Goal: Information Seeking & Learning: Learn about a topic

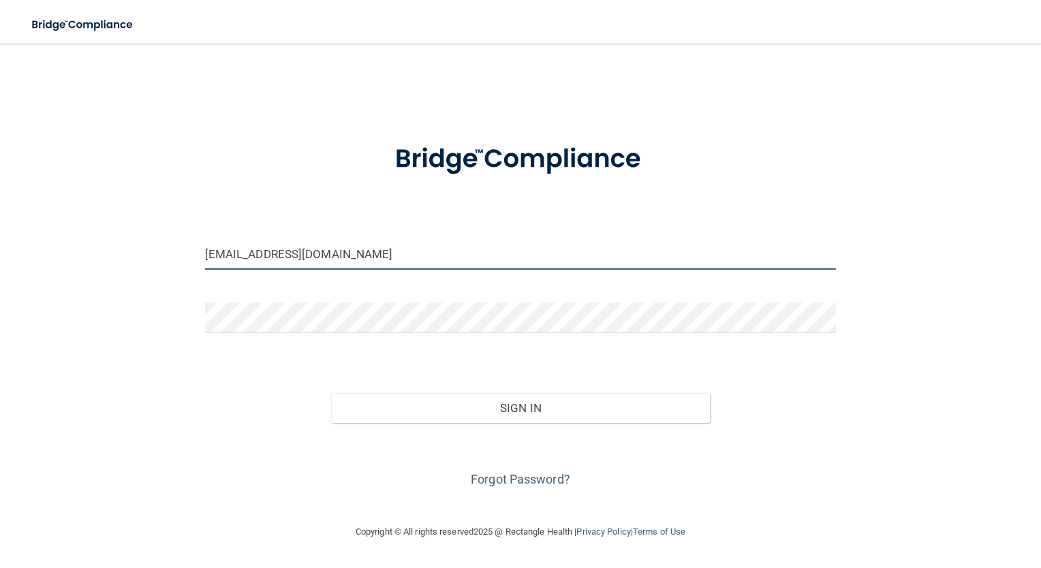
click at [341, 257] on input "[EMAIL_ADDRESS][DOMAIN_NAME]" at bounding box center [520, 254] width 631 height 31
drag, startPoint x: 351, startPoint y: 256, endPoint x: 173, endPoint y: 242, distance: 179.0
click at [173, 242] on div "nevaehleigh31@gmail.com Invalid email/password. You don't have permission to ac…" at bounding box center [520, 283] width 986 height 453
type input "calliehorton@gmail.com"
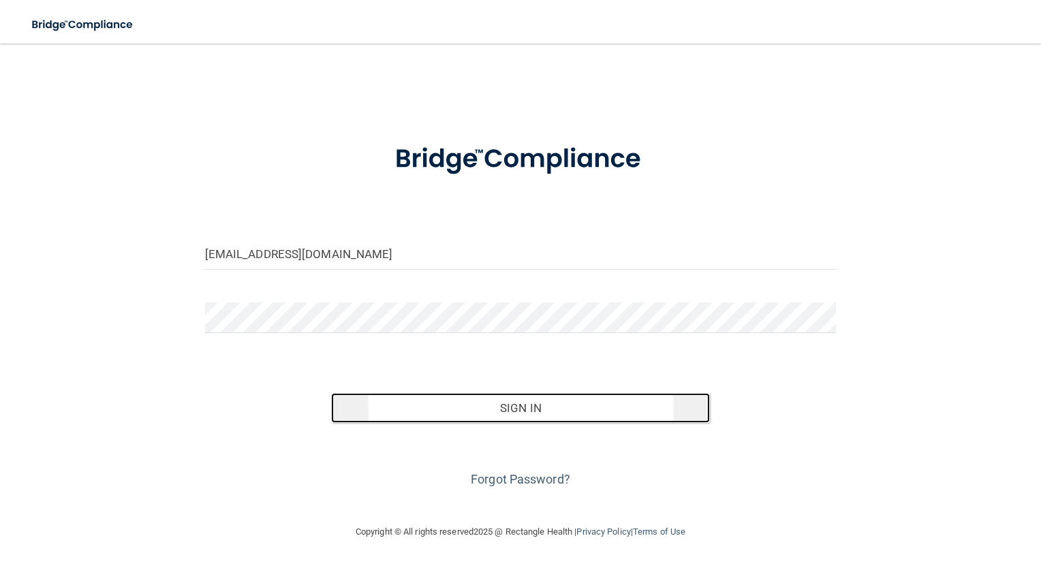
click at [569, 415] on button "Sign In" at bounding box center [520, 408] width 379 height 30
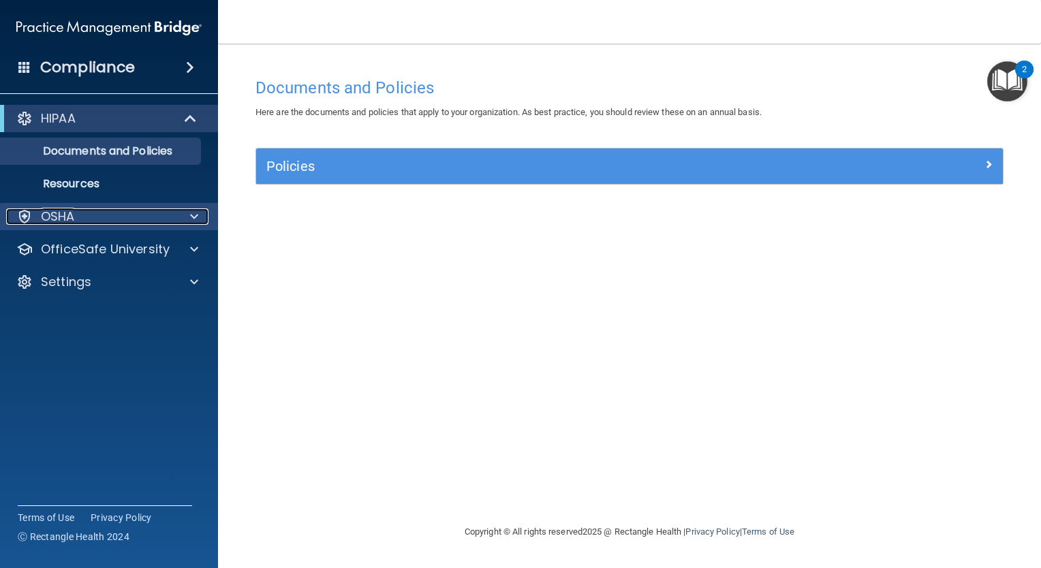
click at [115, 219] on div "OSHA" at bounding box center [90, 216] width 169 height 16
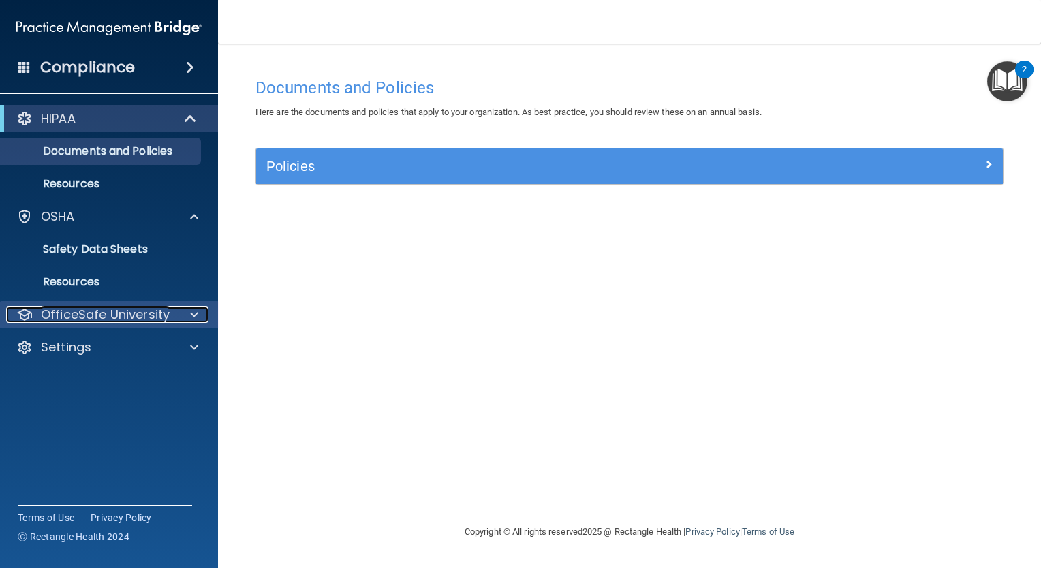
click at [163, 321] on p "OfficeSafe University" at bounding box center [105, 314] width 129 height 16
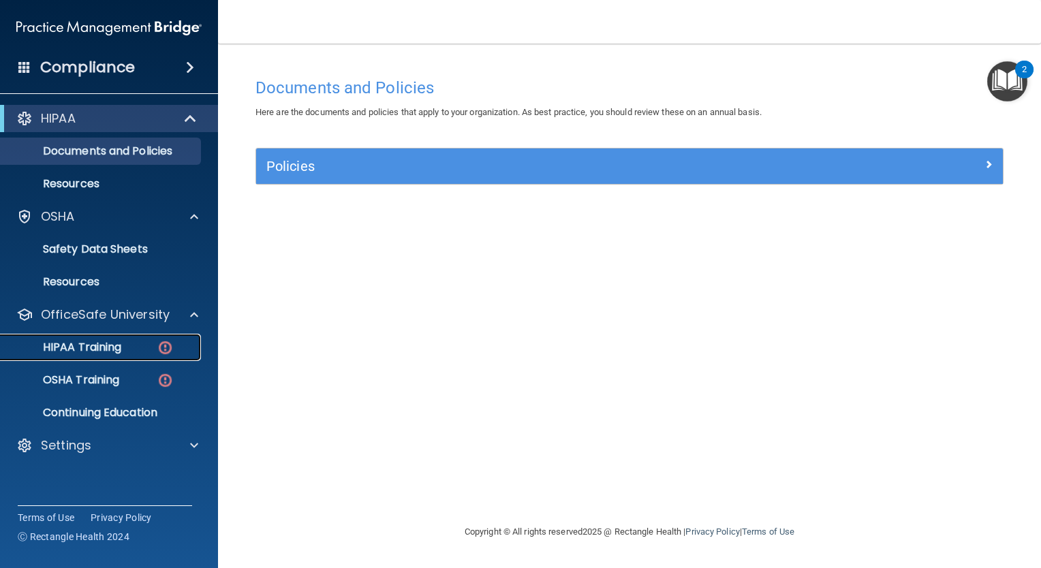
click at [131, 346] on div "HIPAA Training" at bounding box center [102, 348] width 186 height 14
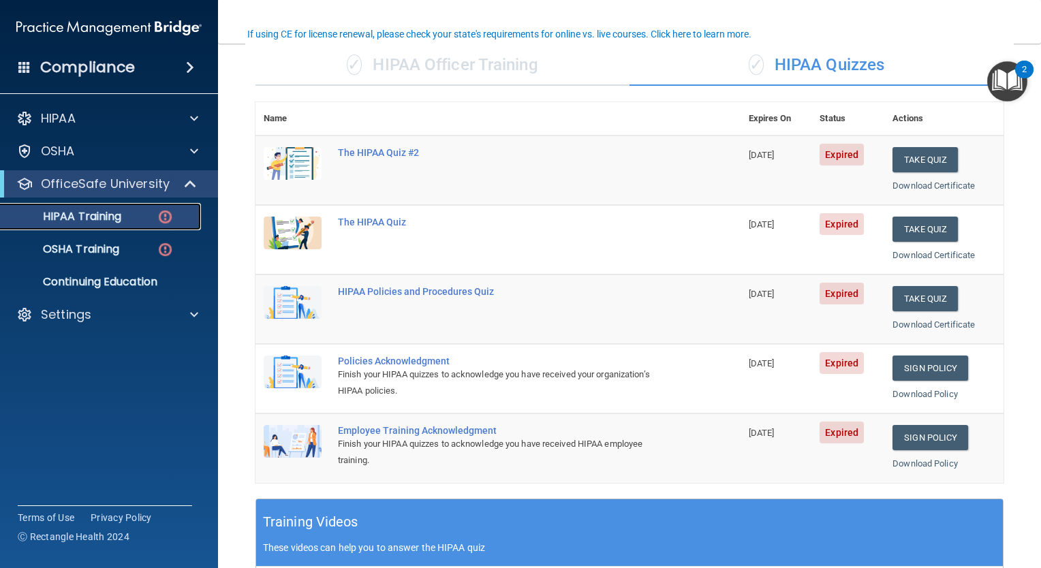
scroll to position [104, 0]
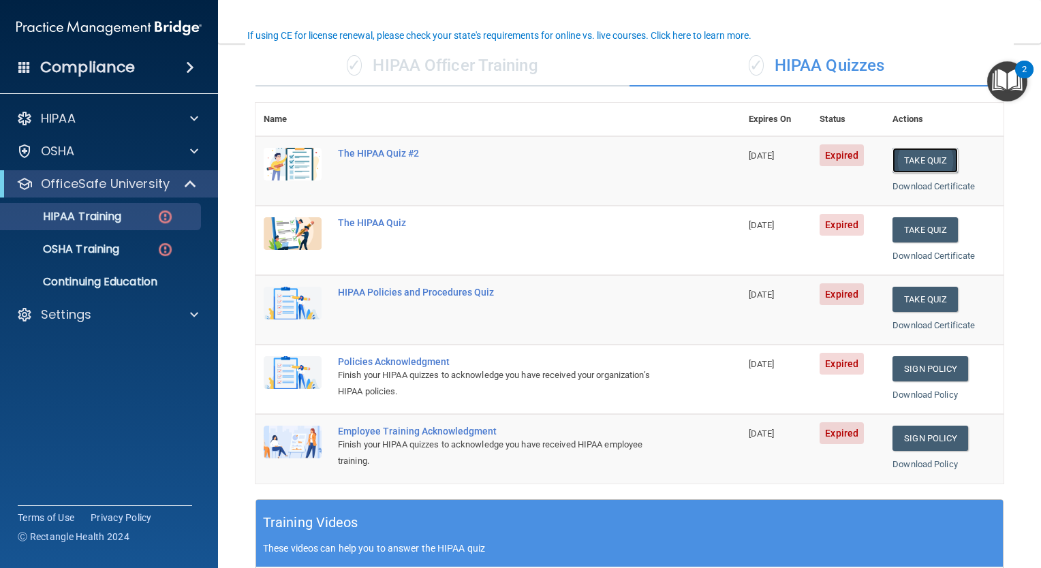
click at [916, 159] on button "Take Quiz" at bounding box center [924, 160] width 65 height 25
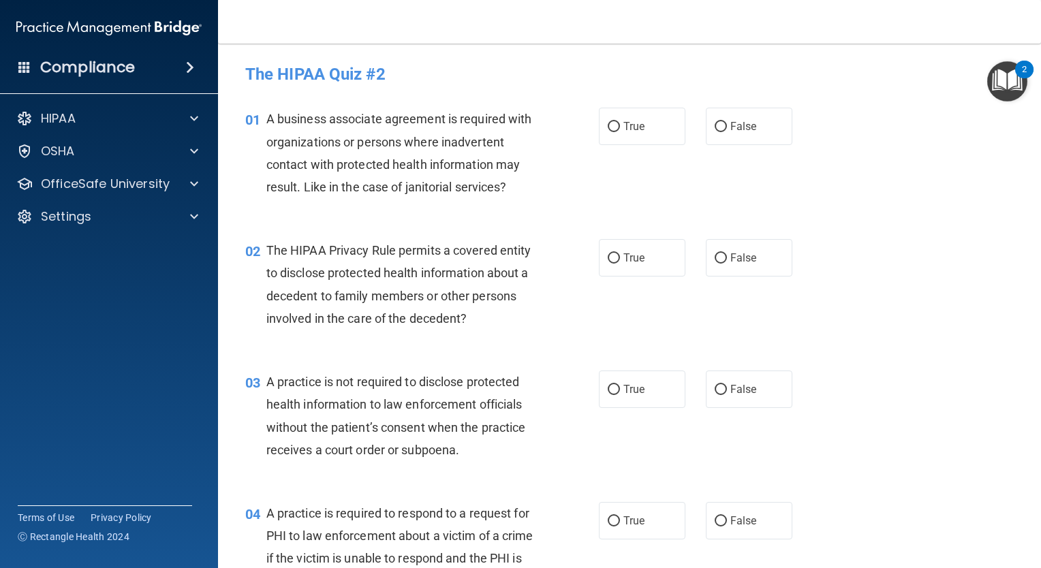
drag, startPoint x: 1035, startPoint y: 72, endPoint x: 1037, endPoint y: 424, distance: 352.1
click at [1039, 429] on body "Compliance HIPAA Documents and Policies Report an Incident Business Associates …" at bounding box center [520, 284] width 1041 height 568
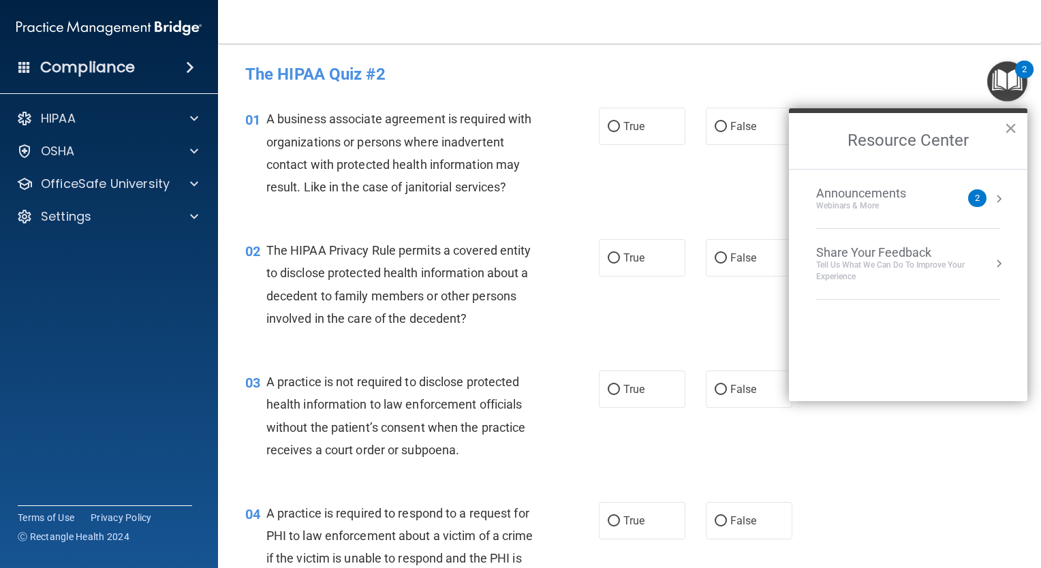
click at [1008, 130] on button "×" at bounding box center [1010, 128] width 13 height 22
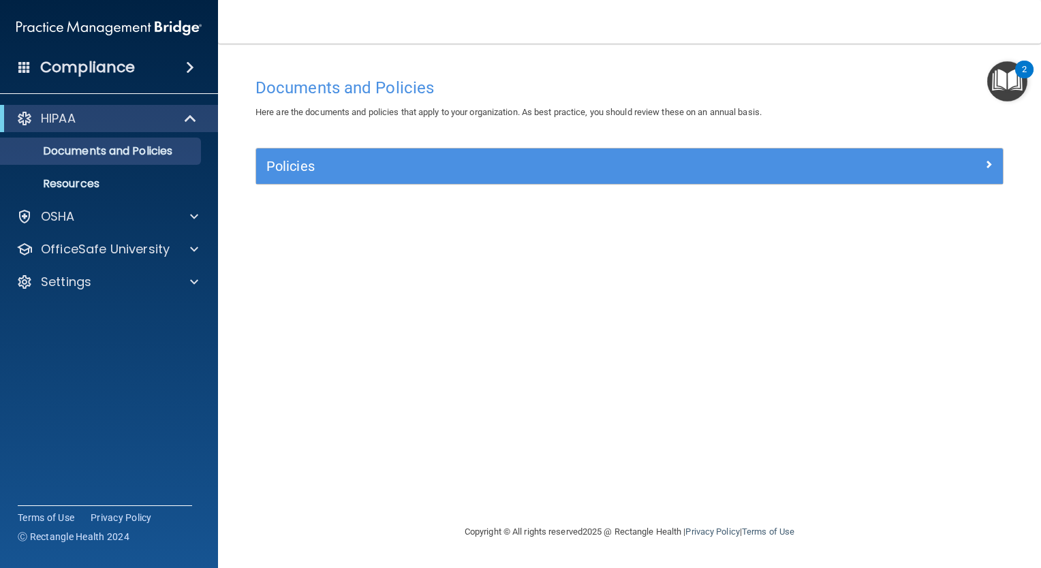
click at [1014, 75] on img "Open Resource Center, 2 new notifications" at bounding box center [1007, 81] width 40 height 40
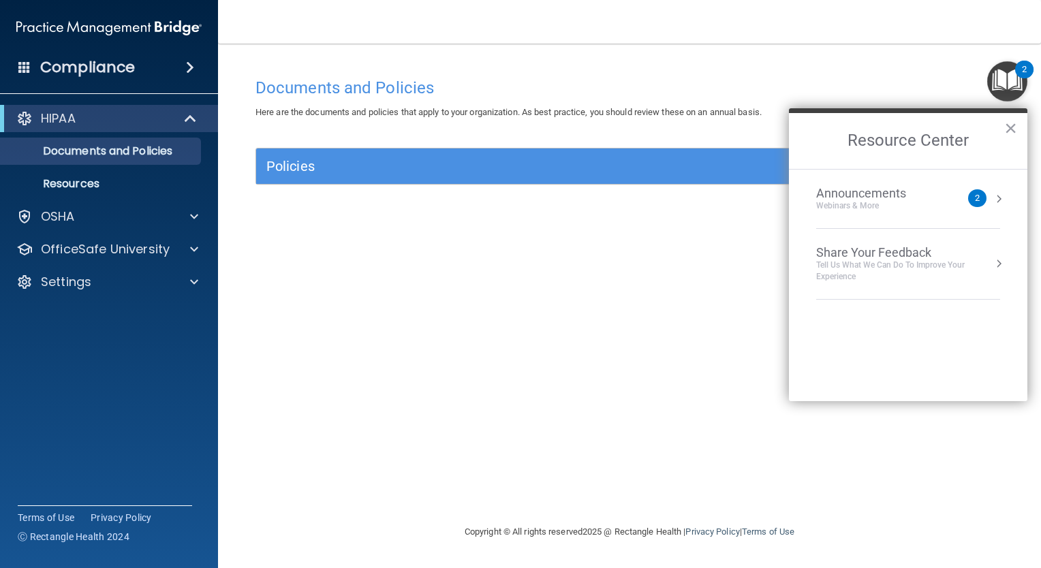
click at [932, 30] on nav "Toggle navigation Callie Gordon calliehorton@gmail.com Manage My Enterprise Hec…" at bounding box center [629, 22] width 823 height 44
click at [444, 260] on div "Documents and Policies Here are the documents and policies that apply to your o…" at bounding box center [629, 297] width 768 height 453
click at [169, 295] on div "Settings" at bounding box center [109, 281] width 219 height 27
click at [1011, 129] on button "×" at bounding box center [1010, 128] width 13 height 22
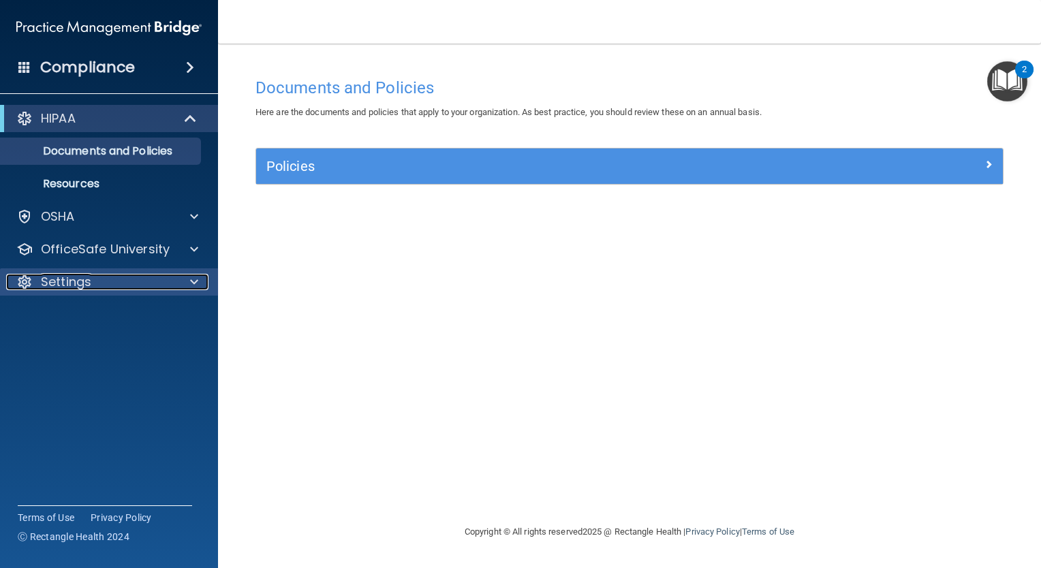
click at [189, 286] on div at bounding box center [192, 282] width 34 height 16
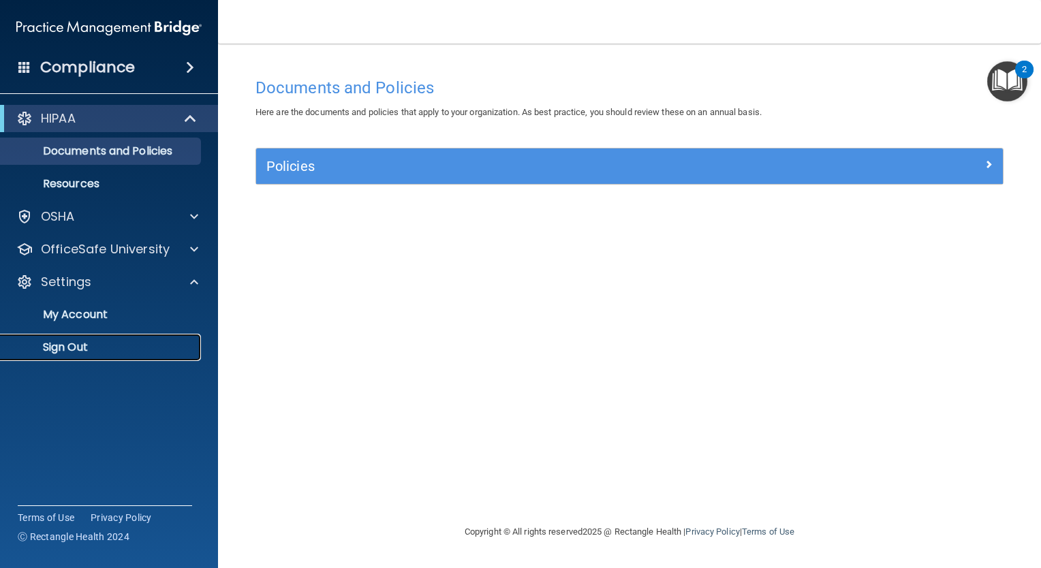
click at [72, 343] on p "Sign Out" at bounding box center [102, 348] width 186 height 14
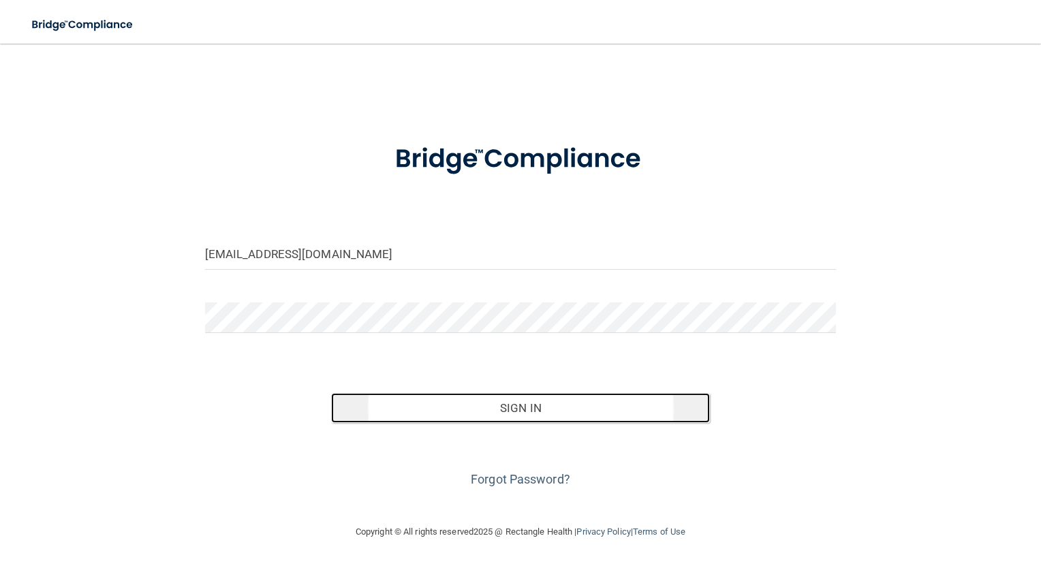
click at [452, 413] on button "Sign In" at bounding box center [520, 408] width 379 height 30
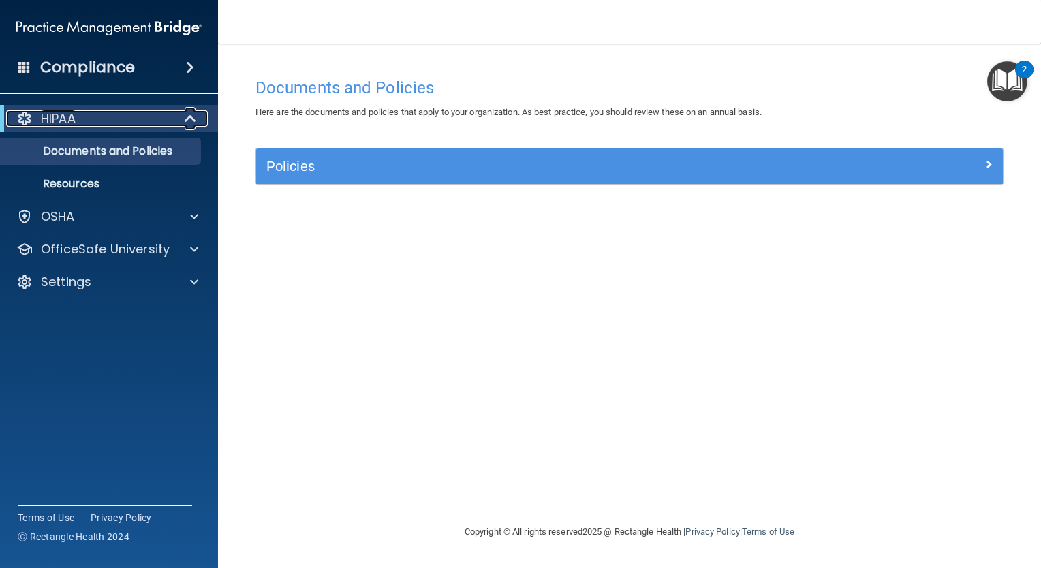
click at [109, 119] on div "HIPAA" at bounding box center [90, 118] width 168 height 16
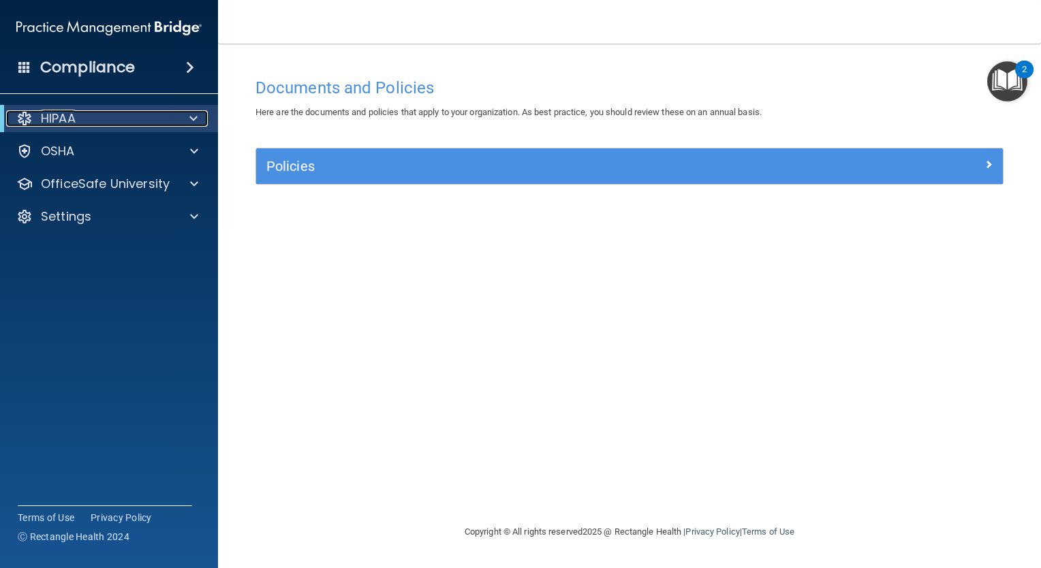
click at [109, 119] on div "HIPAA" at bounding box center [90, 118] width 168 height 16
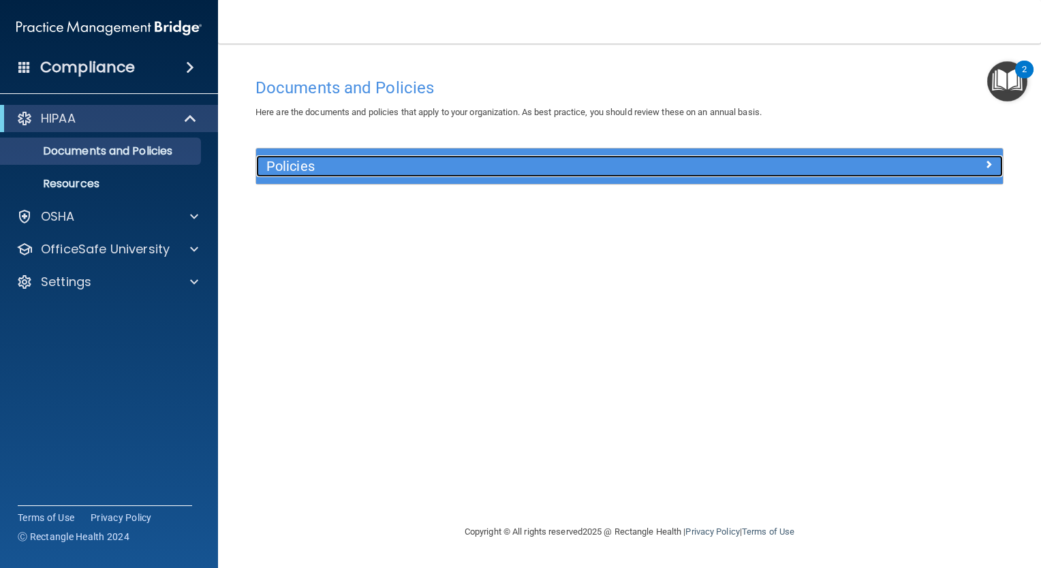
click at [285, 173] on h5 "Policies" at bounding box center [535, 166] width 539 height 15
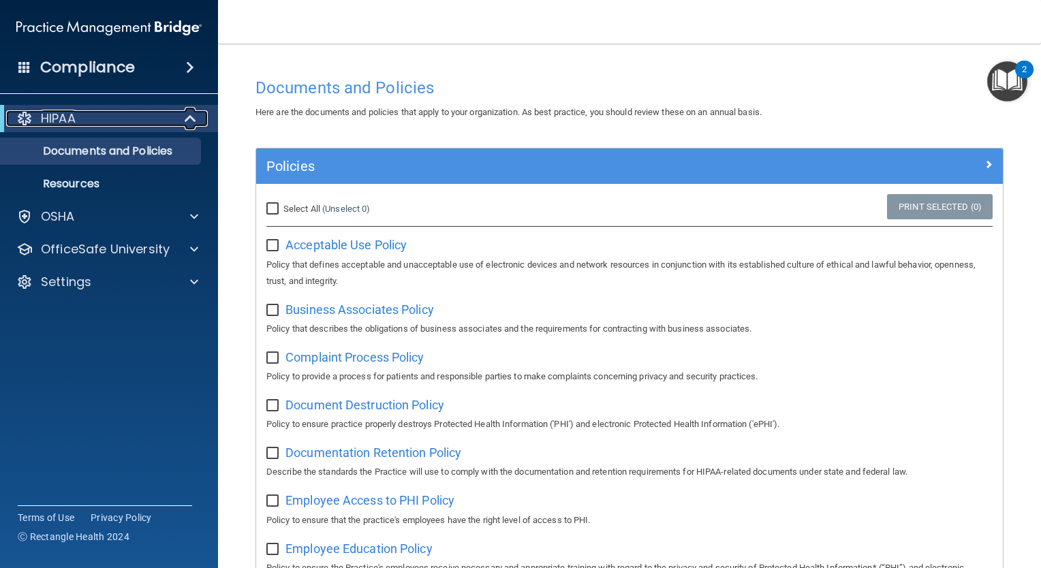
click at [38, 120] on div "HIPAA" at bounding box center [90, 118] width 168 height 16
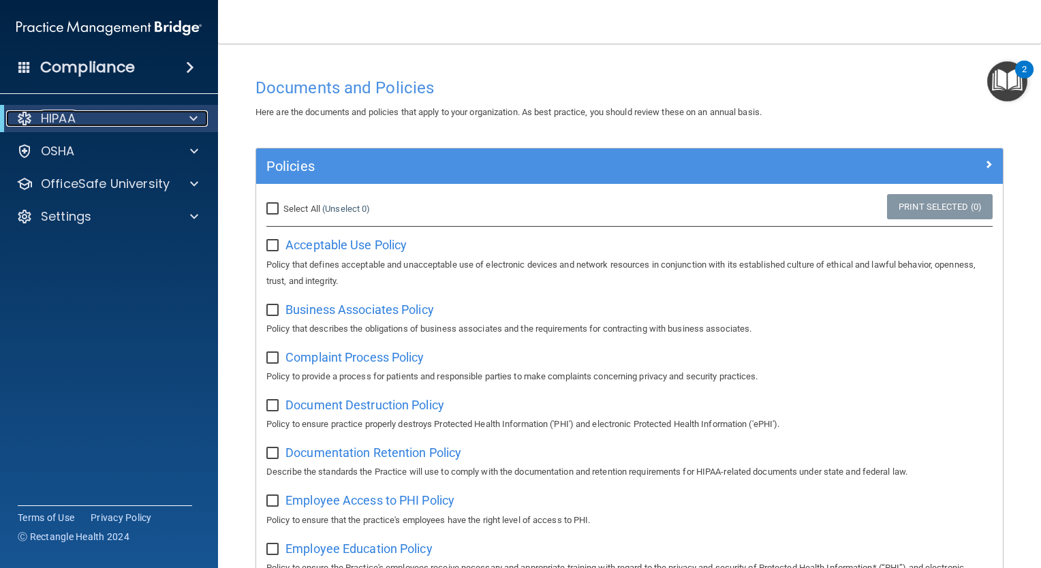
click at [193, 117] on span at bounding box center [193, 118] width 8 height 16
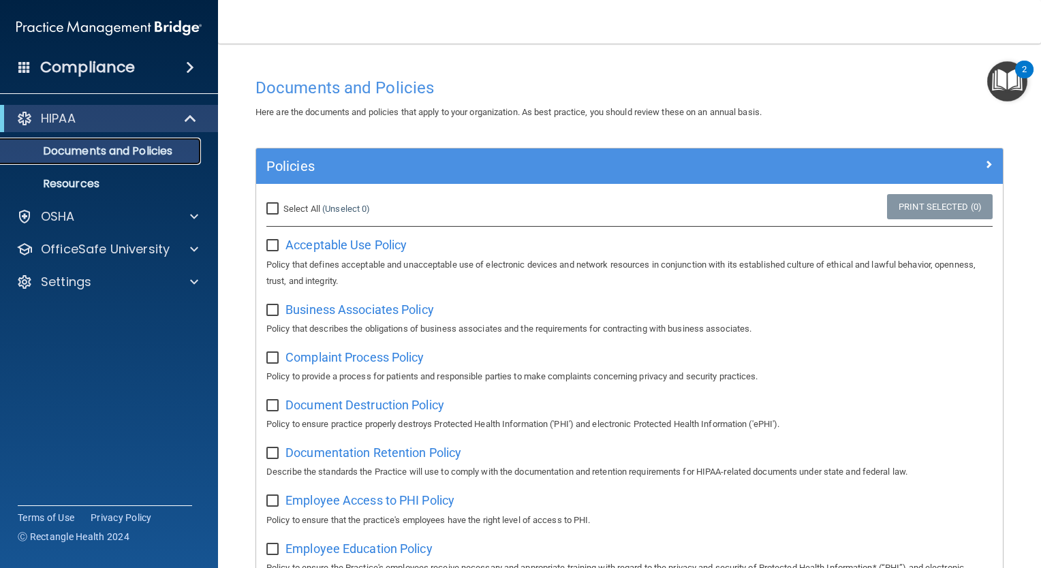
click at [149, 153] on p "Documents and Policies" at bounding box center [102, 151] width 186 height 14
click at [148, 188] on p "Resources" at bounding box center [102, 184] width 186 height 14
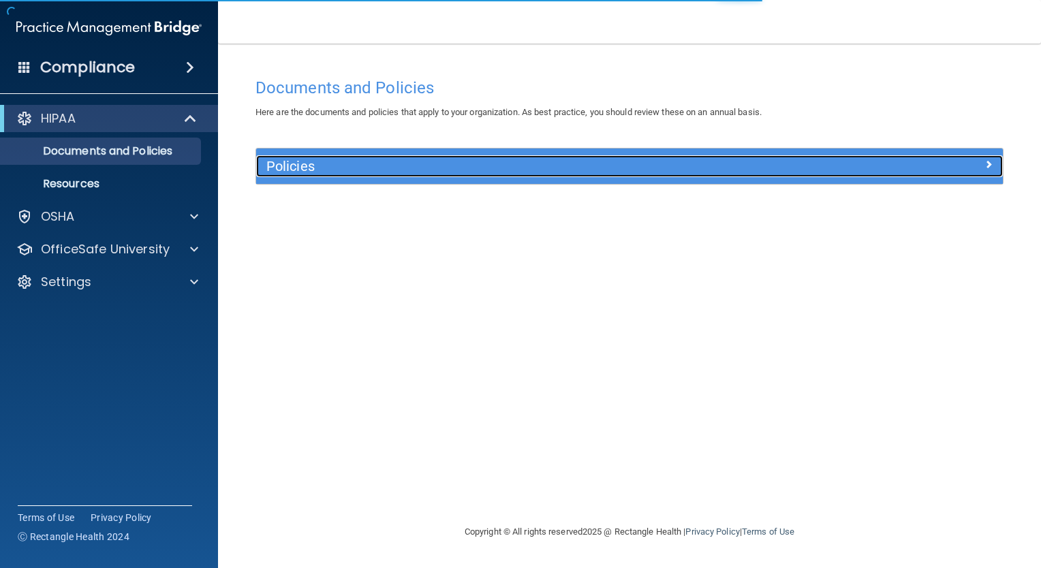
click at [296, 167] on h5 "Policies" at bounding box center [535, 166] width 539 height 15
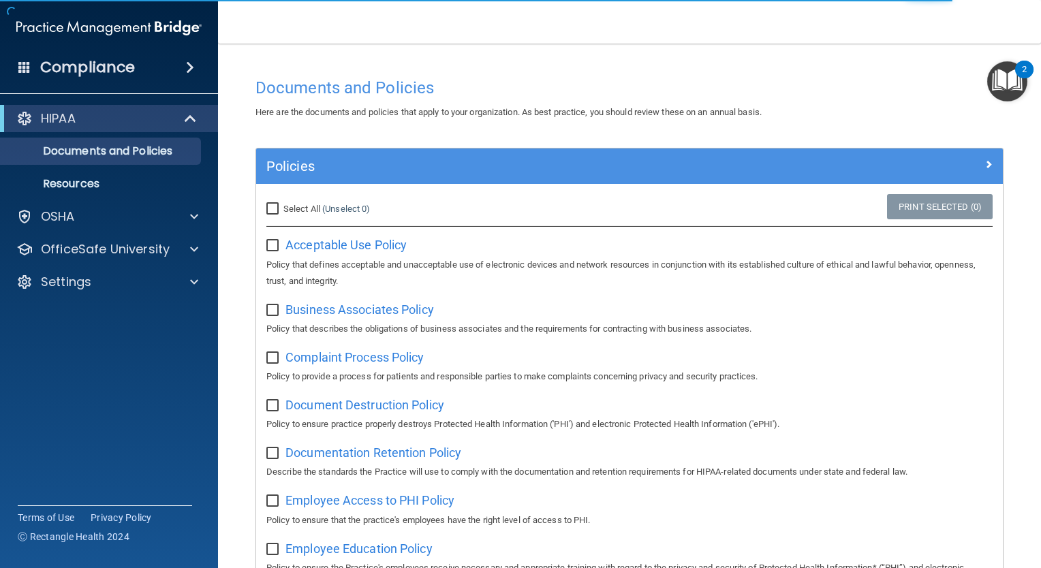
click at [272, 209] on input "Select All (Unselect 0) Unselect All" at bounding box center [274, 209] width 16 height 11
checkbox input "true"
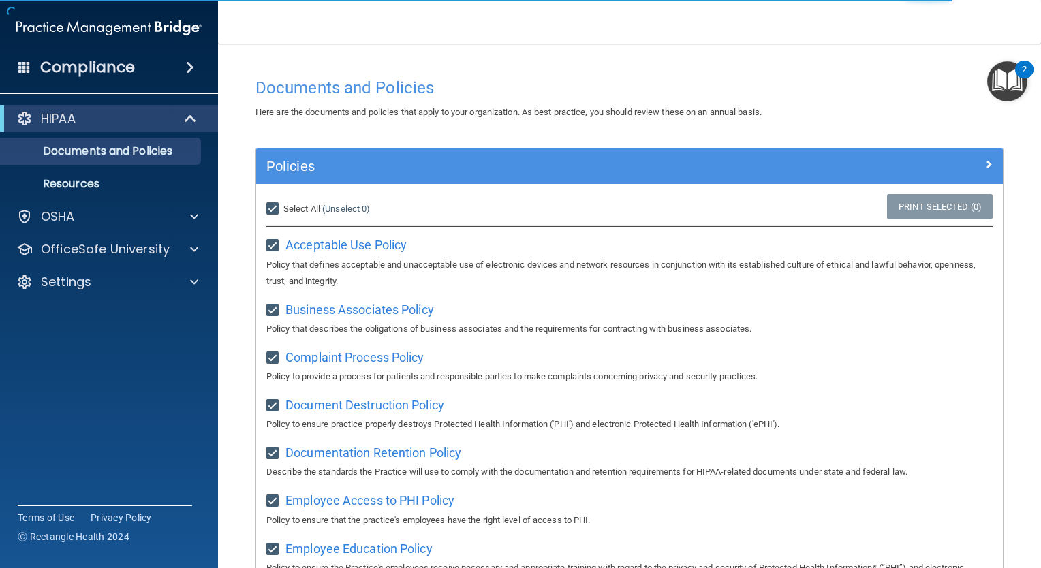
checkbox input "true"
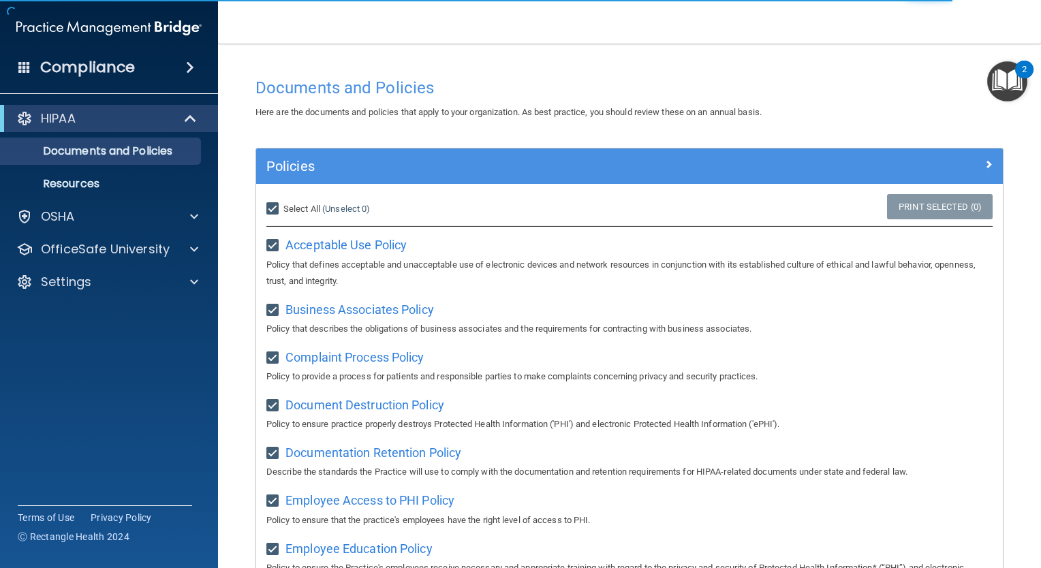
checkbox input "true"
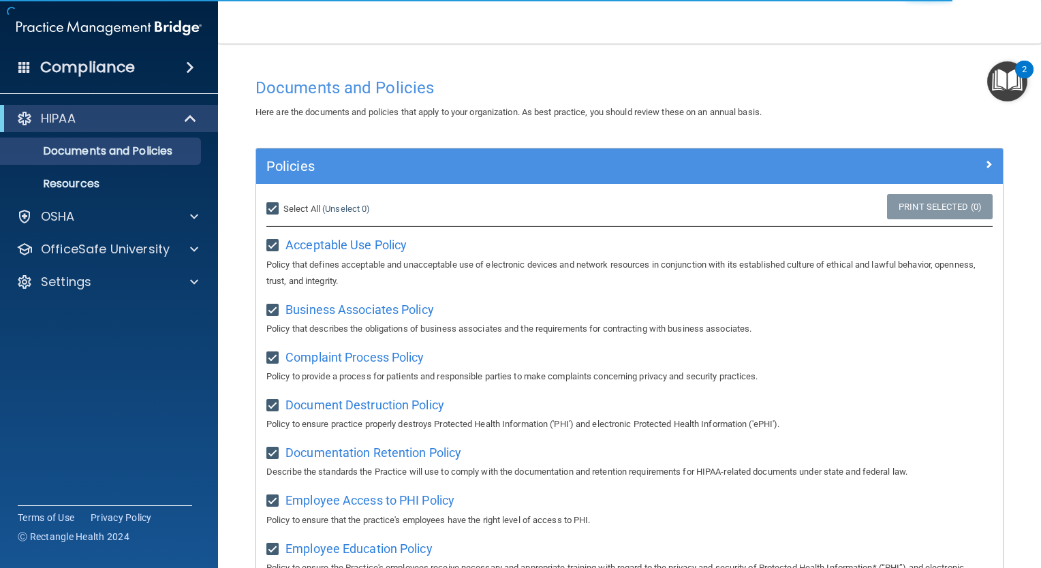
checkbox input "true"
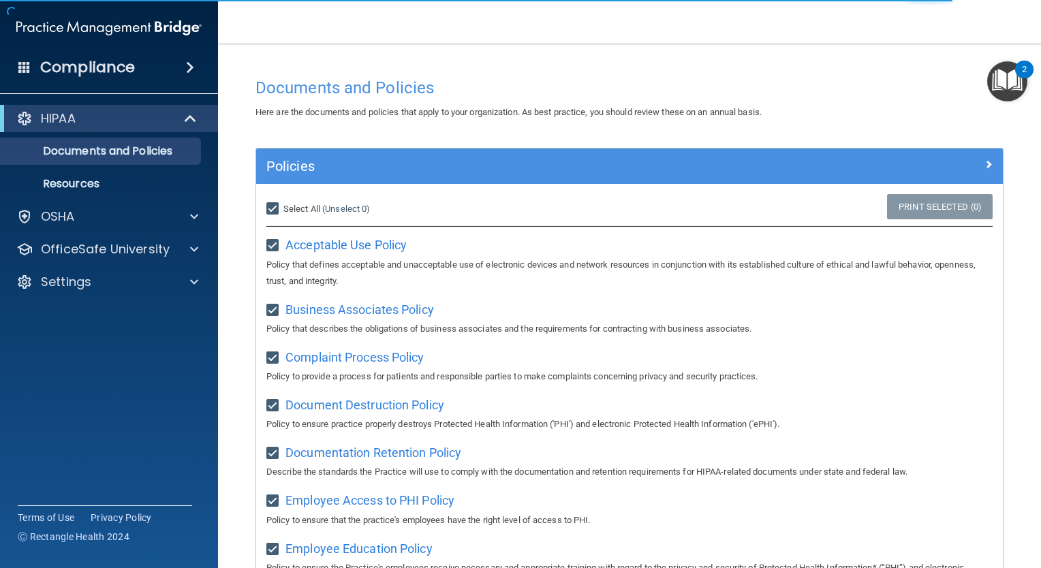
checkbox input "true"
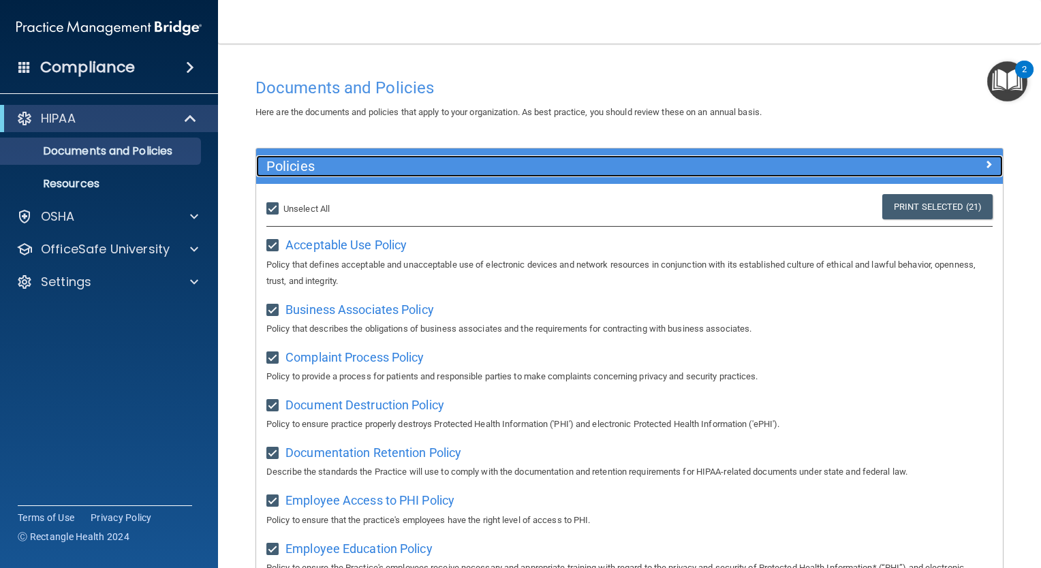
click at [763, 164] on h5 "Policies" at bounding box center [535, 166] width 539 height 15
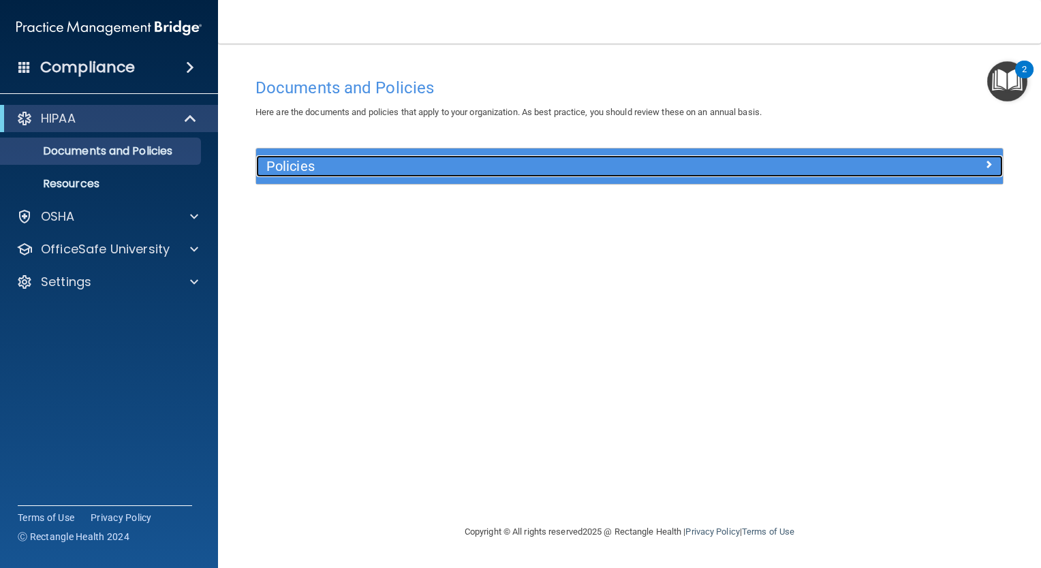
click at [763, 164] on h5 "Policies" at bounding box center [535, 166] width 539 height 15
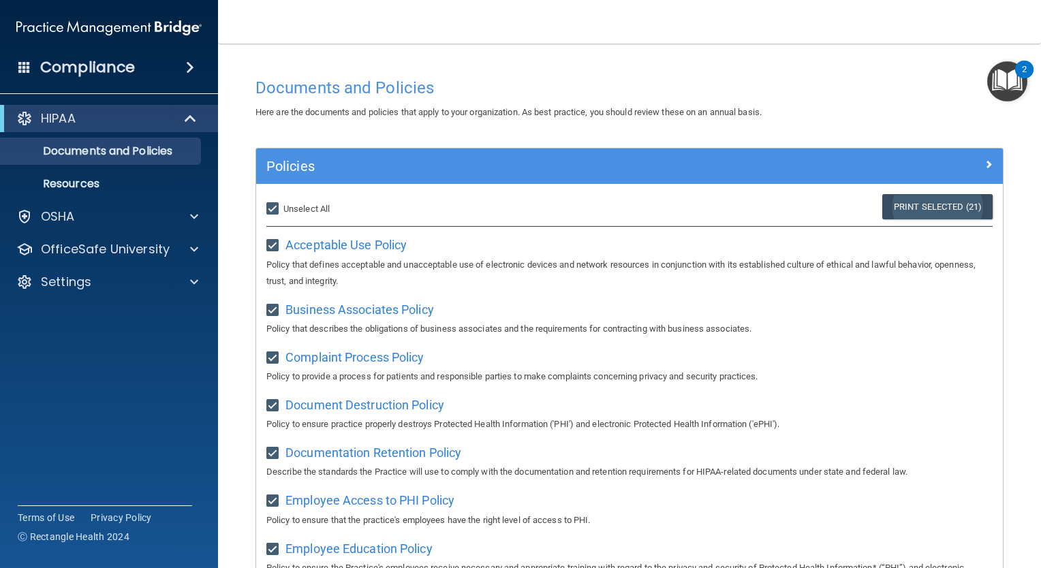
click at [910, 207] on link "Print Selected (21)" at bounding box center [937, 206] width 110 height 25
click at [99, 221] on div "OSHA" at bounding box center [90, 216] width 169 height 16
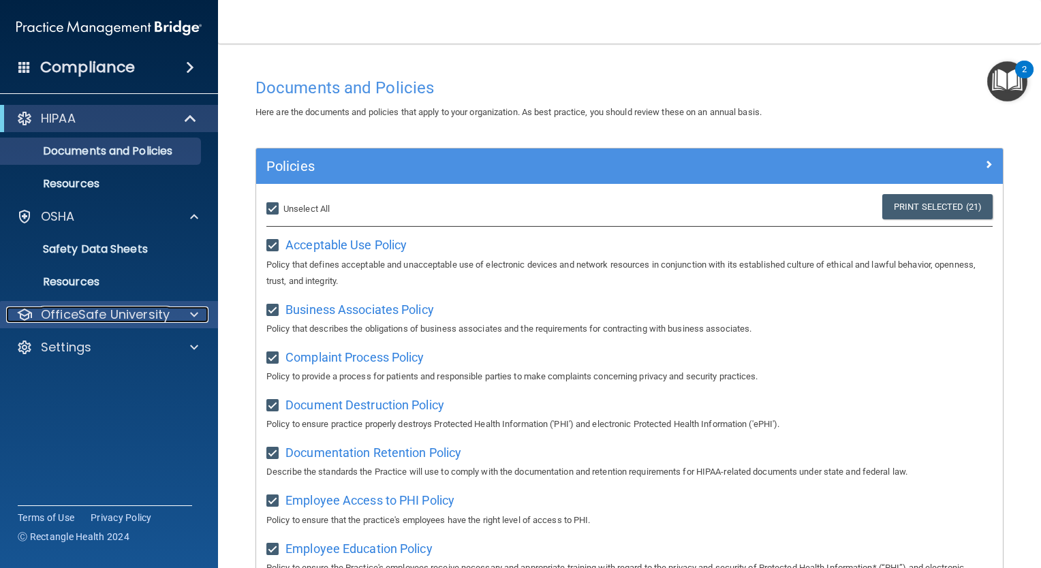
click at [136, 309] on p "OfficeSafe University" at bounding box center [105, 314] width 129 height 16
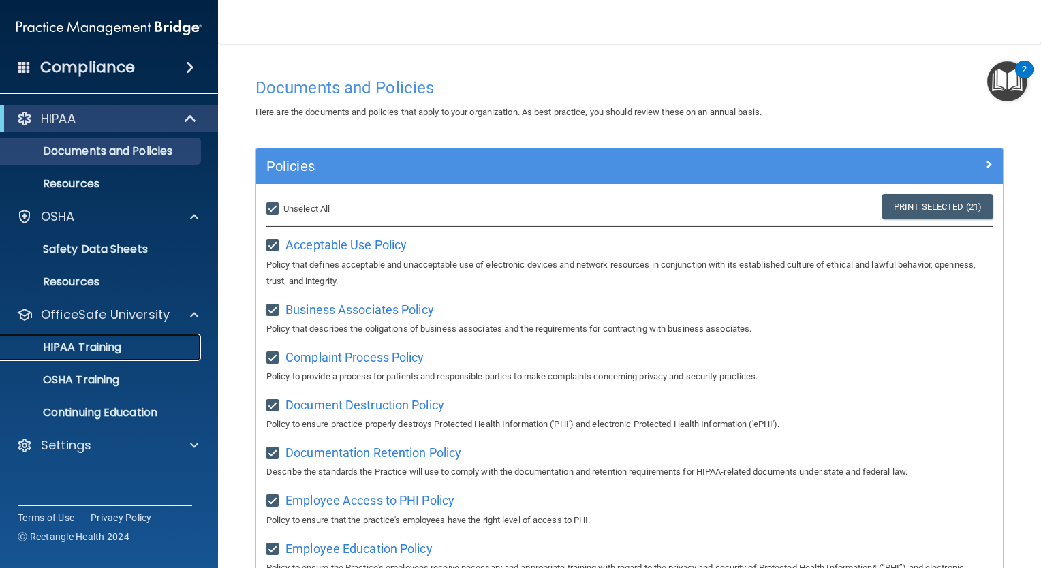
click at [124, 341] on div "HIPAA Training" at bounding box center [102, 348] width 186 height 14
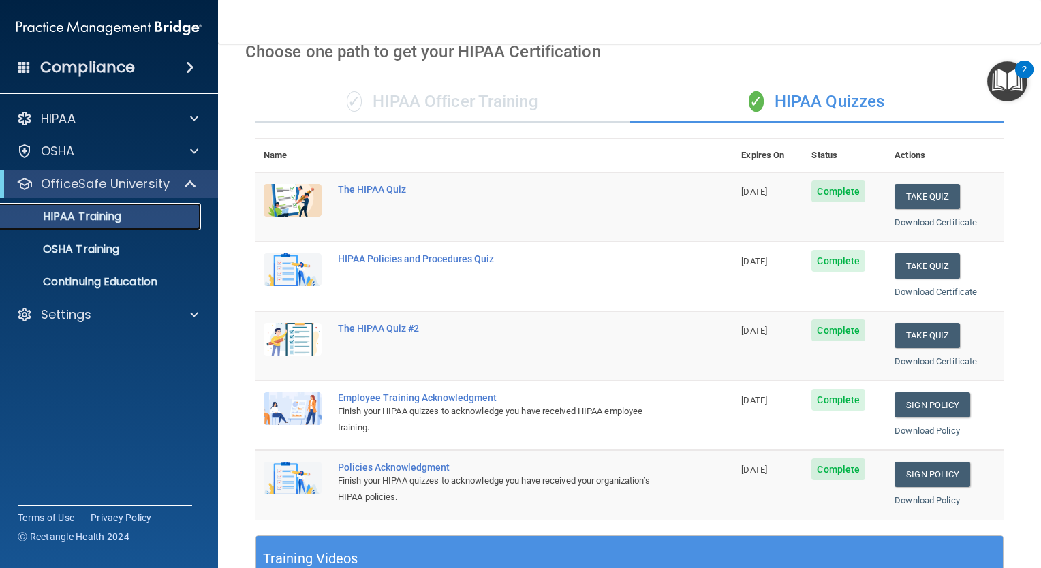
scroll to position [64, 0]
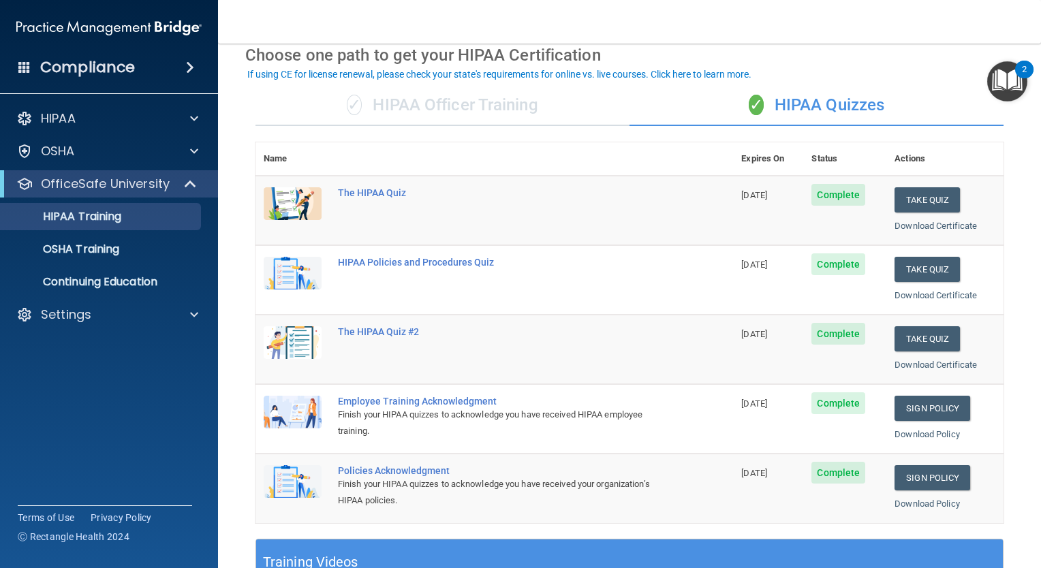
click at [428, 95] on div "✓ HIPAA Officer Training" at bounding box center [442, 105] width 374 height 41
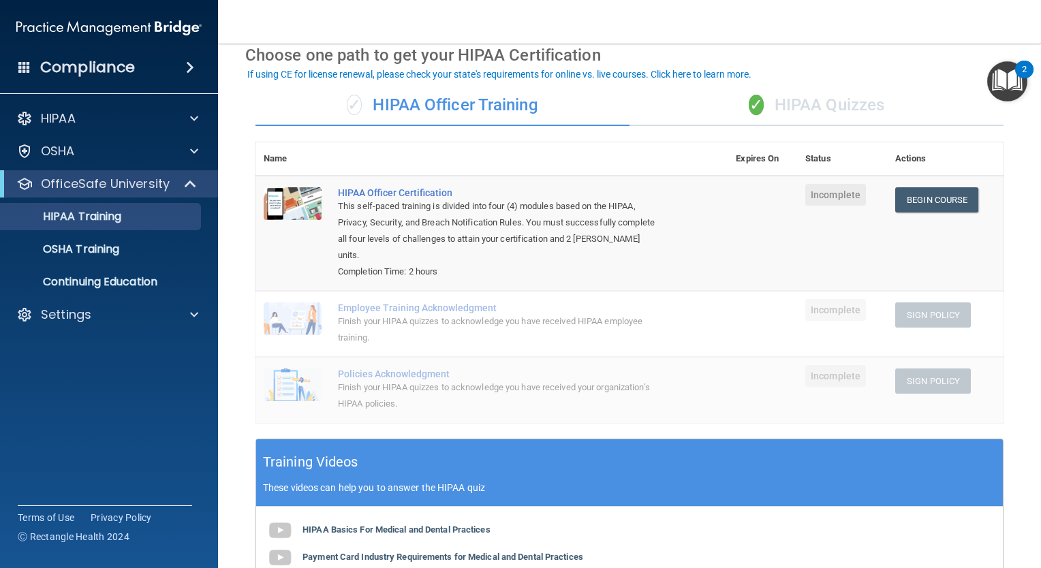
click at [802, 102] on div "✓ HIPAA Quizzes" at bounding box center [816, 105] width 374 height 41
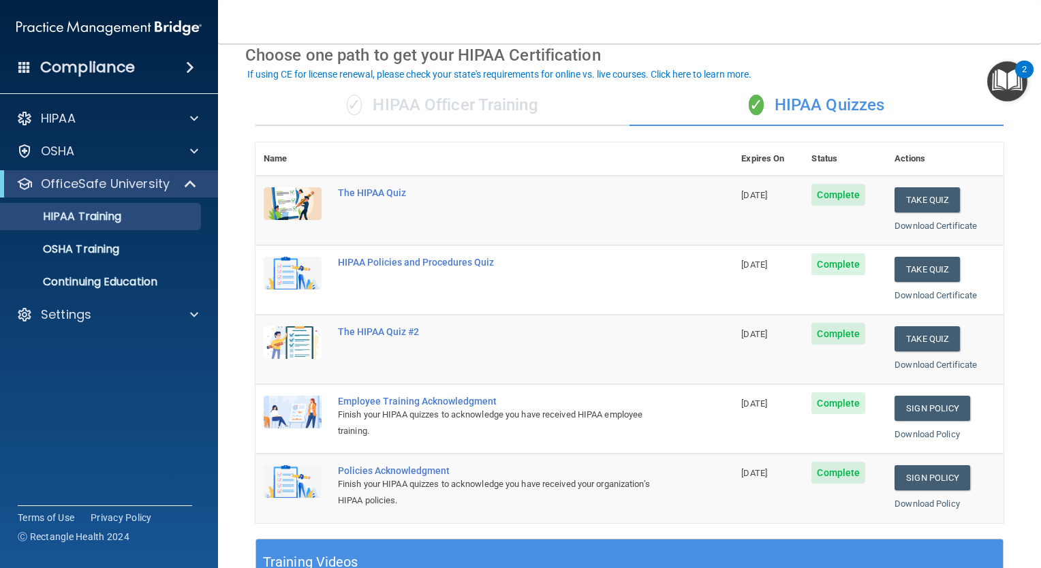
click at [482, 110] on div "✓ HIPAA Officer Training" at bounding box center [442, 105] width 374 height 41
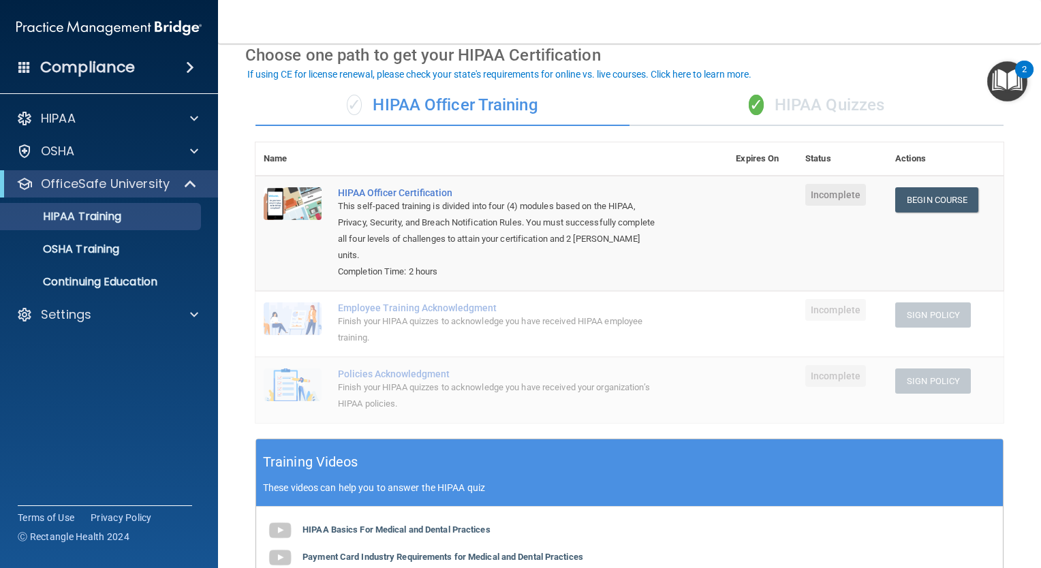
click at [812, 110] on div "✓ HIPAA Quizzes" at bounding box center [816, 105] width 374 height 41
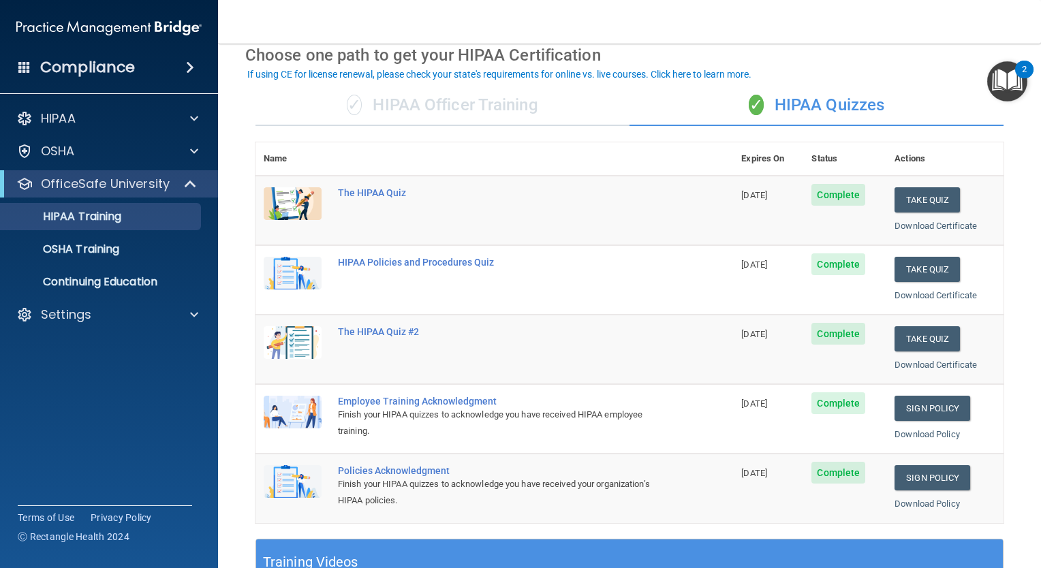
click at [424, 104] on div "✓ HIPAA Officer Training" at bounding box center [442, 105] width 374 height 41
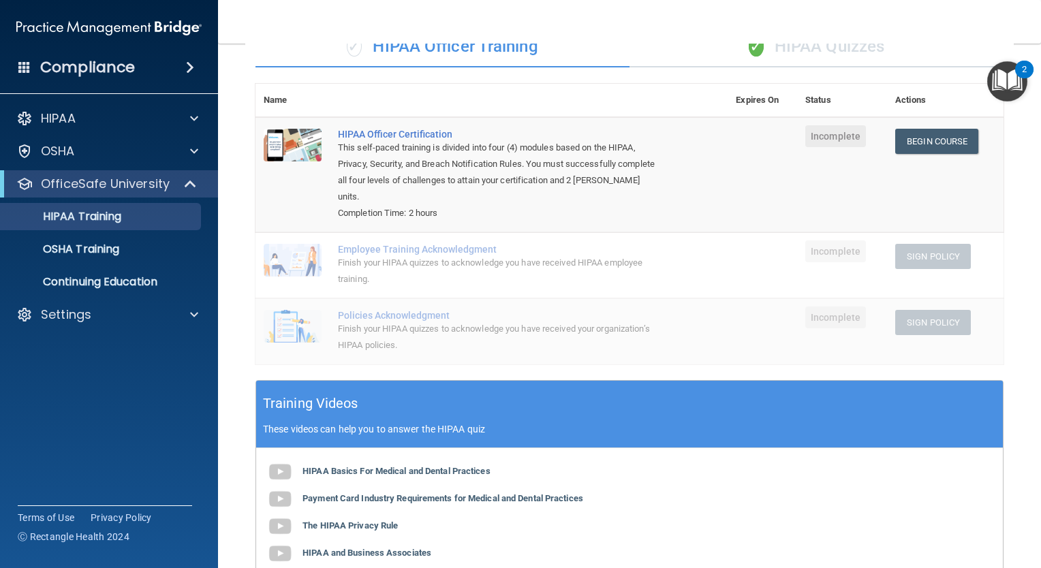
scroll to position [120, 0]
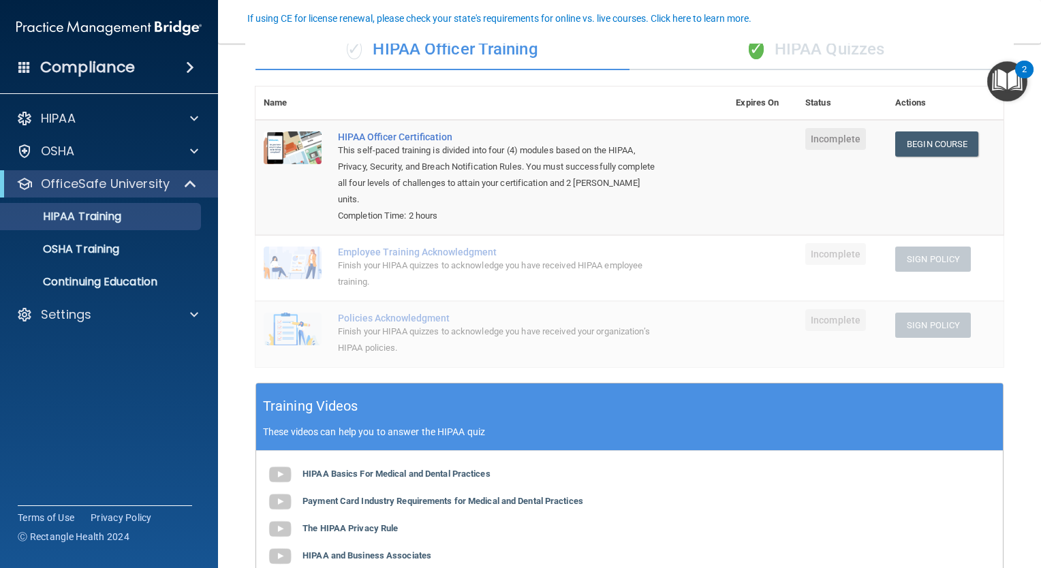
click at [816, 46] on div "✓ HIPAA Quizzes" at bounding box center [816, 49] width 374 height 41
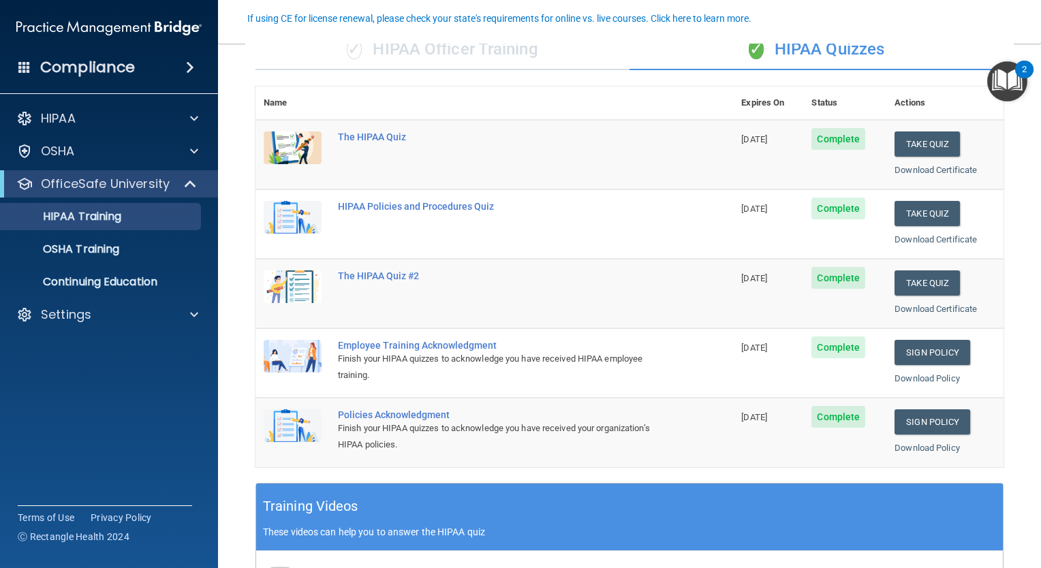
click at [516, 54] on div "✓ HIPAA Officer Training" at bounding box center [442, 49] width 374 height 41
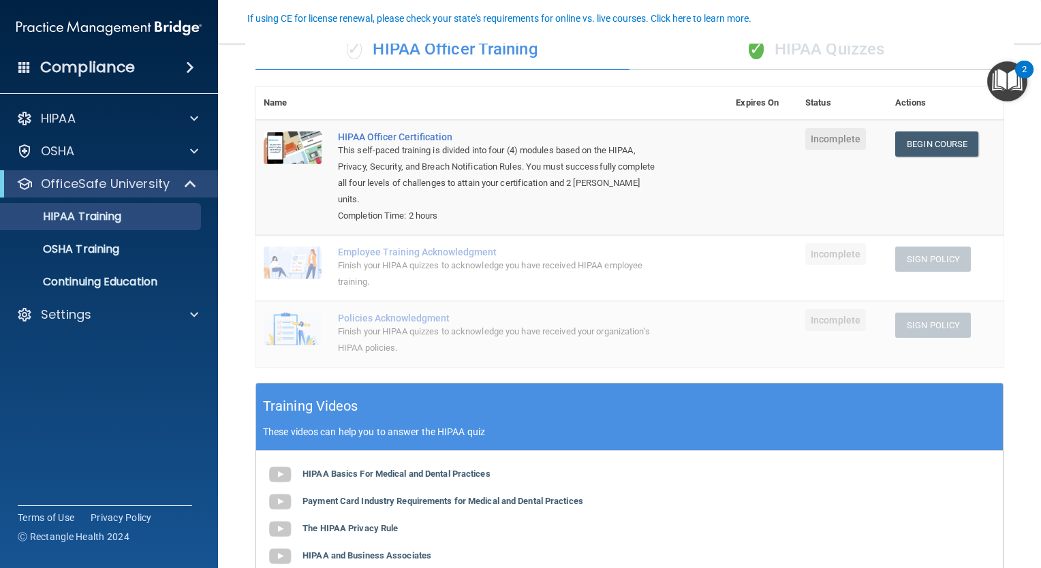
click at [794, 44] on div "✓ HIPAA Quizzes" at bounding box center [816, 49] width 374 height 41
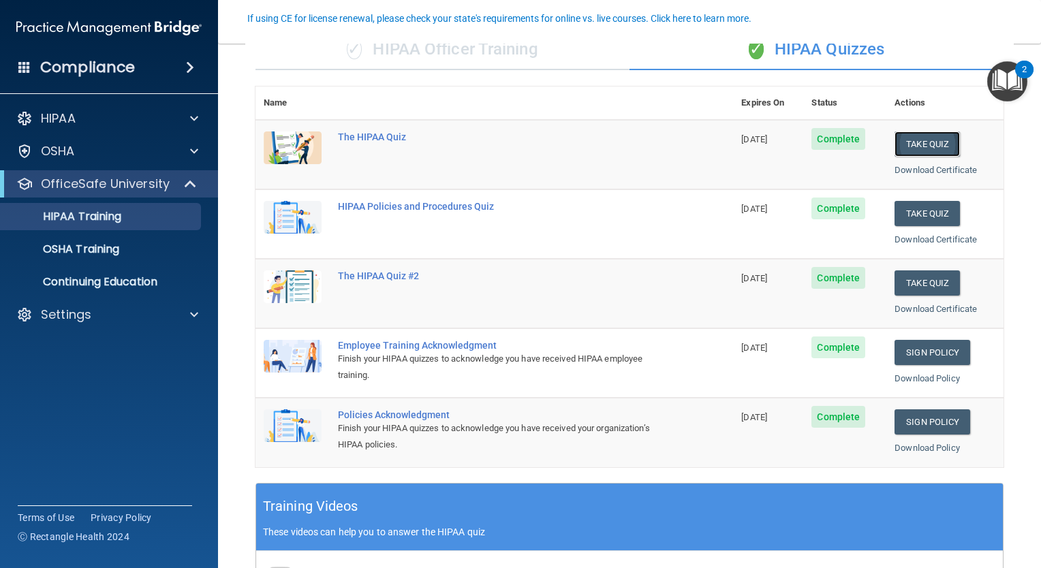
click at [910, 144] on button "Take Quiz" at bounding box center [926, 143] width 65 height 25
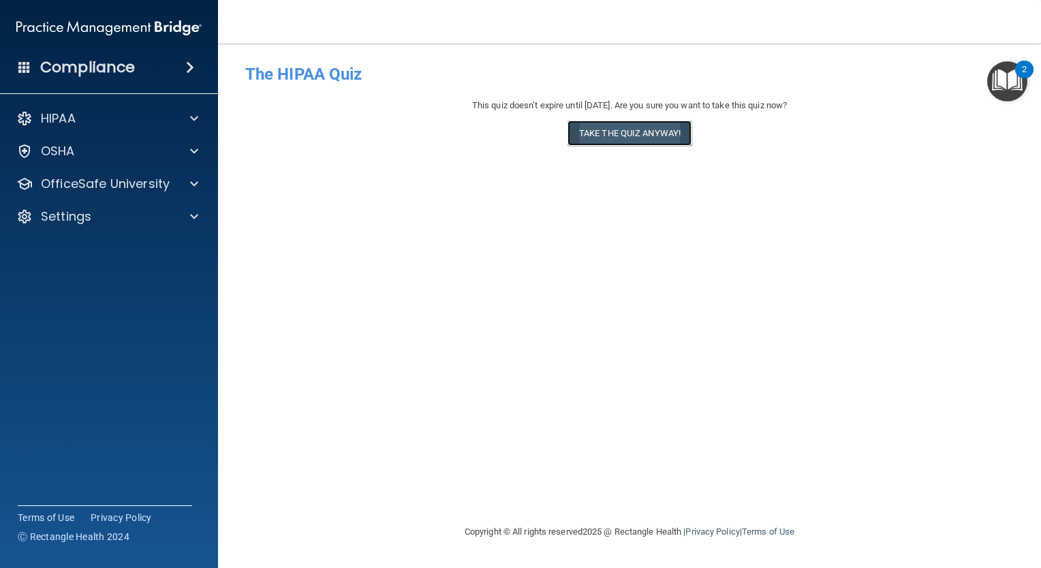
click at [676, 125] on button "Take the quiz anyway!" at bounding box center [629, 133] width 124 height 25
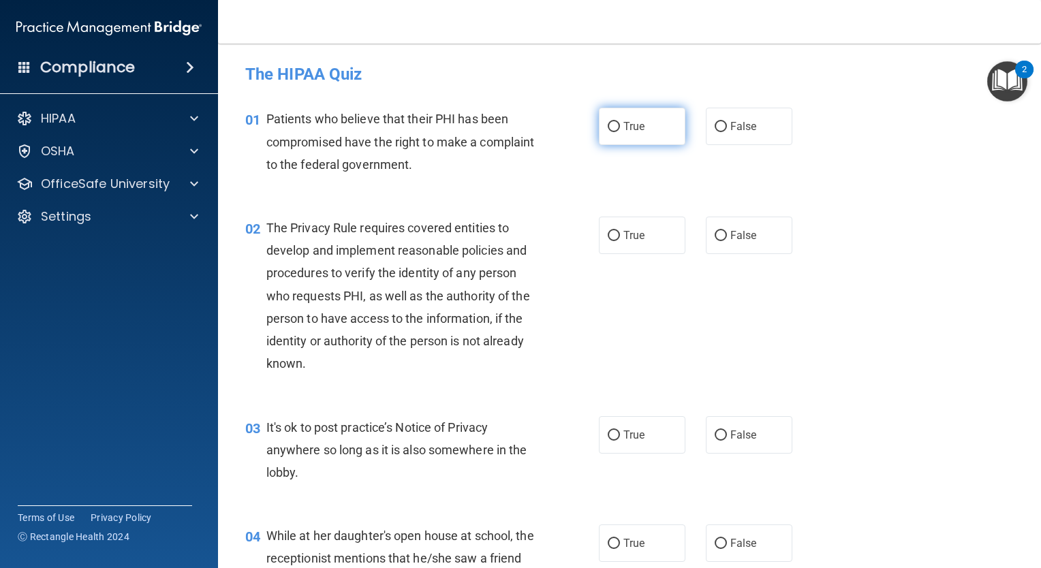
click at [625, 130] on span "True" at bounding box center [633, 126] width 21 height 13
click at [620, 130] on input "True" at bounding box center [614, 127] width 12 height 10
radio input "true"
click at [720, 236] on label "False" at bounding box center [749, 235] width 86 height 37
click at [720, 236] on input "False" at bounding box center [720, 236] width 12 height 10
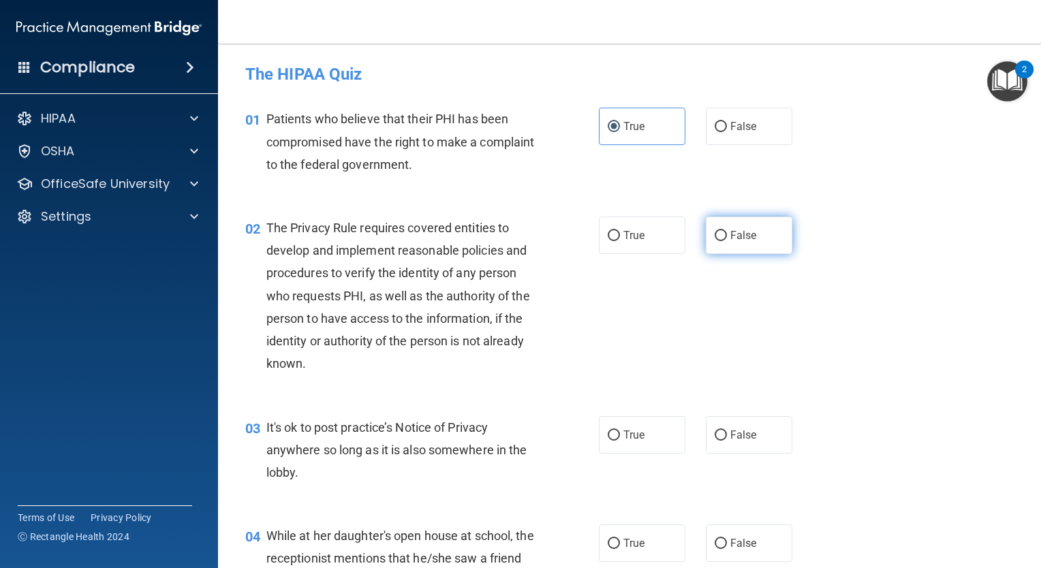
radio input "true"
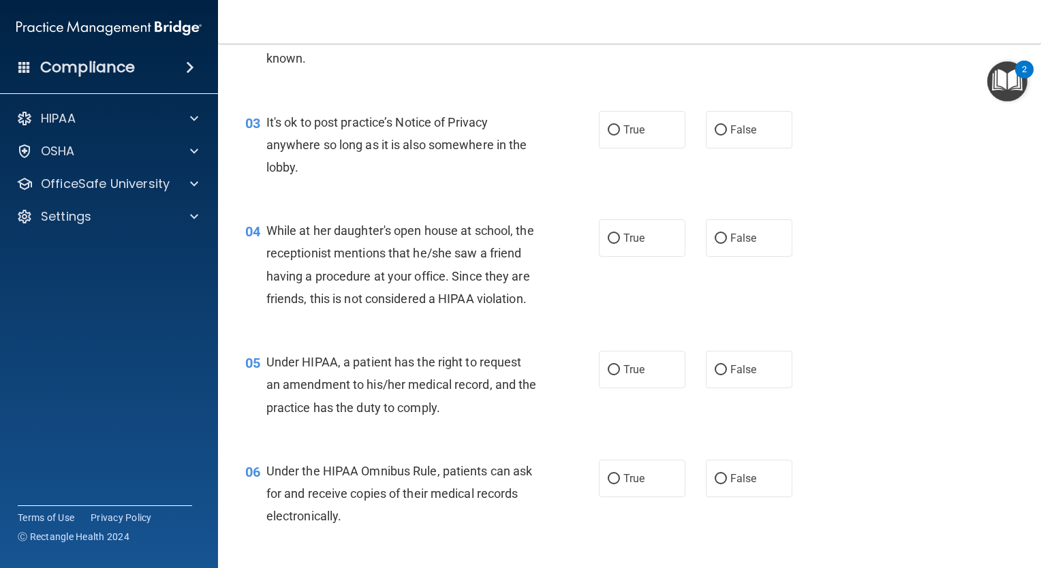
scroll to position [302, 0]
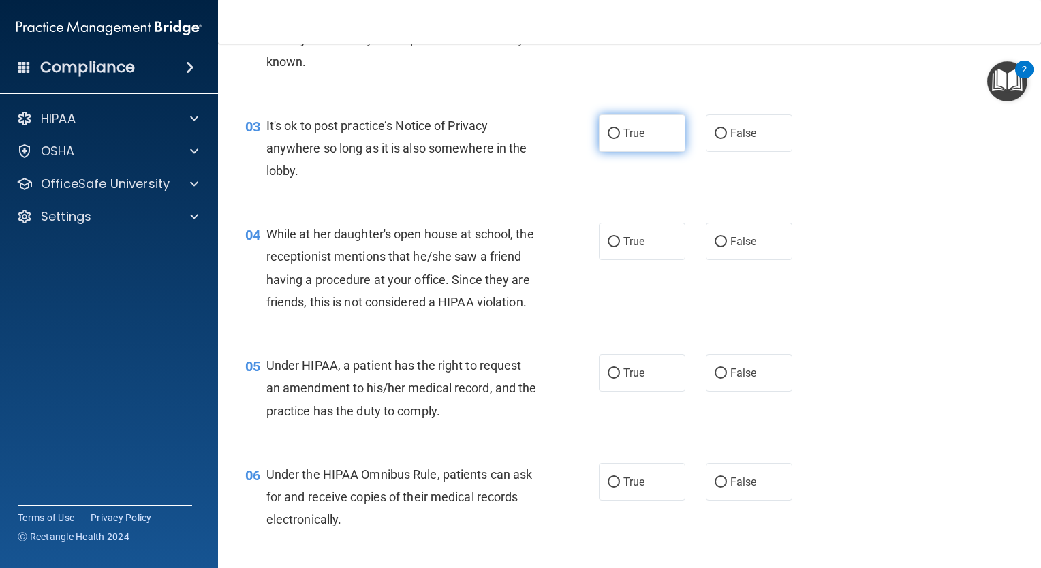
click at [617, 120] on label "True" at bounding box center [642, 132] width 86 height 37
click at [617, 129] on input "True" at bounding box center [614, 134] width 12 height 10
radio input "true"
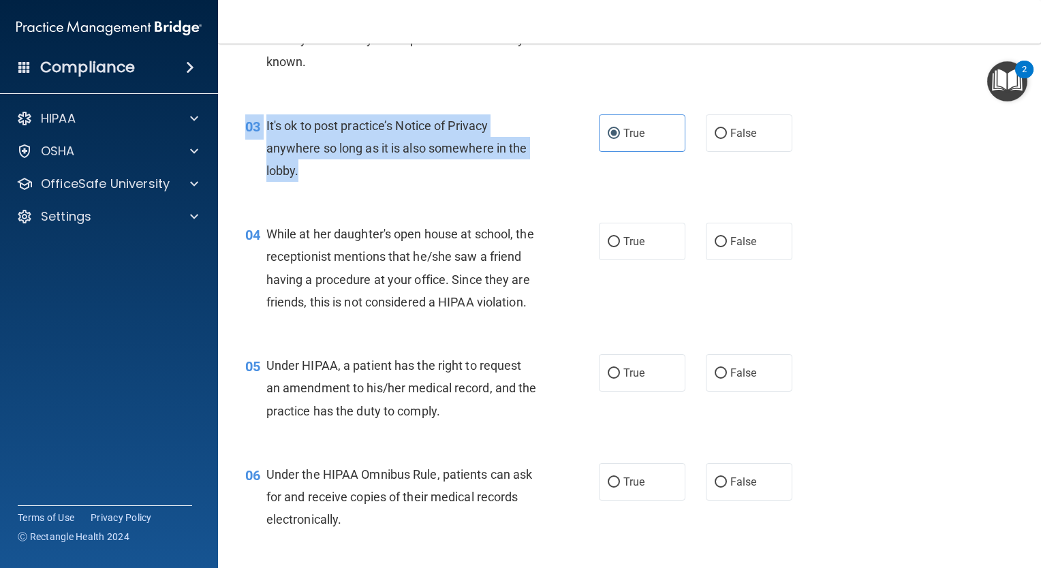
drag, startPoint x: 506, startPoint y: 162, endPoint x: 345, endPoint y: 189, distance: 163.0
click at [345, 189] on div "03 It's ok to post practice’s Notice of Privacy anywhere so long as it is also …" at bounding box center [629, 151] width 789 height 109
click at [347, 187] on div "03 It's ok to post practice’s Notice of Privacy anywhere so long as it is also …" at bounding box center [422, 151] width 394 height 75
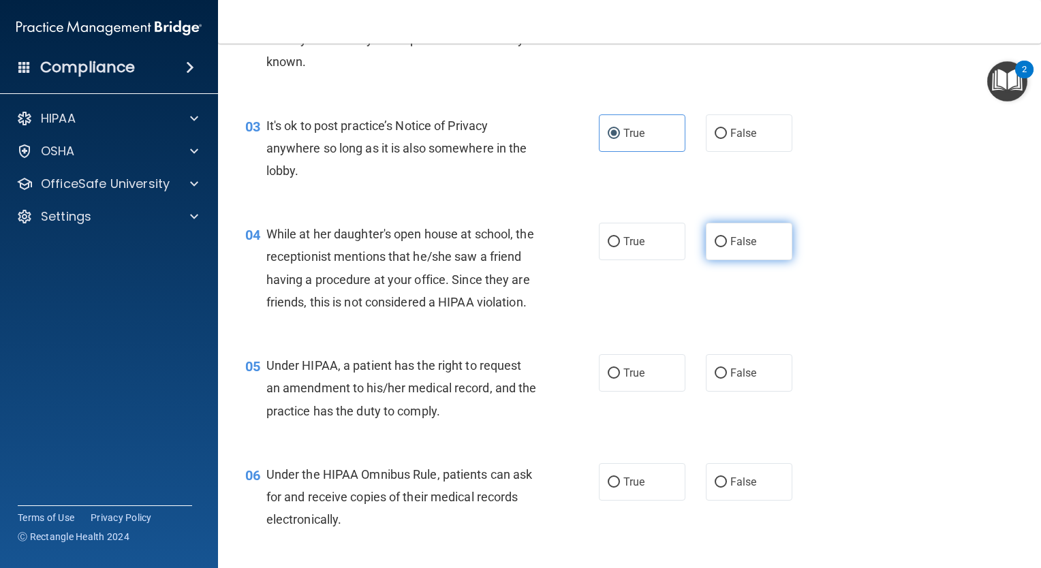
click at [714, 247] on label "False" at bounding box center [749, 241] width 86 height 37
click at [714, 247] on input "False" at bounding box center [720, 242] width 12 height 10
radio input "true"
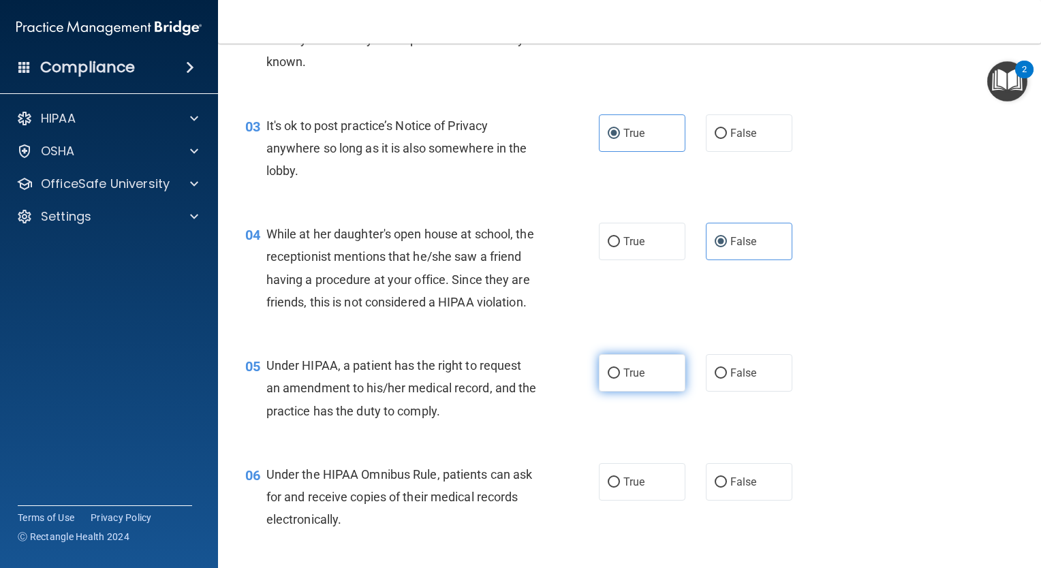
click at [609, 392] on label "True" at bounding box center [642, 372] width 86 height 37
click at [609, 379] on input "True" at bounding box center [614, 373] width 12 height 10
radio input "true"
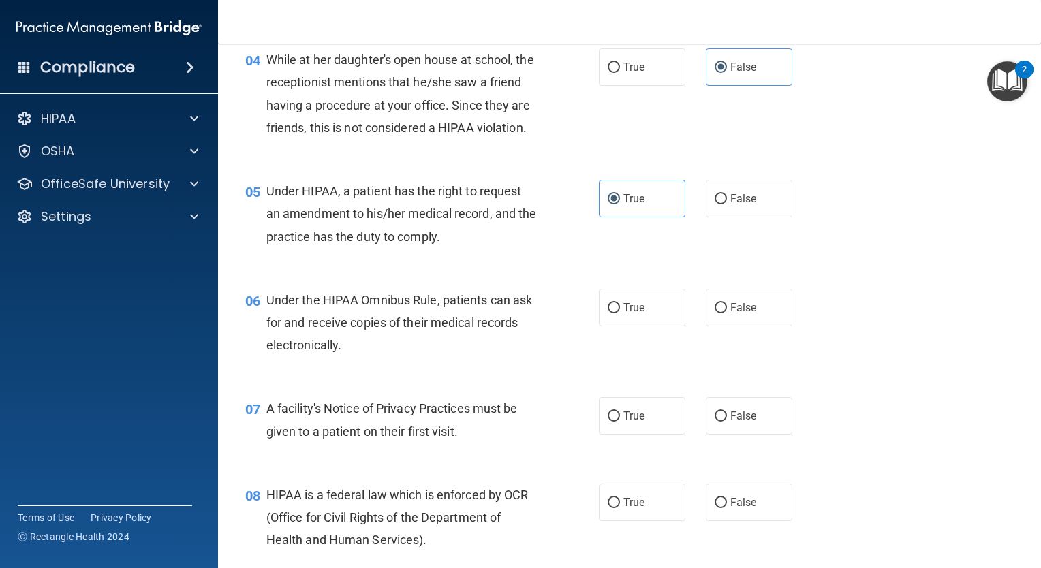
click at [1029, 187] on main "- The HIPAA Quiz This quiz doesn’t expire until 04/07/2026. Are you sure you wa…" at bounding box center [629, 306] width 823 height 524
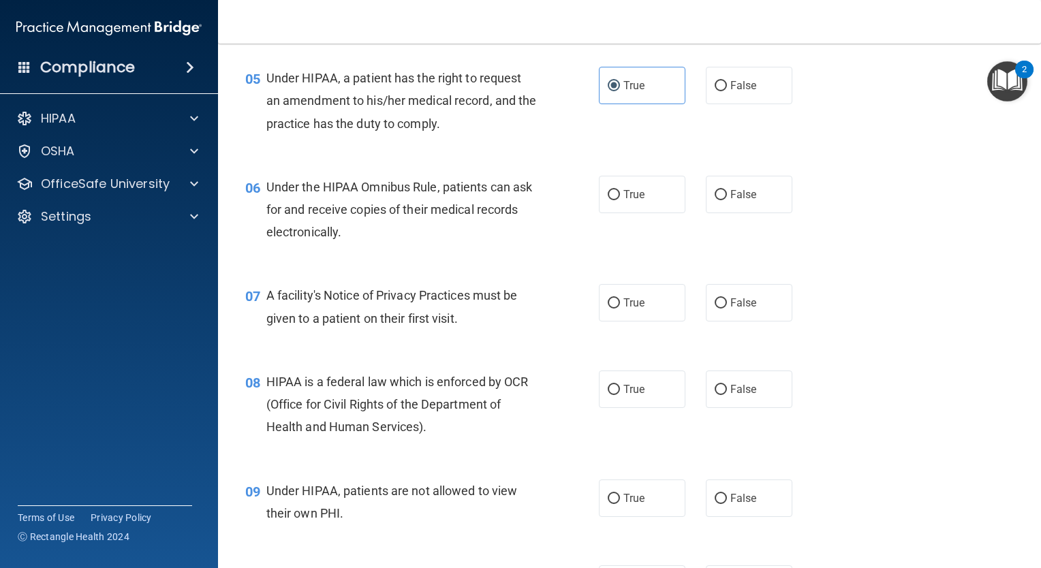
scroll to position [610, 0]
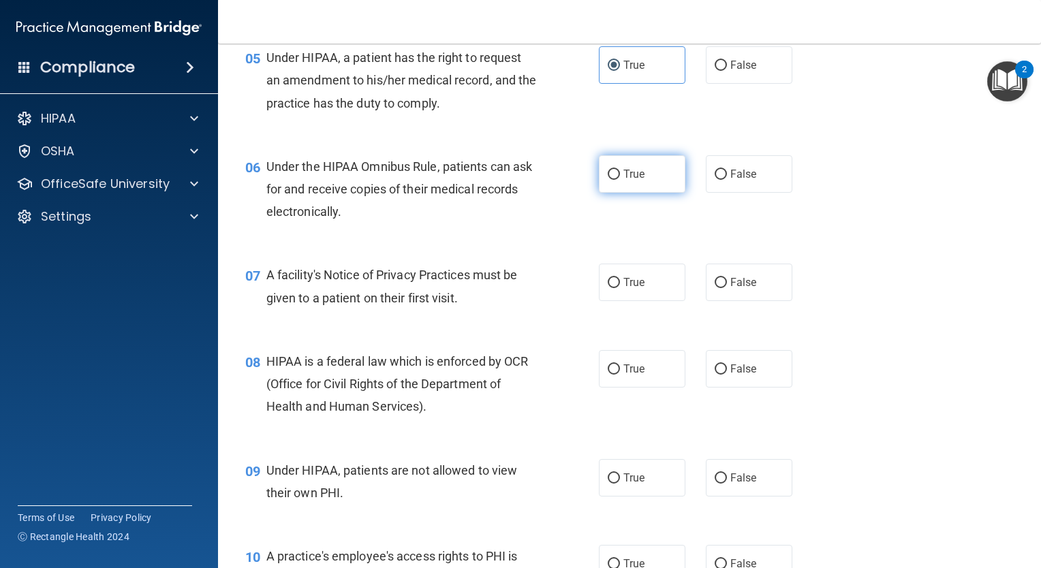
click at [638, 178] on label "True" at bounding box center [642, 173] width 86 height 37
click at [620, 178] on input "True" at bounding box center [614, 175] width 12 height 10
radio input "true"
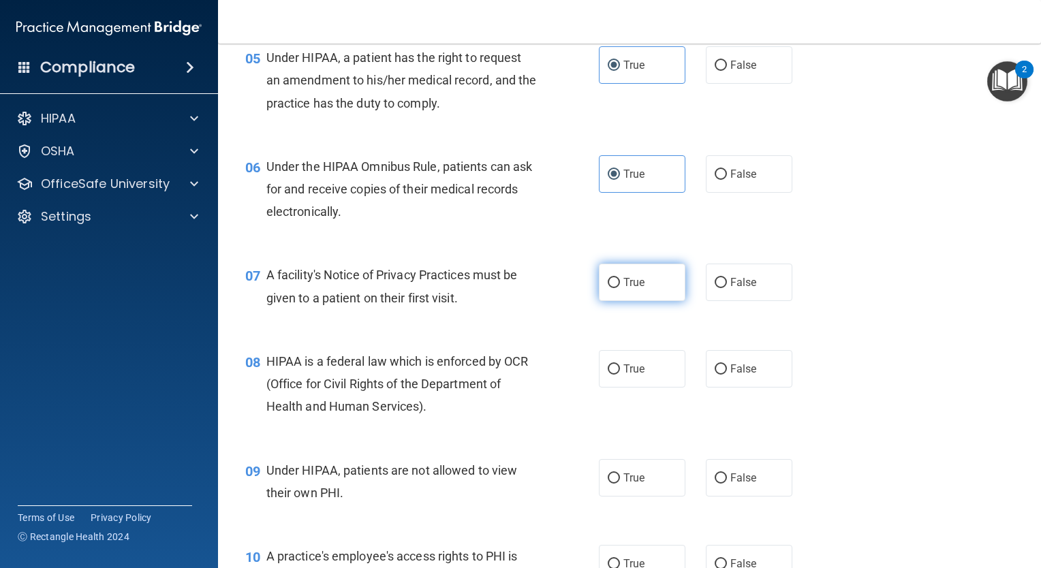
click at [599, 301] on label "True" at bounding box center [642, 282] width 86 height 37
click at [608, 288] on input "True" at bounding box center [614, 283] width 12 height 10
radio input "true"
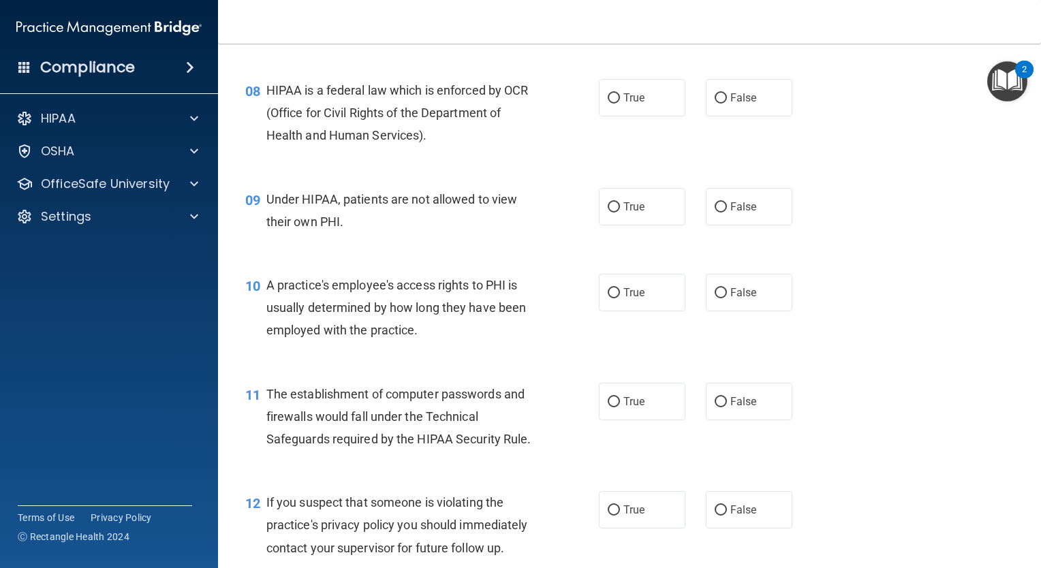
scroll to position [872, 0]
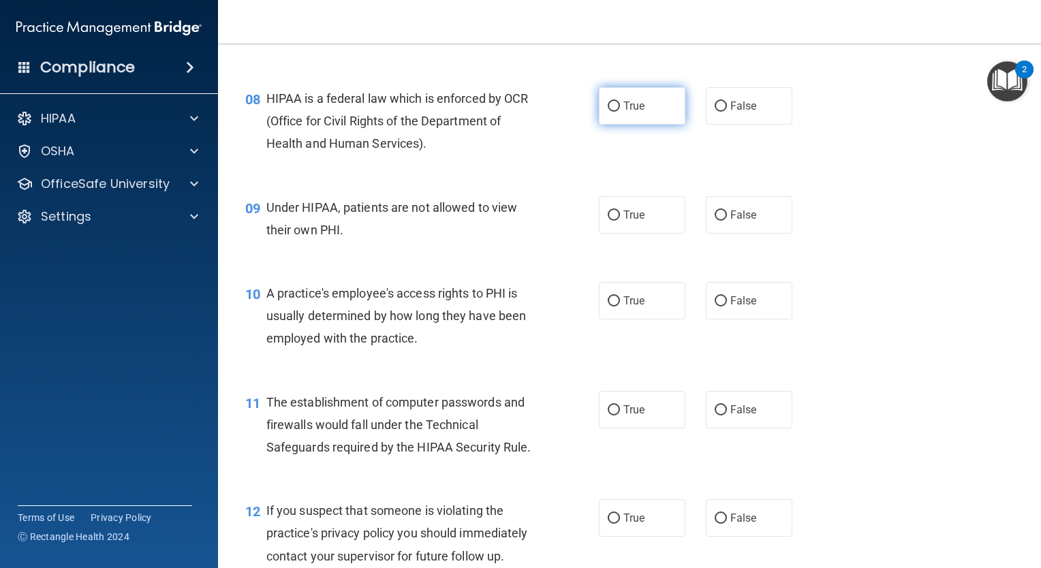
click at [629, 112] on span "True" at bounding box center [633, 105] width 21 height 13
click at [620, 112] on input "True" at bounding box center [614, 106] width 12 height 10
radio input "true"
click at [730, 221] on span "False" at bounding box center [743, 214] width 27 height 13
click at [725, 221] on input "False" at bounding box center [720, 215] width 12 height 10
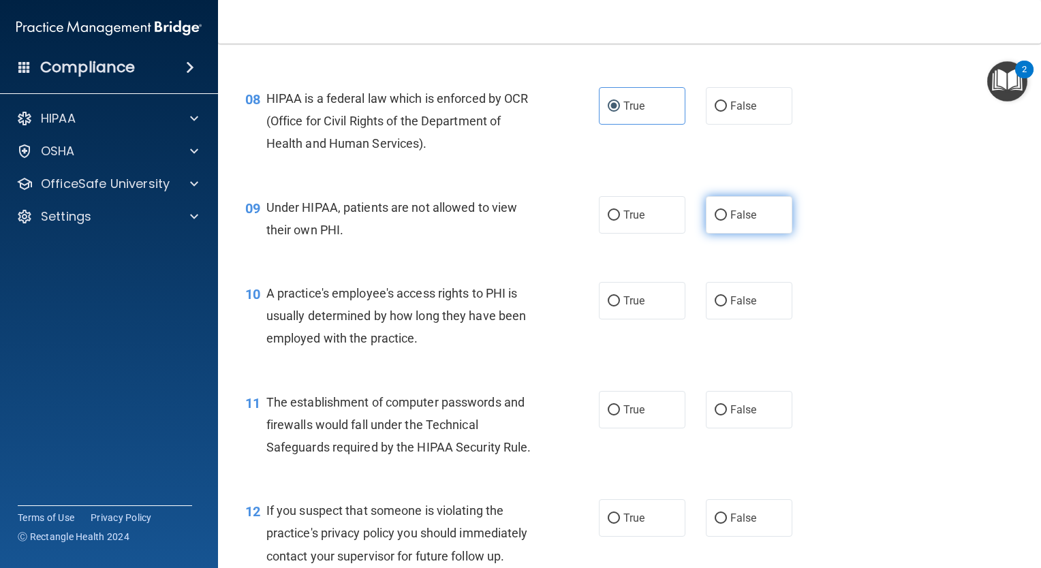
radio input "true"
click at [646, 313] on label "True" at bounding box center [642, 300] width 86 height 37
click at [620, 306] on input "True" at bounding box center [614, 301] width 12 height 10
radio input "true"
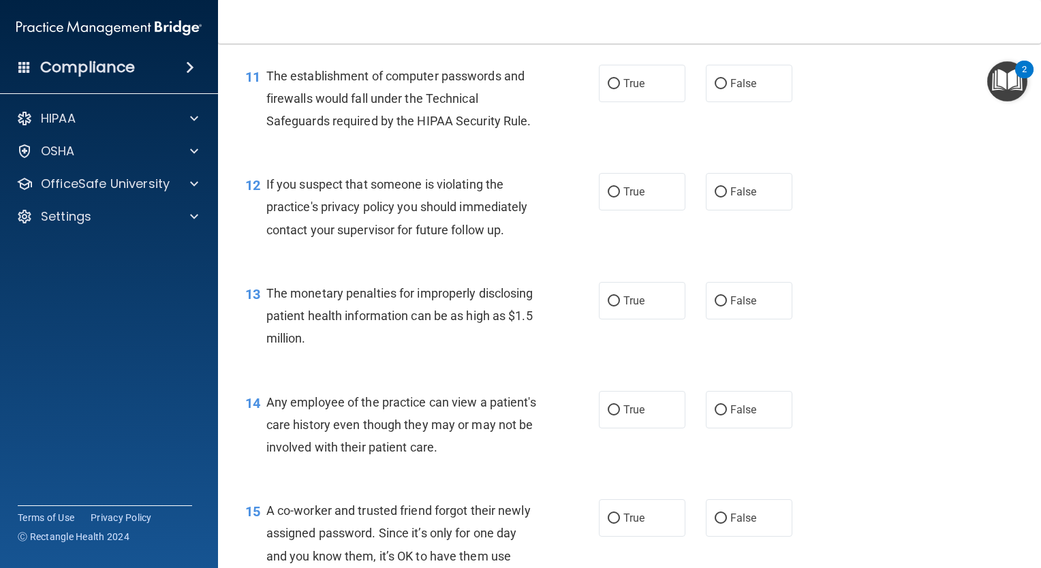
scroll to position [1203, 0]
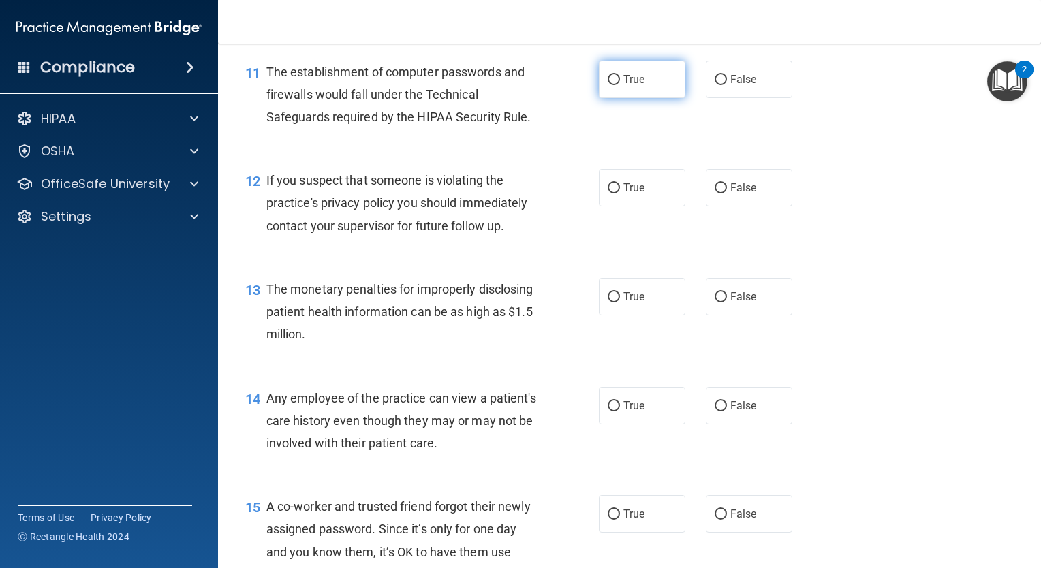
click at [608, 98] on label "True" at bounding box center [642, 79] width 86 height 37
click at [608, 85] on input "True" at bounding box center [614, 80] width 12 height 10
radio input "true"
click at [602, 206] on label "True" at bounding box center [642, 187] width 86 height 37
click at [608, 193] on input "True" at bounding box center [614, 188] width 12 height 10
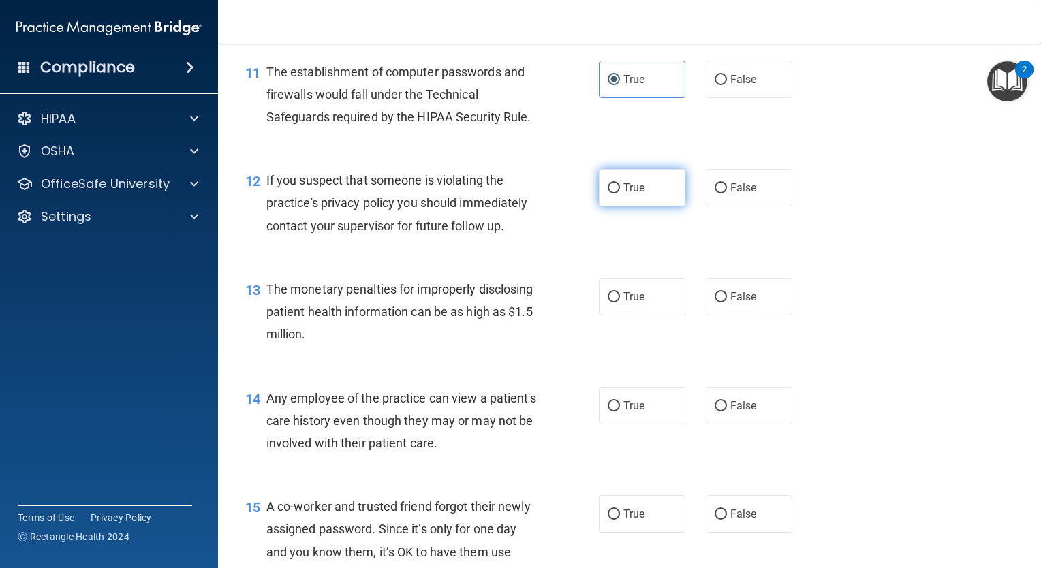
radio input "true"
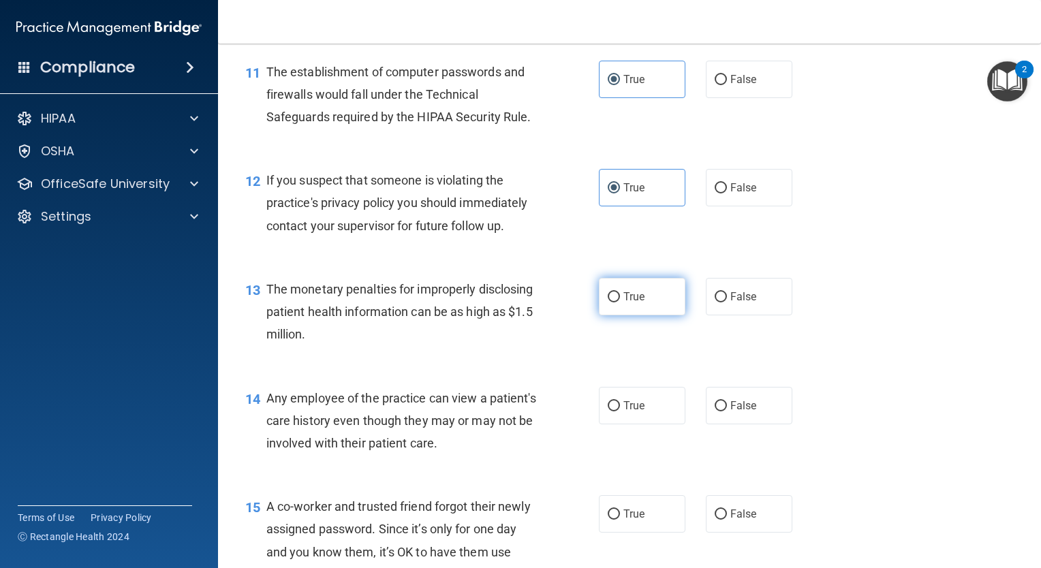
click at [608, 315] on label "True" at bounding box center [642, 296] width 86 height 37
click at [608, 302] on input "True" at bounding box center [614, 297] width 12 height 10
radio input "true"
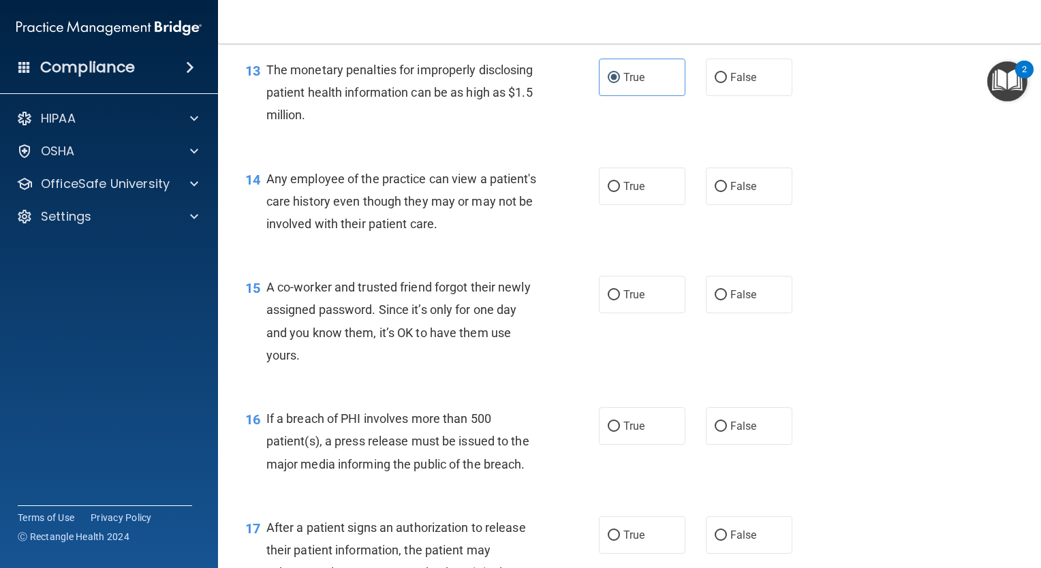
scroll to position [1427, 0]
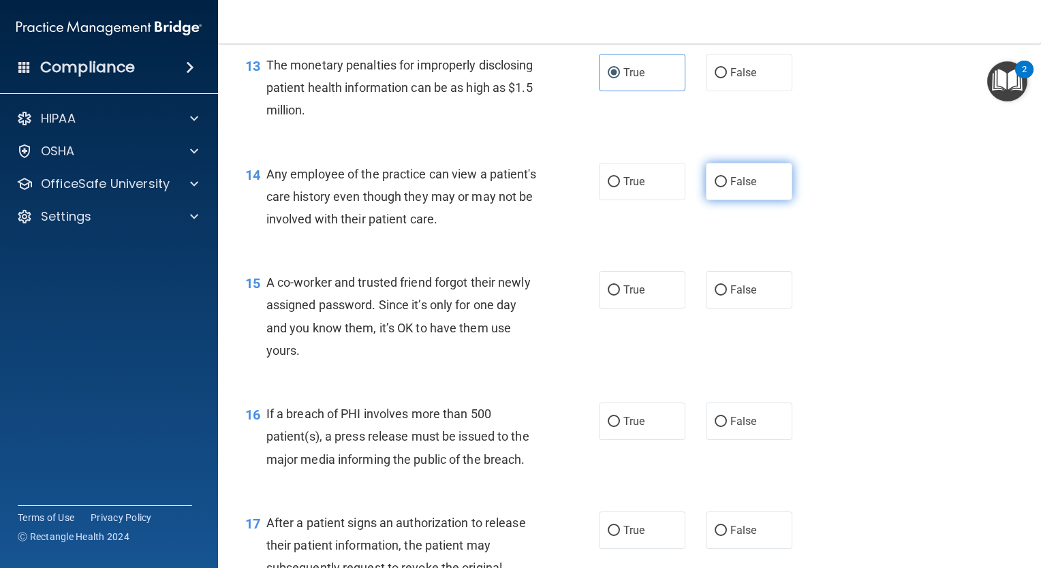
click at [723, 198] on label "False" at bounding box center [749, 181] width 86 height 37
click at [723, 187] on input "False" at bounding box center [720, 182] width 12 height 10
radio input "true"
click at [716, 296] on input "False" at bounding box center [720, 290] width 12 height 10
radio input "true"
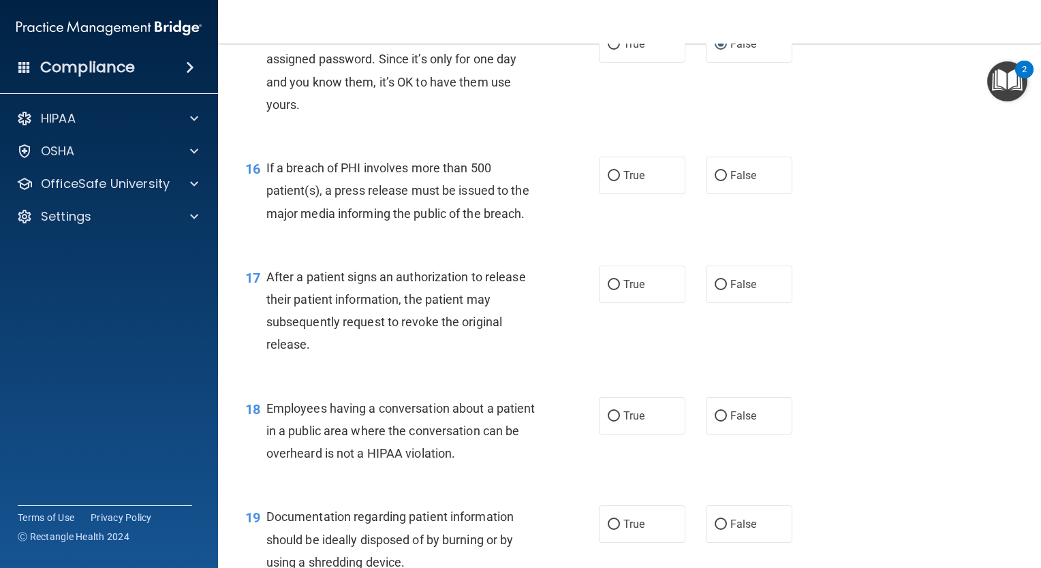
scroll to position [1681, 0]
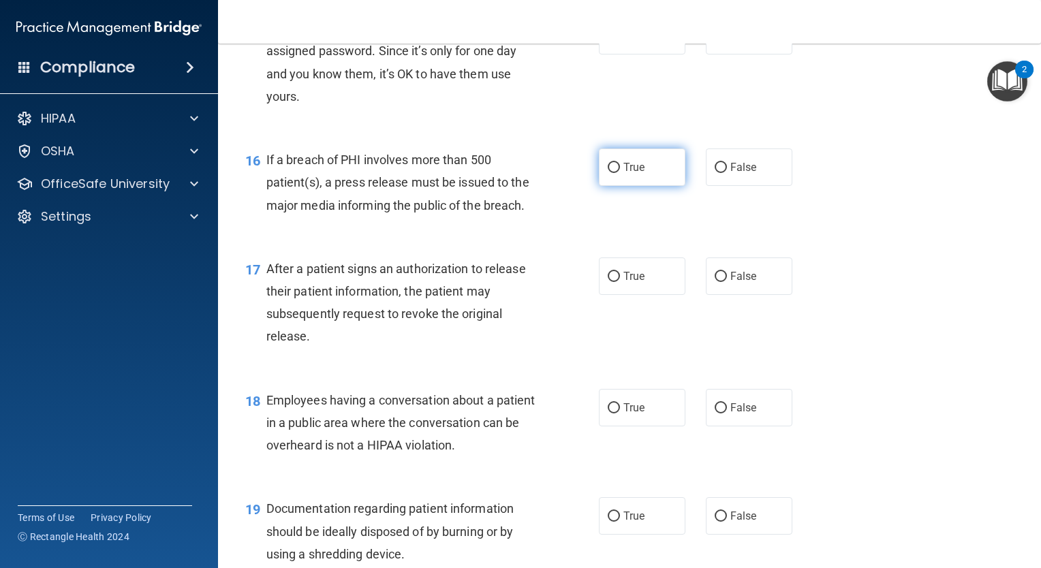
click at [649, 186] on label "True" at bounding box center [642, 166] width 86 height 37
click at [620, 173] on input "True" at bounding box center [614, 168] width 12 height 10
radio input "true"
click at [660, 293] on label "True" at bounding box center [642, 275] width 86 height 37
click at [620, 282] on input "True" at bounding box center [614, 277] width 12 height 10
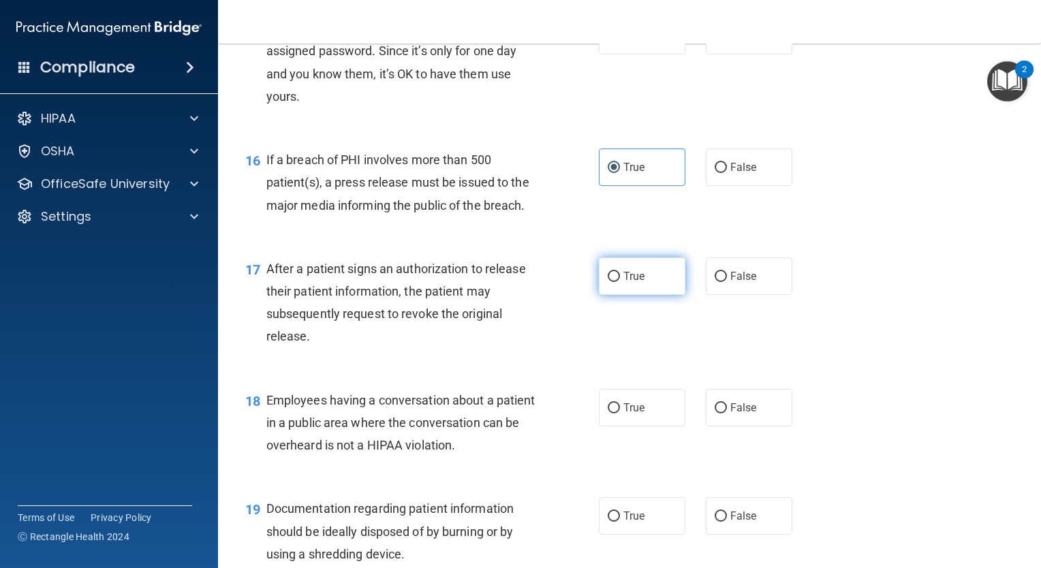
radio input "true"
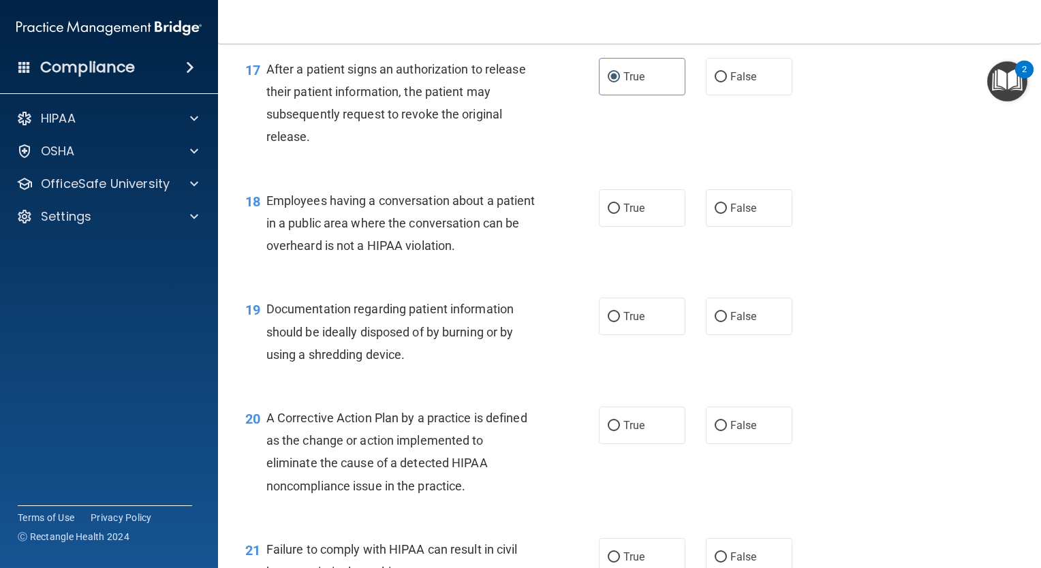
scroll to position [1868, 0]
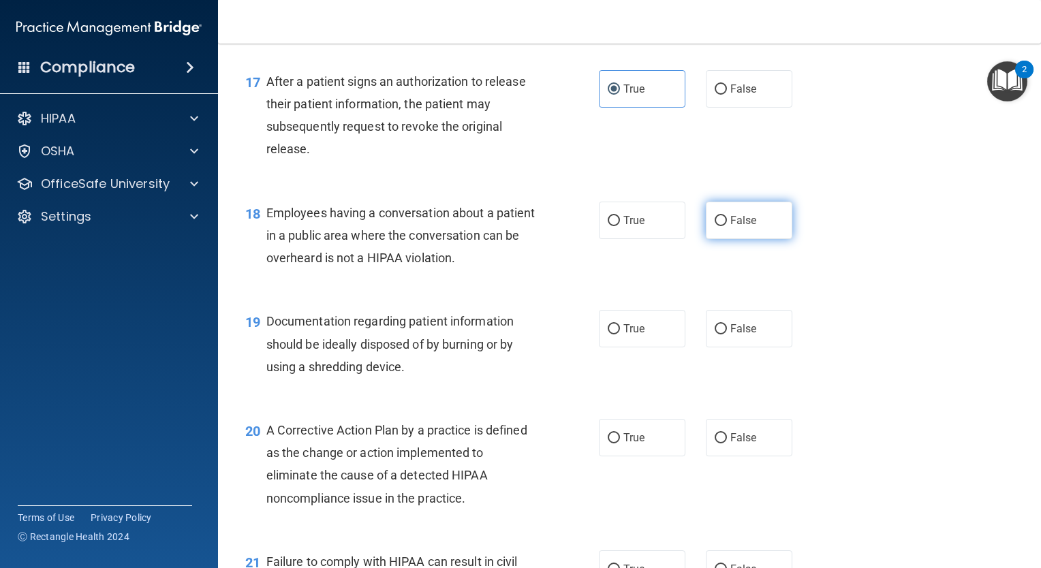
click at [717, 226] on input "False" at bounding box center [720, 221] width 12 height 10
radio input "true"
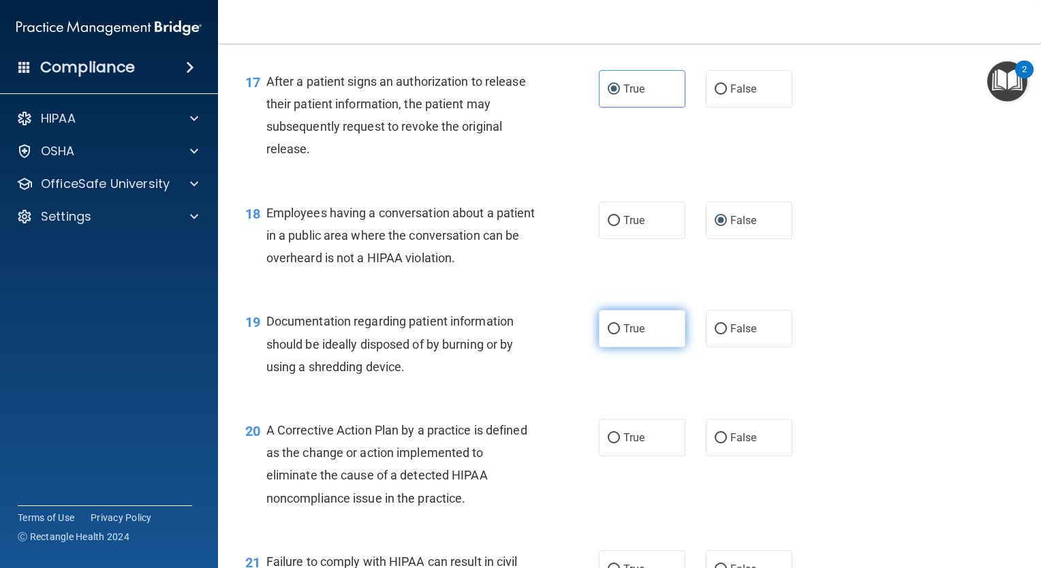
click at [609, 347] on label "True" at bounding box center [642, 328] width 86 height 37
click at [609, 334] on input "True" at bounding box center [614, 329] width 12 height 10
radio input "true"
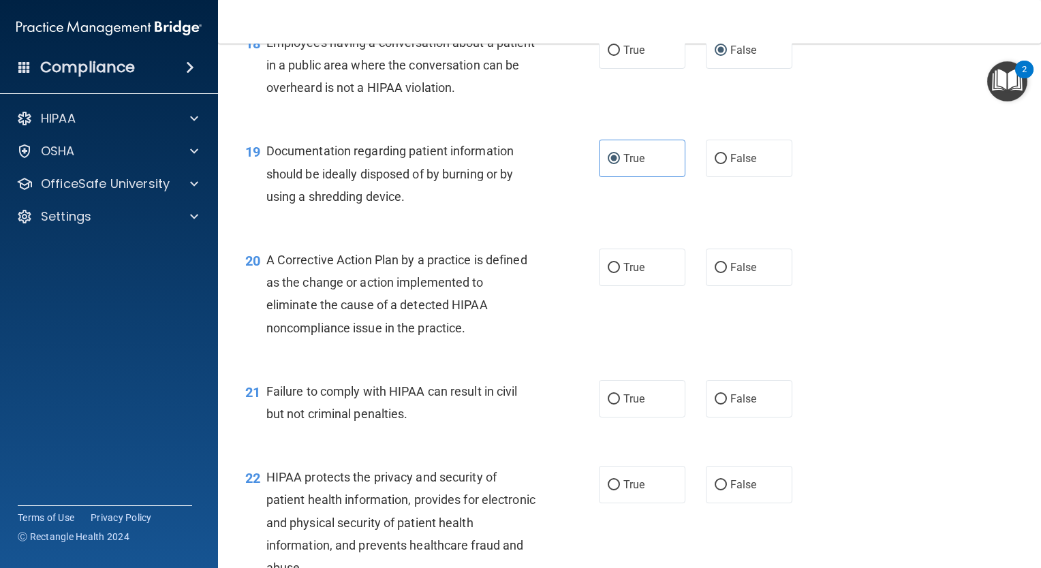
scroll to position [2043, 0]
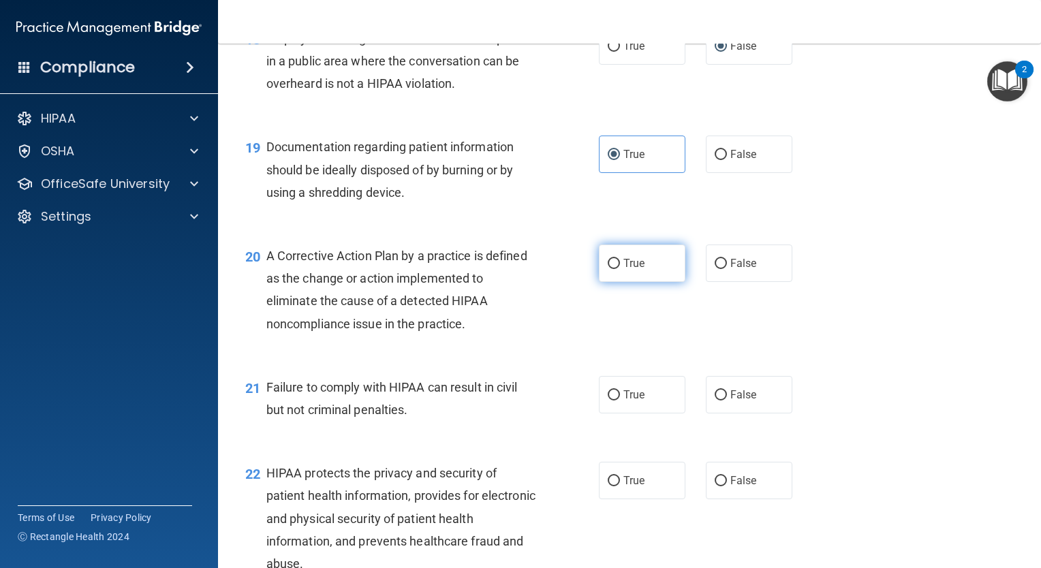
click at [642, 282] on label "True" at bounding box center [642, 263] width 86 height 37
click at [620, 269] on input "True" at bounding box center [614, 264] width 12 height 10
radio input "true"
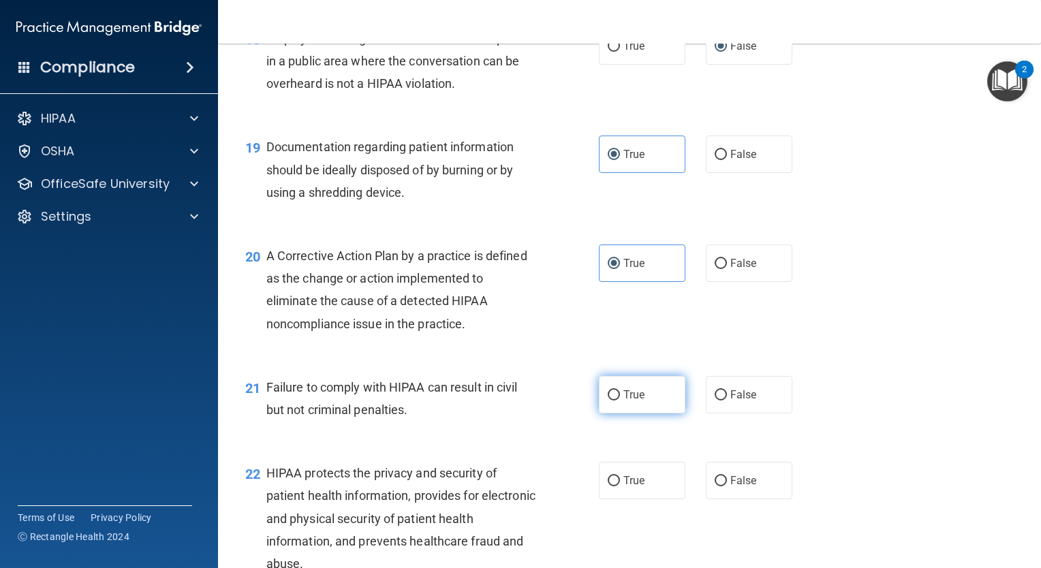
click at [635, 401] on span "True" at bounding box center [633, 394] width 21 height 13
click at [620, 400] on input "True" at bounding box center [614, 395] width 12 height 10
radio input "true"
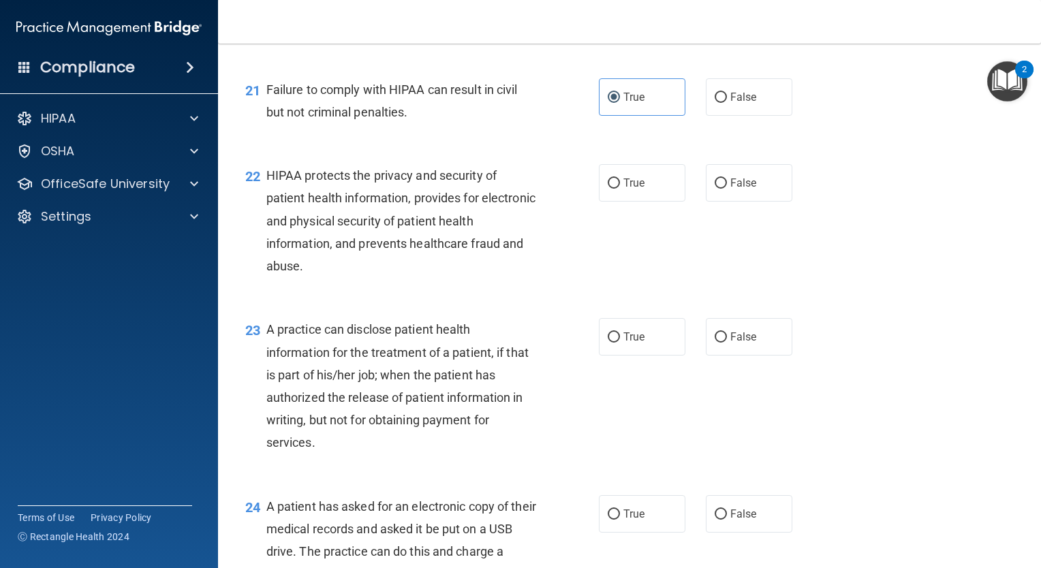
scroll to position [2344, 0]
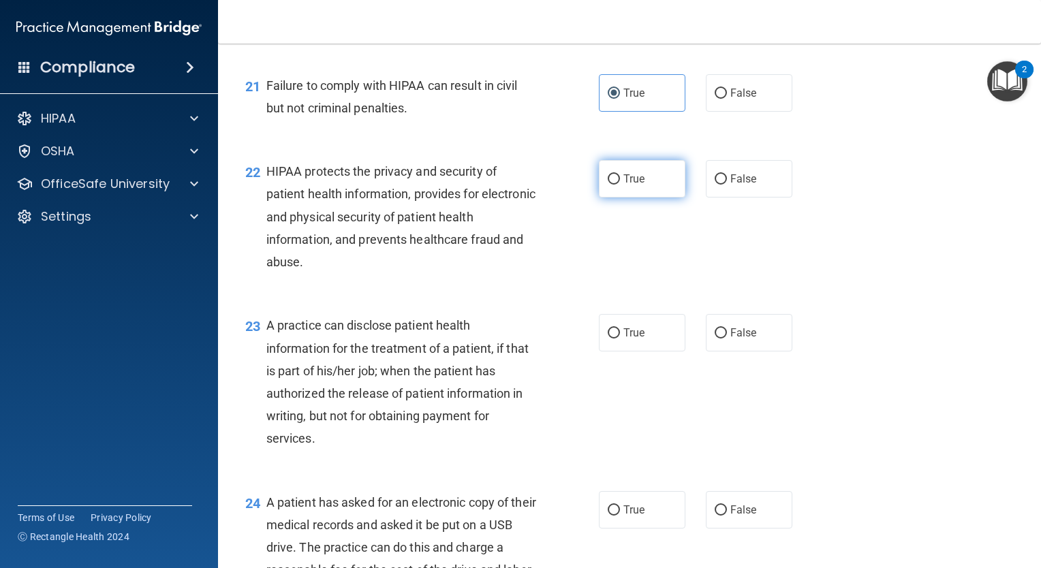
click at [654, 198] on label "True" at bounding box center [642, 178] width 86 height 37
click at [620, 185] on input "True" at bounding box center [614, 179] width 12 height 10
radio input "true"
click at [609, 351] on label "True" at bounding box center [642, 332] width 86 height 37
click at [609, 339] on input "True" at bounding box center [614, 333] width 12 height 10
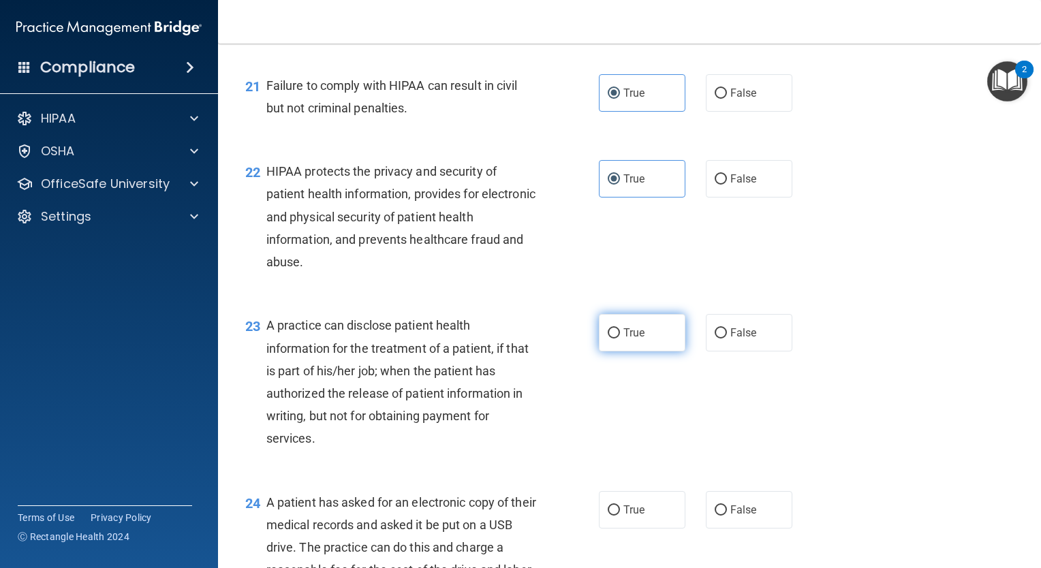
radio input "true"
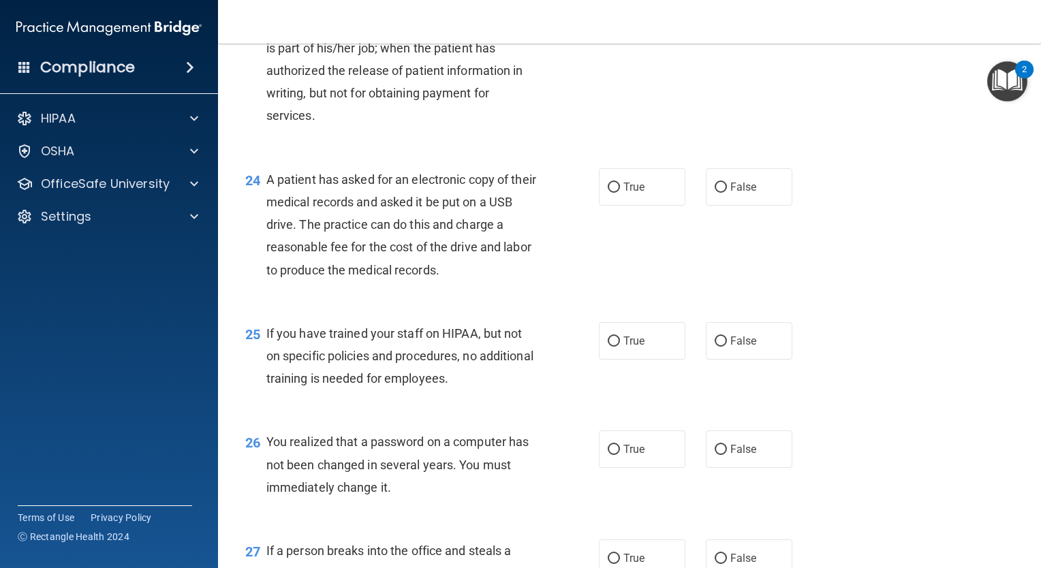
scroll to position [2696, 0]
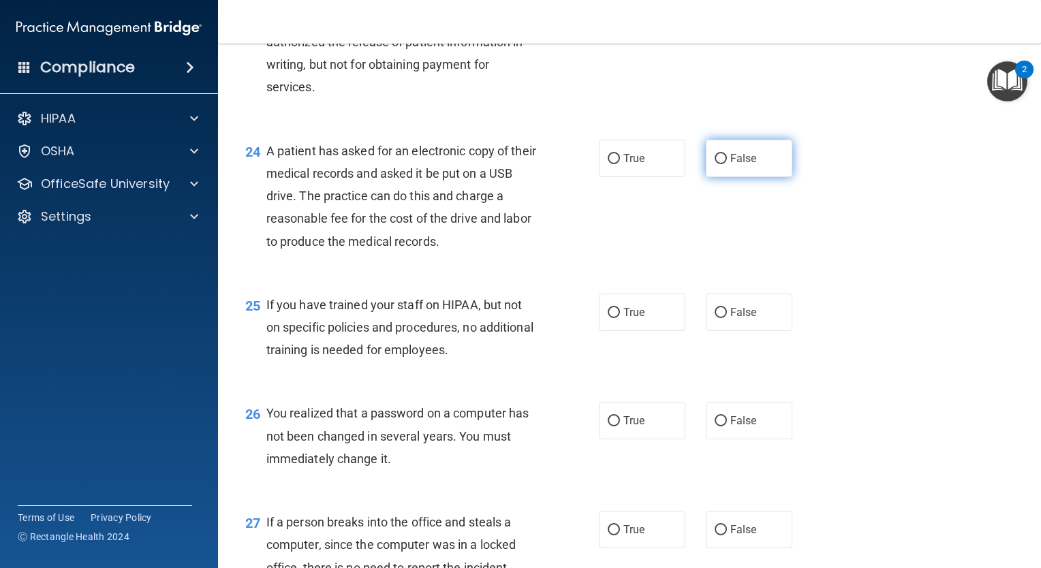
click at [722, 177] on label "False" at bounding box center [749, 158] width 86 height 37
click at [722, 164] on input "False" at bounding box center [720, 159] width 12 height 10
radio input "true"
click at [734, 319] on span "False" at bounding box center [743, 312] width 27 height 13
click at [727, 318] on input "False" at bounding box center [720, 313] width 12 height 10
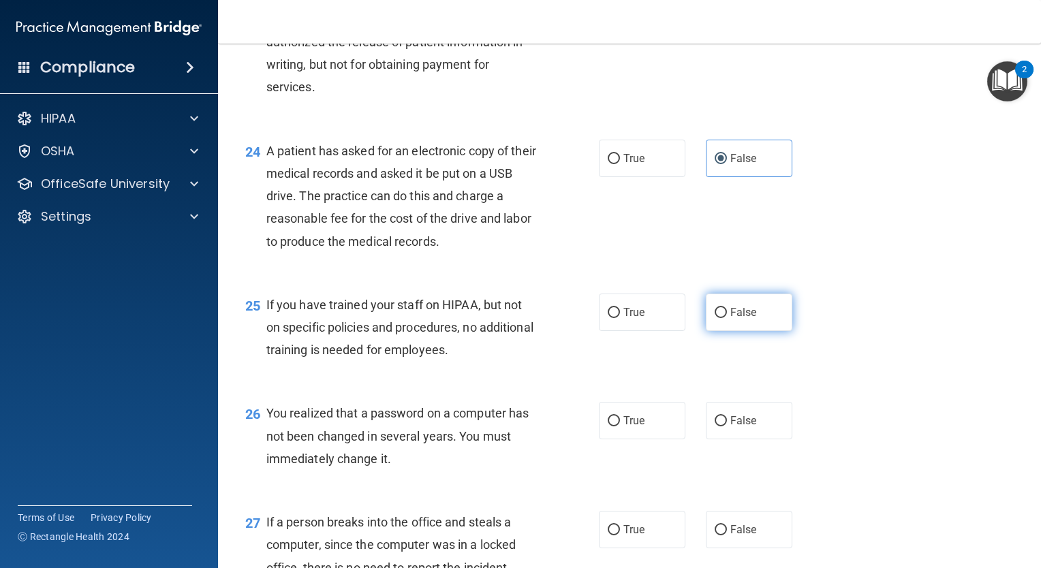
radio input "true"
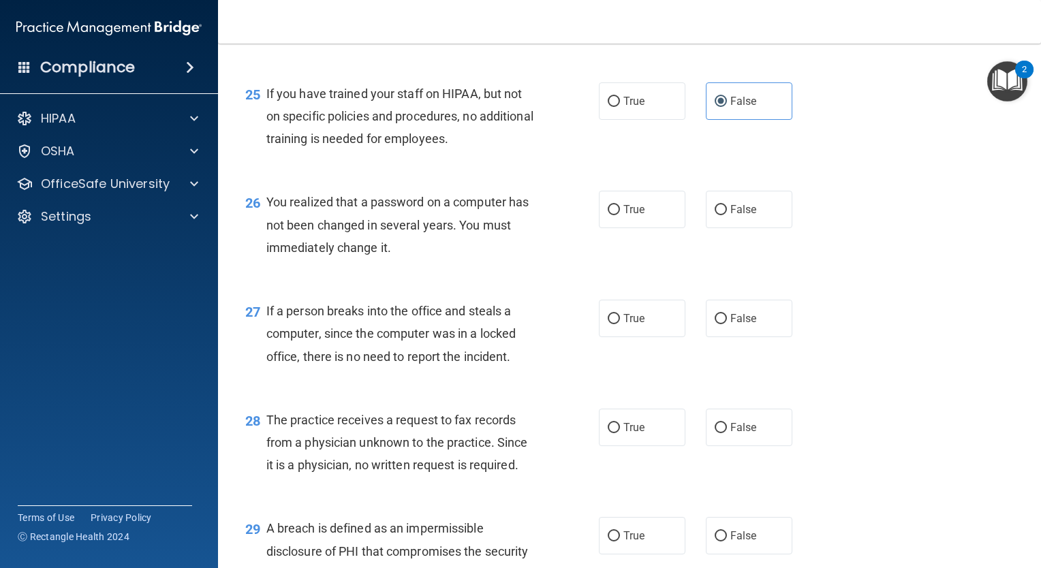
scroll to position [2915, 0]
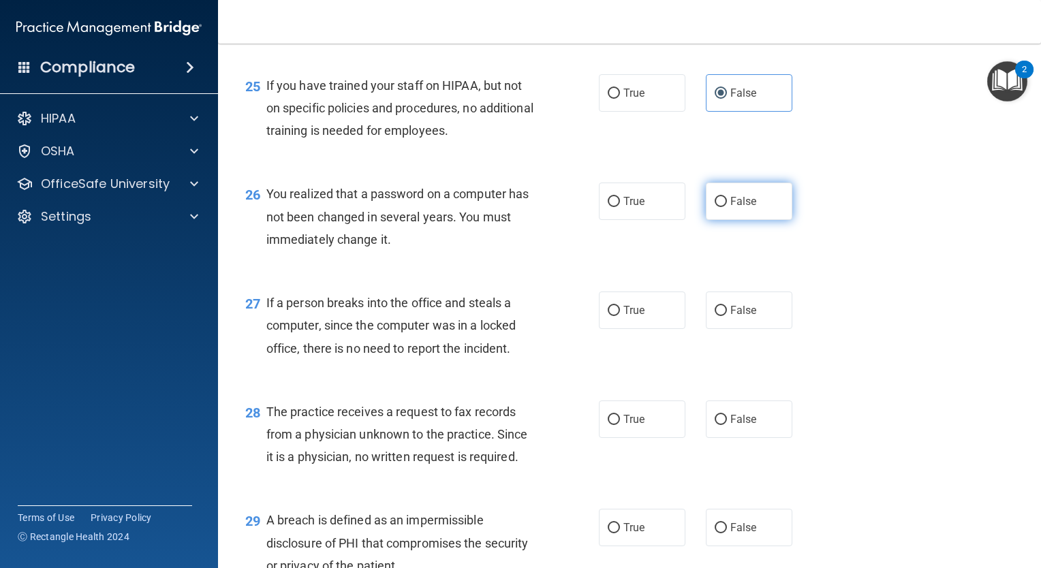
click at [744, 208] on span "False" at bounding box center [743, 201] width 27 height 13
click at [727, 207] on input "False" at bounding box center [720, 202] width 12 height 10
radio input "true"
click at [744, 329] on label "False" at bounding box center [749, 310] width 86 height 37
click at [727, 316] on input "False" at bounding box center [720, 311] width 12 height 10
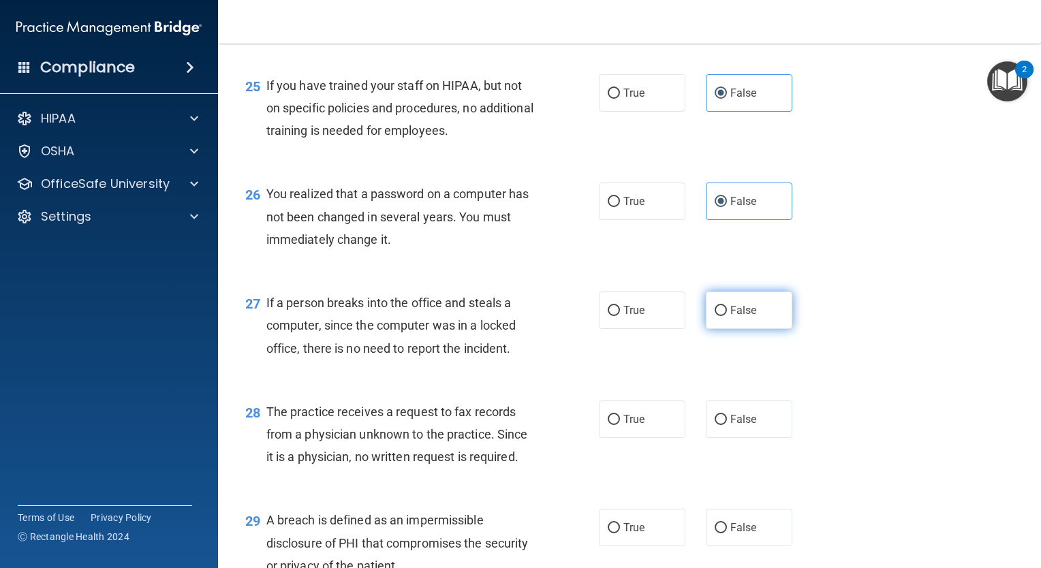
radio input "true"
click at [733, 426] on span "False" at bounding box center [743, 419] width 27 height 13
click at [727, 425] on input "False" at bounding box center [720, 420] width 12 height 10
radio input "true"
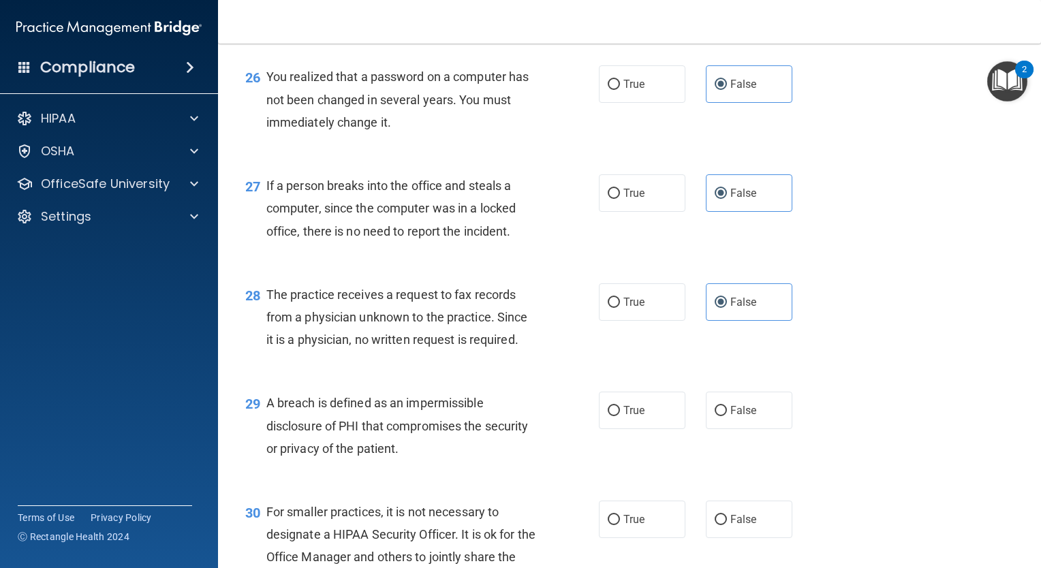
scroll to position [3036, 0]
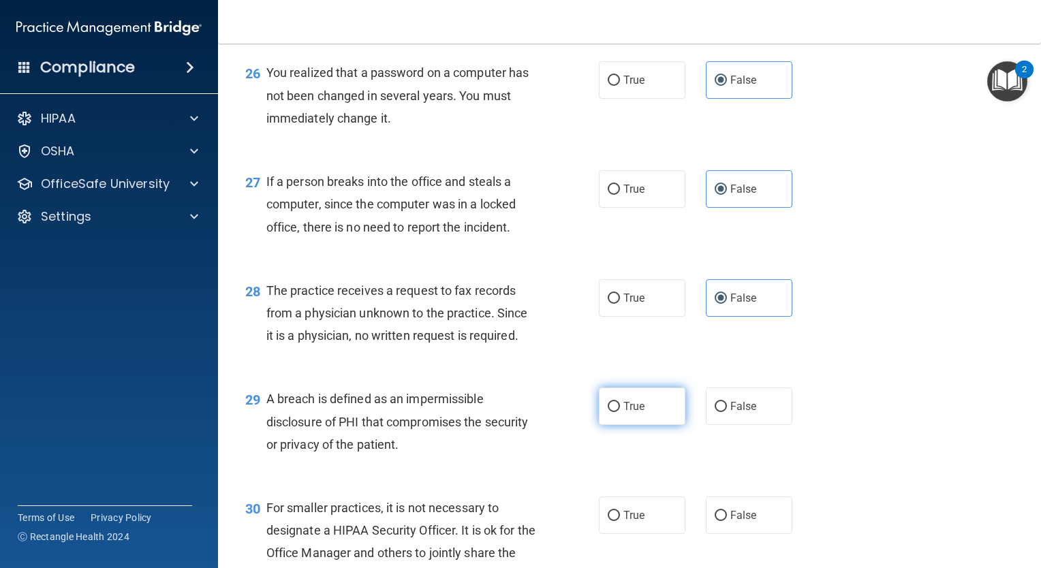
click at [660, 425] on label "True" at bounding box center [642, 406] width 86 height 37
click at [620, 412] on input "True" at bounding box center [614, 407] width 12 height 10
radio input "true"
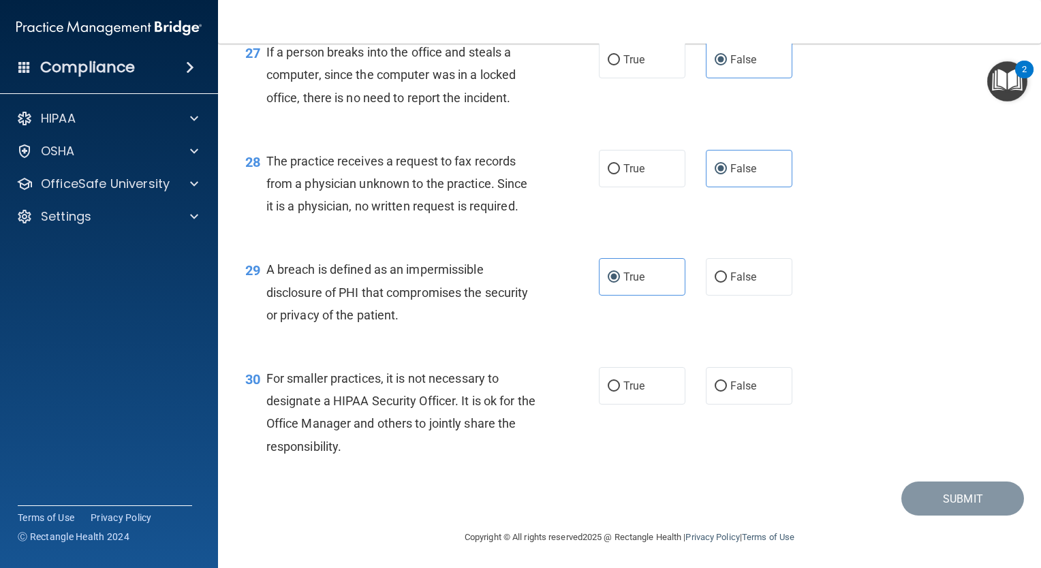
scroll to position [3170, 0]
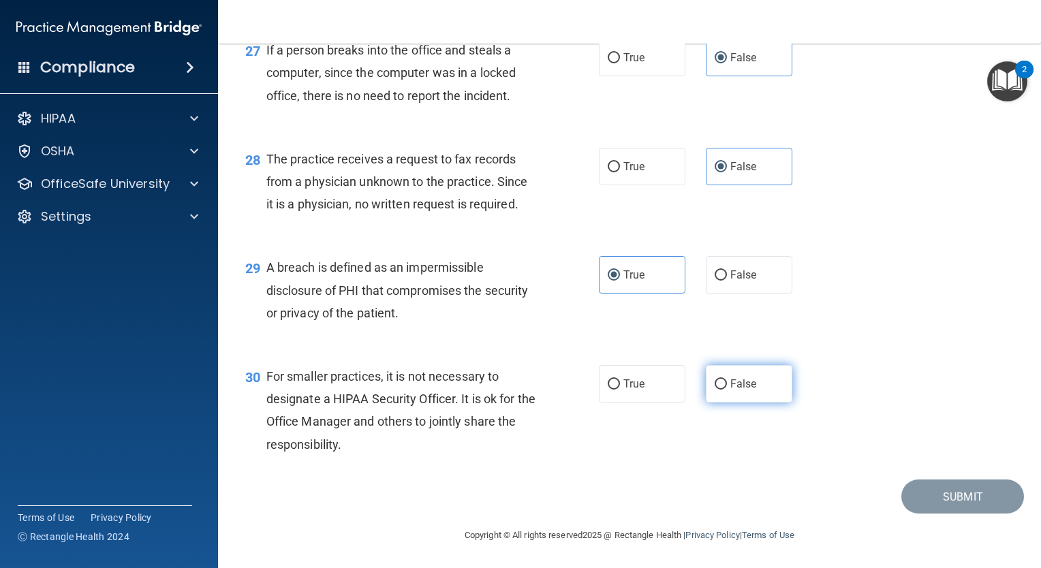
click at [729, 403] on label "False" at bounding box center [749, 383] width 86 height 37
click at [727, 390] on input "False" at bounding box center [720, 384] width 12 height 10
radio input "true"
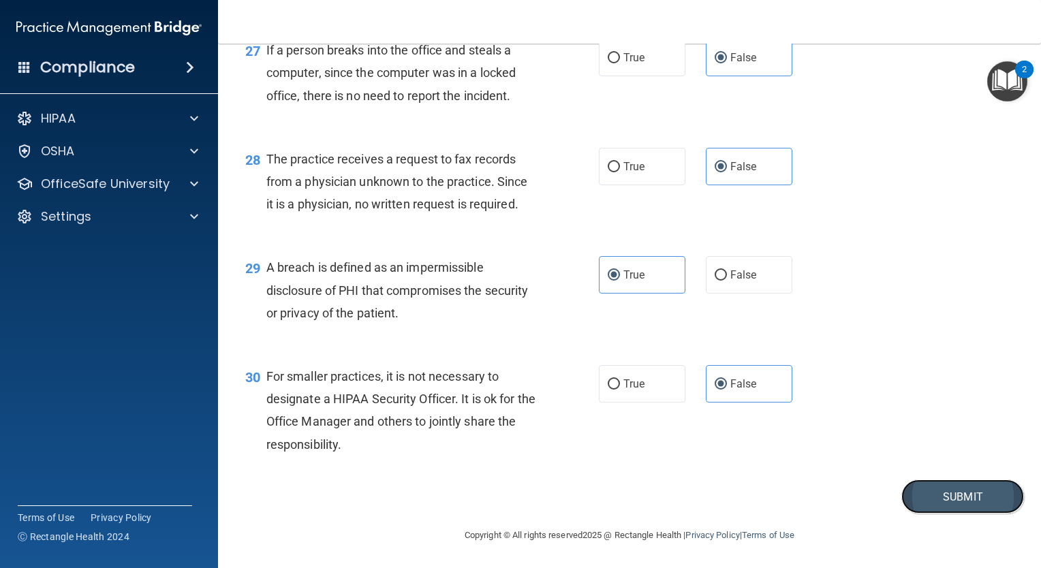
click at [940, 514] on button "Submit" at bounding box center [962, 496] width 123 height 35
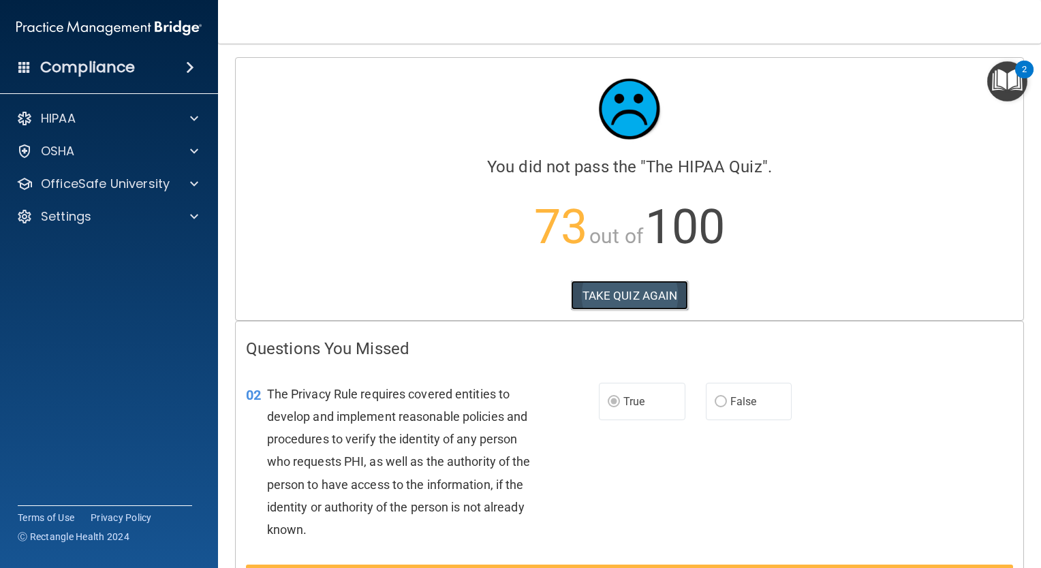
click at [641, 293] on button "TAKE QUIZ AGAIN" at bounding box center [630, 296] width 118 height 30
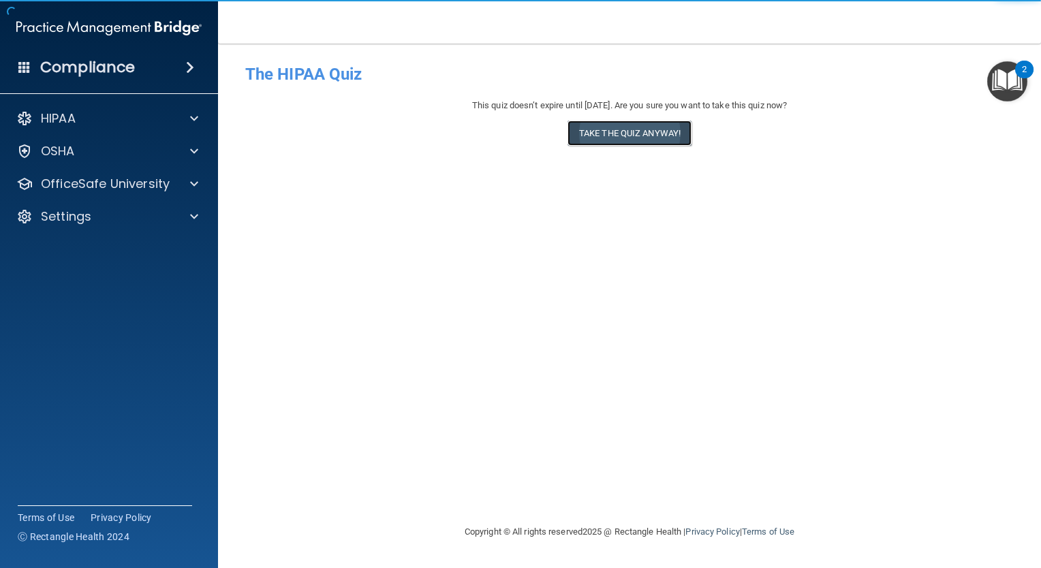
click at [616, 132] on button "Take the quiz anyway!" at bounding box center [629, 133] width 124 height 25
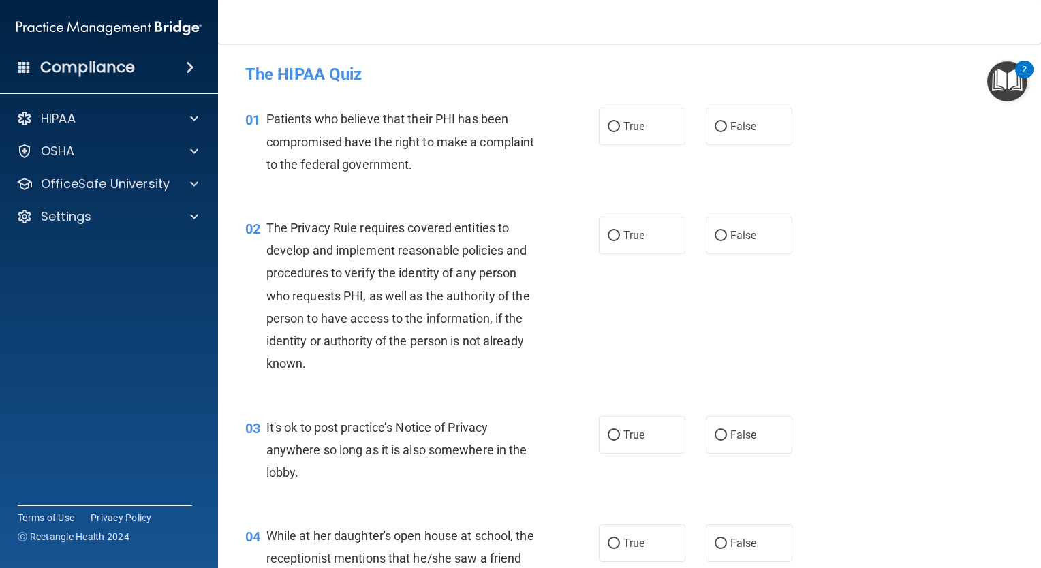
click at [616, 132] on label "True" at bounding box center [642, 126] width 86 height 37
click at [616, 132] on input "True" at bounding box center [614, 127] width 12 height 10
radio input "true"
click at [640, 230] on label "True" at bounding box center [642, 235] width 86 height 37
click at [620, 231] on input "True" at bounding box center [614, 236] width 12 height 10
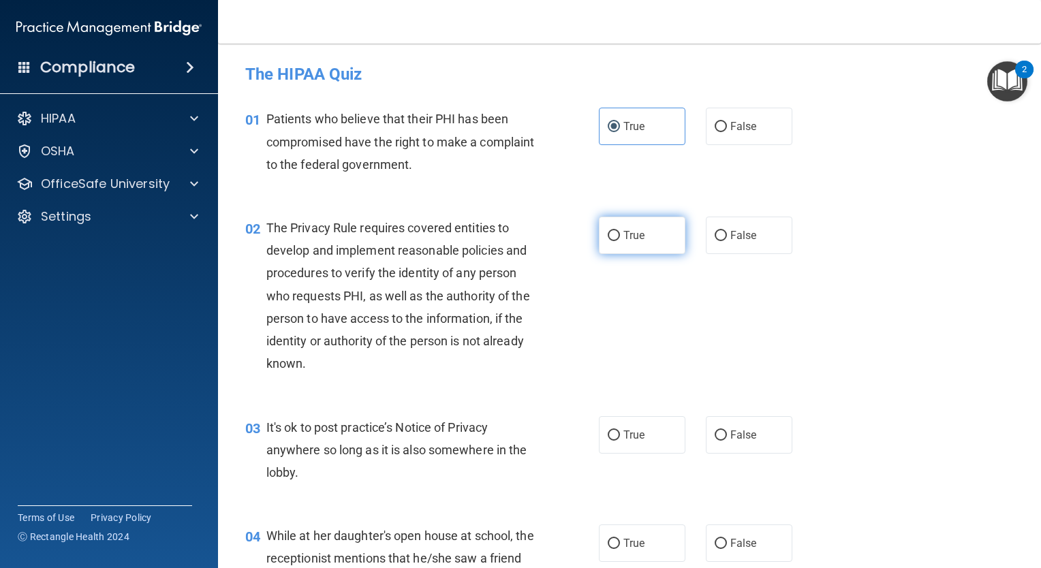
radio input "true"
click at [629, 437] on span "True" at bounding box center [633, 434] width 21 height 13
click at [620, 437] on input "True" at bounding box center [614, 435] width 12 height 10
radio input "true"
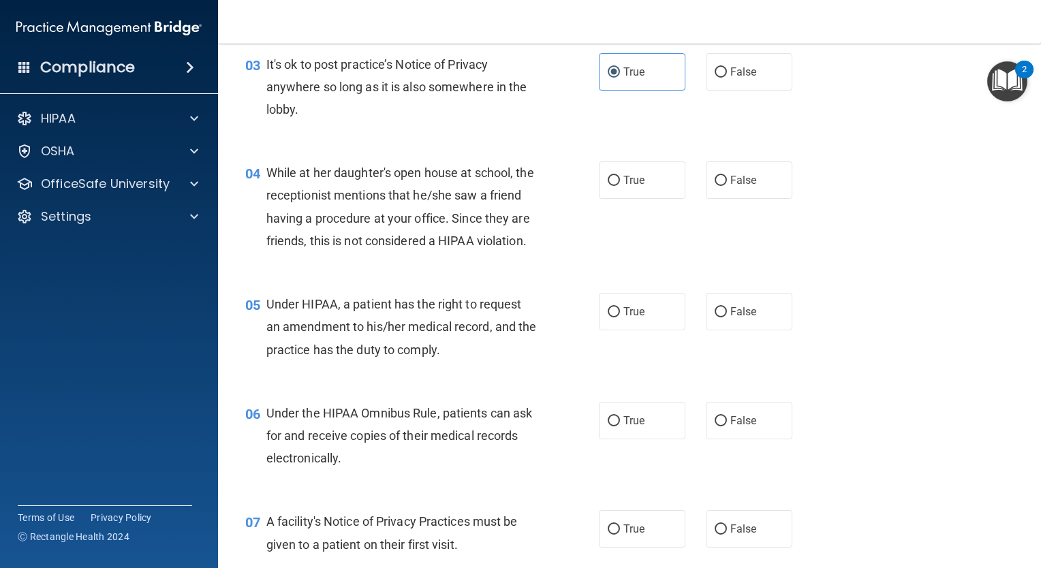
scroll to position [368, 0]
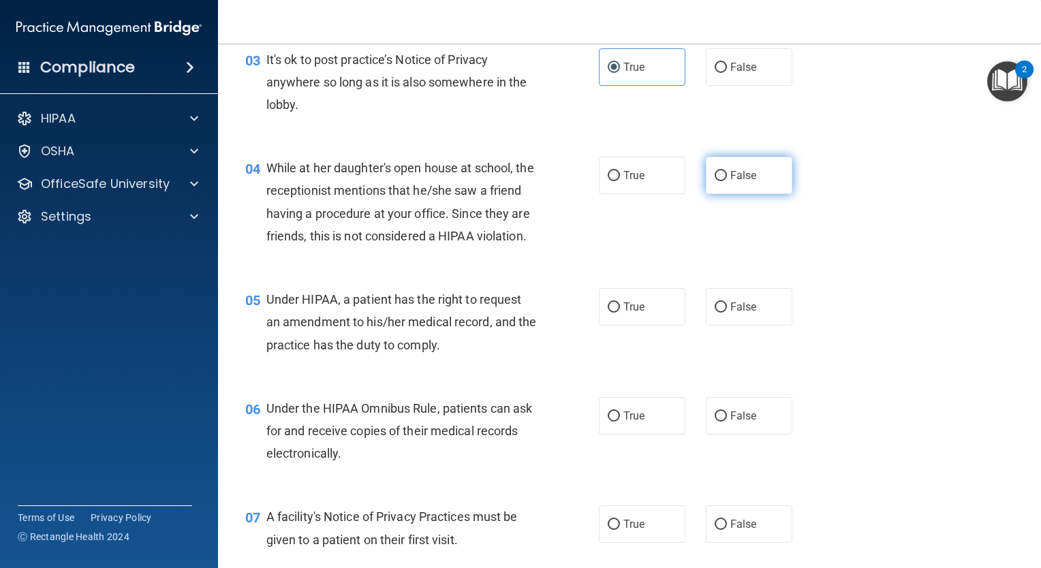
click at [735, 169] on span "False" at bounding box center [743, 175] width 27 height 13
click at [727, 171] on input "False" at bounding box center [720, 176] width 12 height 10
radio input "true"
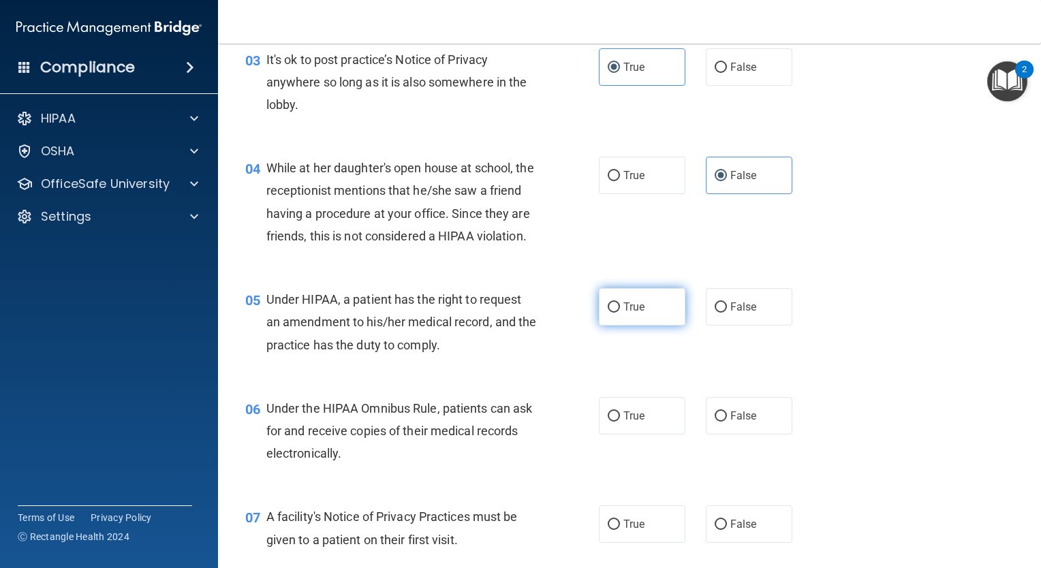
click at [637, 326] on label "True" at bounding box center [642, 306] width 86 height 37
click at [620, 313] on input "True" at bounding box center [614, 307] width 12 height 10
radio input "true"
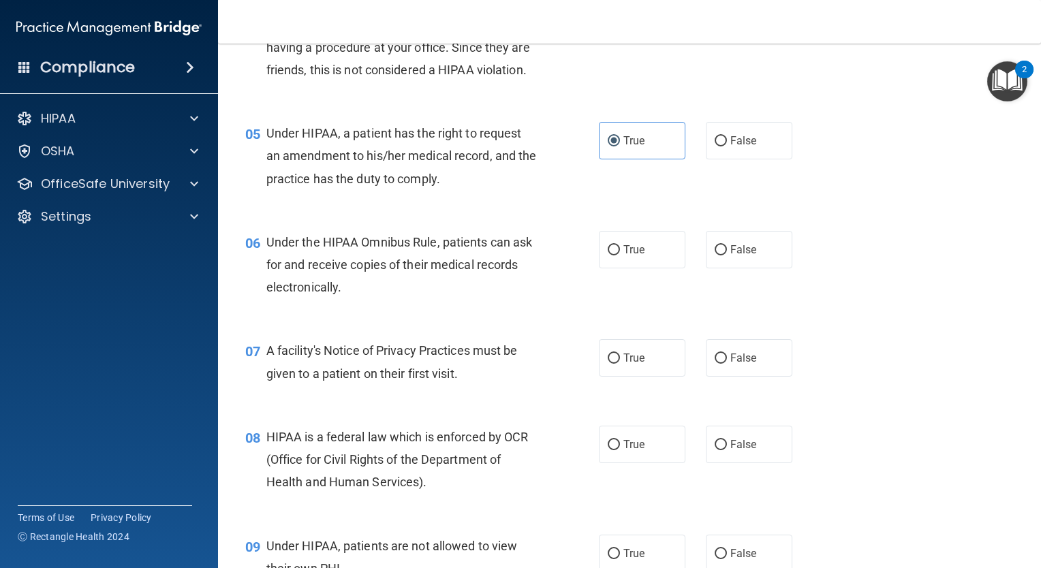
scroll to position [554, 0]
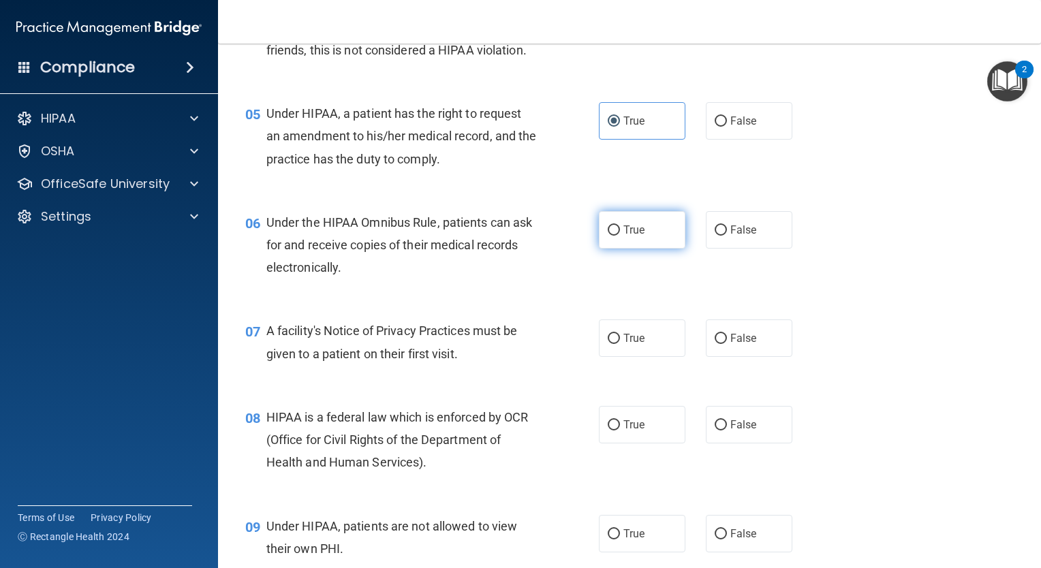
click at [662, 249] on label "True" at bounding box center [642, 229] width 86 height 37
click at [620, 236] on input "True" at bounding box center [614, 230] width 12 height 10
radio input "true"
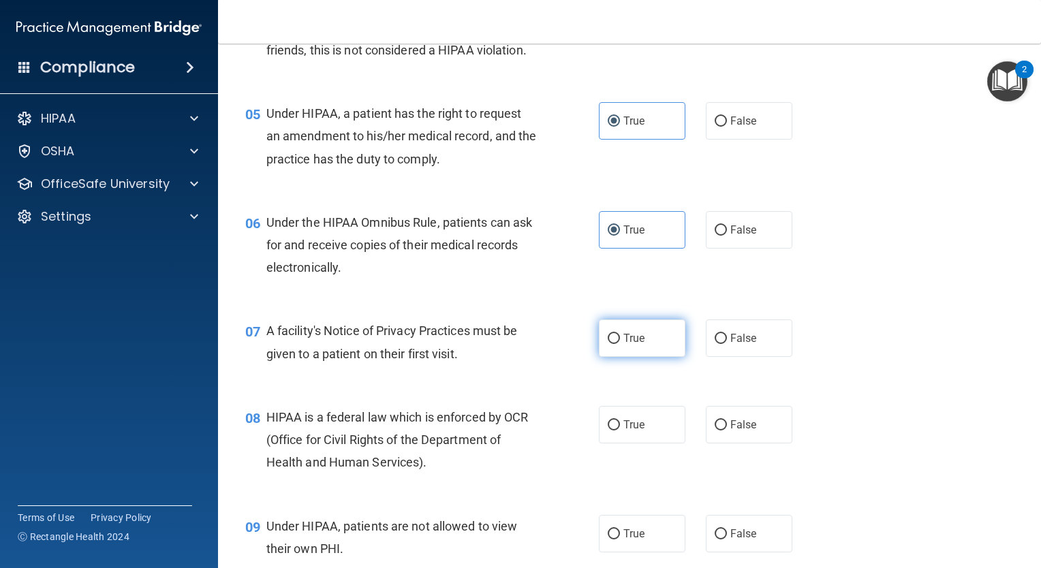
click at [669, 357] on label "True" at bounding box center [642, 337] width 86 height 37
click at [620, 344] on input "True" at bounding box center [614, 339] width 12 height 10
radio input "true"
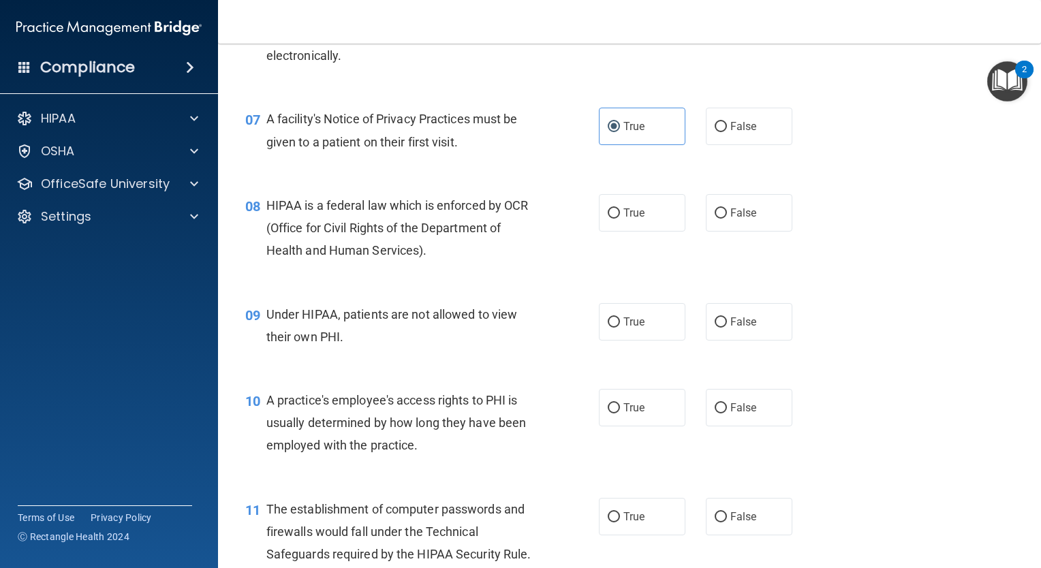
scroll to position [782, 0]
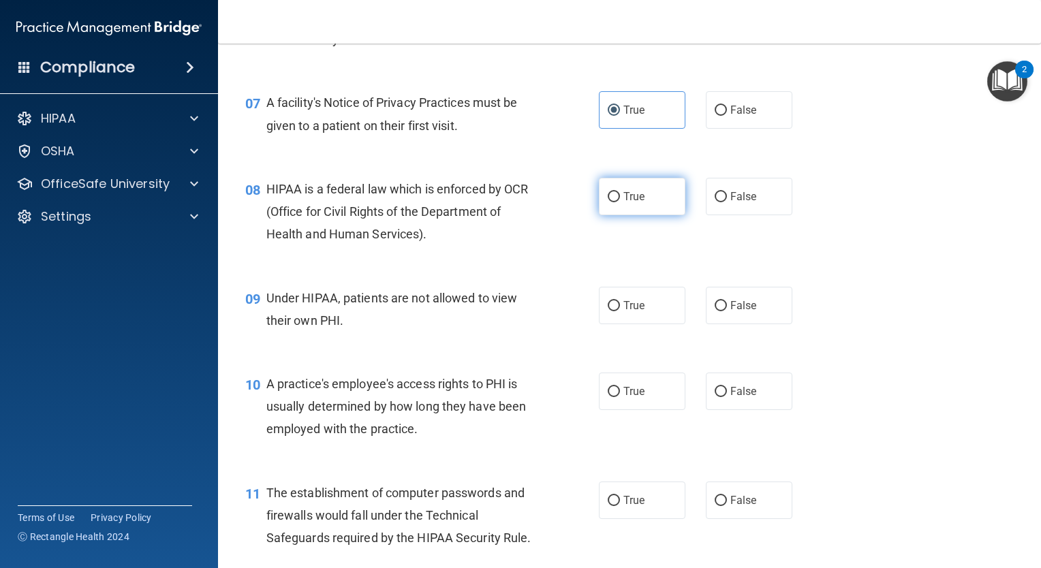
click at [654, 215] on label "True" at bounding box center [642, 196] width 86 height 37
click at [620, 202] on input "True" at bounding box center [614, 197] width 12 height 10
radio input "true"
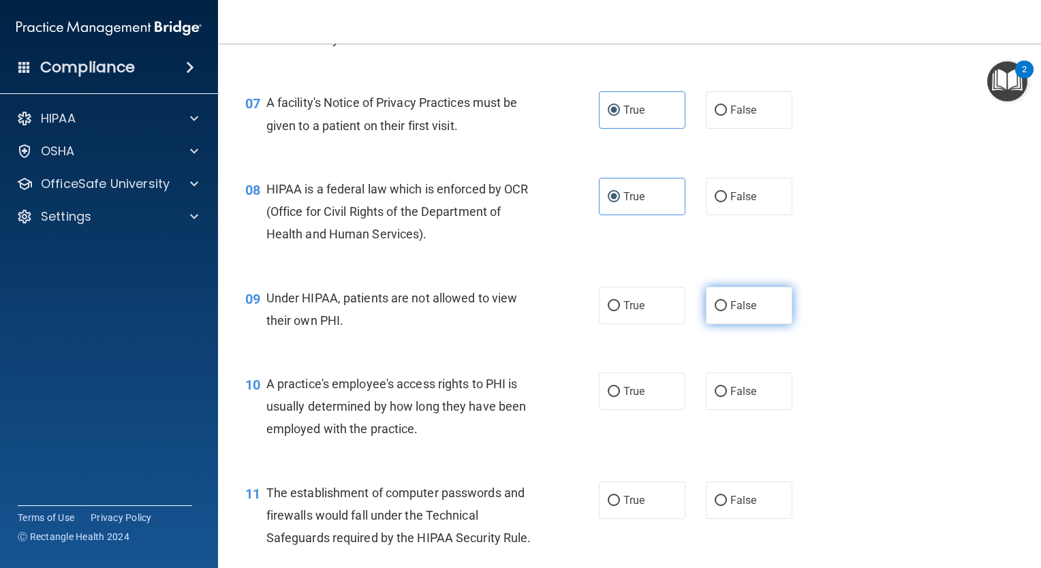
click at [716, 311] on input "False" at bounding box center [720, 306] width 12 height 10
radio input "true"
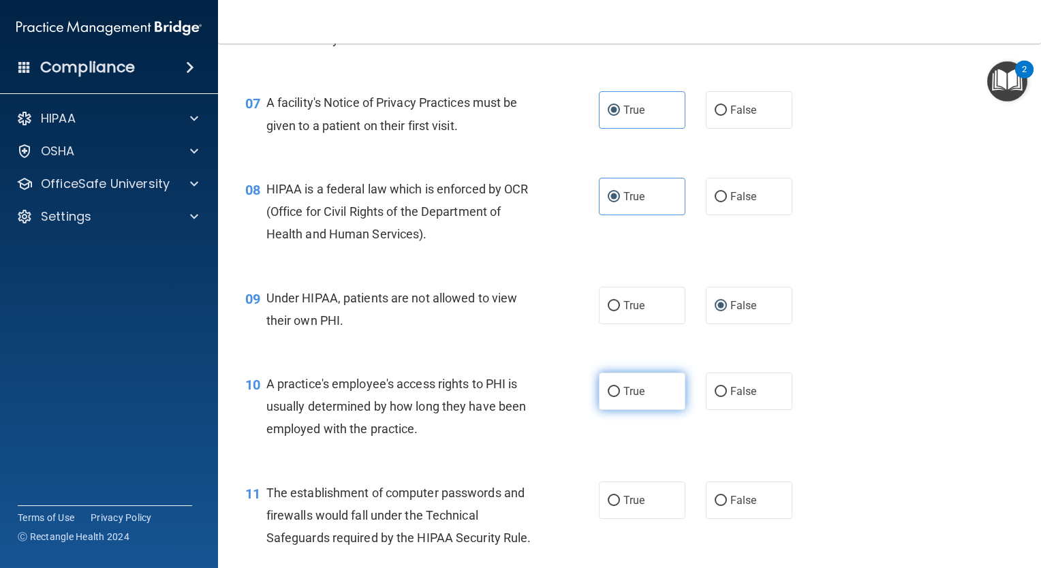
click at [641, 410] on label "True" at bounding box center [642, 391] width 86 height 37
click at [620, 397] on input "True" at bounding box center [614, 392] width 12 height 10
radio input "true"
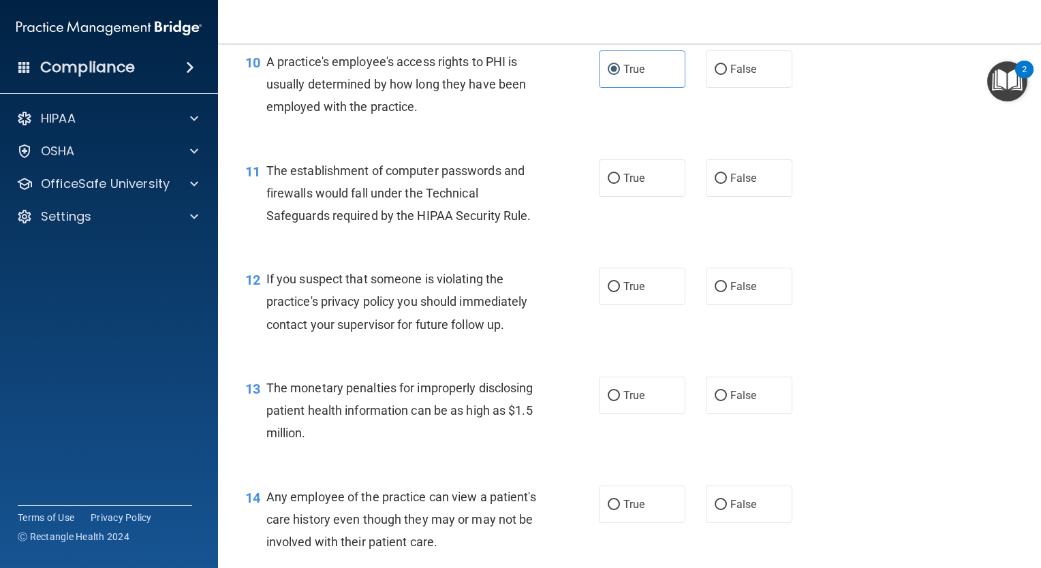
scroll to position [1101, 0]
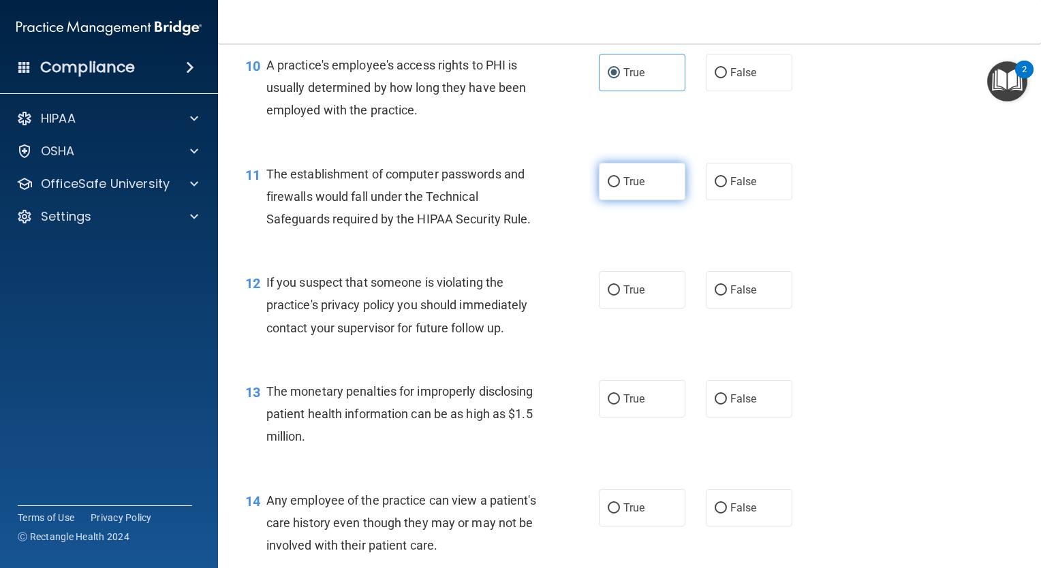
click at [634, 188] on span "True" at bounding box center [633, 181] width 21 height 13
click at [620, 187] on input "True" at bounding box center [614, 182] width 12 height 10
radio input "true"
click at [638, 296] on span "True" at bounding box center [633, 289] width 21 height 13
click at [620, 296] on input "True" at bounding box center [614, 290] width 12 height 10
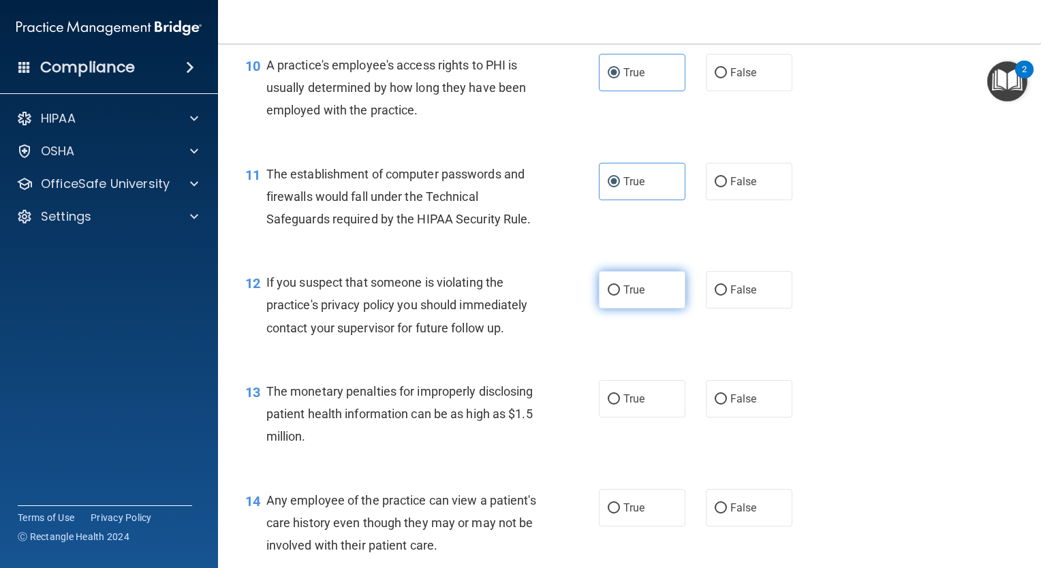
radio input "true"
click at [623, 405] on span "True" at bounding box center [633, 398] width 21 height 13
click at [620, 405] on input "True" at bounding box center [614, 399] width 12 height 10
radio input "true"
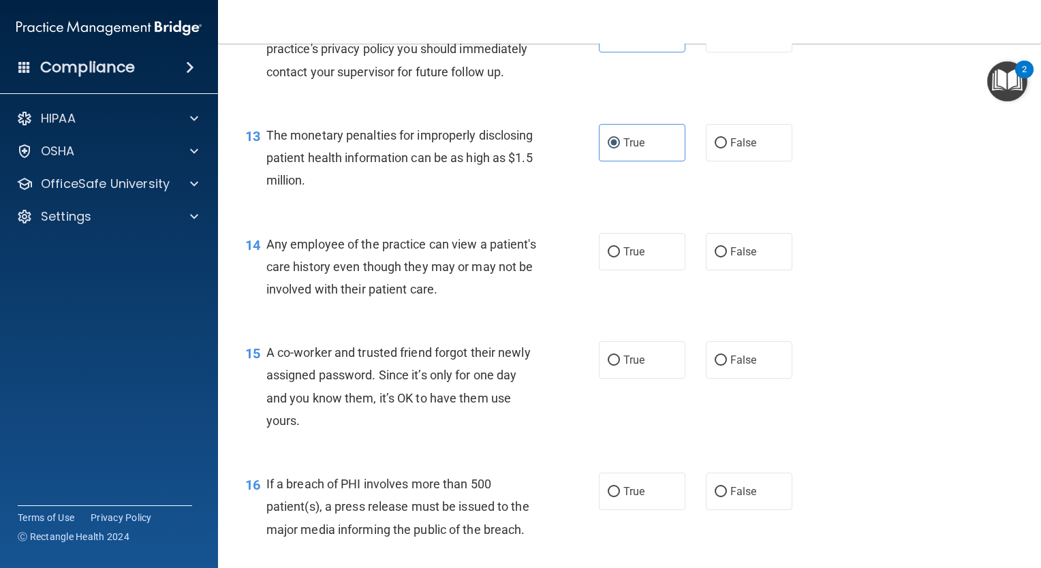
scroll to position [1361, 0]
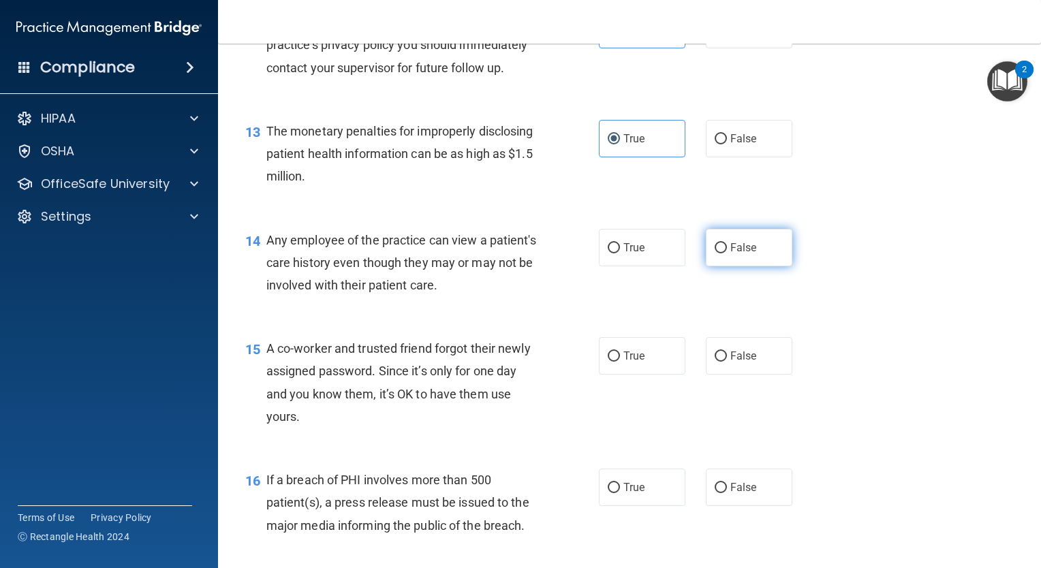
click at [752, 266] on label "False" at bounding box center [749, 247] width 86 height 37
click at [727, 253] on input "False" at bounding box center [720, 248] width 12 height 10
radio input "true"
click at [721, 375] on label "False" at bounding box center [749, 355] width 86 height 37
click at [721, 362] on input "False" at bounding box center [720, 356] width 12 height 10
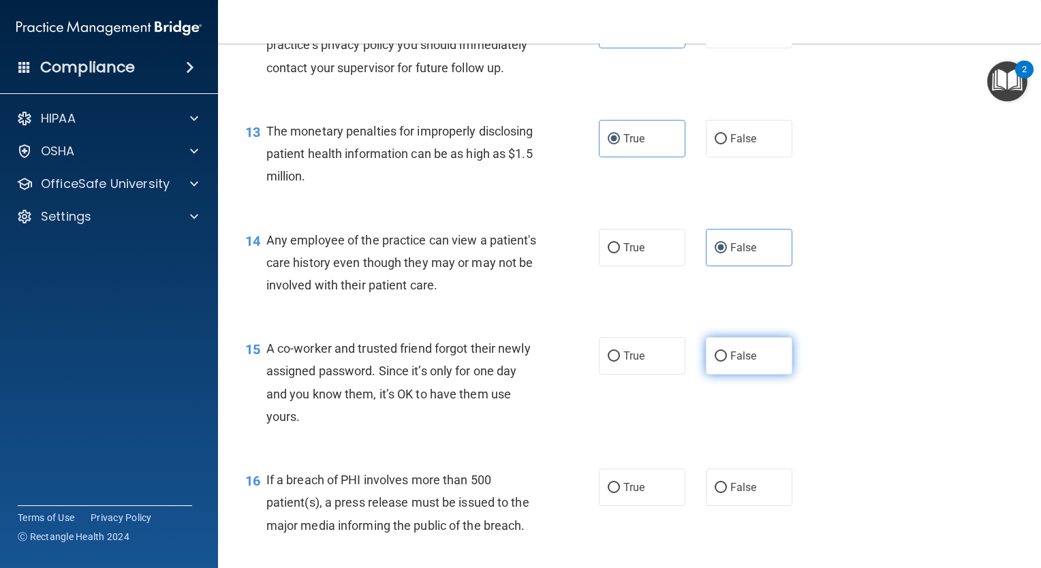
radio input "true"
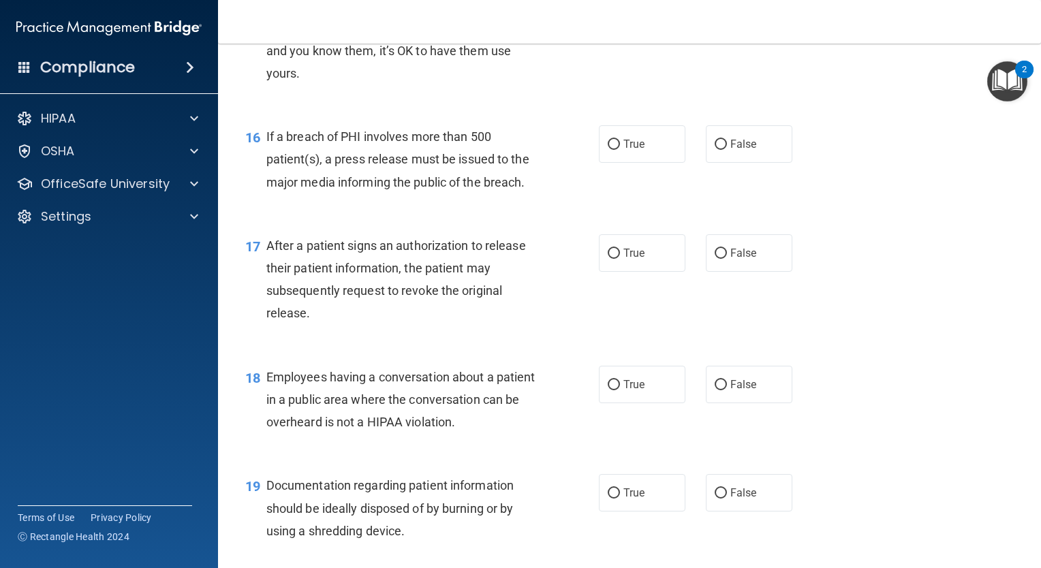
scroll to position [1708, 0]
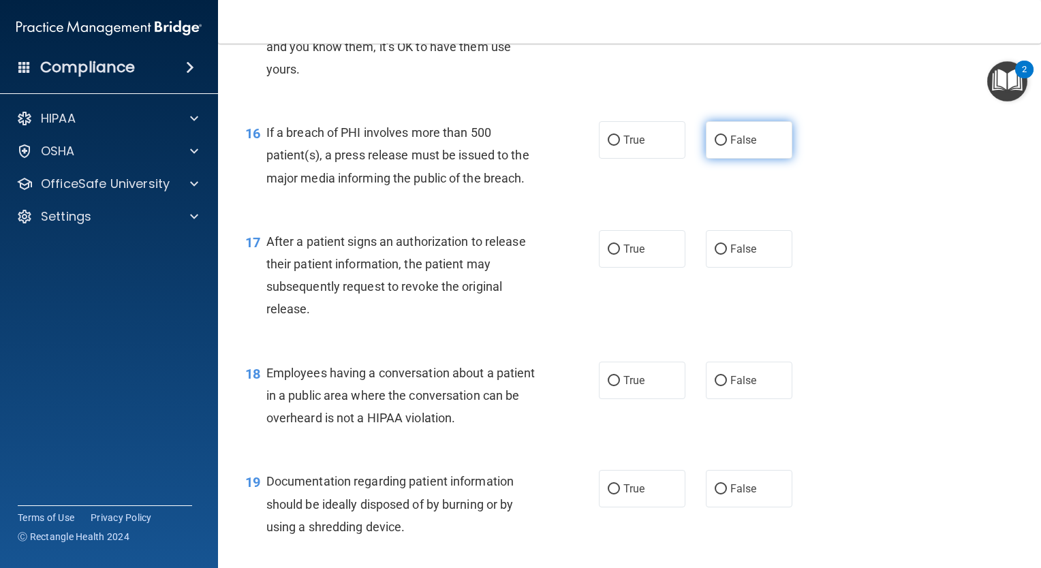
click at [711, 159] on label "False" at bounding box center [749, 139] width 86 height 37
click at [714, 146] on input "False" at bounding box center [720, 141] width 12 height 10
radio input "true"
click at [613, 255] on input "True" at bounding box center [614, 250] width 12 height 10
radio input "true"
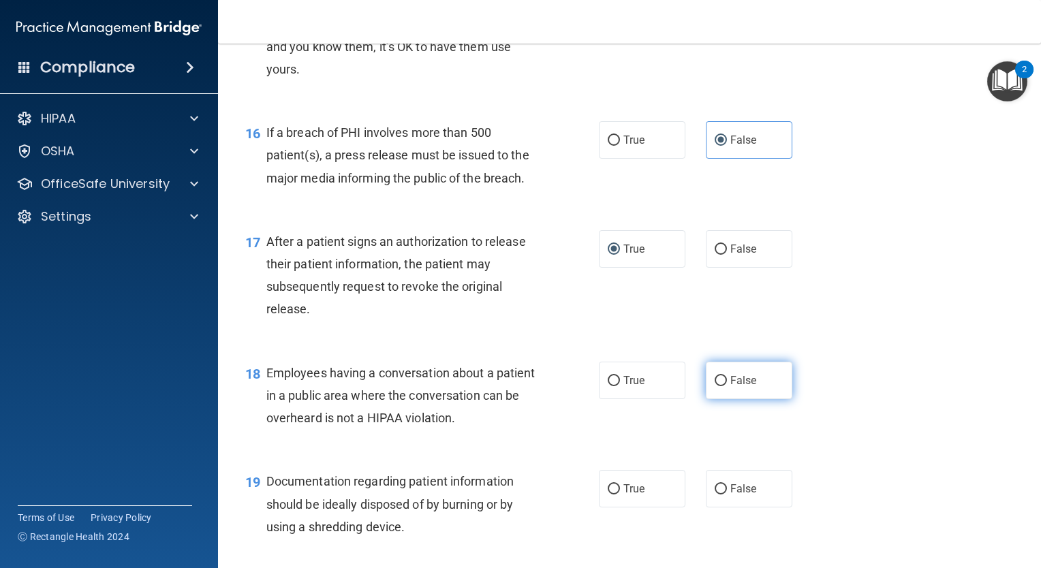
click at [723, 399] on label "False" at bounding box center [749, 380] width 86 height 37
click at [723, 386] on input "False" at bounding box center [720, 381] width 12 height 10
radio input "true"
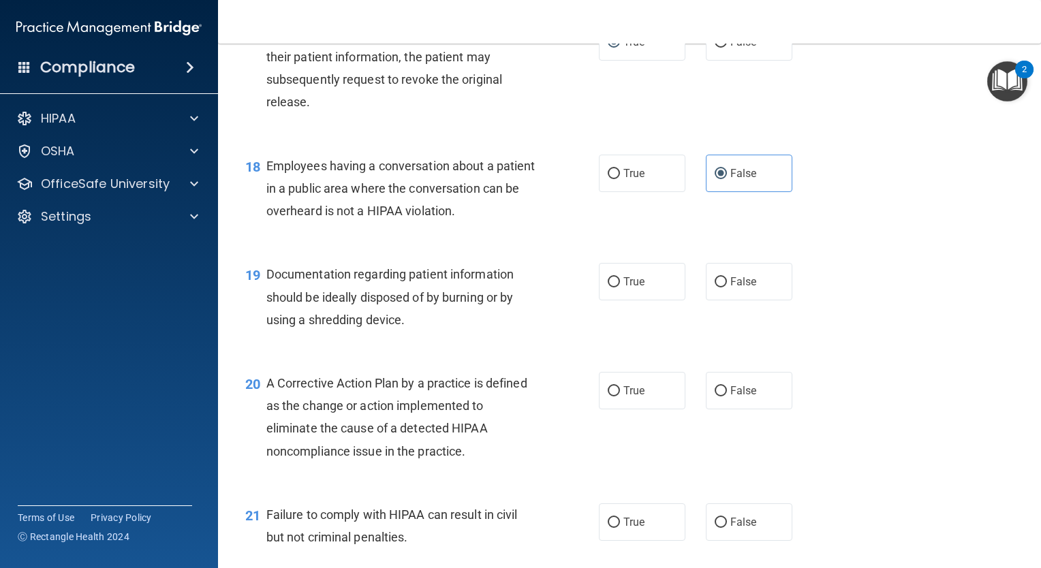
scroll to position [1919, 0]
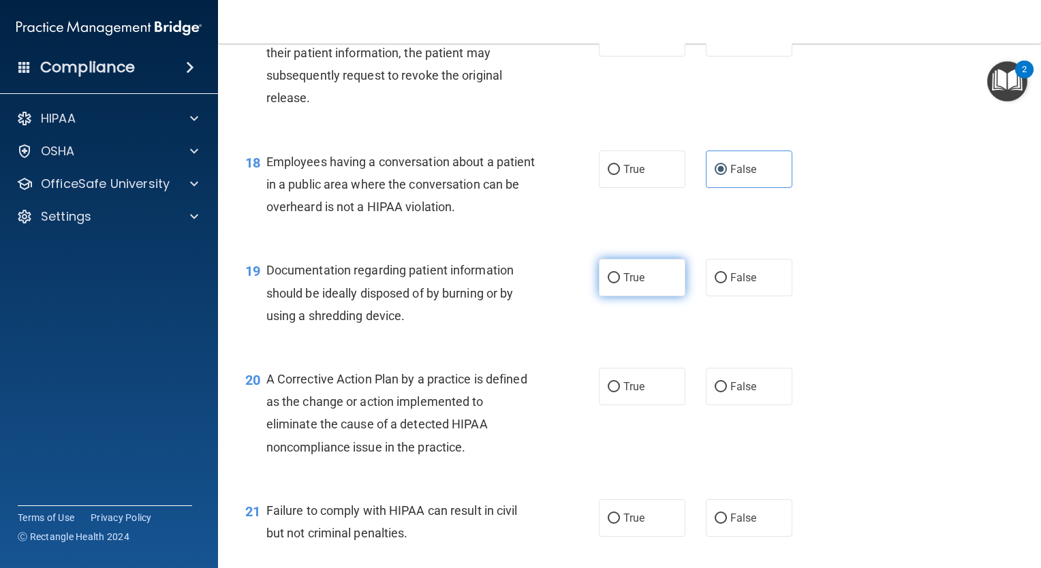
click at [620, 289] on label "True" at bounding box center [642, 277] width 86 height 37
click at [620, 283] on input "True" at bounding box center [614, 278] width 12 height 10
radio input "true"
click at [627, 393] on span "True" at bounding box center [633, 386] width 21 height 13
click at [620, 392] on input "True" at bounding box center [614, 387] width 12 height 10
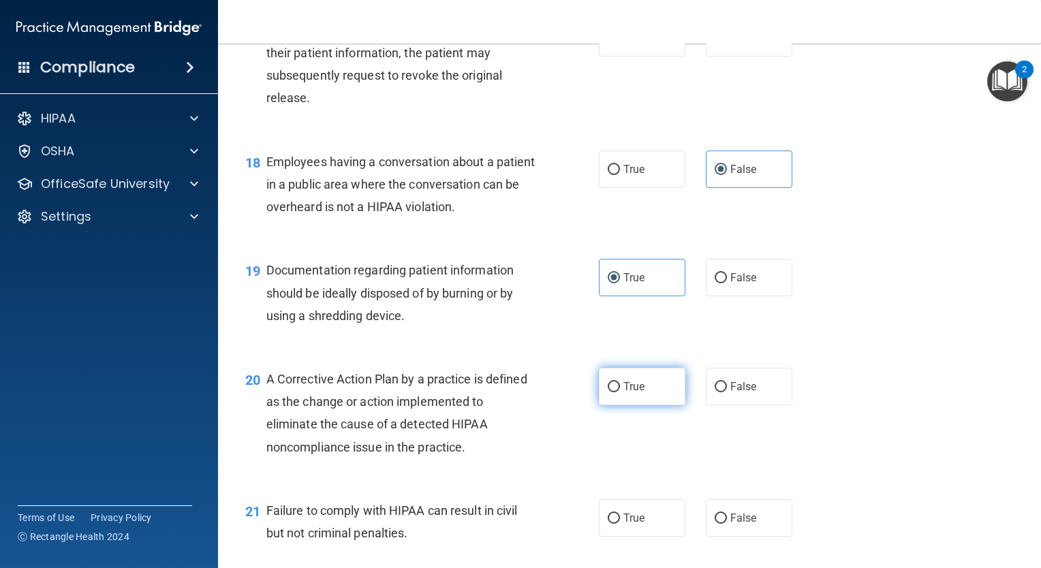
radio input "true"
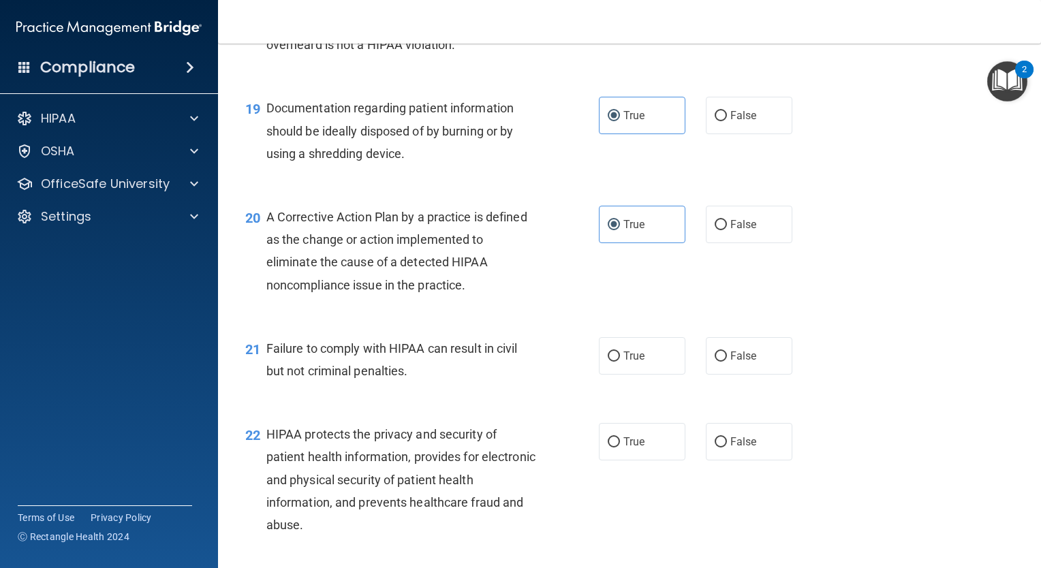
scroll to position [2094, 0]
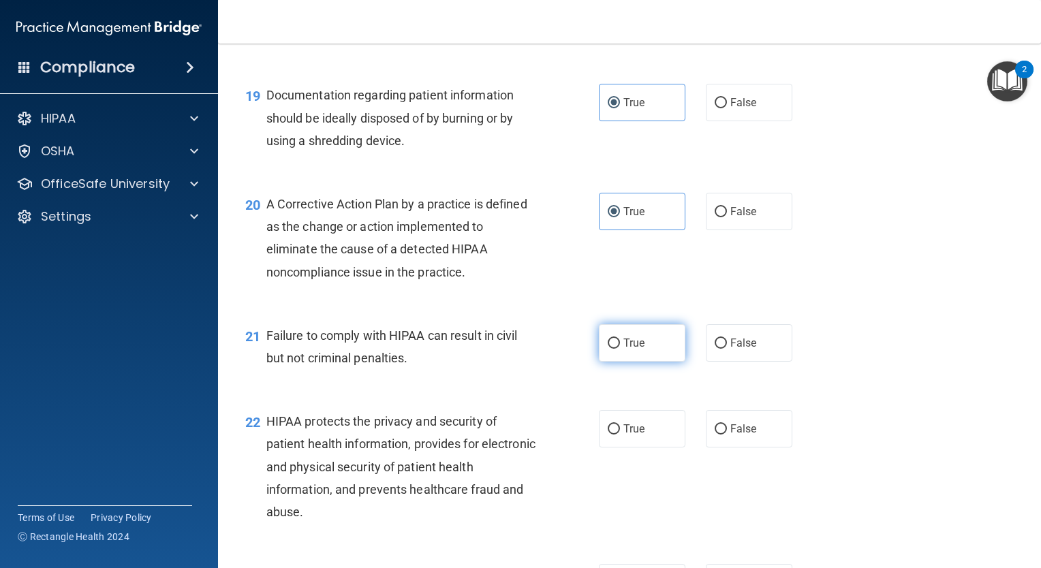
click at [608, 349] on input "True" at bounding box center [614, 344] width 12 height 10
radio input "true"
click at [640, 447] on label "True" at bounding box center [642, 428] width 86 height 37
click at [620, 435] on input "True" at bounding box center [614, 429] width 12 height 10
radio input "true"
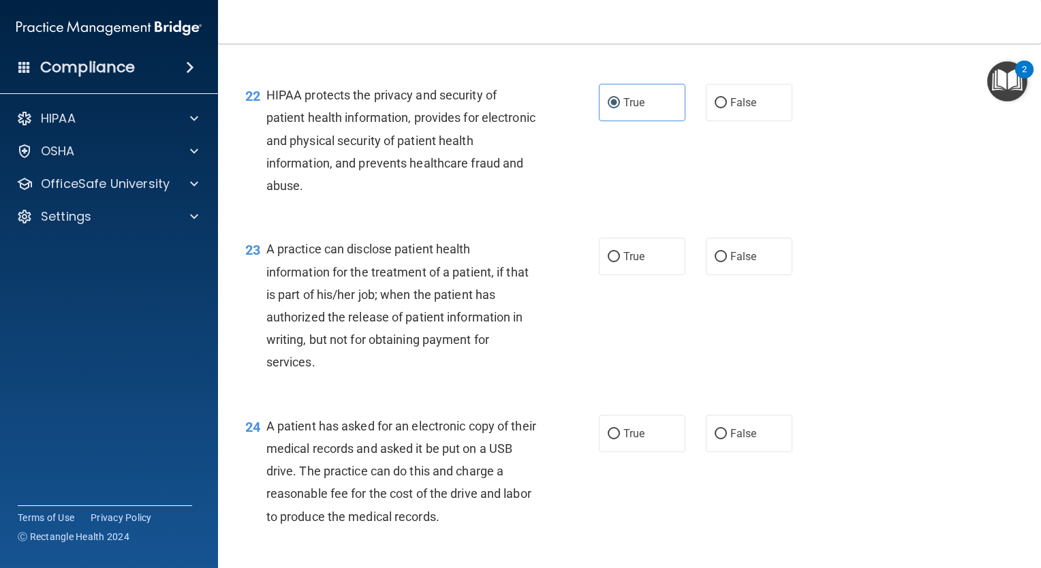
scroll to position [2425, 0]
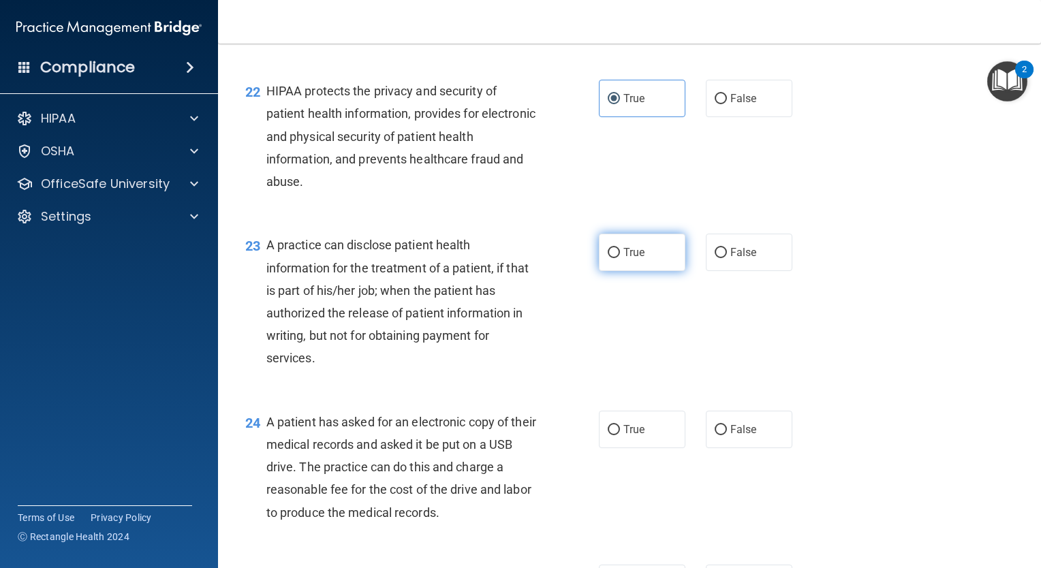
click at [616, 271] on label "True" at bounding box center [642, 252] width 86 height 37
click at [616, 258] on input "True" at bounding box center [614, 253] width 12 height 10
radio input "true"
click at [731, 436] on span "False" at bounding box center [743, 429] width 27 height 13
click at [727, 435] on input "False" at bounding box center [720, 430] width 12 height 10
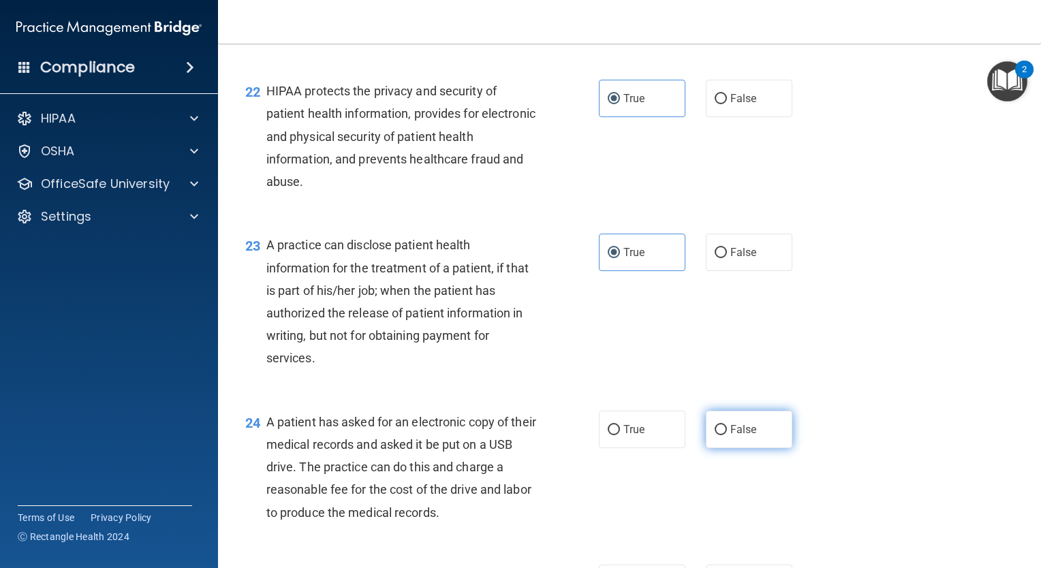
radio input "true"
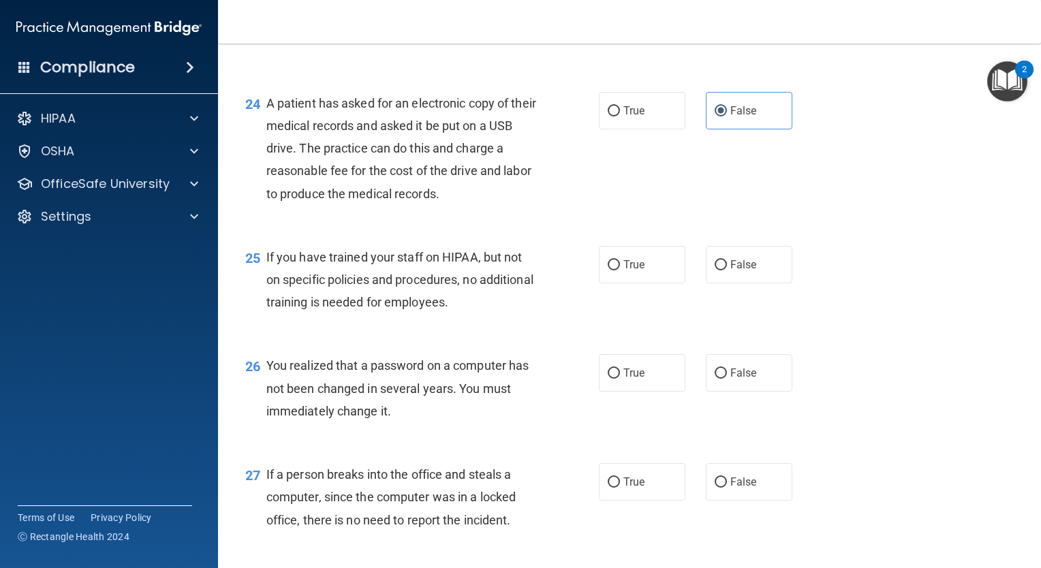
scroll to position [2747, 0]
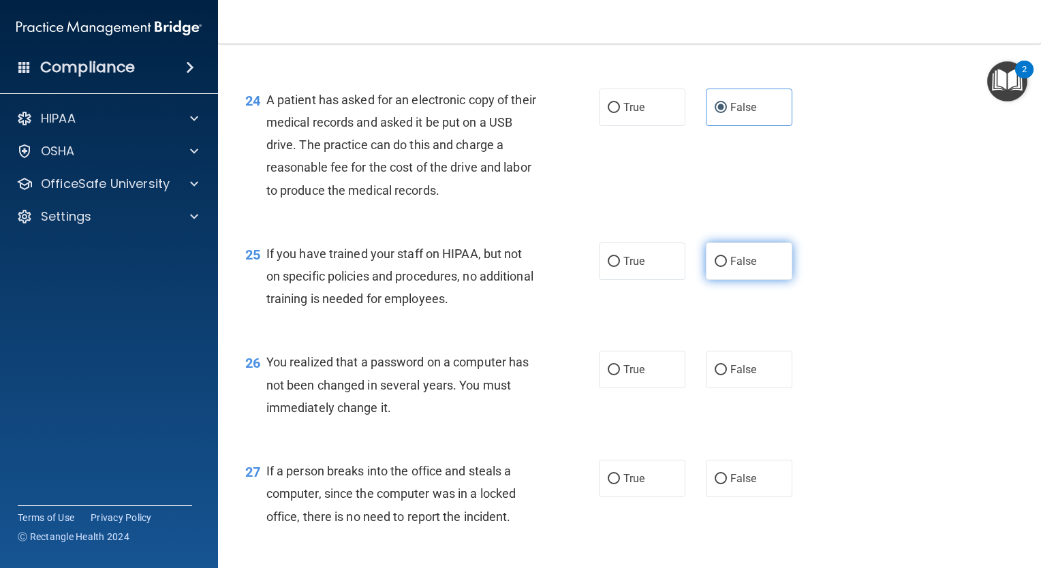
click at [760, 280] on label "False" at bounding box center [749, 260] width 86 height 37
click at [727, 267] on input "False" at bounding box center [720, 262] width 12 height 10
radio input "true"
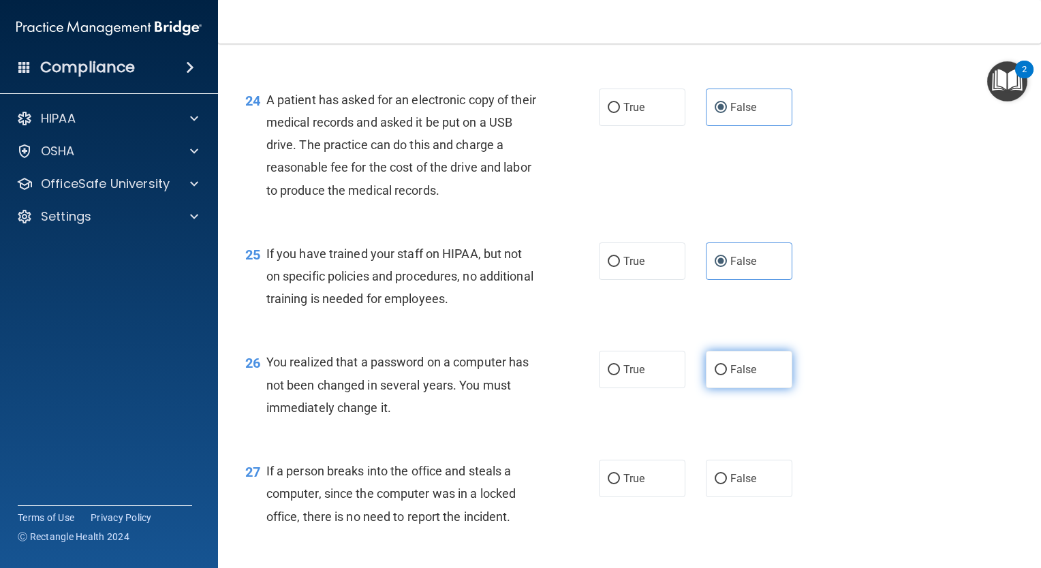
click at [738, 376] on span "False" at bounding box center [743, 369] width 27 height 13
click at [727, 375] on input "False" at bounding box center [720, 370] width 12 height 10
radio input "true"
click at [730, 485] on span "False" at bounding box center [743, 478] width 27 height 13
click at [727, 484] on input "False" at bounding box center [720, 479] width 12 height 10
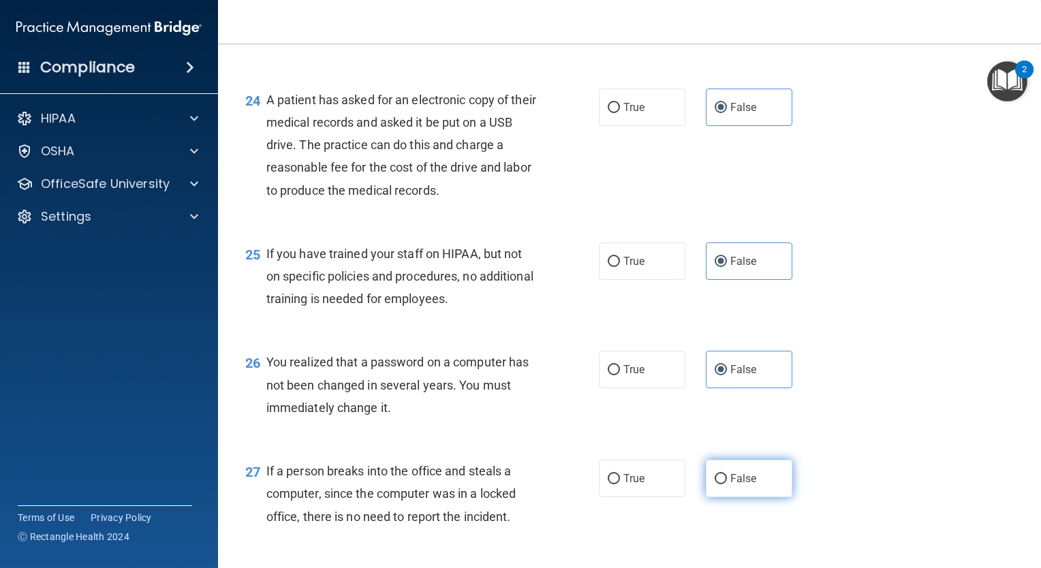
radio input "true"
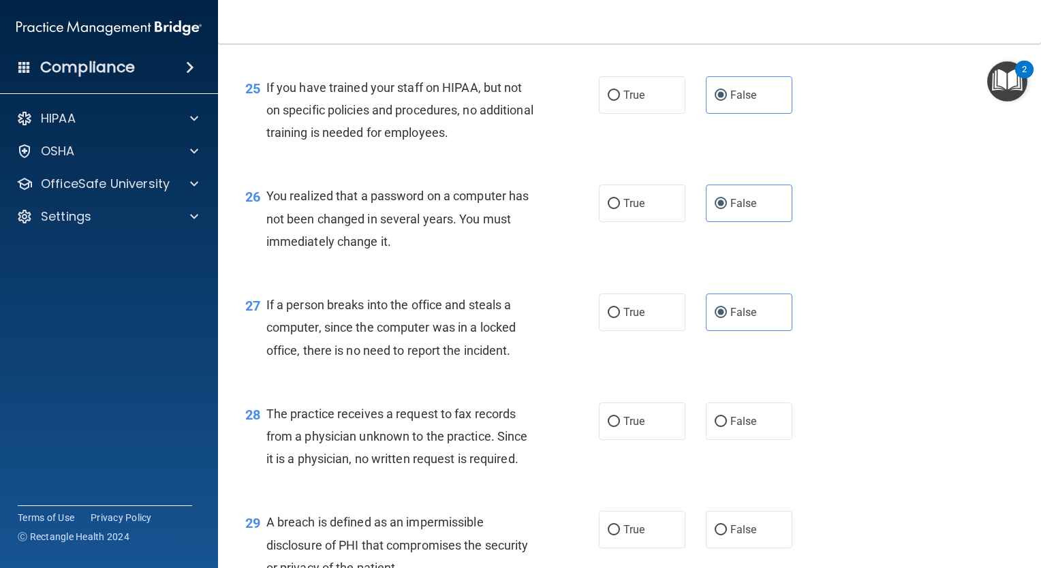
scroll to position [2918, 0]
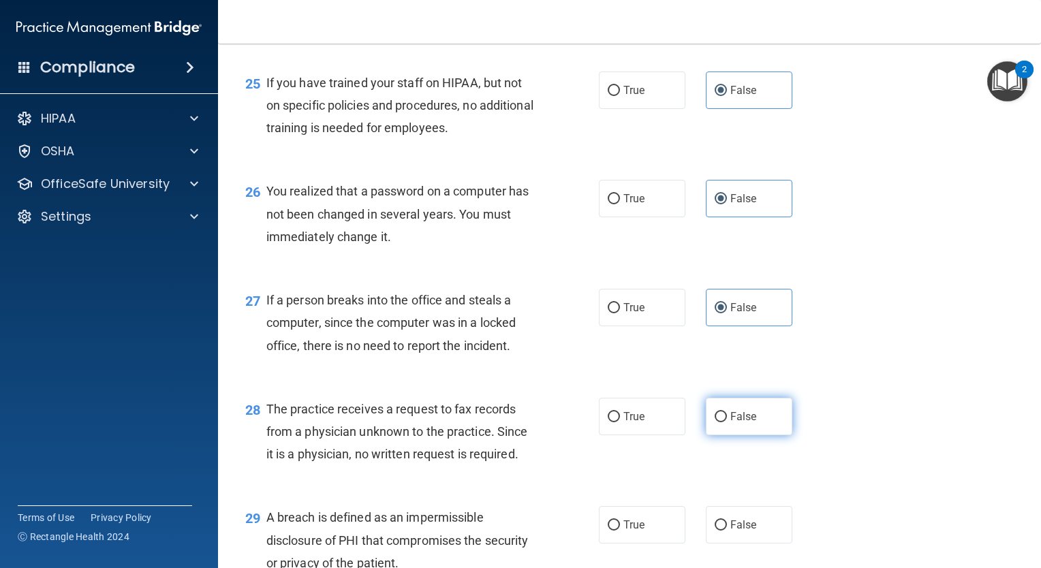
click at [740, 435] on label "False" at bounding box center [749, 416] width 86 height 37
click at [727, 422] on input "False" at bounding box center [720, 417] width 12 height 10
radio input "true"
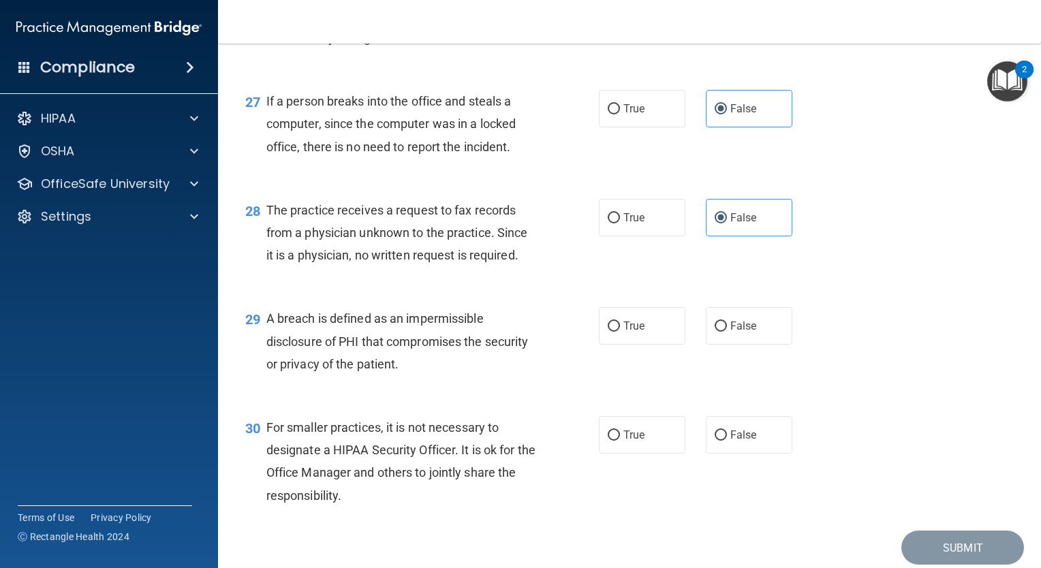
scroll to position [3121, 0]
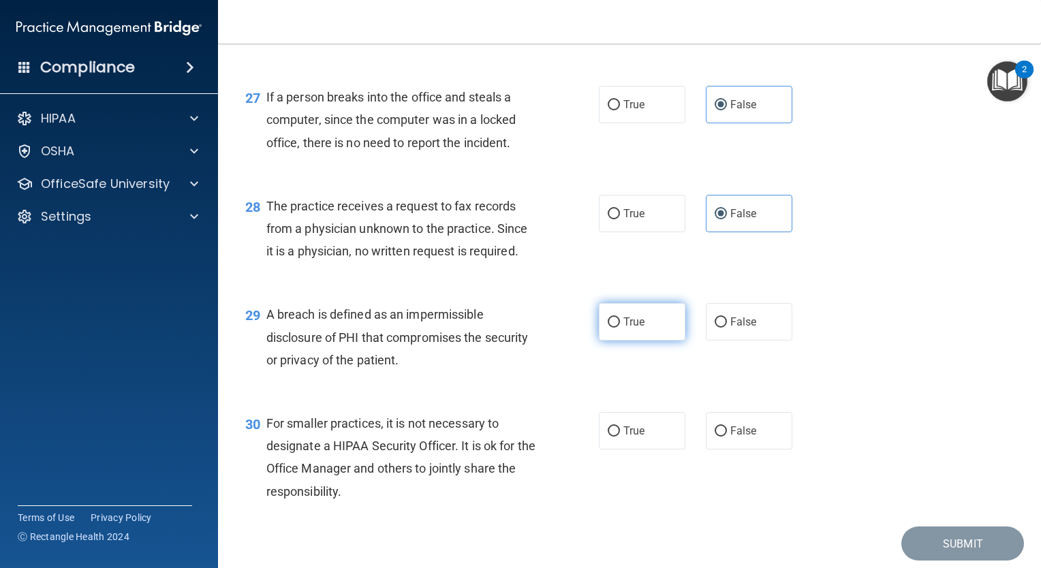
click at [644, 341] on label "True" at bounding box center [642, 321] width 86 height 37
click at [620, 328] on input "True" at bounding box center [614, 322] width 12 height 10
radio input "true"
click at [736, 450] on label "False" at bounding box center [749, 430] width 86 height 37
click at [727, 437] on input "False" at bounding box center [720, 431] width 12 height 10
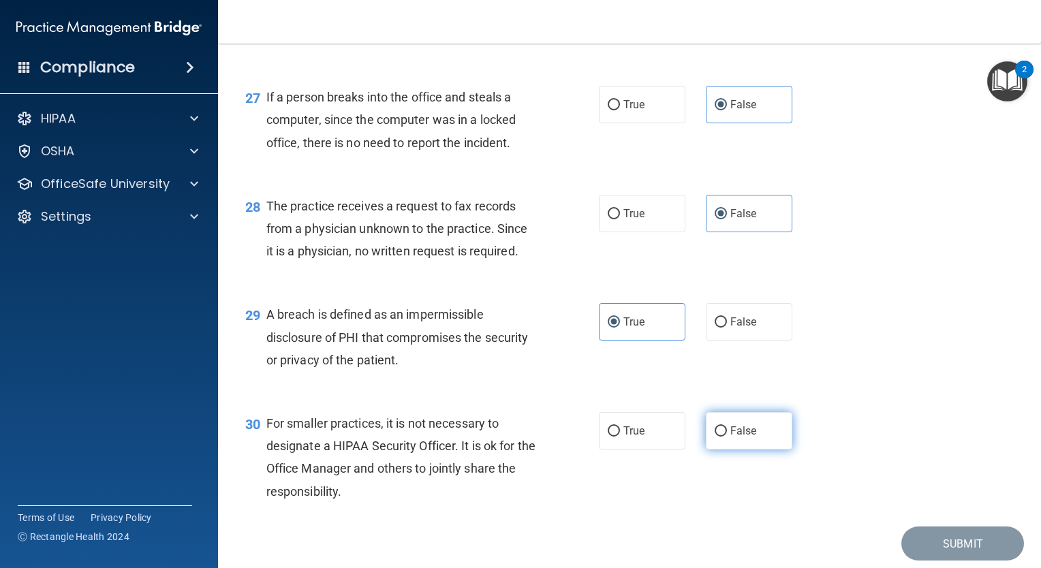
radio input "true"
click at [901, 560] on button "Submit" at bounding box center [962, 543] width 123 height 35
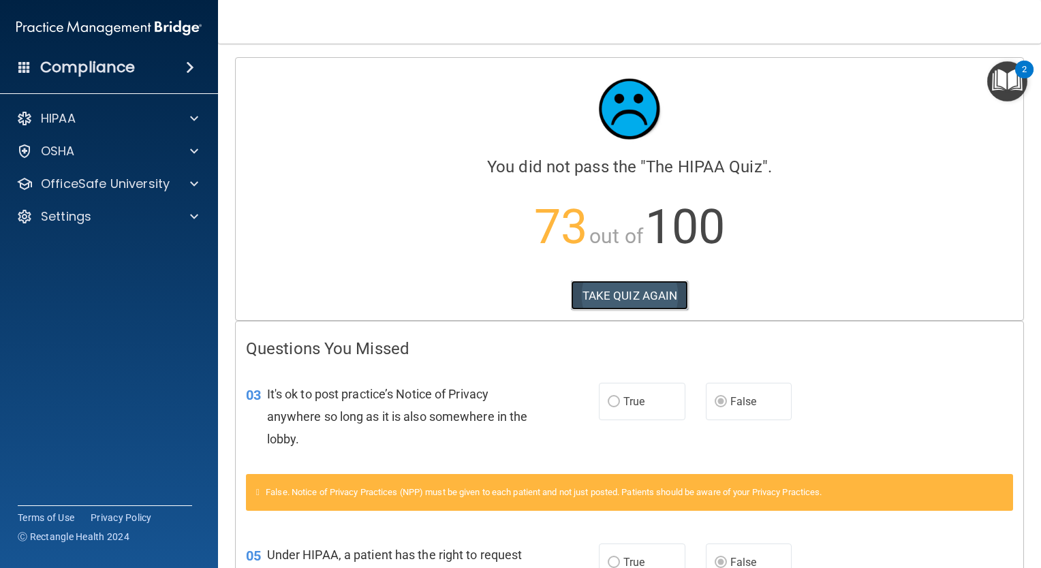
click at [571, 298] on button "TAKE QUIZ AGAIN" at bounding box center [630, 296] width 118 height 30
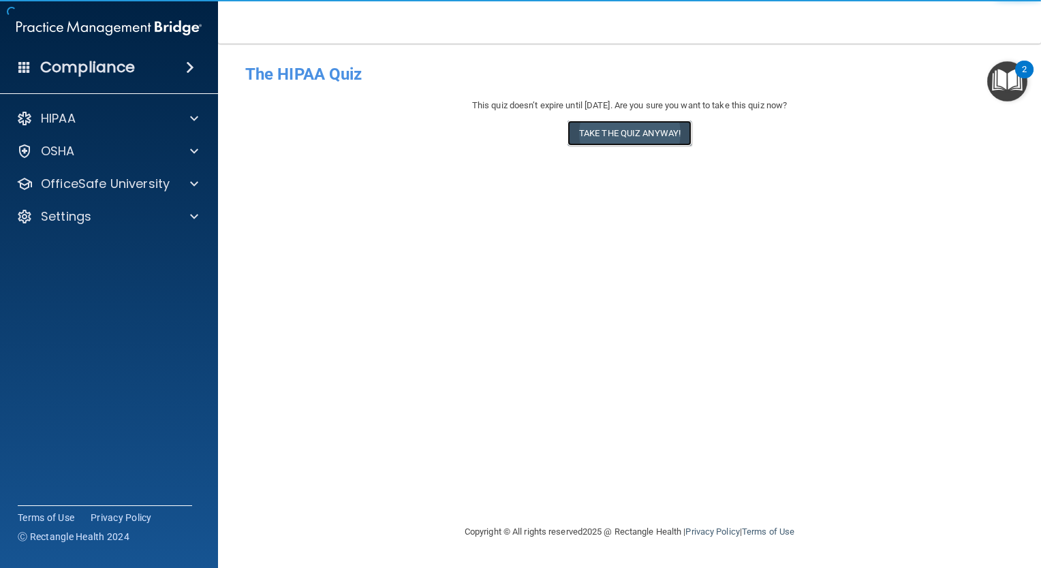
click at [594, 128] on button "Take the quiz anyway!" at bounding box center [629, 133] width 124 height 25
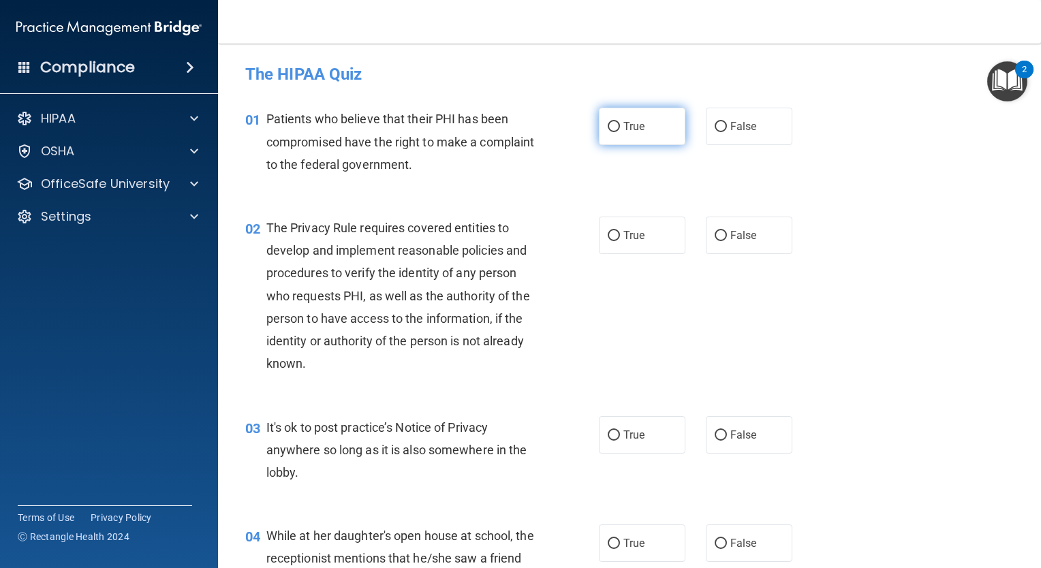
click at [640, 140] on label "True" at bounding box center [642, 126] width 86 height 37
click at [620, 132] on input "True" at bounding box center [614, 127] width 12 height 10
radio input "true"
click at [623, 238] on span "True" at bounding box center [633, 235] width 21 height 13
click at [620, 238] on input "True" at bounding box center [614, 236] width 12 height 10
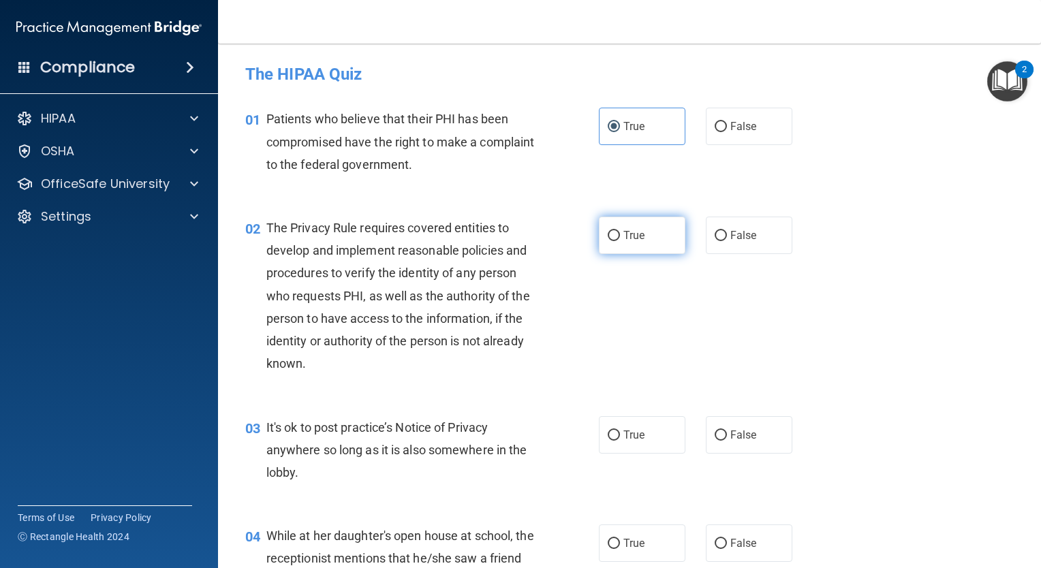
radio input "true"
click at [629, 442] on label "True" at bounding box center [642, 434] width 86 height 37
click at [620, 441] on input "True" at bounding box center [614, 435] width 12 height 10
radio input "true"
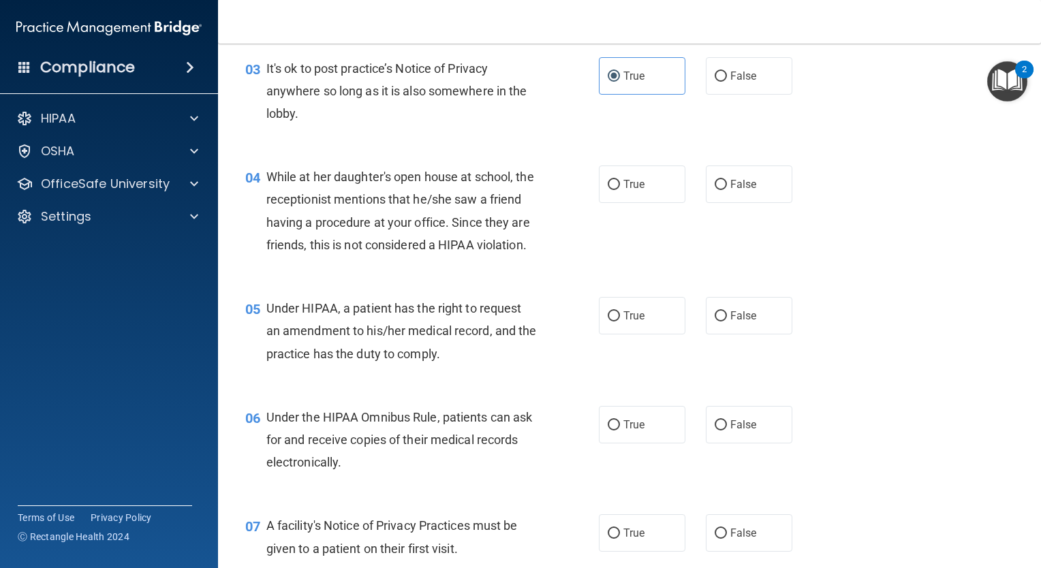
scroll to position [363, 0]
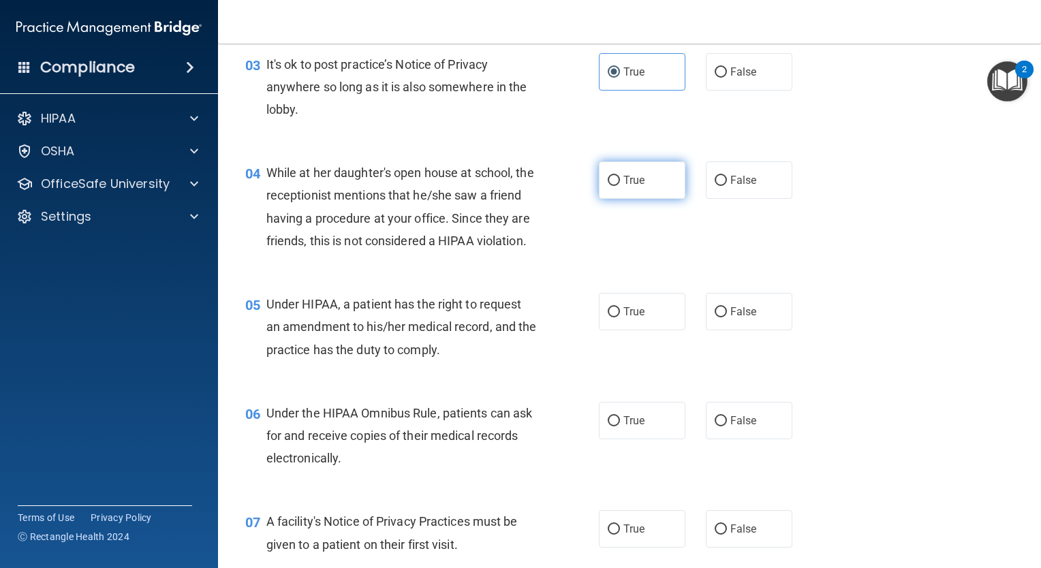
click at [659, 178] on label "True" at bounding box center [642, 179] width 86 height 37
click at [620, 178] on input "True" at bounding box center [614, 181] width 12 height 10
radio input "true"
click at [672, 330] on label "True" at bounding box center [642, 311] width 86 height 37
click at [620, 317] on input "True" at bounding box center [614, 312] width 12 height 10
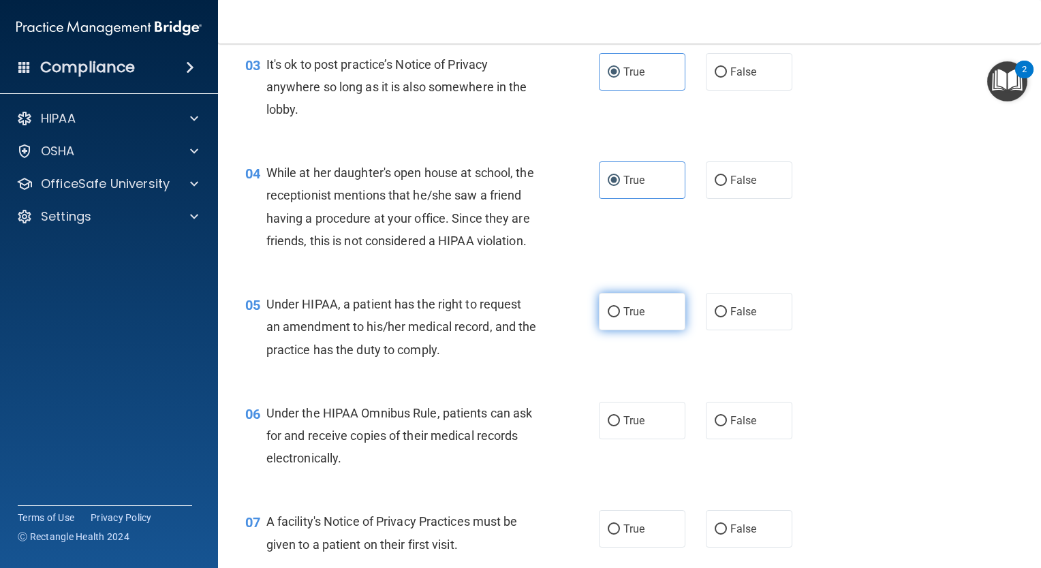
radio input "true"
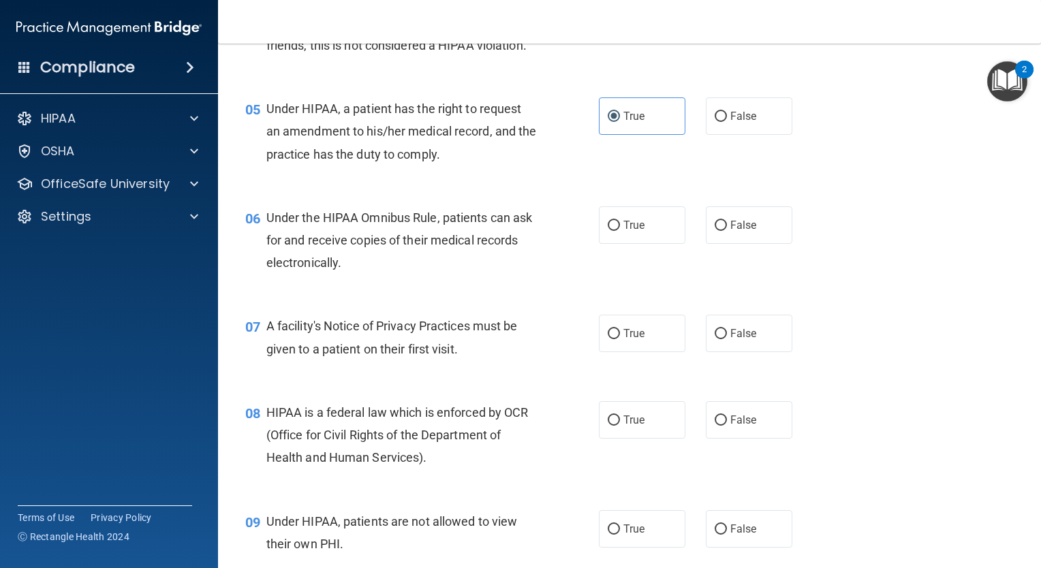
scroll to position [563, 0]
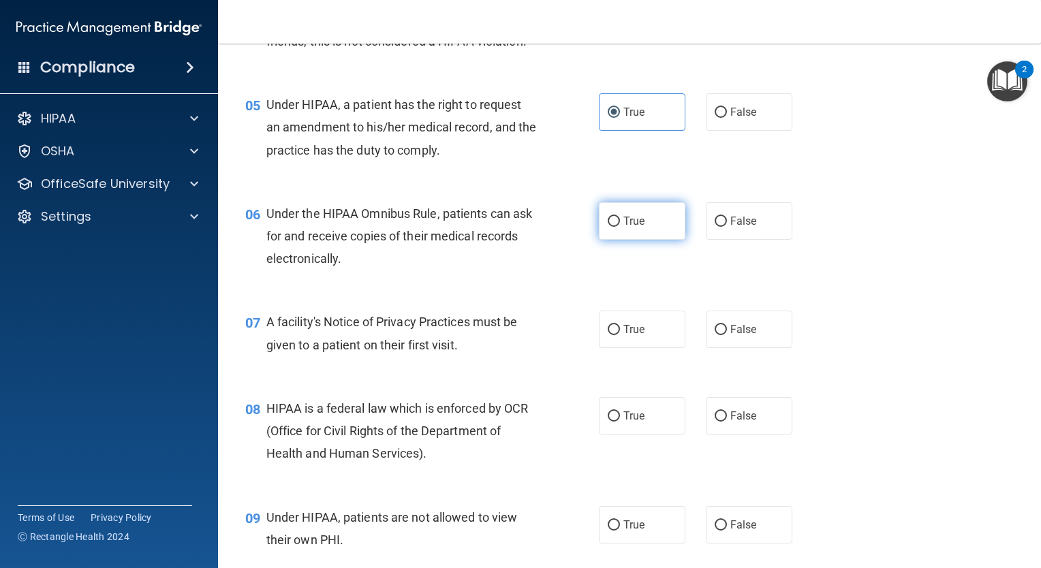
click at [650, 240] on label "True" at bounding box center [642, 220] width 86 height 37
click at [620, 227] on input "True" at bounding box center [614, 222] width 12 height 10
radio input "true"
click at [664, 348] on label "True" at bounding box center [642, 329] width 86 height 37
click at [620, 335] on input "True" at bounding box center [614, 330] width 12 height 10
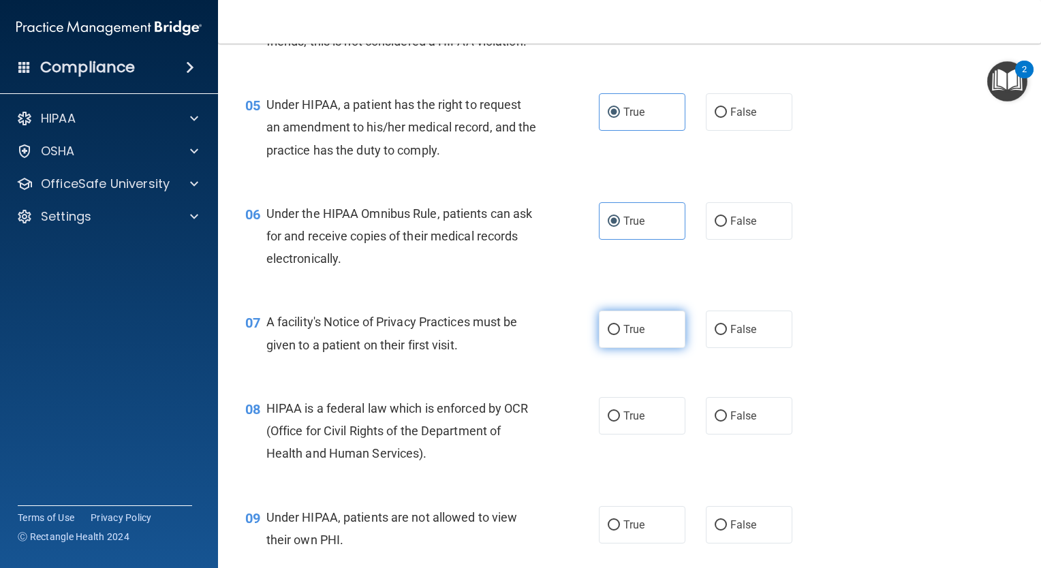
radio input "true"
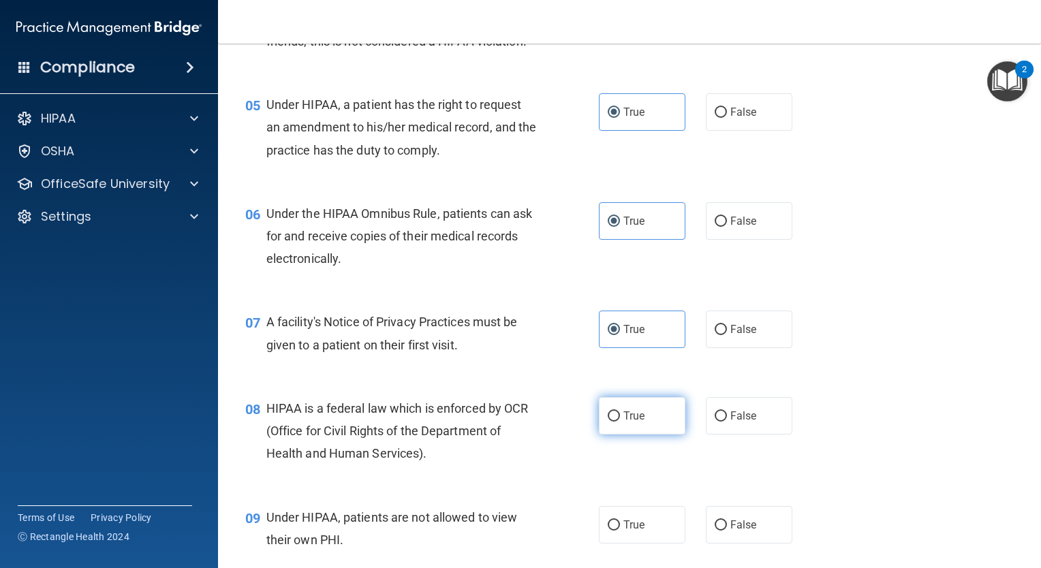
click at [651, 435] on label "True" at bounding box center [642, 415] width 86 height 37
click at [620, 422] on input "True" at bounding box center [614, 416] width 12 height 10
radio input "true"
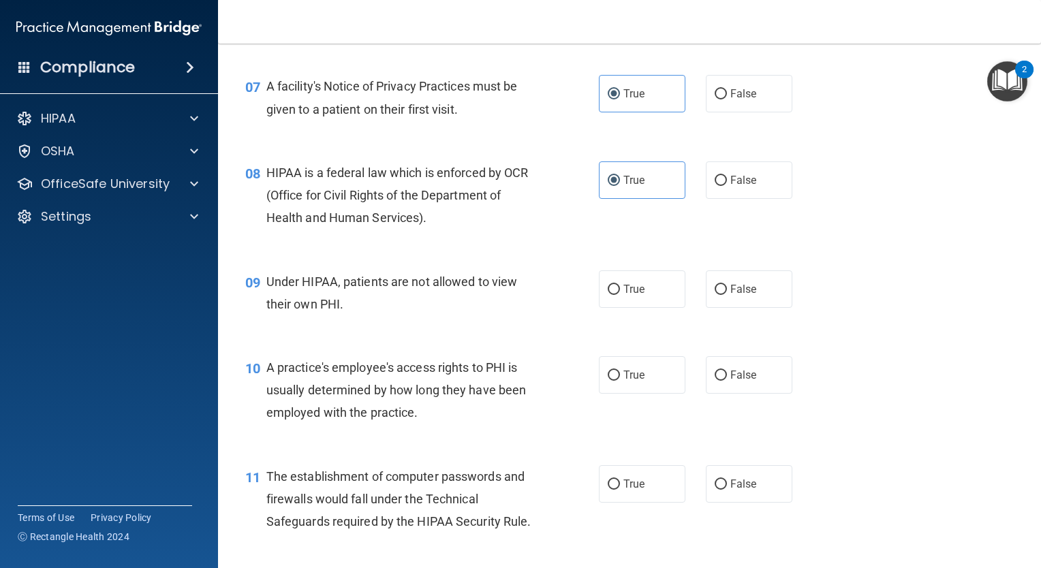
scroll to position [868, 0]
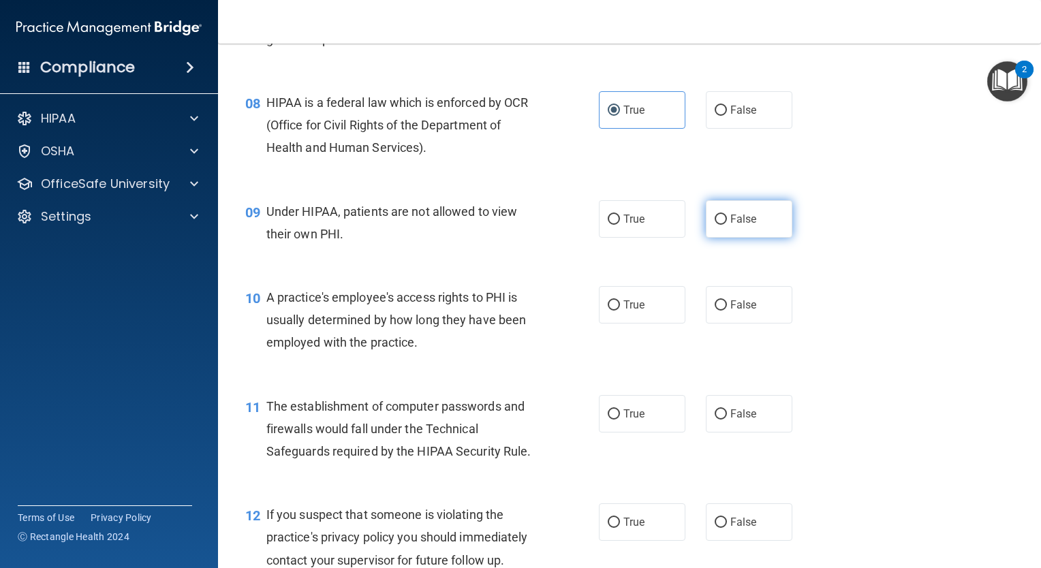
click at [729, 238] on label "False" at bounding box center [749, 218] width 86 height 37
click at [727, 225] on input "False" at bounding box center [720, 220] width 12 height 10
radio input "true"
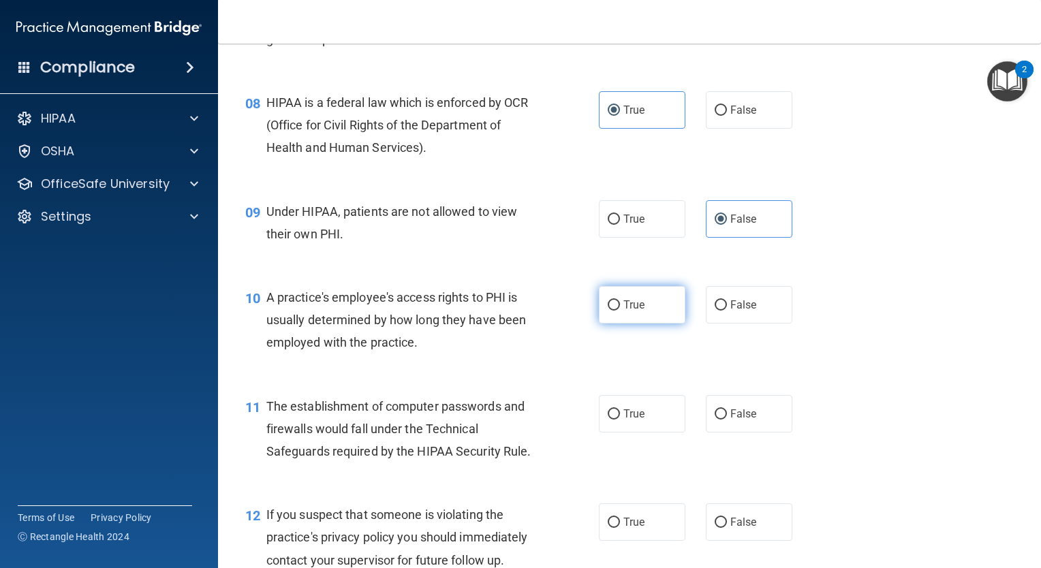
click at [640, 320] on label "True" at bounding box center [642, 304] width 86 height 37
click at [620, 311] on input "True" at bounding box center [614, 305] width 12 height 10
radio input "true"
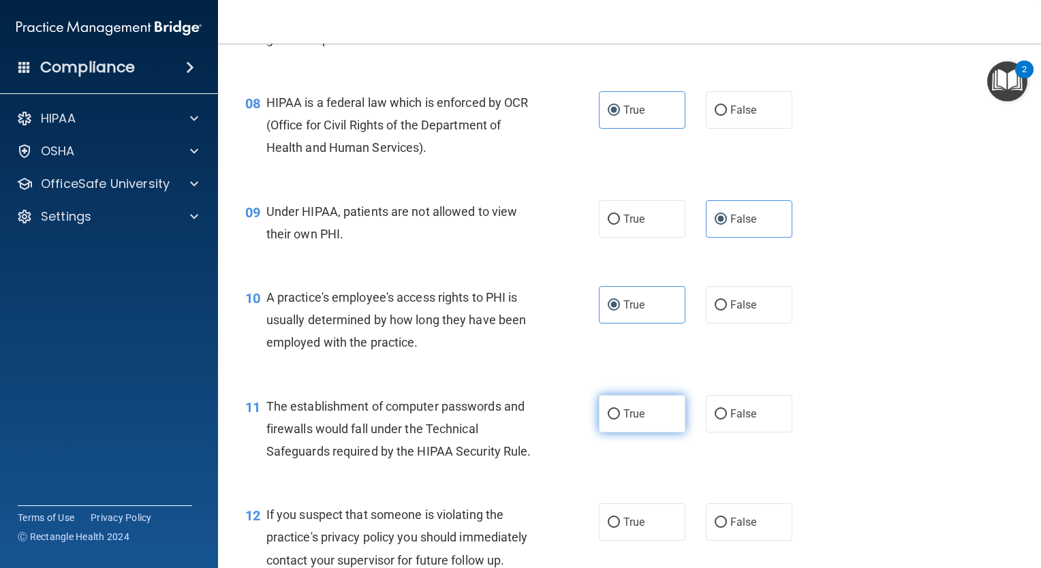
click at [628, 432] on label "True" at bounding box center [642, 413] width 86 height 37
click at [620, 420] on input "True" at bounding box center [614, 414] width 12 height 10
radio input "true"
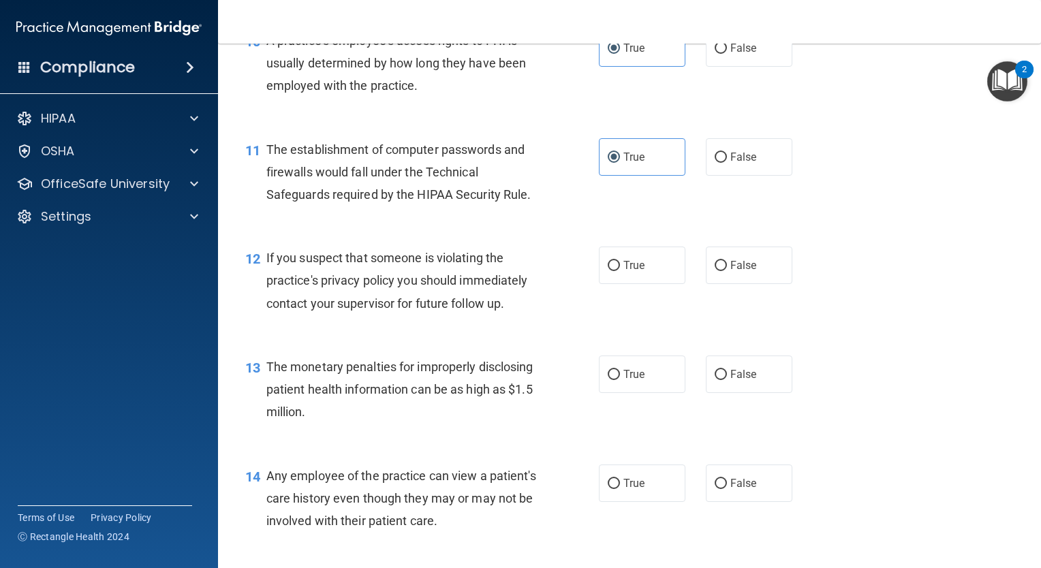
scroll to position [1195, 0]
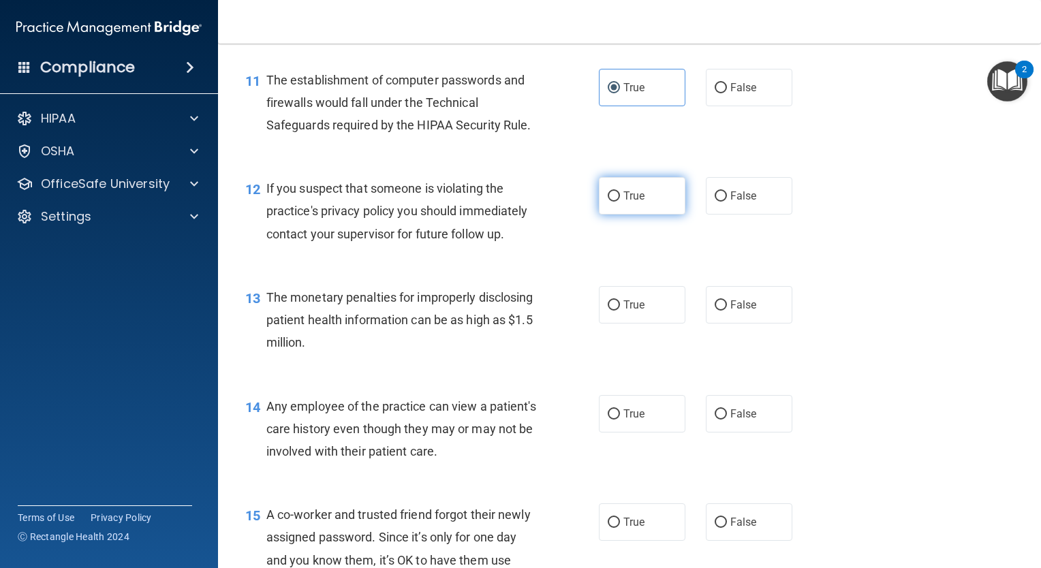
click at [614, 215] on label "True" at bounding box center [642, 195] width 86 height 37
click at [614, 202] on input "True" at bounding box center [614, 196] width 12 height 10
radio input "true"
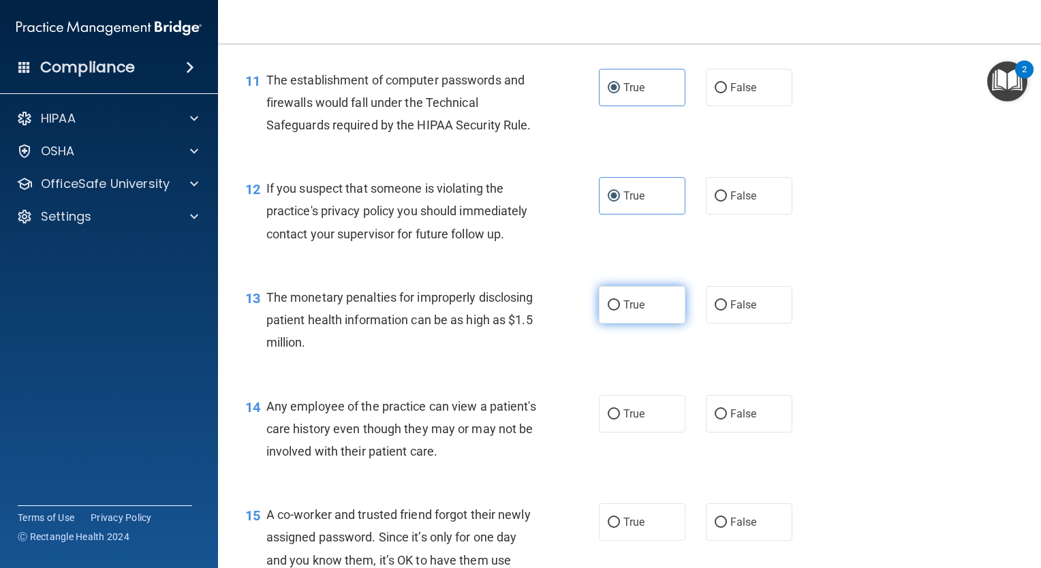
click at [623, 311] on span "True" at bounding box center [633, 304] width 21 height 13
click at [618, 311] on input "True" at bounding box center [614, 305] width 12 height 10
radio input "true"
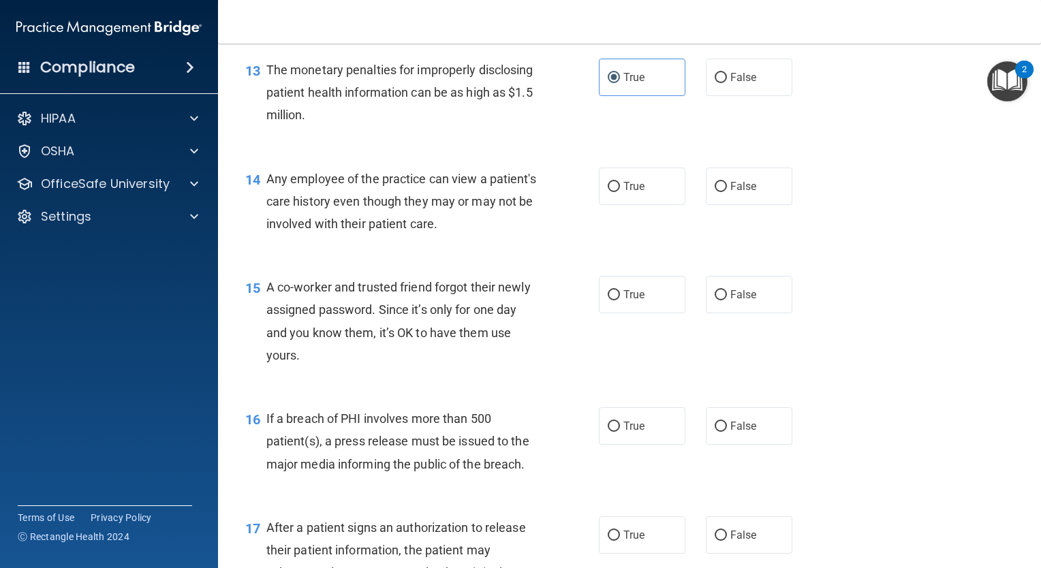
scroll to position [1427, 0]
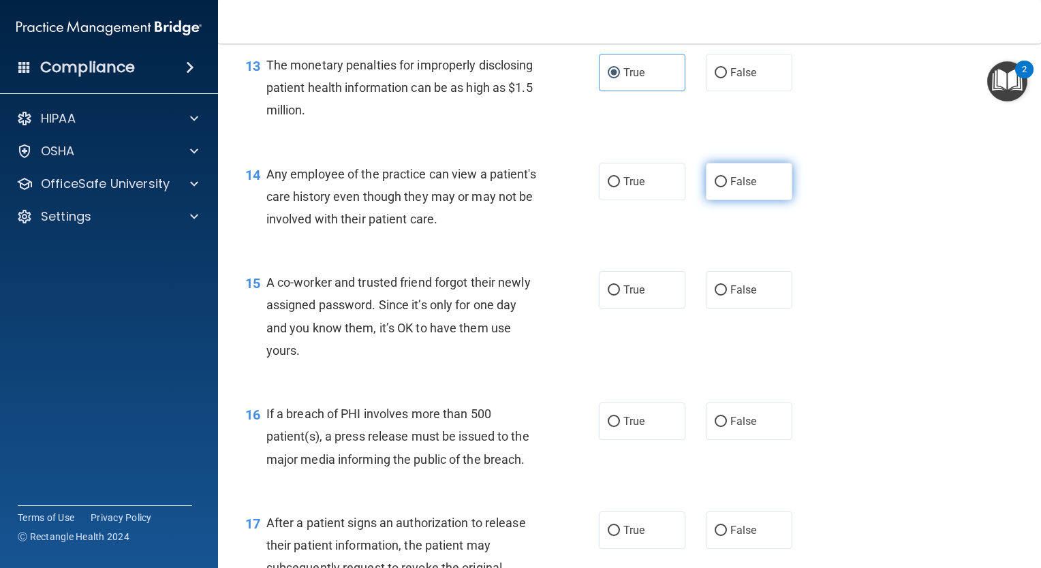
click at [719, 191] on label "False" at bounding box center [749, 181] width 86 height 37
click at [719, 187] on input "False" at bounding box center [720, 182] width 12 height 10
radio input "true"
click at [719, 296] on input "False" at bounding box center [720, 290] width 12 height 10
radio input "true"
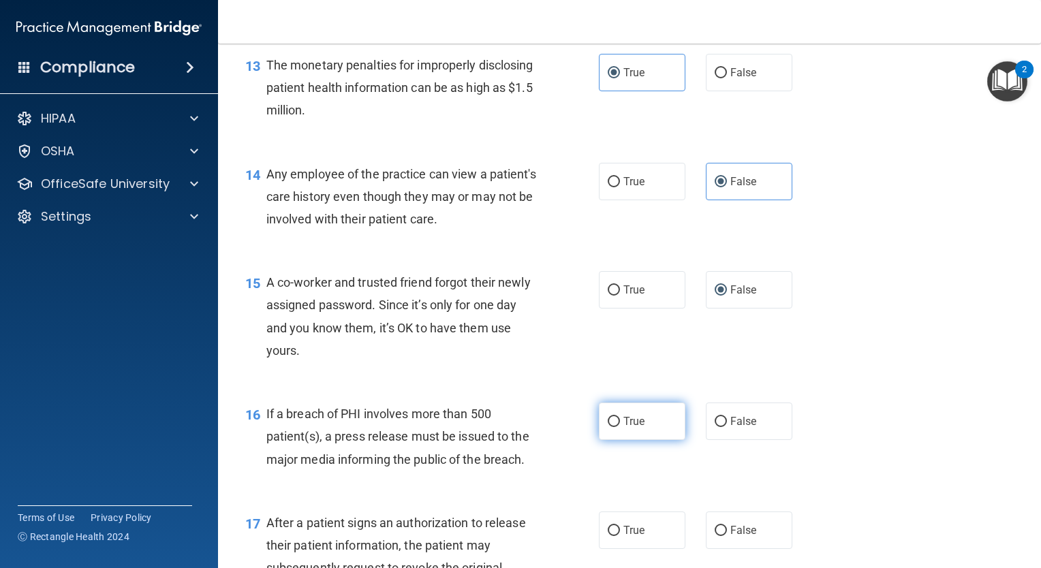
click at [656, 440] on label "True" at bounding box center [642, 421] width 86 height 37
click at [620, 427] on input "True" at bounding box center [614, 422] width 12 height 10
radio input "true"
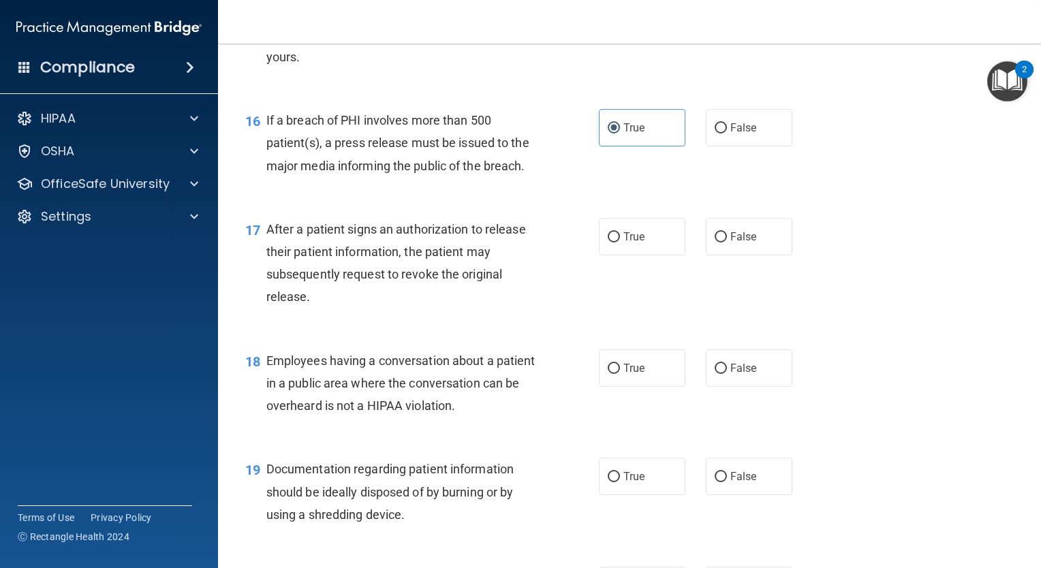
scroll to position [1733, 0]
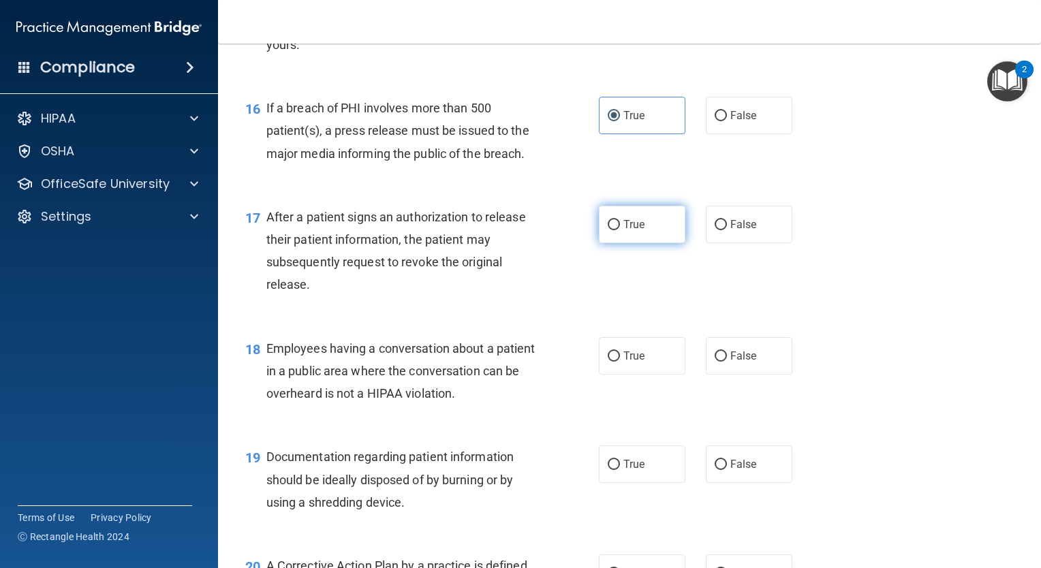
click at [617, 243] on label "True" at bounding box center [642, 224] width 86 height 37
click at [617, 230] on input "True" at bounding box center [614, 225] width 12 height 10
radio input "true"
click at [730, 362] on span "False" at bounding box center [743, 355] width 27 height 13
click at [727, 362] on input "False" at bounding box center [720, 356] width 12 height 10
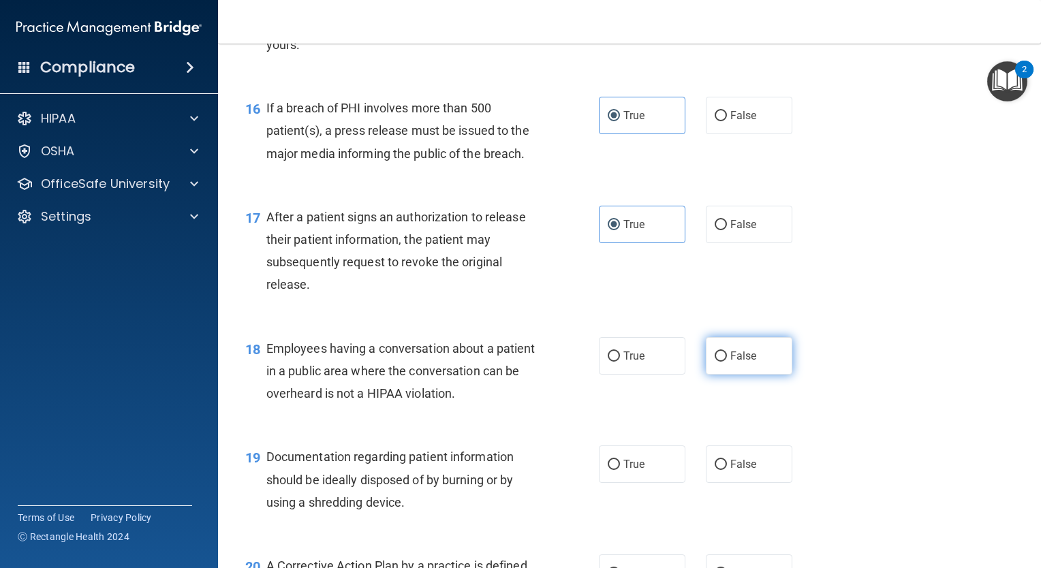
radio input "true"
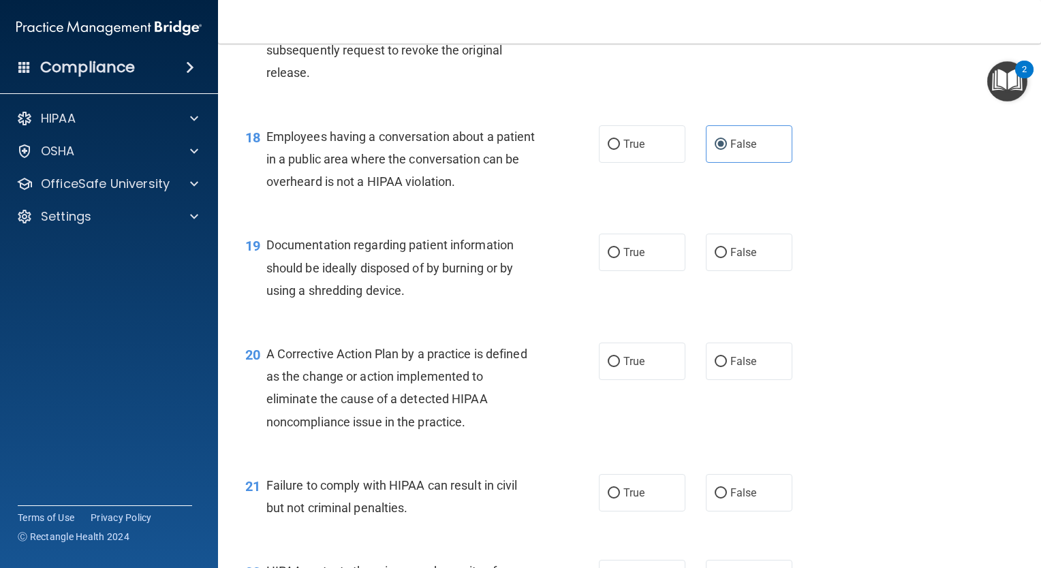
scroll to position [1953, 0]
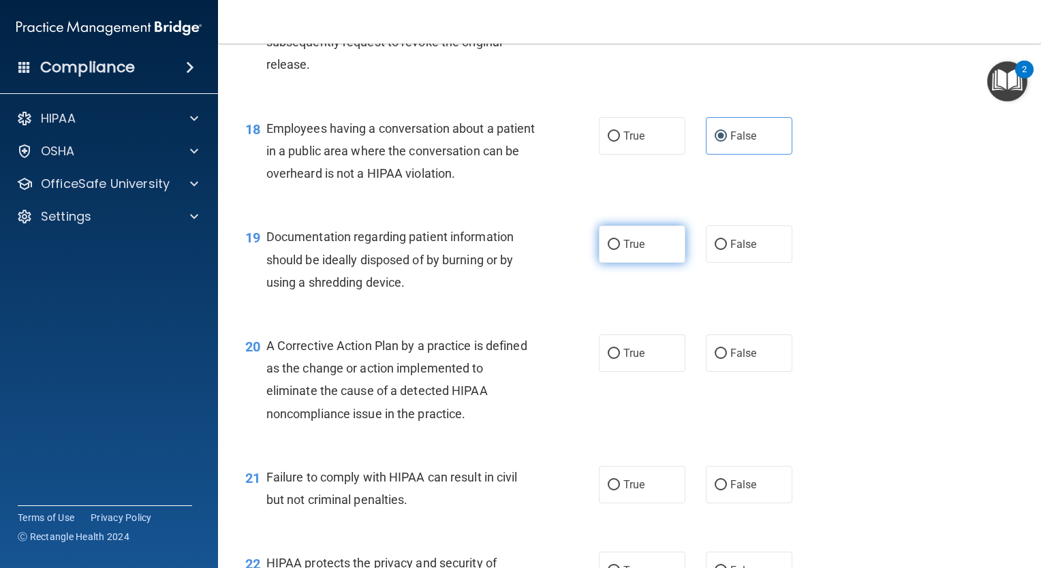
click at [615, 260] on label "True" at bounding box center [642, 243] width 86 height 37
click at [615, 250] on input "True" at bounding box center [614, 245] width 12 height 10
radio input "true"
click at [640, 360] on label "True" at bounding box center [642, 352] width 86 height 37
click at [620, 359] on input "True" at bounding box center [614, 354] width 12 height 10
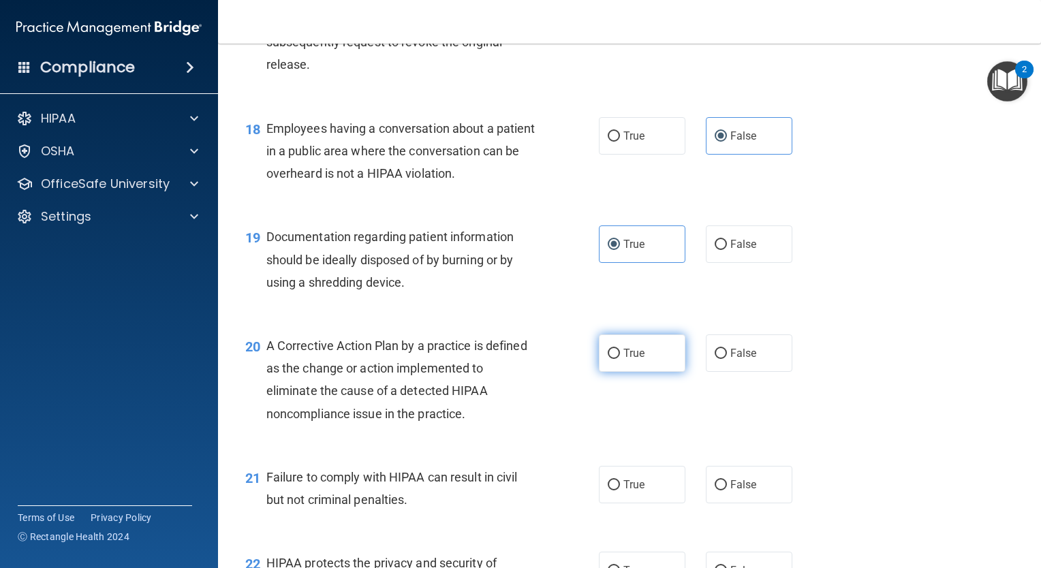
radio input "true"
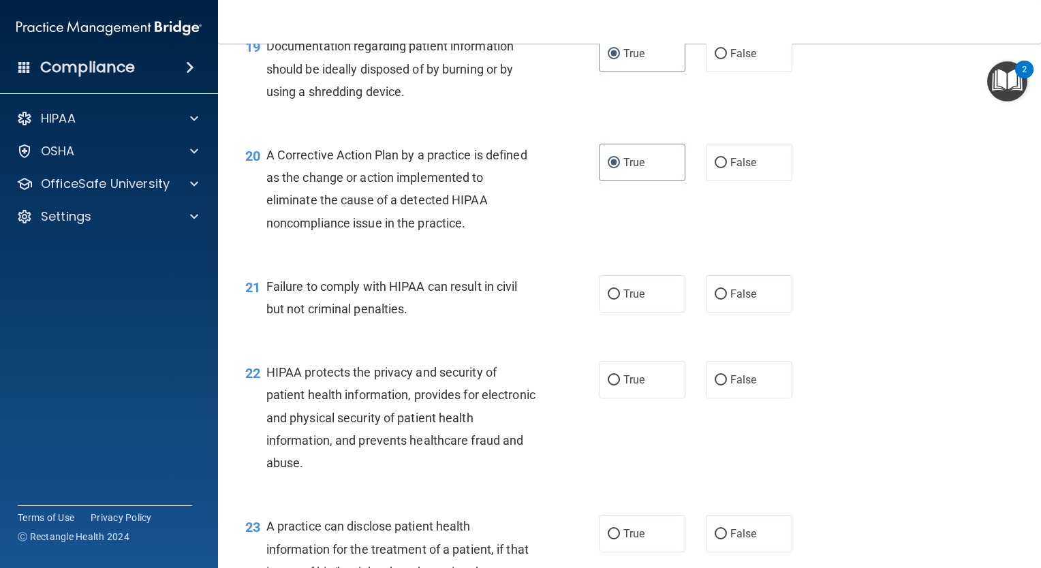
scroll to position [2152, 0]
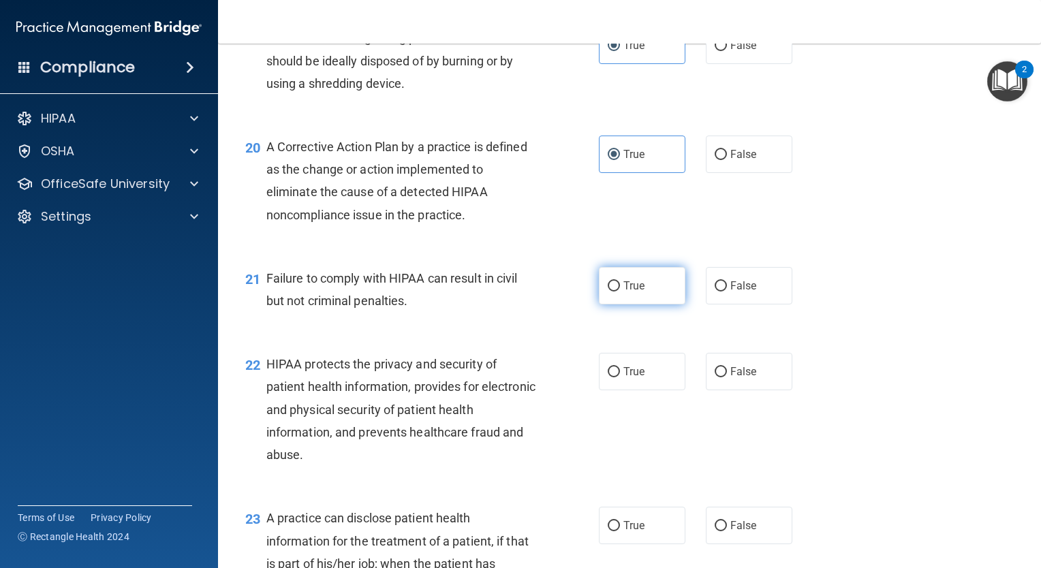
click at [623, 292] on span "True" at bounding box center [633, 285] width 21 height 13
click at [620, 292] on input "True" at bounding box center [614, 286] width 12 height 10
radio input "true"
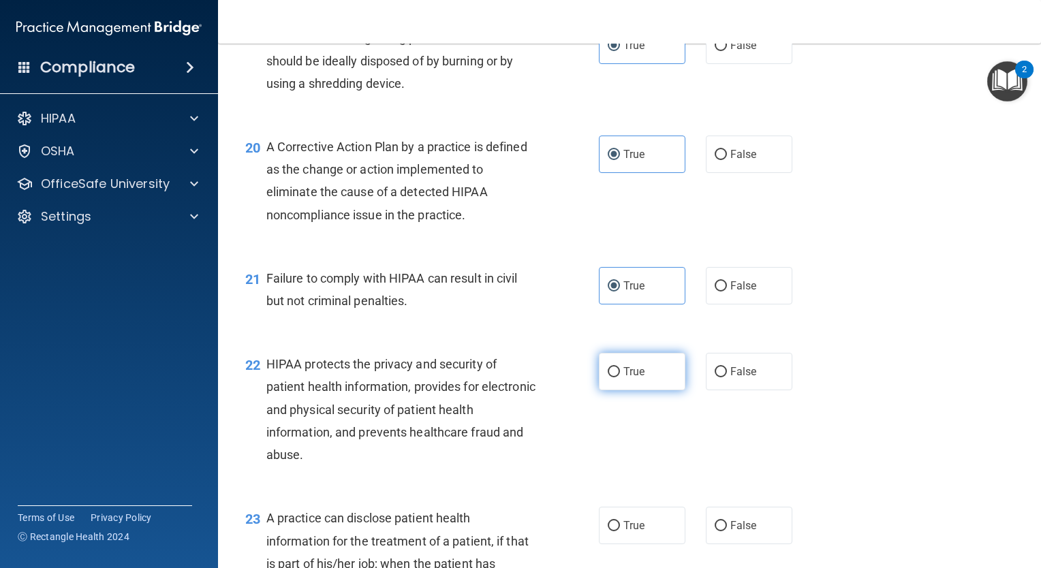
click at [635, 378] on span "True" at bounding box center [633, 371] width 21 height 13
click at [620, 377] on input "True" at bounding box center [614, 372] width 12 height 10
radio input "true"
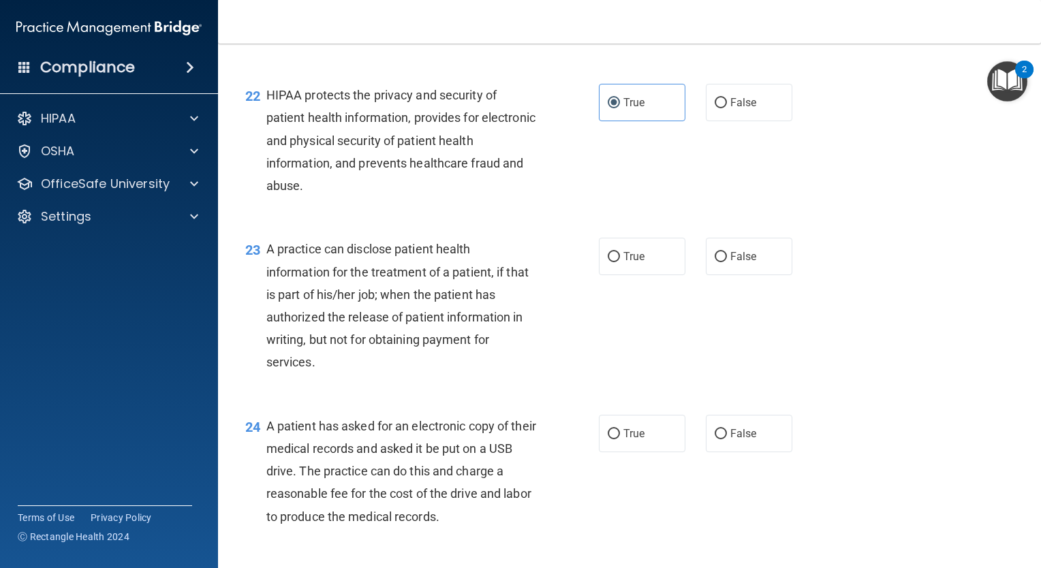
scroll to position [2425, 0]
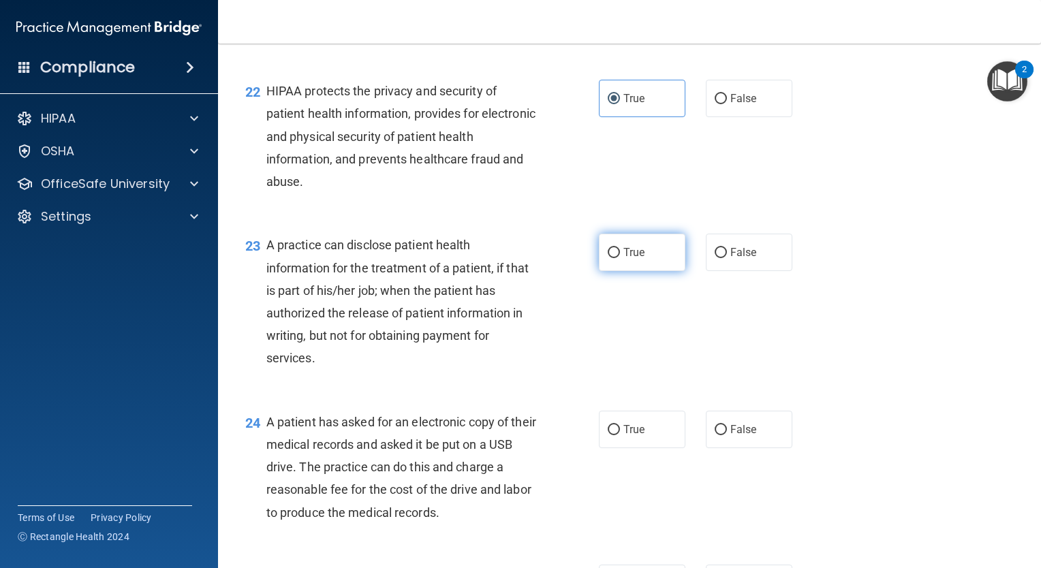
click at [613, 258] on input "True" at bounding box center [614, 253] width 12 height 10
radio input "true"
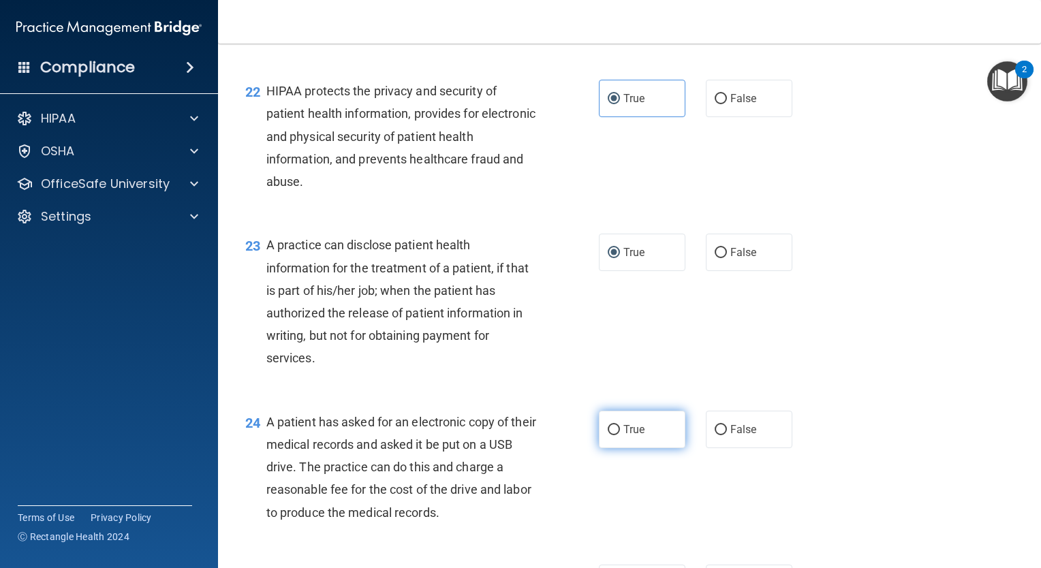
click at [623, 436] on span "True" at bounding box center [633, 429] width 21 height 13
click at [619, 435] on input "True" at bounding box center [614, 430] width 12 height 10
radio input "true"
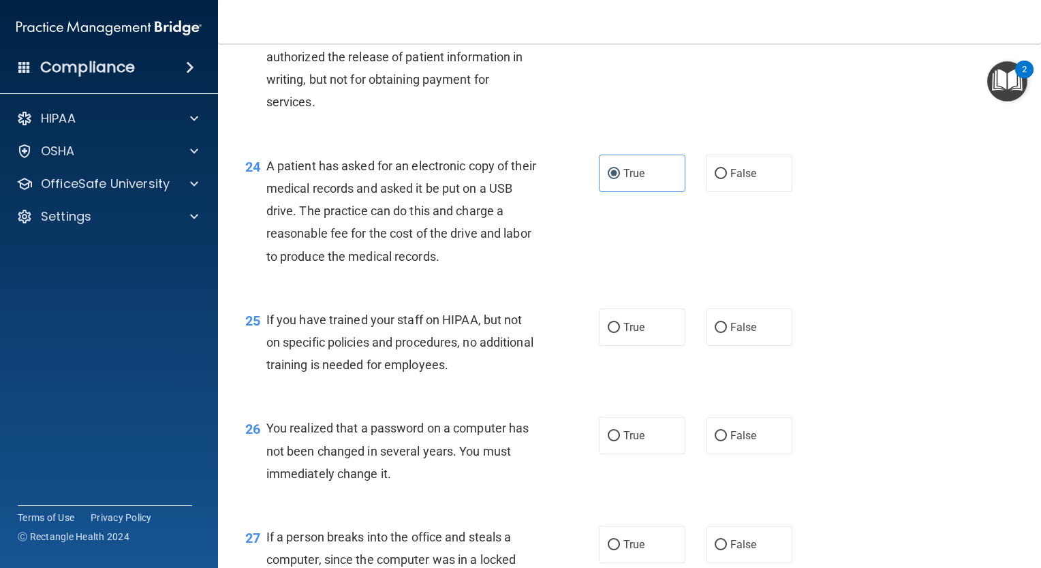
scroll to position [2694, 0]
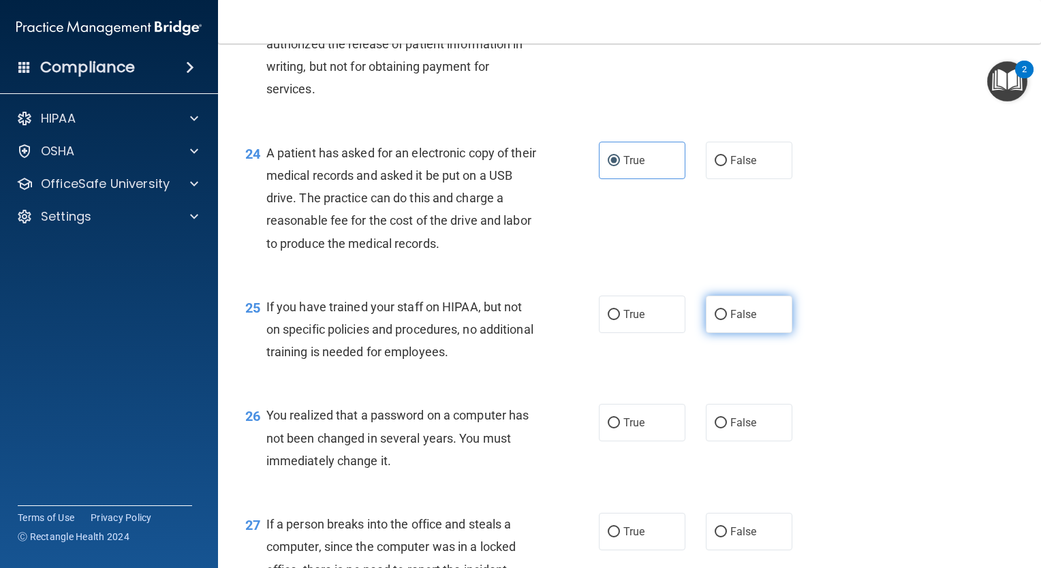
click at [747, 333] on label "False" at bounding box center [749, 314] width 86 height 37
click at [727, 320] on input "False" at bounding box center [720, 315] width 12 height 10
radio input "true"
click at [744, 441] on label "False" at bounding box center [749, 422] width 86 height 37
click at [727, 428] on input "False" at bounding box center [720, 423] width 12 height 10
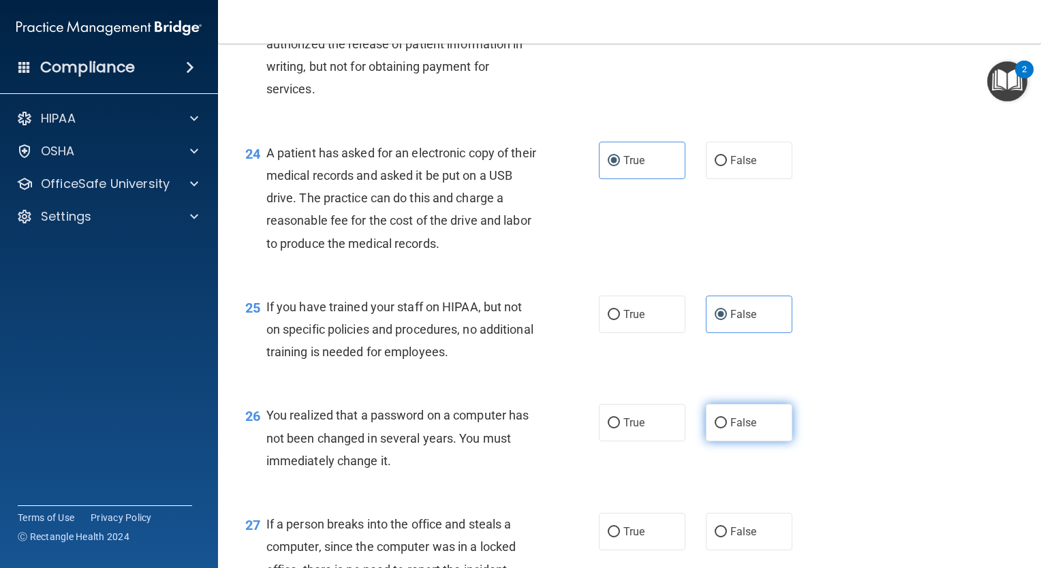
radio input "true"
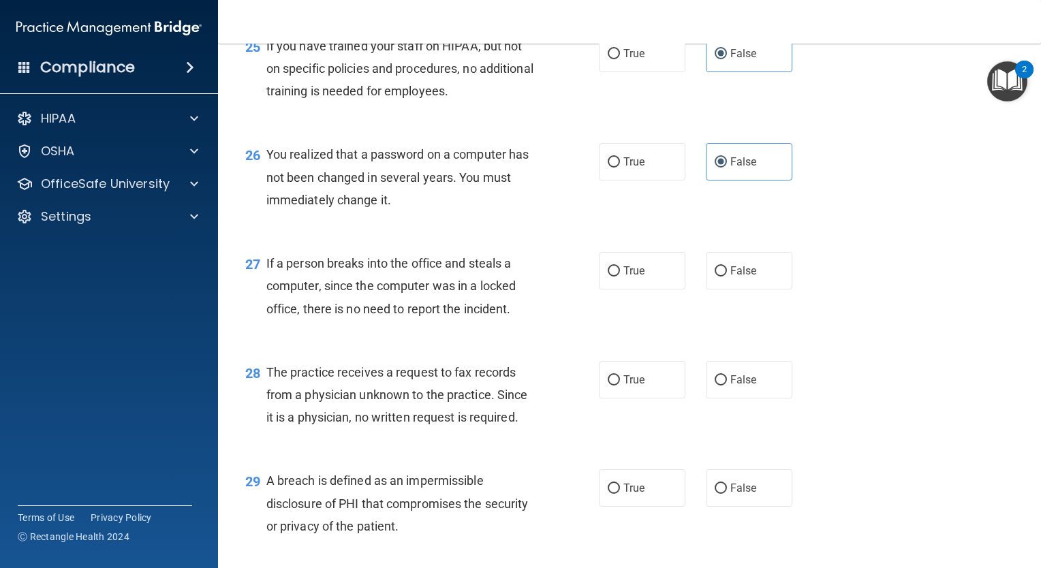
scroll to position [3032, 0]
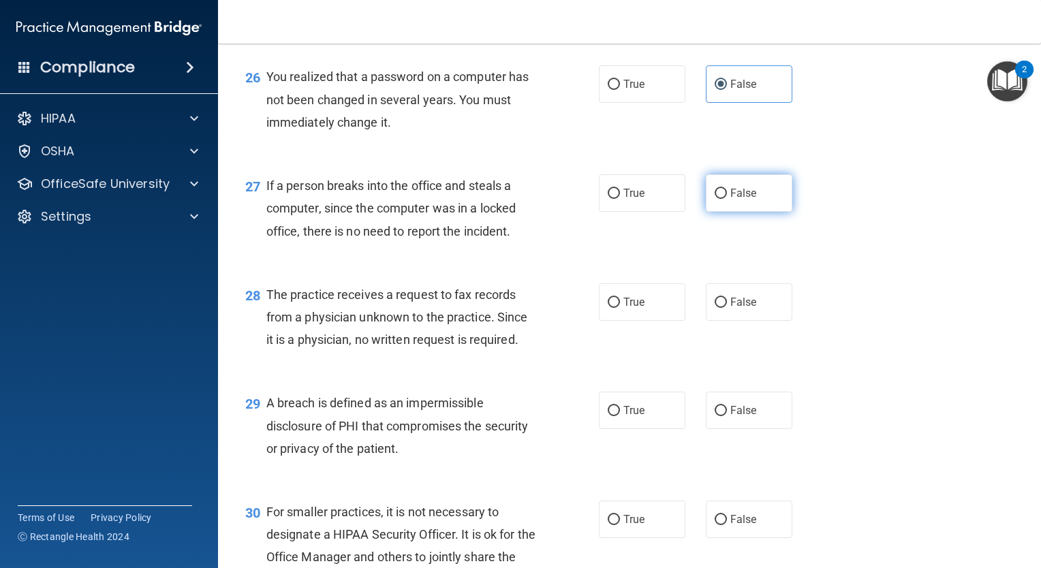
click at [717, 199] on input "False" at bounding box center [720, 194] width 12 height 10
radio input "true"
click at [706, 321] on label "False" at bounding box center [749, 301] width 86 height 37
click at [714, 308] on input "False" at bounding box center [720, 303] width 12 height 10
radio input "true"
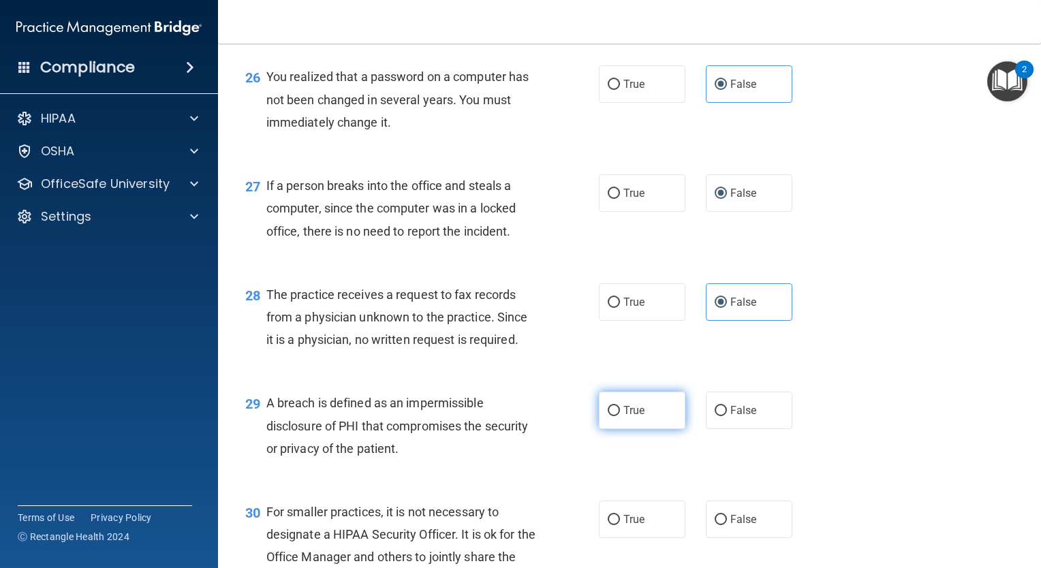
click at [675, 422] on label "True" at bounding box center [642, 410] width 86 height 37
click at [620, 416] on input "True" at bounding box center [614, 411] width 12 height 10
radio input "true"
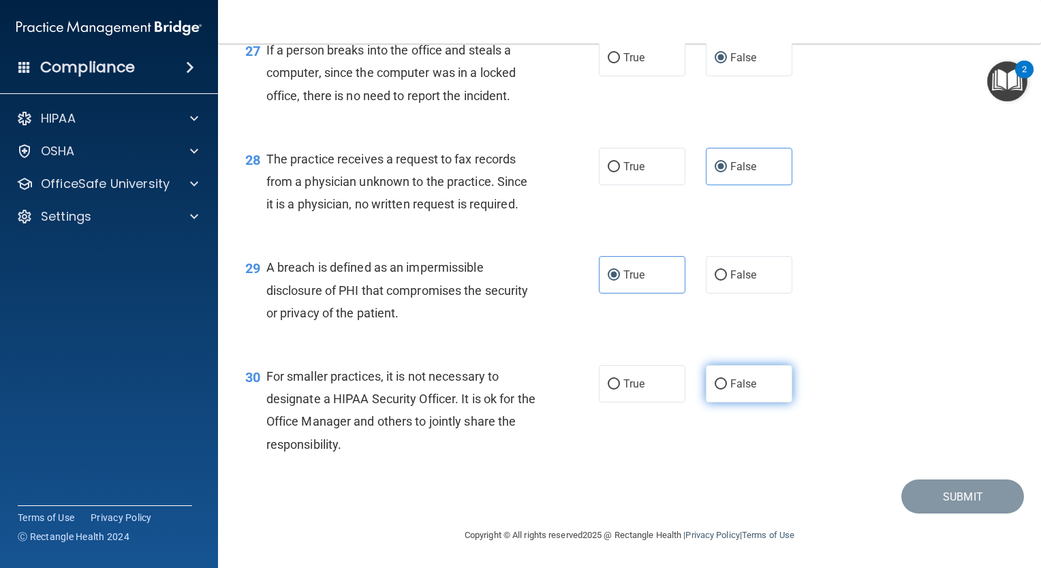
click at [771, 381] on label "False" at bounding box center [749, 383] width 86 height 37
click at [727, 381] on input "False" at bounding box center [720, 384] width 12 height 10
radio input "true"
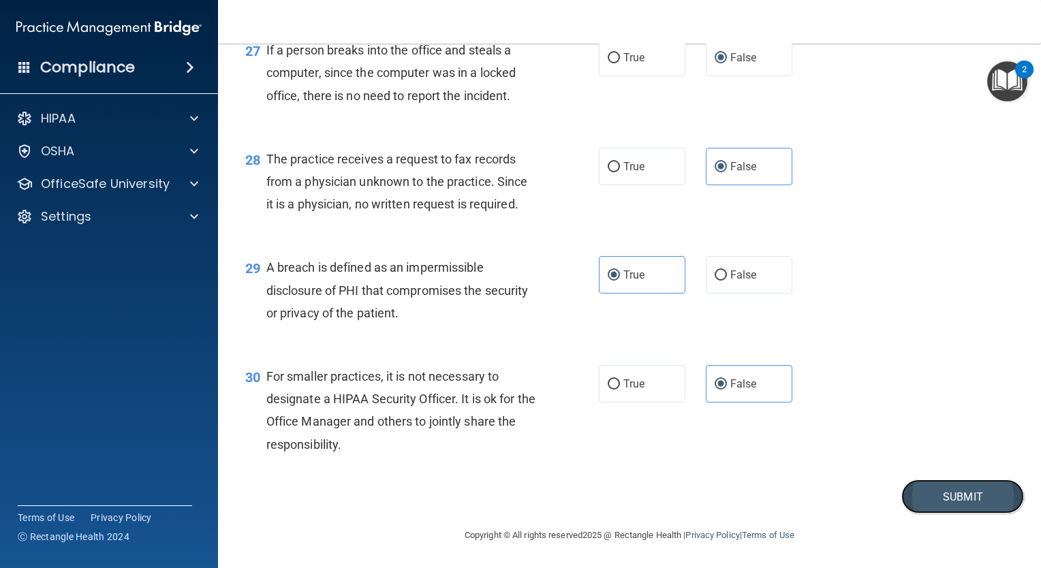
click at [911, 492] on button "Submit" at bounding box center [962, 496] width 123 height 35
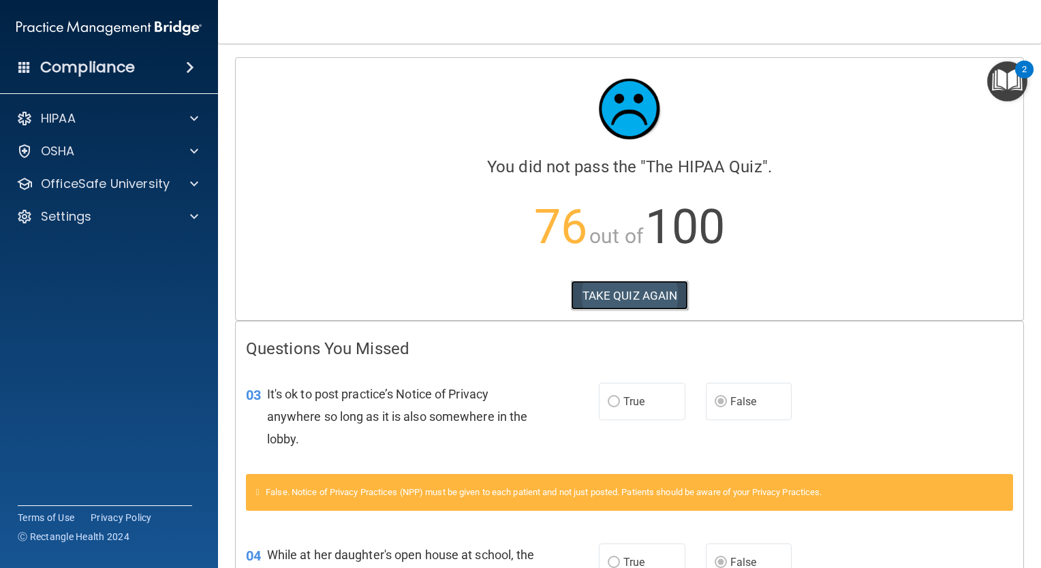
click at [610, 303] on button "TAKE QUIZ AGAIN" at bounding box center [630, 296] width 118 height 30
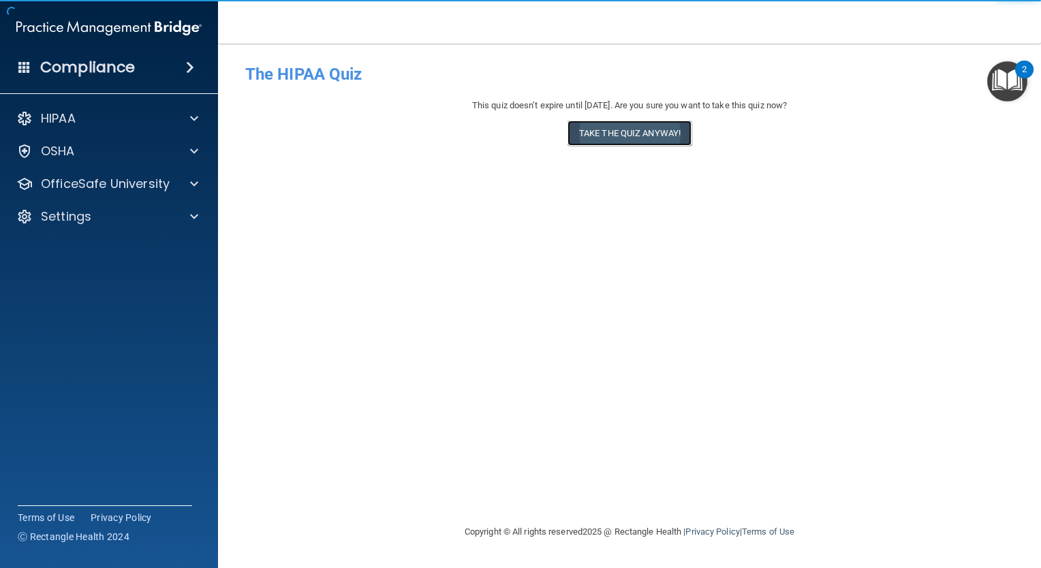
click at [625, 138] on button "Take the quiz anyway!" at bounding box center [629, 133] width 124 height 25
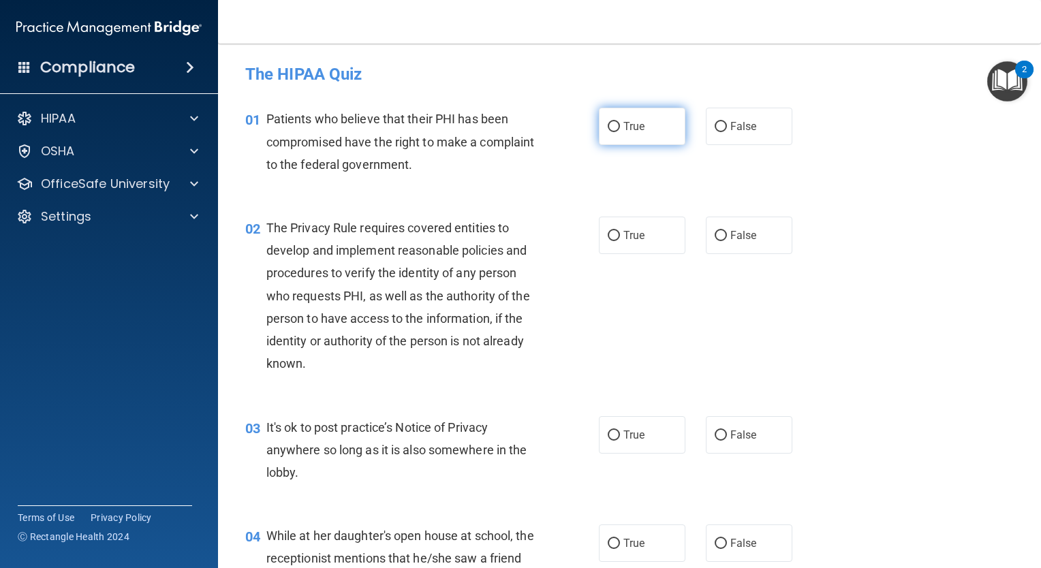
click at [605, 138] on label "True" at bounding box center [642, 126] width 86 height 37
click at [608, 132] on input "True" at bounding box center [614, 127] width 12 height 10
radio input "true"
click at [629, 231] on span "True" at bounding box center [633, 235] width 21 height 13
click at [620, 231] on input "True" at bounding box center [614, 236] width 12 height 10
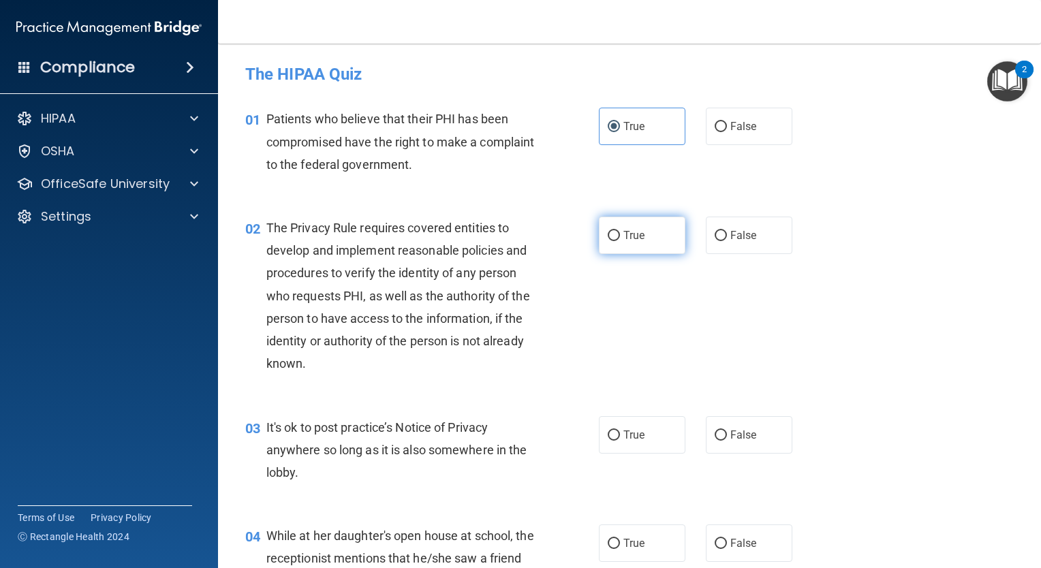
radio input "true"
click at [644, 441] on label "True" at bounding box center [642, 434] width 86 height 37
click at [620, 441] on input "True" at bounding box center [614, 435] width 12 height 10
radio input "true"
click at [632, 544] on span "True" at bounding box center [633, 543] width 21 height 13
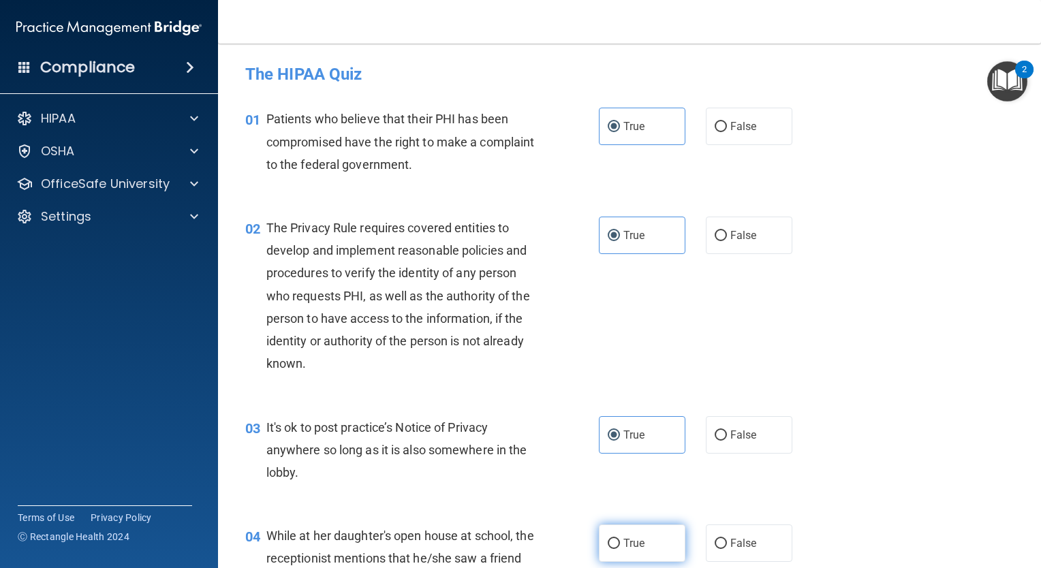
click at [620, 544] on input "True" at bounding box center [614, 544] width 12 height 10
radio input "true"
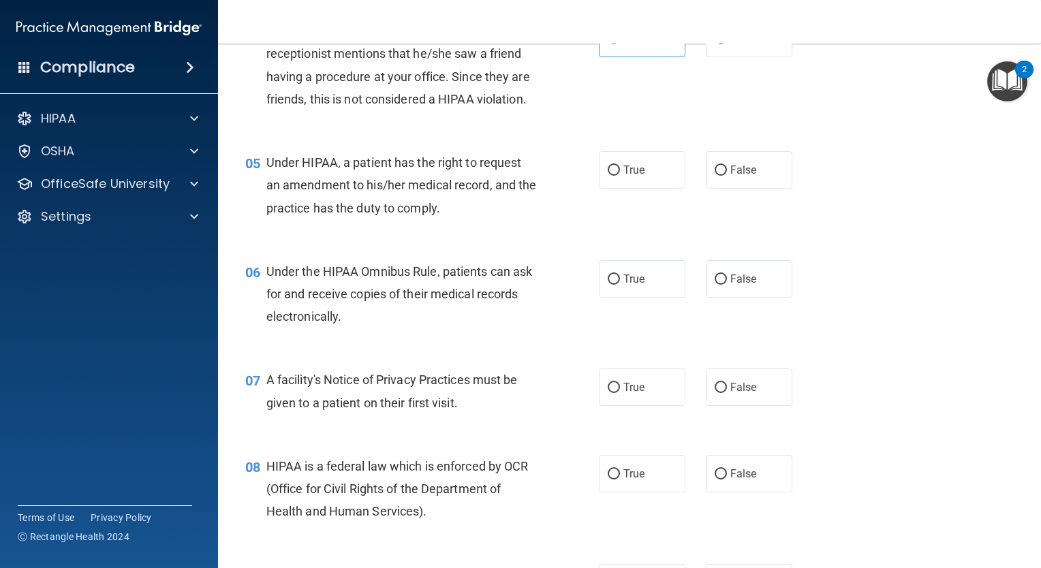
scroll to position [563, 0]
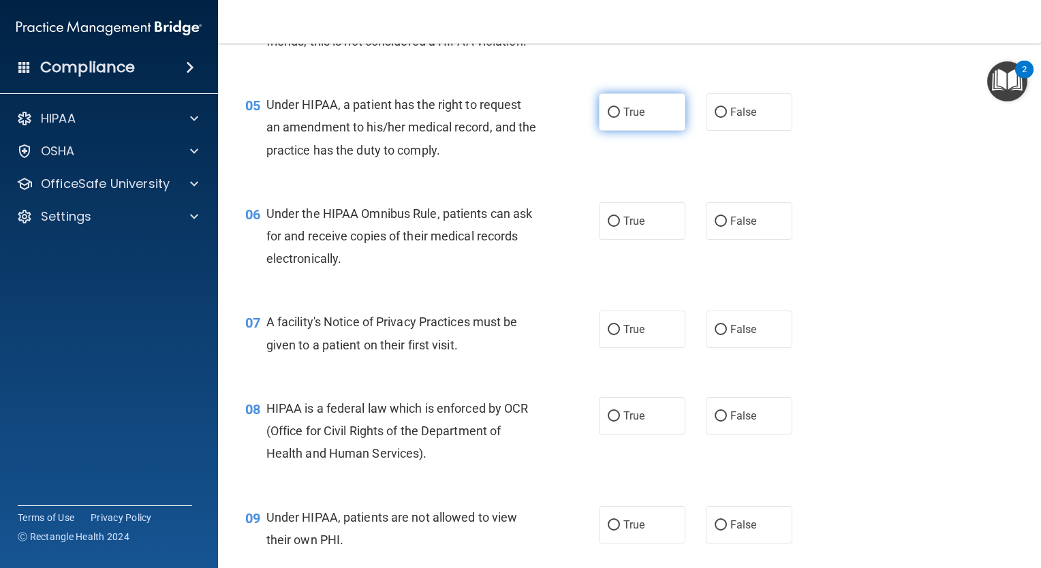
click at [629, 131] on label "True" at bounding box center [642, 111] width 86 height 37
click at [620, 118] on input "True" at bounding box center [614, 113] width 12 height 10
radio input "true"
click at [629, 215] on div "06 Under the HIPAA Omnibus Rule, patients can ask for and receive copies of the…" at bounding box center [629, 239] width 789 height 109
click at [627, 227] on span "True" at bounding box center [633, 221] width 21 height 13
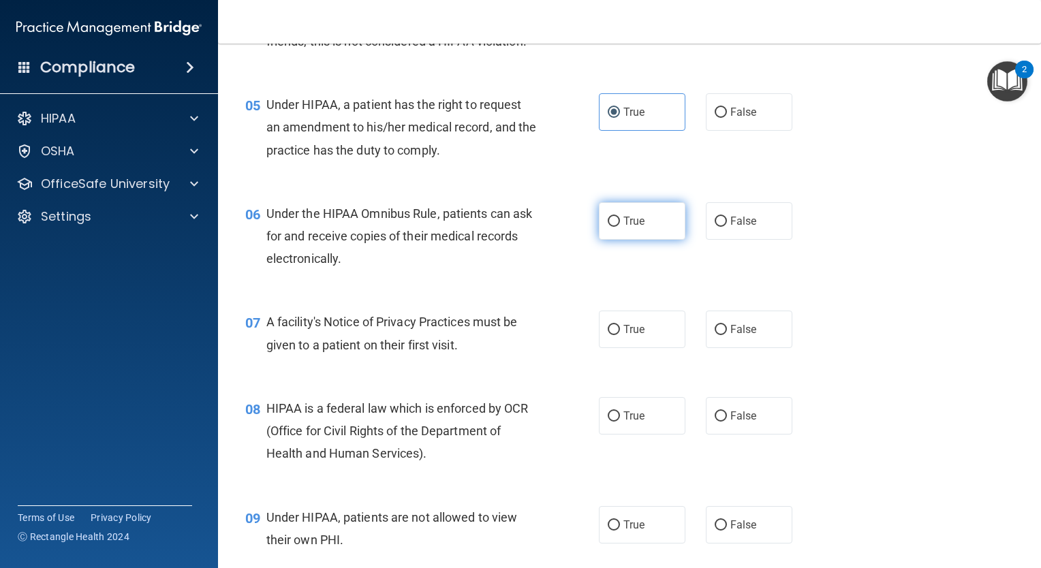
click at [620, 227] on input "True" at bounding box center [614, 222] width 12 height 10
radio input "true"
click at [640, 348] on label "True" at bounding box center [642, 329] width 86 height 37
click at [620, 335] on input "True" at bounding box center [614, 330] width 12 height 10
radio input "true"
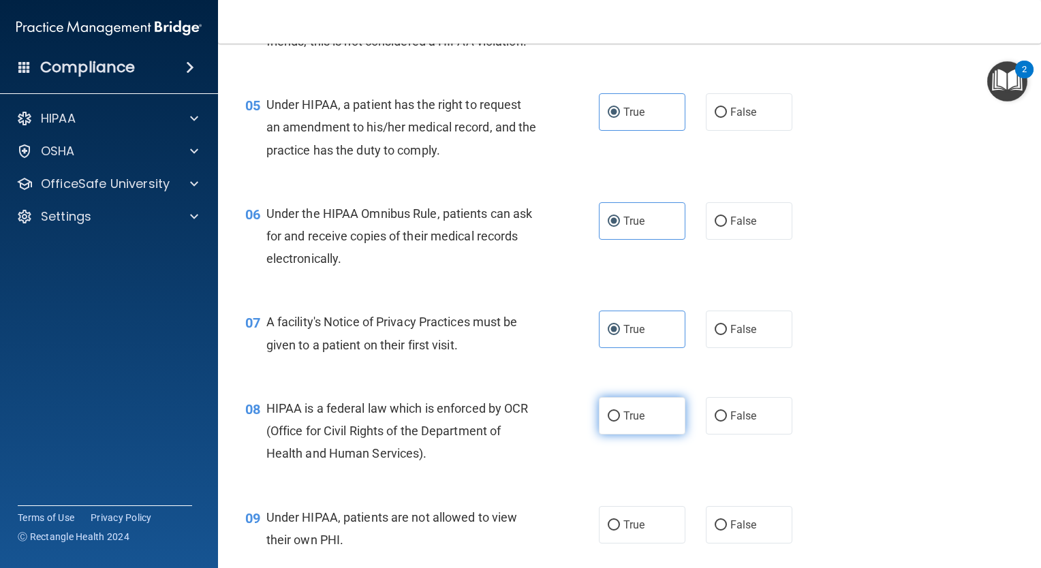
click at [663, 435] on label "True" at bounding box center [642, 415] width 86 height 37
click at [620, 422] on input "True" at bounding box center [614, 416] width 12 height 10
radio input "true"
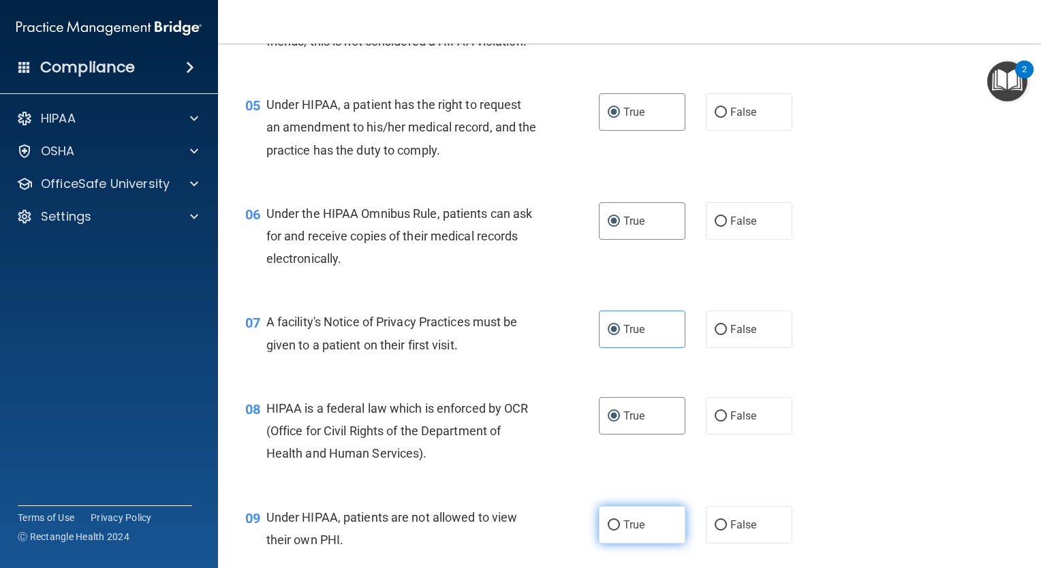
click at [638, 544] on label "True" at bounding box center [642, 524] width 86 height 37
click at [620, 531] on input "True" at bounding box center [614, 525] width 12 height 10
radio input "true"
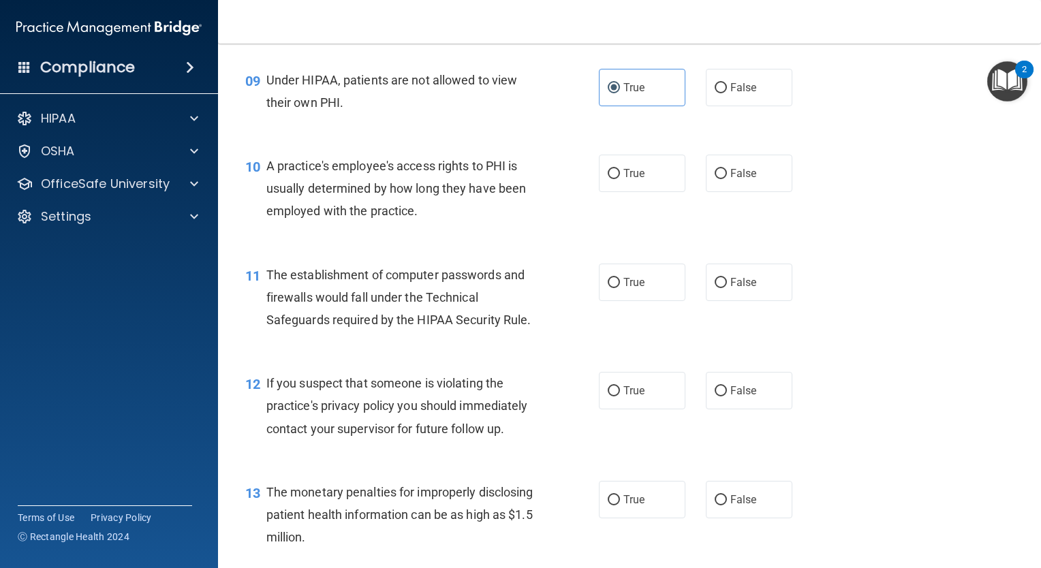
scroll to position [996, 0]
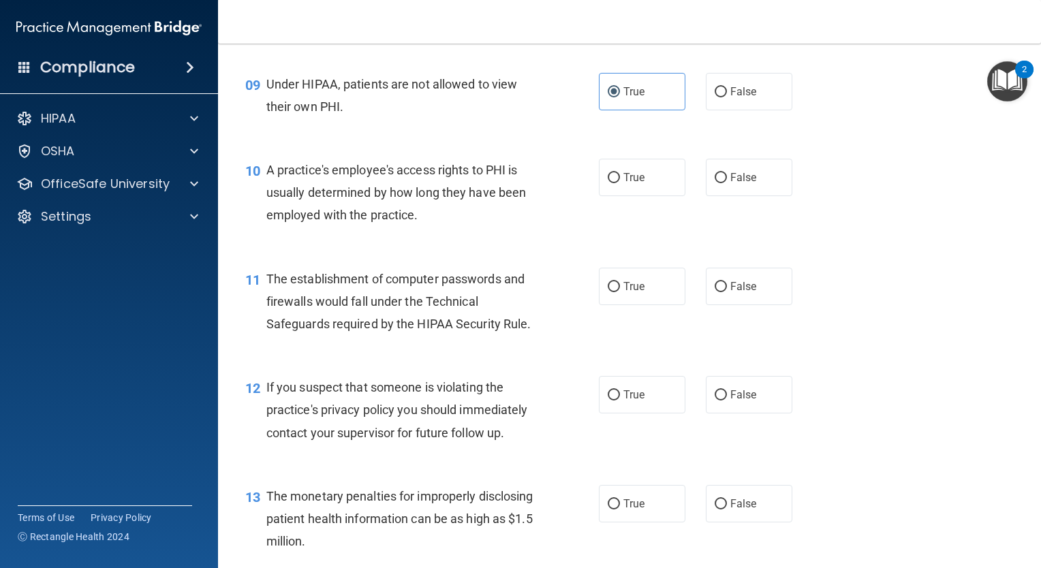
click at [632, 177] on div "10 A practice's employee's access rights to PHI is usually determined by how lo…" at bounding box center [629, 196] width 789 height 109
click at [628, 183] on label "True" at bounding box center [642, 177] width 86 height 37
click at [620, 183] on input "True" at bounding box center [614, 178] width 12 height 10
radio input "true"
click at [611, 298] on label "True" at bounding box center [642, 286] width 86 height 37
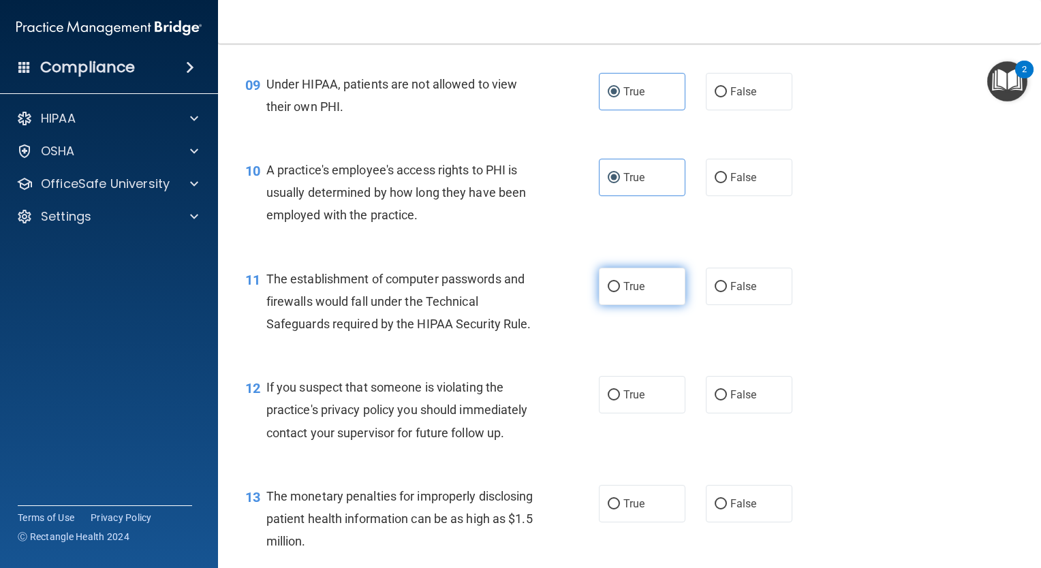
click at [611, 292] on input "True" at bounding box center [614, 287] width 12 height 10
radio input "true"
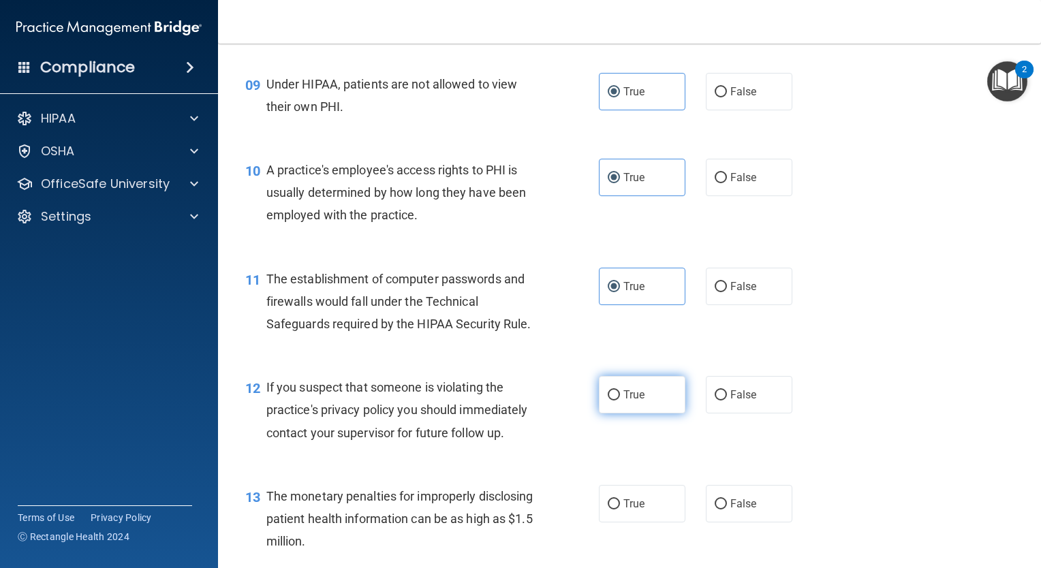
click at [608, 400] on input "True" at bounding box center [614, 395] width 12 height 10
radio input "true"
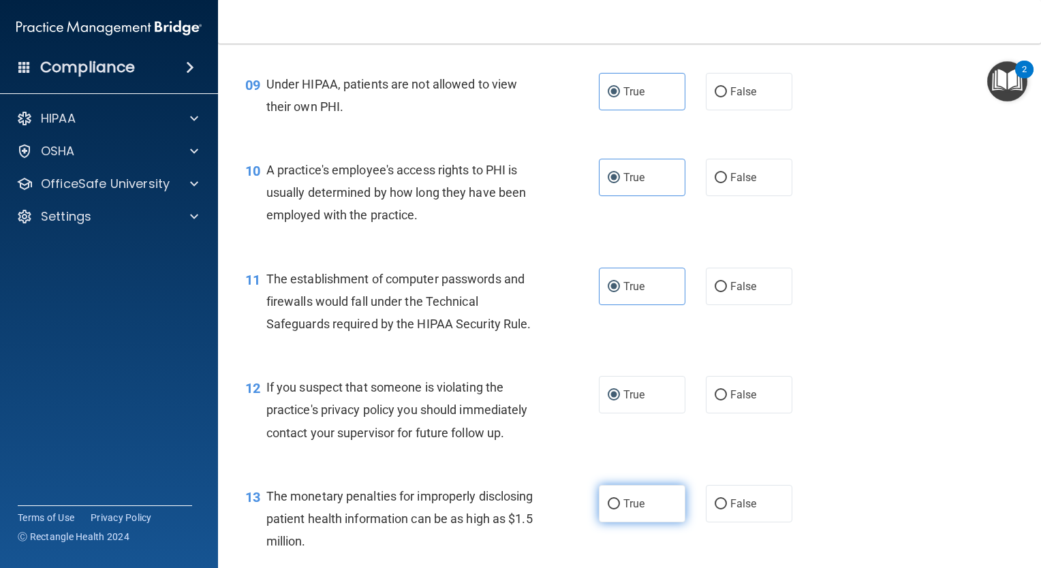
click at [623, 510] on span "True" at bounding box center [633, 503] width 21 height 13
click at [618, 509] on input "True" at bounding box center [614, 504] width 12 height 10
radio input "true"
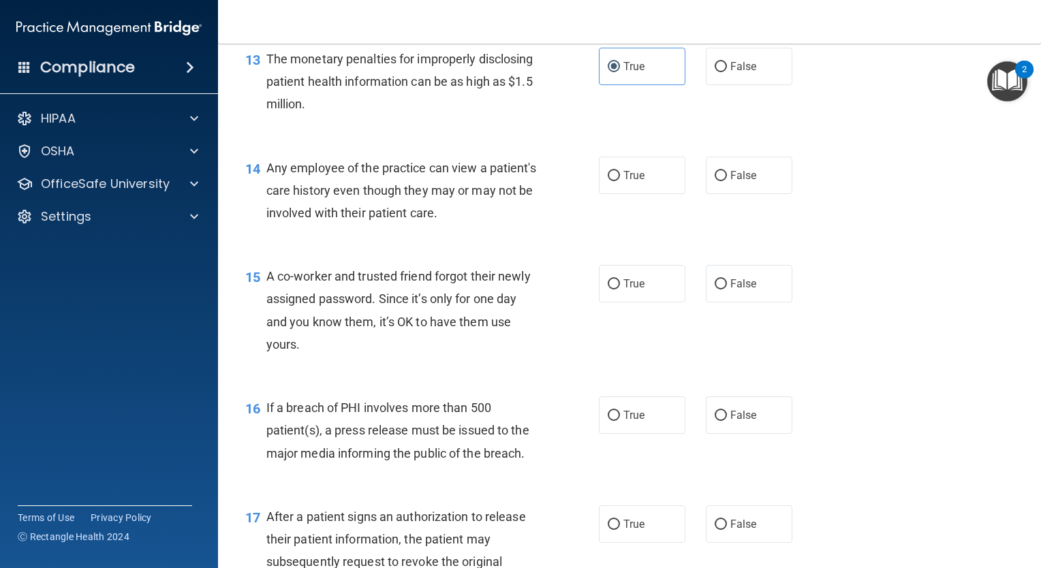
scroll to position [1470, 0]
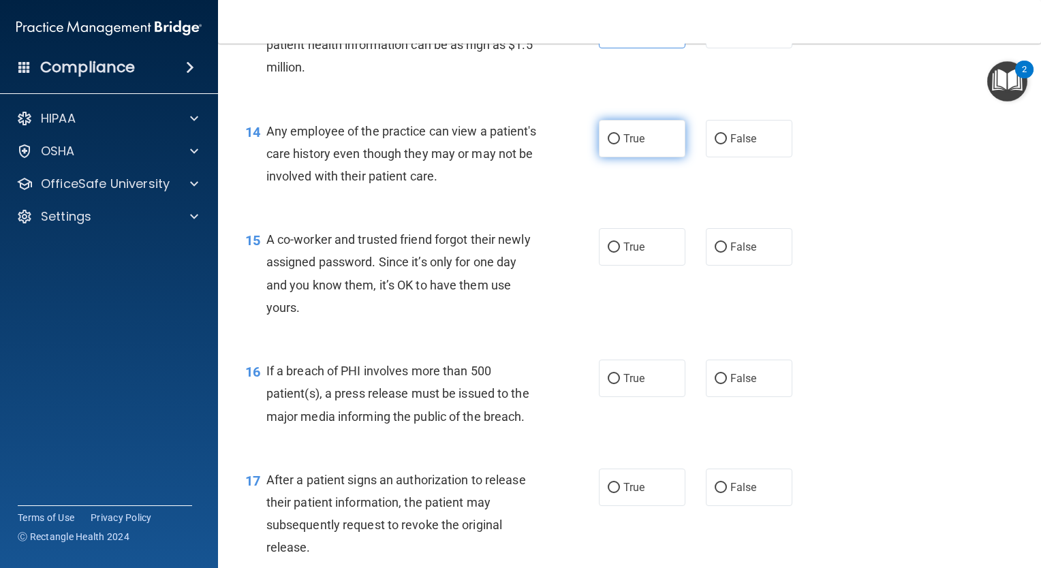
click at [631, 145] on span "True" at bounding box center [633, 138] width 21 height 13
click at [620, 144] on input "True" at bounding box center [614, 139] width 12 height 10
radio input "true"
click at [625, 253] on span "True" at bounding box center [633, 246] width 21 height 13
click at [620, 253] on input "True" at bounding box center [614, 247] width 12 height 10
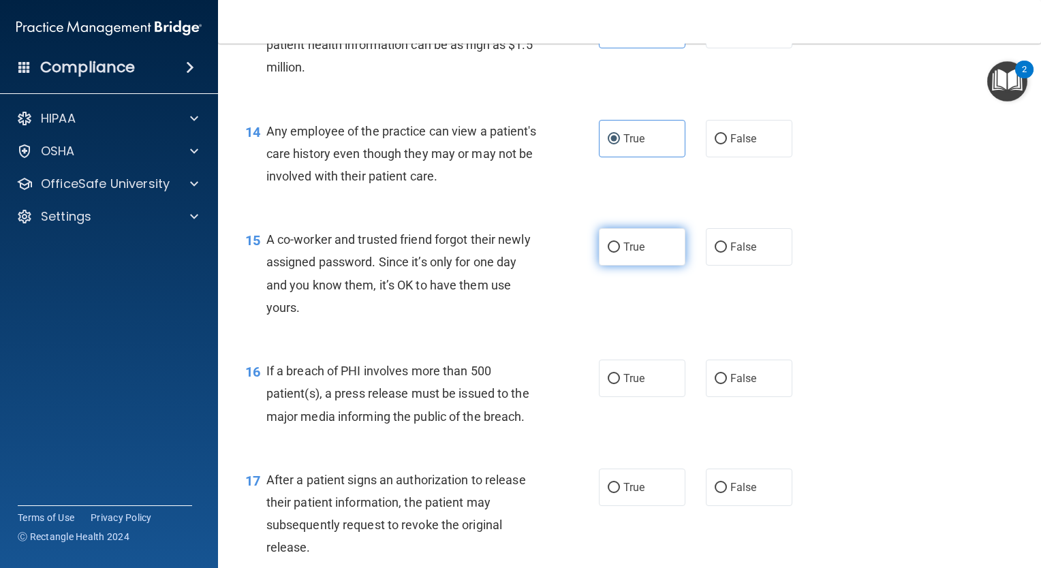
radio input "true"
click at [625, 387] on label "True" at bounding box center [642, 378] width 86 height 37
click at [620, 384] on input "True" at bounding box center [614, 379] width 12 height 10
radio input "true"
click at [627, 506] on label "True" at bounding box center [642, 487] width 86 height 37
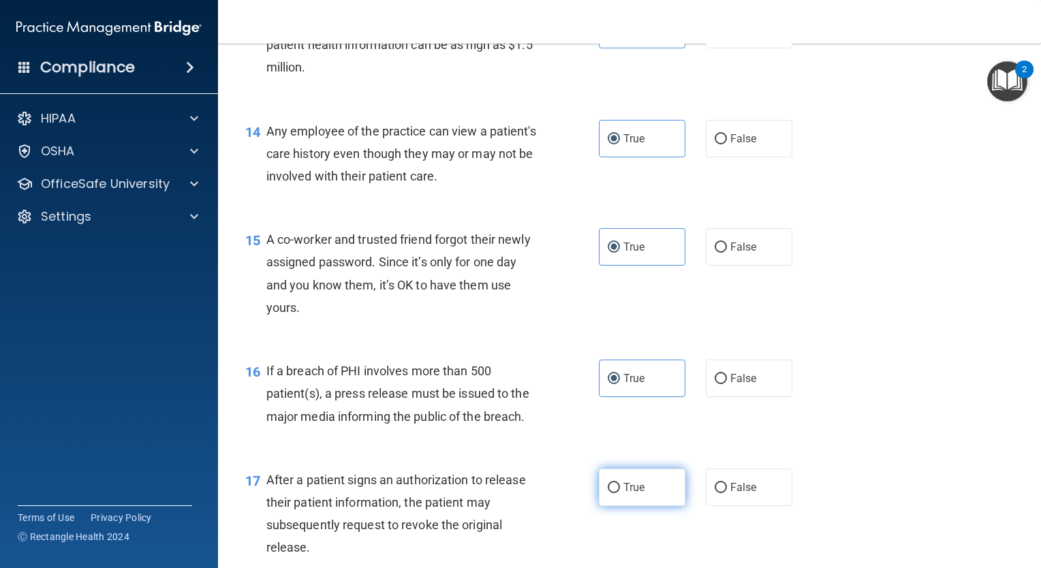
click at [620, 493] on input "True" at bounding box center [614, 488] width 12 height 10
radio input "true"
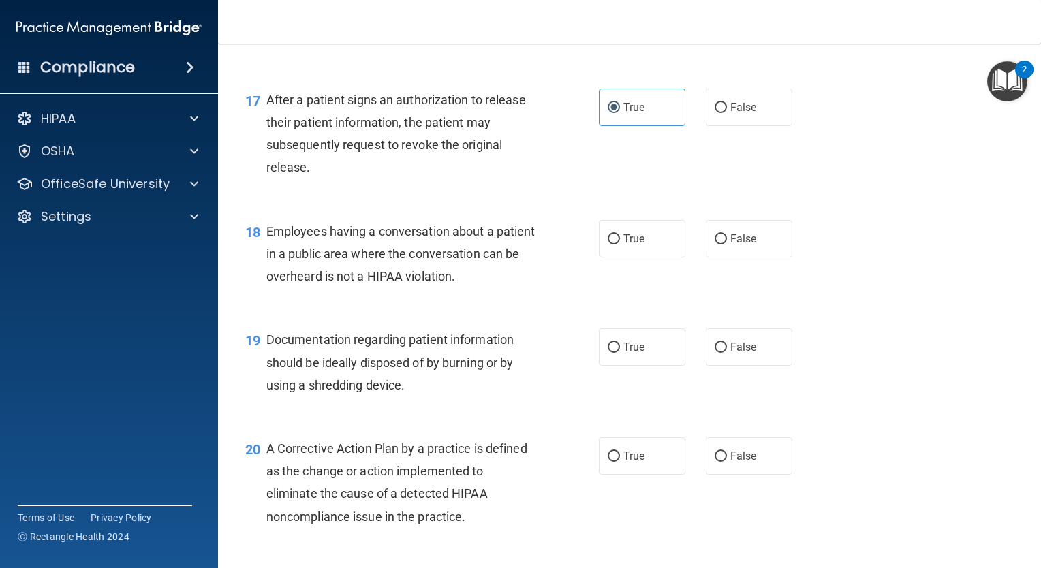
scroll to position [1854, 0]
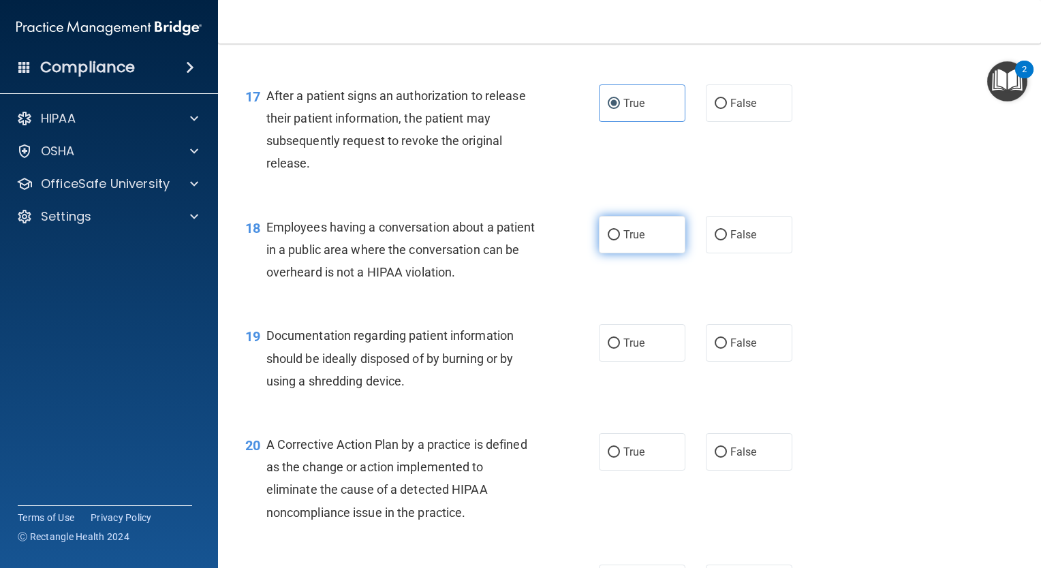
click at [608, 253] on label "True" at bounding box center [642, 234] width 86 height 37
click at [608, 240] on input "True" at bounding box center [614, 235] width 12 height 10
radio input "true"
click at [623, 349] on span "True" at bounding box center [633, 342] width 21 height 13
click at [620, 349] on input "True" at bounding box center [614, 344] width 12 height 10
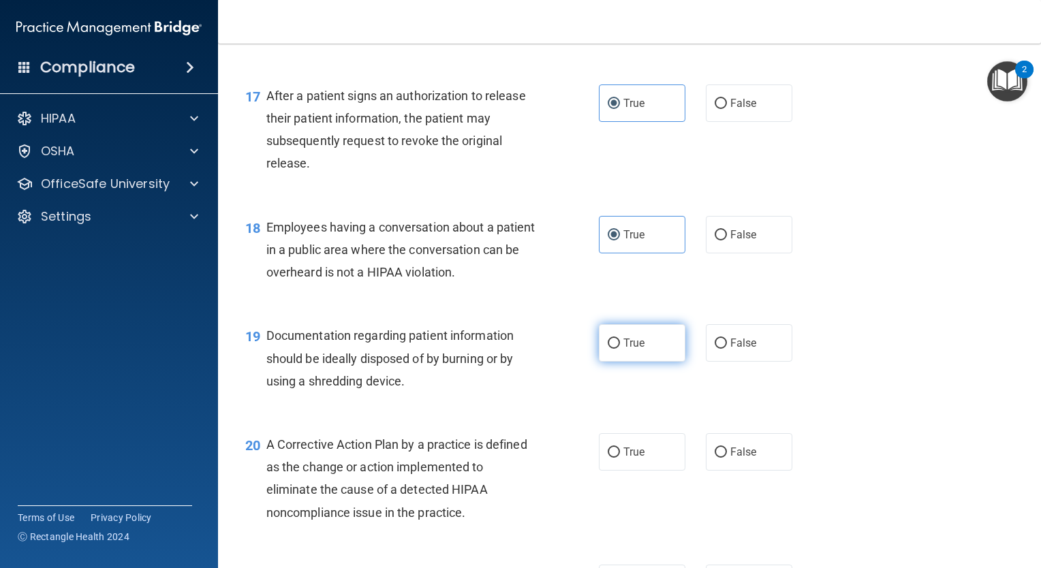
radio input "true"
click at [618, 465] on label "True" at bounding box center [642, 451] width 86 height 37
click at [618, 458] on input "True" at bounding box center [614, 452] width 12 height 10
radio input "true"
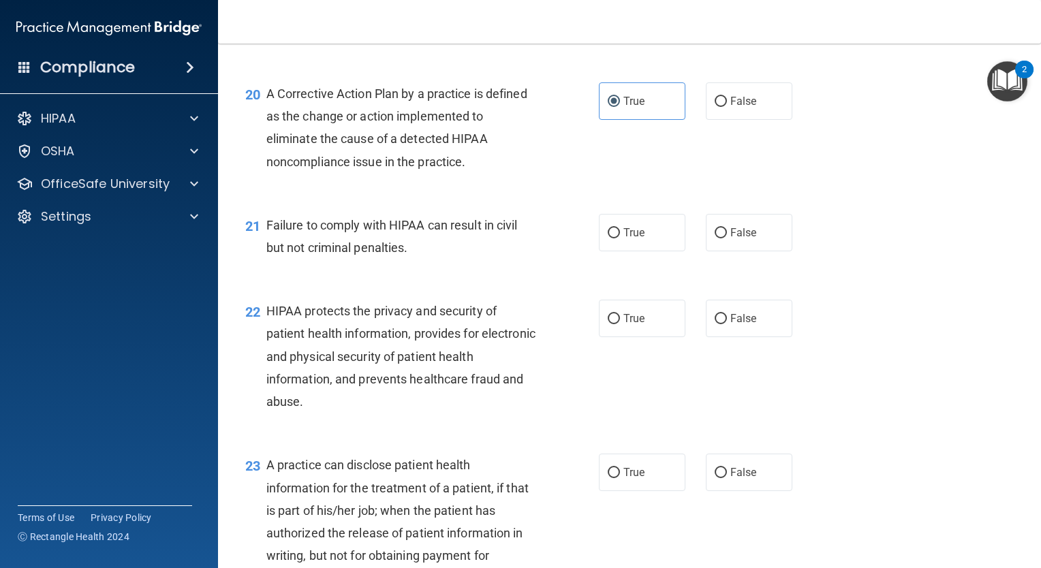
scroll to position [2295, 0]
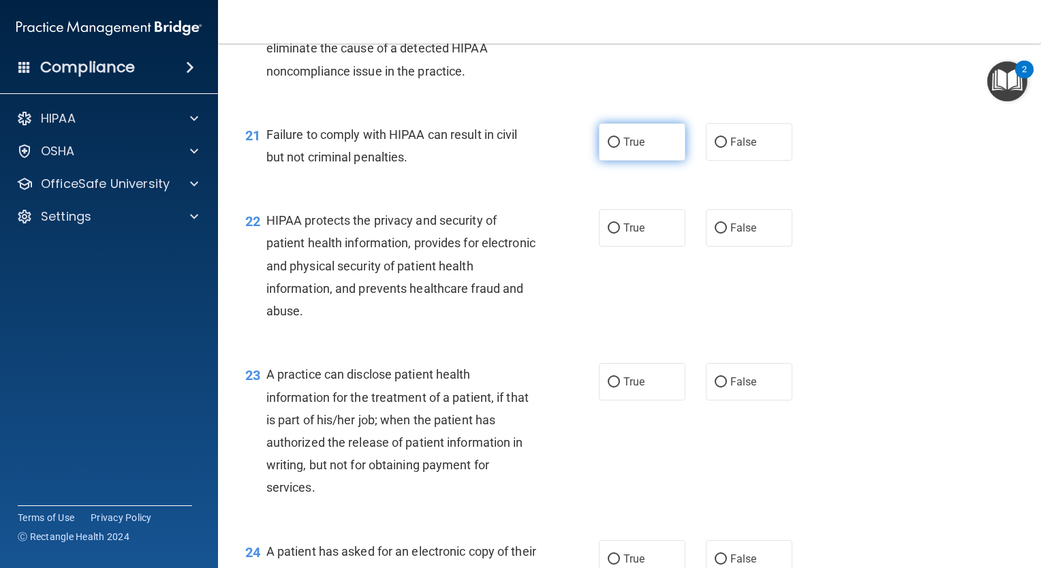
click at [642, 161] on label "True" at bounding box center [642, 141] width 86 height 37
click at [620, 148] on input "True" at bounding box center [614, 143] width 12 height 10
radio input "true"
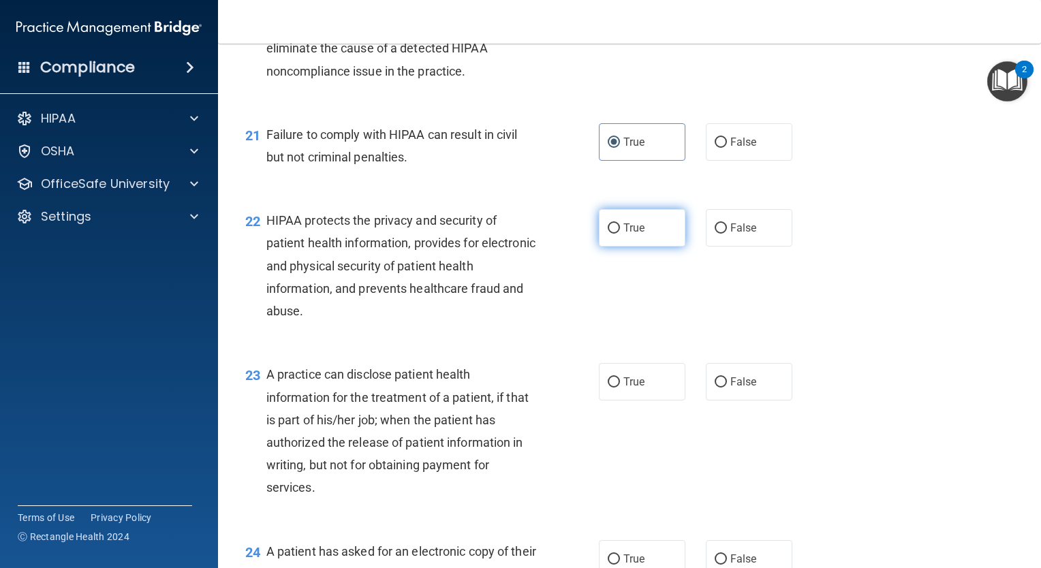
click at [631, 234] on span "True" at bounding box center [633, 227] width 21 height 13
click at [620, 234] on input "True" at bounding box center [614, 228] width 12 height 10
radio input "true"
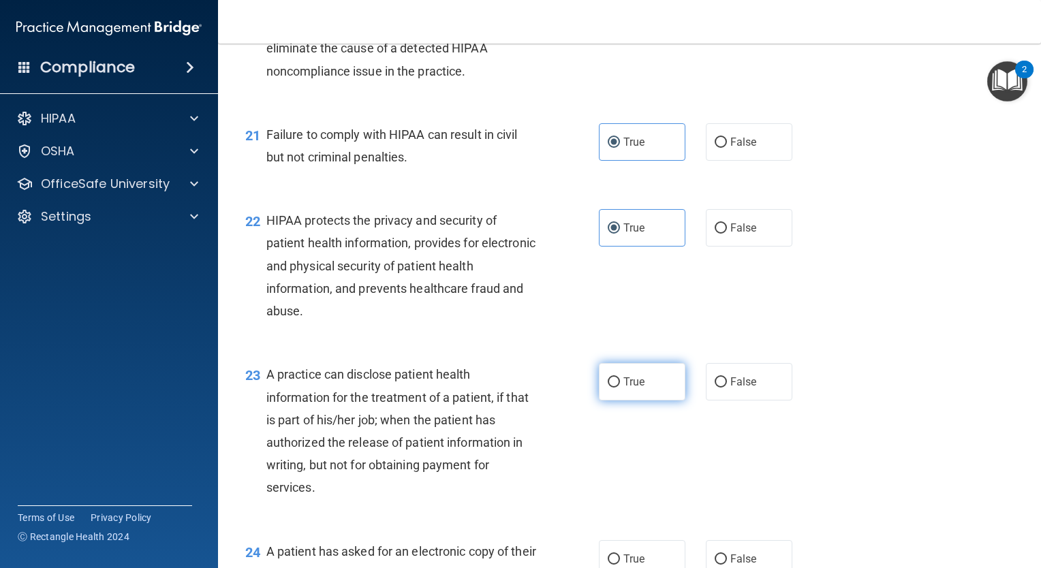
click at [640, 400] on label "True" at bounding box center [642, 381] width 86 height 37
click at [620, 388] on input "True" at bounding box center [614, 382] width 12 height 10
radio input "true"
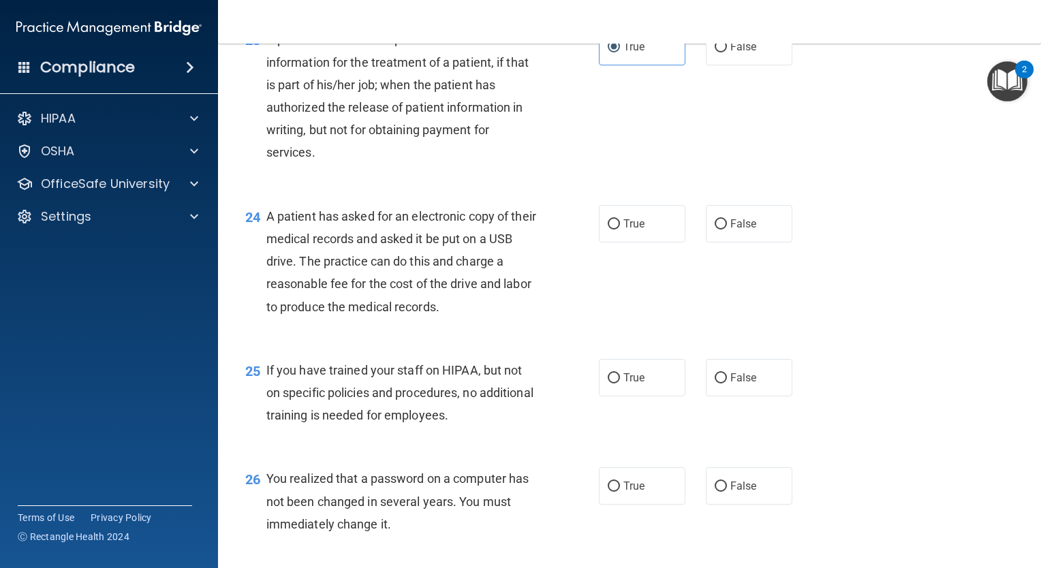
scroll to position [2643, 0]
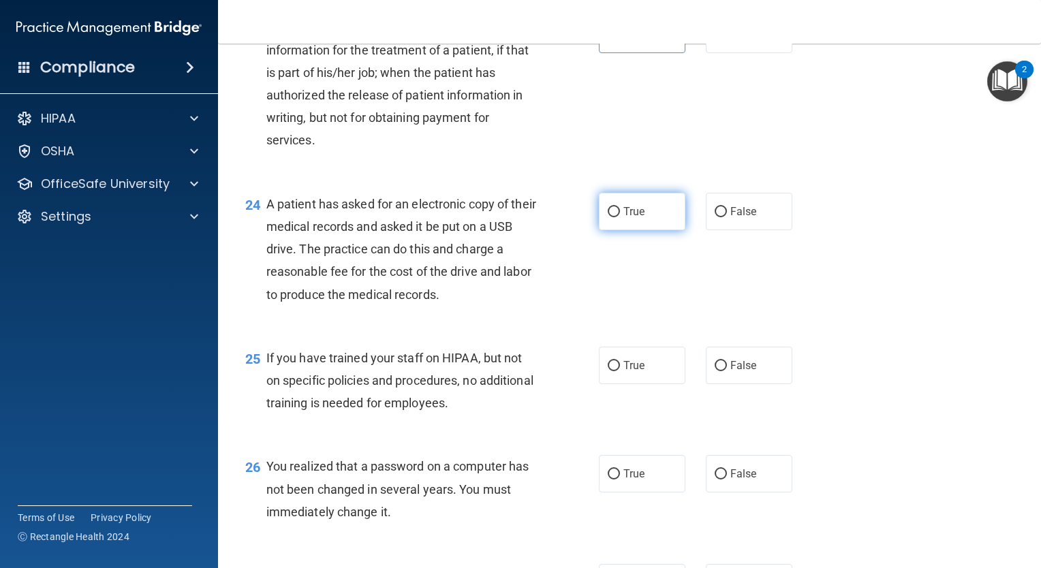
click at [620, 230] on label "True" at bounding box center [642, 211] width 86 height 37
click at [620, 217] on input "True" at bounding box center [614, 212] width 12 height 10
radio input "true"
click at [614, 384] on label "True" at bounding box center [642, 365] width 86 height 37
click at [614, 371] on input "True" at bounding box center [614, 366] width 12 height 10
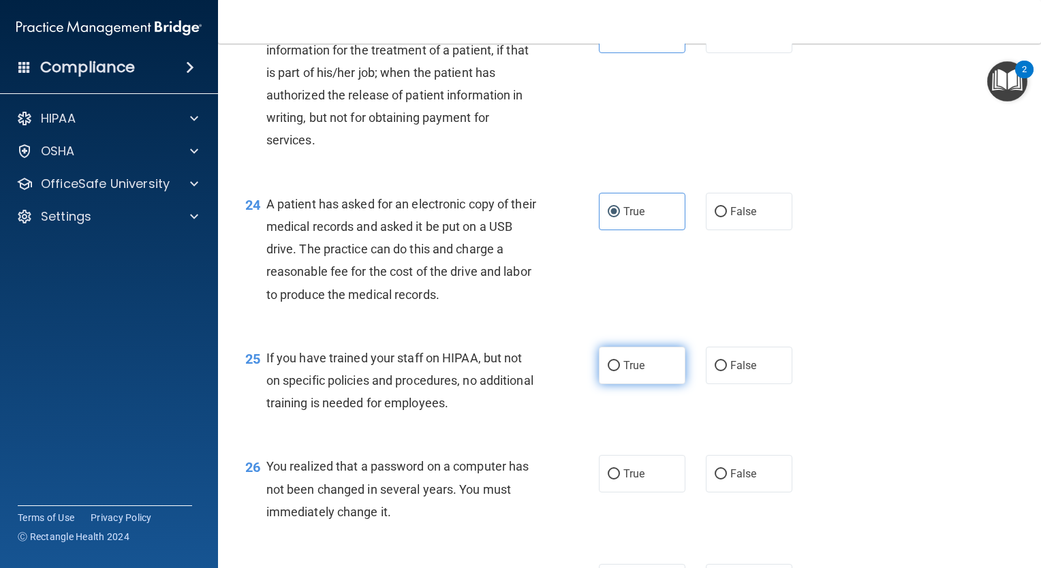
radio input "true"
click at [629, 492] on label "True" at bounding box center [642, 473] width 86 height 37
click at [620, 479] on input "True" at bounding box center [614, 474] width 12 height 10
radio input "true"
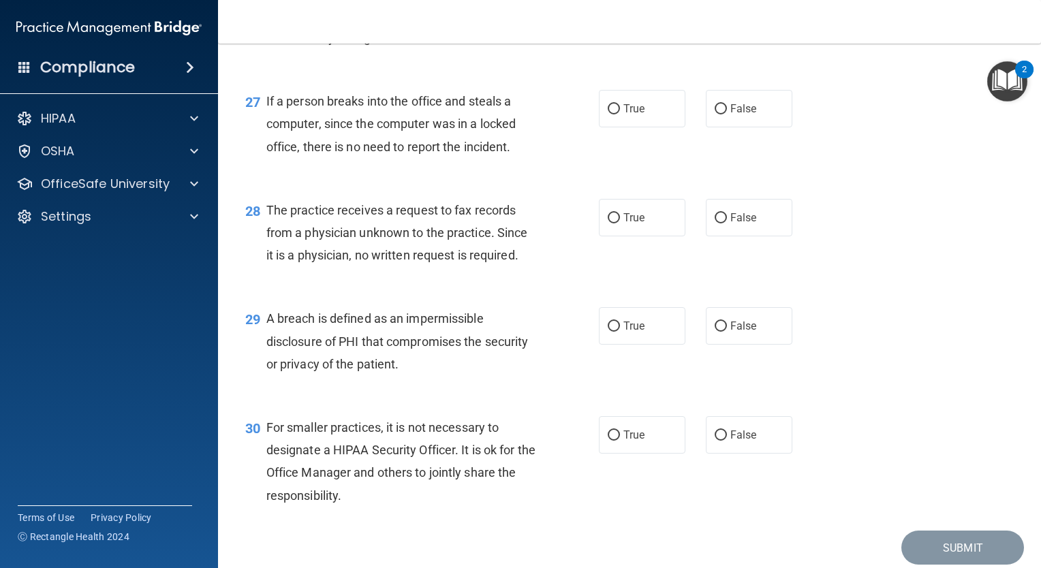
scroll to position [3121, 0]
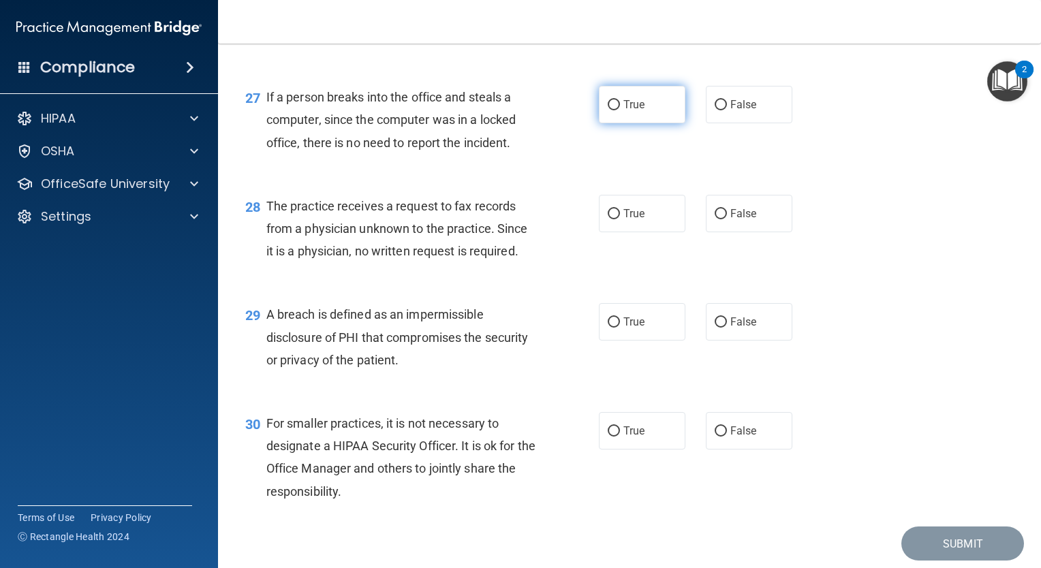
click at [608, 119] on label "True" at bounding box center [642, 104] width 86 height 37
click at [608, 110] on input "True" at bounding box center [614, 105] width 12 height 10
radio input "true"
click at [630, 227] on label "True" at bounding box center [642, 213] width 86 height 37
click at [620, 219] on input "True" at bounding box center [614, 214] width 12 height 10
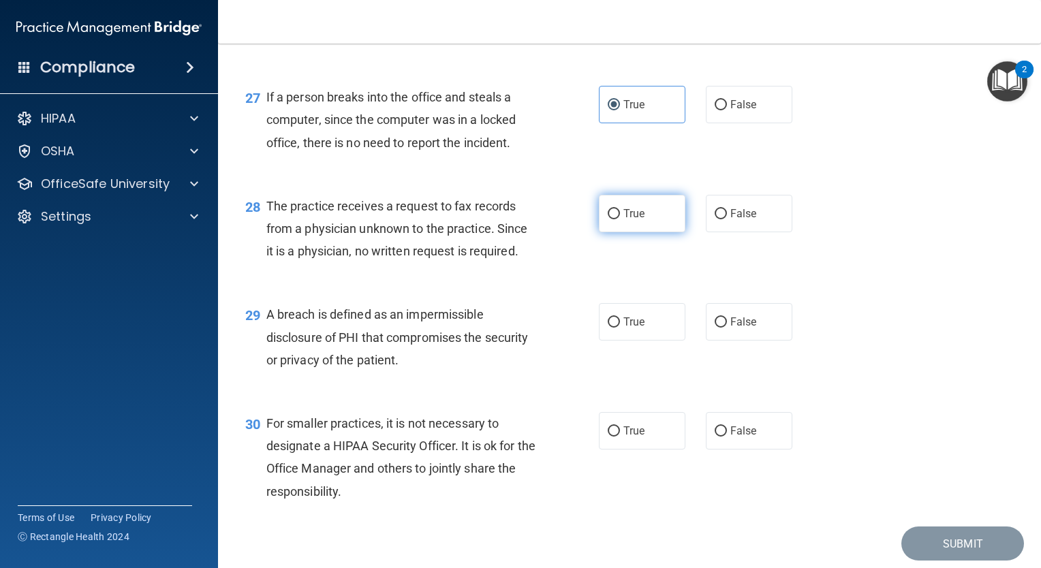
radio input "true"
click at [620, 341] on label "True" at bounding box center [642, 321] width 86 height 37
click at [620, 328] on input "True" at bounding box center [614, 322] width 12 height 10
radio input "true"
click at [617, 450] on label "True" at bounding box center [642, 430] width 86 height 37
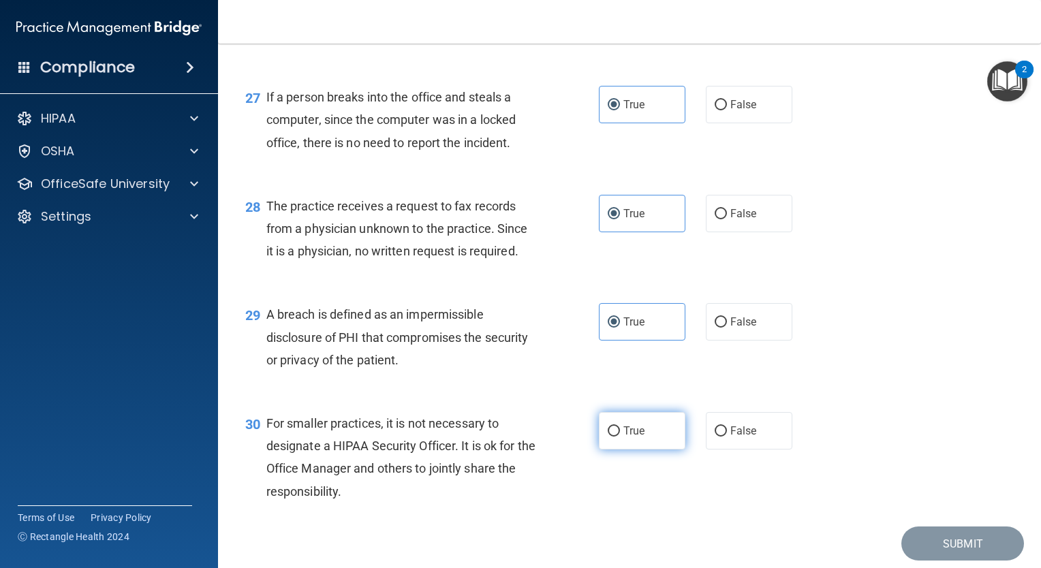
click at [617, 437] on input "True" at bounding box center [614, 431] width 12 height 10
radio input "true"
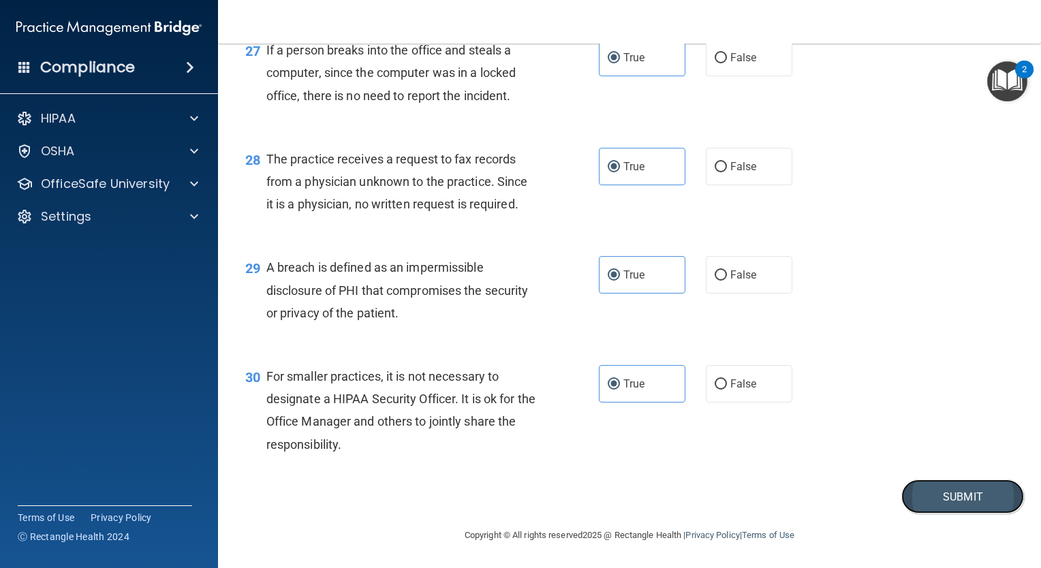
click at [971, 499] on button "Submit" at bounding box center [962, 496] width 123 height 35
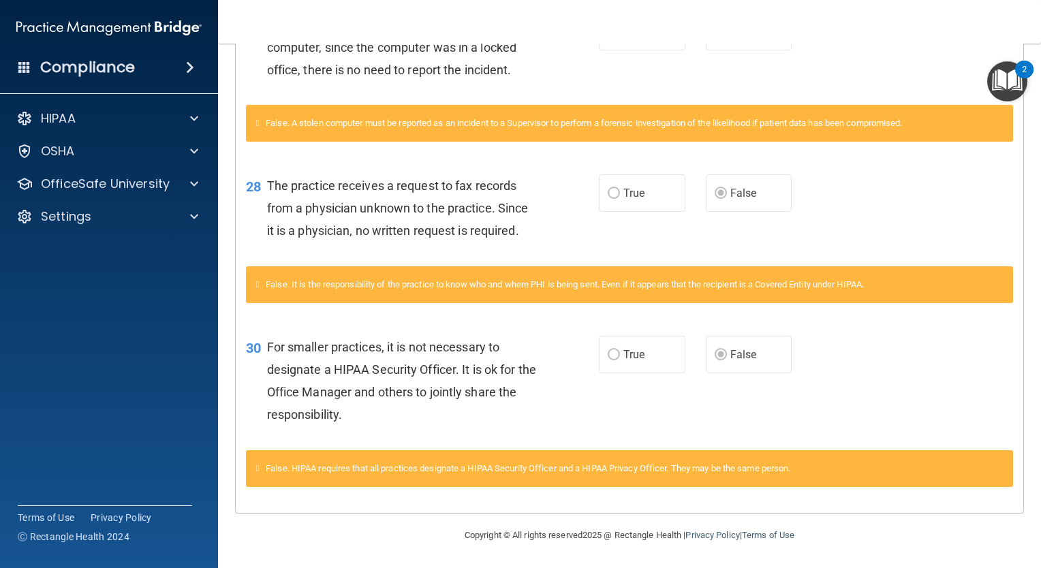
scroll to position [2231, 0]
drag, startPoint x: 1030, startPoint y: 482, endPoint x: 1030, endPoint y: 516, distance: 34.1
click at [1030, 516] on main "Calculating your score.... You did not pass the " The HIPAA Quiz ". 53 out of 1…" at bounding box center [629, 306] width 823 height 524
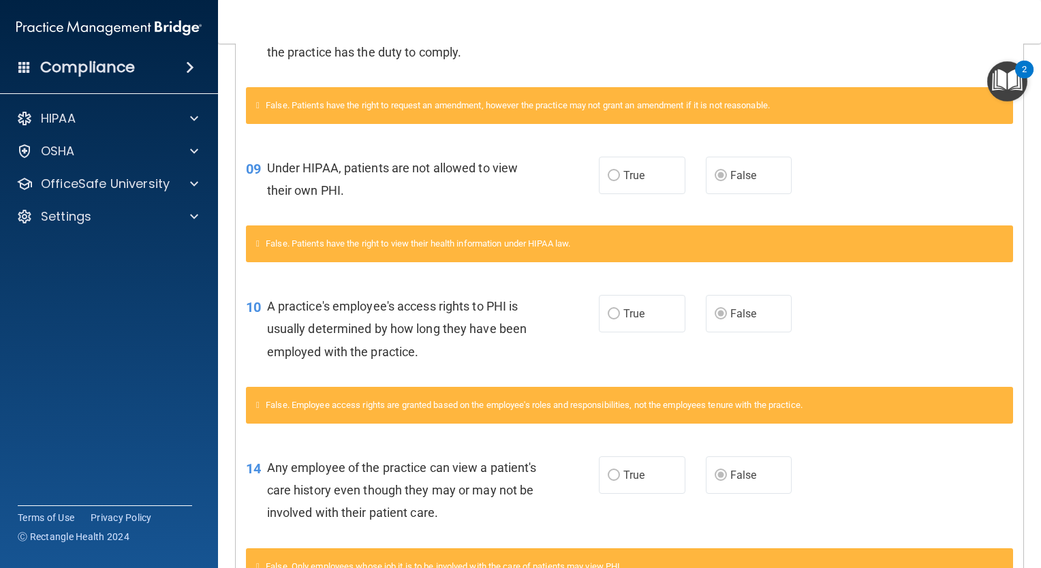
scroll to position [0, 0]
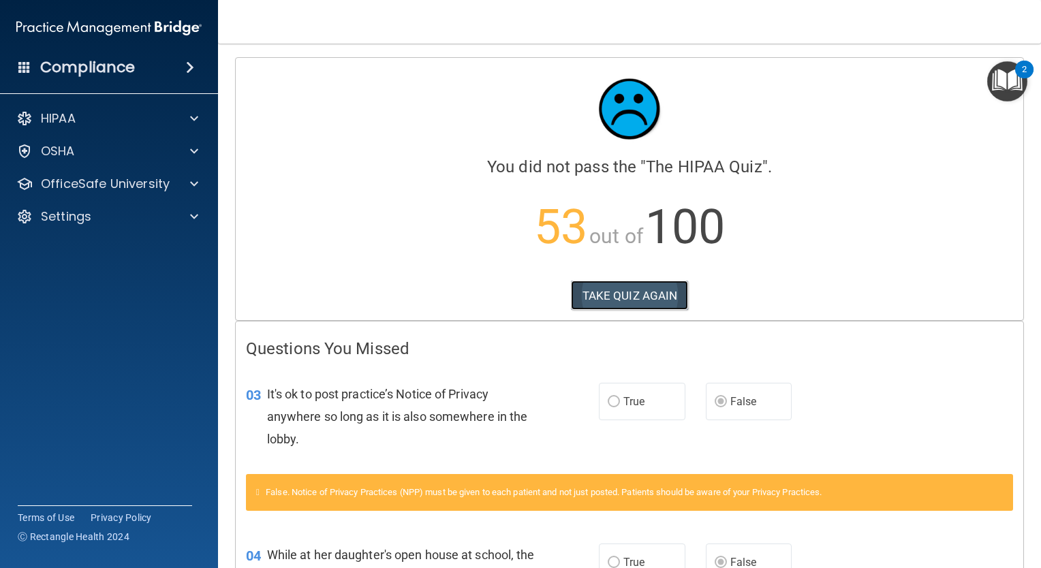
click at [619, 293] on button "TAKE QUIZ AGAIN" at bounding box center [630, 296] width 118 height 30
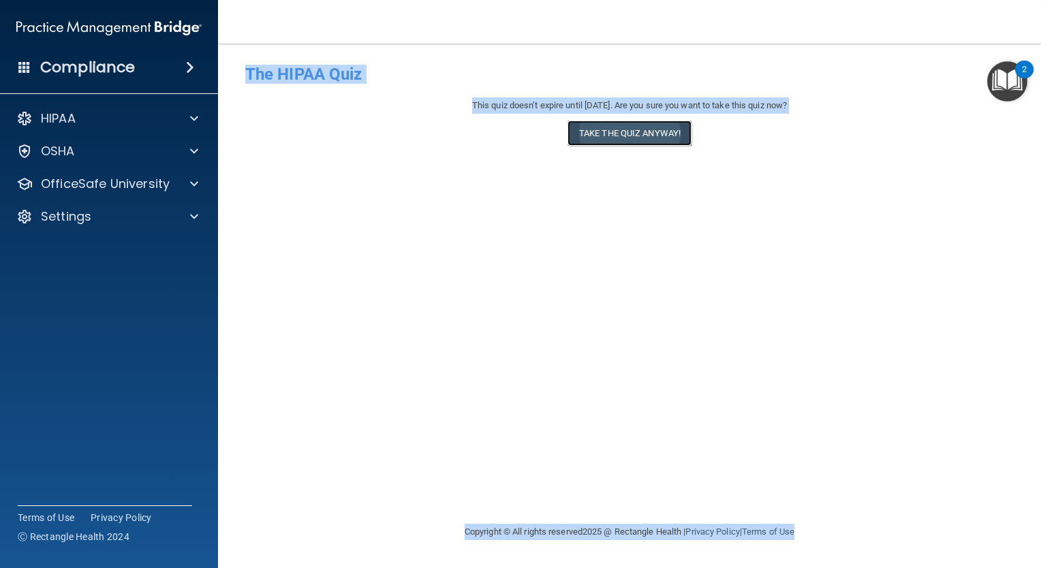
click at [622, 135] on button "Take the quiz anyway!" at bounding box center [629, 133] width 124 height 25
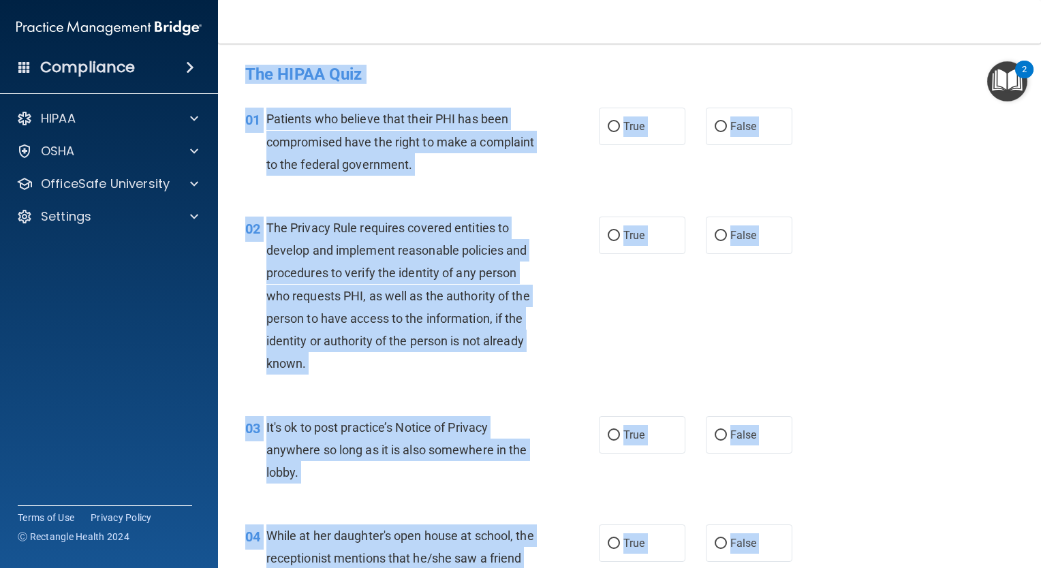
click at [623, 164] on div "01 Patients who believe that their PHI has been compromised have the right to m…" at bounding box center [629, 145] width 789 height 109
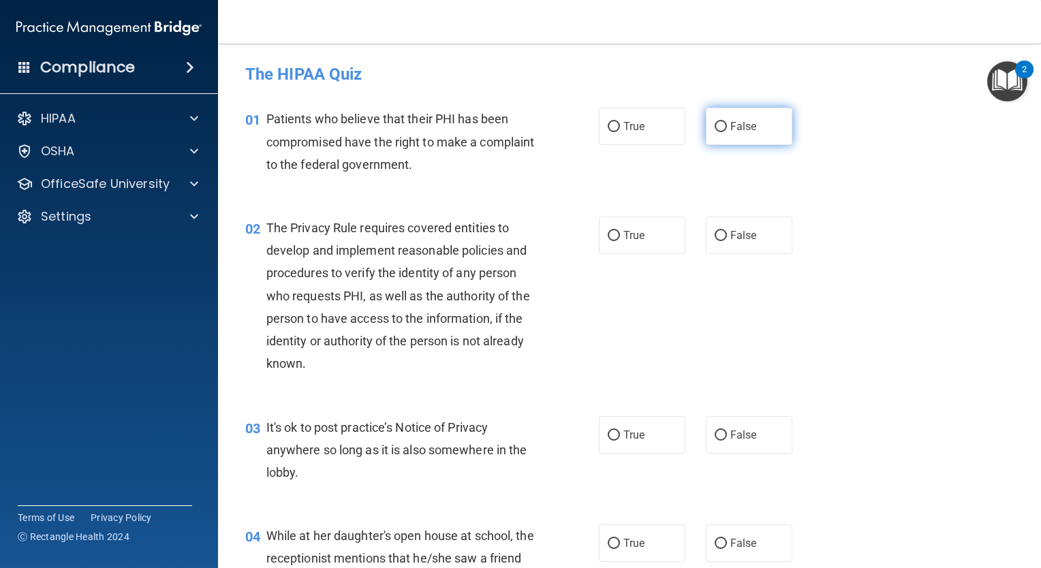
click at [717, 119] on label "False" at bounding box center [749, 126] width 86 height 37
click at [717, 122] on input "False" at bounding box center [720, 127] width 12 height 10
radio input "true"
click at [648, 217] on label "True" at bounding box center [642, 235] width 86 height 37
click at [620, 231] on input "True" at bounding box center [614, 236] width 12 height 10
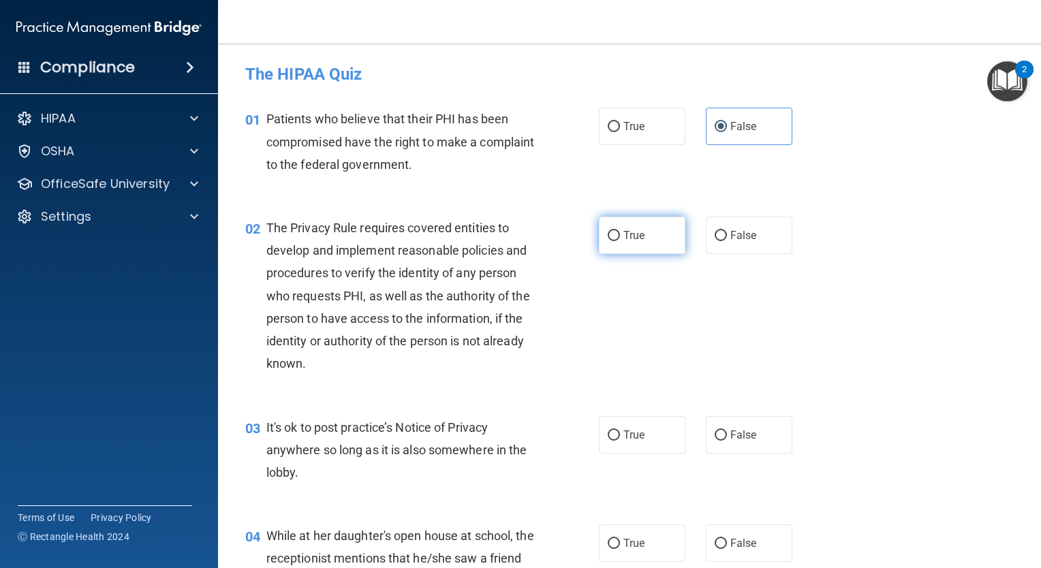
radio input "true"
click at [734, 437] on span "False" at bounding box center [743, 434] width 27 height 13
click at [727, 437] on input "False" at bounding box center [720, 435] width 12 height 10
radio input "true"
click at [719, 541] on input "False" at bounding box center [720, 544] width 12 height 10
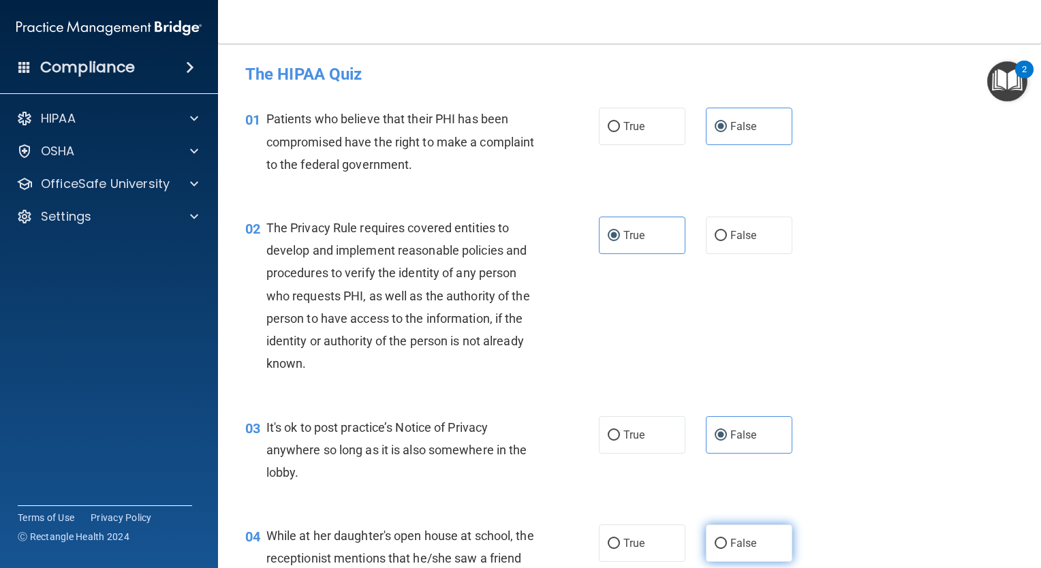
radio input "true"
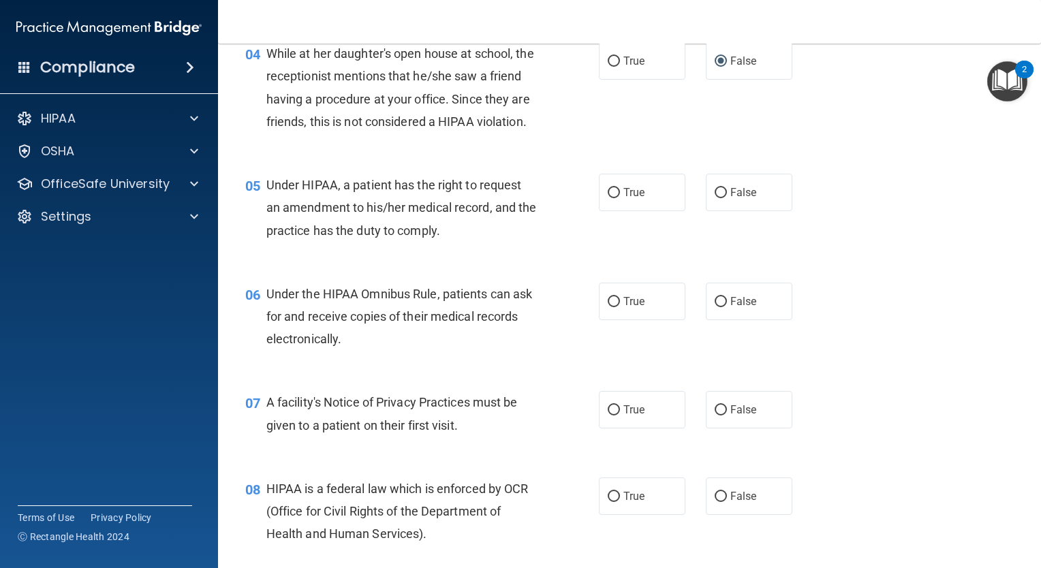
scroll to position [494, 0]
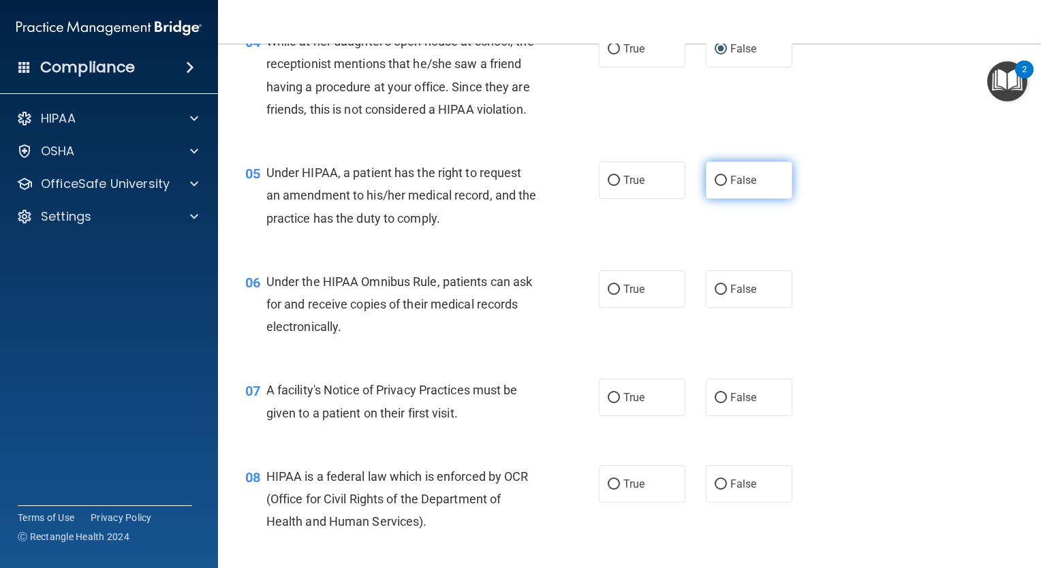
click at [747, 199] on label "False" at bounding box center [749, 179] width 86 height 37
click at [727, 186] on input "False" at bounding box center [720, 181] width 12 height 10
radio input "true"
click at [657, 305] on label "True" at bounding box center [642, 288] width 86 height 37
click at [620, 295] on input "True" at bounding box center [614, 290] width 12 height 10
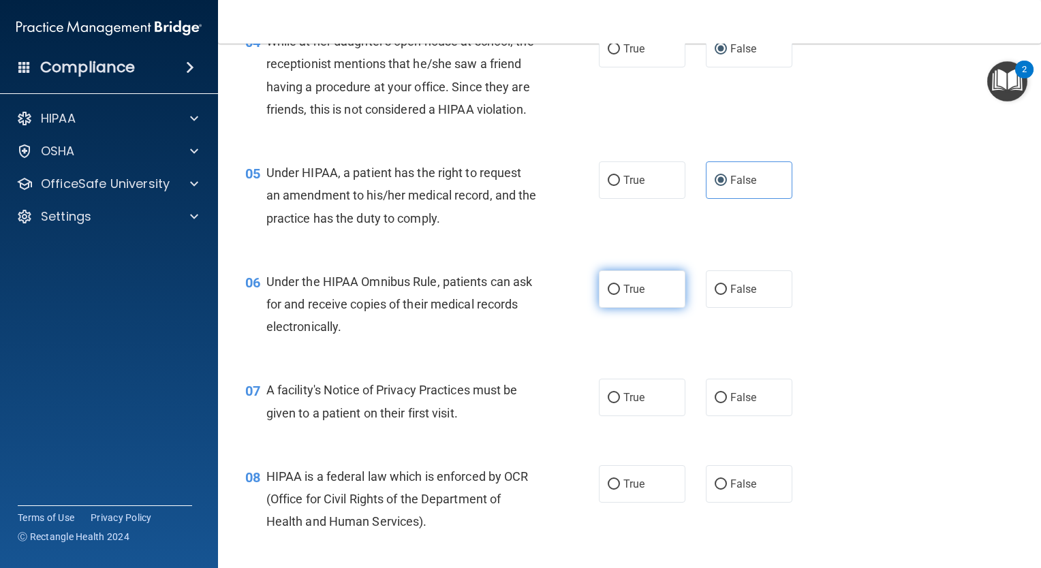
radio input "true"
click at [644, 404] on label "True" at bounding box center [642, 397] width 86 height 37
click at [620, 403] on input "True" at bounding box center [614, 398] width 12 height 10
radio input "true"
click at [627, 489] on label "True" at bounding box center [642, 483] width 86 height 37
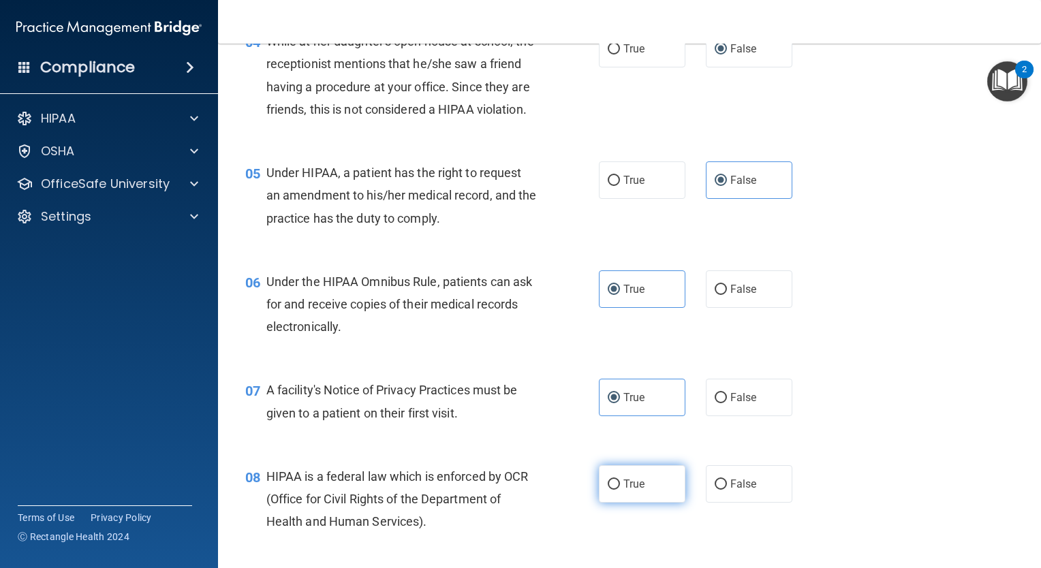
click at [620, 489] on input "True" at bounding box center [614, 484] width 12 height 10
radio input "true"
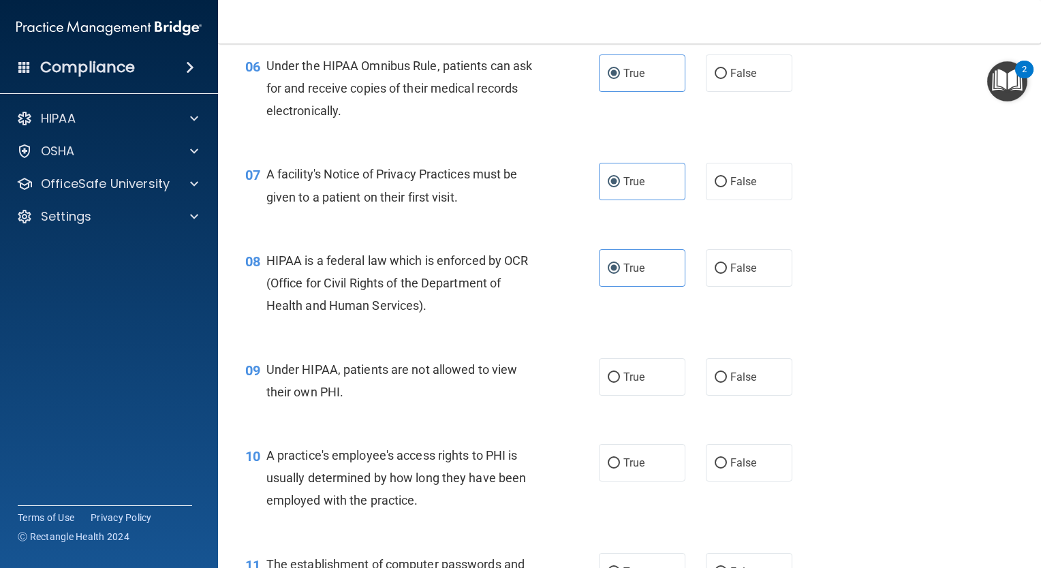
scroll to position [714, 0]
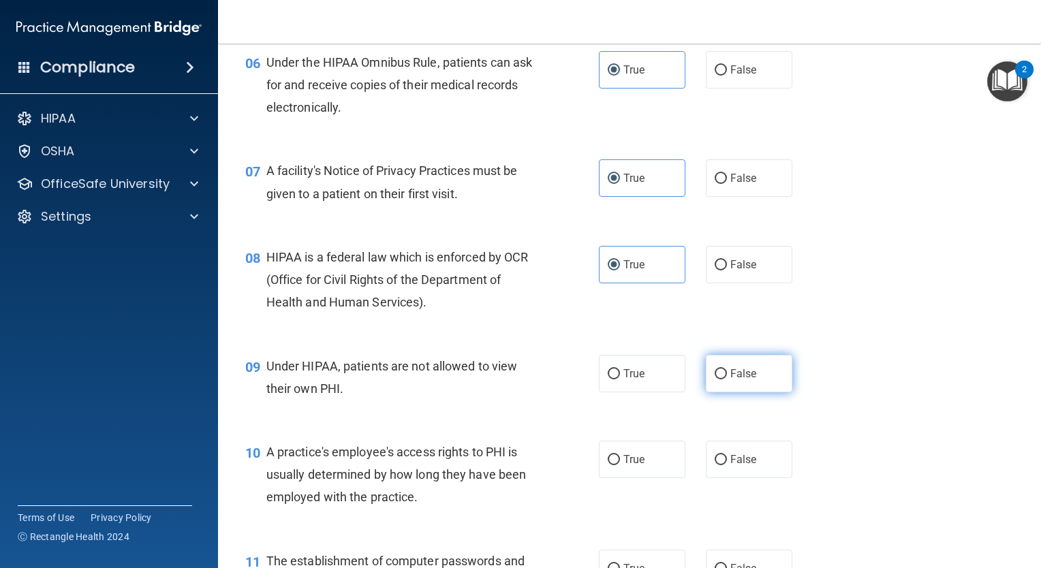
click at [737, 380] on span "False" at bounding box center [743, 373] width 27 height 13
click at [727, 379] on input "False" at bounding box center [720, 374] width 12 height 10
radio input "true"
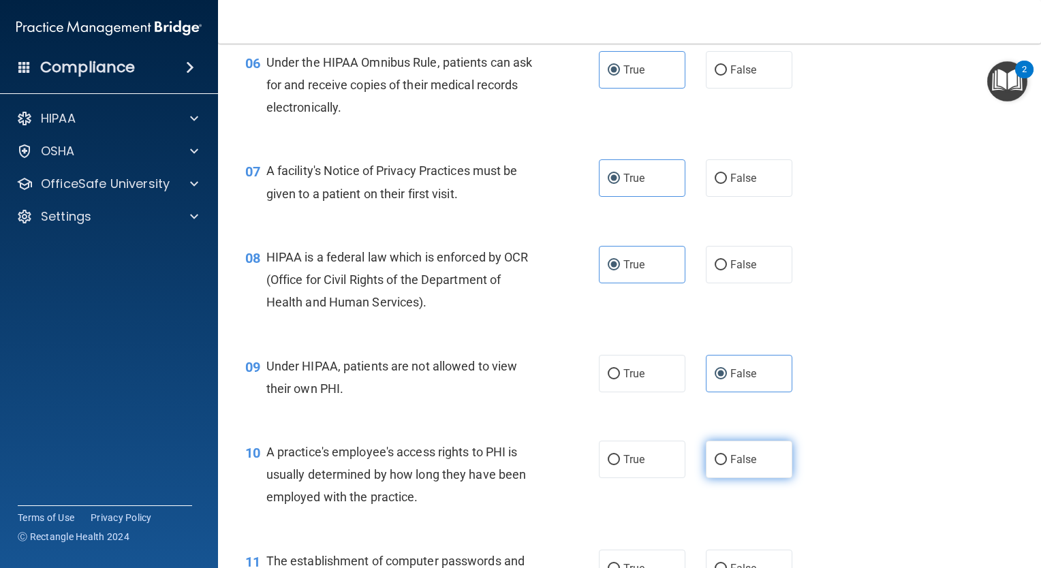
click at [717, 466] on label "False" at bounding box center [749, 459] width 86 height 37
click at [717, 465] on input "False" at bounding box center [720, 460] width 12 height 10
radio input "true"
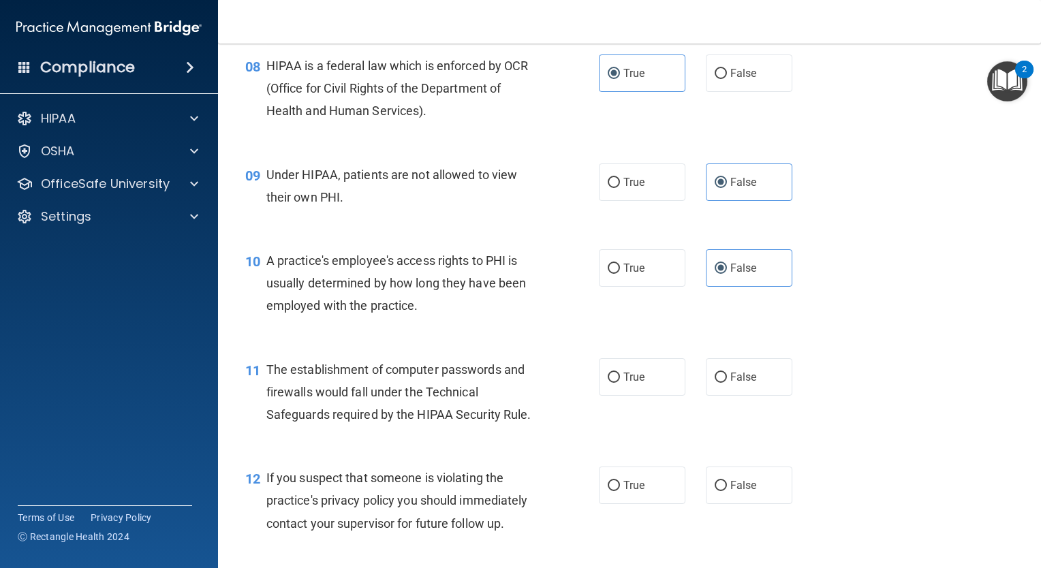
scroll to position [917, 0]
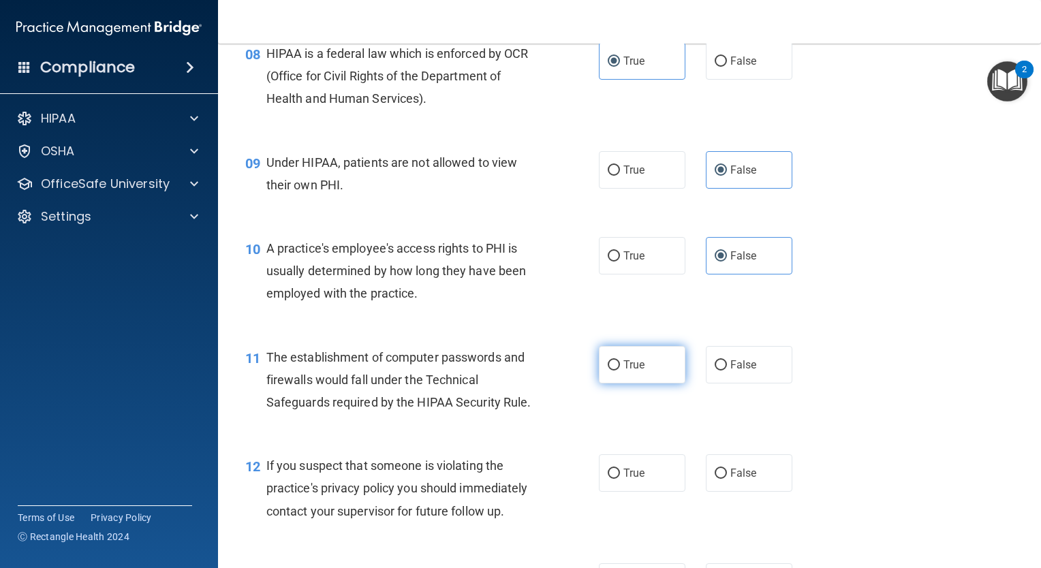
click at [661, 383] on label "True" at bounding box center [642, 364] width 86 height 37
click at [620, 371] on input "True" at bounding box center [614, 365] width 12 height 10
radio input "true"
click at [659, 486] on label "True" at bounding box center [642, 472] width 86 height 37
click at [620, 479] on input "True" at bounding box center [614, 474] width 12 height 10
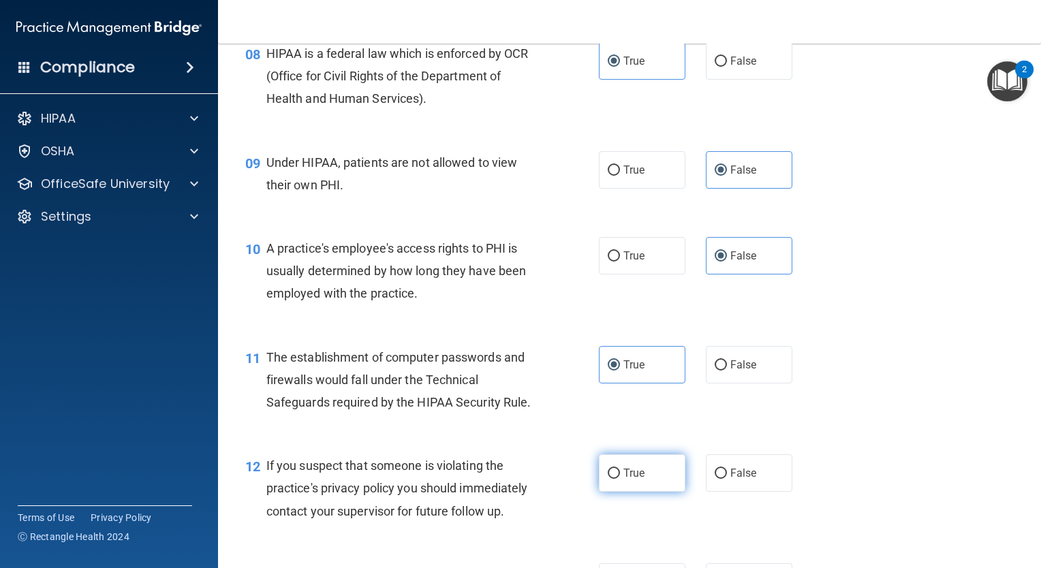
radio input "true"
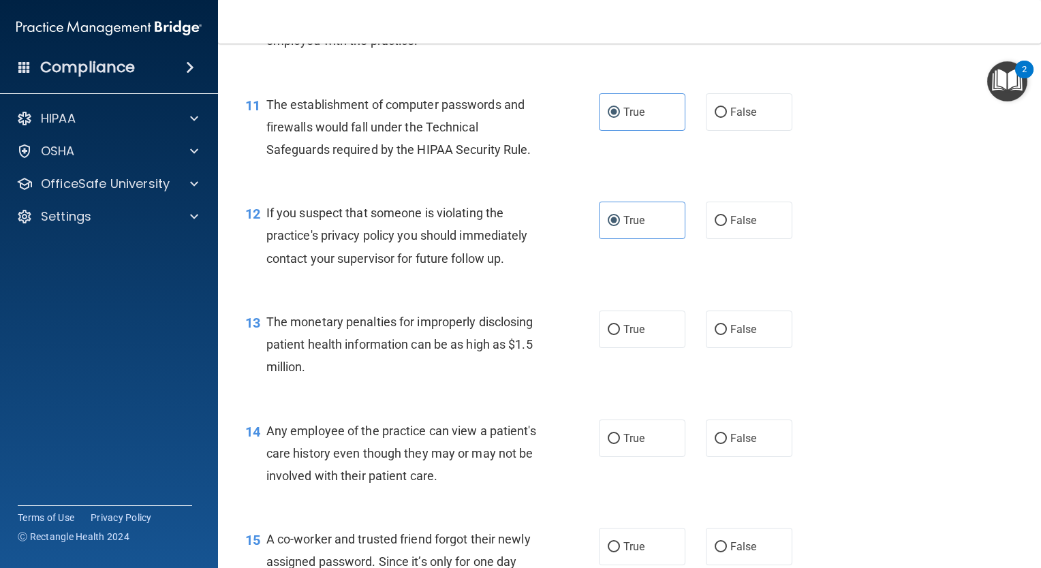
scroll to position [1178, 0]
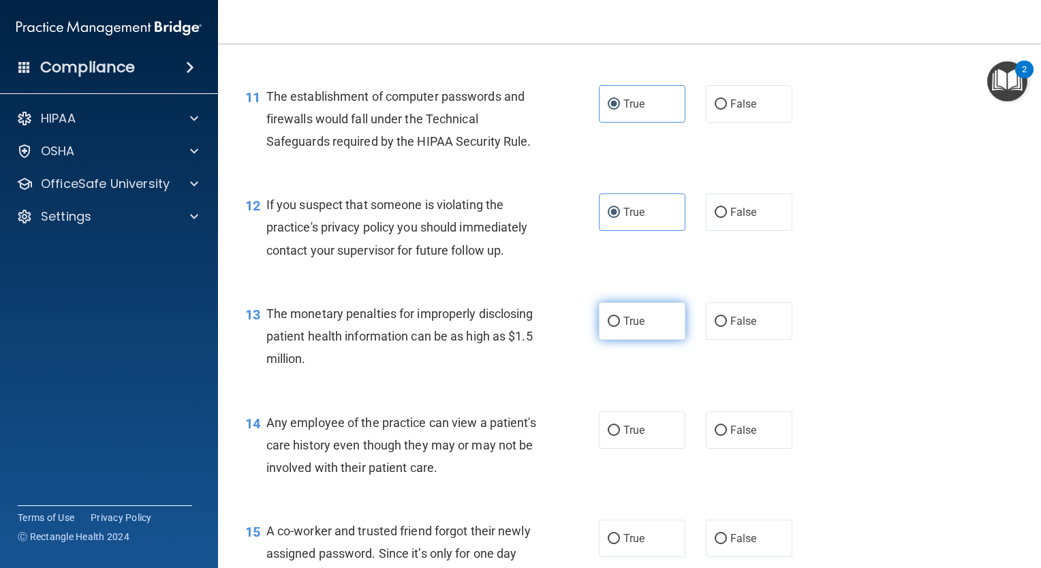
click at [626, 328] on span "True" at bounding box center [633, 321] width 21 height 13
click at [620, 327] on input "True" at bounding box center [614, 322] width 12 height 10
radio input "true"
click at [736, 442] on label "False" at bounding box center [749, 429] width 86 height 37
click at [727, 436] on input "False" at bounding box center [720, 431] width 12 height 10
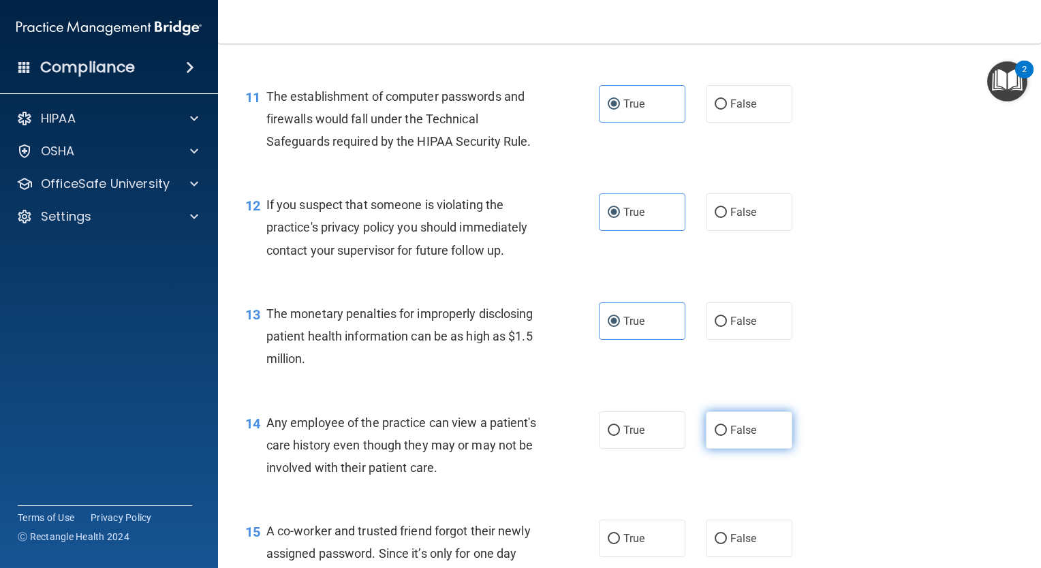
radio input "true"
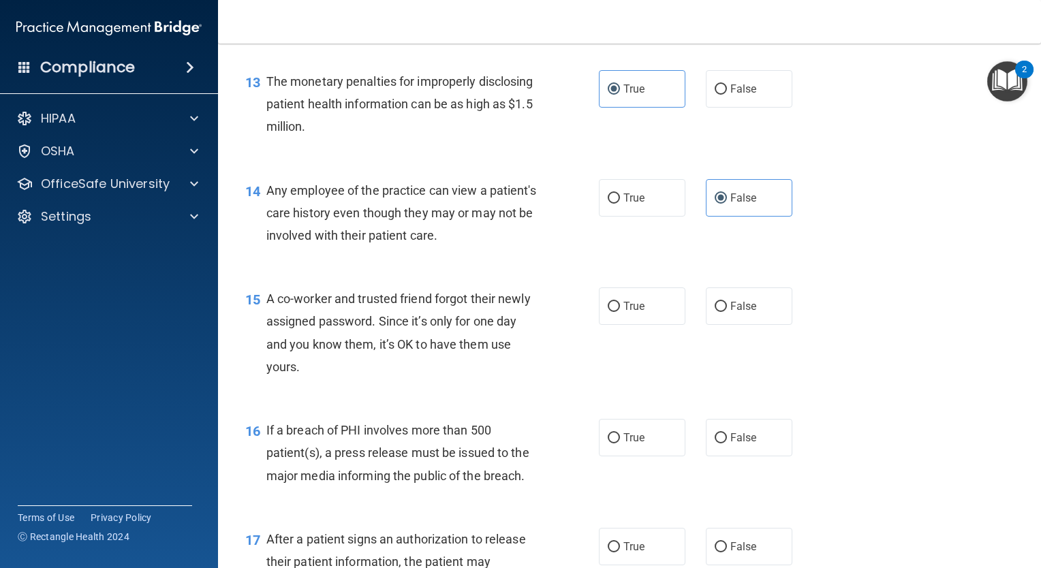
scroll to position [1422, 0]
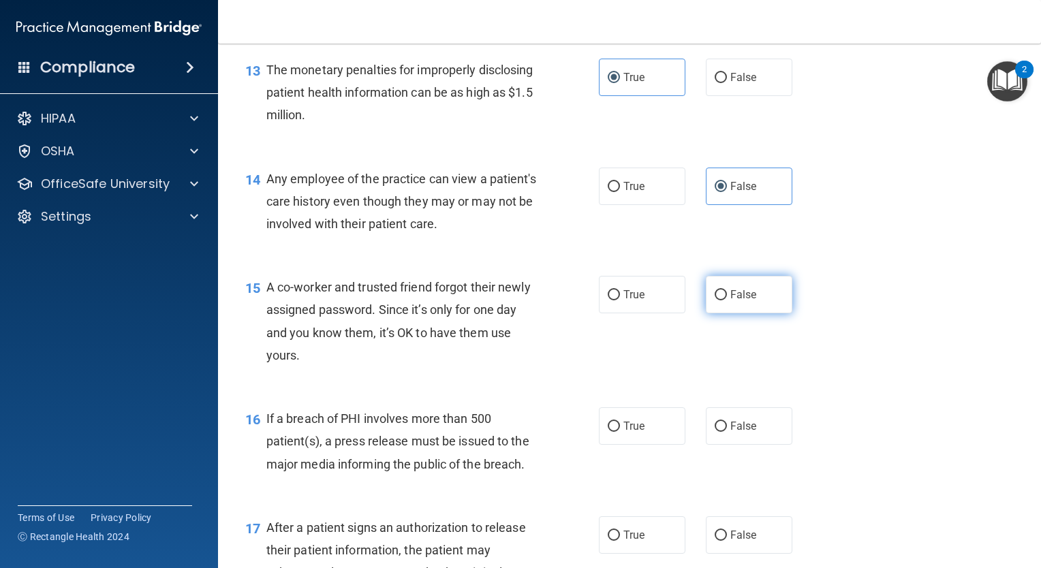
click at [714, 300] on input "False" at bounding box center [720, 295] width 12 height 10
radio input "true"
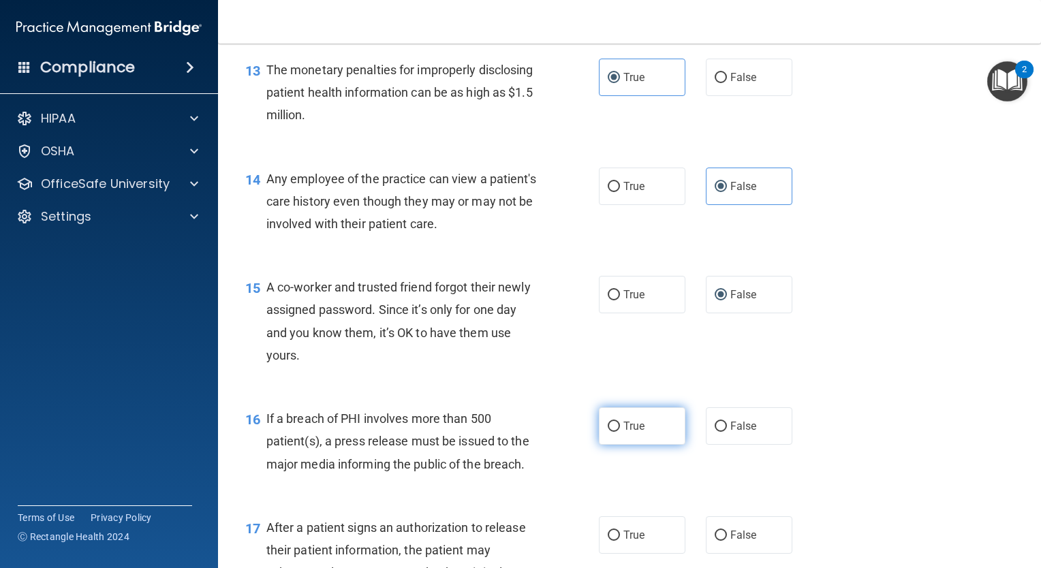
click at [643, 445] on label "True" at bounding box center [642, 425] width 86 height 37
click at [620, 432] on input "True" at bounding box center [614, 427] width 12 height 10
radio input "true"
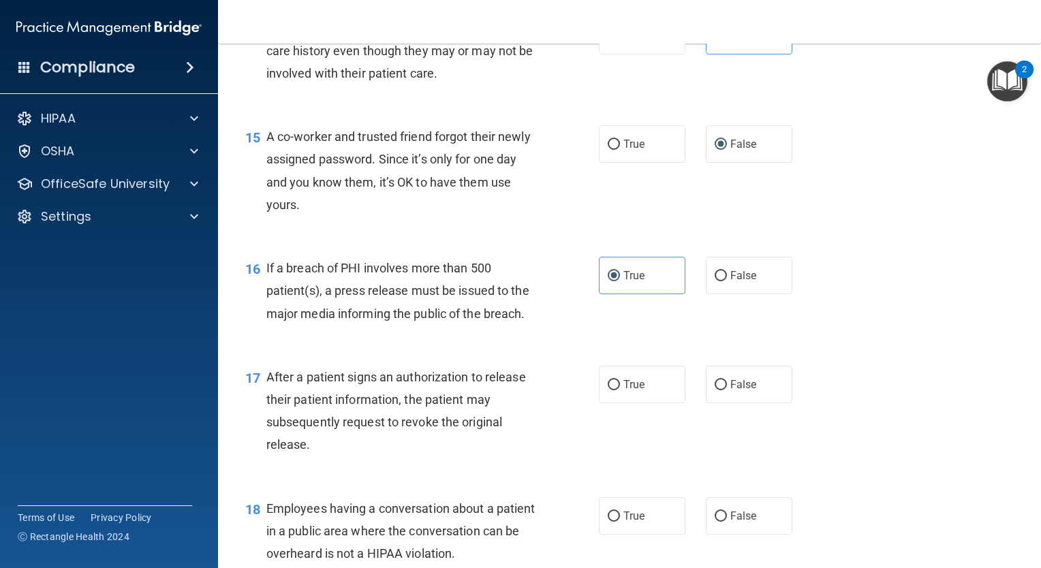
scroll to position [1626, 0]
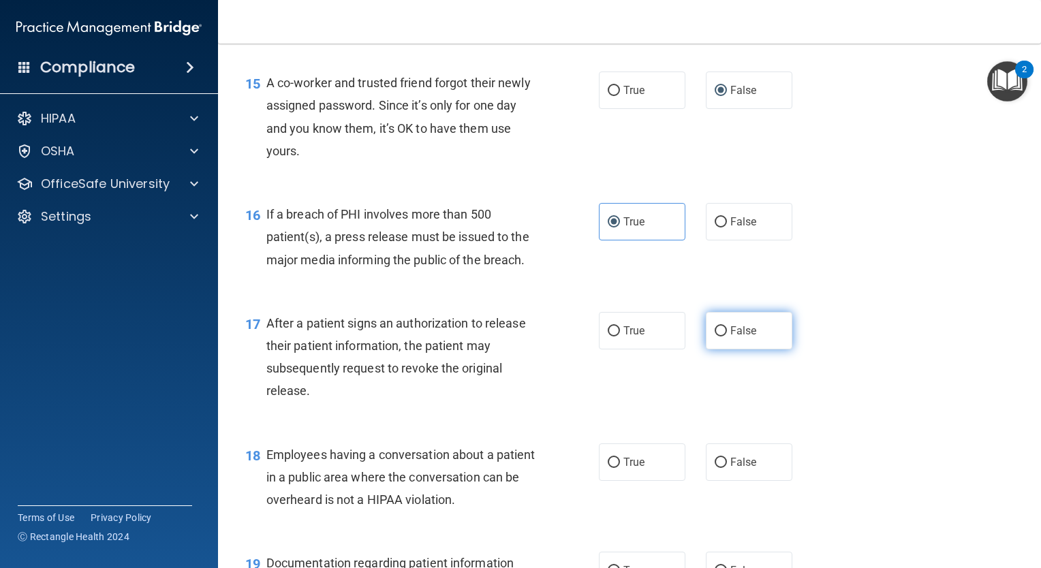
click at [730, 337] on span "False" at bounding box center [743, 330] width 27 height 13
click at [727, 336] on input "False" at bounding box center [720, 331] width 12 height 10
radio input "true"
click at [717, 481] on label "False" at bounding box center [749, 461] width 86 height 37
click at [717, 468] on input "False" at bounding box center [720, 463] width 12 height 10
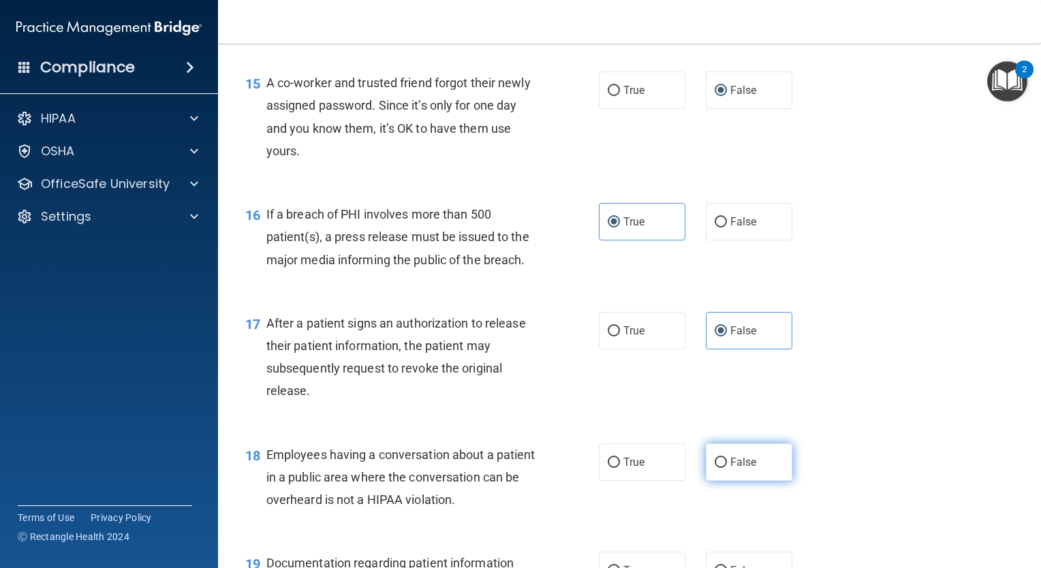
radio input "true"
click at [641, 349] on label "True" at bounding box center [642, 330] width 86 height 37
click at [620, 336] on input "True" at bounding box center [614, 331] width 12 height 10
radio input "true"
radio input "false"
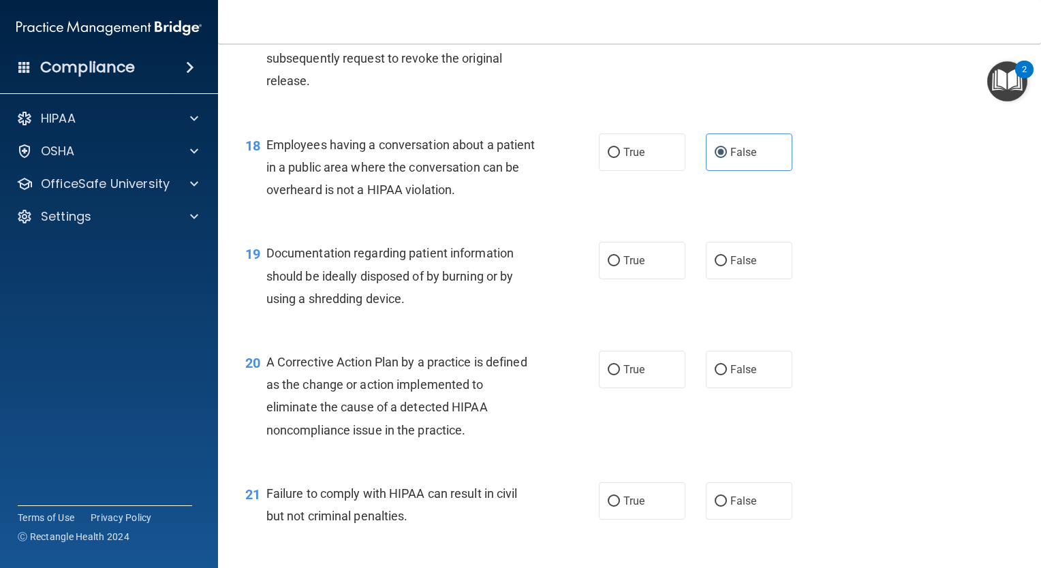
scroll to position [1940, 0]
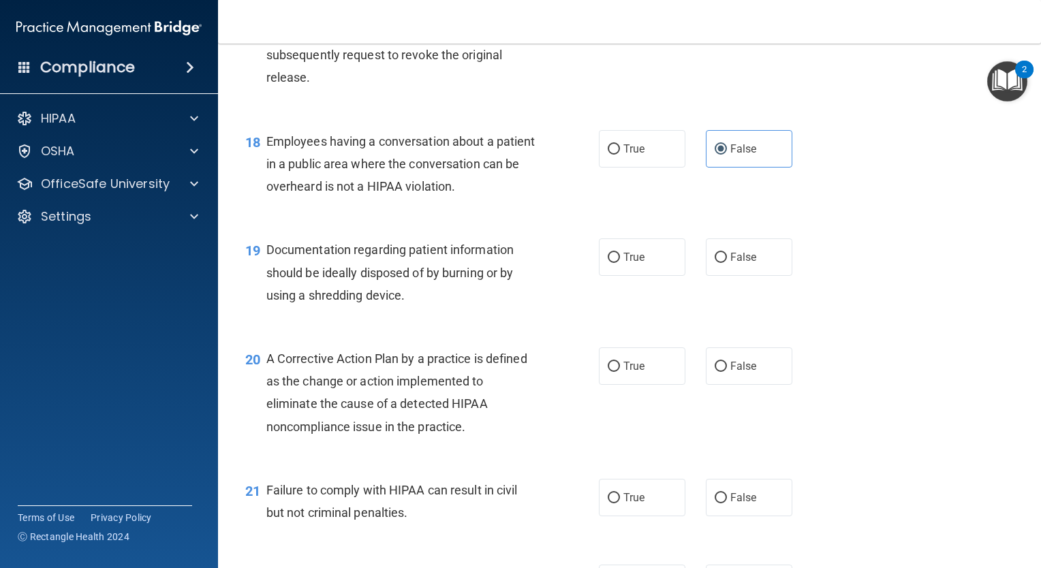
click at [639, 305] on div "19 Documentation regarding patient information should be ideally disposed of by…" at bounding box center [629, 275] width 789 height 109
click at [625, 373] on span "True" at bounding box center [633, 366] width 21 height 13
click at [620, 372] on input "True" at bounding box center [614, 367] width 12 height 10
radio input "true"
click at [615, 266] on label "True" at bounding box center [642, 256] width 86 height 37
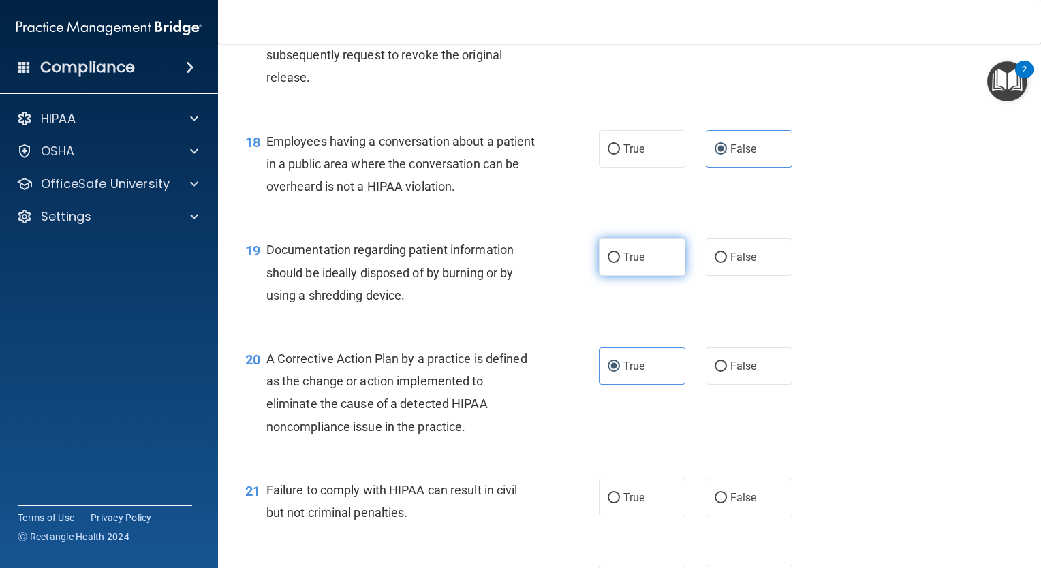
click at [615, 263] on input "True" at bounding box center [614, 258] width 12 height 10
radio input "true"
click at [764, 516] on label "False" at bounding box center [749, 497] width 86 height 37
click at [727, 503] on input "False" at bounding box center [720, 498] width 12 height 10
radio input "true"
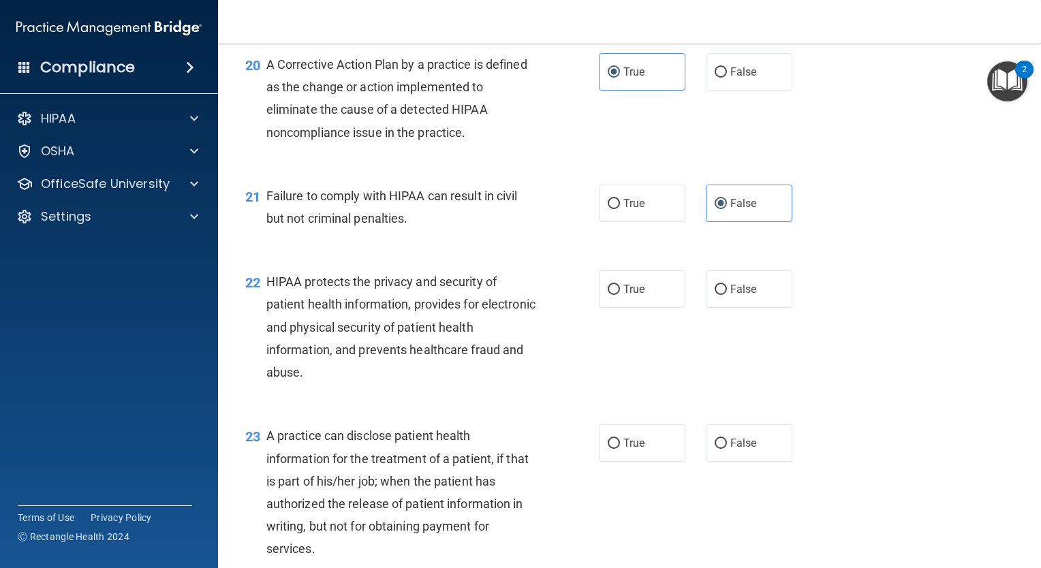
scroll to position [2237, 0]
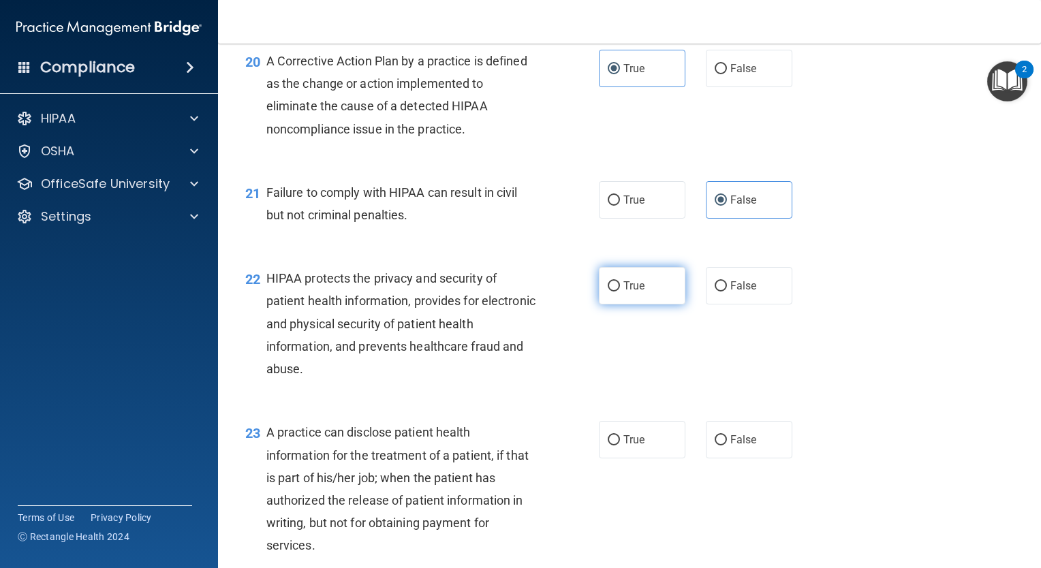
click at [600, 304] on label "True" at bounding box center [642, 285] width 86 height 37
click at [608, 292] on input "True" at bounding box center [614, 286] width 12 height 10
radio input "true"
click at [753, 458] on label "False" at bounding box center [749, 439] width 86 height 37
click at [727, 445] on input "False" at bounding box center [720, 440] width 12 height 10
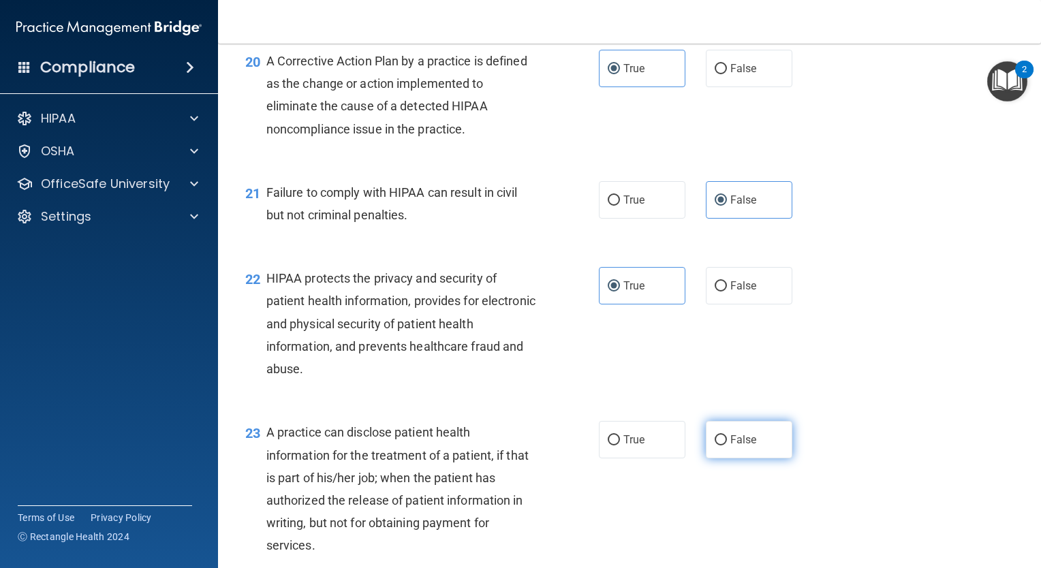
radio input "true"
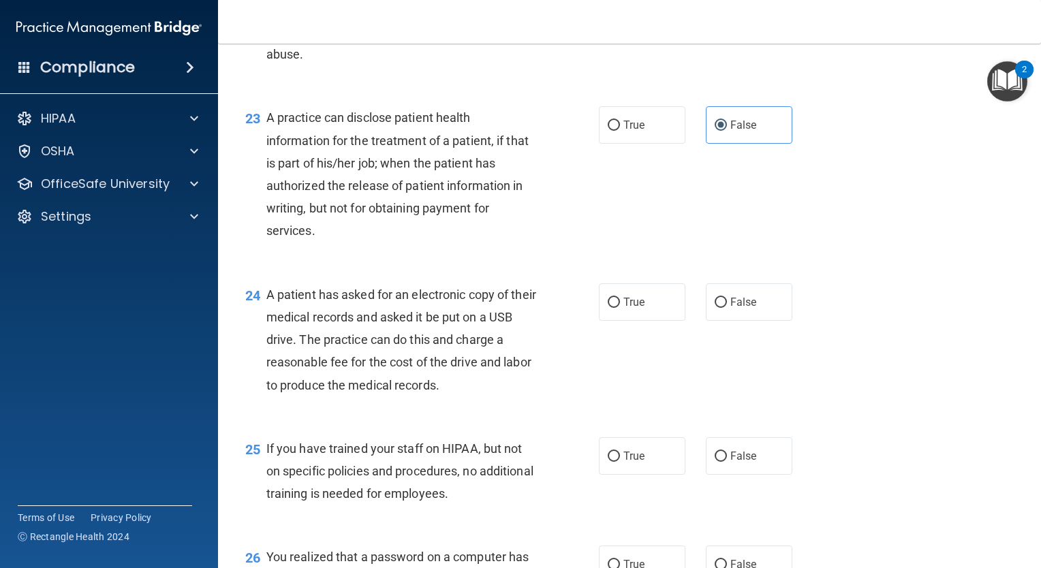
scroll to position [2556, 0]
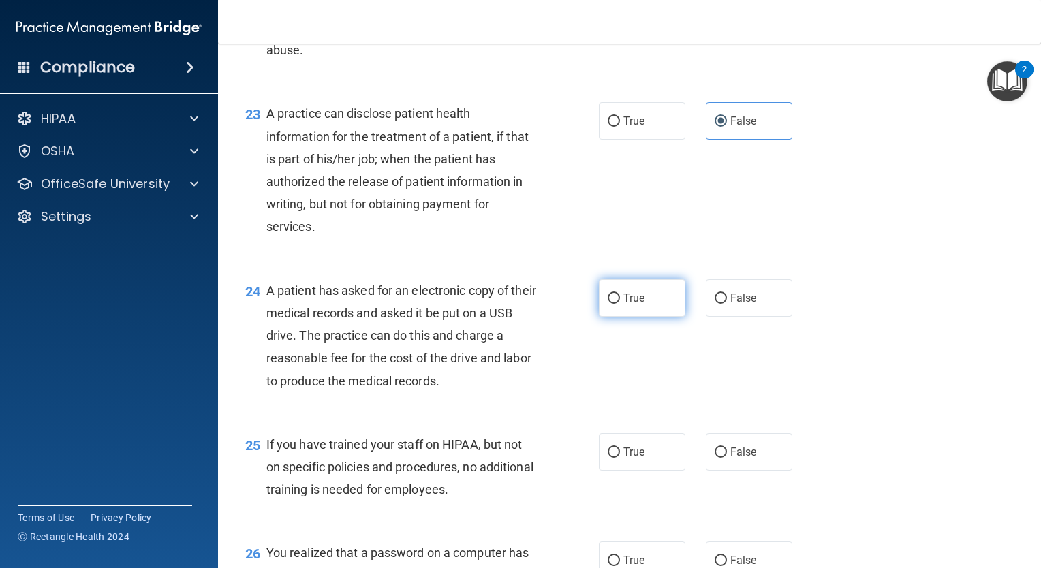
click at [638, 304] on span "True" at bounding box center [633, 298] width 21 height 13
click at [620, 304] on input "True" at bounding box center [614, 299] width 12 height 10
radio input "true"
click at [730, 458] on span "False" at bounding box center [743, 451] width 27 height 13
click at [727, 458] on input "False" at bounding box center [720, 452] width 12 height 10
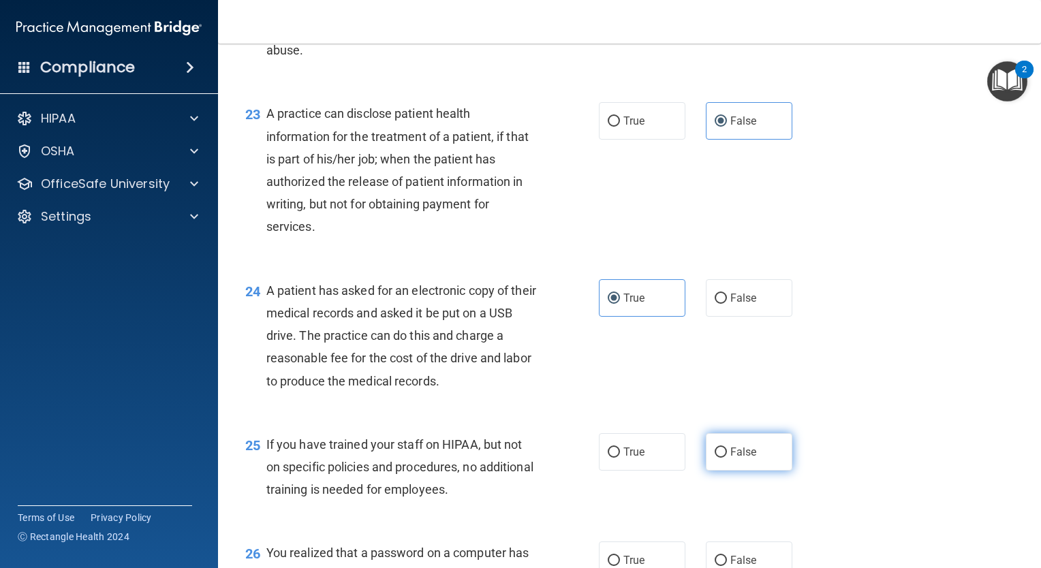
radio input "true"
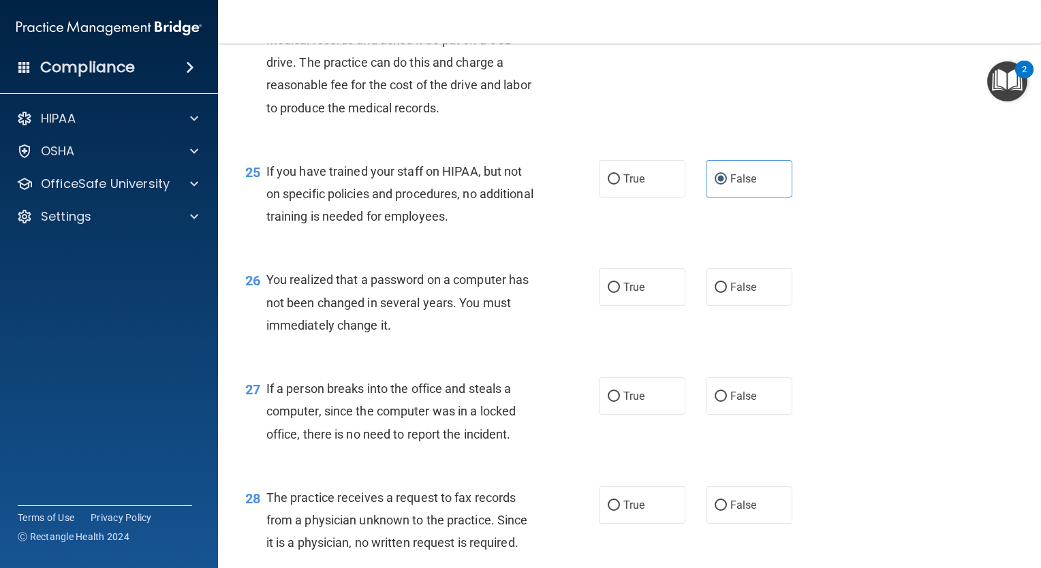
scroll to position [2833, 0]
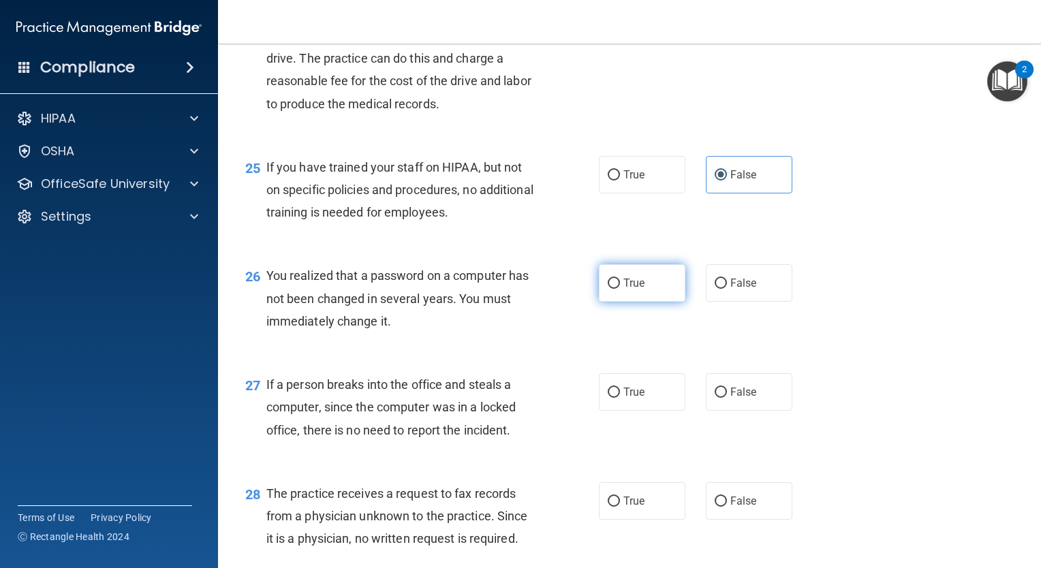
click at [670, 302] on label "True" at bounding box center [642, 282] width 86 height 37
click at [620, 289] on input "True" at bounding box center [614, 284] width 12 height 10
radio input "true"
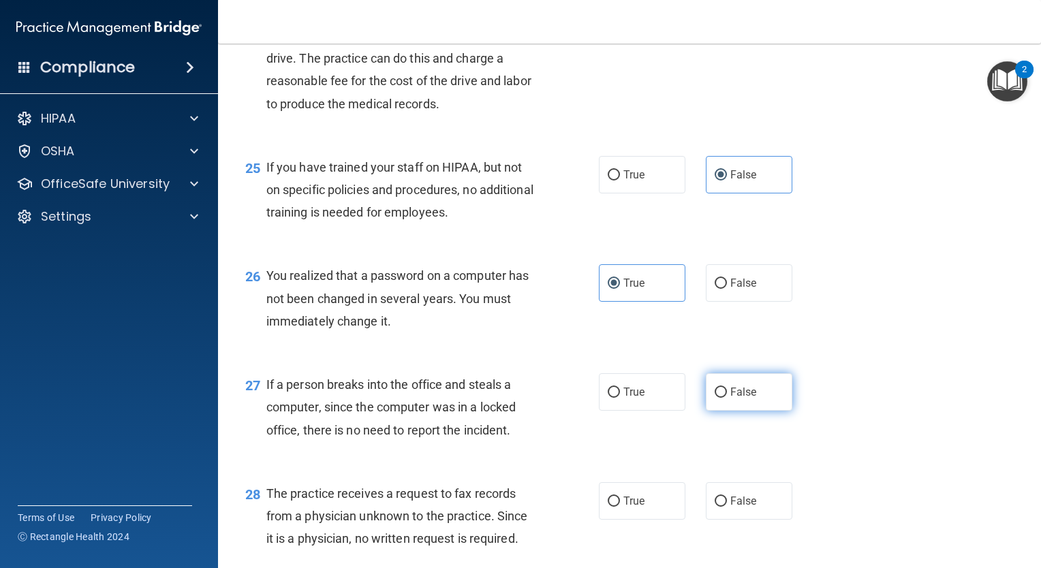
click at [719, 398] on input "False" at bounding box center [720, 393] width 12 height 10
radio input "true"
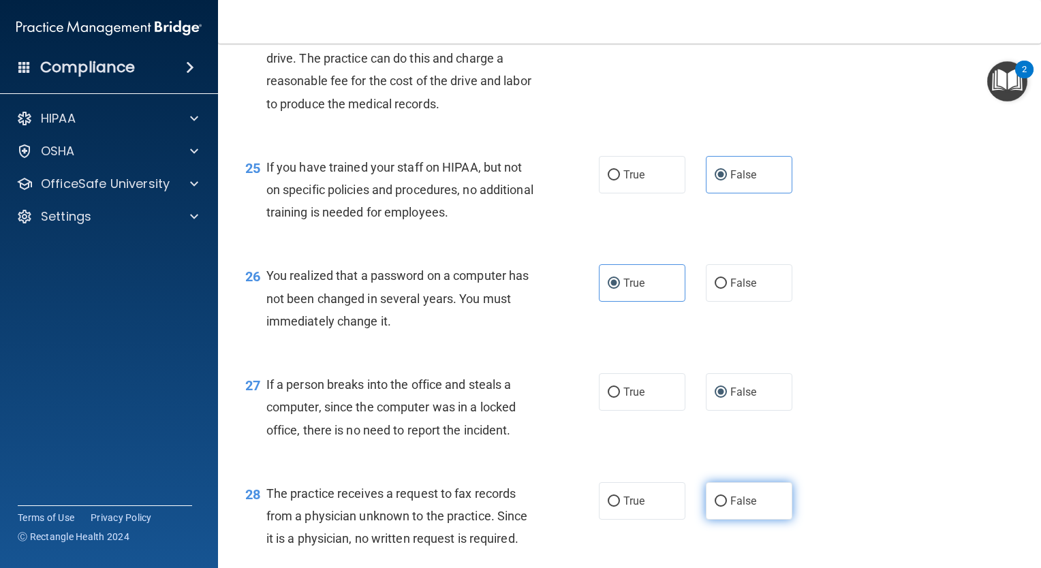
click at [722, 514] on label "False" at bounding box center [749, 500] width 86 height 37
click at [722, 507] on input "False" at bounding box center [720, 502] width 12 height 10
radio input "true"
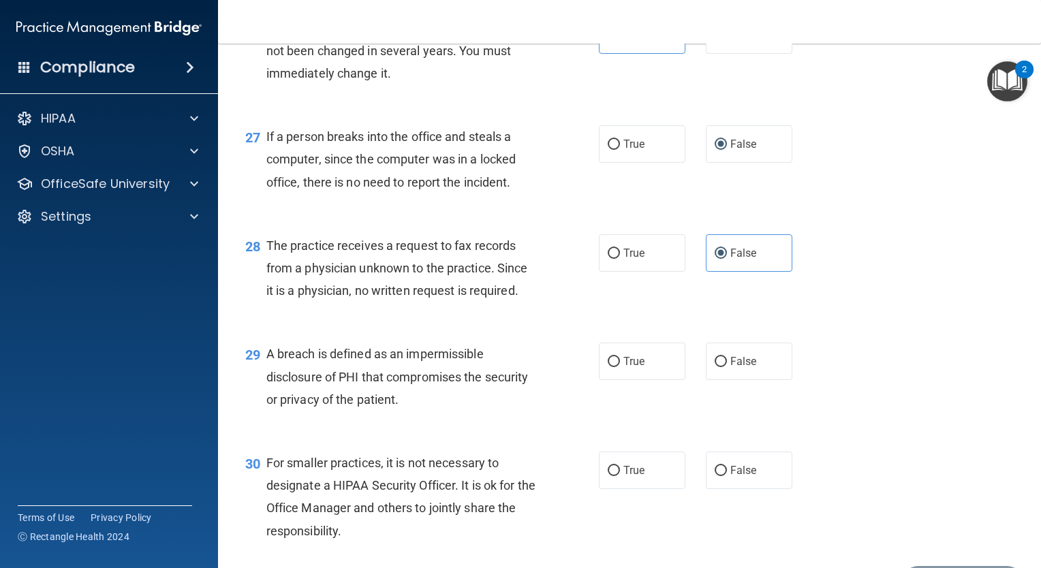
scroll to position [3190, 0]
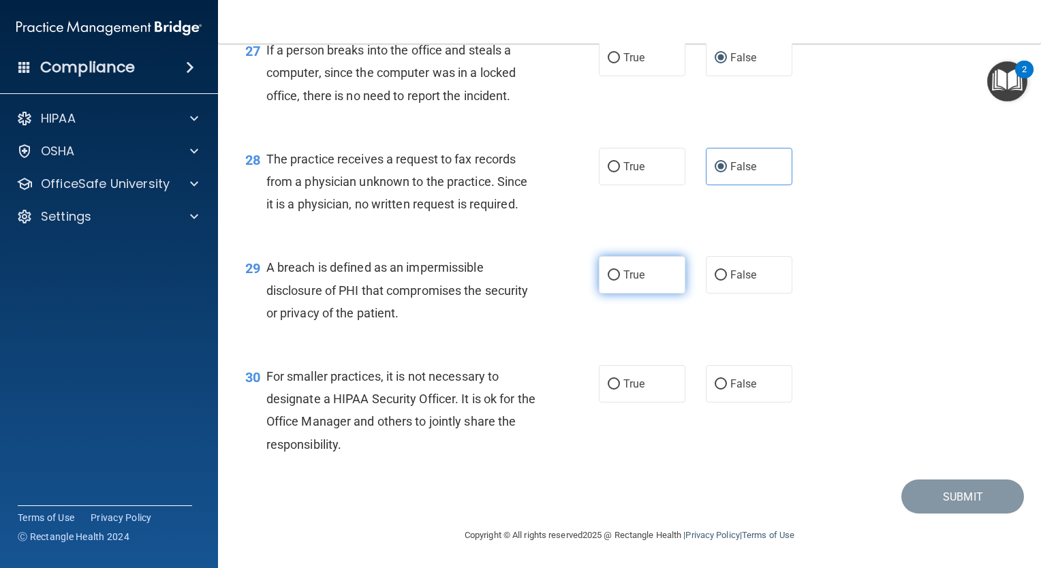
click at [617, 282] on label "True" at bounding box center [642, 274] width 86 height 37
click at [617, 281] on input "True" at bounding box center [614, 275] width 12 height 10
radio input "true"
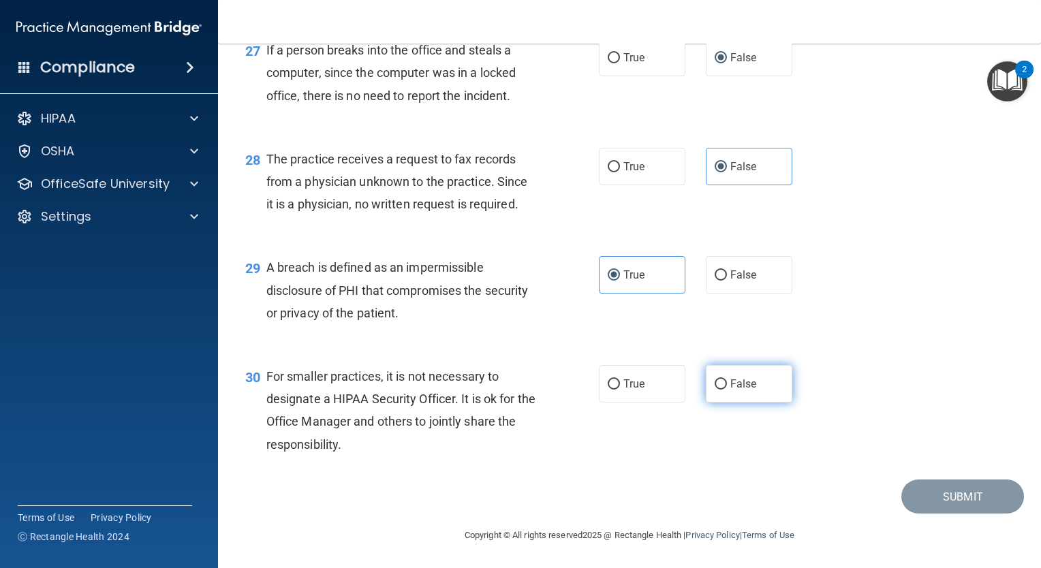
click at [730, 386] on span "False" at bounding box center [743, 383] width 27 height 13
click at [727, 386] on input "False" at bounding box center [720, 384] width 12 height 10
radio input "true"
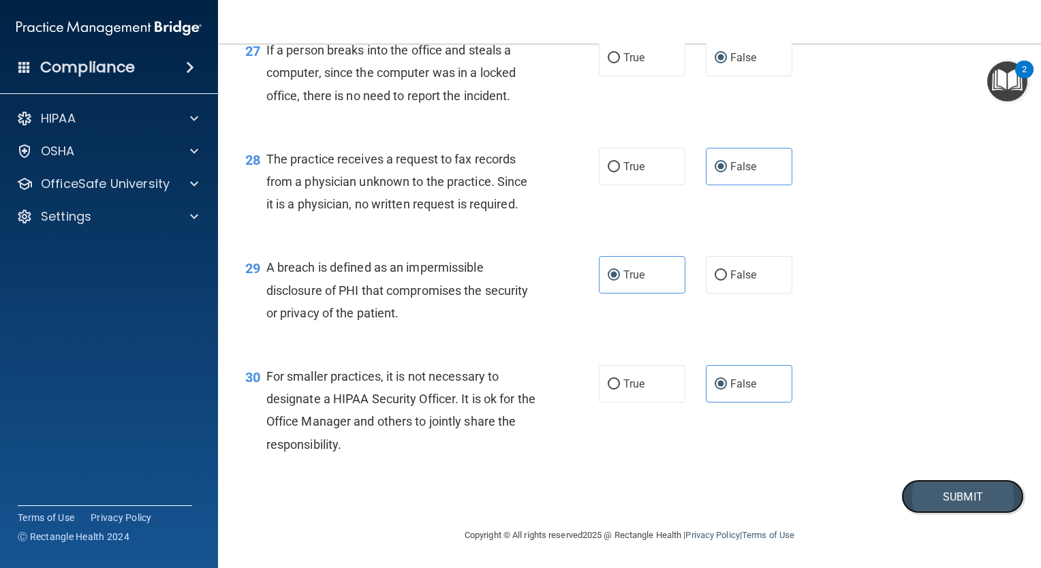
click at [907, 504] on button "Submit" at bounding box center [962, 496] width 123 height 35
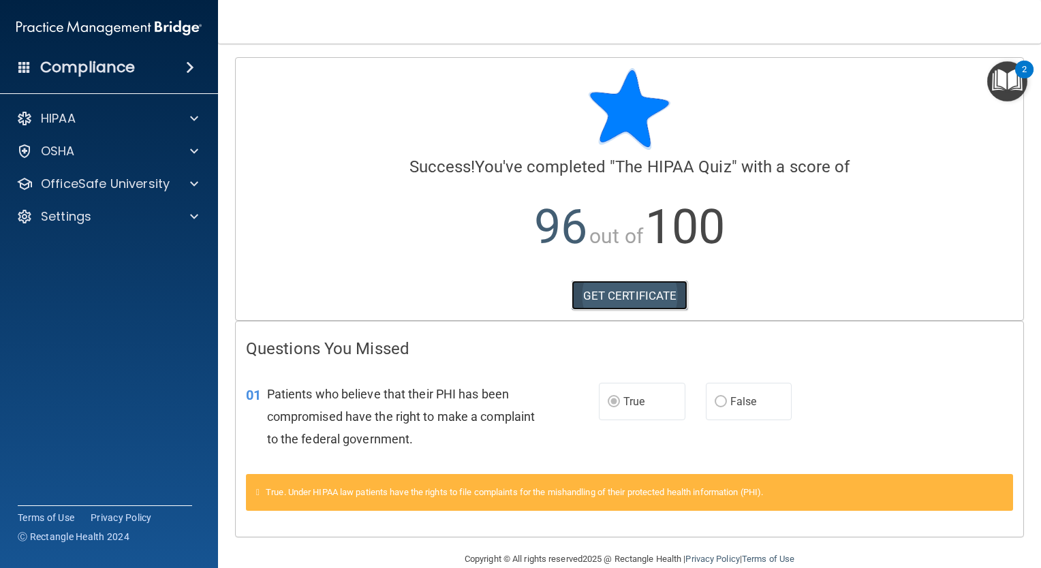
click at [638, 298] on link "GET CERTIFICATE" at bounding box center [629, 296] width 116 height 30
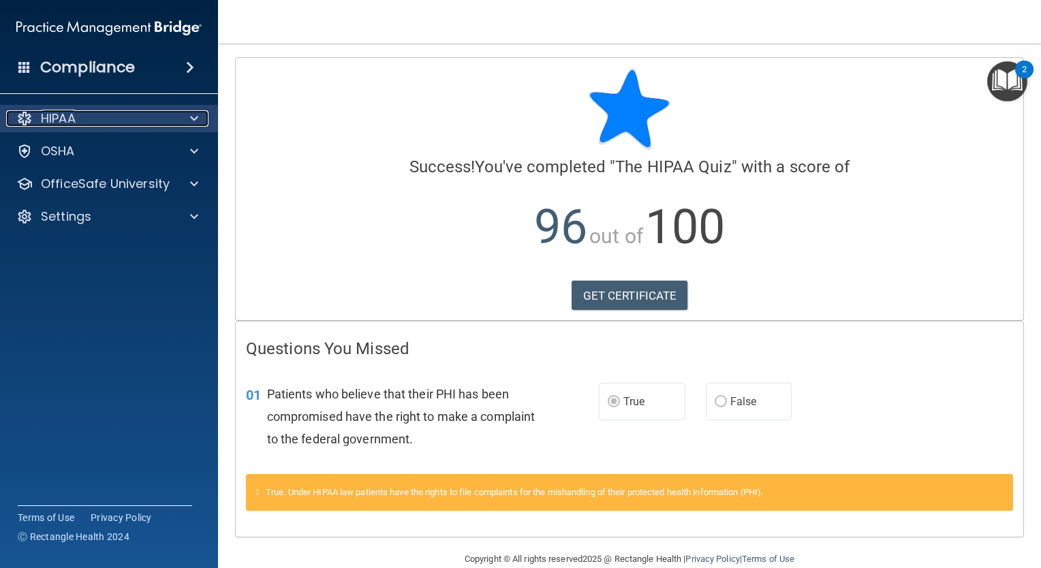
click at [136, 119] on div "HIPAA" at bounding box center [90, 118] width 169 height 16
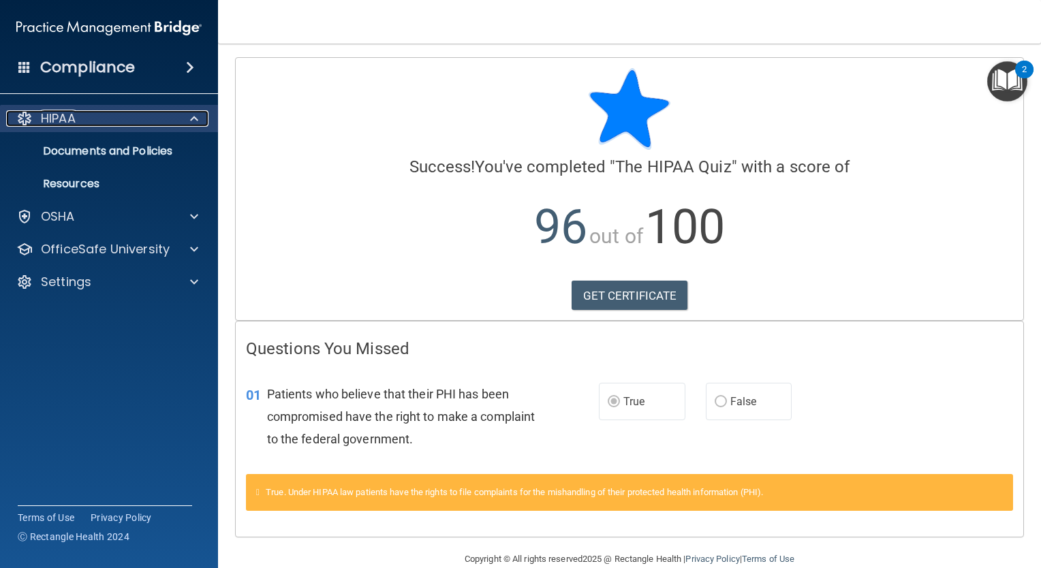
click at [193, 119] on span at bounding box center [194, 118] width 8 height 16
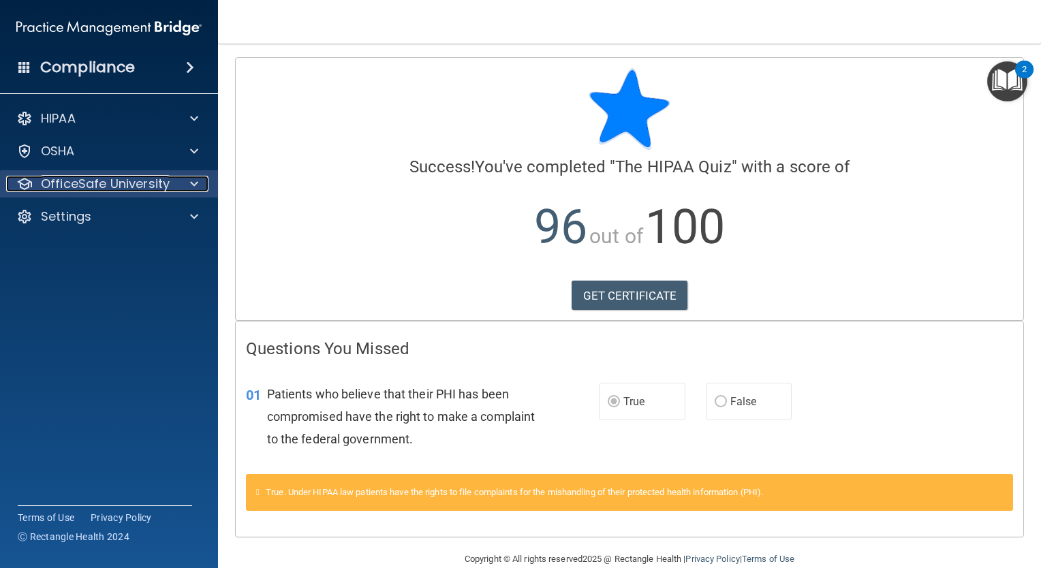
click at [133, 181] on p "OfficeSafe University" at bounding box center [105, 184] width 129 height 16
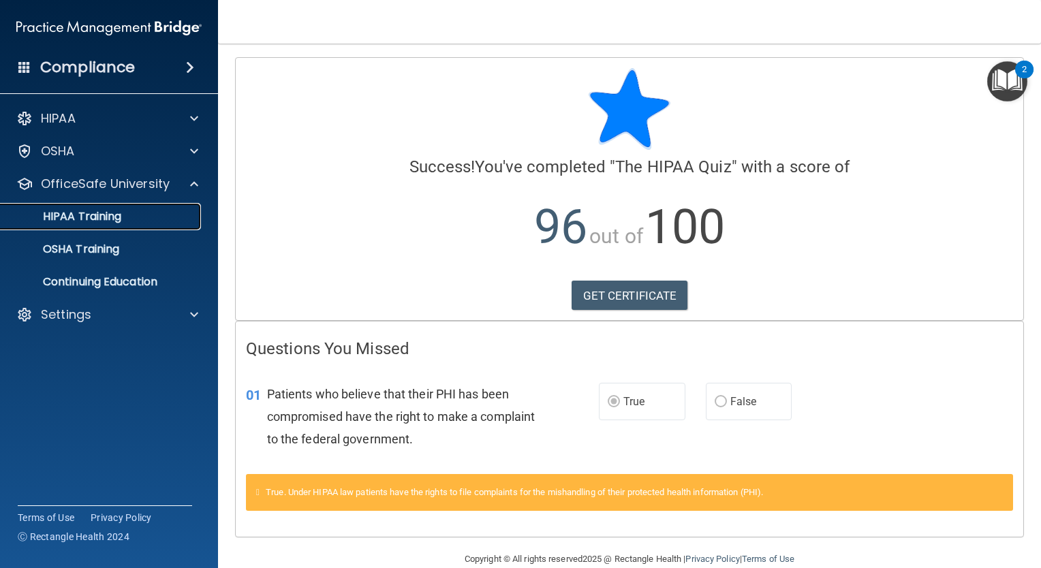
click at [123, 227] on link "HIPAA Training" at bounding box center [93, 216] width 215 height 27
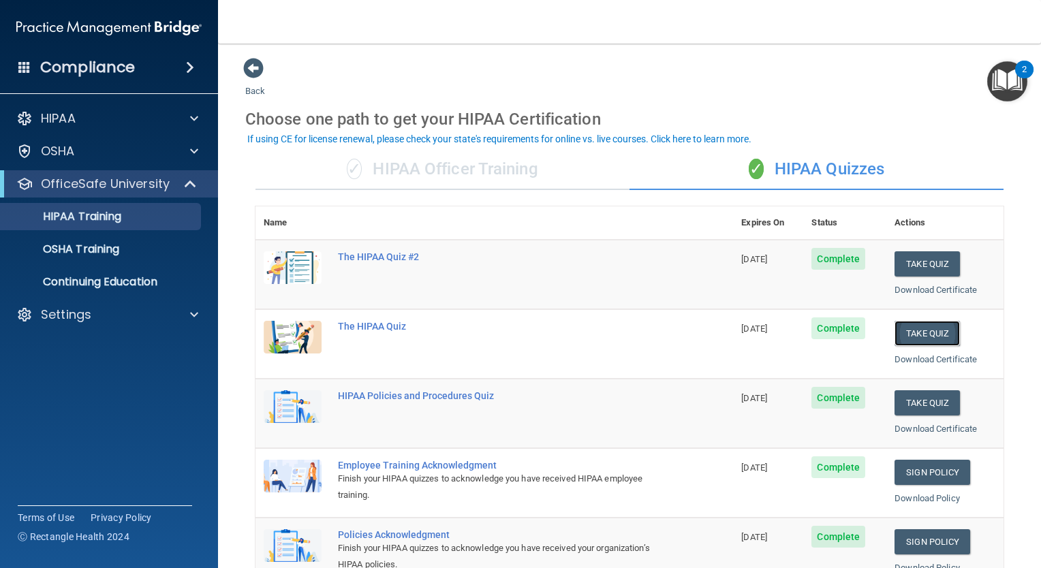
click at [906, 334] on button "Take Quiz" at bounding box center [926, 333] width 65 height 25
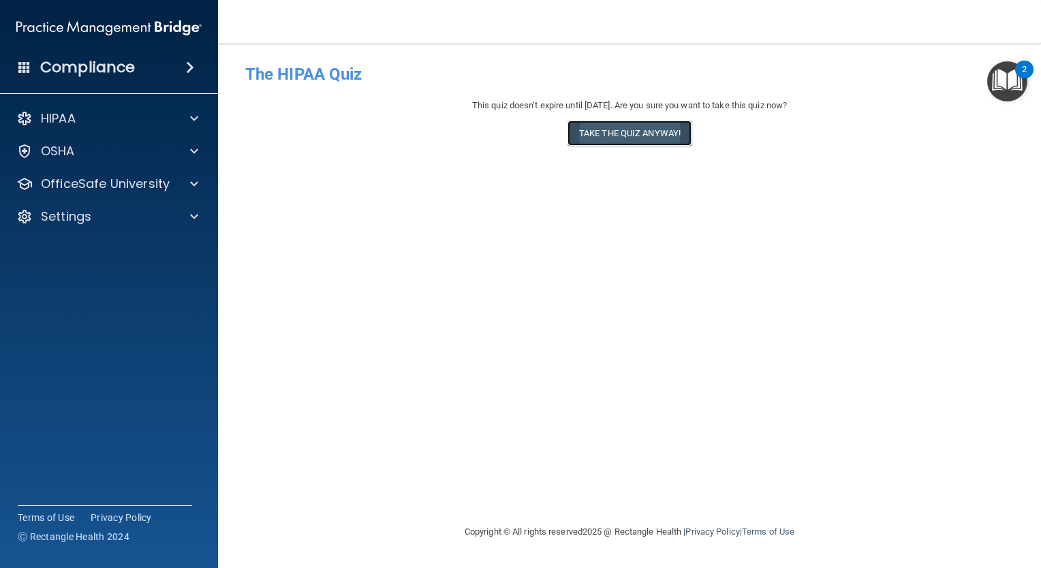
click at [652, 127] on button "Take the quiz anyway!" at bounding box center [629, 133] width 124 height 25
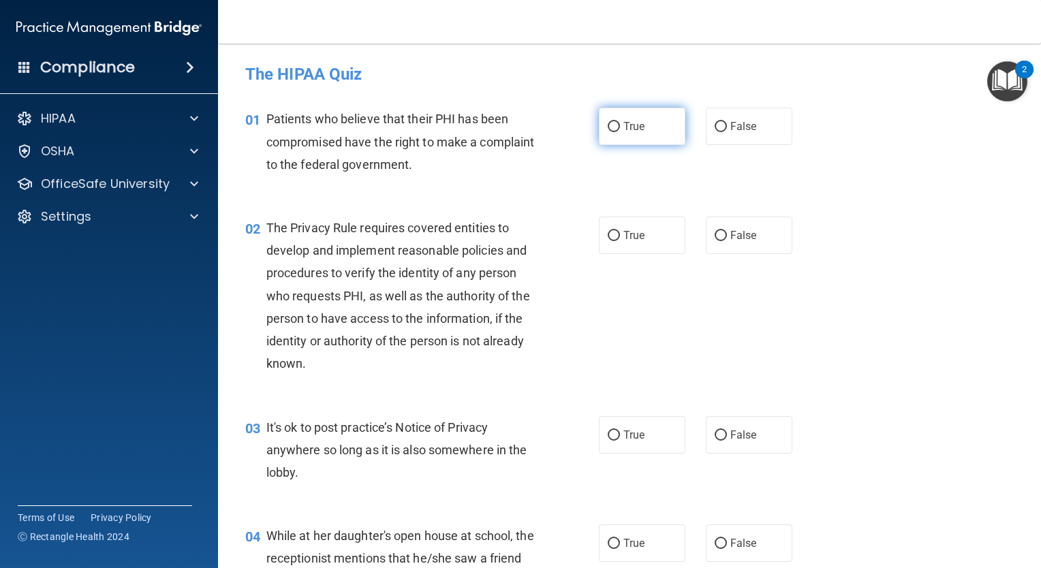
click at [633, 136] on label "True" at bounding box center [642, 126] width 86 height 37
click at [620, 132] on input "True" at bounding box center [614, 127] width 12 height 10
radio input "true"
click at [612, 241] on label "True" at bounding box center [642, 235] width 86 height 37
click at [612, 241] on input "True" at bounding box center [614, 236] width 12 height 10
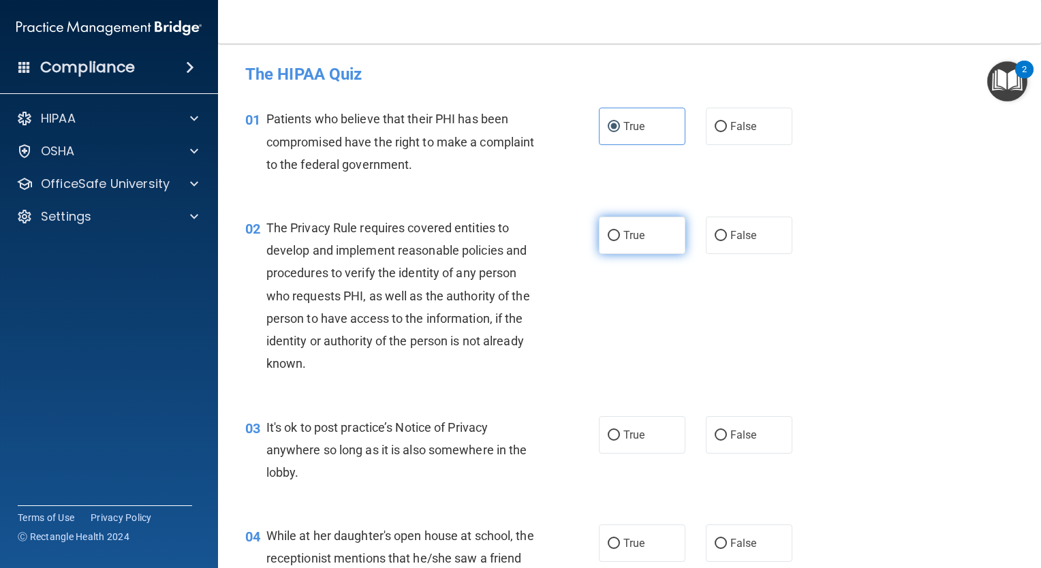
radio input "true"
click at [613, 426] on label "True" at bounding box center [642, 434] width 86 height 37
click at [613, 430] on input "True" at bounding box center [614, 435] width 12 height 10
radio input "true"
click at [612, 533] on label "True" at bounding box center [642, 542] width 86 height 37
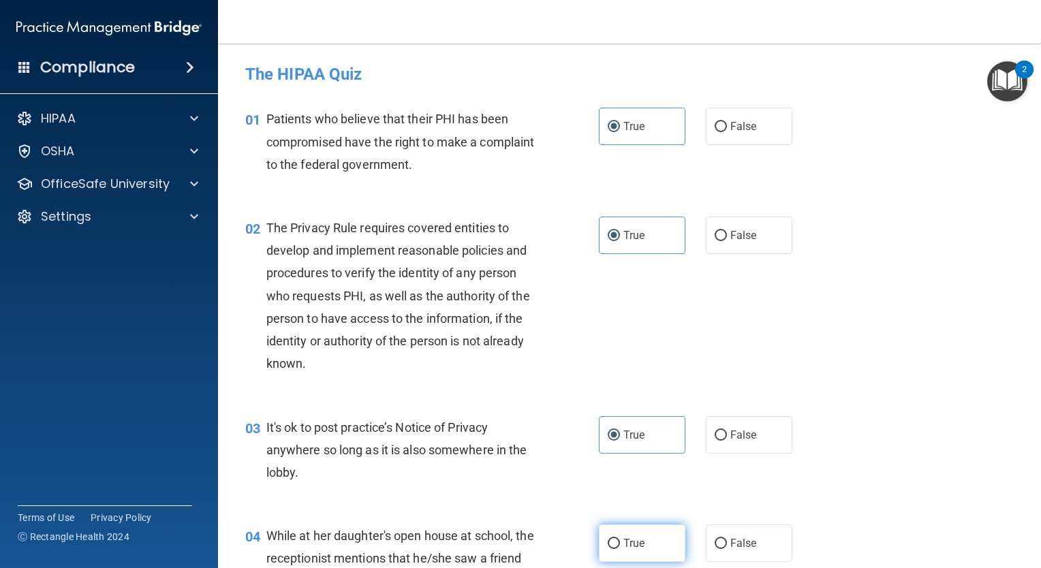
click at [612, 539] on input "True" at bounding box center [614, 544] width 12 height 10
radio input "true"
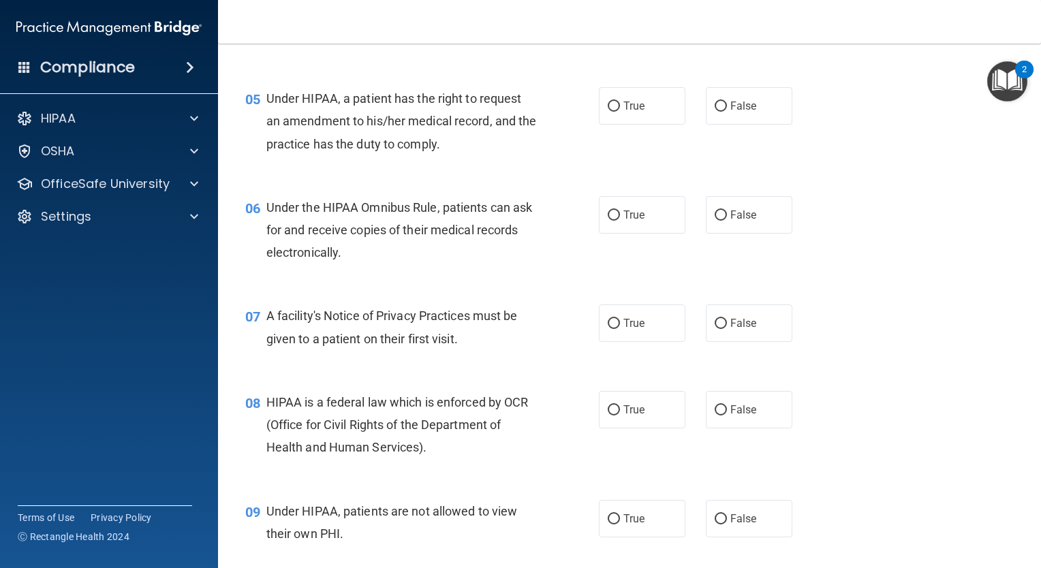
scroll to position [561, 0]
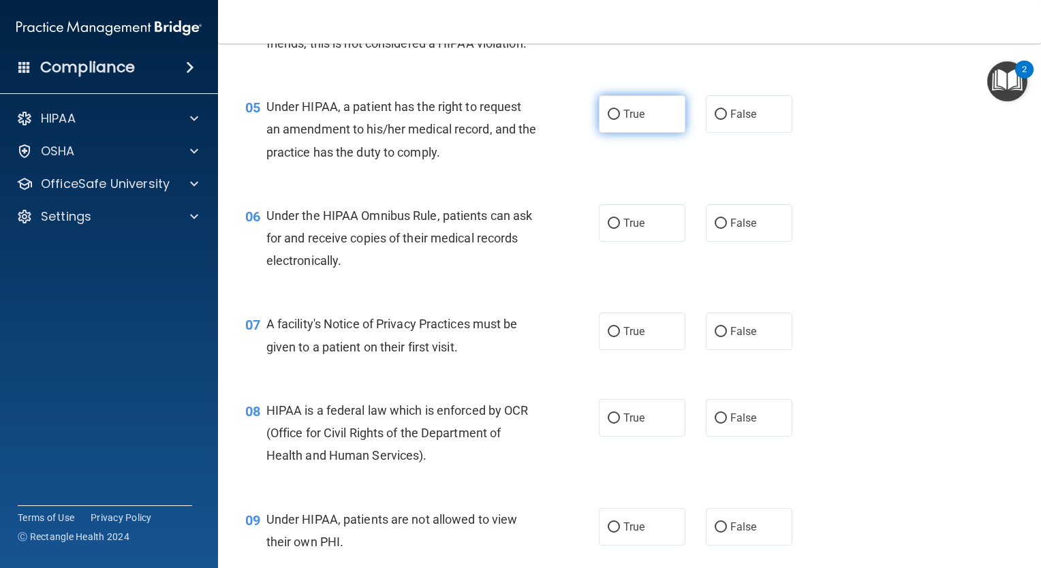
click at [623, 121] on span "True" at bounding box center [633, 114] width 21 height 13
click at [620, 120] on input "True" at bounding box center [614, 115] width 12 height 10
radio input "true"
click at [614, 229] on input "True" at bounding box center [614, 224] width 12 height 10
radio input "true"
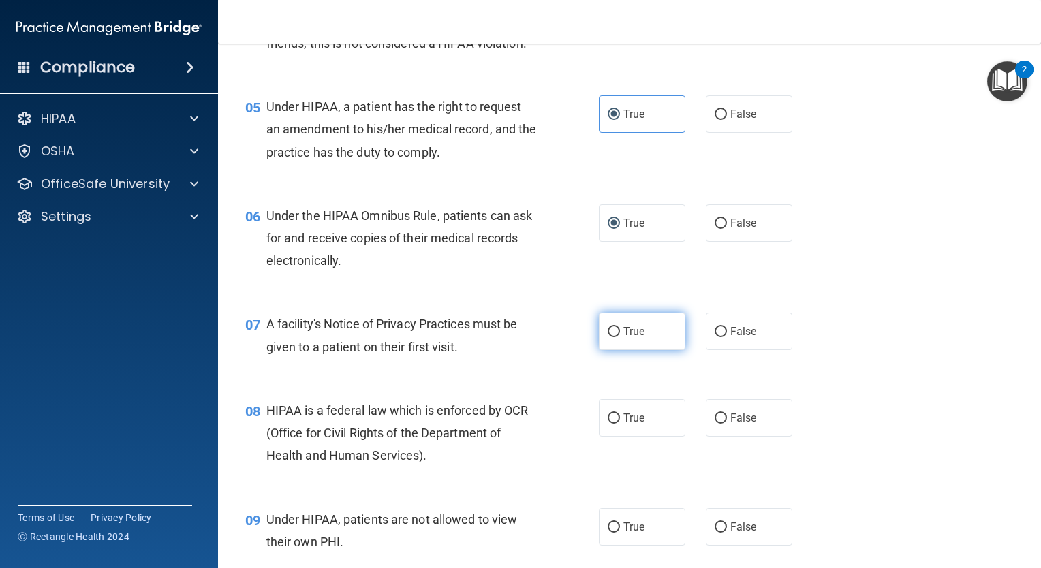
click at [610, 350] on label "True" at bounding box center [642, 331] width 86 height 37
click at [610, 337] on input "True" at bounding box center [614, 332] width 12 height 10
radio input "true"
click at [608, 424] on input "True" at bounding box center [614, 418] width 12 height 10
radio input "true"
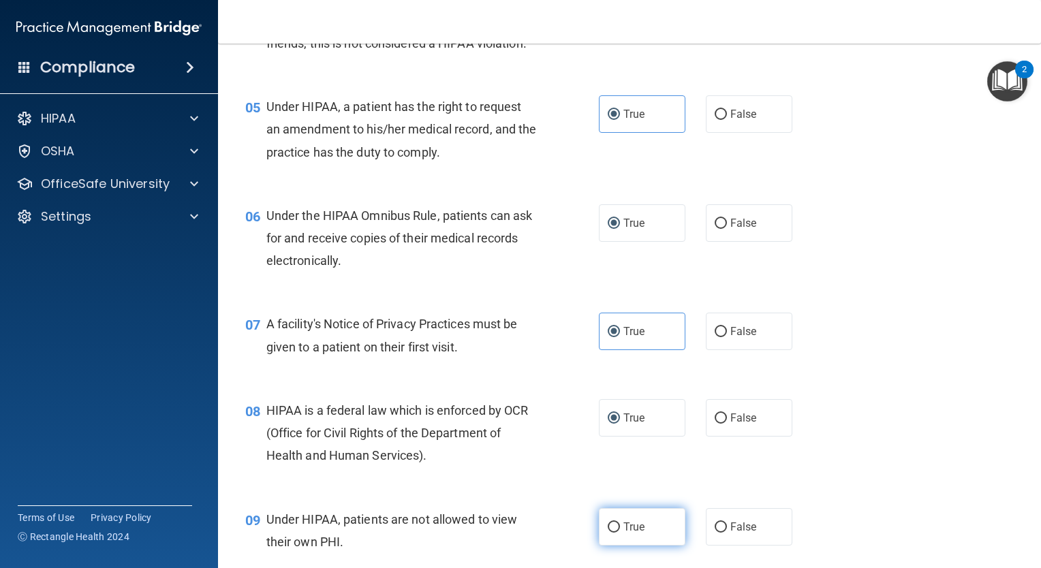
click at [610, 536] on label "True" at bounding box center [642, 526] width 86 height 37
click at [610, 533] on input "True" at bounding box center [614, 527] width 12 height 10
radio input "true"
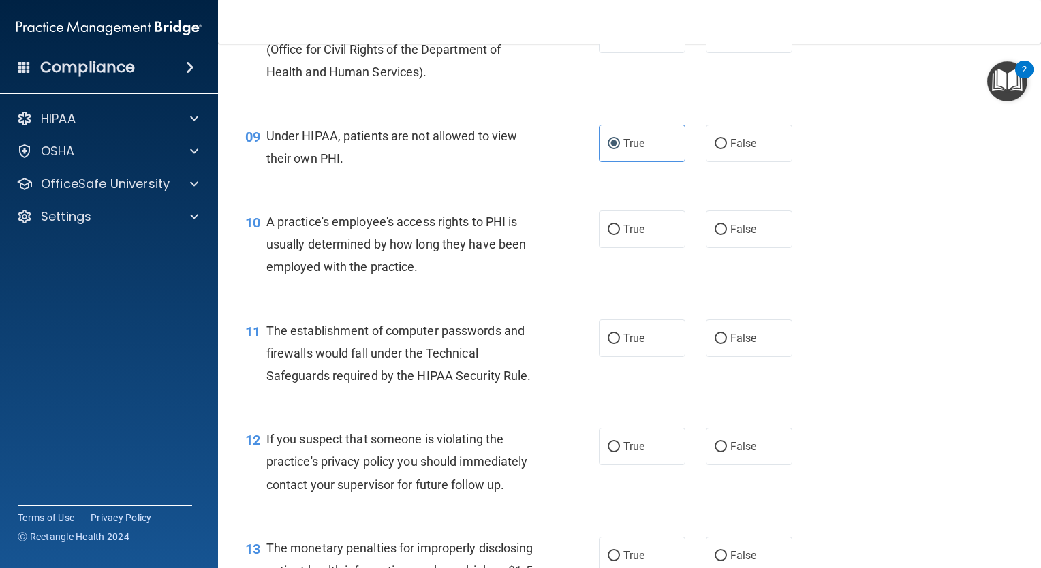
scroll to position [977, 0]
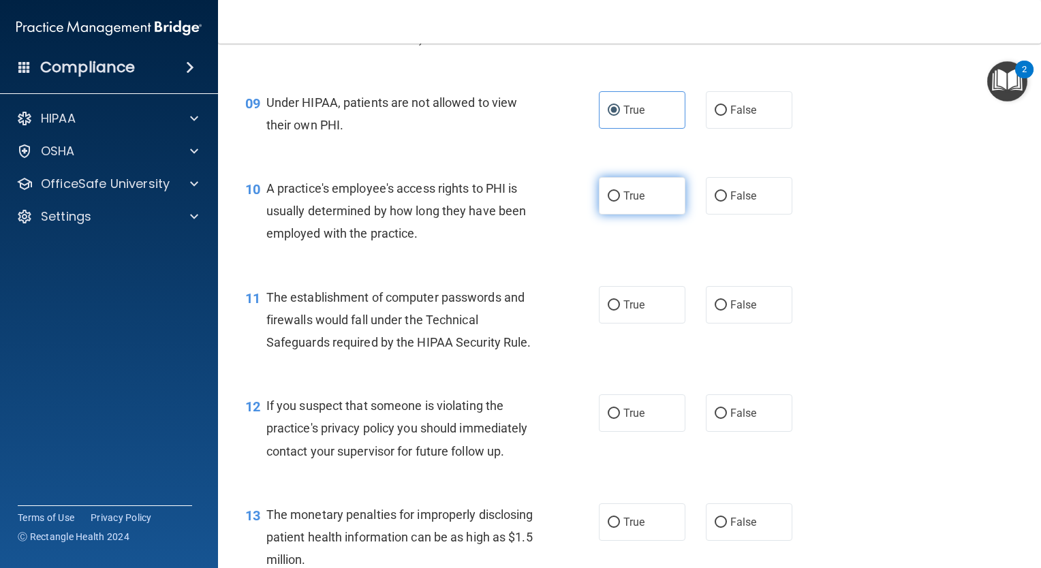
click at [630, 202] on span "True" at bounding box center [633, 195] width 21 height 13
click at [620, 202] on input "True" at bounding box center [614, 196] width 12 height 10
radio input "true"
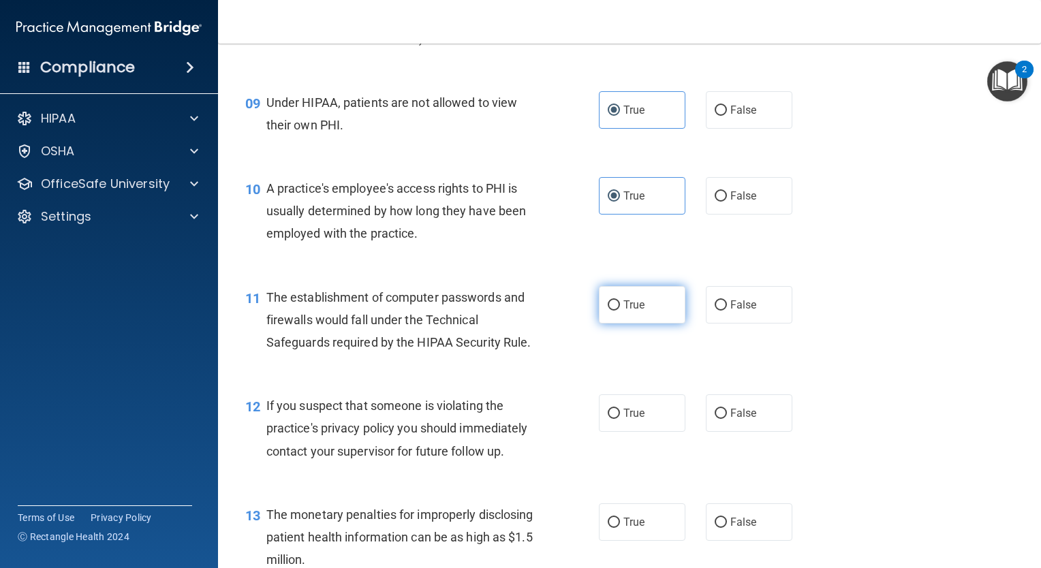
click at [619, 316] on label "True" at bounding box center [642, 304] width 86 height 37
click at [619, 311] on input "True" at bounding box center [614, 305] width 12 height 10
radio input "true"
click at [619, 316] on label "True" at bounding box center [642, 304] width 86 height 37
click at [619, 311] on input "True" at bounding box center [614, 305] width 12 height 10
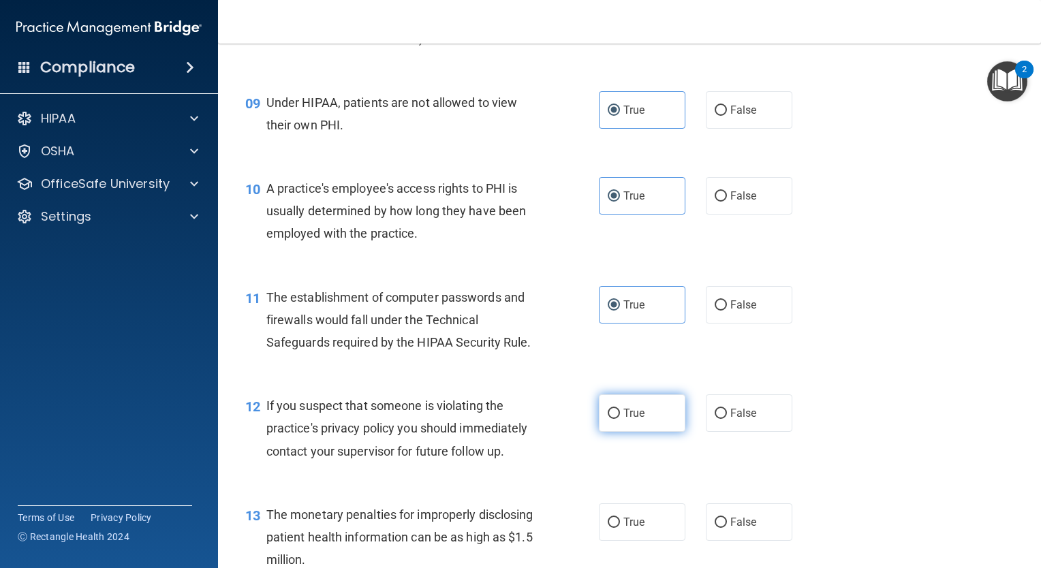
click at [623, 420] on span "True" at bounding box center [633, 413] width 21 height 13
click at [619, 419] on input "True" at bounding box center [614, 414] width 12 height 10
radio input "true"
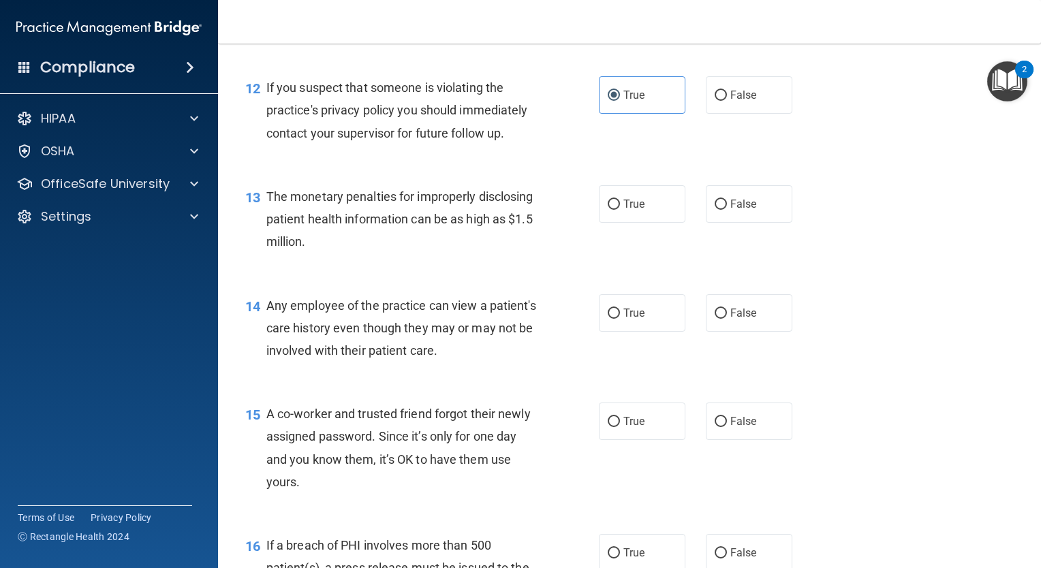
scroll to position [1291, 0]
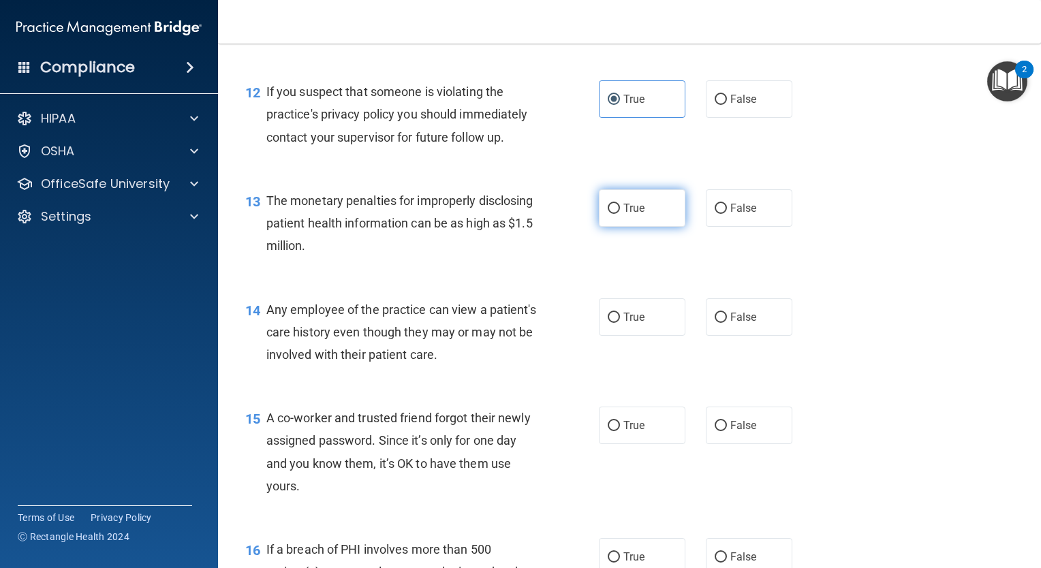
click at [613, 214] on input "True" at bounding box center [614, 209] width 12 height 10
radio input "true"
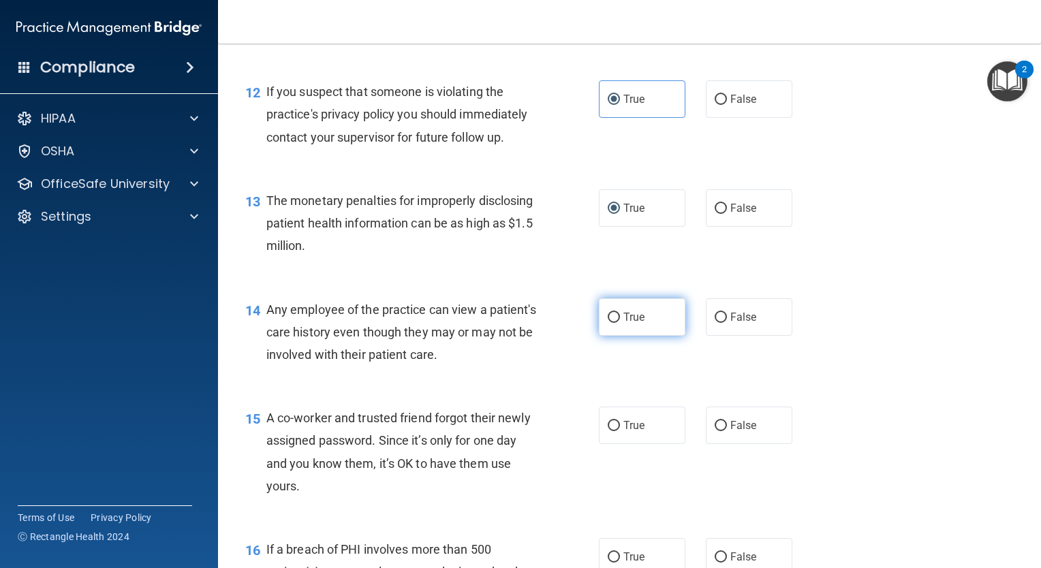
click at [609, 323] on input "True" at bounding box center [614, 318] width 12 height 10
radio input "true"
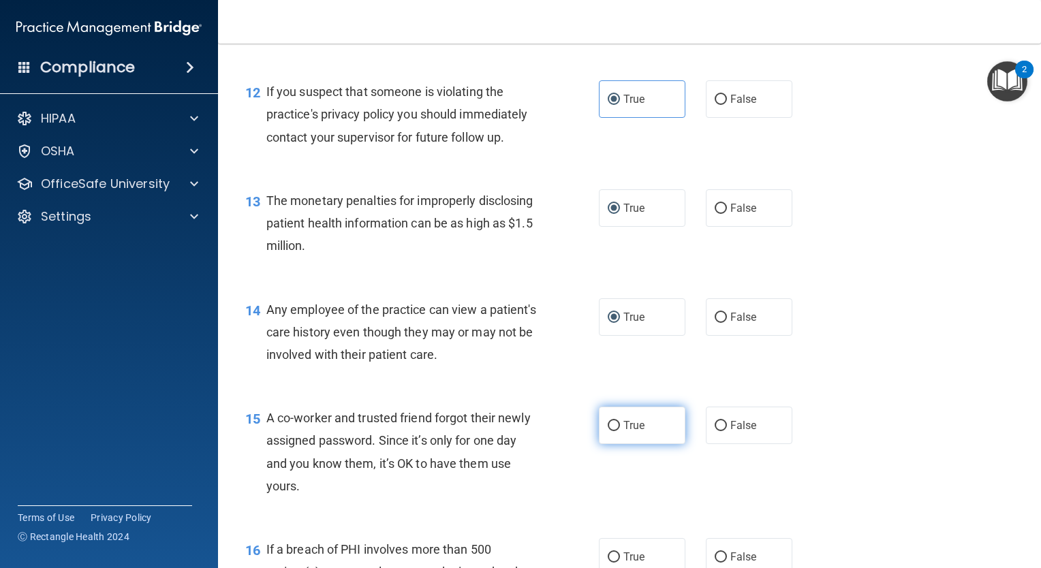
click at [627, 435] on label "True" at bounding box center [642, 425] width 86 height 37
click at [620, 431] on input "True" at bounding box center [614, 426] width 12 height 10
radio input "true"
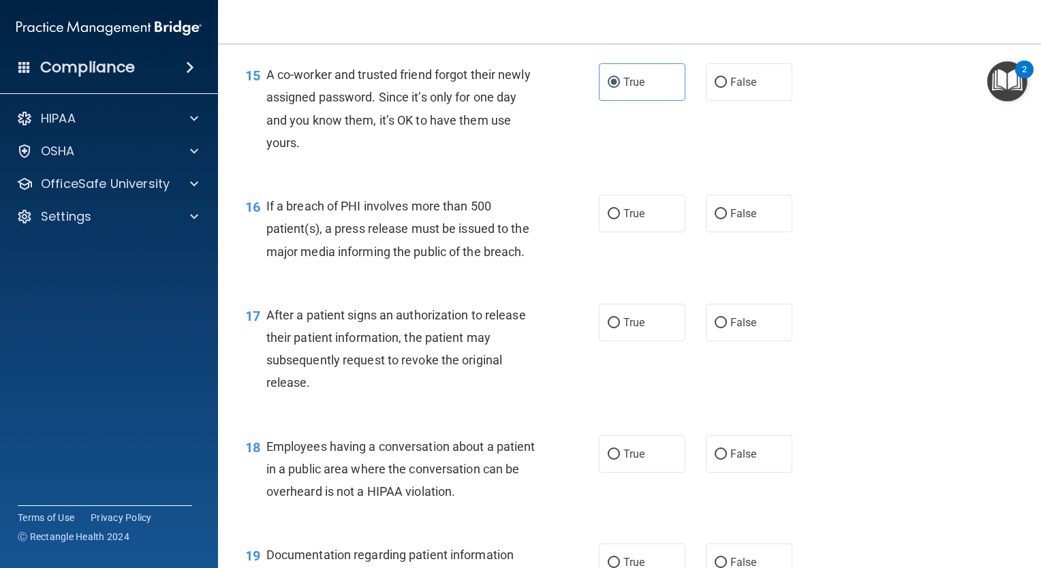
scroll to position [1651, 0]
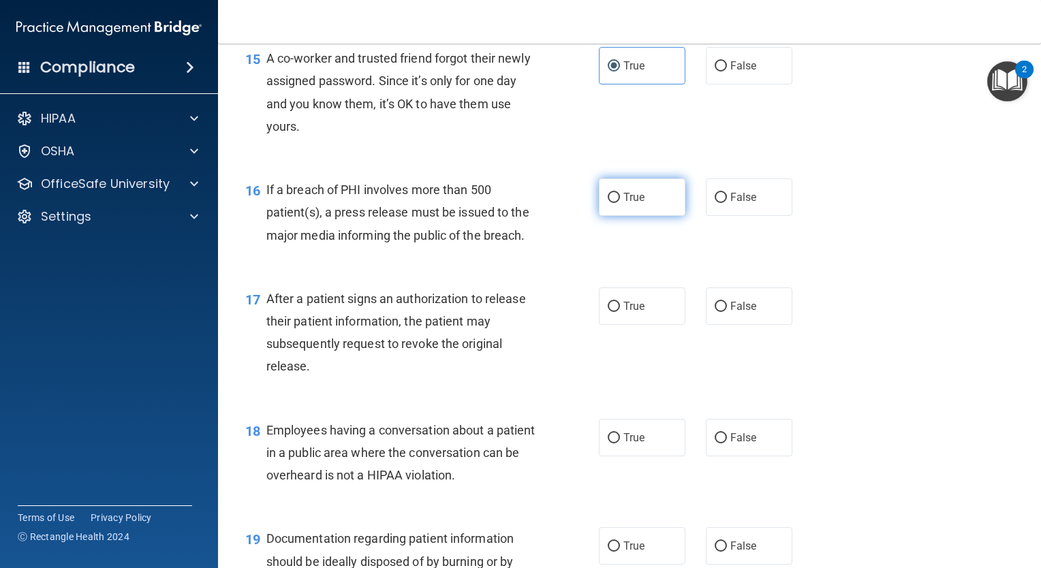
click at [648, 216] on label "True" at bounding box center [642, 196] width 86 height 37
click at [620, 203] on input "True" at bounding box center [614, 198] width 12 height 10
radio input "true"
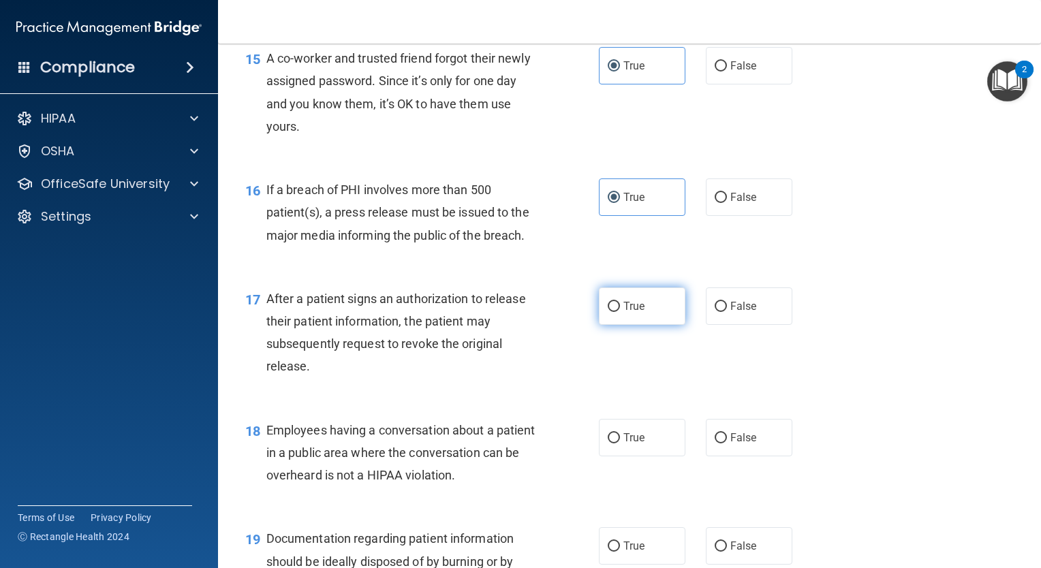
click at [612, 312] on input "True" at bounding box center [614, 307] width 12 height 10
radio input "true"
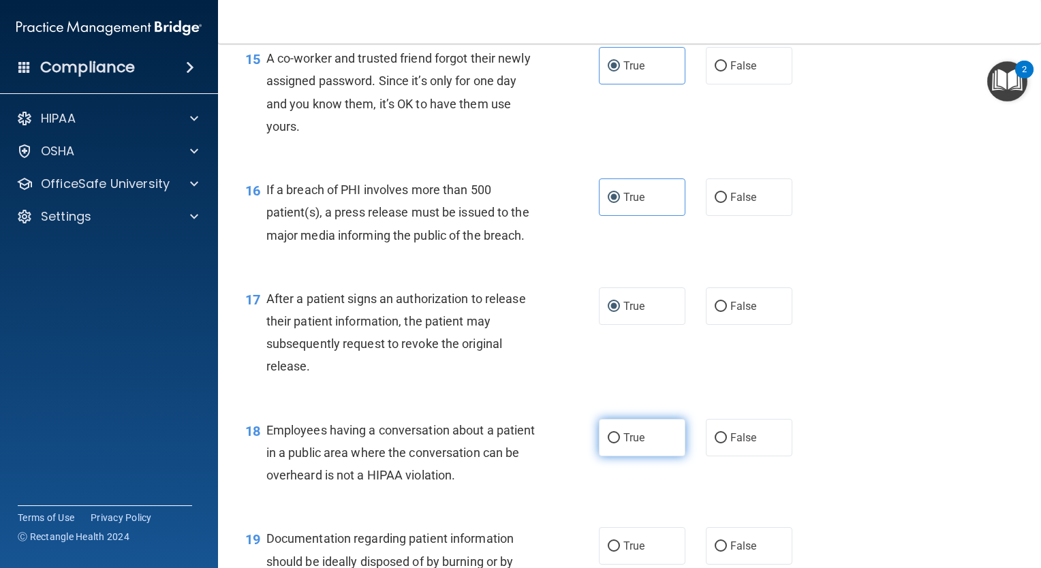
click at [629, 456] on label "True" at bounding box center [642, 437] width 86 height 37
click at [620, 443] on input "True" at bounding box center [614, 438] width 12 height 10
radio input "true"
click at [622, 551] on label "True" at bounding box center [642, 545] width 86 height 37
click at [620, 551] on input "True" at bounding box center [614, 546] width 12 height 10
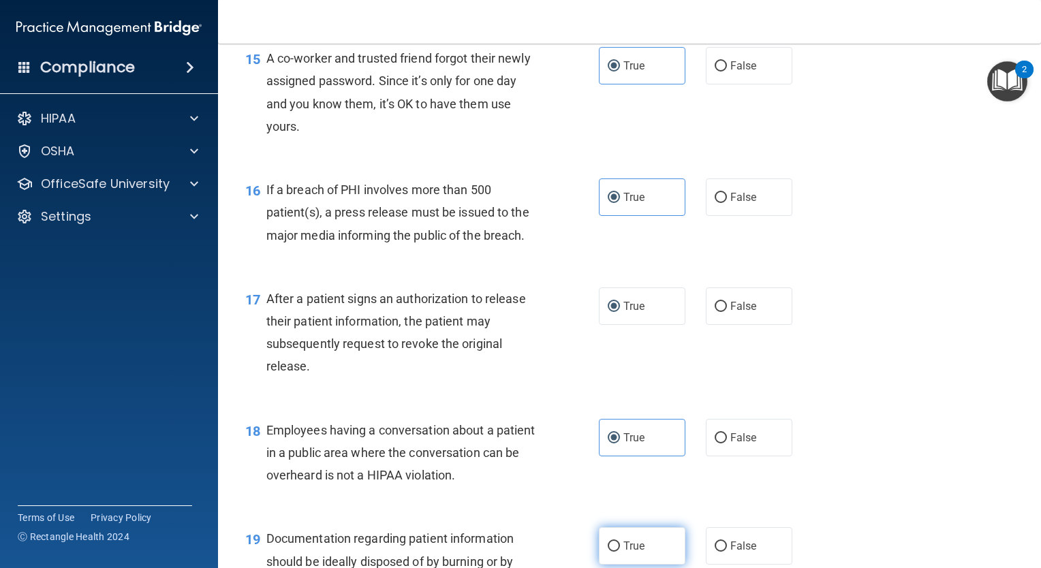
radio input "true"
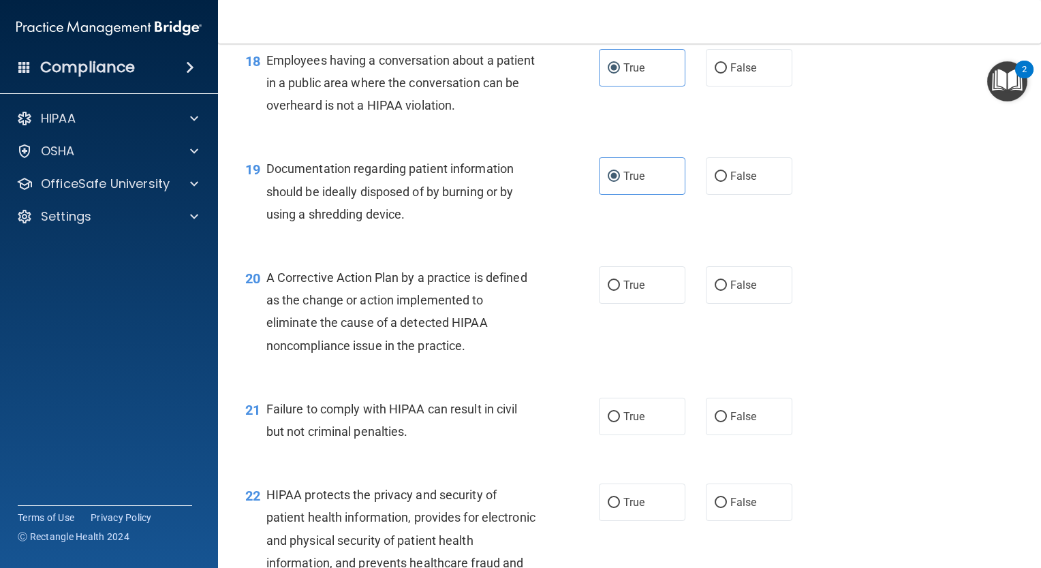
scroll to position [2024, 0]
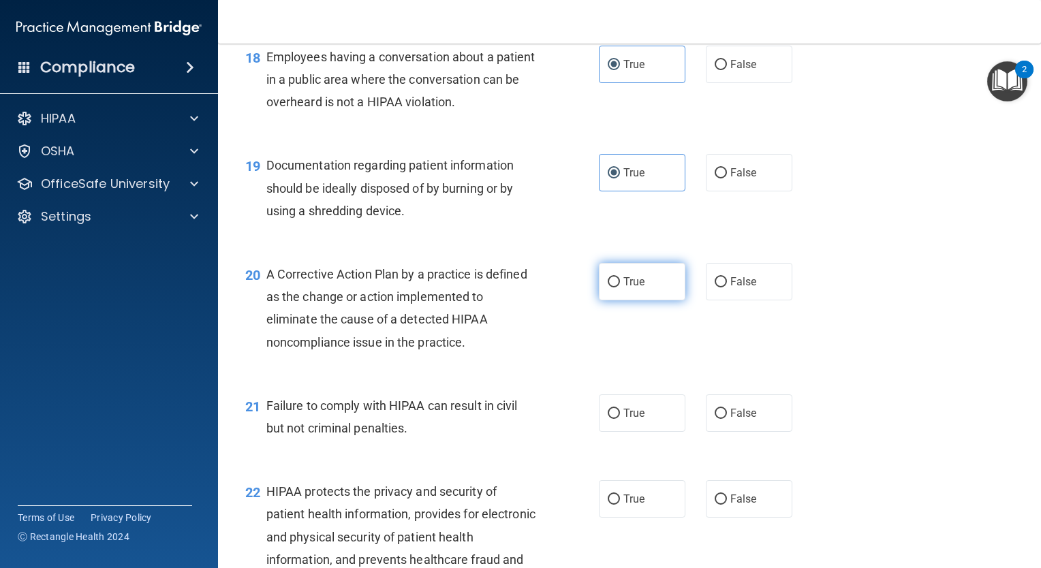
click at [627, 300] on label "True" at bounding box center [642, 281] width 86 height 37
click at [620, 287] on input "True" at bounding box center [614, 282] width 12 height 10
radio input "true"
click at [614, 429] on label "True" at bounding box center [642, 412] width 86 height 37
click at [614, 419] on input "True" at bounding box center [614, 414] width 12 height 10
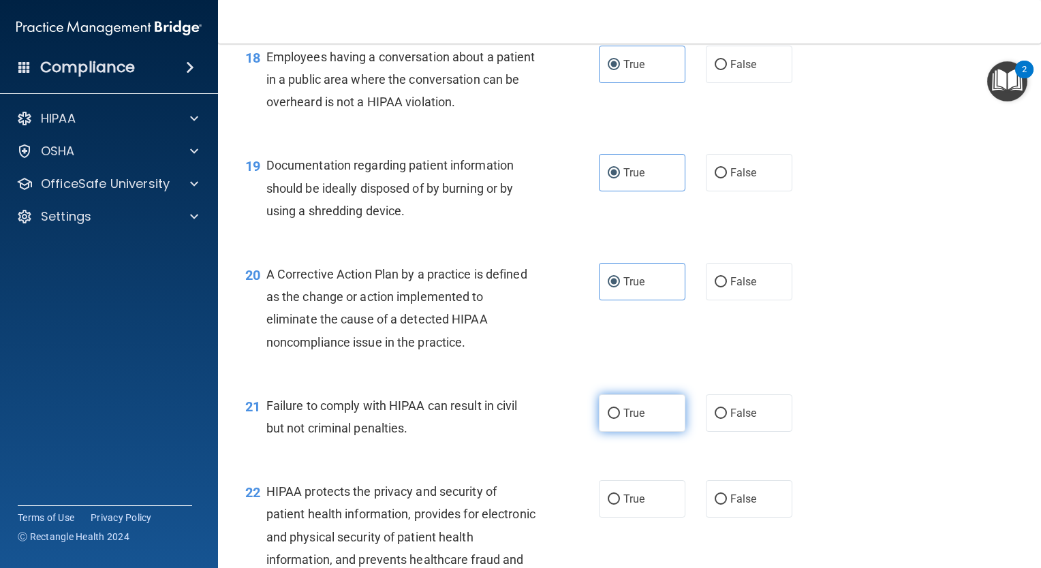
radio input "true"
click at [623, 505] on span "True" at bounding box center [633, 498] width 21 height 13
click at [620, 505] on input "True" at bounding box center [614, 499] width 12 height 10
radio input "true"
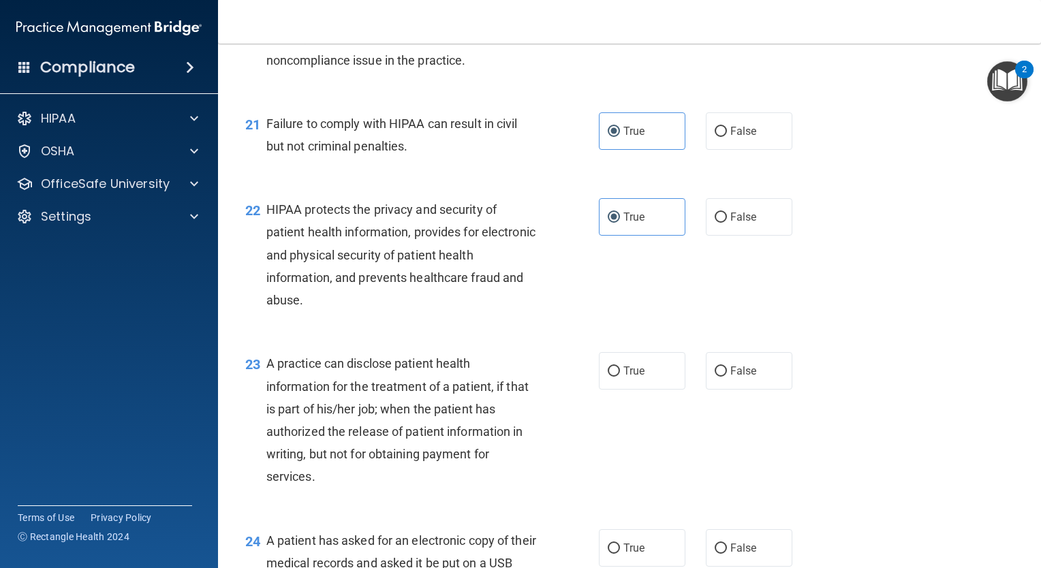
scroll to position [2327, 0]
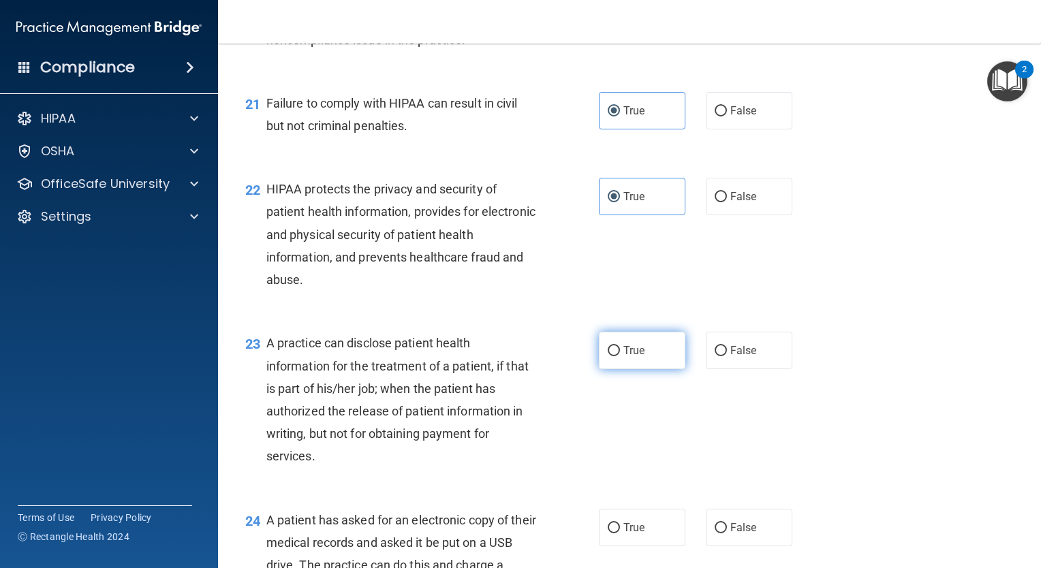
click at [608, 356] on input "True" at bounding box center [614, 351] width 12 height 10
radio input "true"
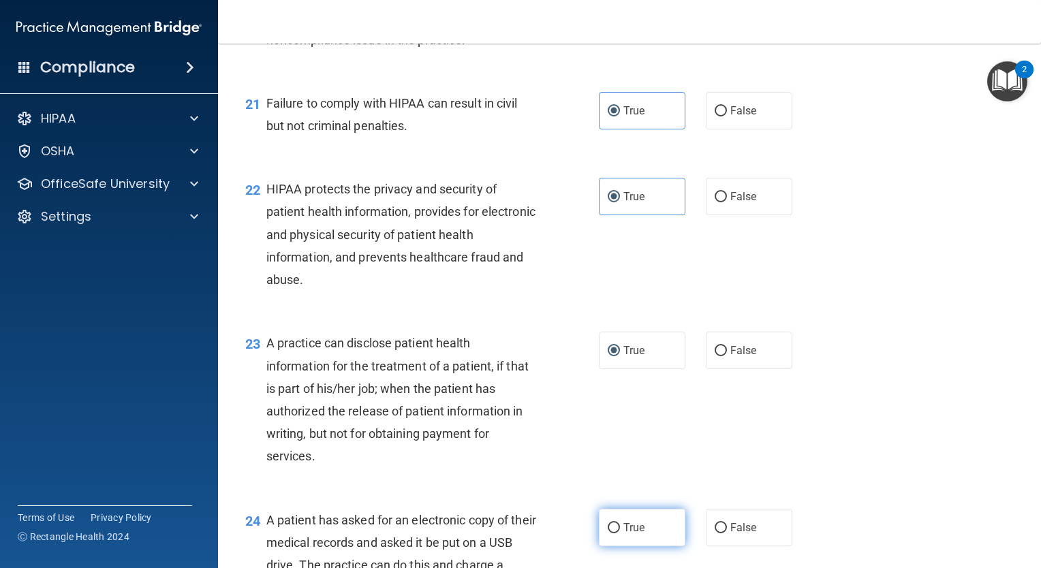
click at [608, 533] on input "True" at bounding box center [614, 528] width 12 height 10
radio input "true"
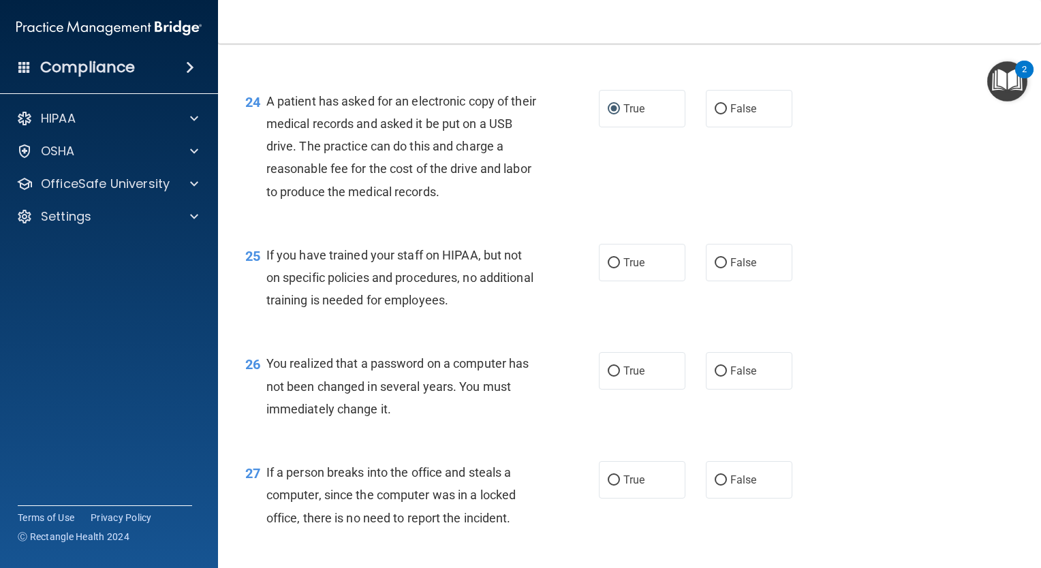
scroll to position [2799, 0]
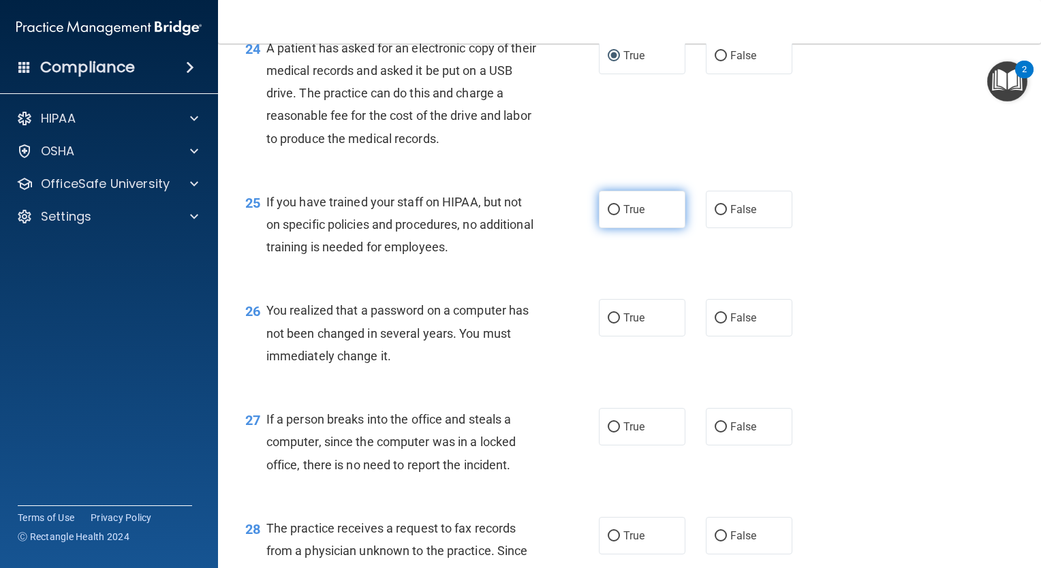
click at [654, 228] on label "True" at bounding box center [642, 209] width 86 height 37
click at [620, 215] on input "True" at bounding box center [614, 210] width 12 height 10
radio input "true"
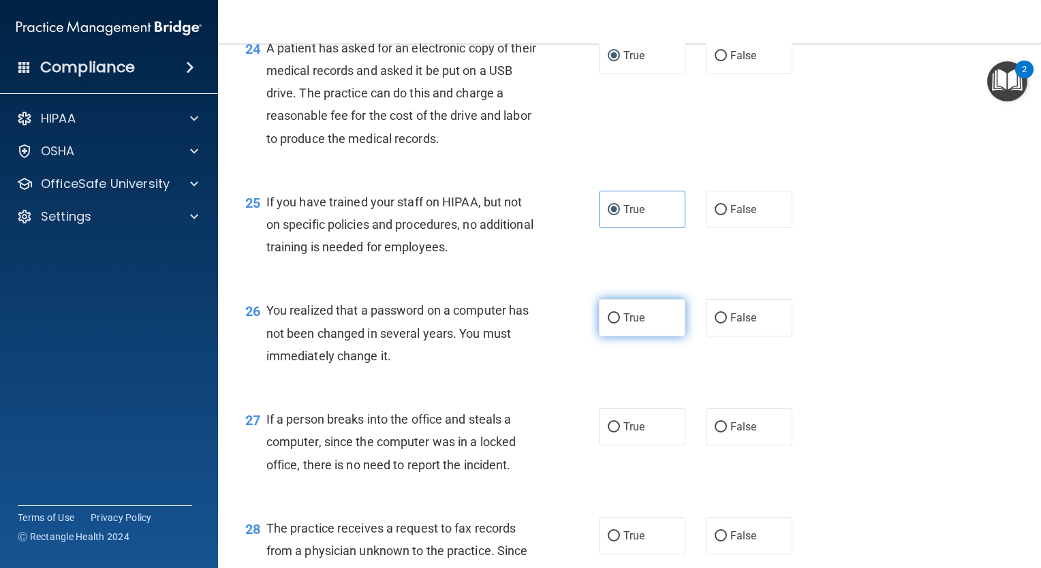
click at [604, 333] on label "True" at bounding box center [642, 317] width 86 height 37
click at [608, 324] on input "True" at bounding box center [614, 318] width 12 height 10
radio input "true"
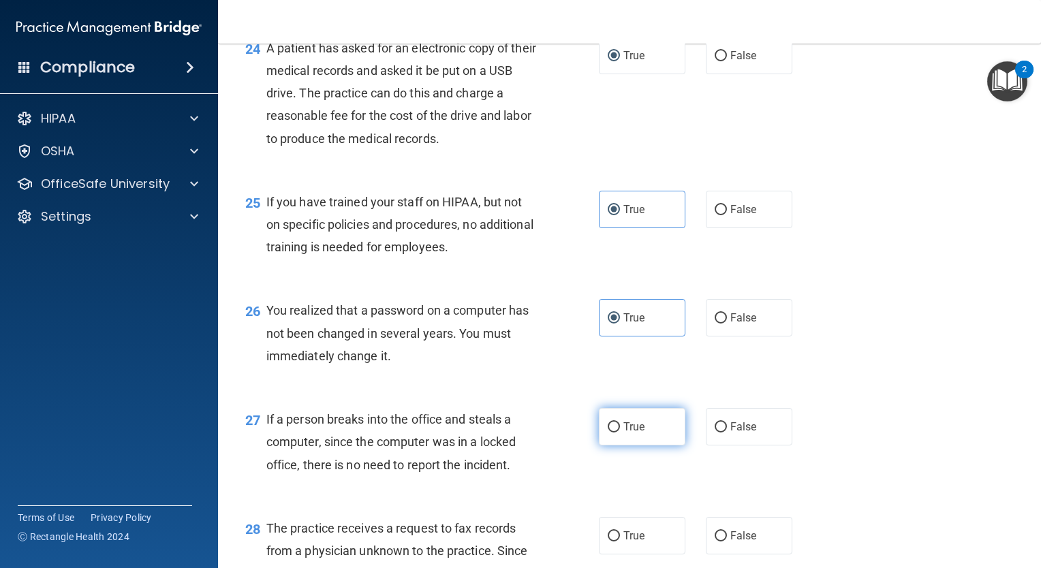
click at [617, 445] on label "True" at bounding box center [642, 426] width 86 height 37
click at [617, 432] on input "True" at bounding box center [614, 427] width 12 height 10
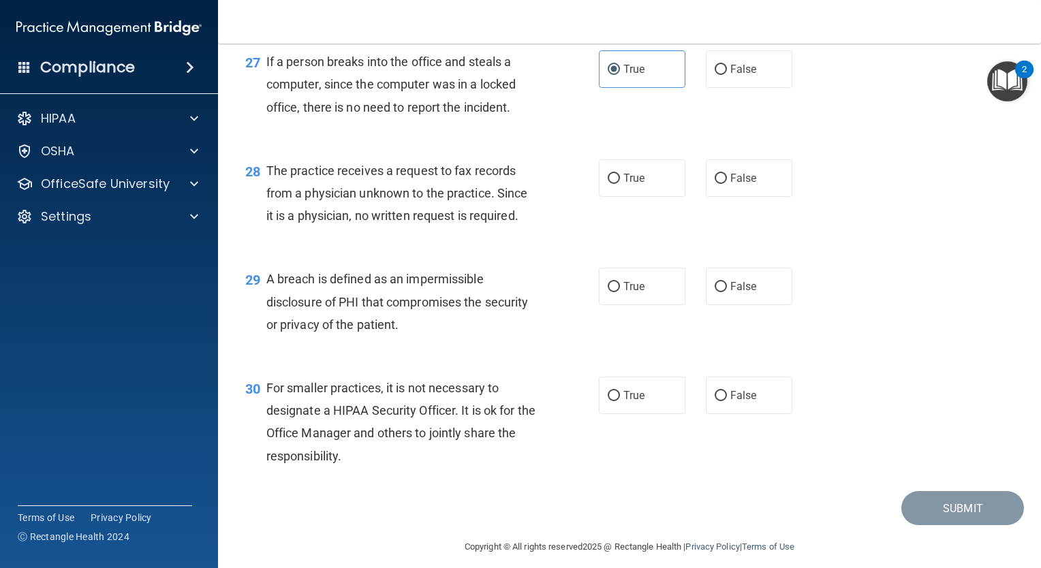
scroll to position [3160, 0]
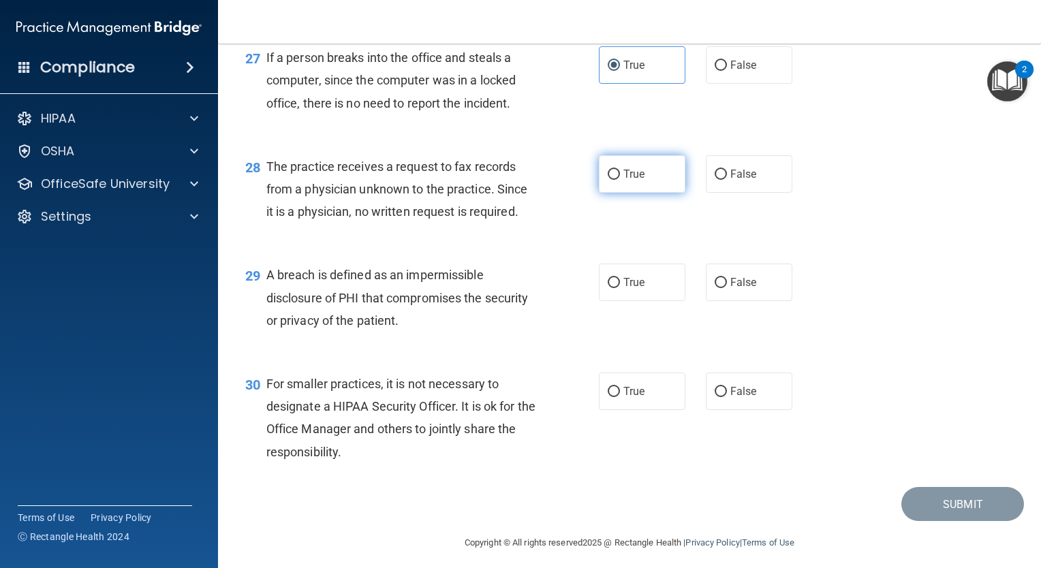
click at [616, 193] on label "True" at bounding box center [642, 173] width 86 height 37
click at [616, 180] on input "True" at bounding box center [614, 175] width 12 height 10
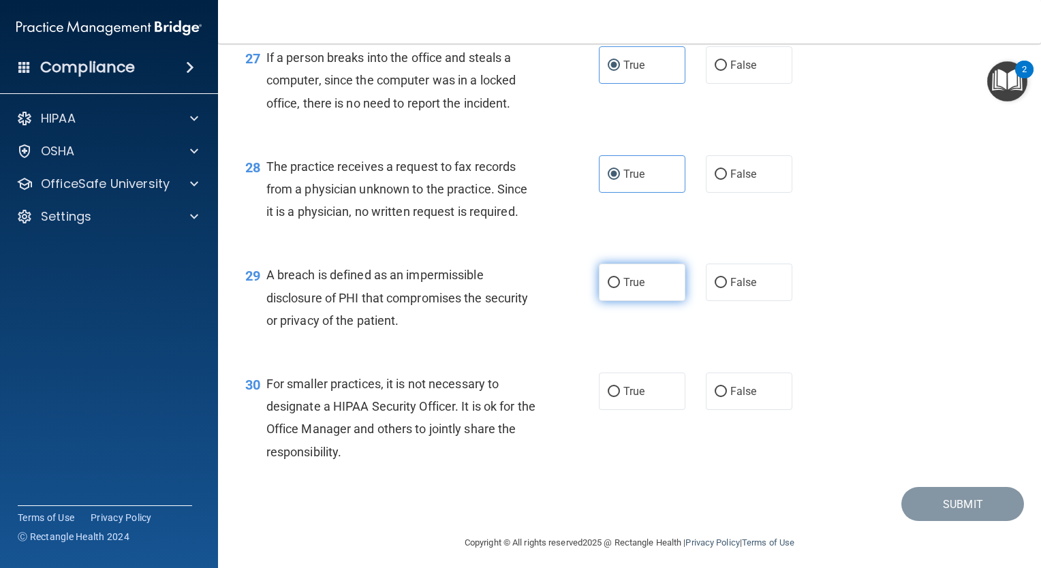
click at [614, 298] on label "True" at bounding box center [642, 282] width 86 height 37
click at [614, 288] on input "True" at bounding box center [614, 283] width 12 height 10
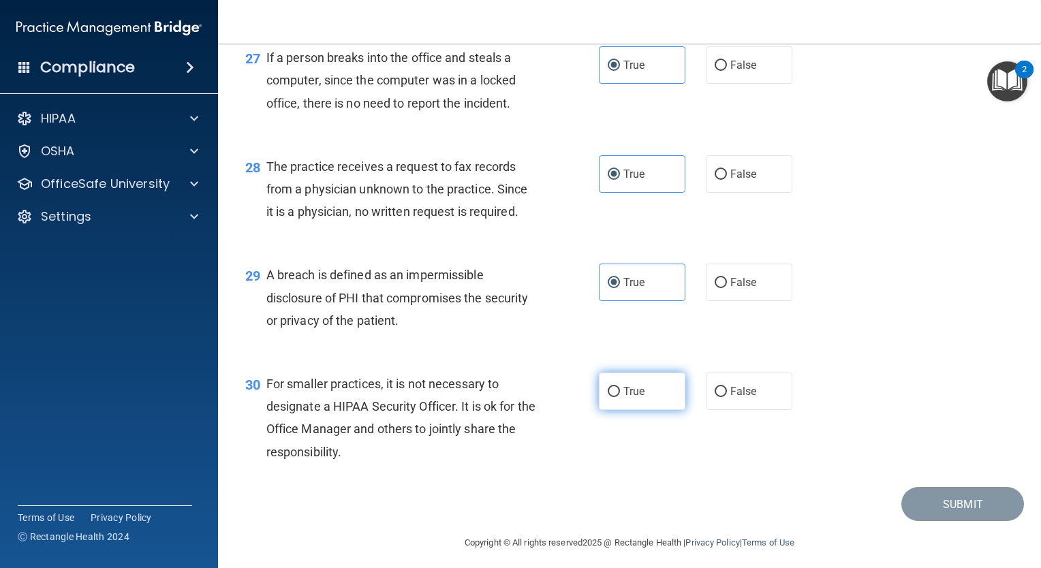
click at [608, 405] on label "True" at bounding box center [642, 391] width 86 height 37
click at [608, 397] on input "True" at bounding box center [614, 392] width 12 height 10
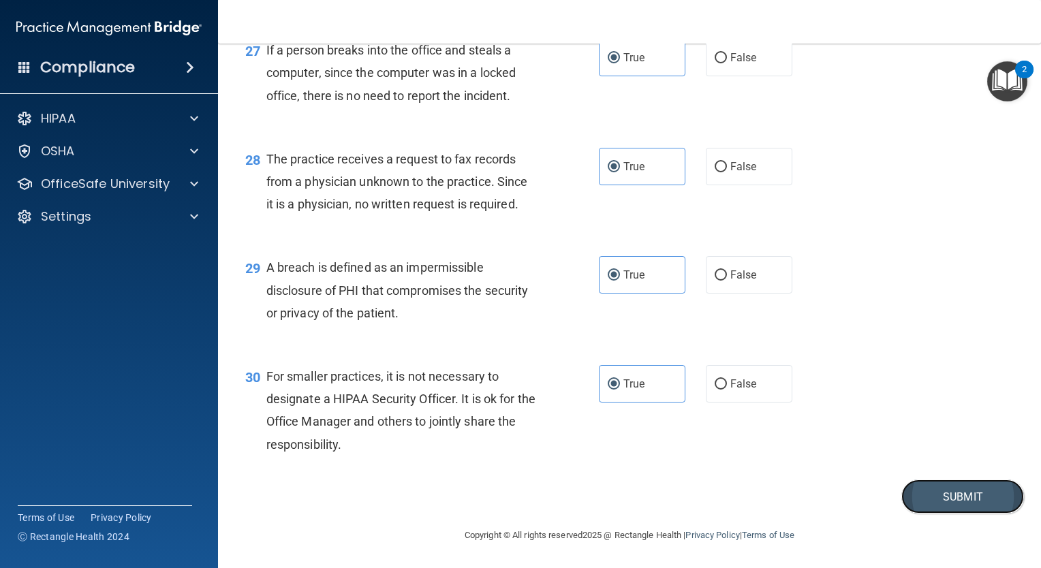
click at [967, 486] on button "Submit" at bounding box center [962, 496] width 123 height 35
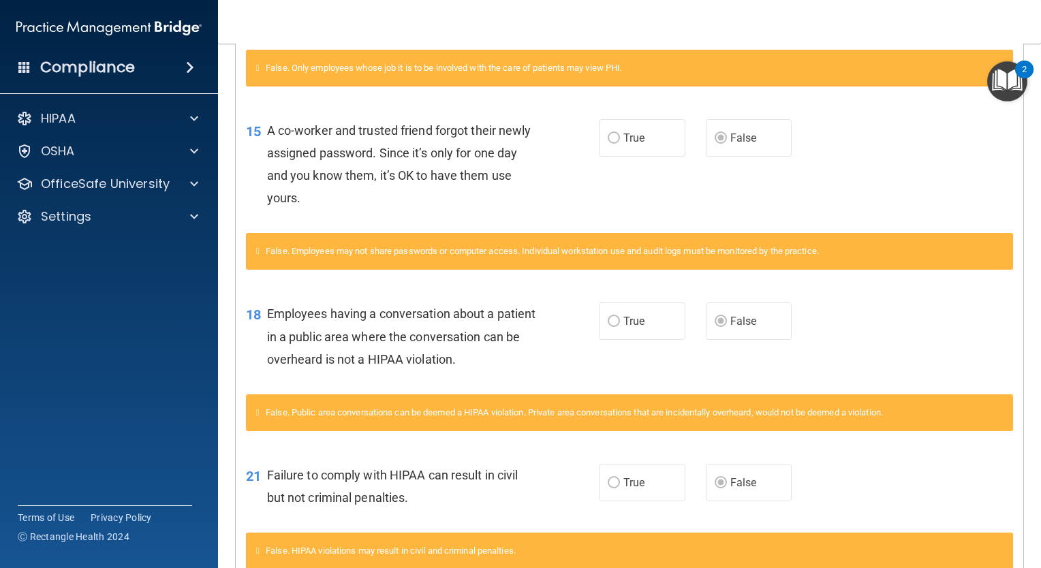
scroll to position [1246, 0]
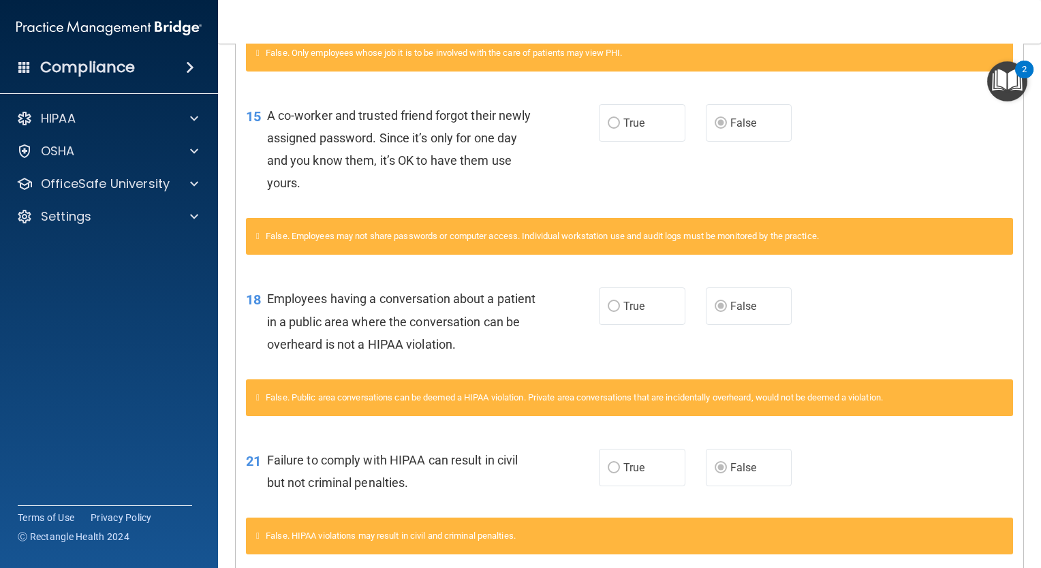
drag, startPoint x: 1026, startPoint y: 374, endPoint x: 1026, endPoint y: 400, distance: 26.6
click at [1026, 400] on main "Calculating your score.... You did not pass the " The HIPAA Quiz ". 53 out of 1…" at bounding box center [629, 306] width 823 height 524
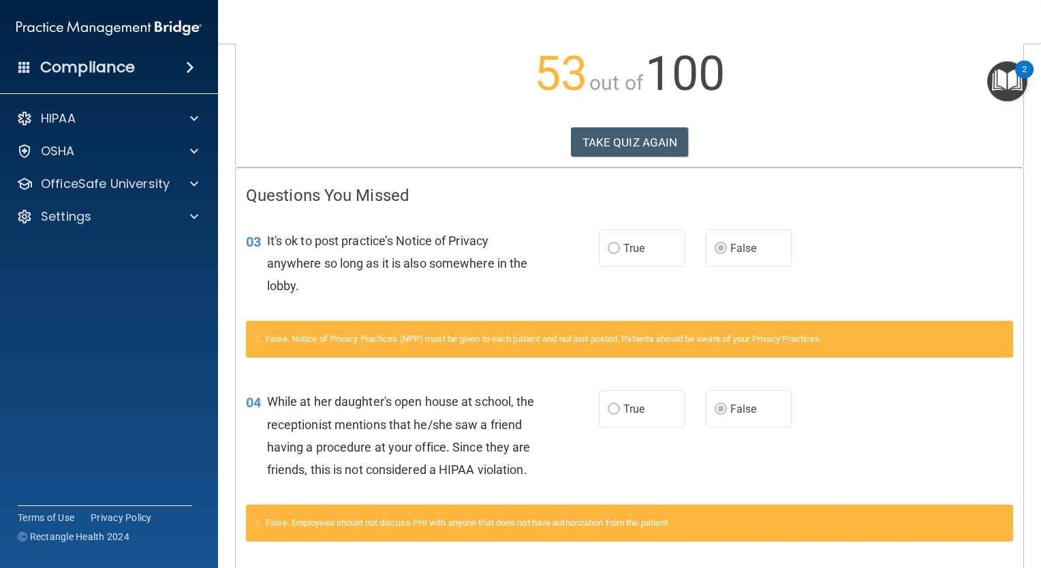
scroll to position [0, 0]
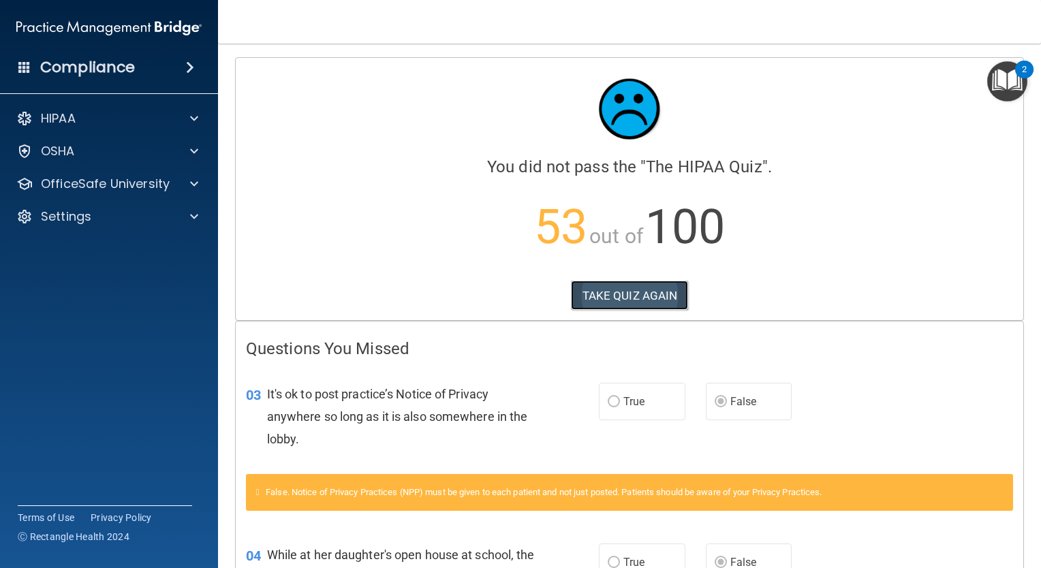
drag, startPoint x: 590, startPoint y: 290, endPoint x: 594, endPoint y: 284, distance: 7.4
click at [594, 284] on button "TAKE QUIZ AGAIN" at bounding box center [630, 296] width 118 height 30
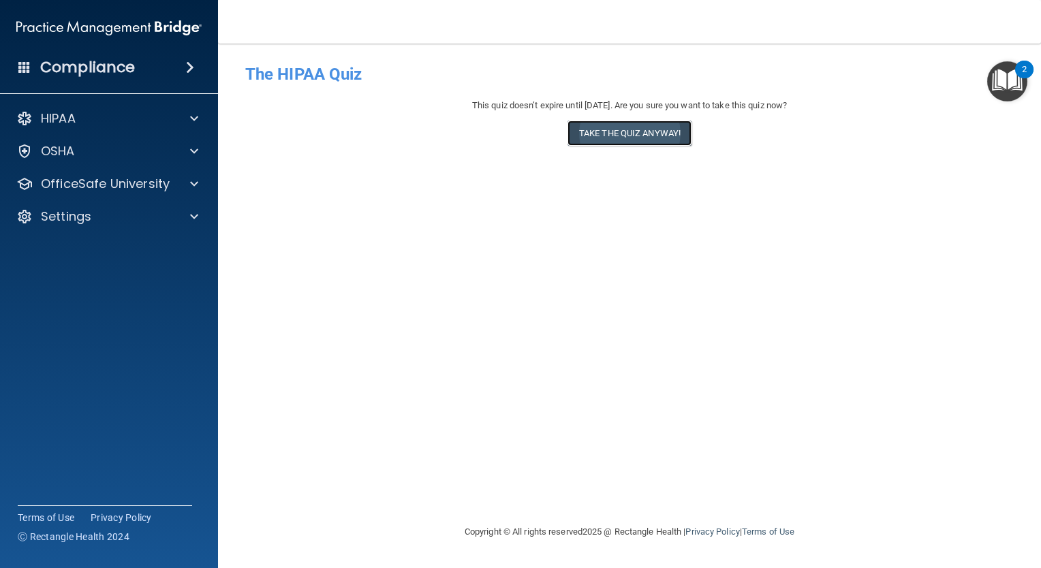
click at [616, 142] on button "Take the quiz anyway!" at bounding box center [629, 133] width 124 height 25
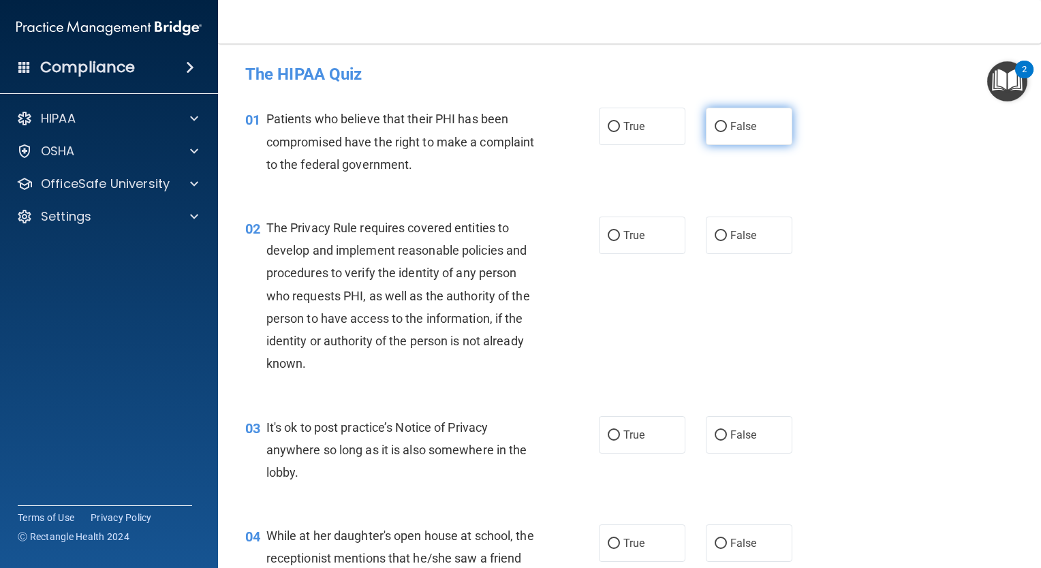
click at [717, 123] on input "False" at bounding box center [720, 127] width 12 height 10
click at [747, 121] on span "False" at bounding box center [743, 126] width 27 height 13
click at [727, 122] on input "False" at bounding box center [720, 127] width 12 height 10
click at [627, 133] on label "True" at bounding box center [642, 126] width 86 height 37
click at [620, 132] on input "True" at bounding box center [614, 127] width 12 height 10
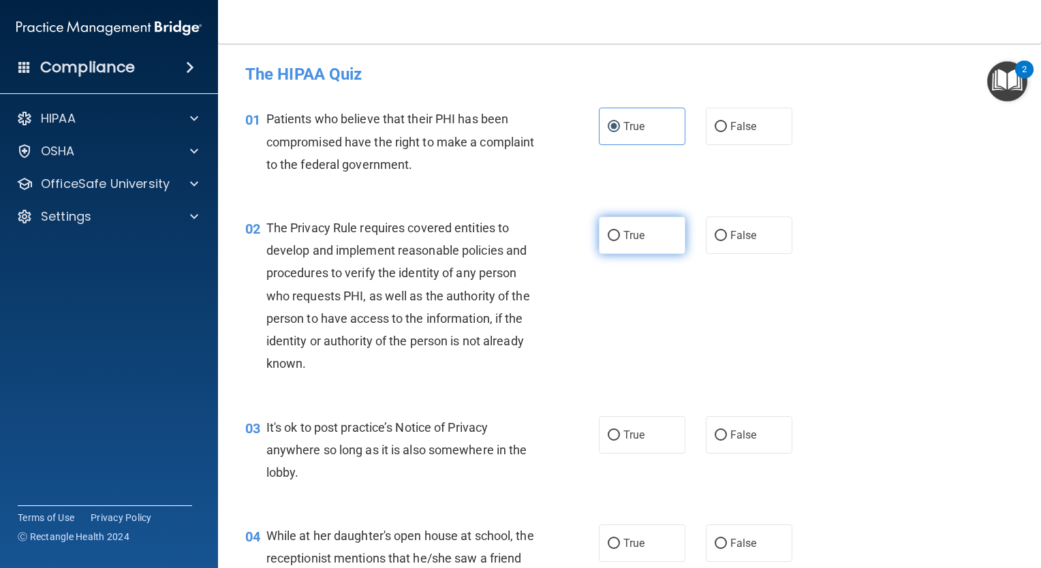
click at [623, 244] on label "True" at bounding box center [642, 235] width 86 height 37
click at [620, 241] on input "True" at bounding box center [614, 236] width 12 height 10
click at [717, 417] on label "False" at bounding box center [749, 434] width 86 height 37
click at [717, 430] on input "False" at bounding box center [720, 435] width 12 height 10
click at [730, 537] on span "False" at bounding box center [743, 543] width 27 height 13
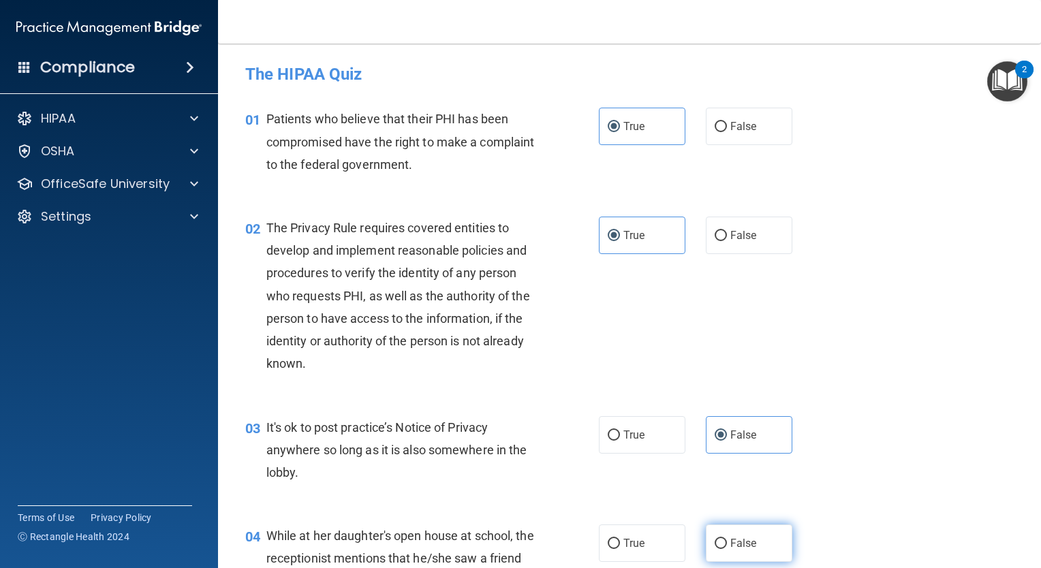
click at [725, 539] on input "False" at bounding box center [720, 544] width 12 height 10
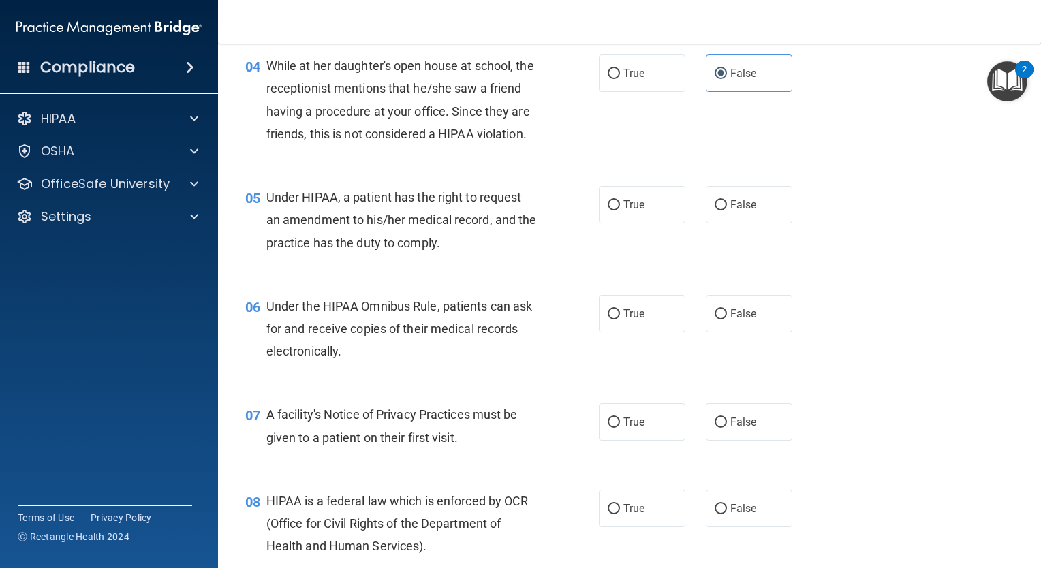
scroll to position [482, 0]
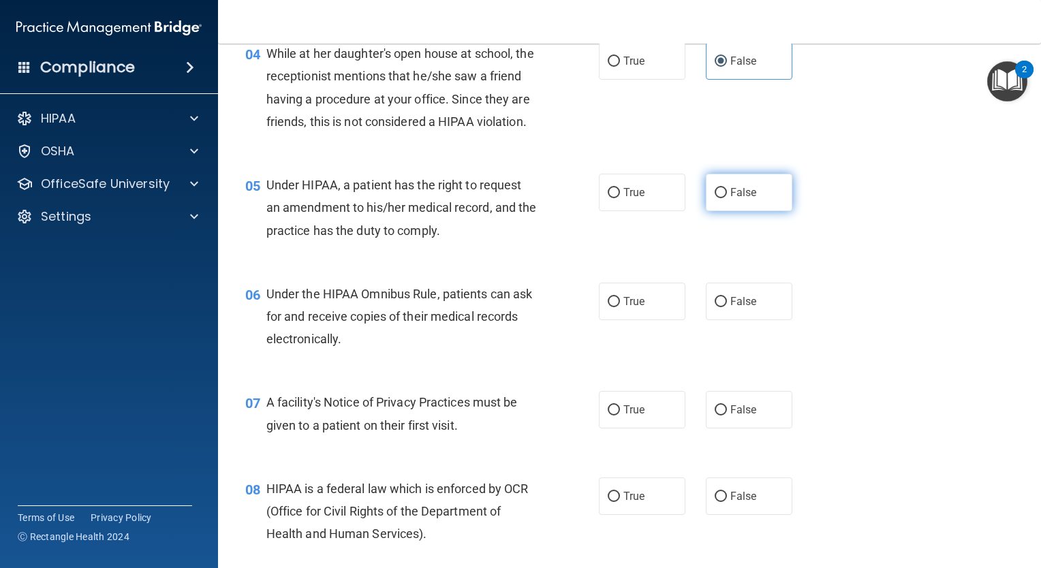
click at [730, 199] on span "False" at bounding box center [743, 192] width 27 height 13
click at [727, 198] on input "False" at bounding box center [720, 193] width 12 height 10
click at [633, 312] on label "True" at bounding box center [642, 301] width 86 height 37
click at [620, 307] on input "True" at bounding box center [614, 302] width 12 height 10
click at [615, 428] on label "True" at bounding box center [642, 409] width 86 height 37
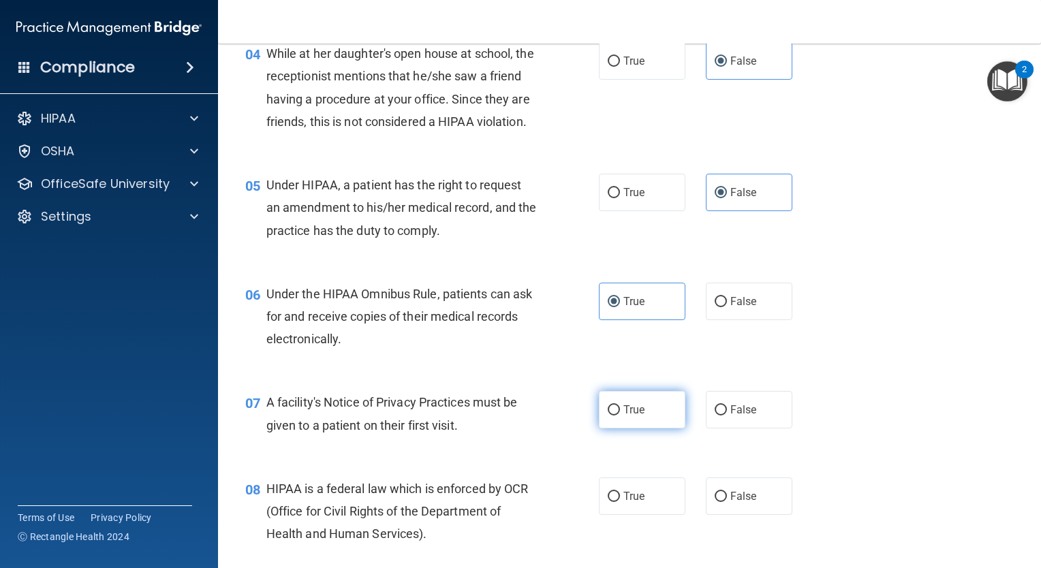
click at [615, 415] on input "True" at bounding box center [614, 410] width 12 height 10
click at [623, 503] on span "True" at bounding box center [633, 496] width 21 height 13
click at [618, 502] on input "True" at bounding box center [614, 497] width 12 height 10
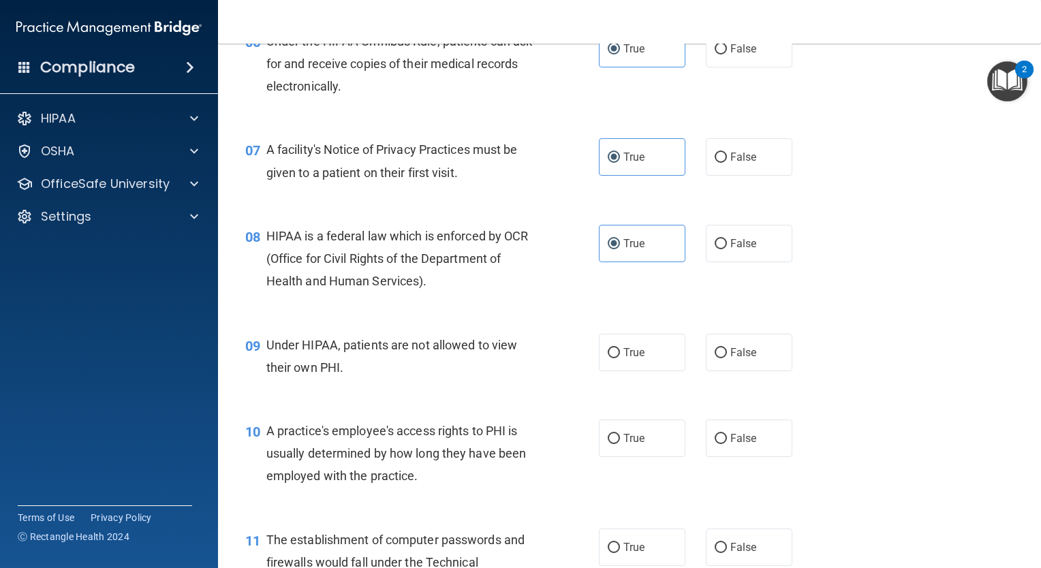
scroll to position [739, 0]
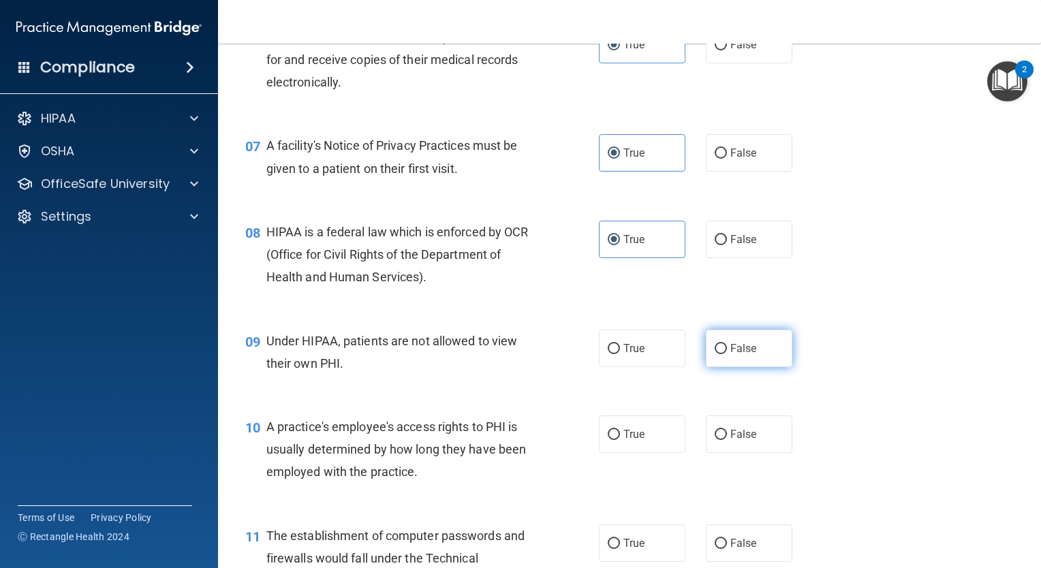
click at [738, 355] on span "False" at bounding box center [743, 348] width 27 height 13
click at [727, 354] on input "False" at bounding box center [720, 349] width 12 height 10
click at [730, 441] on span "False" at bounding box center [743, 434] width 27 height 13
click at [727, 440] on input "False" at bounding box center [720, 435] width 12 height 10
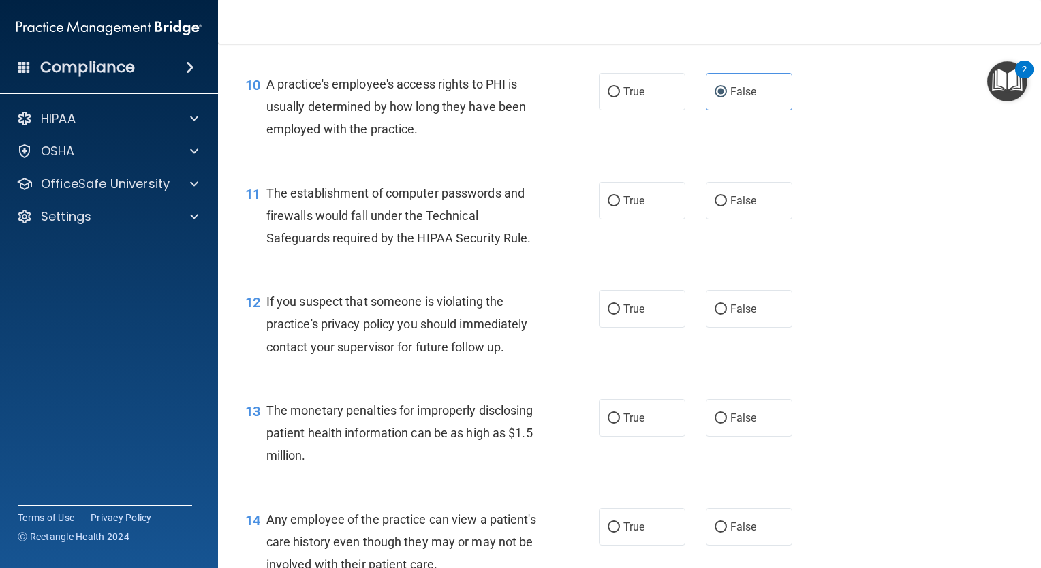
scroll to position [1077, 0]
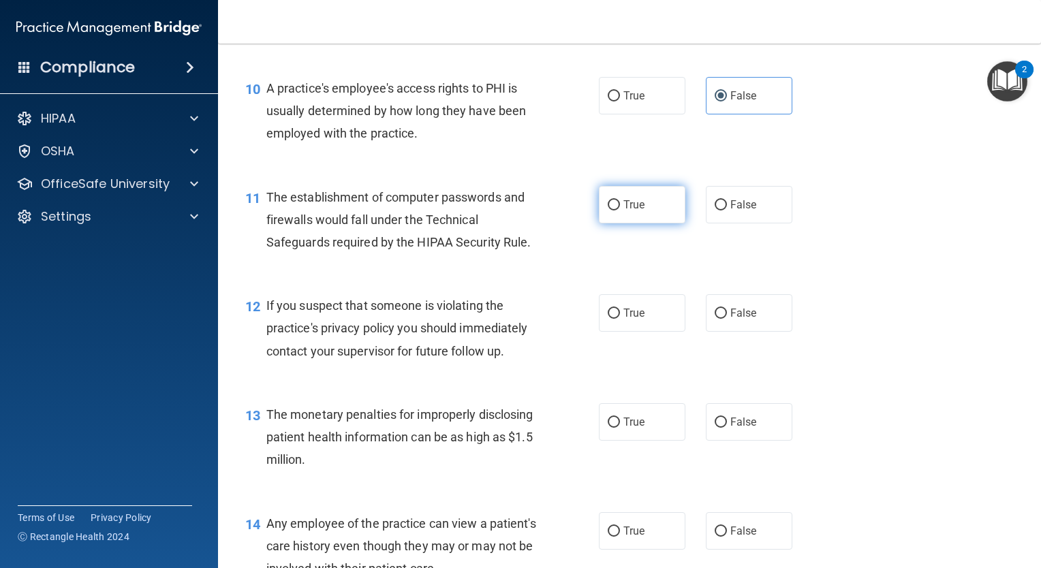
click at [629, 211] on span "True" at bounding box center [633, 204] width 21 height 13
click at [620, 210] on input "True" at bounding box center [614, 205] width 12 height 10
click at [625, 324] on label "True" at bounding box center [642, 312] width 86 height 37
click at [620, 319] on input "True" at bounding box center [614, 314] width 12 height 10
click at [612, 441] on label "True" at bounding box center [642, 421] width 86 height 37
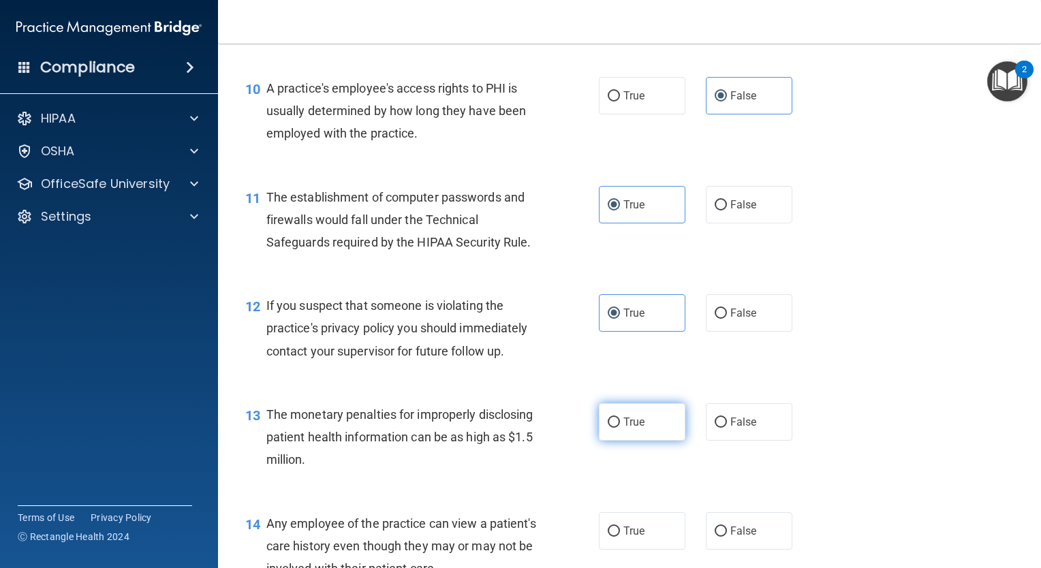
click at [612, 428] on input "True" at bounding box center [614, 423] width 12 height 10
click at [714, 537] on input "False" at bounding box center [720, 531] width 12 height 10
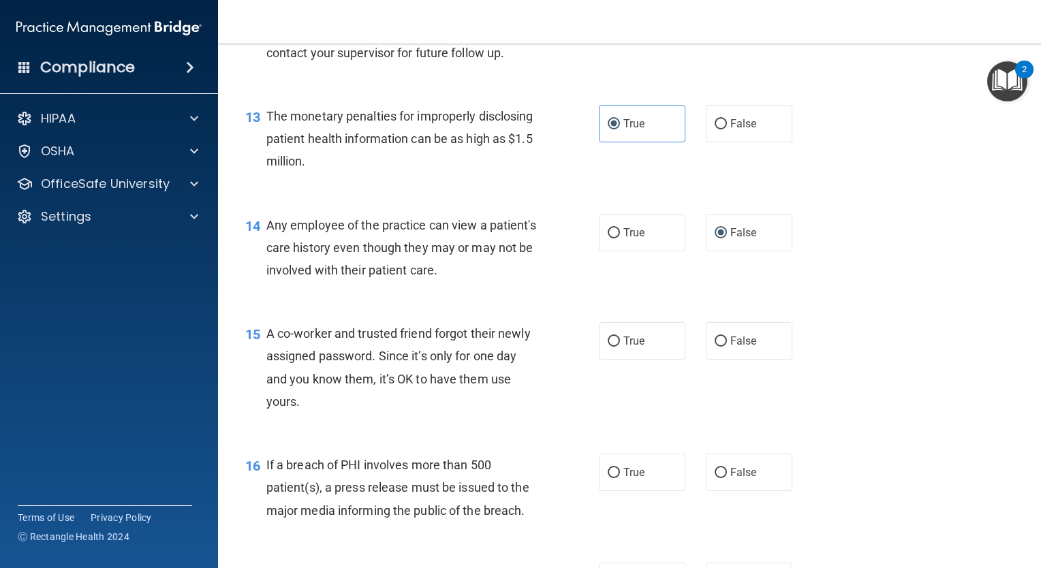
scroll to position [1474, 0]
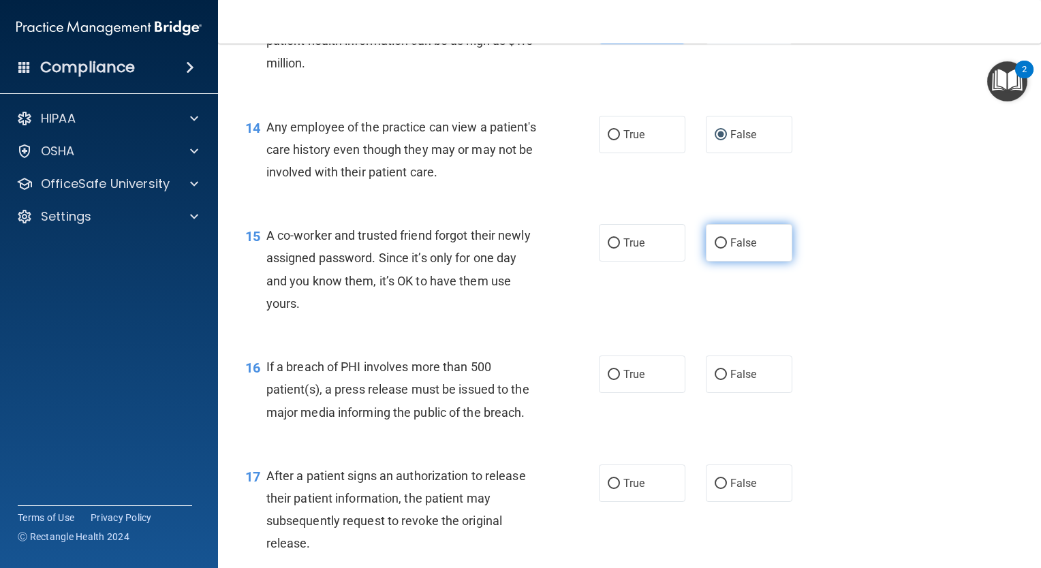
click at [706, 247] on label "False" at bounding box center [749, 242] width 86 height 37
click at [714, 247] on input "False" at bounding box center [720, 243] width 12 height 10
click at [658, 393] on label "True" at bounding box center [642, 374] width 86 height 37
click at [620, 380] on input "True" at bounding box center [614, 375] width 12 height 10
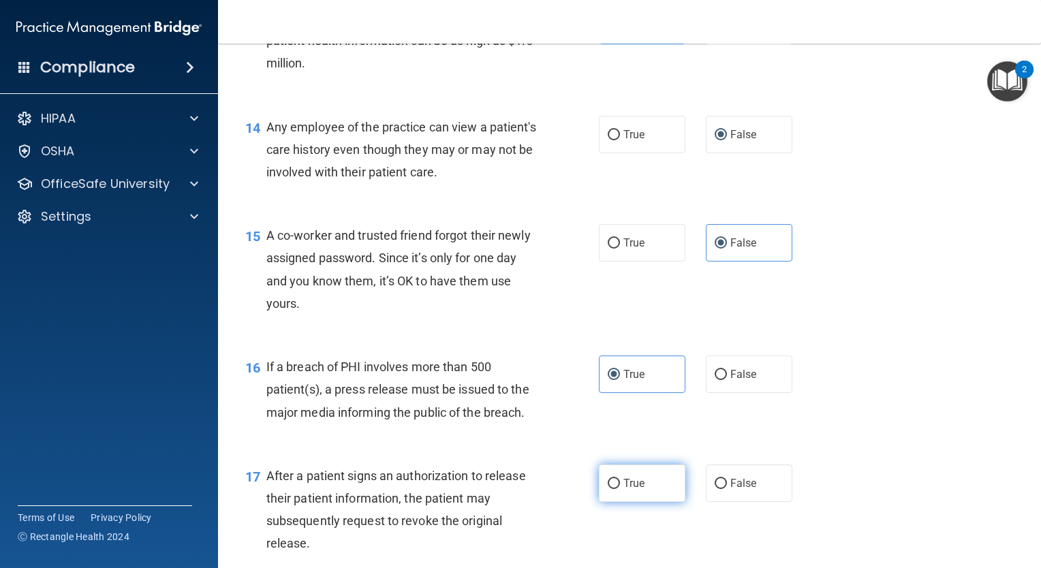
click at [625, 490] on span "True" at bounding box center [633, 483] width 21 height 13
click at [620, 489] on input "True" at bounding box center [614, 484] width 12 height 10
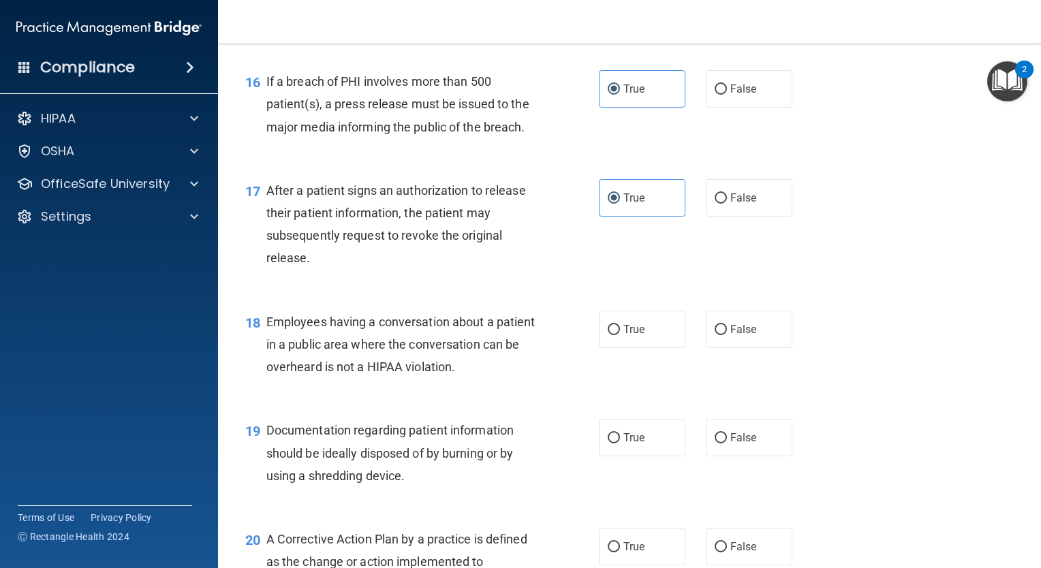
scroll to position [1755, 0]
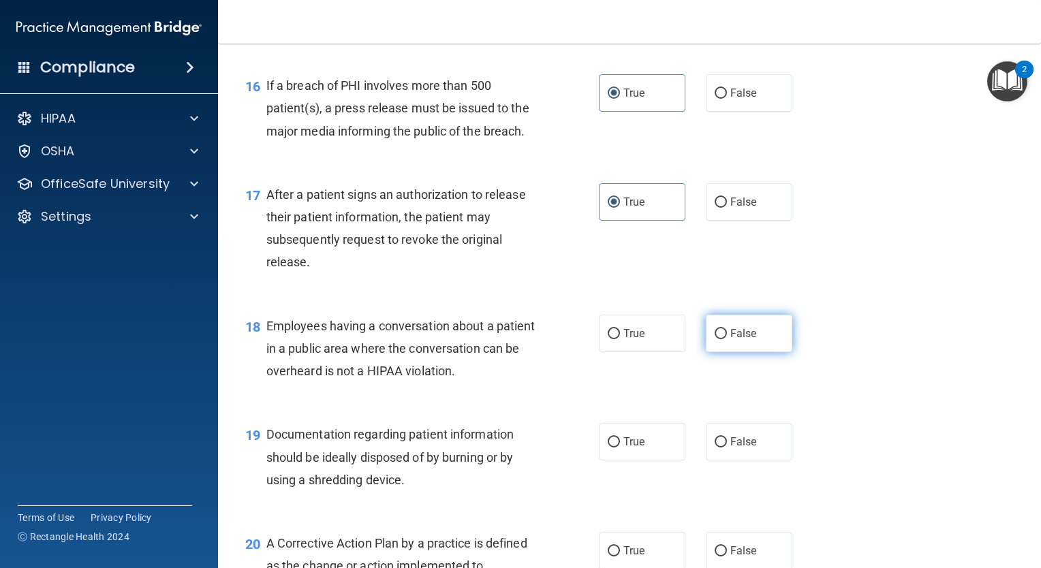
click at [729, 347] on label "False" at bounding box center [749, 333] width 86 height 37
click at [727, 339] on input "False" at bounding box center [720, 334] width 12 height 10
click at [642, 445] on label "True" at bounding box center [642, 441] width 86 height 37
click at [620, 445] on input "True" at bounding box center [614, 442] width 12 height 10
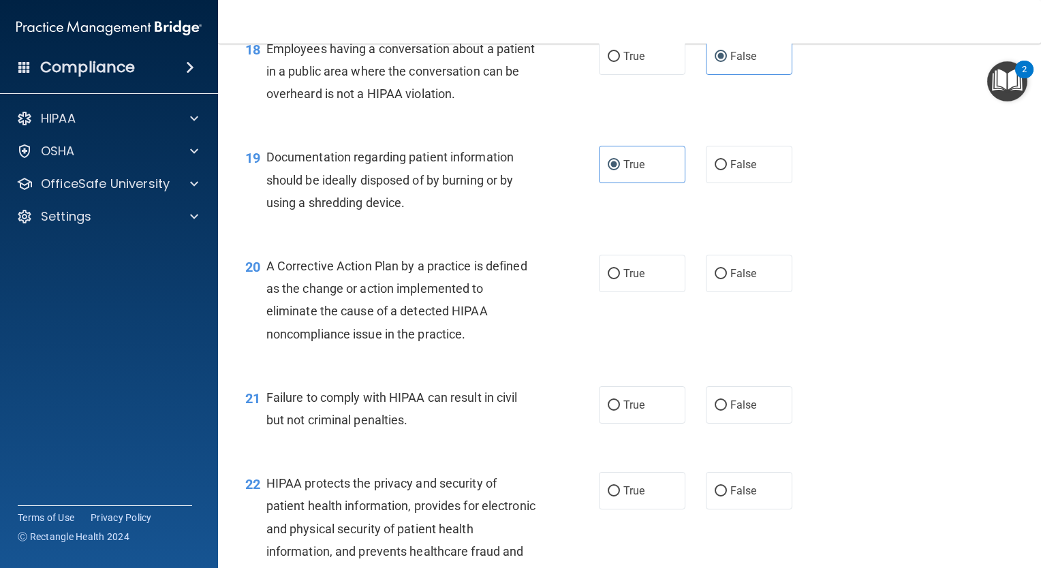
scroll to position [2041, 0]
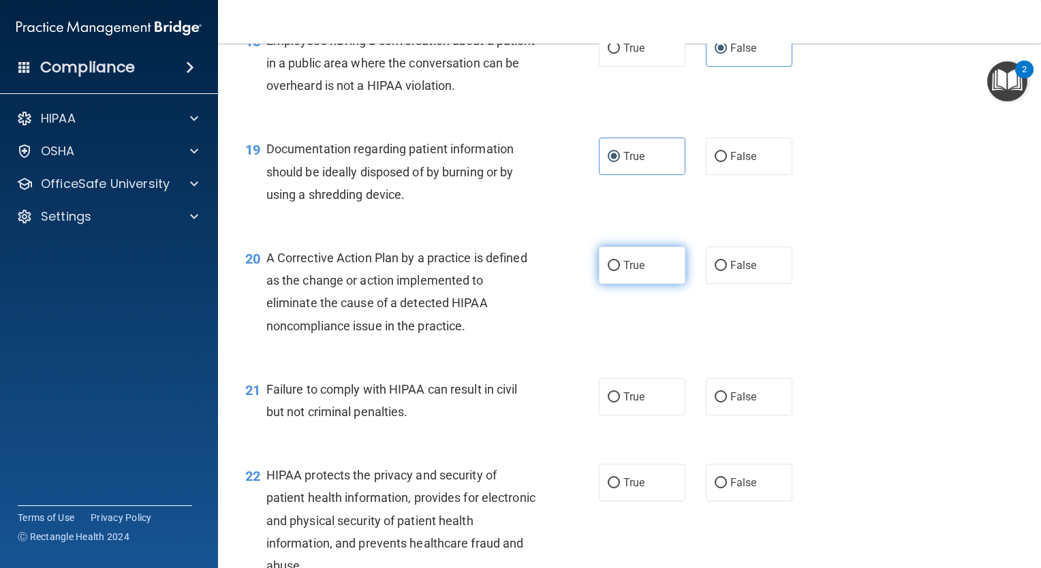
click at [650, 284] on label "True" at bounding box center [642, 265] width 86 height 37
click at [620, 271] on input "True" at bounding box center [614, 266] width 12 height 10
click at [730, 403] on span "False" at bounding box center [743, 396] width 27 height 13
click at [727, 403] on input "False" at bounding box center [720, 397] width 12 height 10
click at [633, 501] on label "True" at bounding box center [642, 482] width 86 height 37
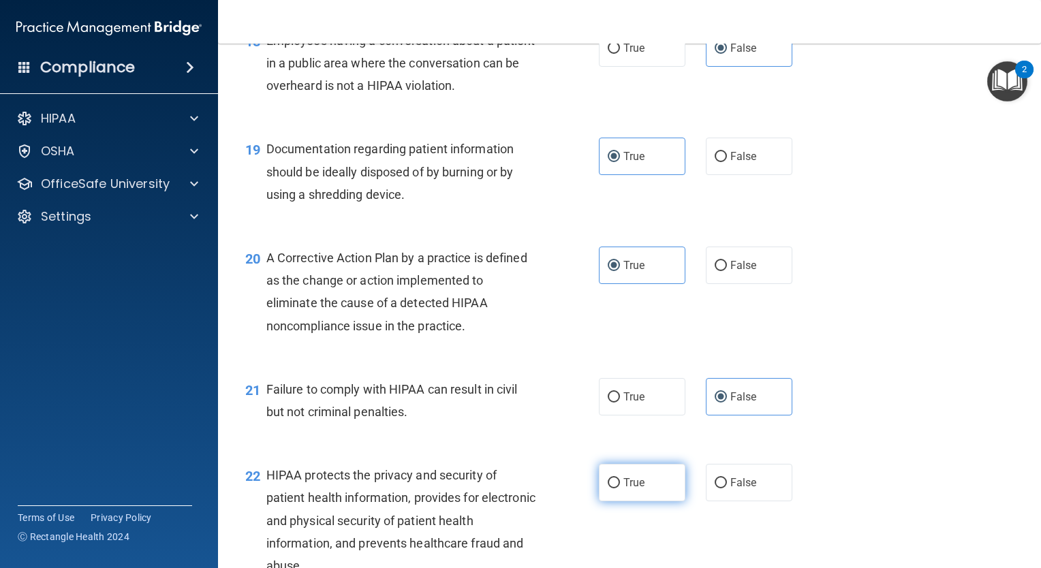
click at [620, 488] on input "True" at bounding box center [614, 483] width 12 height 10
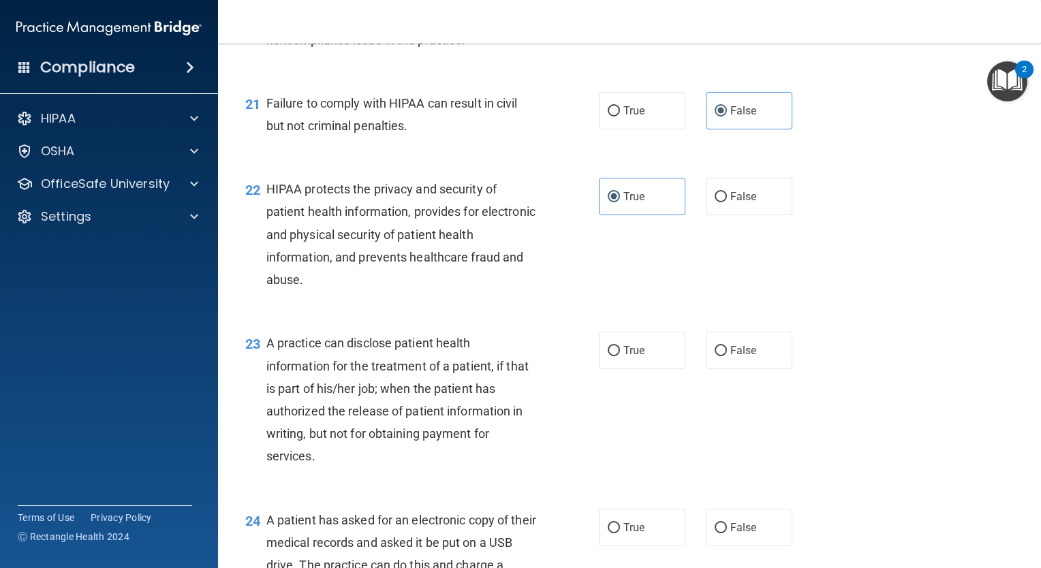
scroll to position [2330, 0]
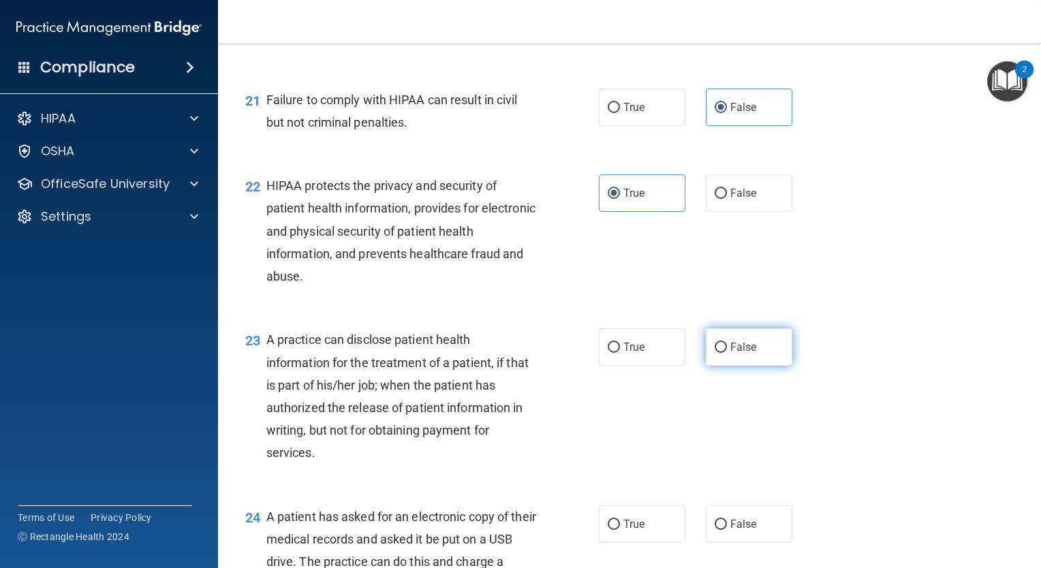
click at [706, 362] on label "False" at bounding box center [749, 346] width 86 height 37
click at [714, 353] on input "False" at bounding box center [720, 348] width 12 height 10
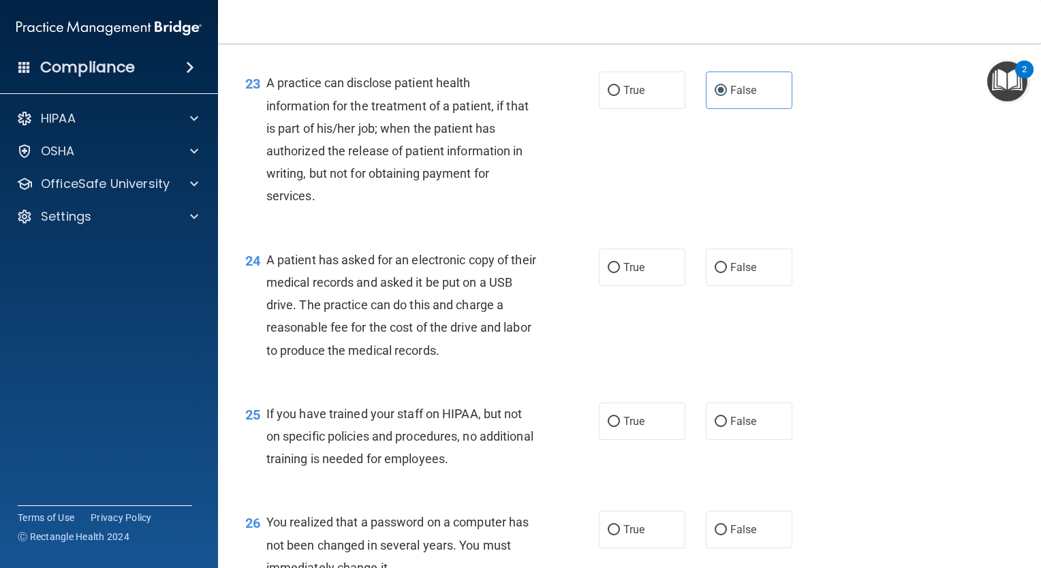
scroll to position [2583, 0]
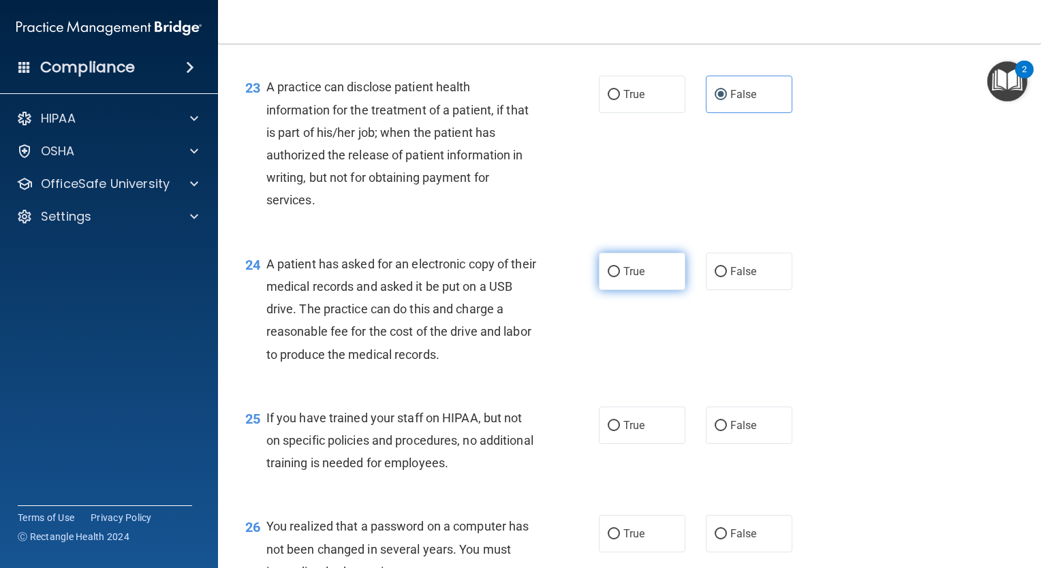
click at [610, 290] on label "True" at bounding box center [642, 271] width 86 height 37
click at [610, 277] on input "True" at bounding box center [614, 272] width 12 height 10
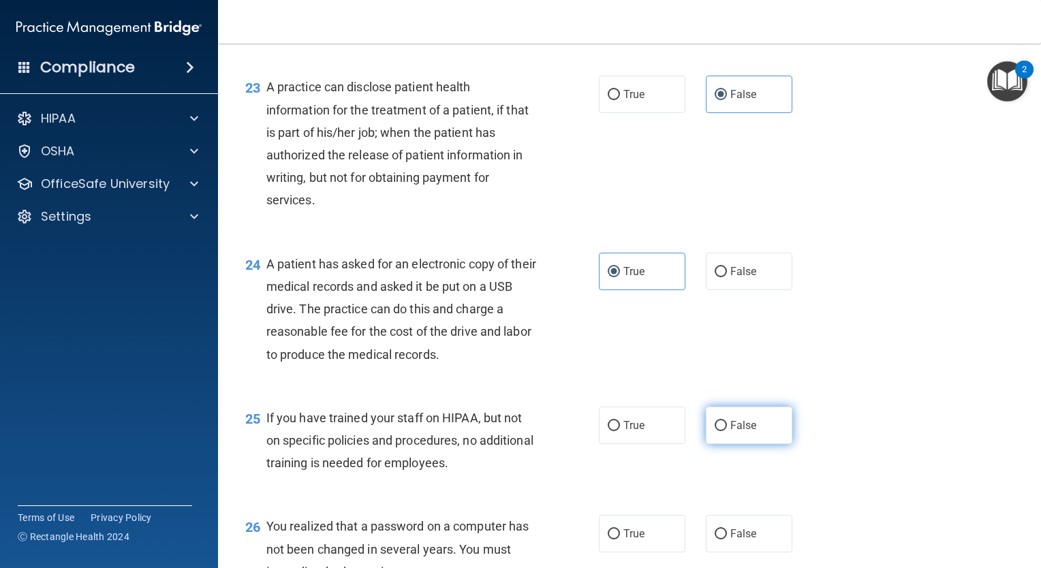
click at [734, 440] on label "False" at bounding box center [749, 425] width 86 height 37
click at [727, 431] on input "False" at bounding box center [720, 426] width 12 height 10
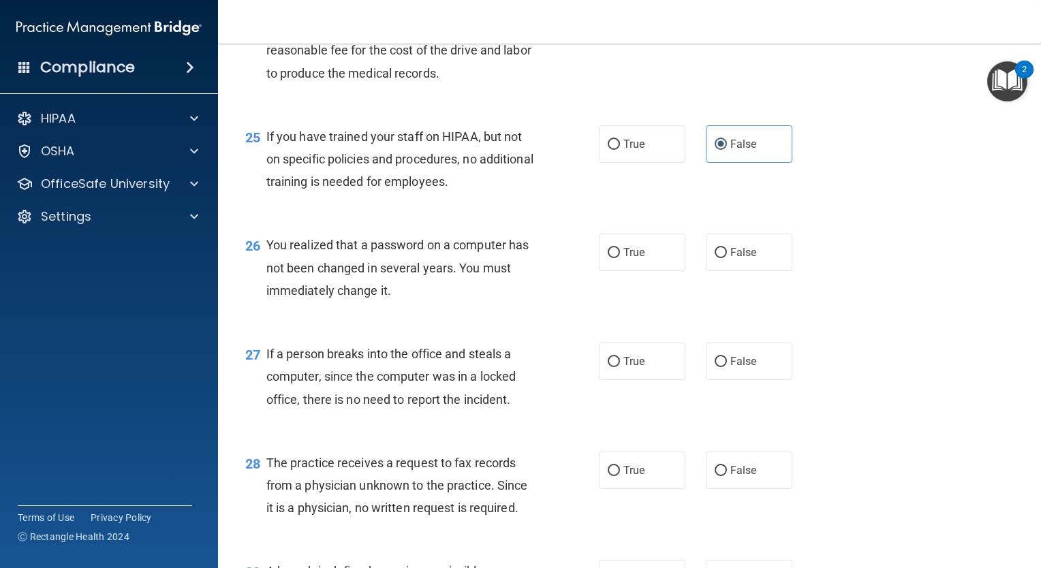
scroll to position [2868, 0]
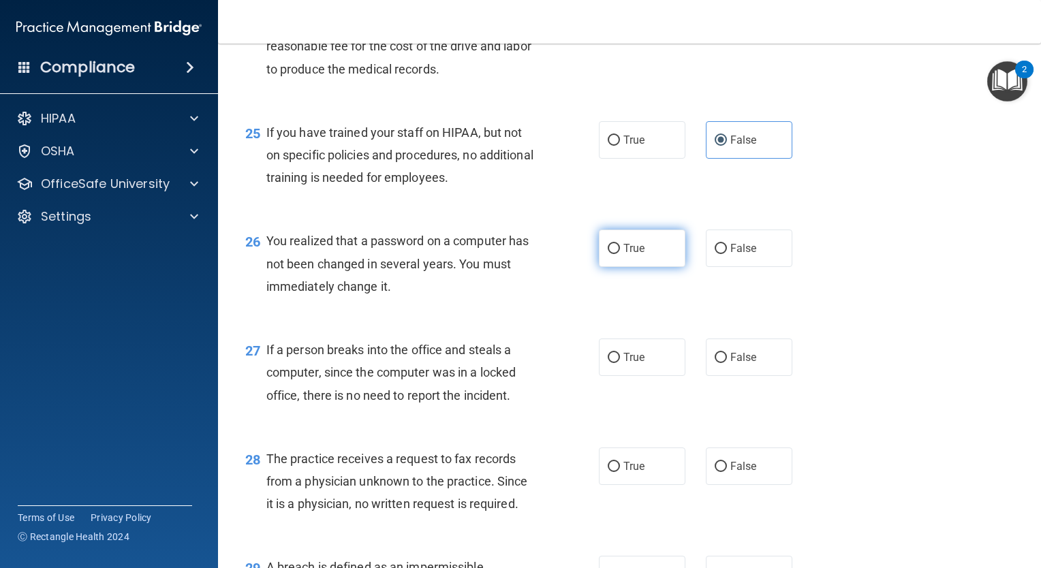
click at [678, 267] on label "True" at bounding box center [642, 248] width 86 height 37
click at [620, 254] on input "True" at bounding box center [614, 249] width 12 height 10
click at [741, 364] on span "False" at bounding box center [743, 357] width 27 height 13
click at [727, 363] on input "False" at bounding box center [720, 358] width 12 height 10
click at [714, 485] on label "False" at bounding box center [749, 465] width 86 height 37
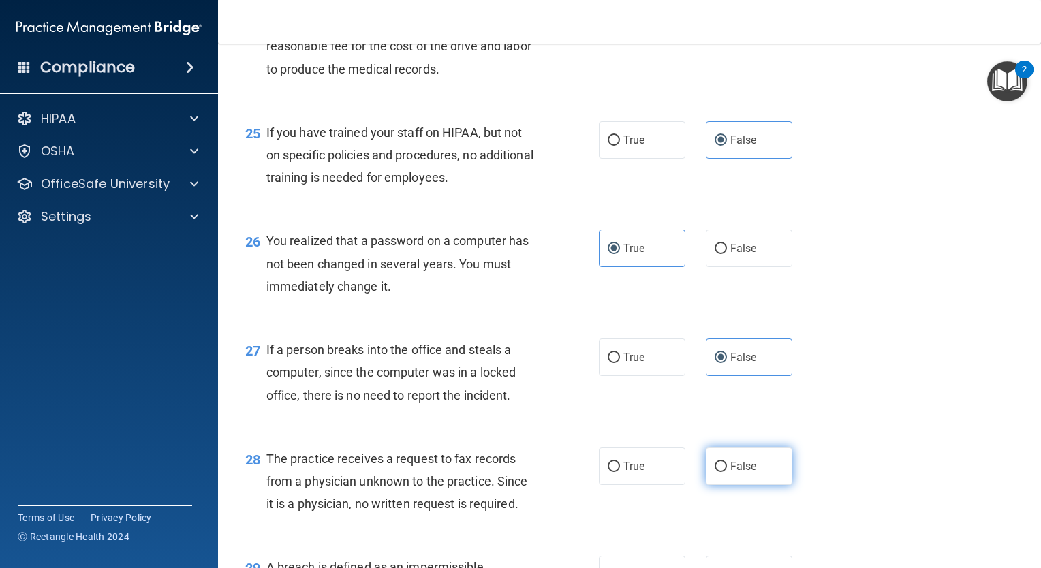
click at [714, 472] on input "False" at bounding box center [720, 467] width 12 height 10
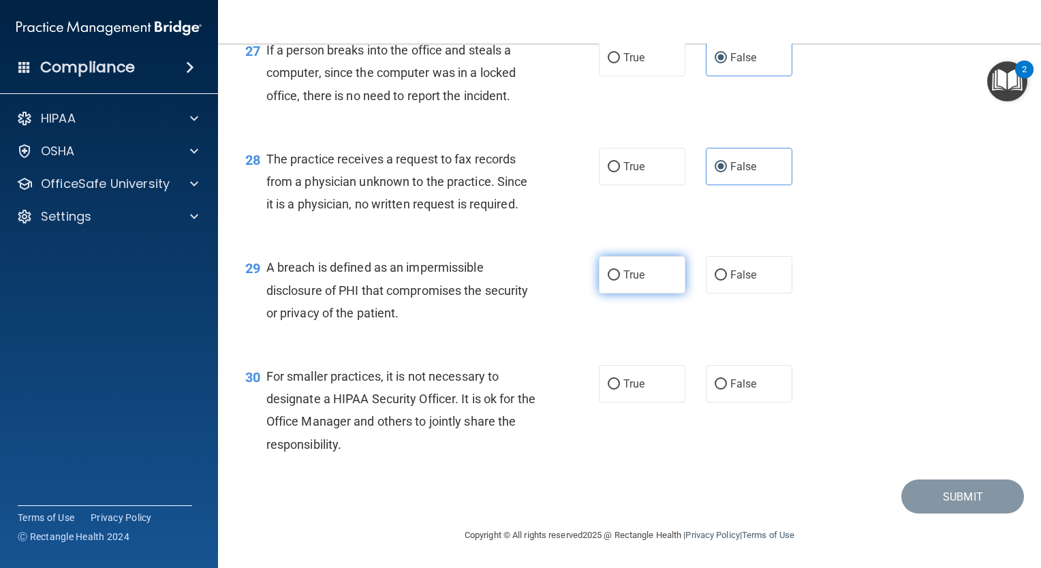
click at [643, 278] on label "True" at bounding box center [642, 274] width 86 height 37
click at [620, 278] on input "True" at bounding box center [614, 275] width 12 height 10
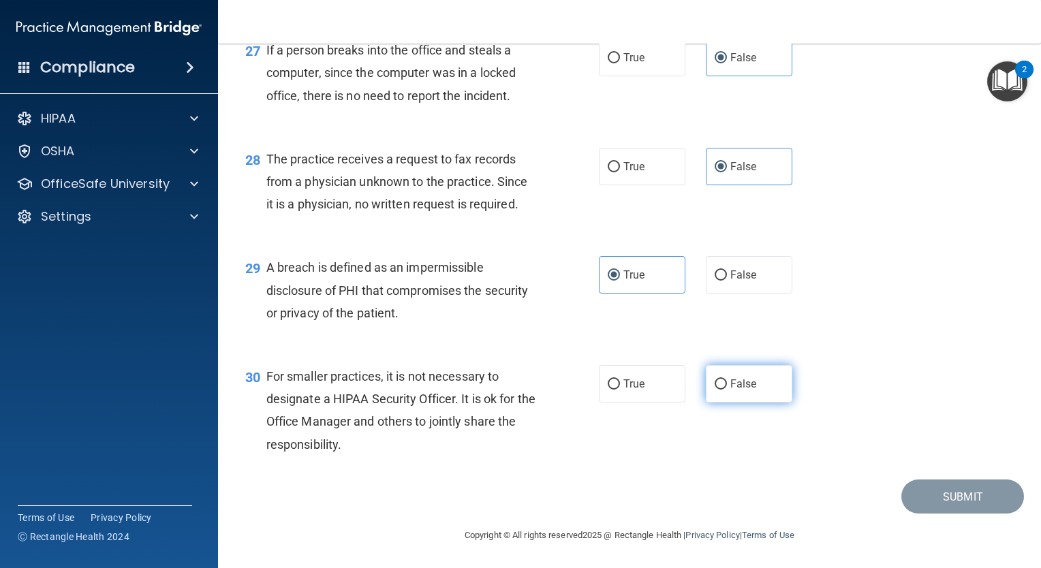
click at [730, 382] on span "False" at bounding box center [743, 383] width 27 height 13
click at [727, 382] on input "False" at bounding box center [720, 384] width 12 height 10
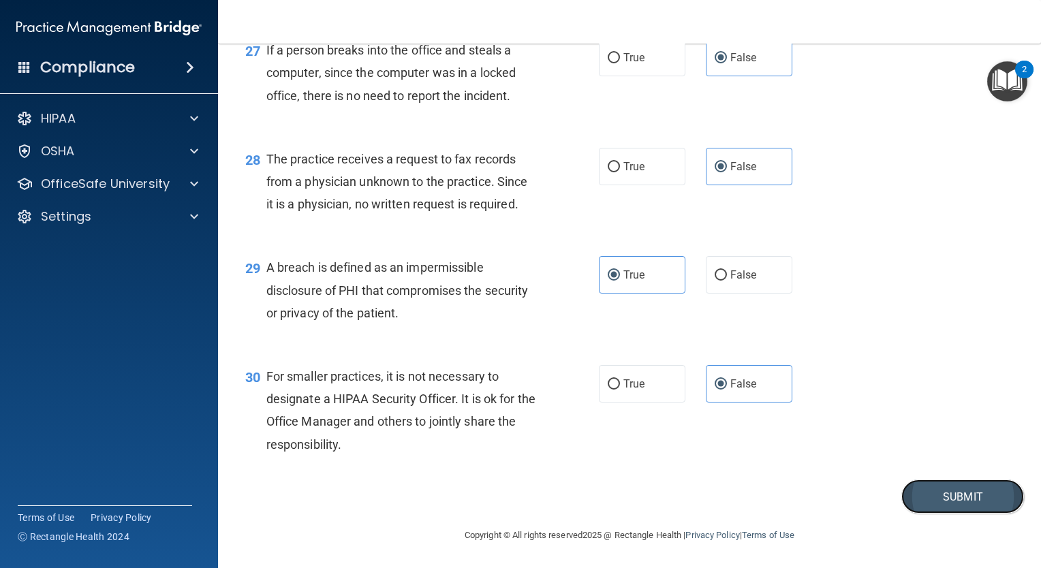
click at [909, 497] on button "Submit" at bounding box center [962, 496] width 123 height 35
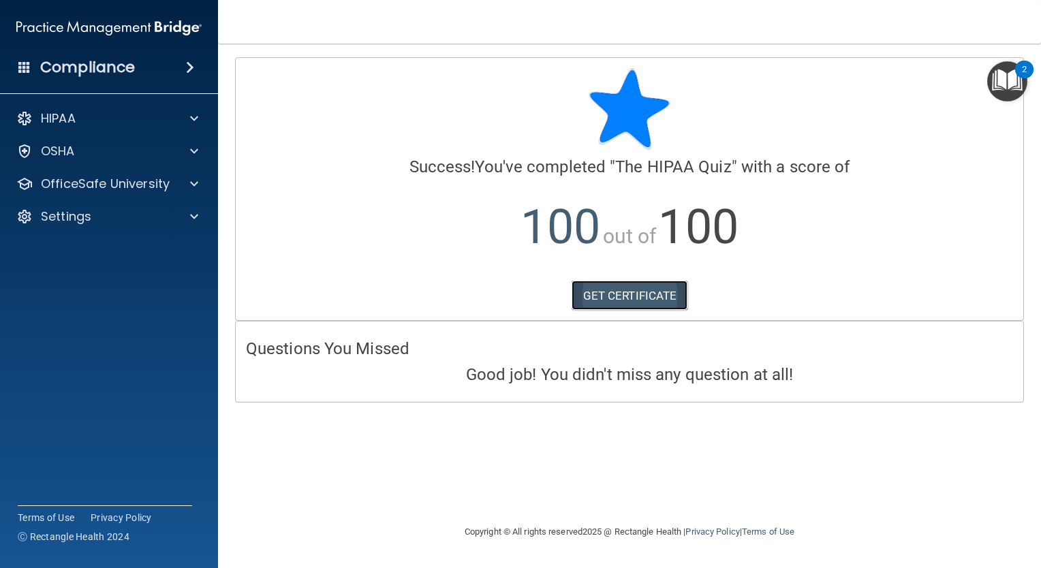
click at [599, 287] on link "GET CERTIFICATE" at bounding box center [629, 296] width 116 height 30
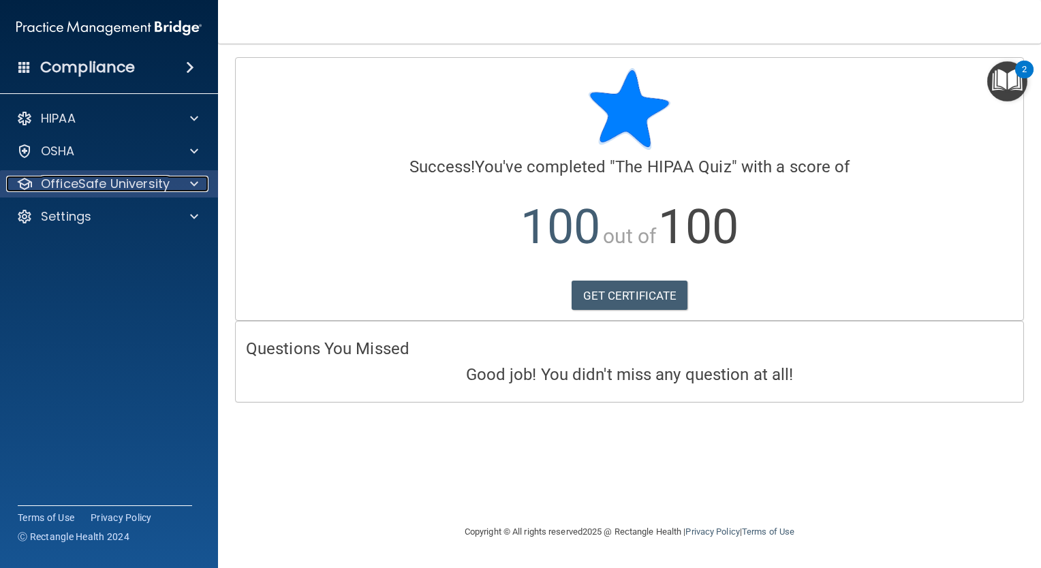
click at [125, 176] on p "OfficeSafe University" at bounding box center [105, 184] width 129 height 16
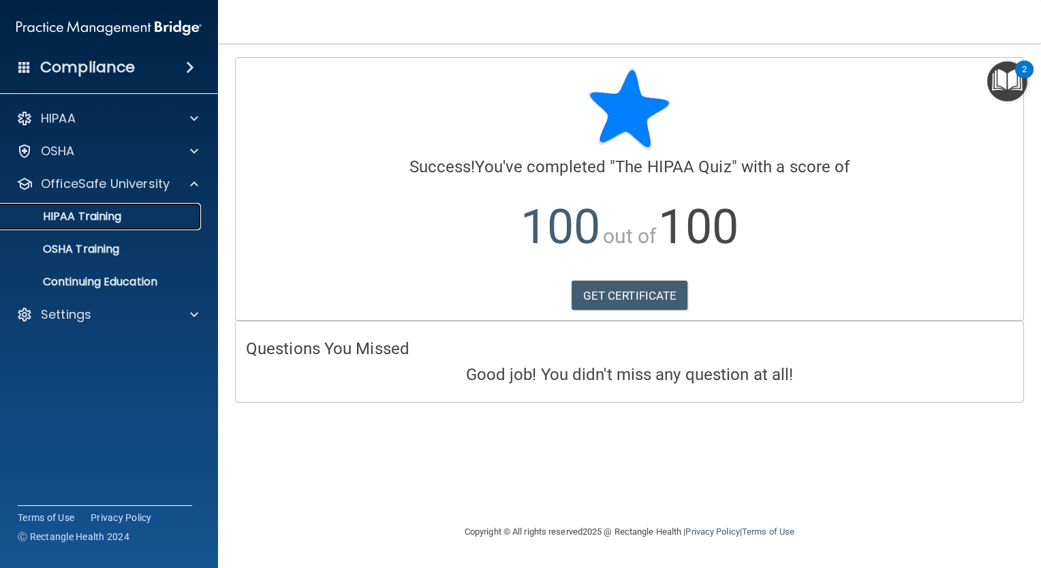
click at [128, 203] on link "HIPAA Training" at bounding box center [93, 216] width 215 height 27
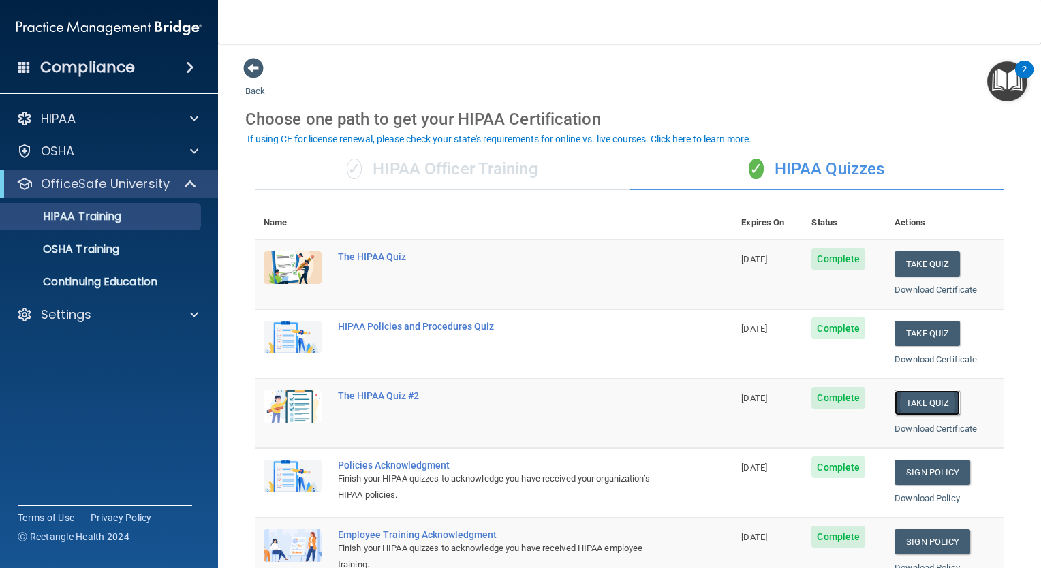
click at [904, 406] on button "Take Quiz" at bounding box center [926, 402] width 65 height 25
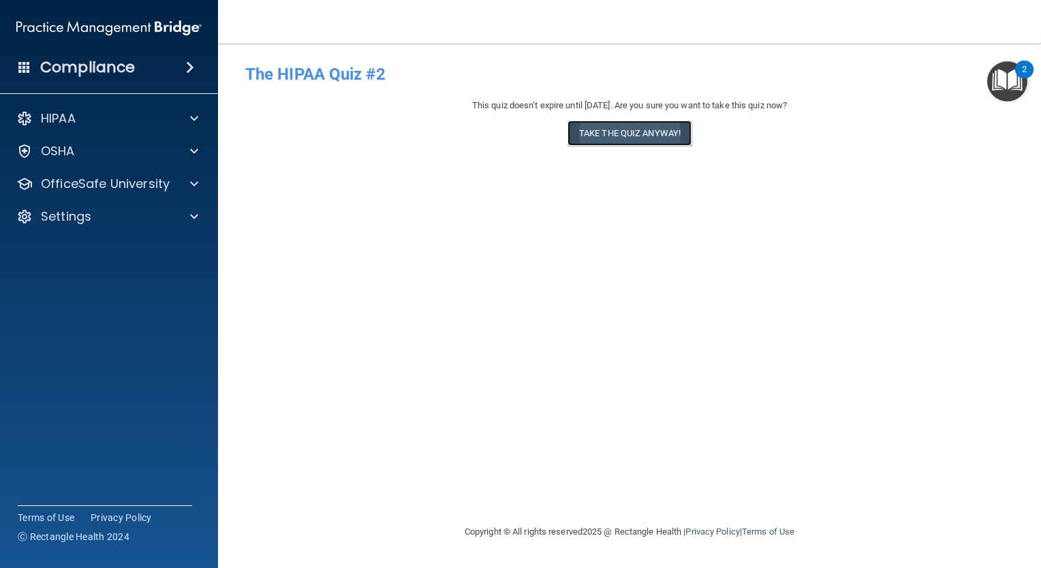
click at [662, 132] on button "Take the quiz anyway!" at bounding box center [629, 133] width 124 height 25
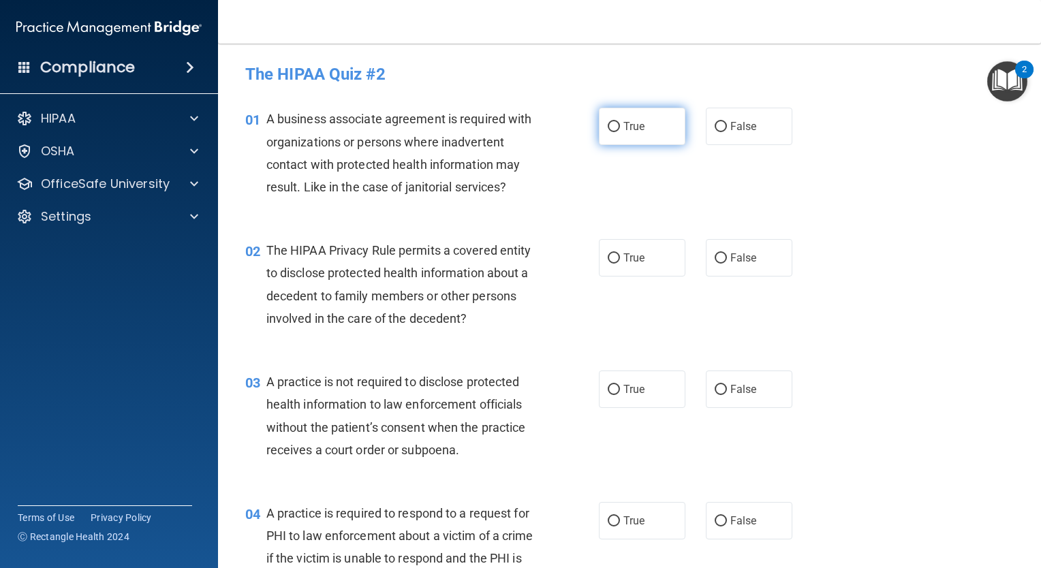
click at [659, 121] on label "True" at bounding box center [642, 126] width 86 height 37
click at [620, 122] on input "True" at bounding box center [614, 127] width 12 height 10
drag, startPoint x: 593, startPoint y: 268, endPoint x: 602, endPoint y: 254, distance: 16.8
click at [602, 254] on label "True" at bounding box center [642, 257] width 86 height 37
click at [614, 244] on label "True" at bounding box center [642, 257] width 86 height 37
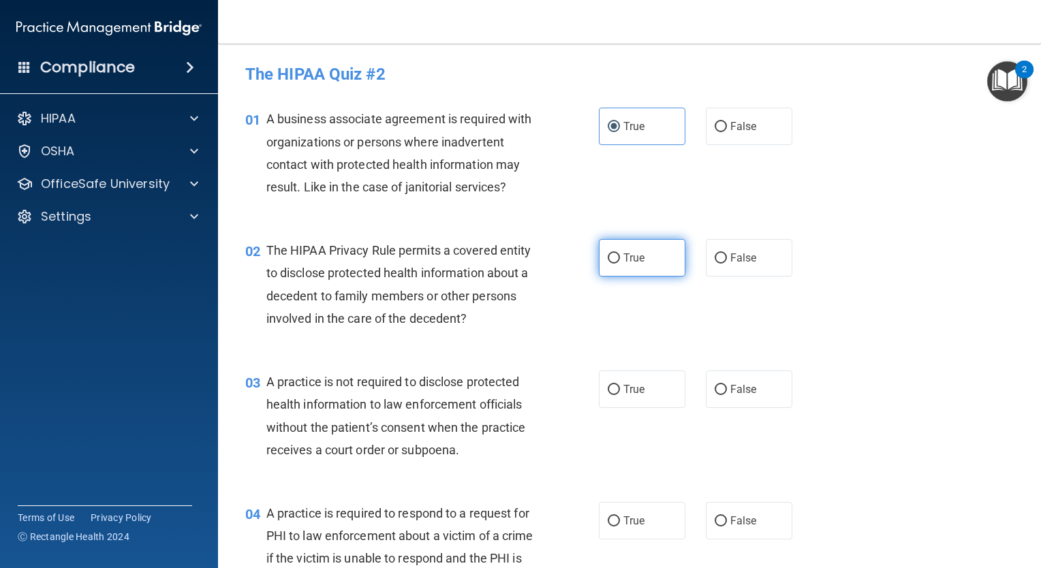
click at [614, 253] on input "True" at bounding box center [614, 258] width 12 height 10
click at [609, 385] on input "True" at bounding box center [614, 390] width 12 height 10
click at [602, 527] on label "True" at bounding box center [642, 520] width 86 height 37
click at [608, 526] on input "True" at bounding box center [614, 521] width 12 height 10
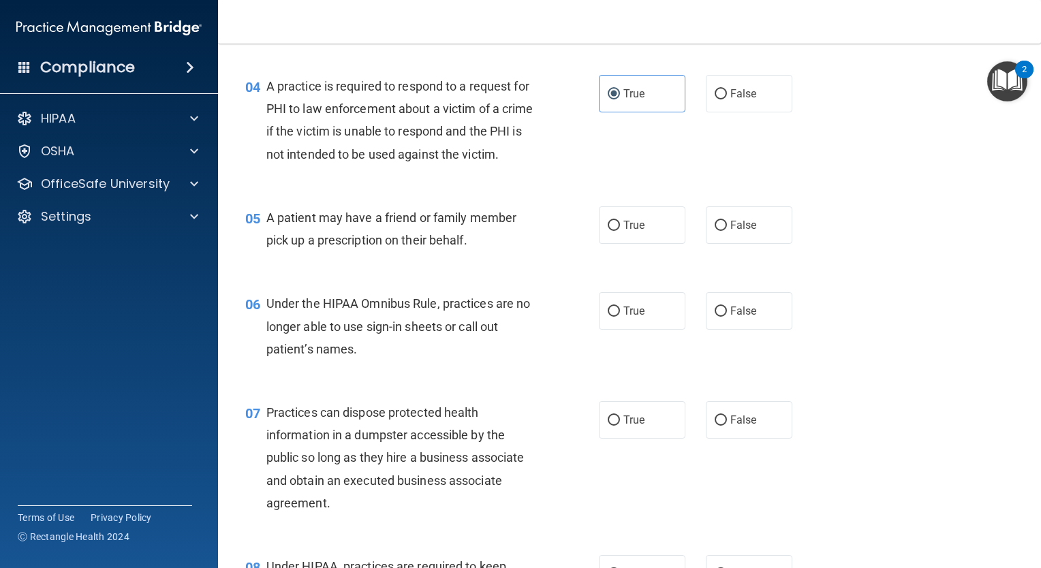
scroll to position [460, 0]
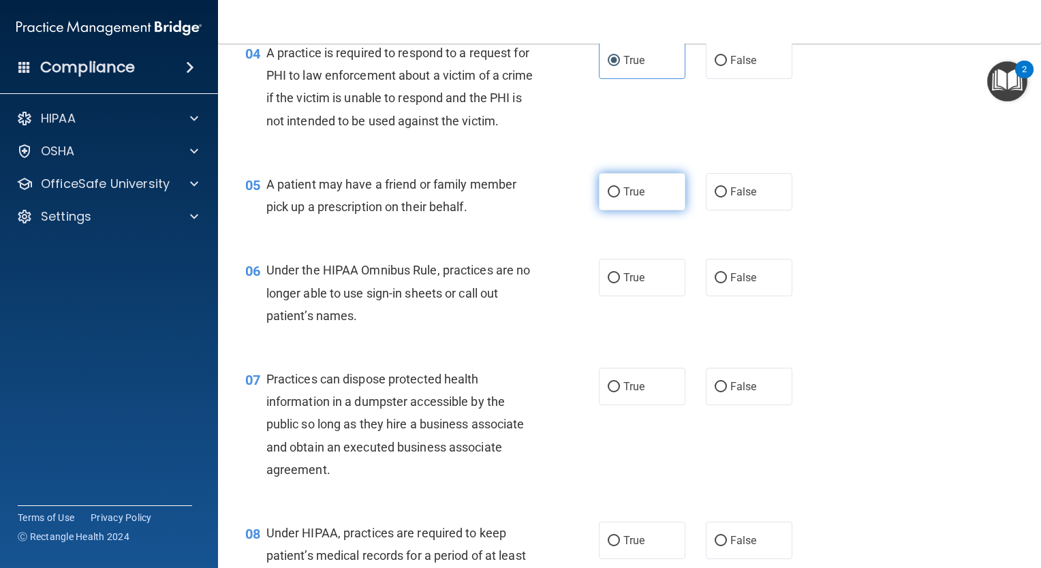
click at [654, 210] on label "True" at bounding box center [642, 191] width 86 height 37
click at [620, 198] on input "True" at bounding box center [614, 192] width 12 height 10
click at [625, 284] on span "True" at bounding box center [633, 277] width 21 height 13
click at [620, 283] on input "True" at bounding box center [614, 278] width 12 height 10
click at [624, 393] on span "True" at bounding box center [633, 386] width 21 height 13
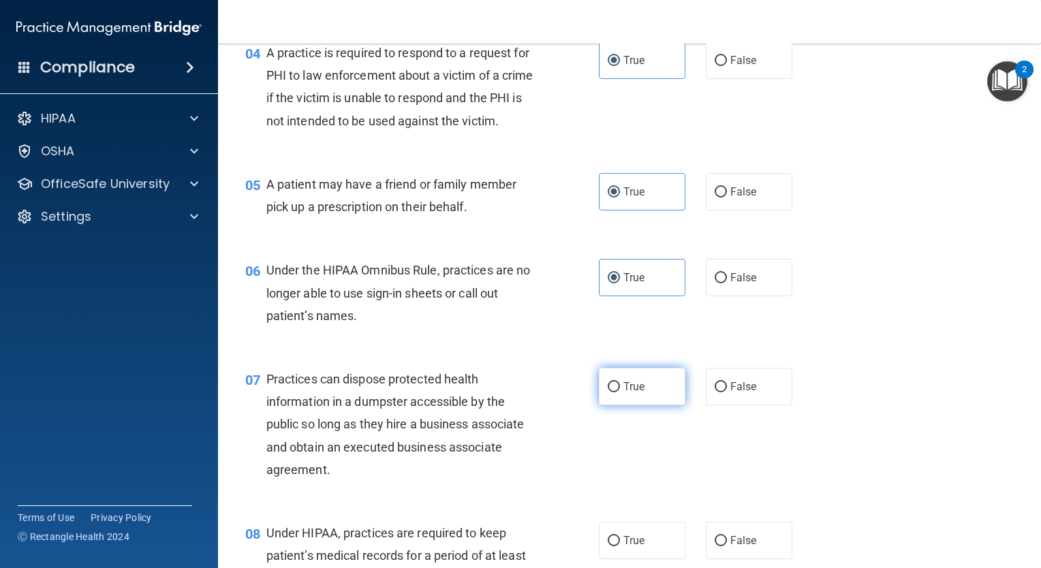
click at [620, 392] on input "True" at bounding box center [614, 387] width 12 height 10
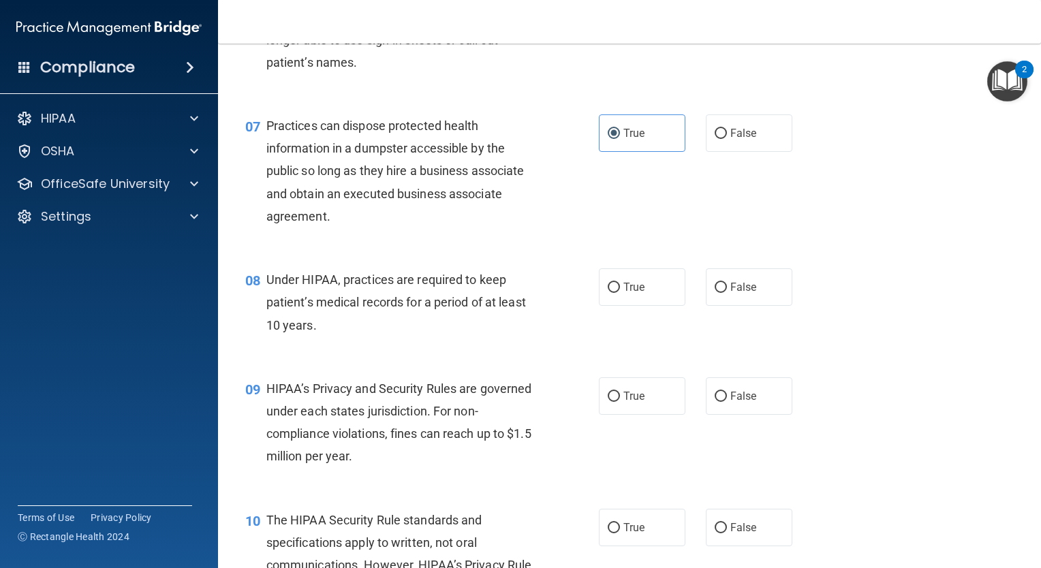
scroll to position [722, 0]
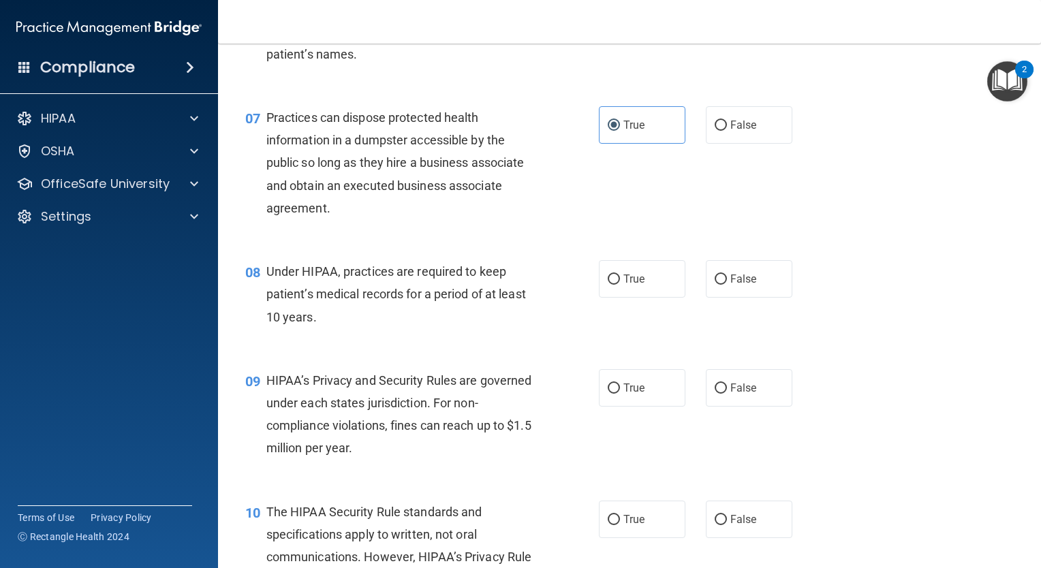
click at [646, 322] on div "08 Under HIPAA, practices are required to keep patient’s medical records for a …" at bounding box center [629, 297] width 789 height 109
click at [652, 298] on label "True" at bounding box center [642, 278] width 86 height 37
click at [620, 285] on input "True" at bounding box center [614, 279] width 12 height 10
click at [627, 394] on span "True" at bounding box center [633, 387] width 21 height 13
click at [620, 394] on input "True" at bounding box center [614, 388] width 12 height 10
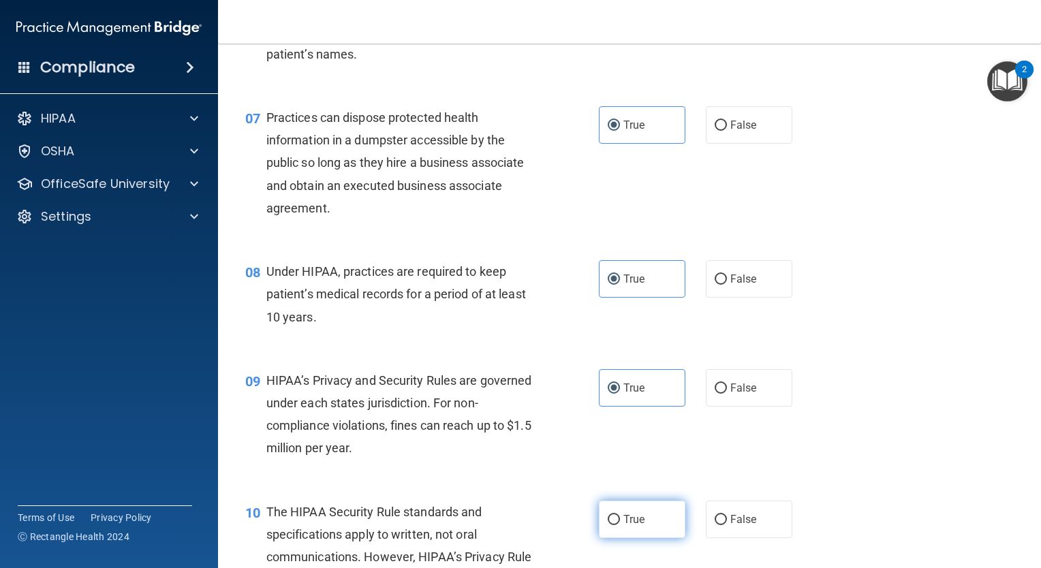
click at [610, 530] on label "True" at bounding box center [642, 519] width 86 height 37
click at [610, 525] on input "True" at bounding box center [614, 520] width 12 height 10
click at [1022, 213] on main "- The HIPAA Quiz #2 This quiz doesn’t expire until 04/07/2026. Are you sure you…" at bounding box center [629, 306] width 823 height 524
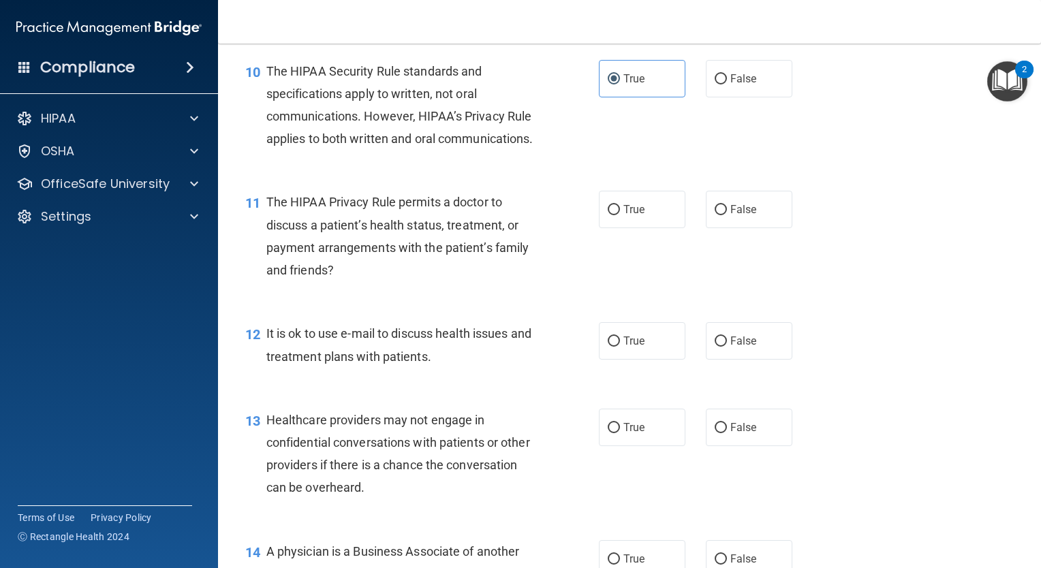
scroll to position [1208, 0]
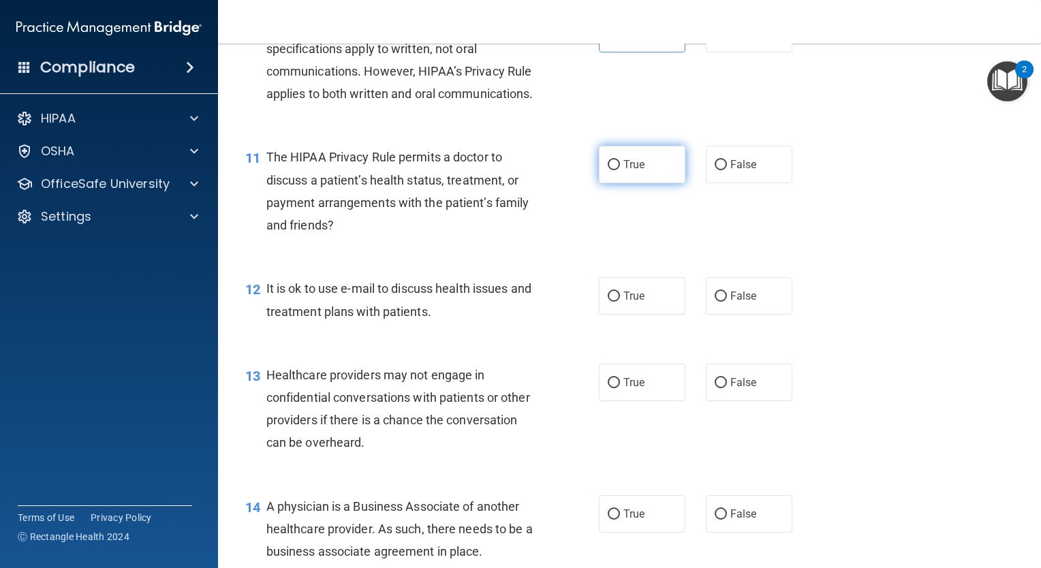
click at [610, 183] on label "True" at bounding box center [642, 164] width 86 height 37
click at [610, 170] on input "True" at bounding box center [614, 165] width 12 height 10
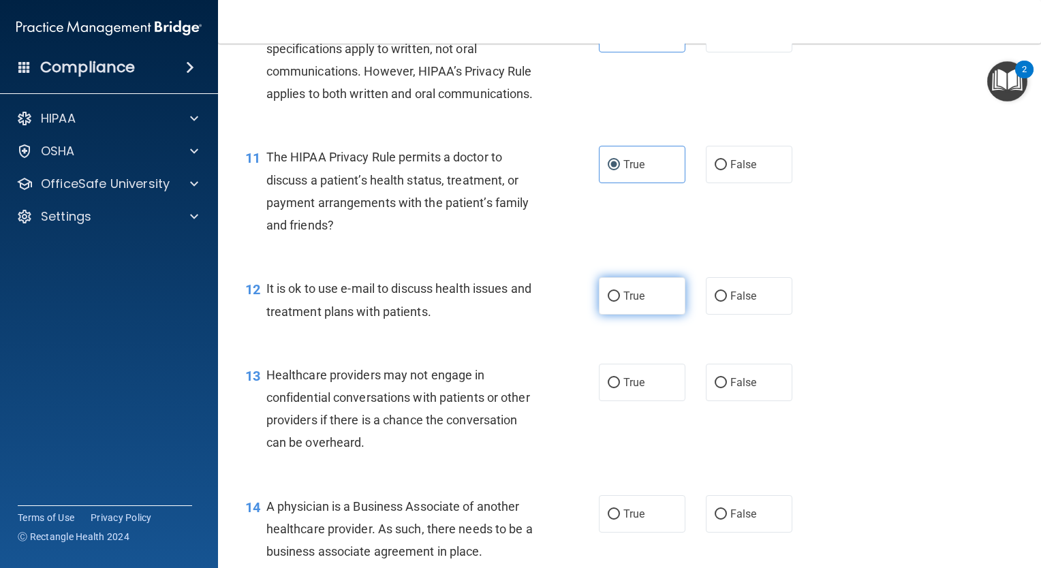
click at [629, 315] on label "True" at bounding box center [642, 295] width 86 height 37
click at [620, 302] on input "True" at bounding box center [614, 297] width 12 height 10
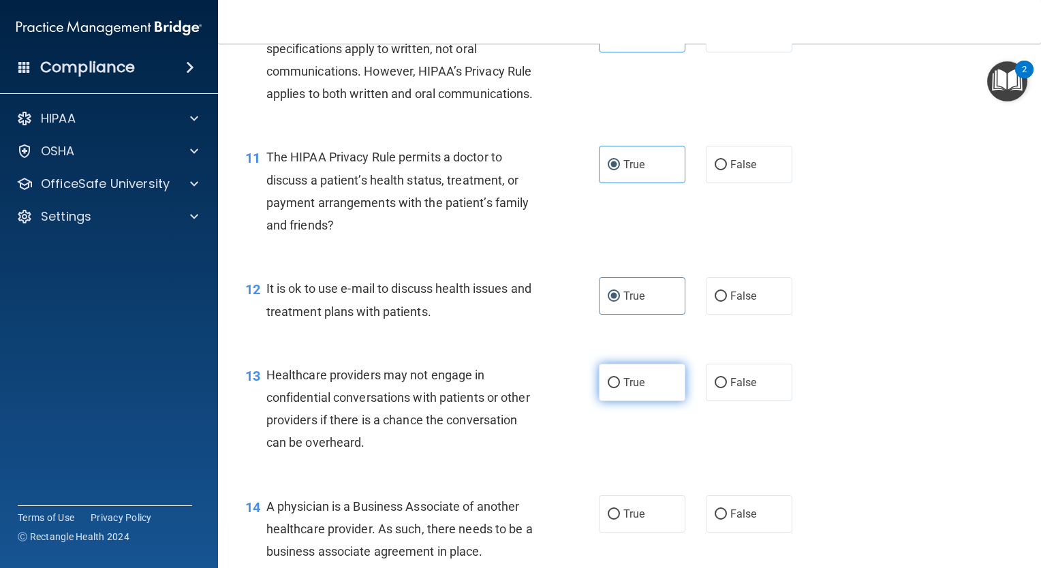
click at [615, 401] on label "True" at bounding box center [642, 382] width 86 height 37
click at [615, 388] on input "True" at bounding box center [614, 383] width 12 height 10
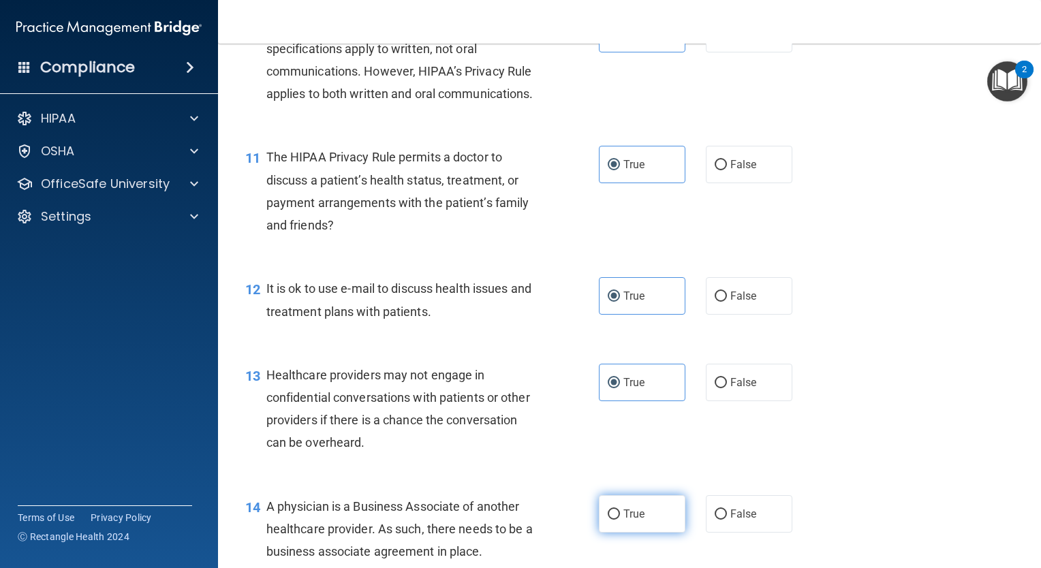
click at [627, 520] on span "True" at bounding box center [633, 513] width 21 height 13
click at [620, 520] on input "True" at bounding box center [614, 514] width 12 height 10
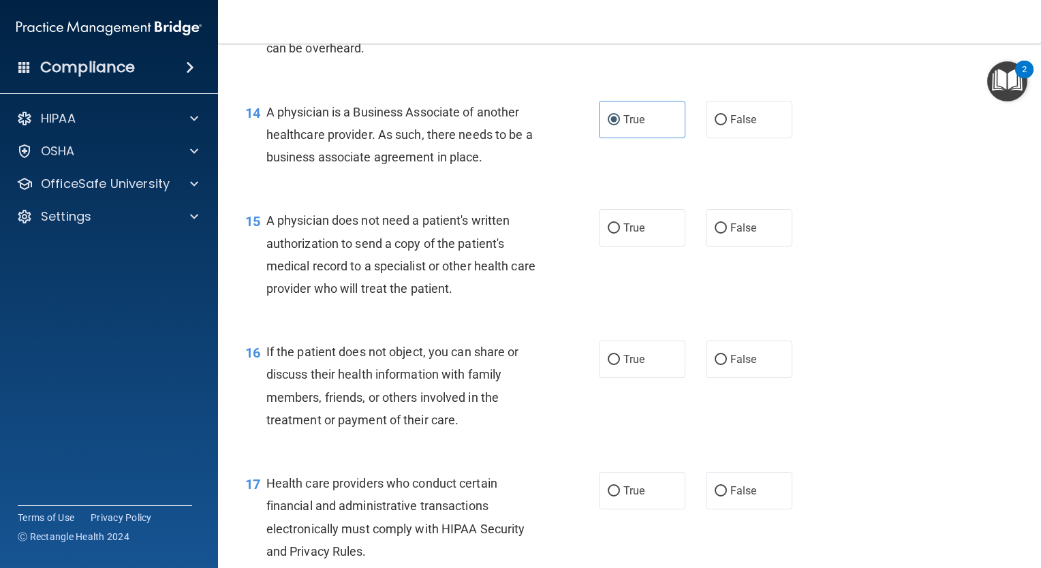
scroll to position [1623, 0]
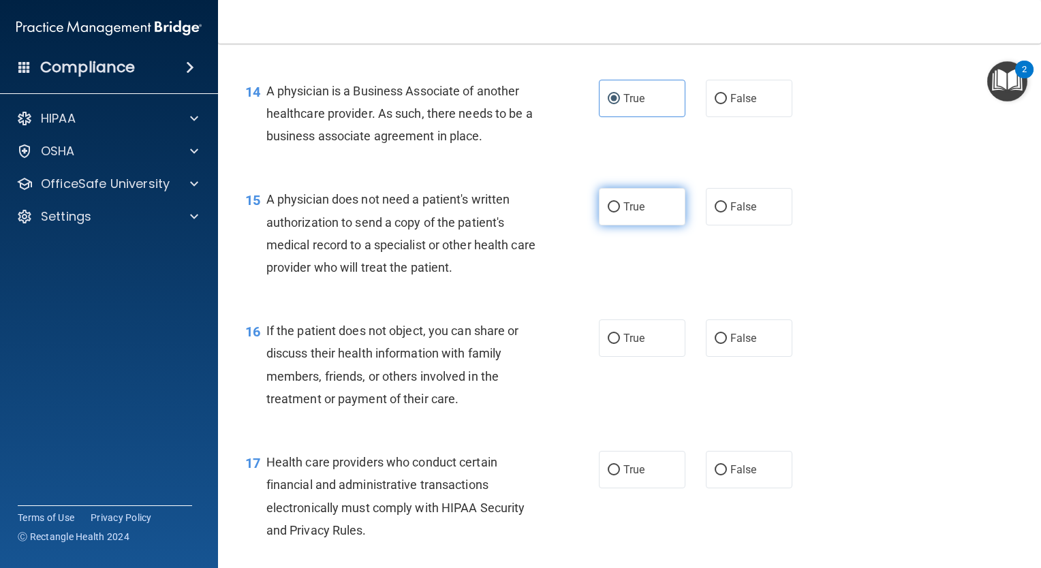
click at [663, 225] on label "True" at bounding box center [642, 206] width 86 height 37
click at [620, 213] on input "True" at bounding box center [614, 207] width 12 height 10
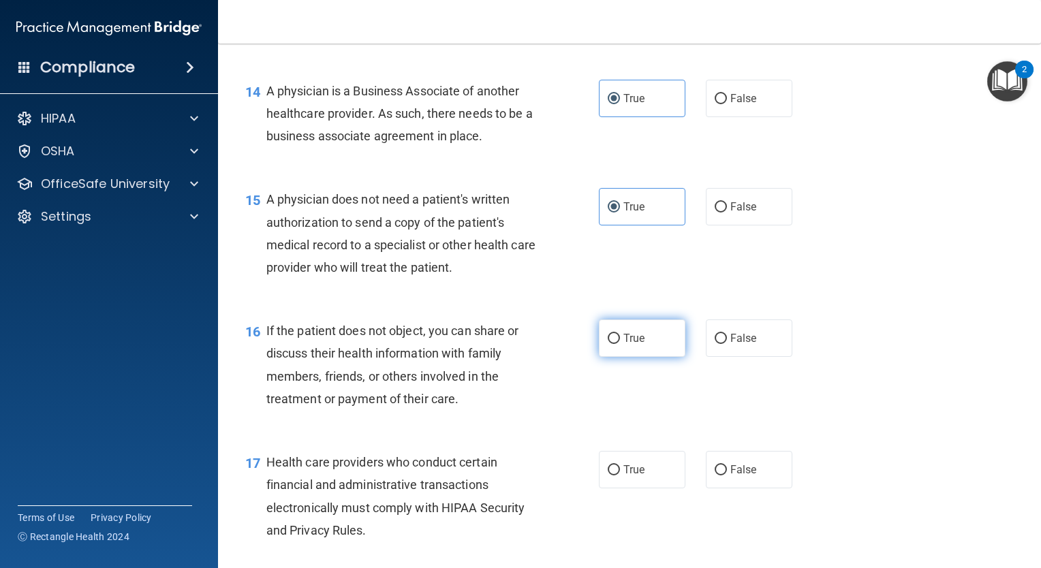
drag, startPoint x: 599, startPoint y: 403, endPoint x: 606, endPoint y: 393, distance: 12.3
click at [806, 319] on ng-form "16 If the patient does not object, you can share or discuss their health inform…" at bounding box center [806, 319] width 0 height 0
click at [633, 357] on label "True" at bounding box center [642, 337] width 86 height 37
click at [611, 357] on label "True" at bounding box center [642, 337] width 86 height 37
click at [611, 344] on input "True" at bounding box center [614, 339] width 12 height 10
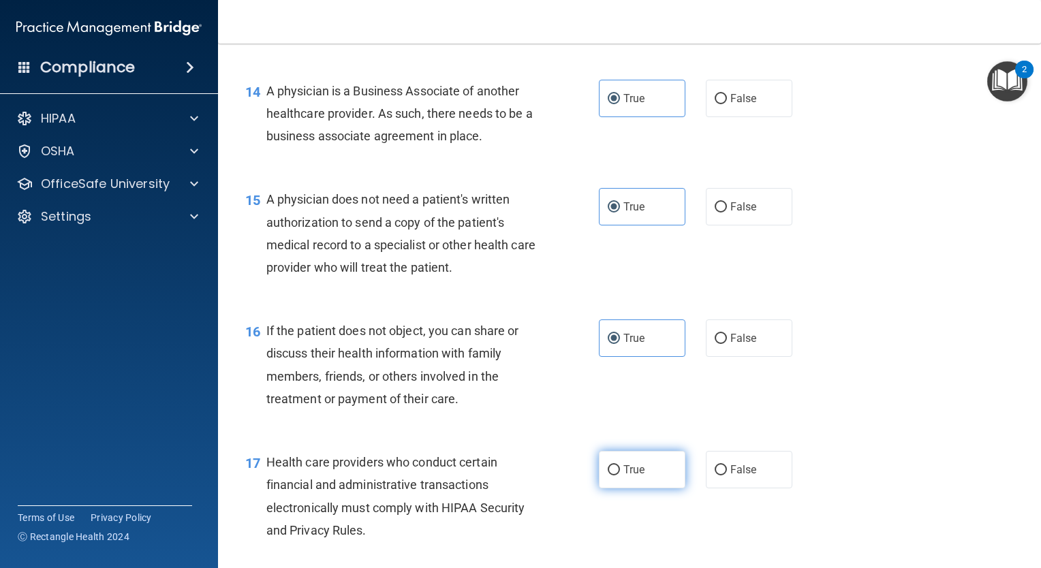
click at [610, 475] on input "True" at bounding box center [614, 470] width 12 height 10
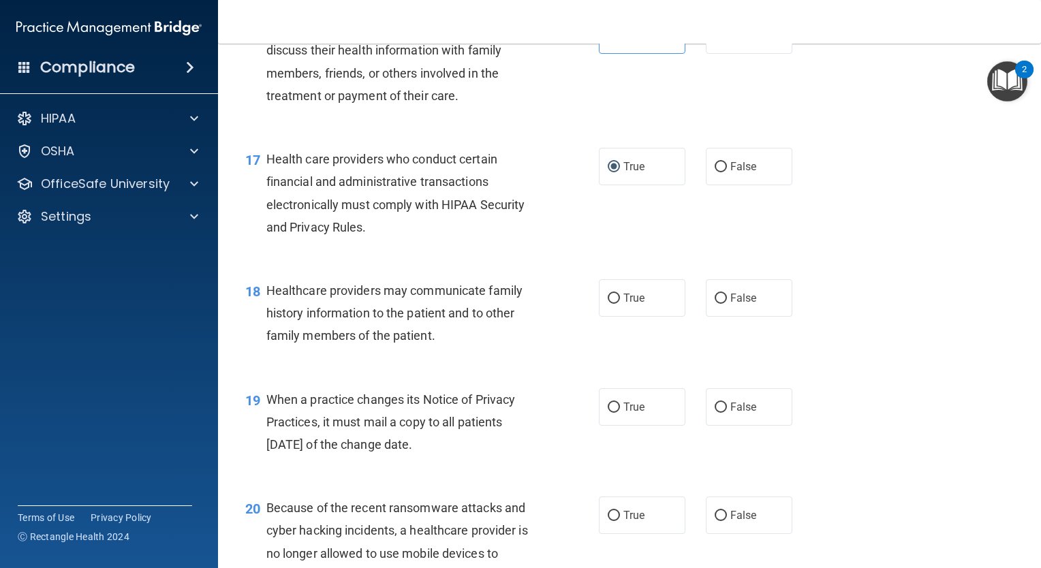
scroll to position [1931, 0]
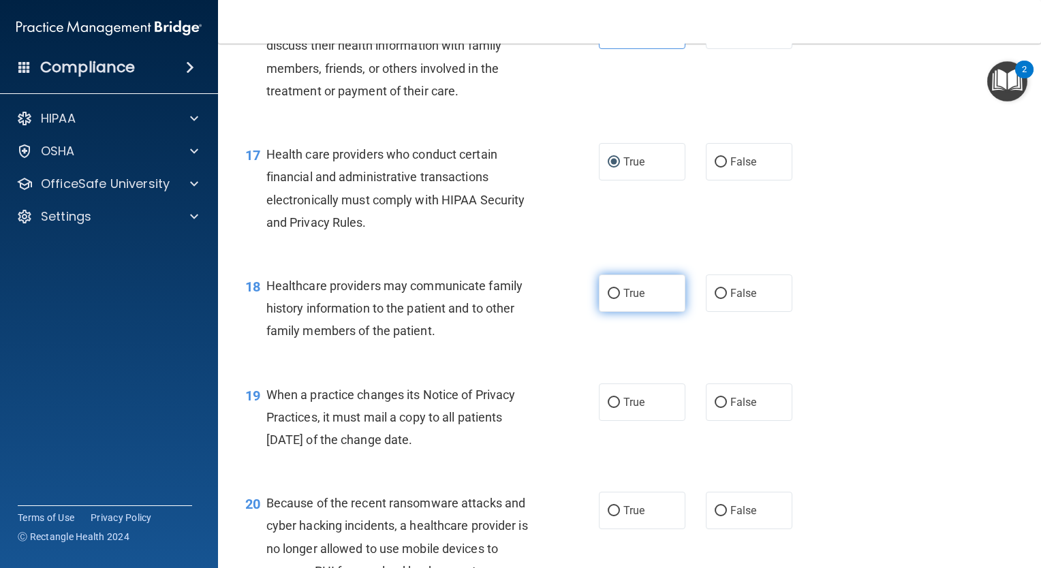
click at [615, 312] on label "True" at bounding box center [642, 292] width 86 height 37
click at [615, 299] on input "True" at bounding box center [614, 294] width 12 height 10
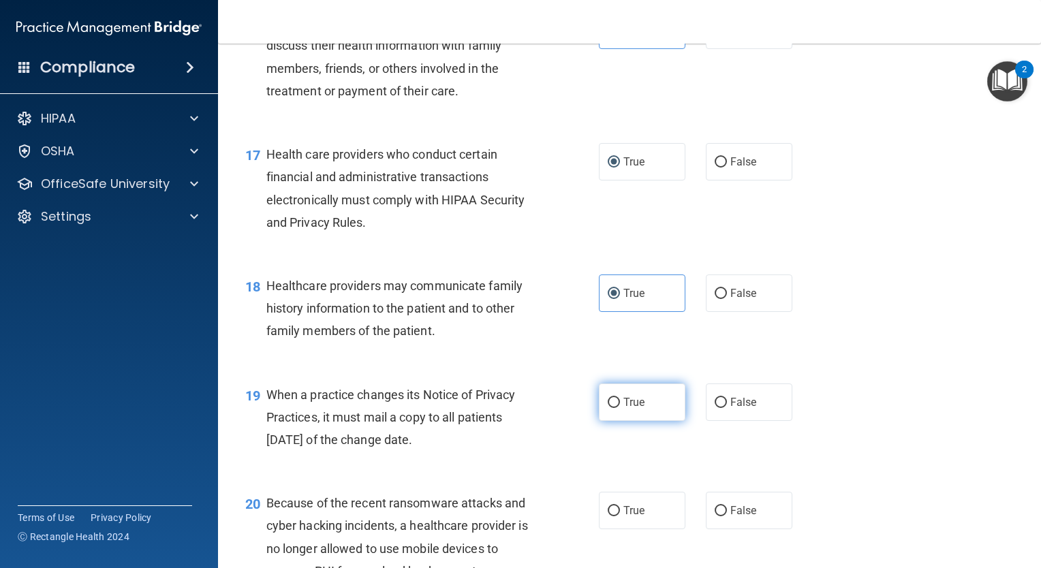
click at [616, 421] on label "True" at bounding box center [642, 401] width 86 height 37
click at [616, 408] on input "True" at bounding box center [614, 403] width 12 height 10
click at [611, 529] on label "True" at bounding box center [642, 510] width 86 height 37
click at [611, 516] on input "True" at bounding box center [614, 511] width 12 height 10
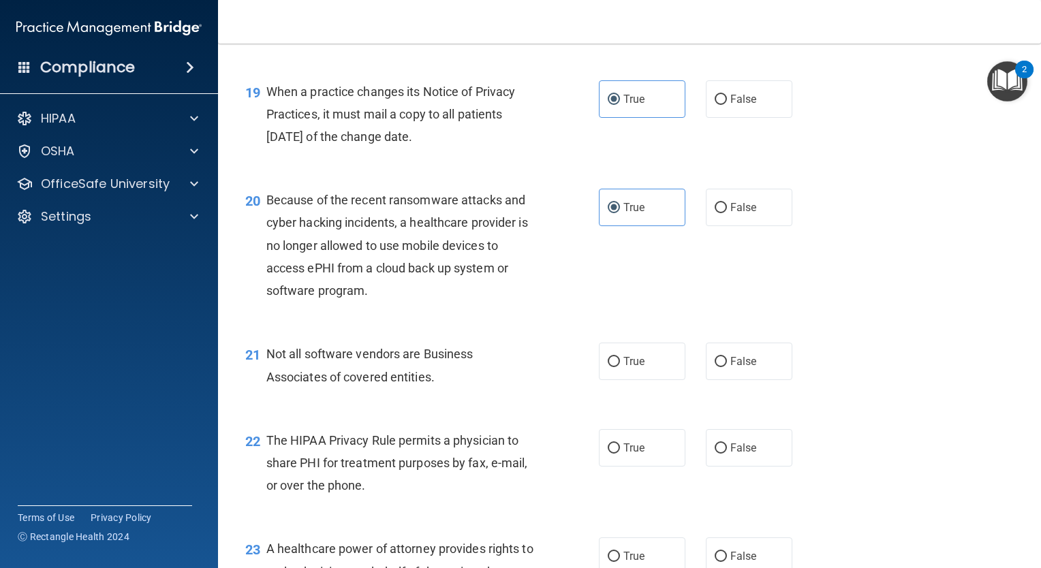
scroll to position [2238, 0]
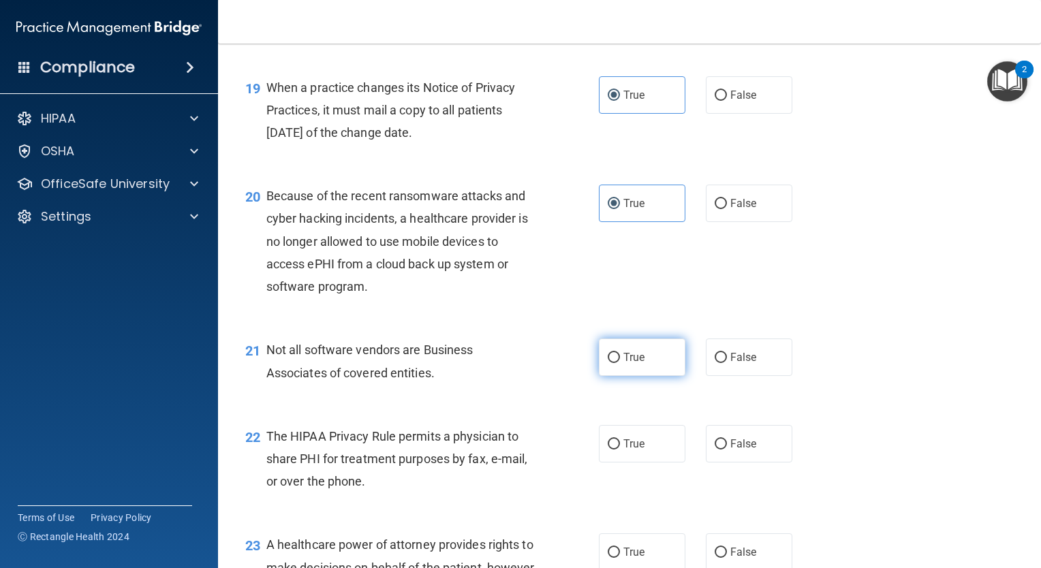
click at [616, 376] on label "True" at bounding box center [642, 357] width 86 height 37
click at [616, 363] on input "True" at bounding box center [614, 358] width 12 height 10
click at [618, 462] on label "True" at bounding box center [642, 443] width 86 height 37
click at [618, 450] on input "True" at bounding box center [614, 444] width 12 height 10
drag, startPoint x: 1030, startPoint y: 388, endPoint x: 1028, endPoint y: 413, distance: 25.3
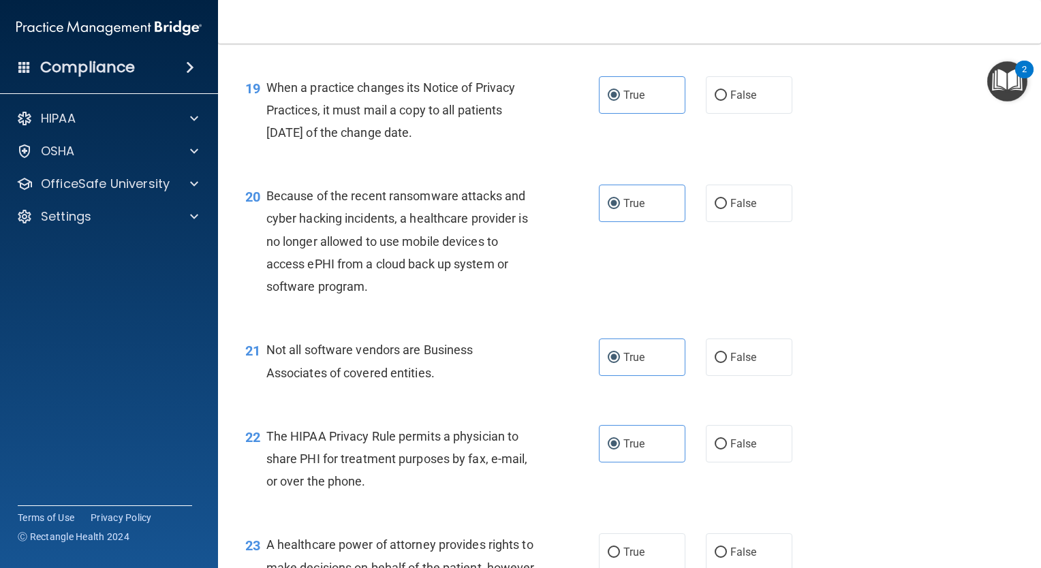
click at [1028, 413] on main "- The HIPAA Quiz #2 This quiz doesn’t expire until 04/07/2026. Are you sure you…" at bounding box center [629, 306] width 823 height 524
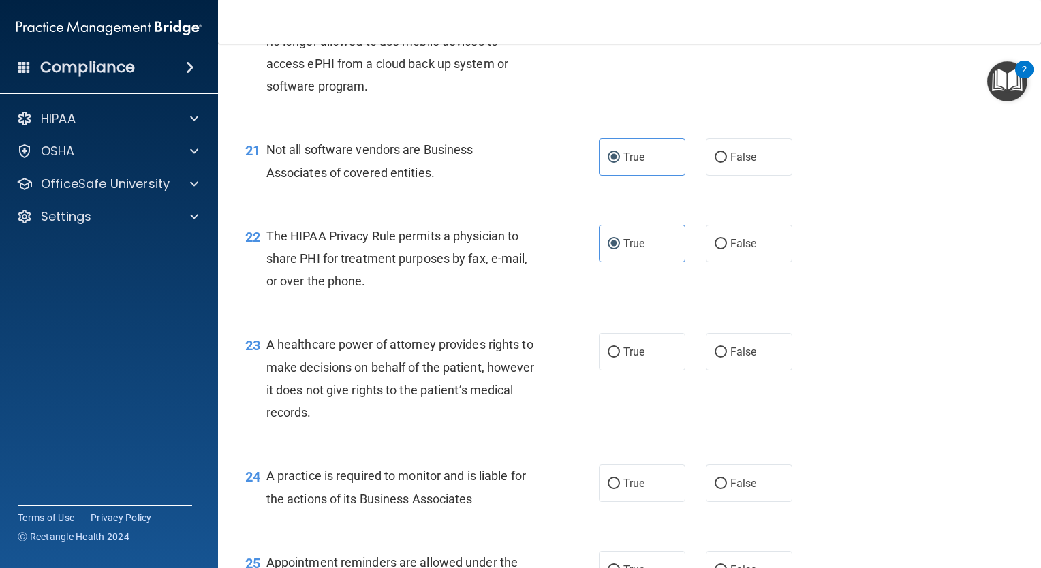
scroll to position [2517, 0]
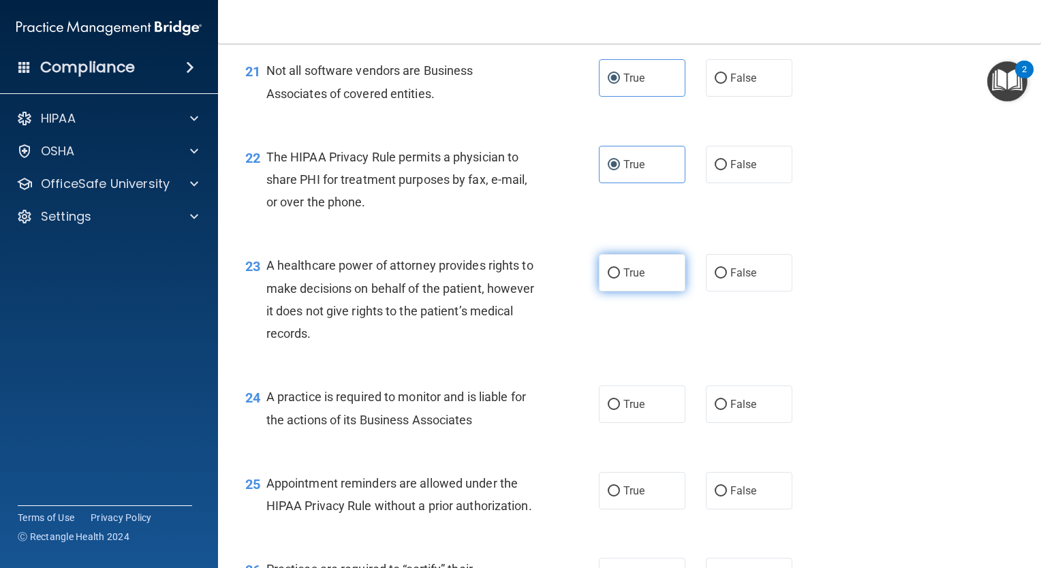
click at [626, 279] on span "True" at bounding box center [633, 272] width 21 height 13
click at [620, 279] on input "True" at bounding box center [614, 273] width 12 height 10
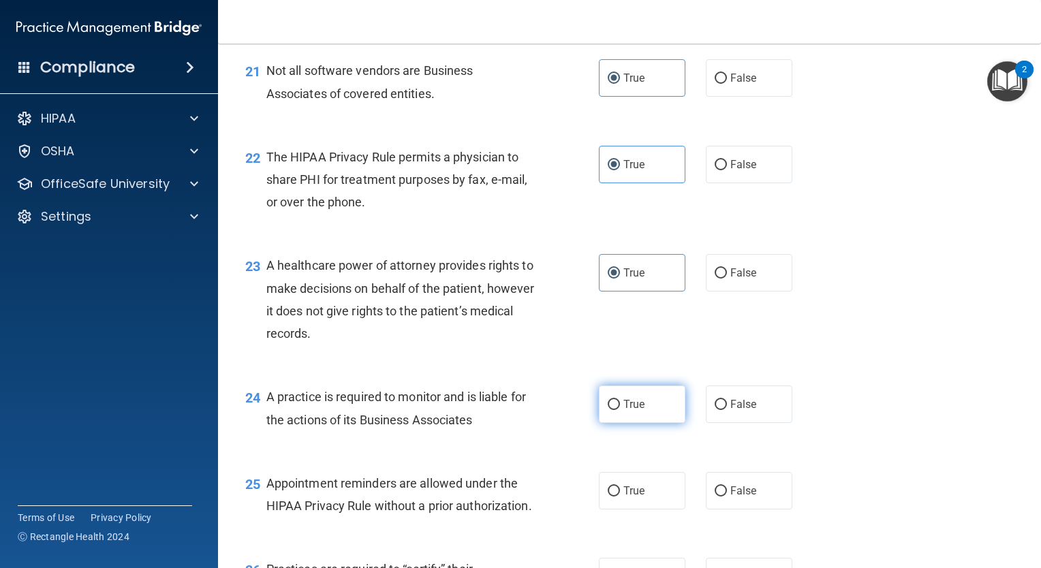
click at [623, 411] on span "True" at bounding box center [633, 404] width 21 height 13
click at [620, 410] on input "True" at bounding box center [614, 405] width 12 height 10
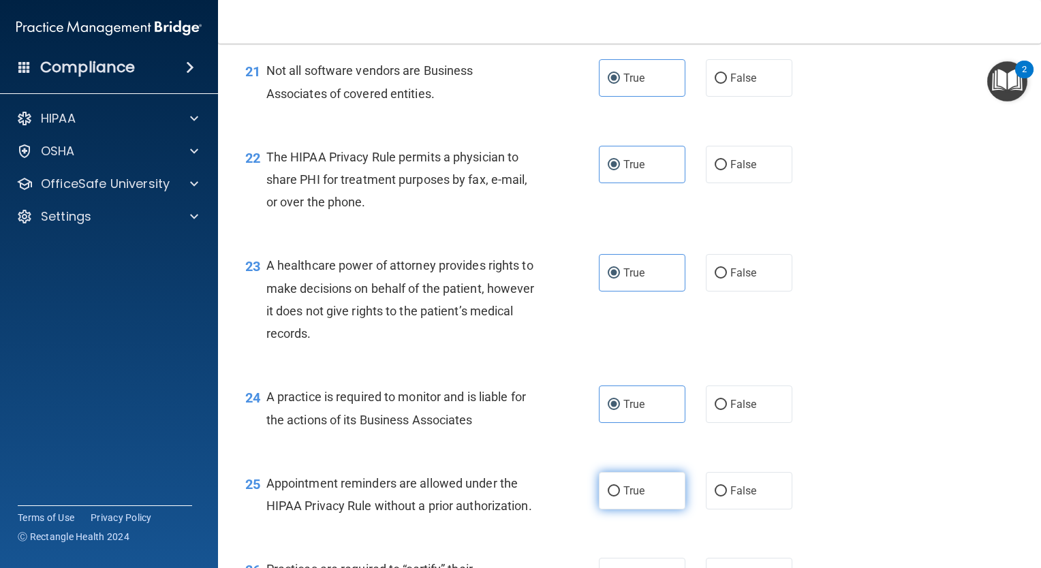
click at [635, 497] on span "True" at bounding box center [633, 490] width 21 height 13
click at [620, 497] on input "True" at bounding box center [614, 491] width 12 height 10
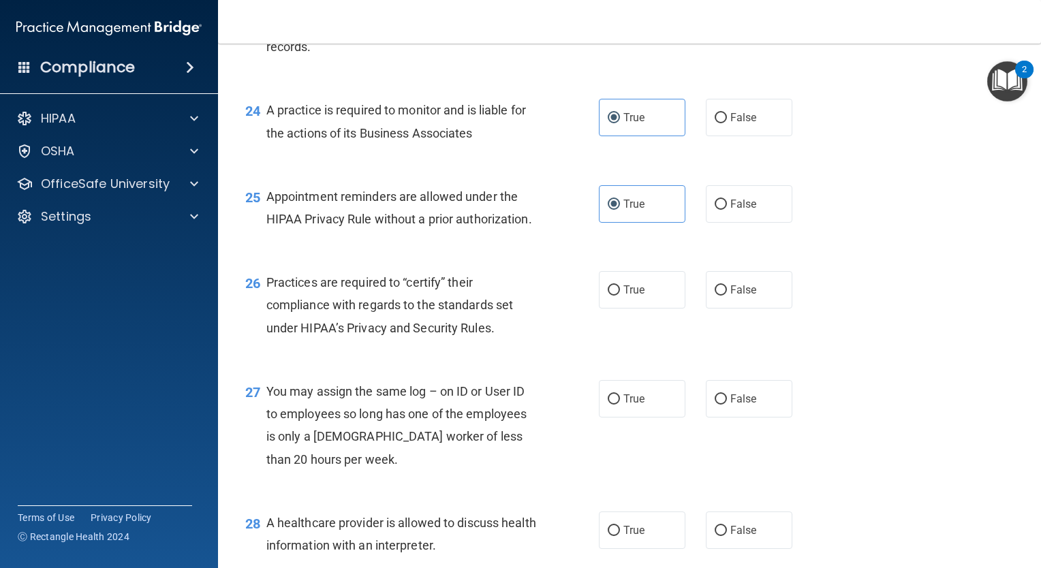
scroll to position [2874, 0]
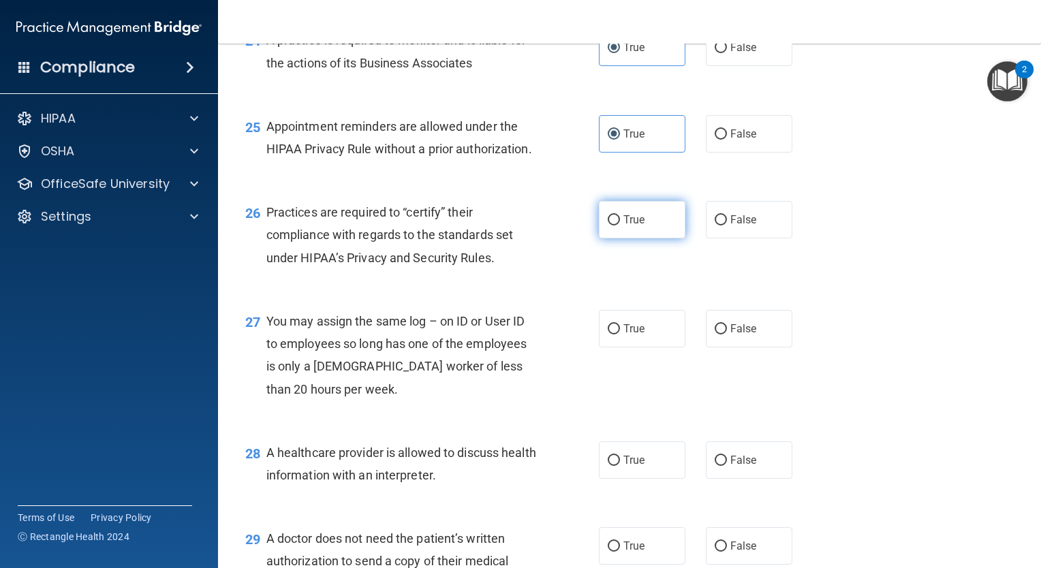
click at [612, 238] on label "True" at bounding box center [642, 219] width 86 height 37
click at [612, 225] on input "True" at bounding box center [614, 220] width 12 height 10
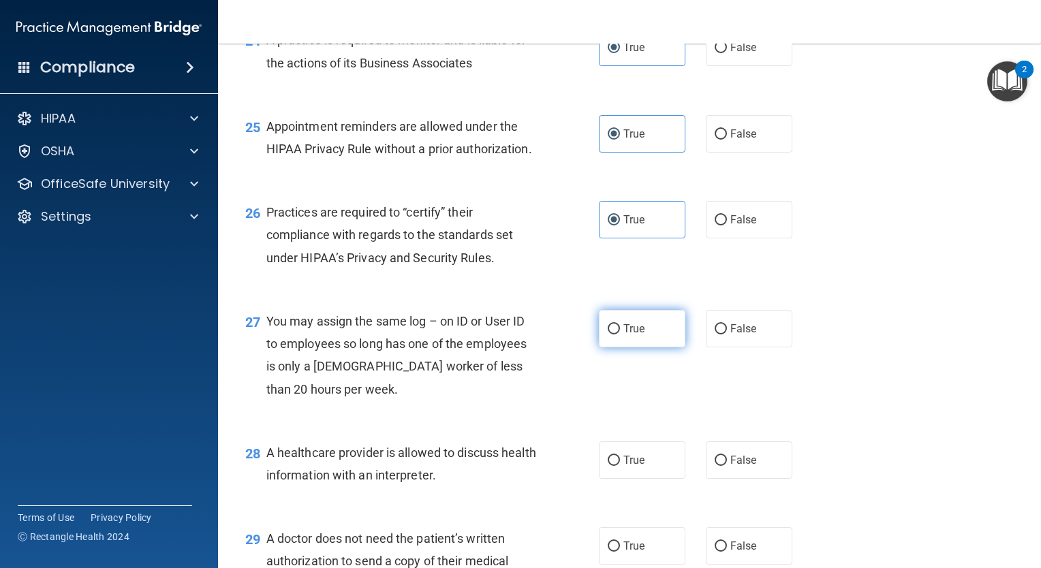
click at [616, 347] on label "True" at bounding box center [642, 328] width 86 height 37
click at [616, 334] on input "True" at bounding box center [614, 329] width 12 height 10
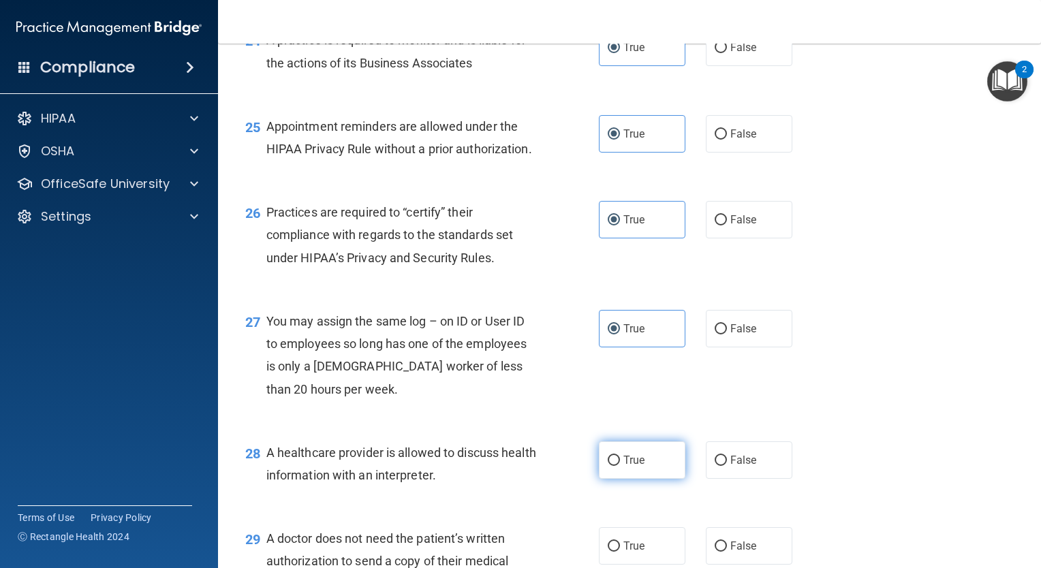
click at [633, 479] on label "True" at bounding box center [642, 459] width 86 height 37
click at [620, 466] on input "True" at bounding box center [614, 461] width 12 height 10
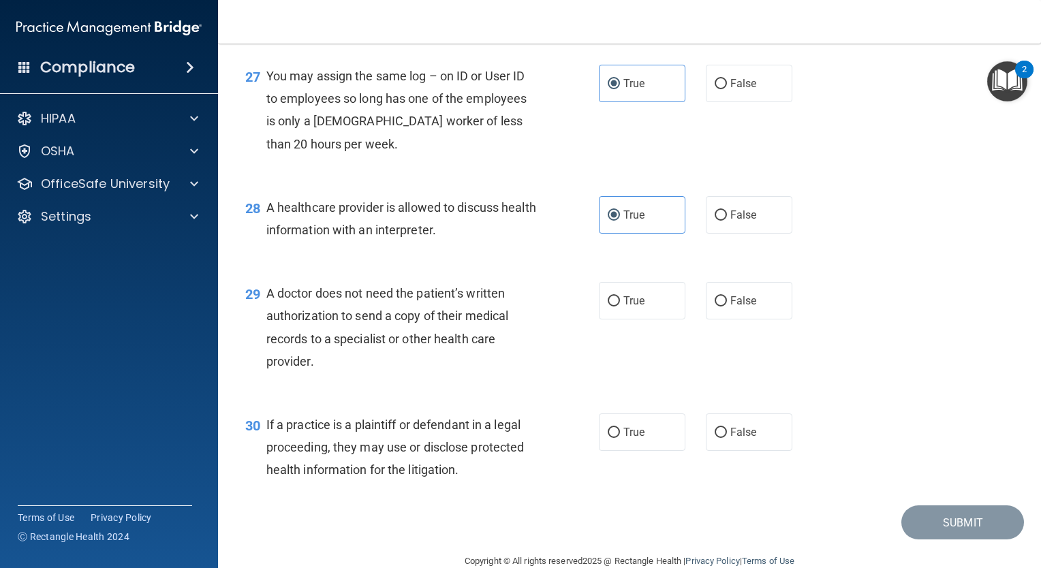
scroll to position [3128, 0]
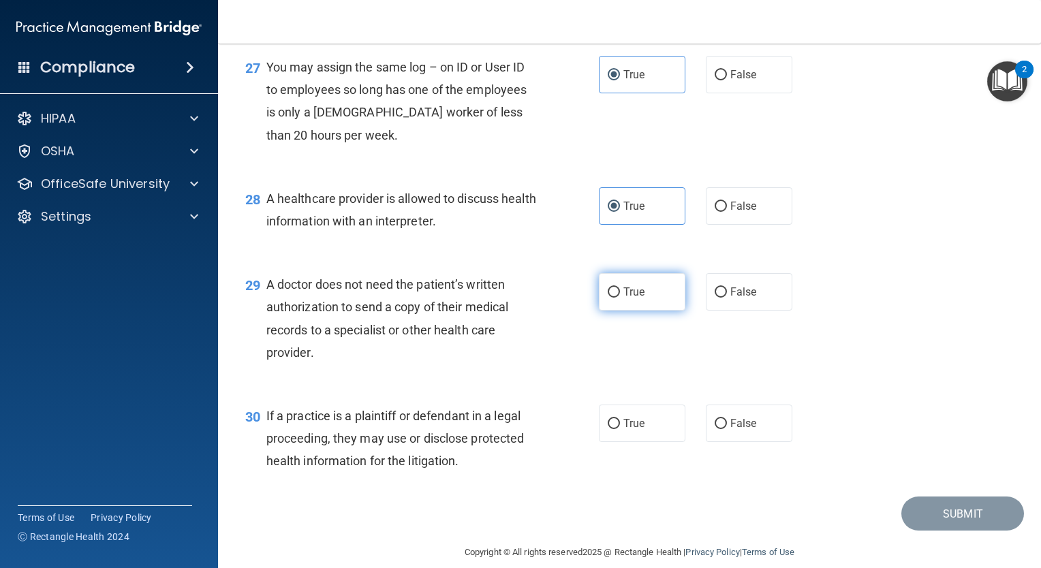
click at [655, 311] on label "True" at bounding box center [642, 291] width 86 height 37
click at [620, 298] on input "True" at bounding box center [614, 292] width 12 height 10
click at [627, 442] on label "True" at bounding box center [642, 423] width 86 height 37
click at [620, 429] on input "True" at bounding box center [614, 424] width 12 height 10
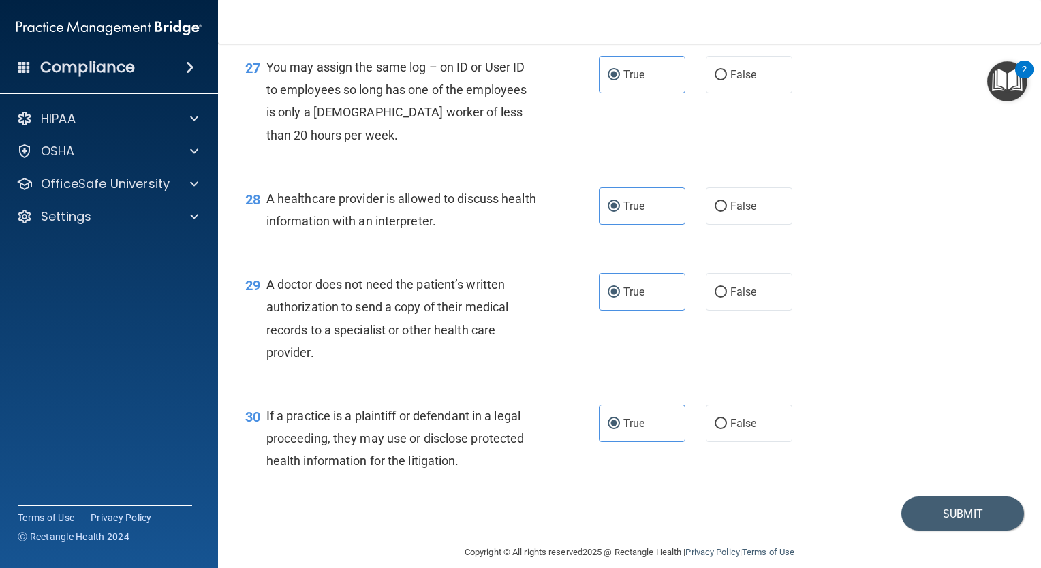
scroll to position [3213, 0]
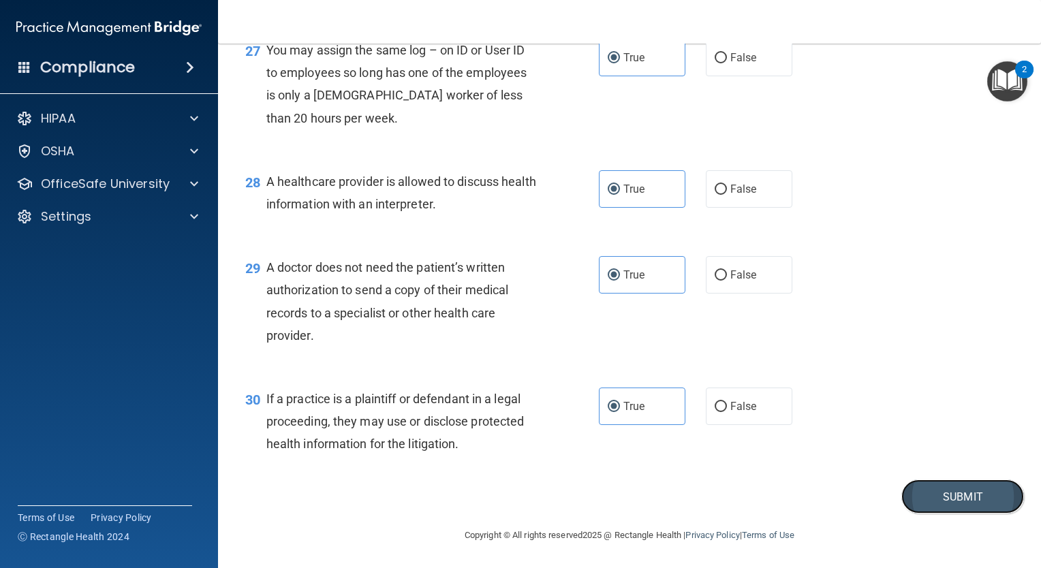
click at [956, 492] on button "Submit" at bounding box center [962, 496] width 123 height 35
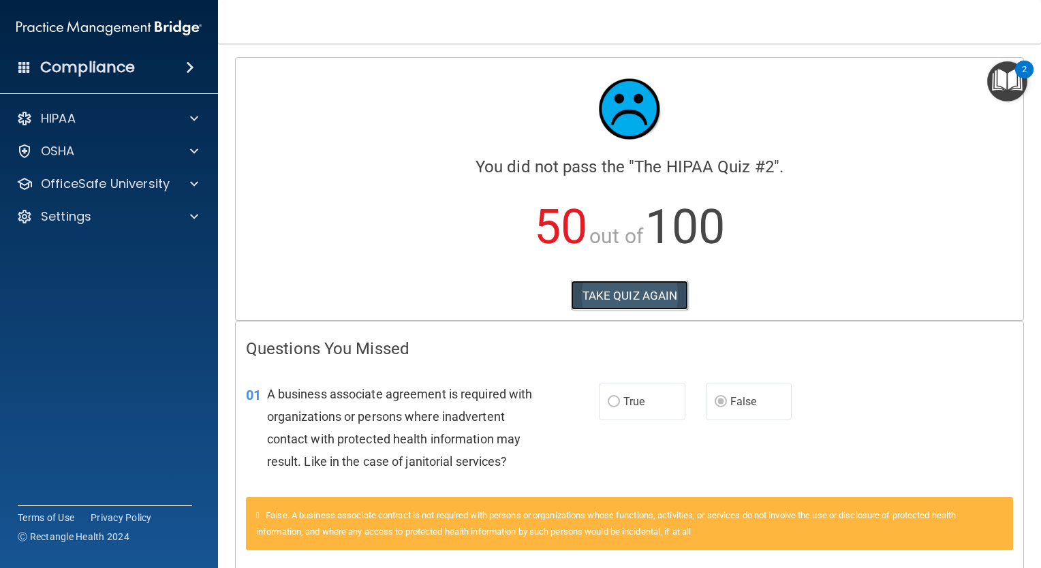
click at [665, 294] on button "TAKE QUIZ AGAIN" at bounding box center [630, 296] width 118 height 30
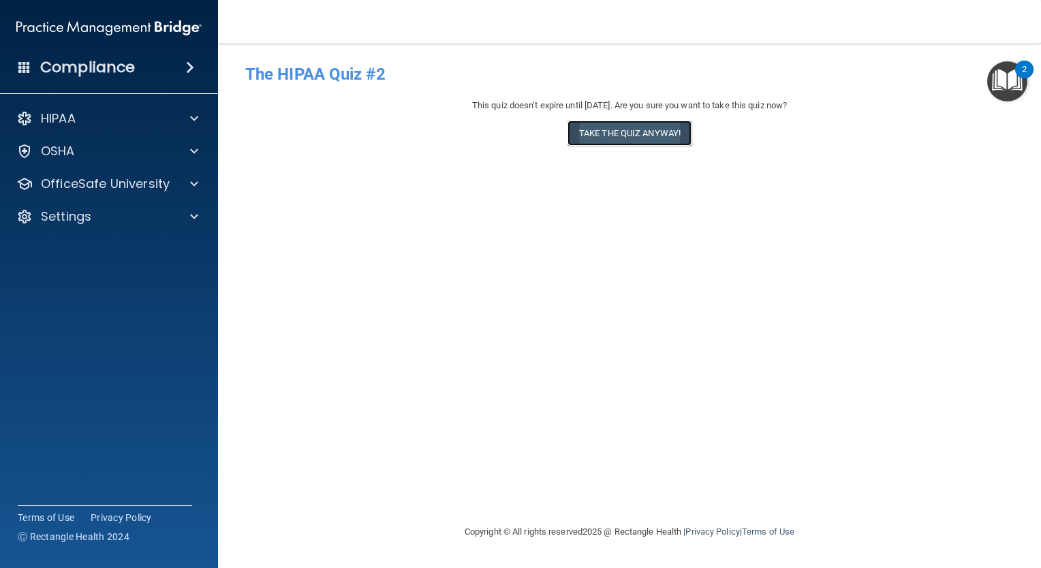
click at [607, 133] on button "Take the quiz anyway!" at bounding box center [629, 133] width 124 height 25
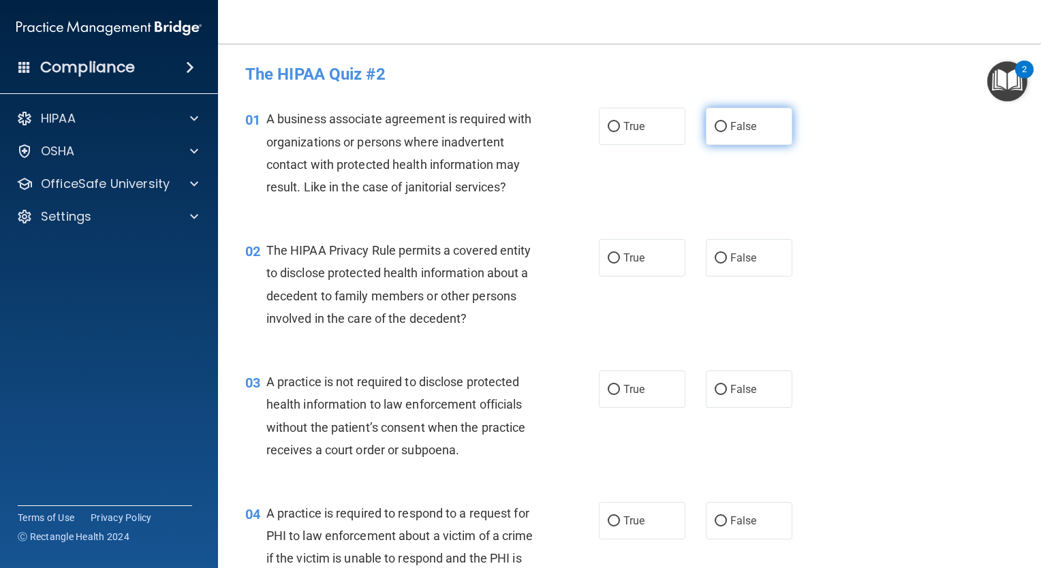
click at [714, 123] on input "False" at bounding box center [720, 127] width 12 height 10
click at [647, 246] on label "True" at bounding box center [642, 257] width 86 height 37
click at [620, 253] on input "True" at bounding box center [614, 258] width 12 height 10
click at [719, 400] on label "False" at bounding box center [749, 389] width 86 height 37
click at [719, 395] on input "False" at bounding box center [720, 390] width 12 height 10
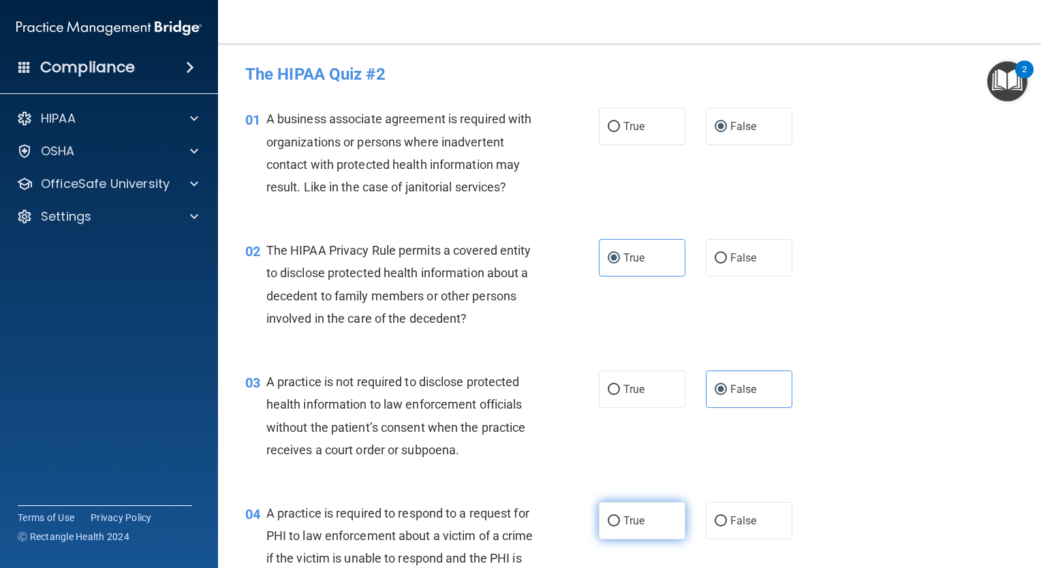
click at [614, 514] on label "True" at bounding box center [642, 520] width 86 height 37
click at [614, 516] on input "True" at bounding box center [614, 521] width 12 height 10
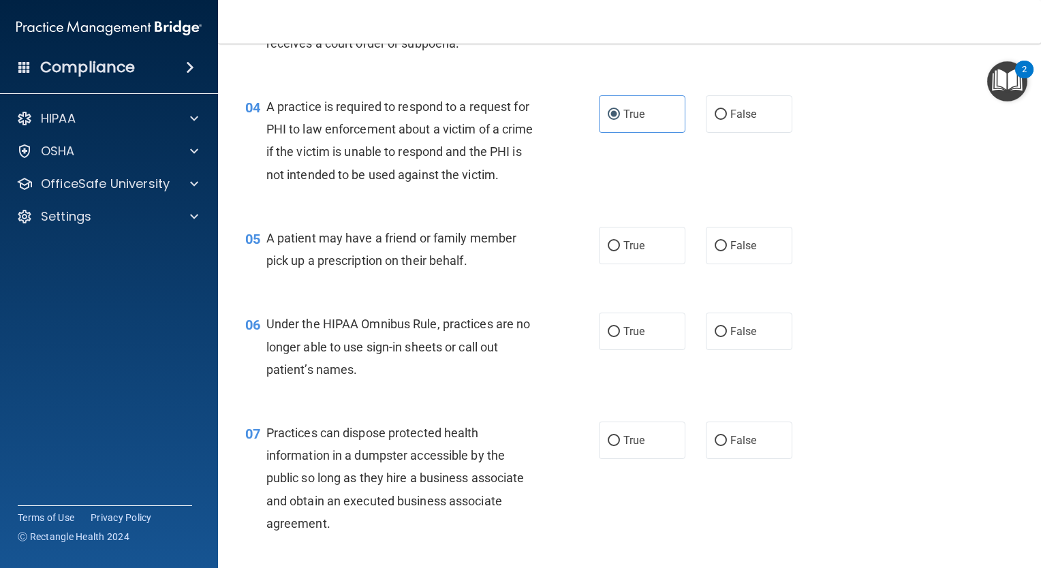
scroll to position [398, 0]
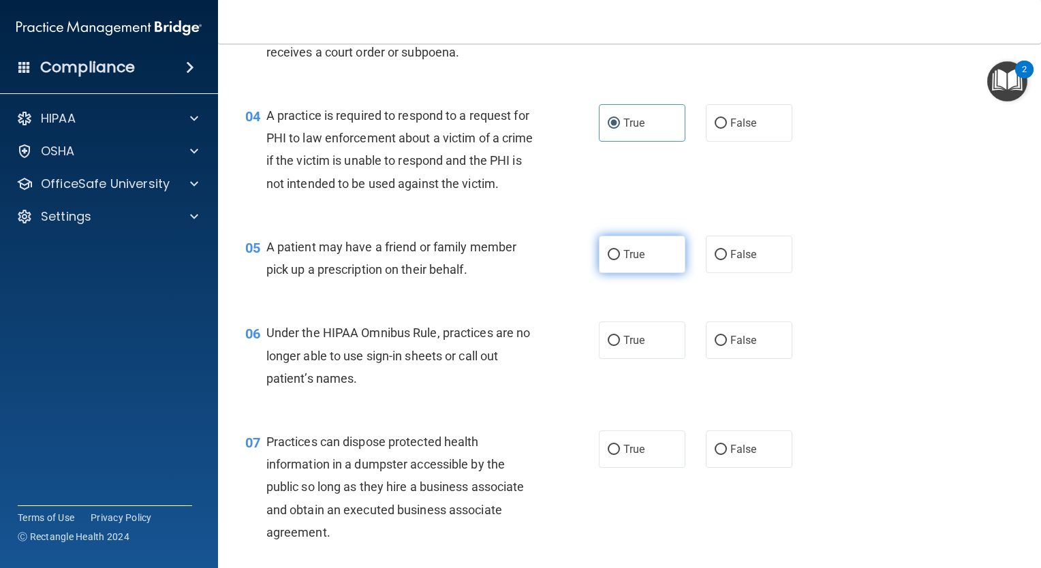
click at [618, 273] on label "True" at bounding box center [642, 254] width 86 height 37
click at [618, 260] on input "True" at bounding box center [614, 255] width 12 height 10
click at [719, 346] on input "False" at bounding box center [720, 341] width 12 height 10
click at [716, 468] on label "False" at bounding box center [749, 448] width 86 height 37
click at [716, 455] on input "False" at bounding box center [720, 450] width 12 height 10
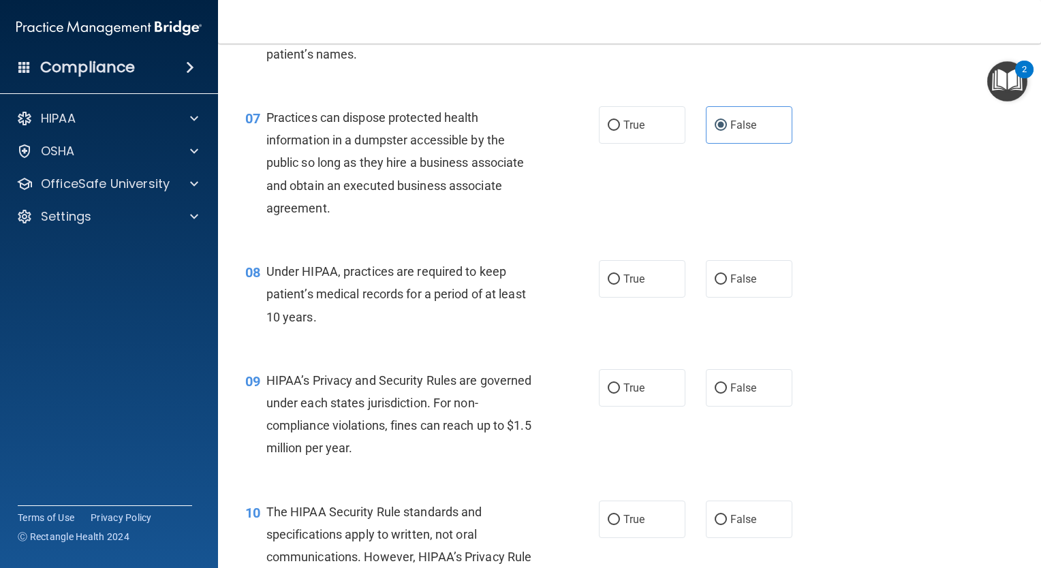
scroll to position [731, 0]
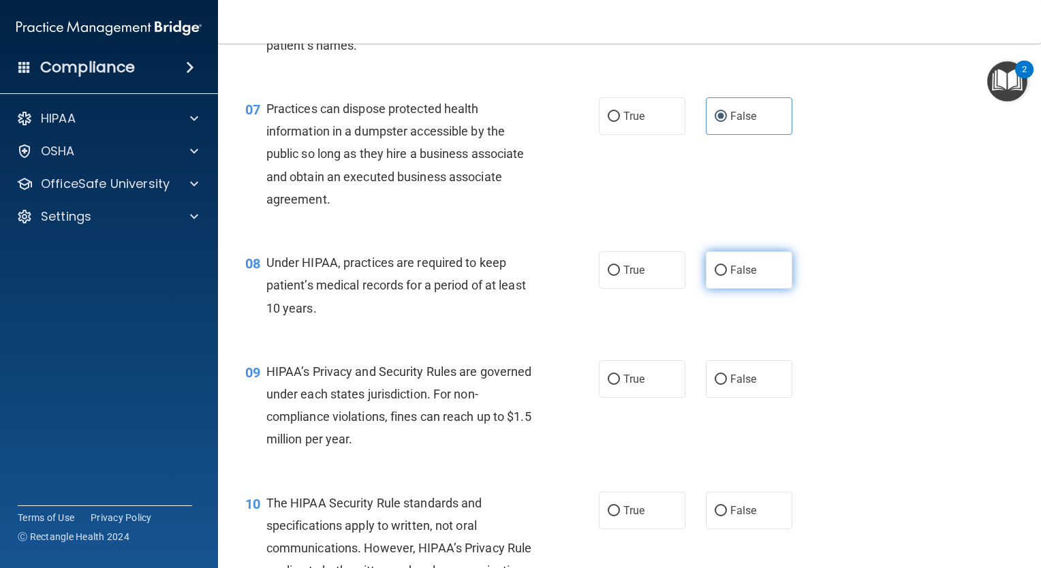
click at [714, 276] on input "False" at bounding box center [720, 271] width 12 height 10
click at [730, 386] on span "False" at bounding box center [743, 379] width 27 height 13
click at [727, 385] on input "False" at bounding box center [720, 380] width 12 height 10
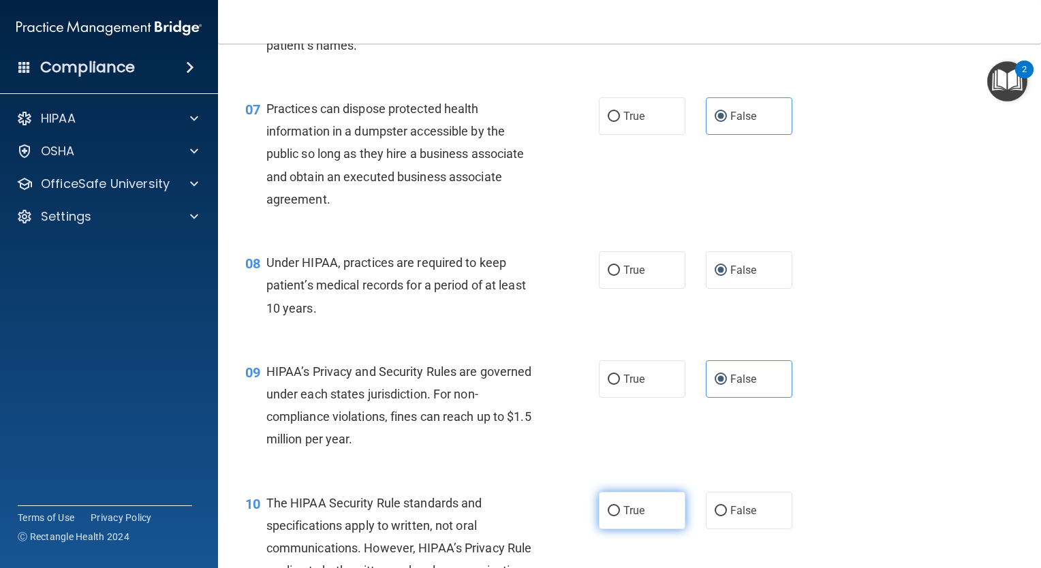
click at [627, 522] on label "True" at bounding box center [642, 510] width 86 height 37
click at [620, 516] on input "True" at bounding box center [614, 511] width 12 height 10
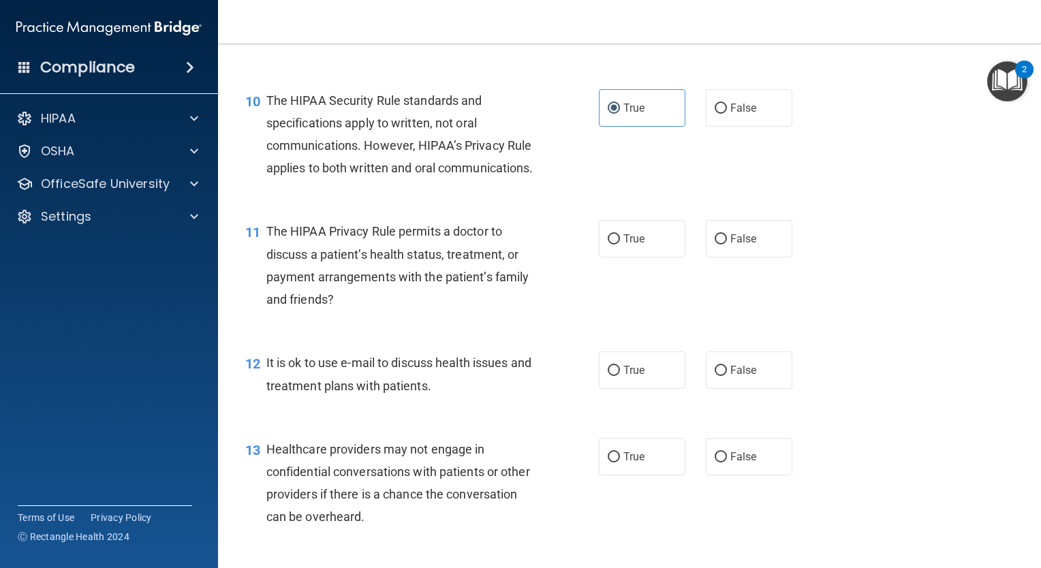
scroll to position [1146, 0]
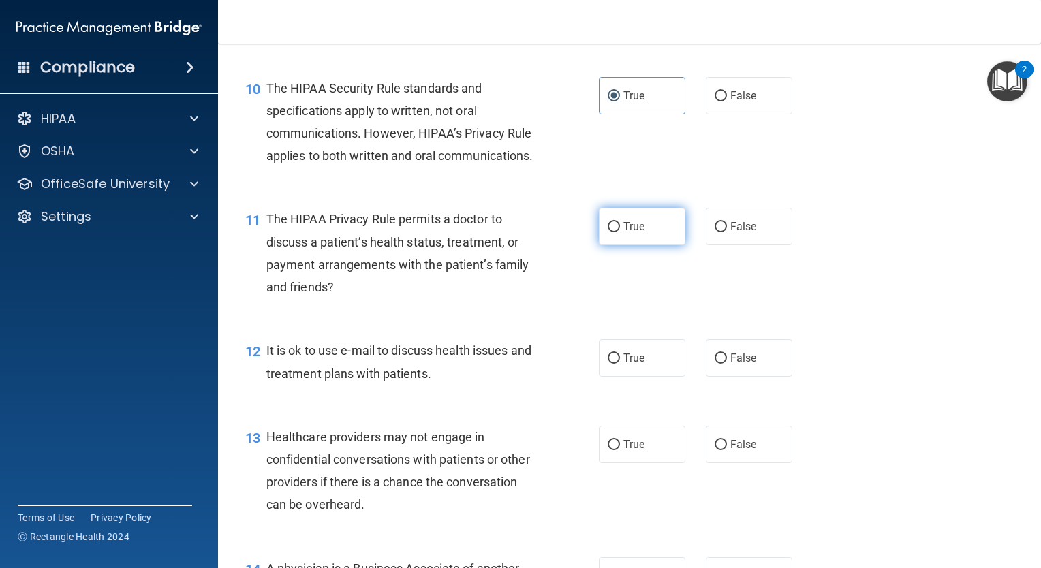
click at [638, 233] on span "True" at bounding box center [633, 226] width 21 height 13
click at [620, 232] on input "True" at bounding box center [614, 227] width 12 height 10
click at [617, 377] on label "True" at bounding box center [642, 357] width 86 height 37
click at [617, 364] on input "True" at bounding box center [614, 358] width 12 height 10
click at [731, 451] on span "False" at bounding box center [743, 444] width 27 height 13
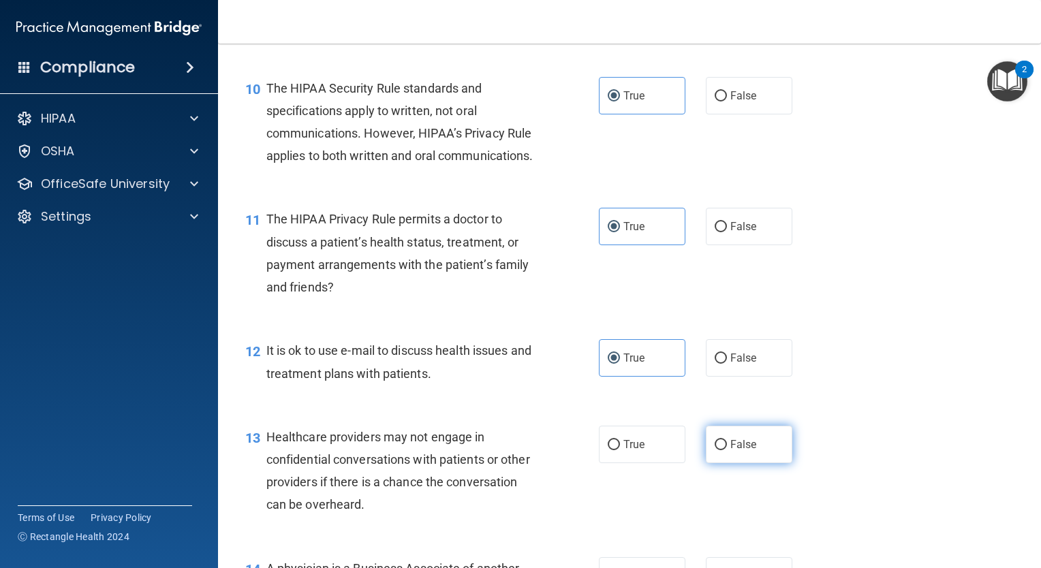
click at [727, 450] on input "False" at bounding box center [720, 445] width 12 height 10
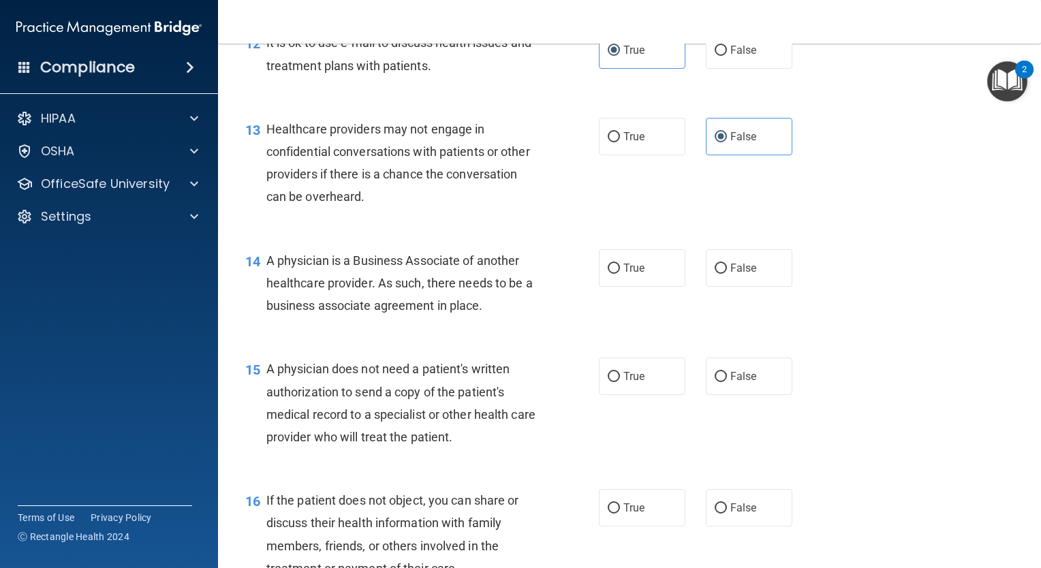
scroll to position [1458, 0]
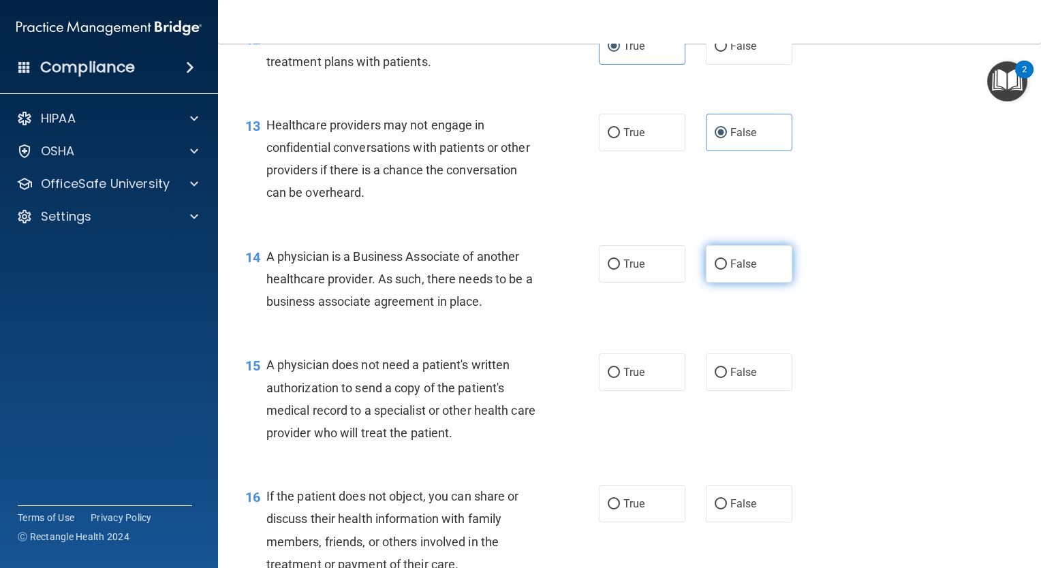
click at [750, 283] on label "False" at bounding box center [749, 263] width 86 height 37
click at [727, 270] on input "False" at bounding box center [720, 264] width 12 height 10
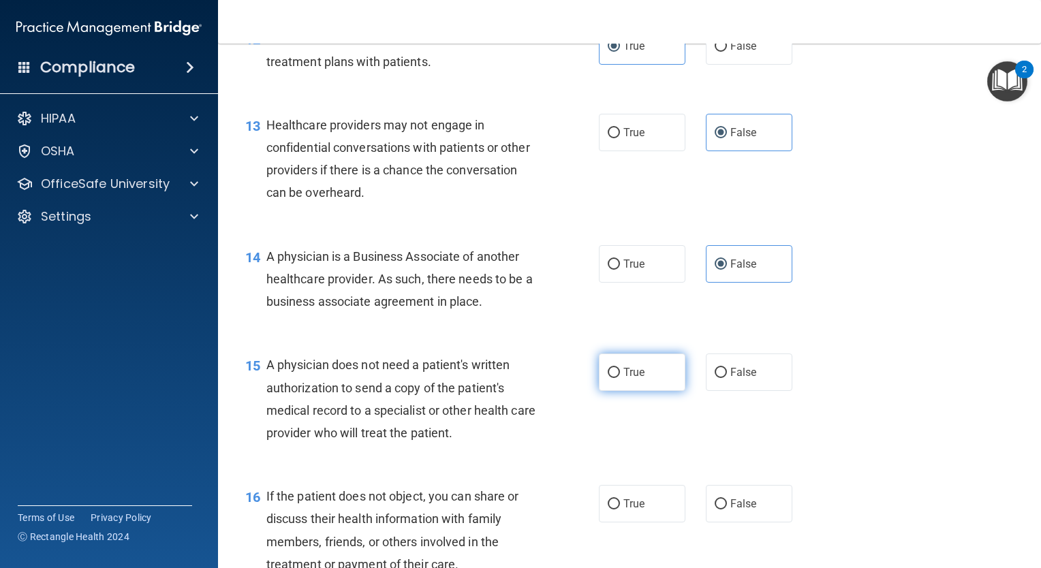
click at [638, 379] on span "True" at bounding box center [633, 372] width 21 height 13
click at [620, 378] on input "True" at bounding box center [614, 373] width 12 height 10
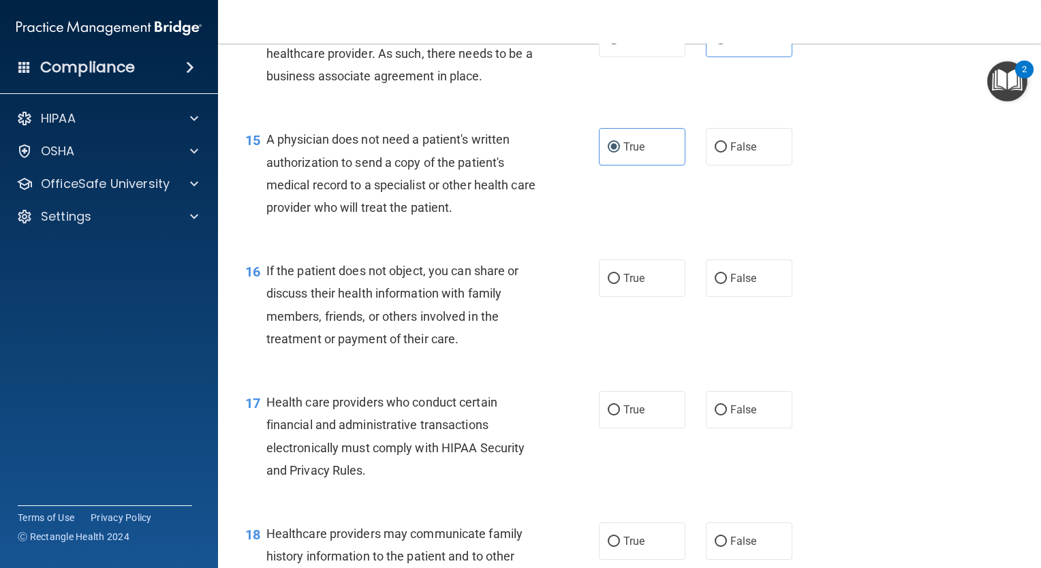
scroll to position [1728, 0]
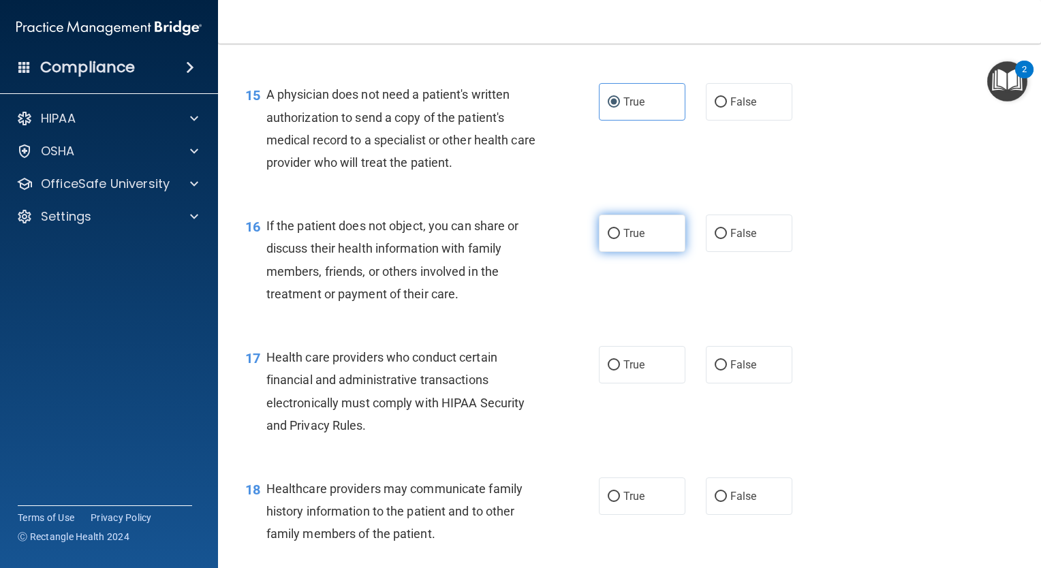
click at [627, 252] on label "True" at bounding box center [642, 233] width 86 height 37
click at [620, 239] on input "True" at bounding box center [614, 234] width 12 height 10
click at [633, 383] on label "True" at bounding box center [642, 364] width 86 height 37
click at [620, 371] on input "True" at bounding box center [614, 365] width 12 height 10
click at [730, 503] on span "False" at bounding box center [743, 496] width 27 height 13
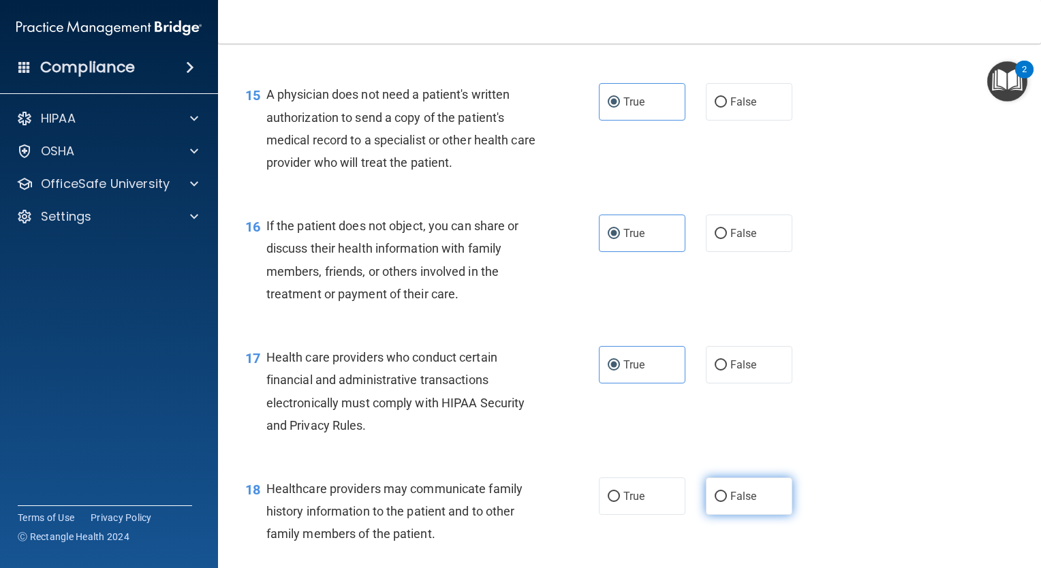
click at [725, 502] on input "False" at bounding box center [720, 497] width 12 height 10
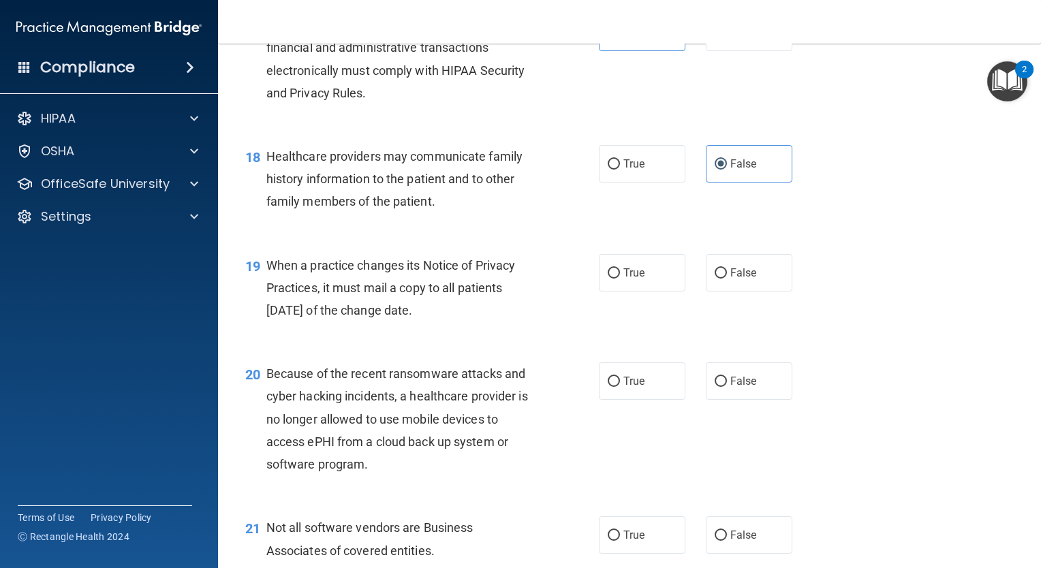
scroll to position [2086, 0]
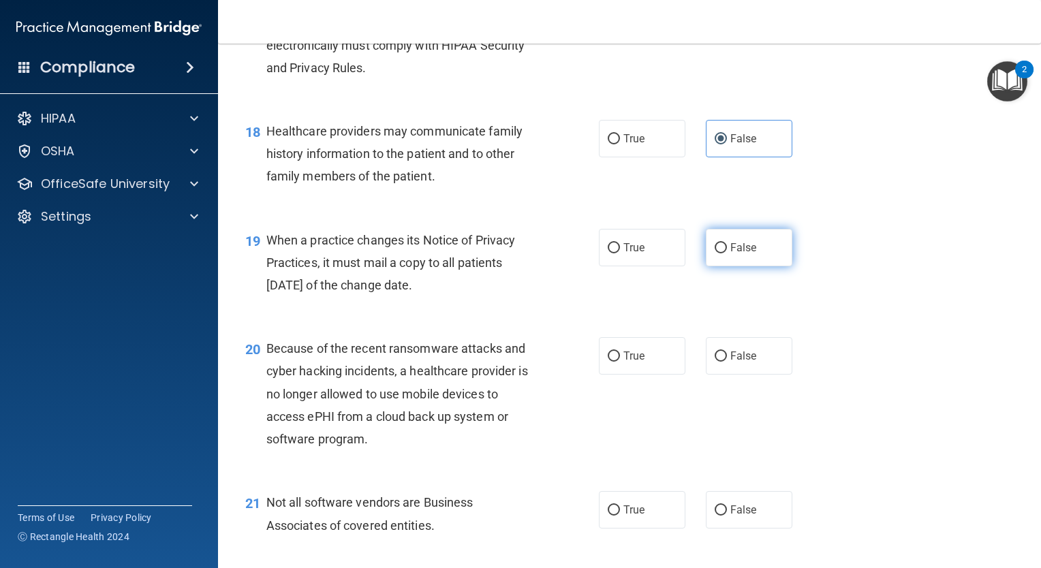
click at [749, 266] on label "False" at bounding box center [749, 247] width 86 height 37
click at [727, 253] on input "False" at bounding box center [720, 248] width 12 height 10
click at [739, 362] on span "False" at bounding box center [743, 355] width 27 height 13
click at [727, 362] on input "False" at bounding box center [720, 356] width 12 height 10
click at [623, 516] on span "True" at bounding box center [633, 509] width 21 height 13
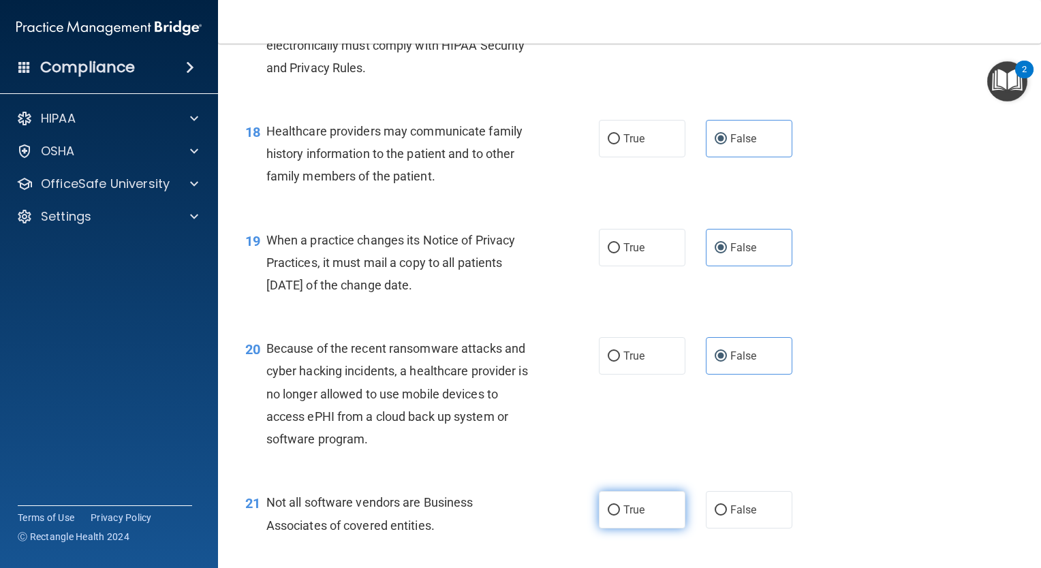
click at [620, 516] on input "True" at bounding box center [614, 510] width 12 height 10
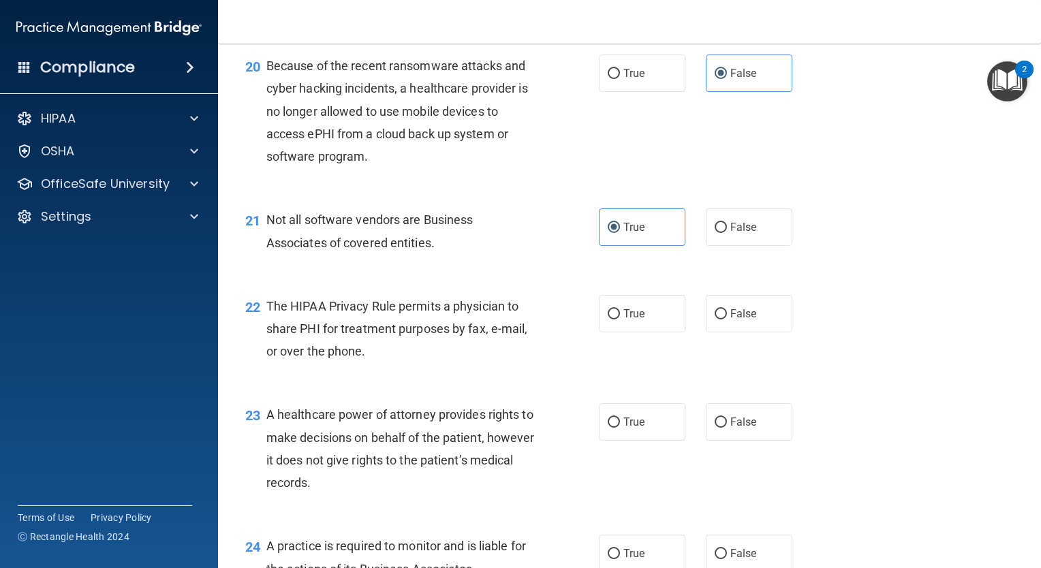
scroll to position [2373, 0]
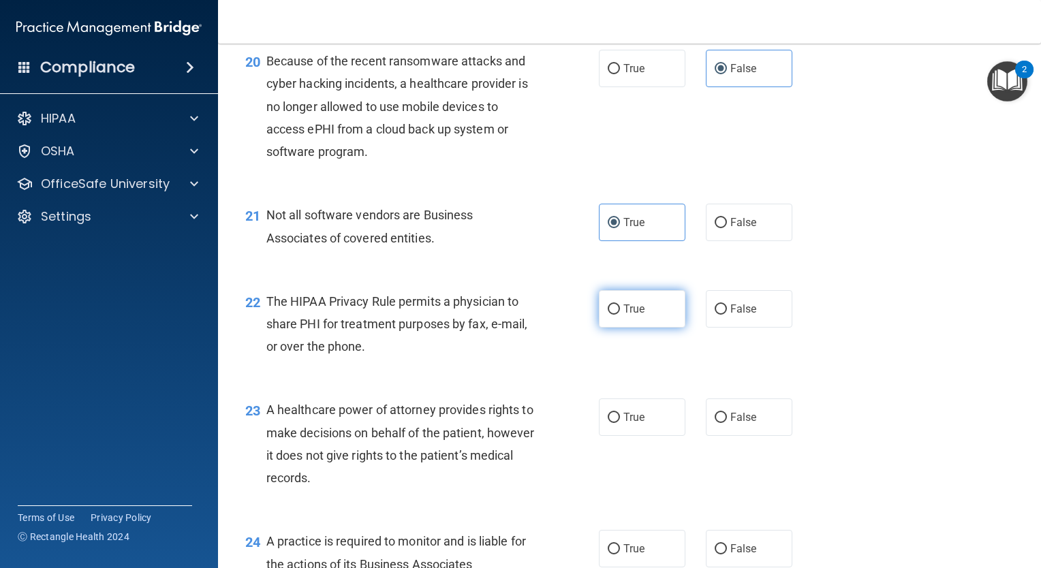
click at [648, 328] on label "True" at bounding box center [642, 308] width 86 height 37
click at [620, 315] on input "True" at bounding box center [614, 309] width 12 height 10
click at [762, 436] on label "False" at bounding box center [749, 416] width 86 height 37
click at [727, 423] on input "False" at bounding box center [720, 418] width 12 height 10
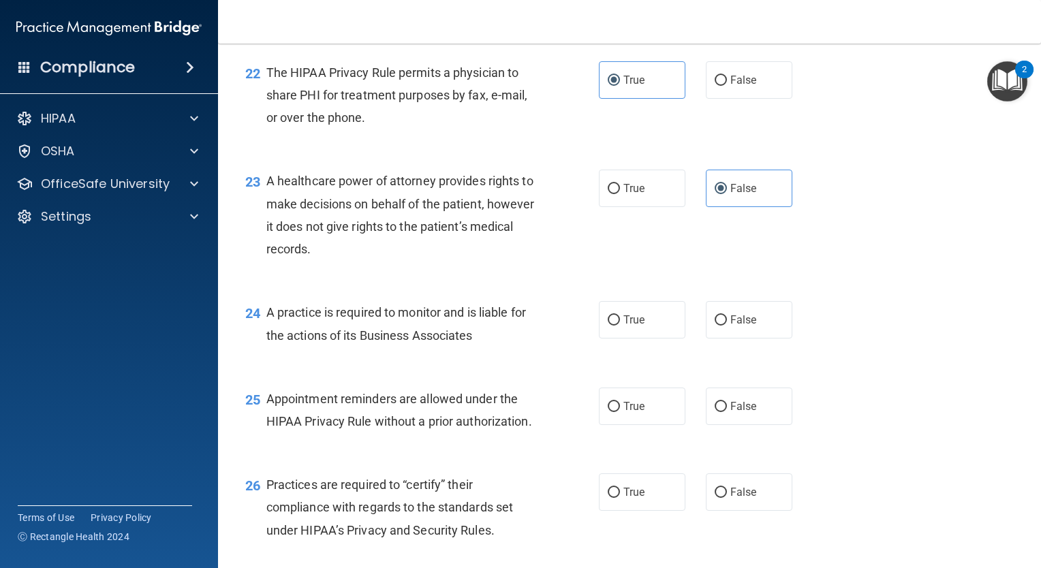
scroll to position [2614, 0]
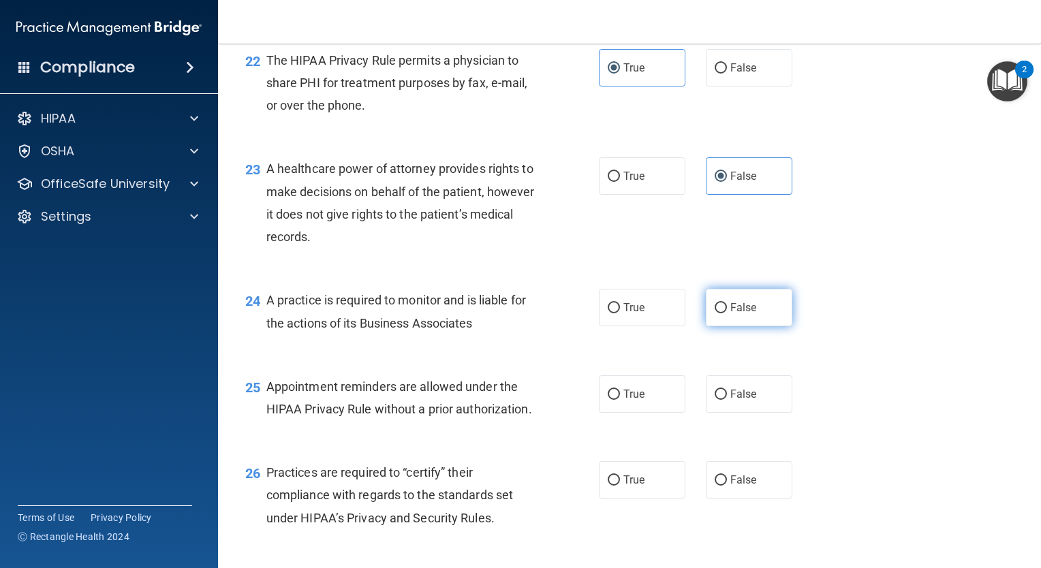
click at [739, 326] on label "False" at bounding box center [749, 307] width 86 height 37
click at [727, 313] on input "False" at bounding box center [720, 308] width 12 height 10
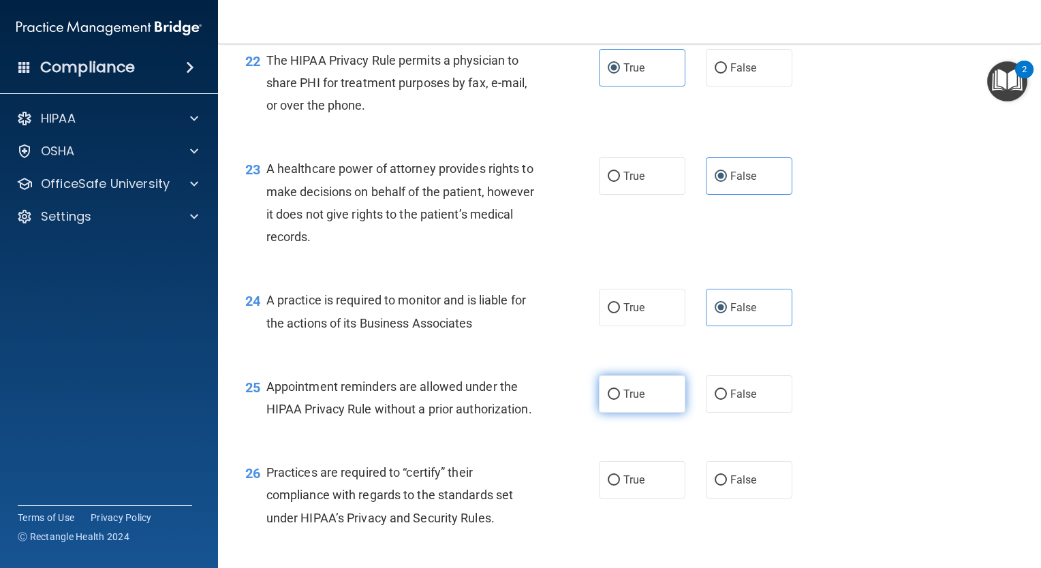
click at [623, 413] on label "True" at bounding box center [642, 393] width 86 height 37
click at [620, 400] on input "True" at bounding box center [614, 395] width 12 height 10
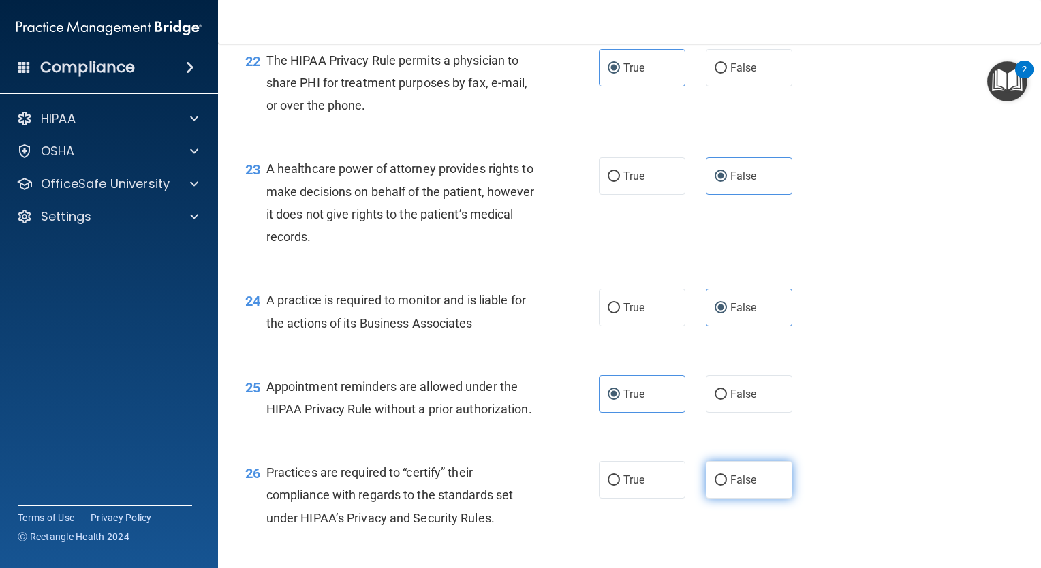
click at [713, 499] on label "False" at bounding box center [749, 479] width 86 height 37
click at [714, 486] on input "False" at bounding box center [720, 480] width 12 height 10
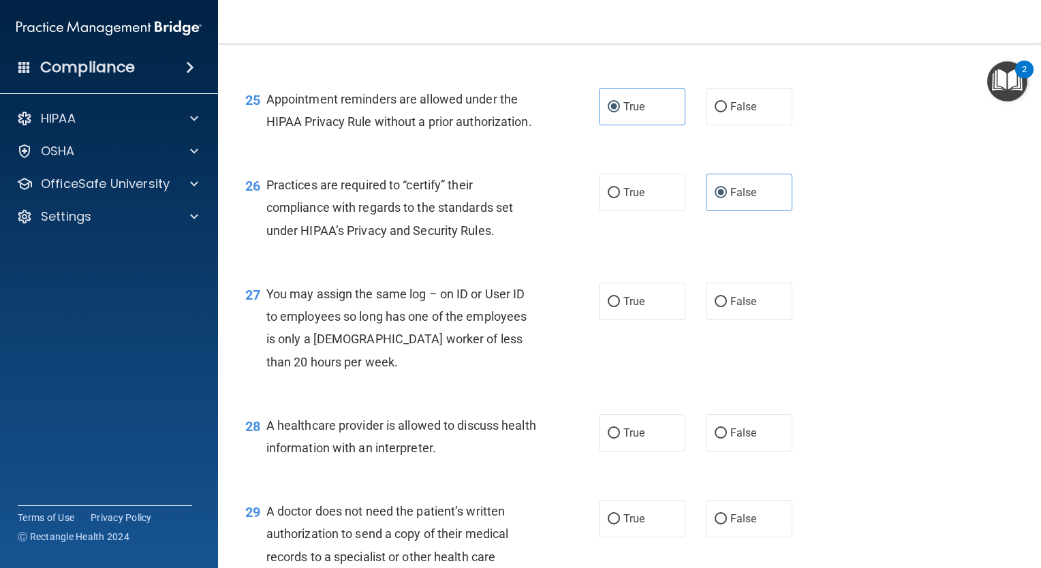
scroll to position [2910, 0]
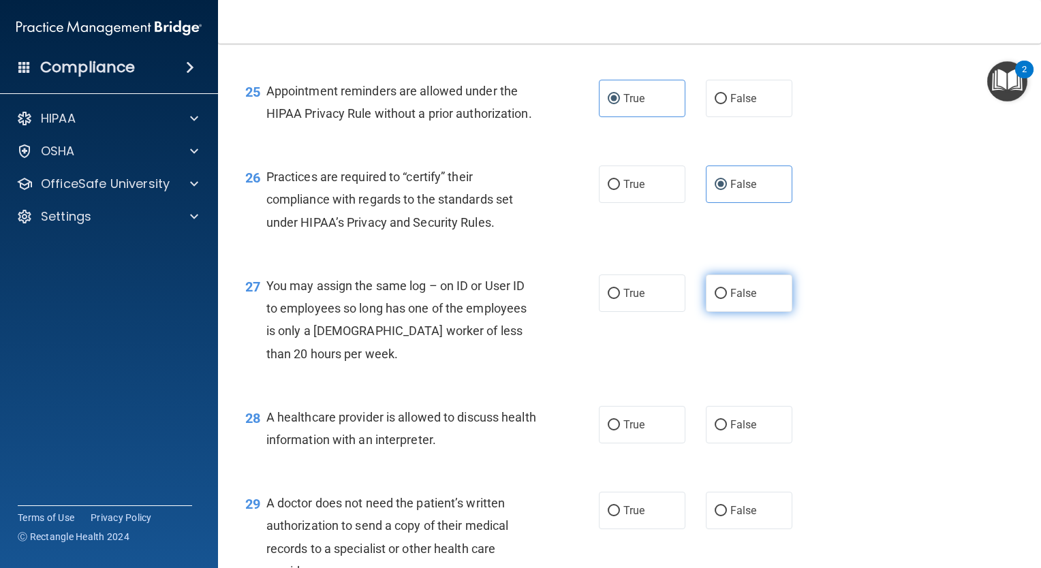
click at [751, 312] on label "False" at bounding box center [749, 292] width 86 height 37
click at [727, 299] on input "False" at bounding box center [720, 294] width 12 height 10
click at [652, 443] on label "True" at bounding box center [642, 424] width 86 height 37
click at [620, 430] on input "True" at bounding box center [614, 425] width 12 height 10
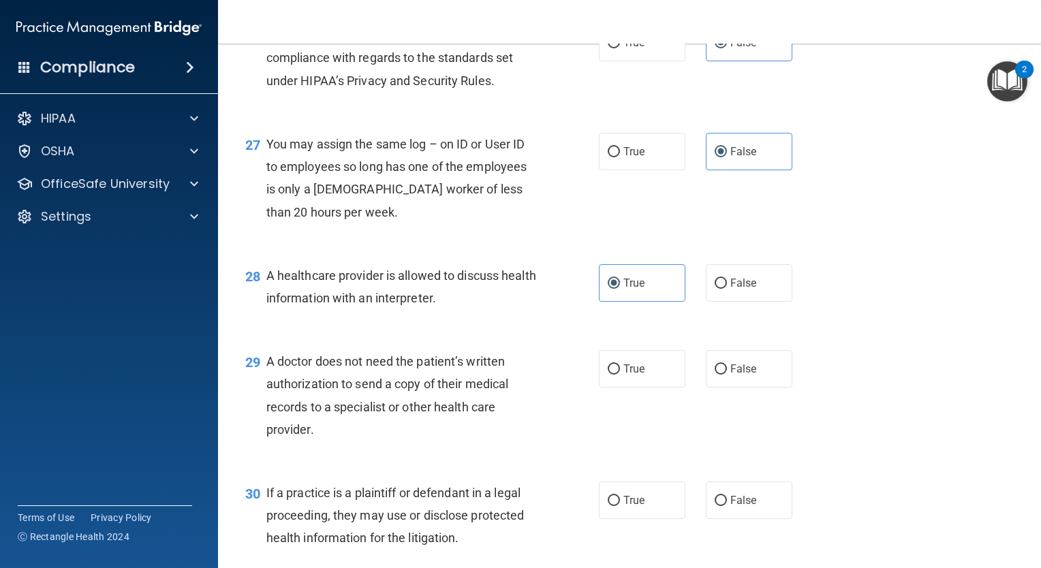
scroll to position [3043, 0]
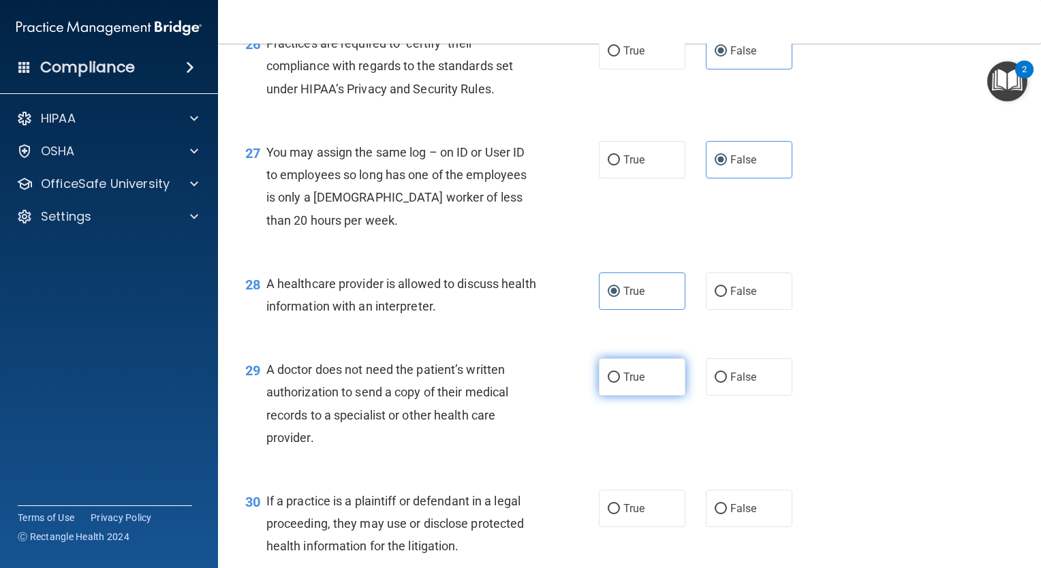
click at [663, 396] on label "True" at bounding box center [642, 376] width 86 height 37
click at [620, 383] on input "True" at bounding box center [614, 378] width 12 height 10
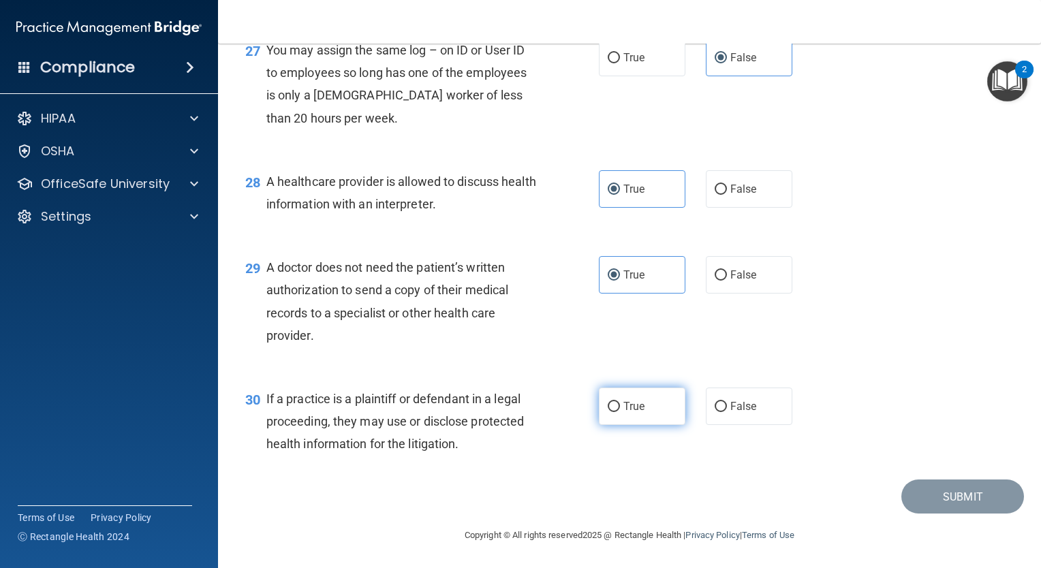
click at [637, 421] on label "True" at bounding box center [642, 406] width 86 height 37
click at [620, 412] on input "True" at bounding box center [614, 407] width 12 height 10
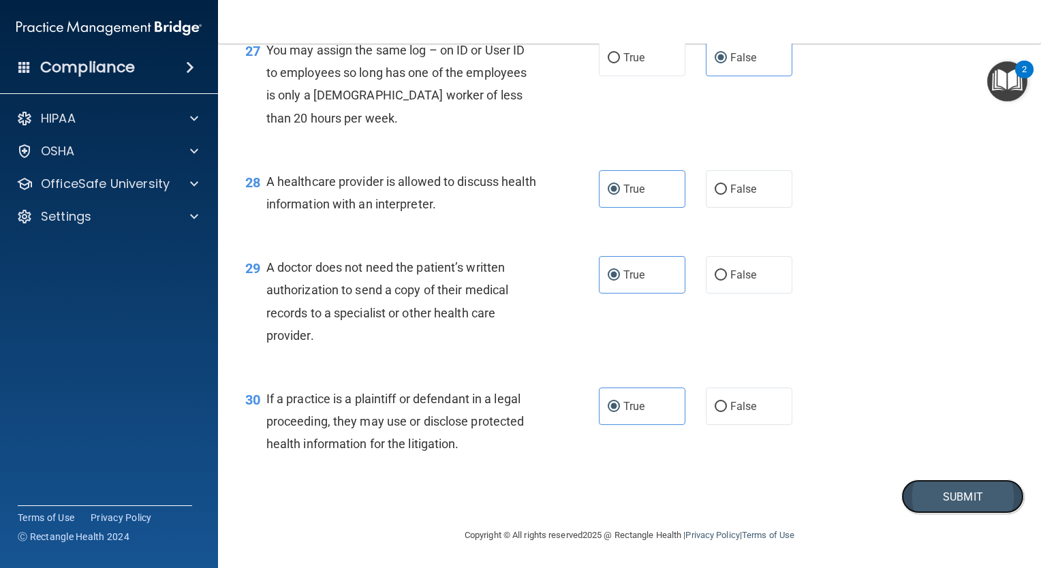
click at [904, 503] on button "Submit" at bounding box center [962, 496] width 123 height 35
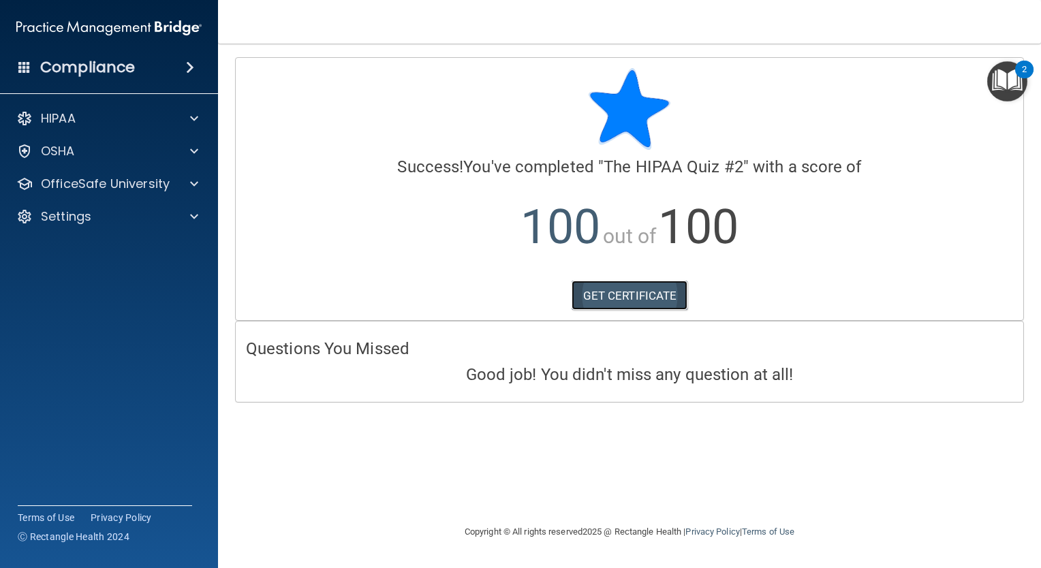
click at [587, 285] on link "GET CERTIFICATE" at bounding box center [629, 296] width 116 height 30
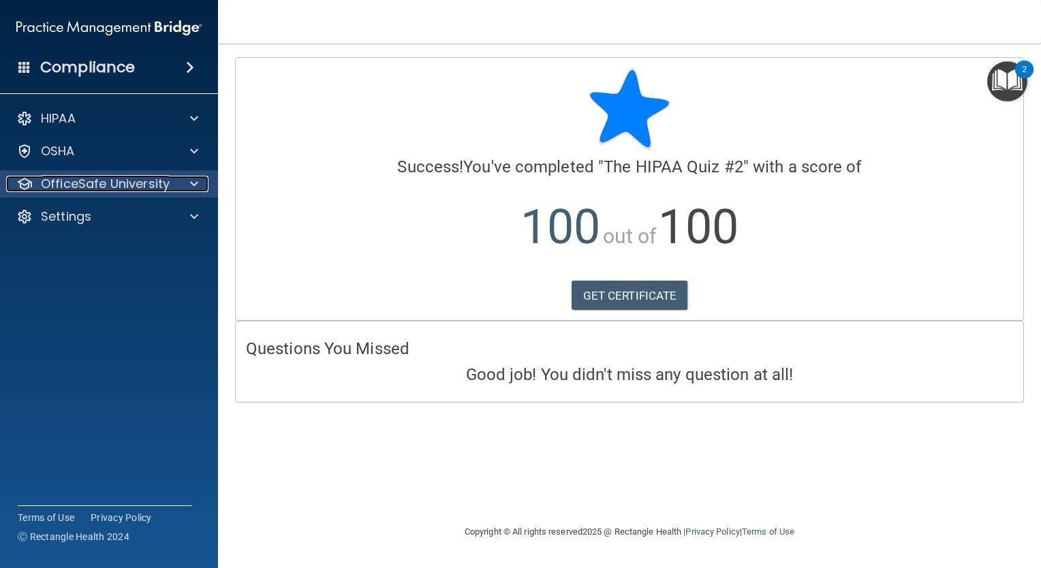
click at [129, 184] on p "OfficeSafe University" at bounding box center [105, 184] width 129 height 16
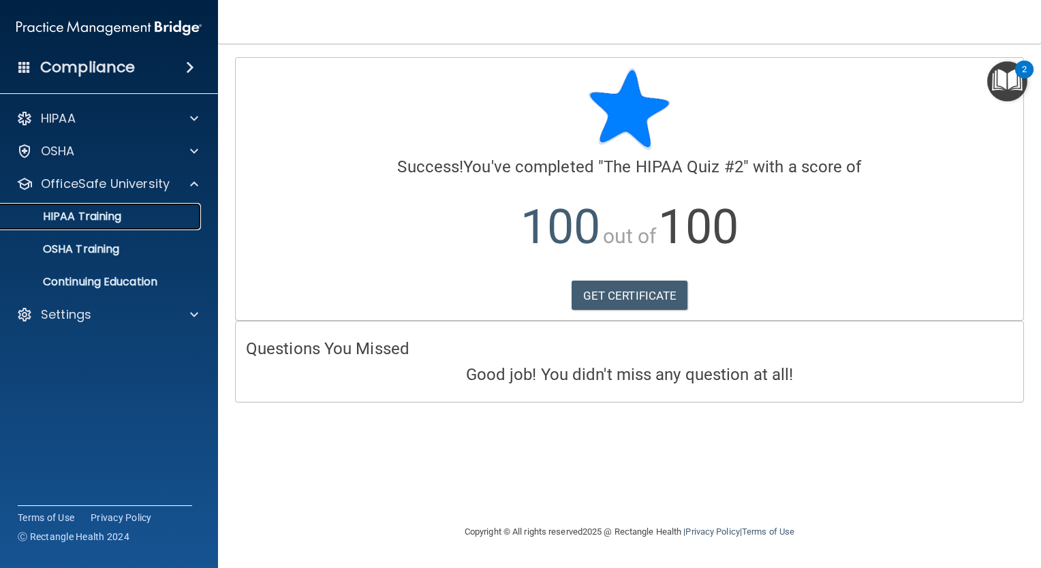
click at [126, 217] on div "HIPAA Training" at bounding box center [102, 217] width 186 height 14
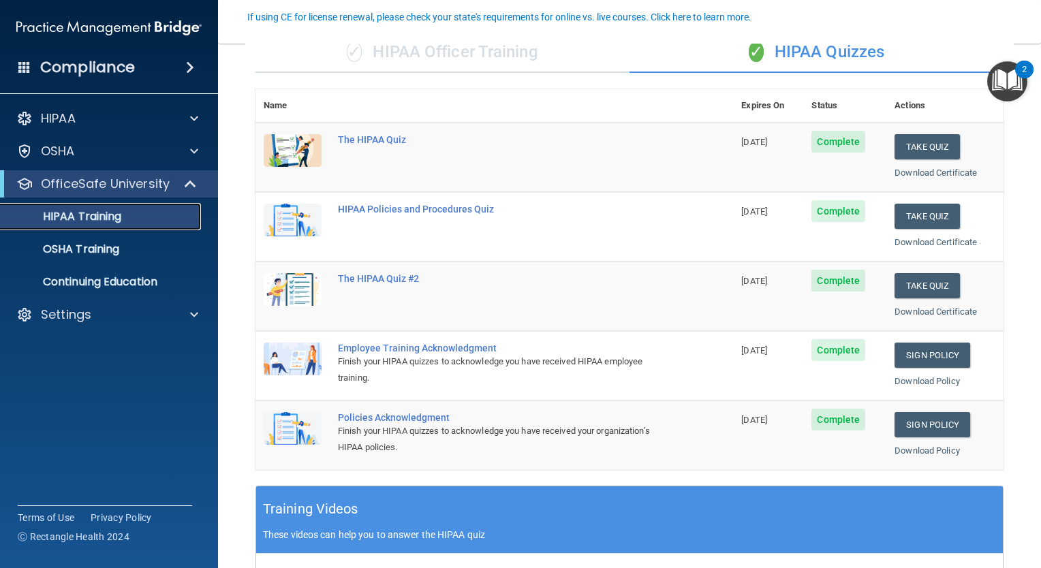
scroll to position [123, 0]
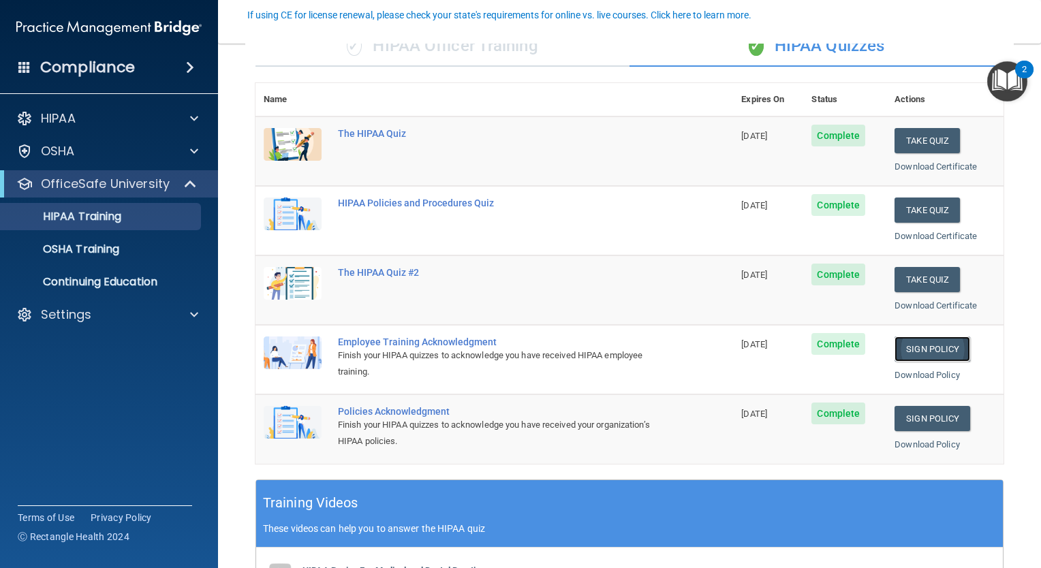
click at [894, 352] on link "Sign Policy" at bounding box center [932, 348] width 76 height 25
click at [915, 416] on link "Sign Policy" at bounding box center [932, 418] width 76 height 25
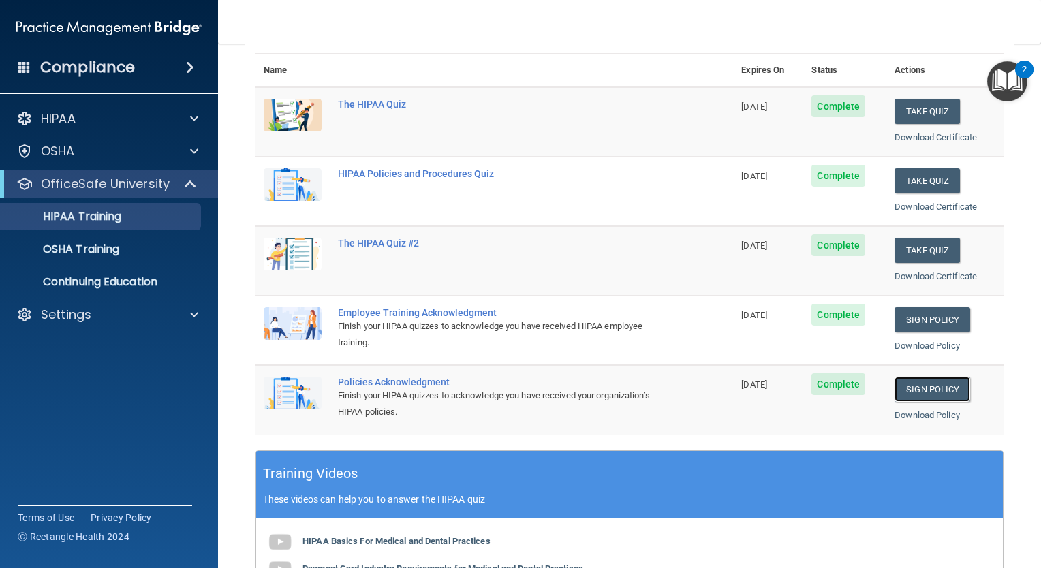
scroll to position [0, 0]
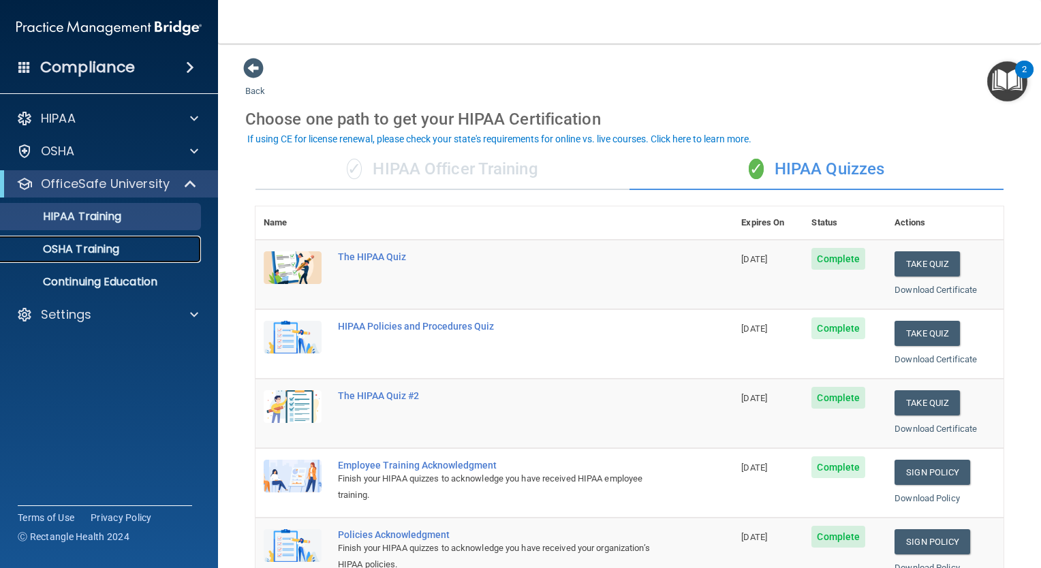
click at [123, 257] on link "OSHA Training" at bounding box center [93, 249] width 215 height 27
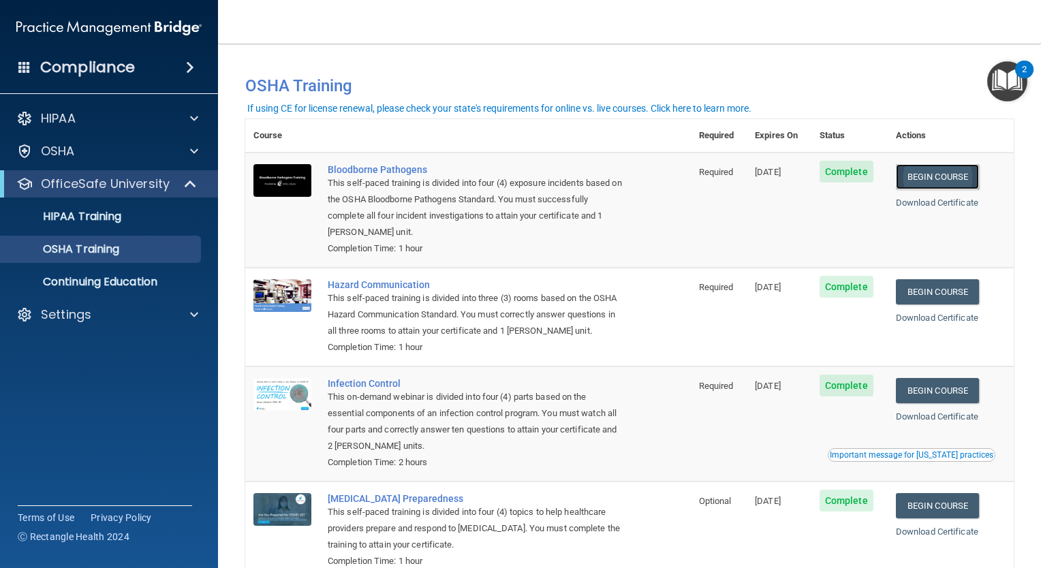
click at [938, 187] on link "Begin Course" at bounding box center [937, 176] width 83 height 25
click at [911, 293] on link "Begin Course" at bounding box center [937, 291] width 83 height 25
click at [911, 387] on link "Begin Course" at bounding box center [937, 390] width 83 height 25
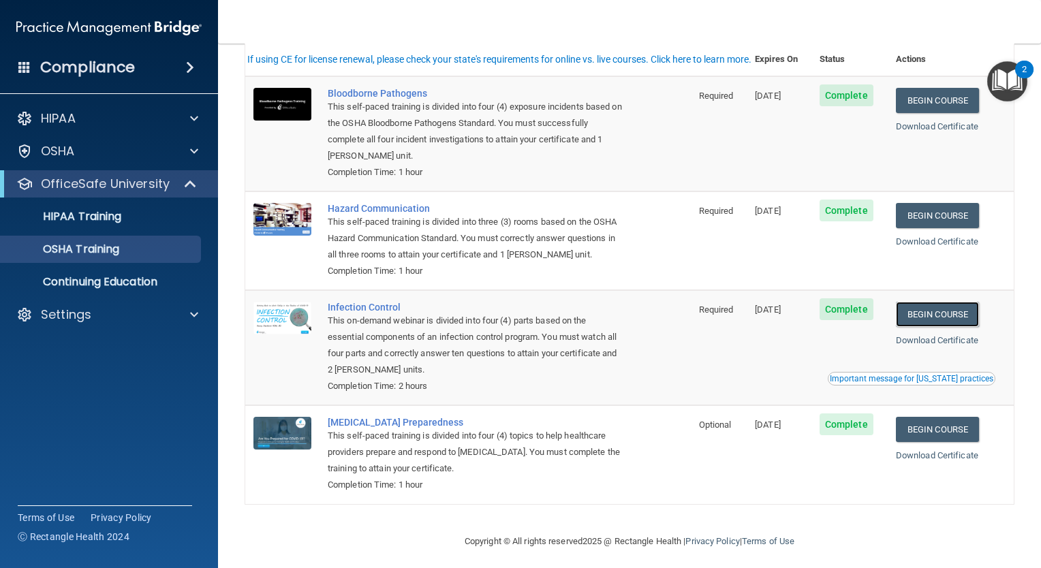
scroll to position [84, 0]
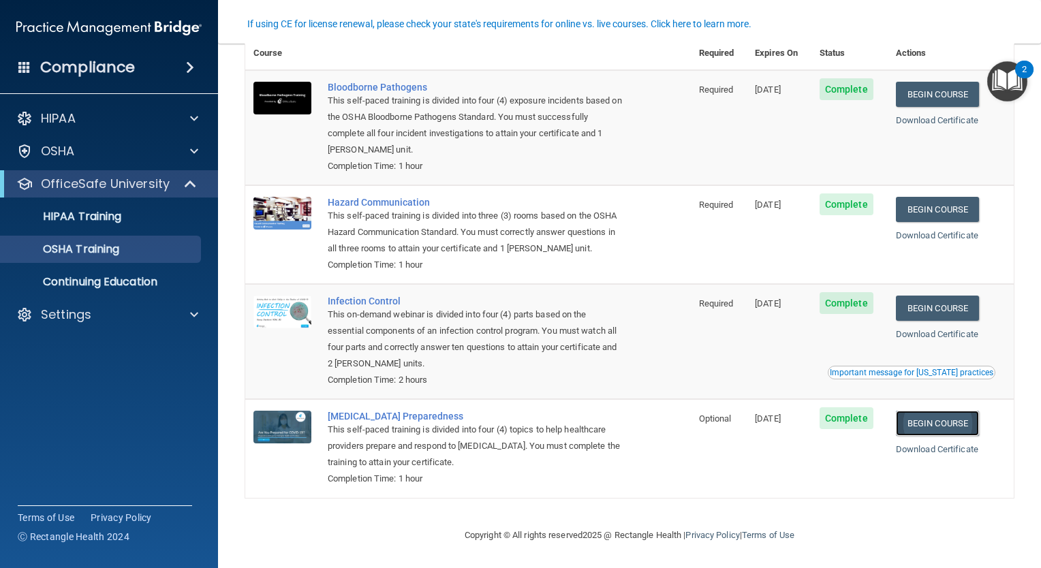
click at [919, 418] on link "Begin Course" at bounding box center [937, 423] width 83 height 25
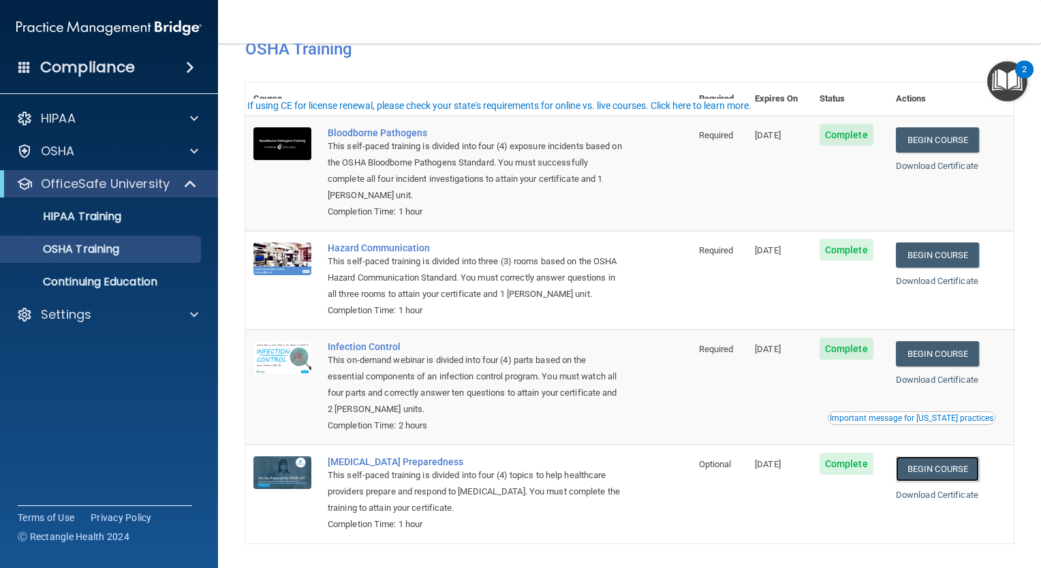
scroll to position [0, 0]
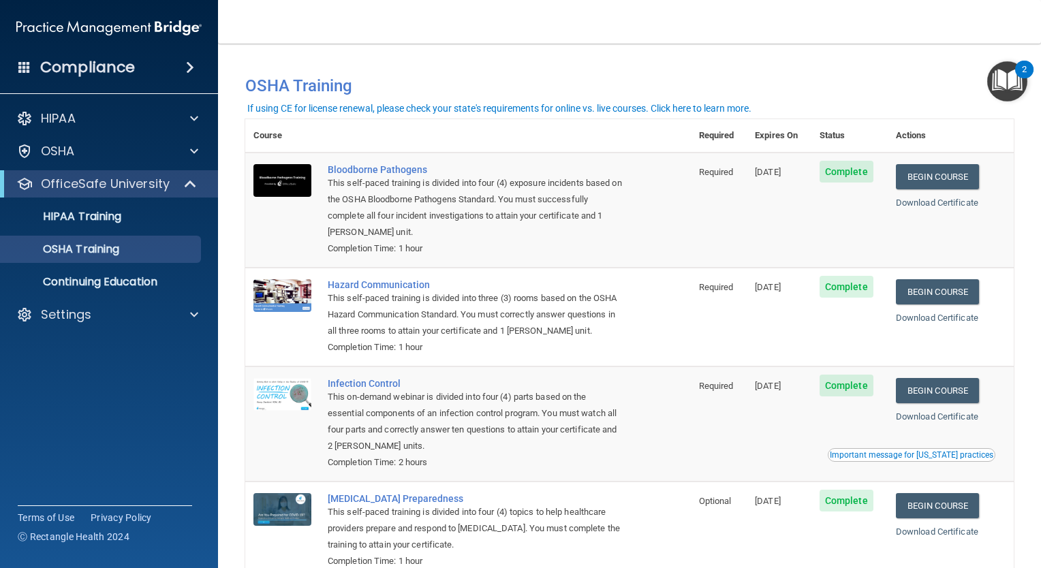
click at [1011, 78] on img "Open Resource Center, 2 new notifications" at bounding box center [1007, 81] width 40 height 40
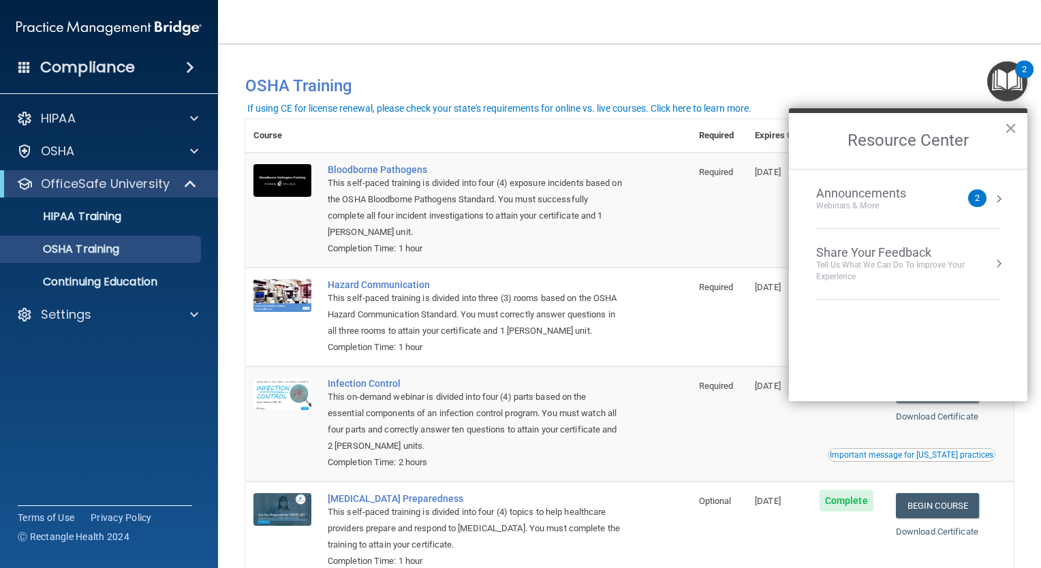
click at [868, 74] on div "You have a course that has expired or is incomplete. Please complete the course…" at bounding box center [629, 85] width 789 height 35
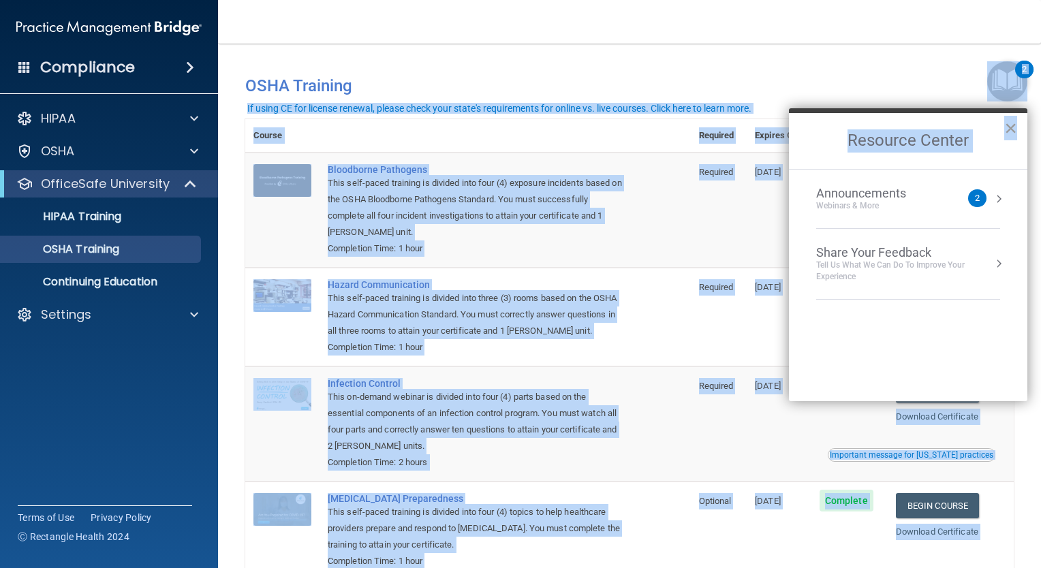
drag, startPoint x: 904, startPoint y: 63, endPoint x: 1011, endPoint y: 130, distance: 126.1
click at [1011, 130] on body "Compliance HIPAA Documents and Policies Report an Incident Business Associates …" at bounding box center [520, 284] width 1041 height 568
click at [1011, 130] on button "×" at bounding box center [1010, 128] width 13 height 22
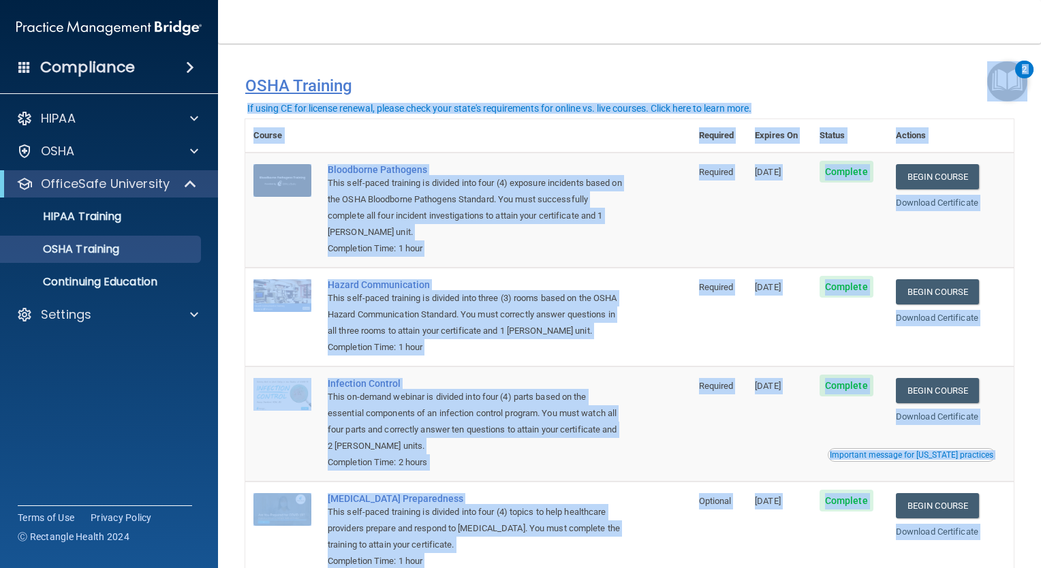
click at [930, 87] on h4 "OSHA Training" at bounding box center [629, 85] width 768 height 19
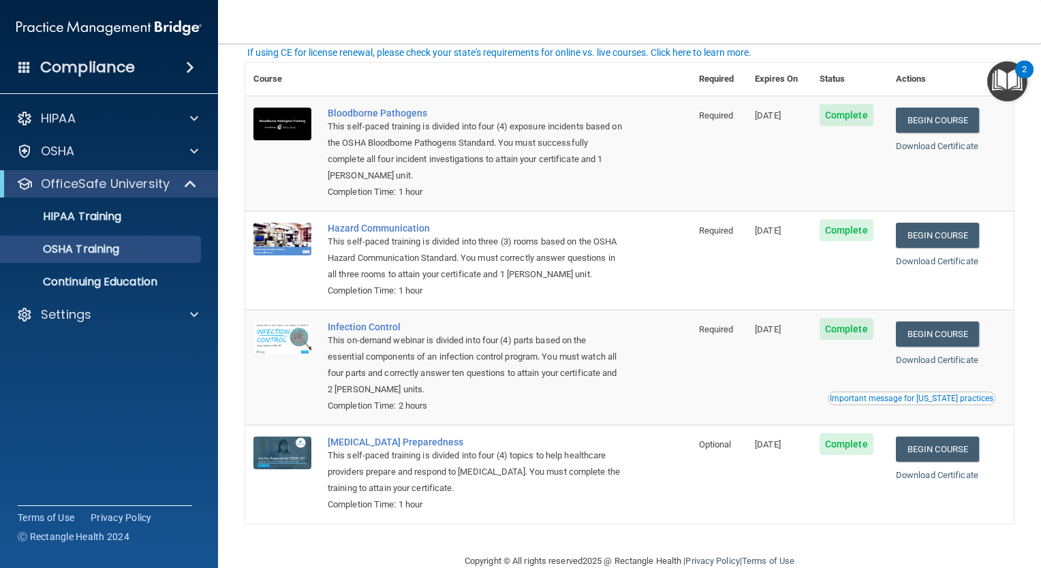
scroll to position [61, 0]
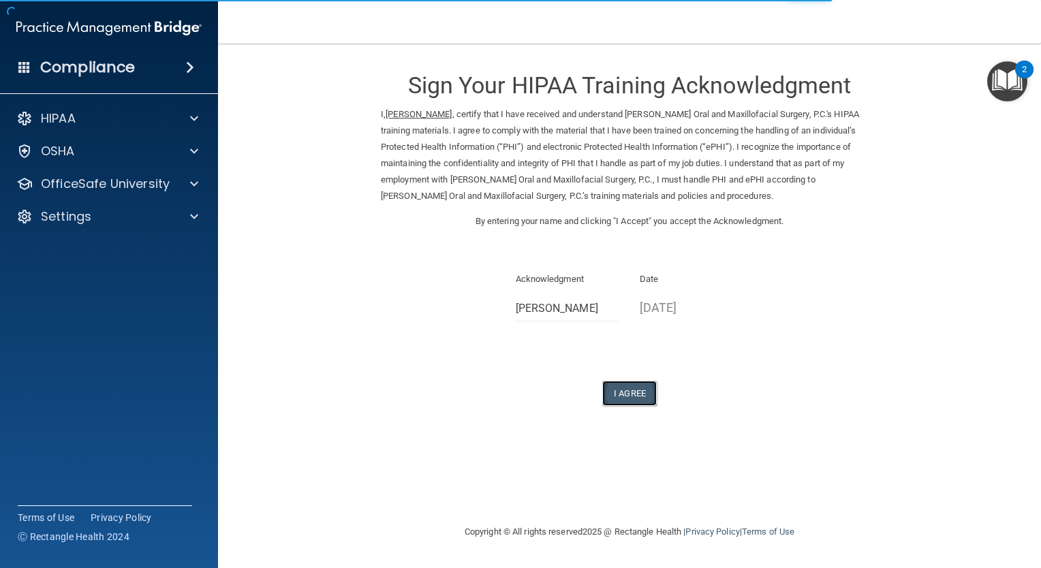
click at [638, 396] on button "I Agree" at bounding box center [629, 393] width 54 height 25
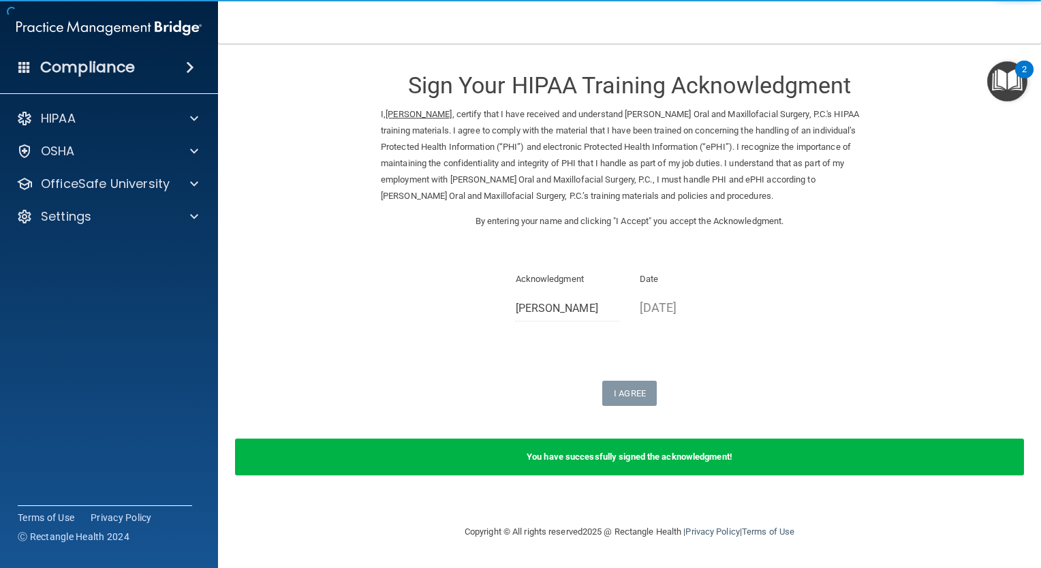
click at [621, 459] on b "You have successfully signed the acknowledgment!" at bounding box center [629, 457] width 206 height 10
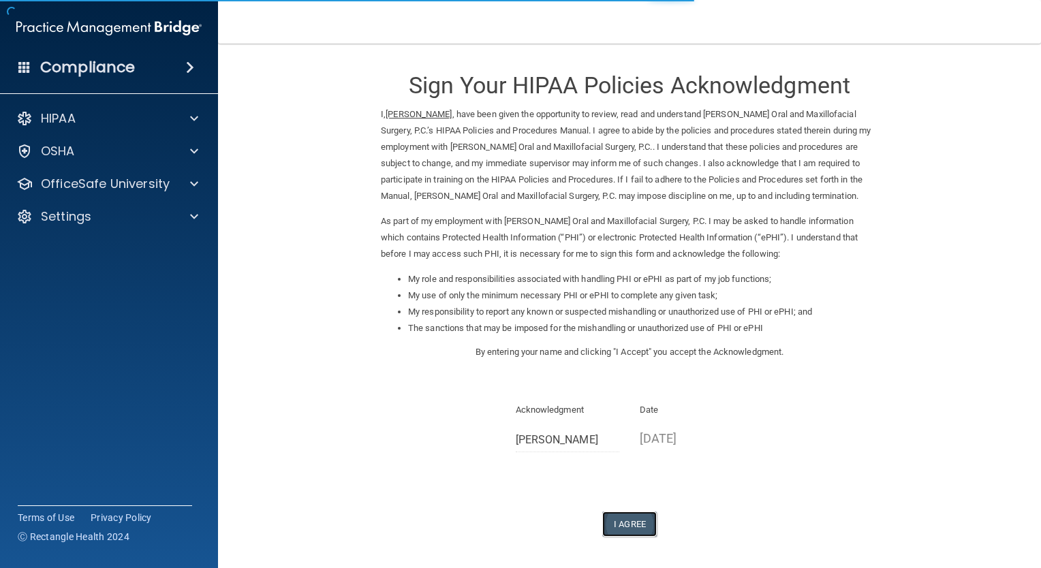
click at [605, 516] on button "I Agree" at bounding box center [629, 524] width 54 height 25
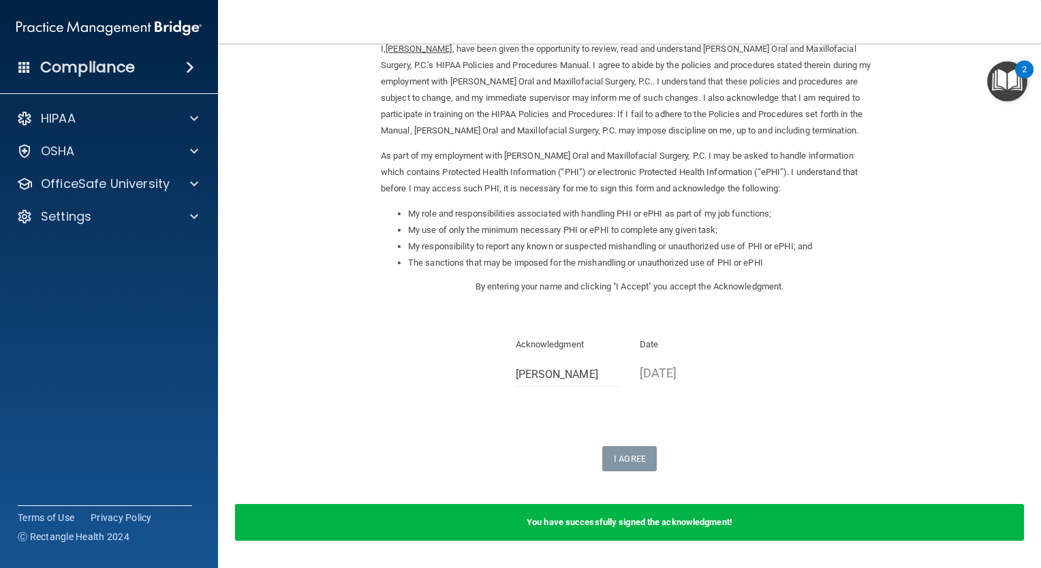
scroll to position [68, 0]
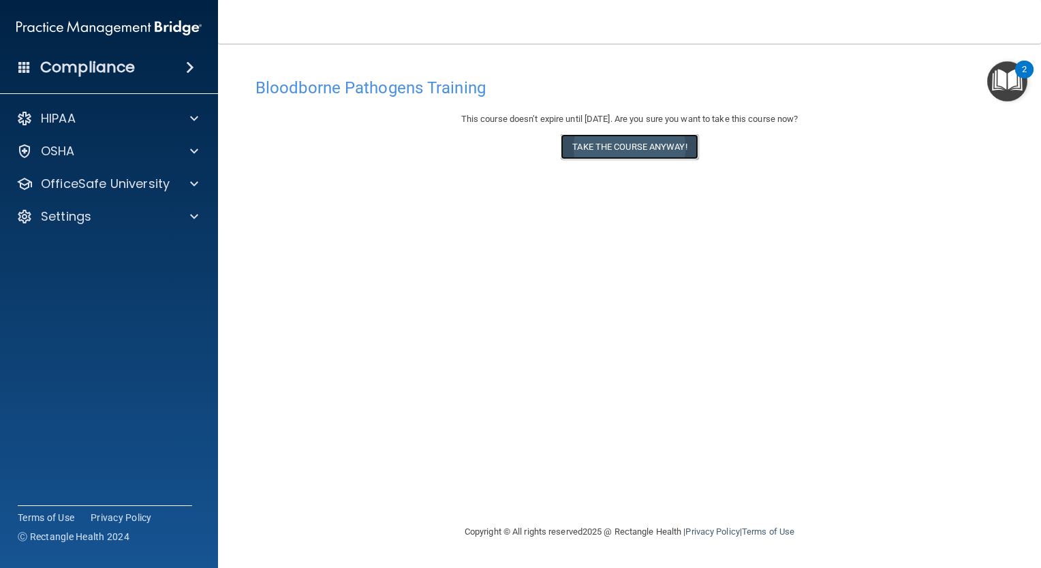
click at [659, 147] on button "Take the course anyway!" at bounding box center [629, 146] width 137 height 25
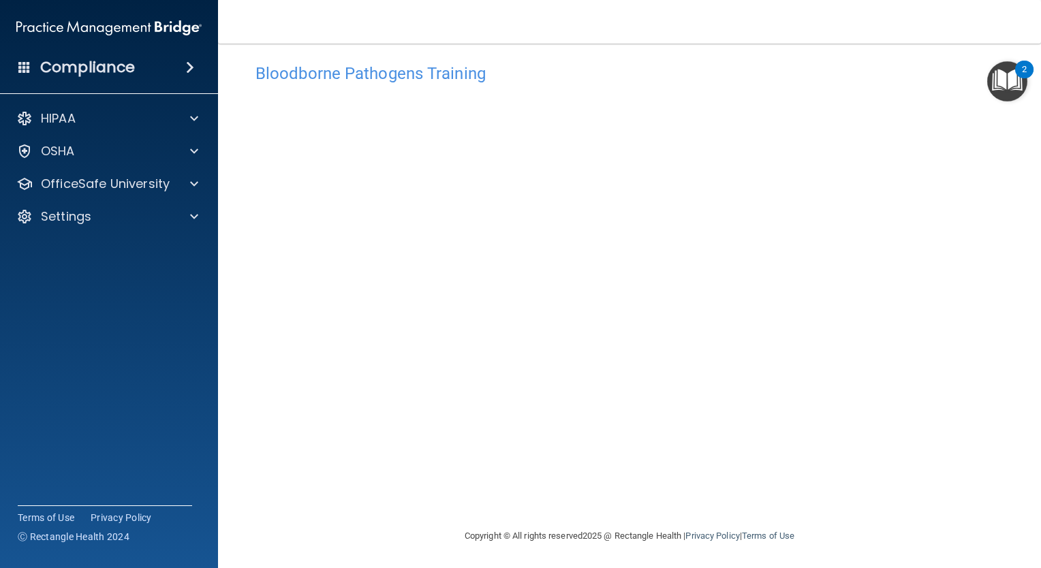
scroll to position [3, 0]
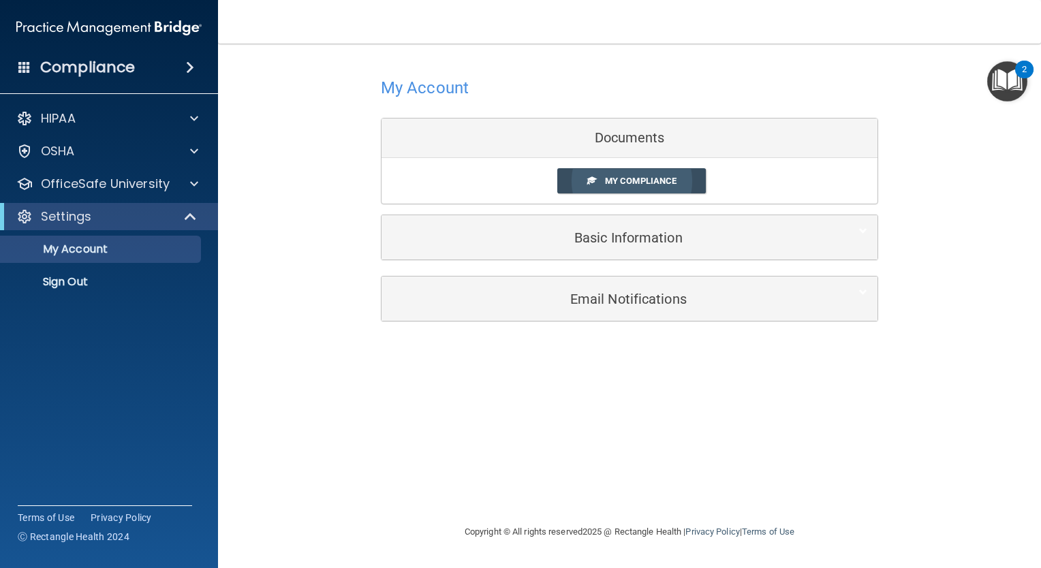
click at [660, 185] on span "My Compliance" at bounding box center [641, 181] width 72 height 10
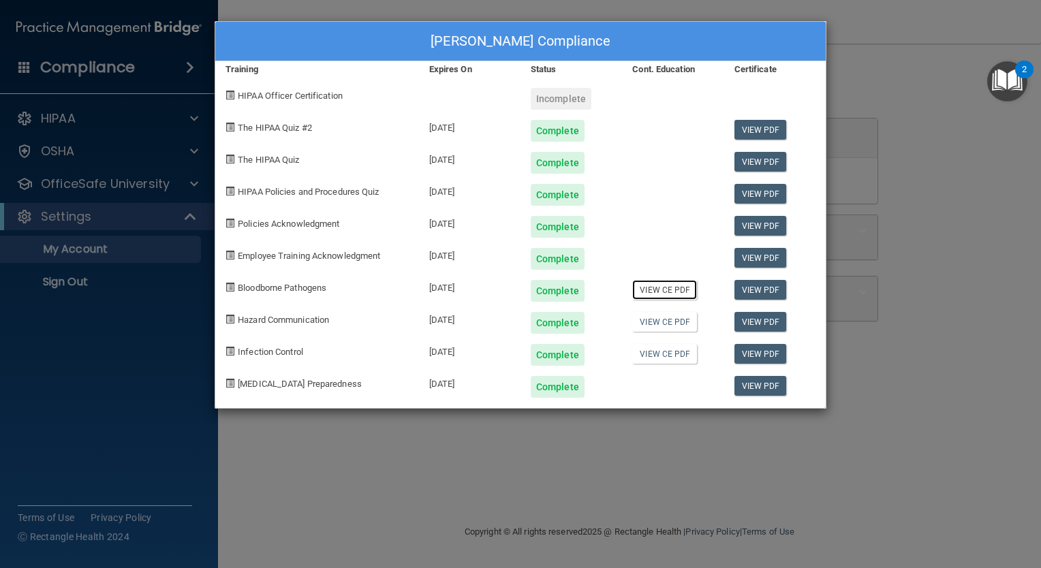
click at [680, 293] on link "View CE PDF" at bounding box center [664, 290] width 65 height 20
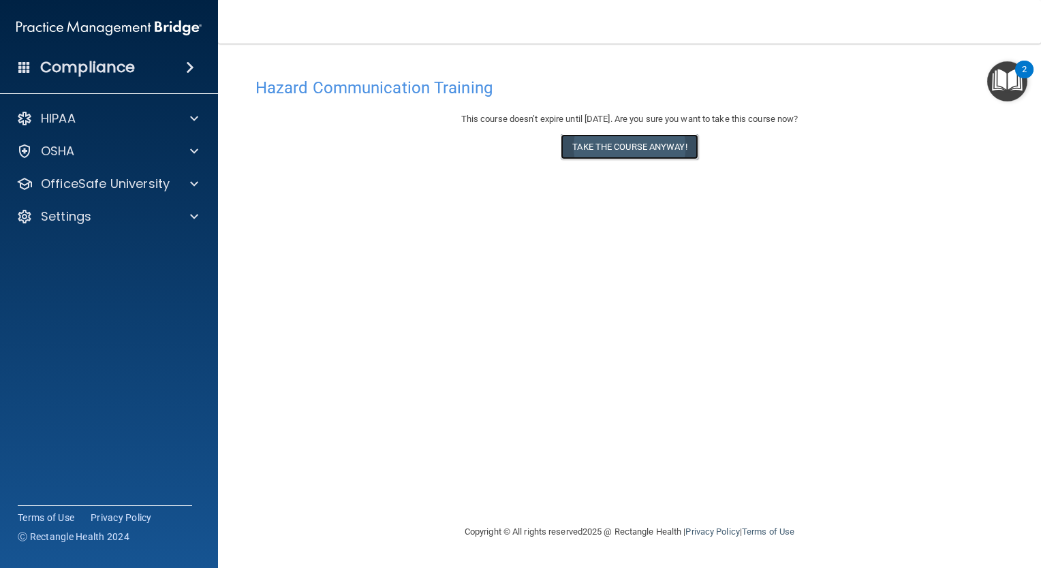
click at [631, 154] on button "Take the course anyway!" at bounding box center [629, 146] width 137 height 25
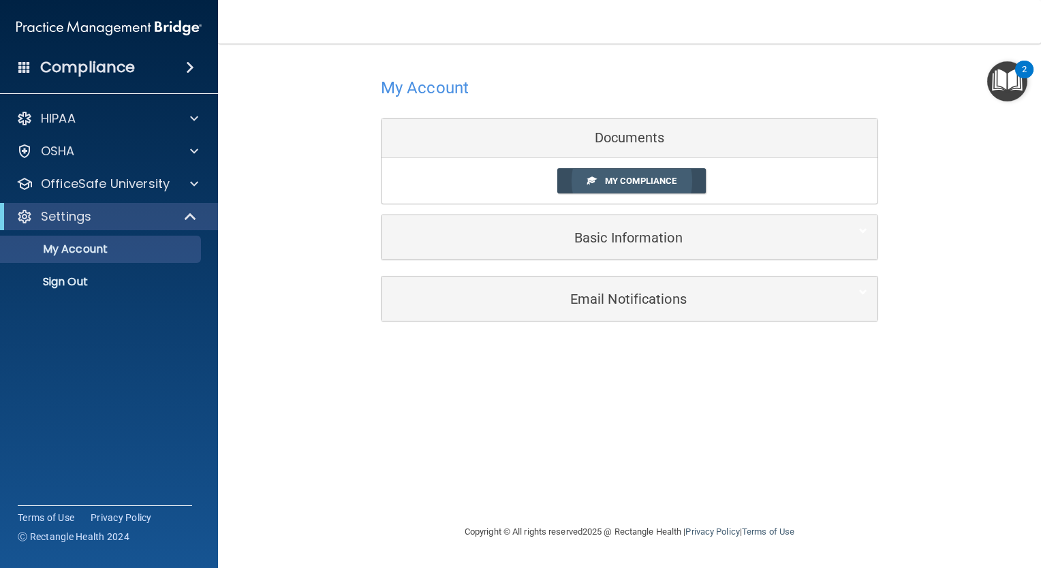
click at [633, 184] on span "My Compliance" at bounding box center [641, 181] width 72 height 10
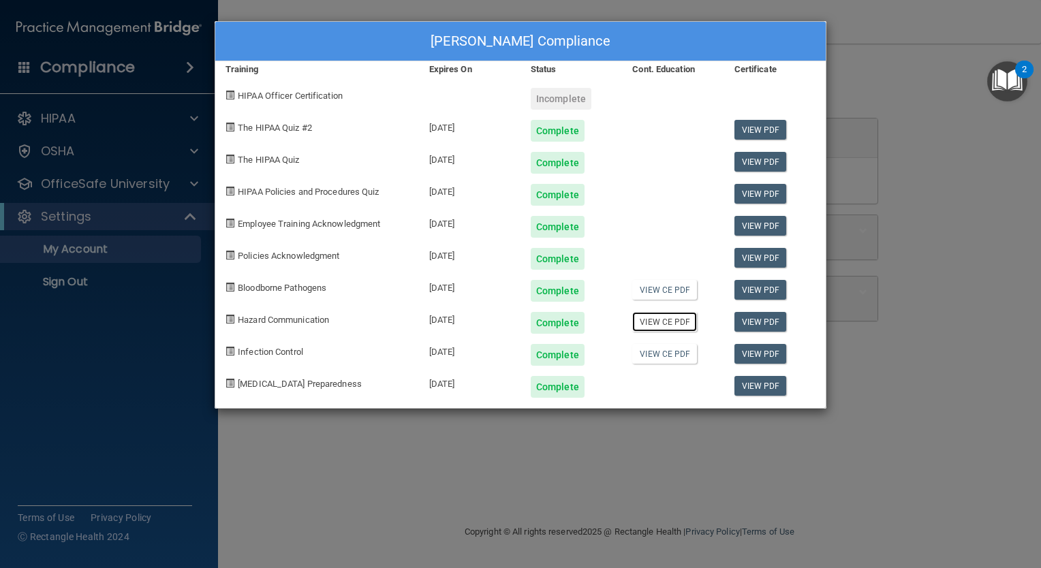
click at [644, 323] on link "View CE PDF" at bounding box center [664, 322] width 65 height 20
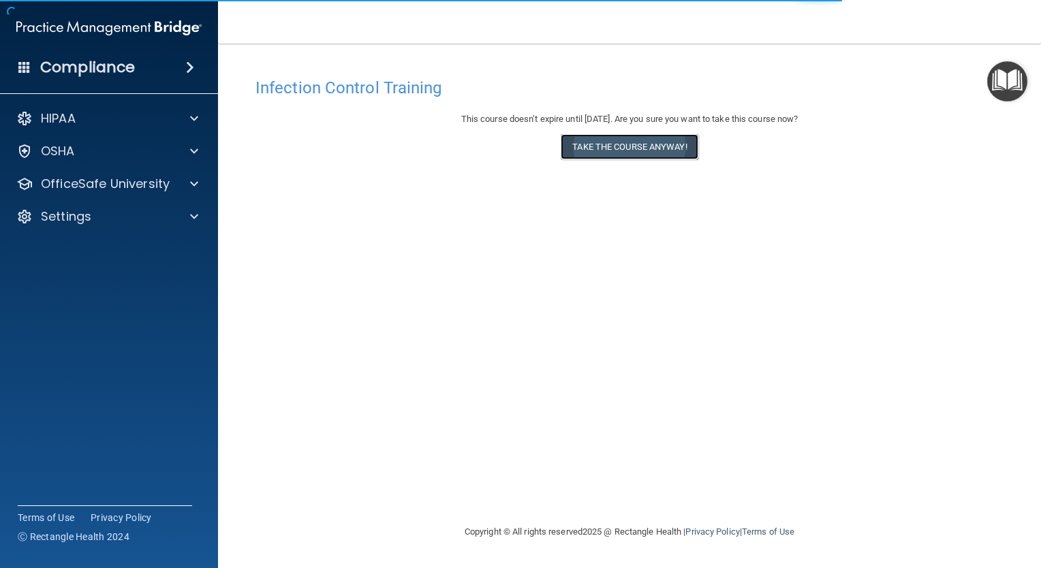
click at [612, 147] on button "Take the course anyway!" at bounding box center [629, 146] width 137 height 25
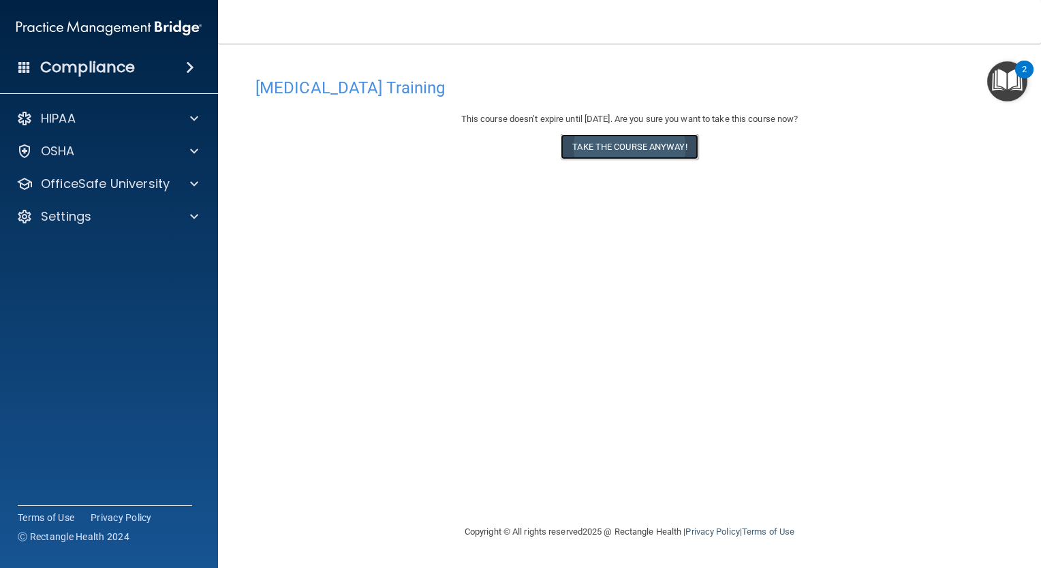
click at [599, 149] on button "Take the course anyway!" at bounding box center [629, 146] width 137 height 25
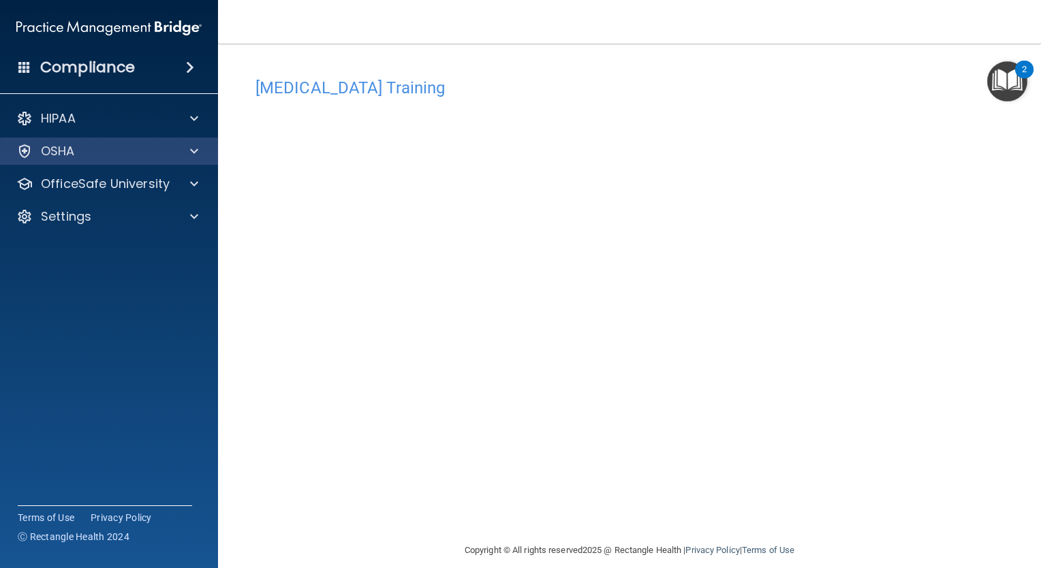
click at [76, 161] on div "OSHA" at bounding box center [109, 151] width 219 height 27
click at [77, 159] on div "OSHA" at bounding box center [109, 151] width 219 height 27
click at [78, 156] on div "OSHA" at bounding box center [90, 151] width 169 height 16
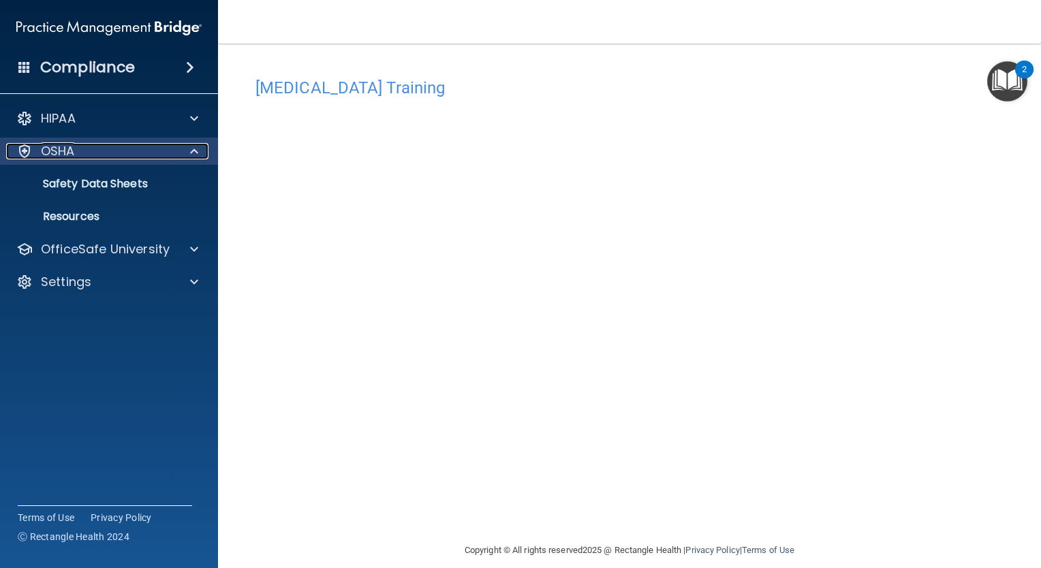
click at [111, 158] on div "OSHA" at bounding box center [90, 151] width 169 height 16
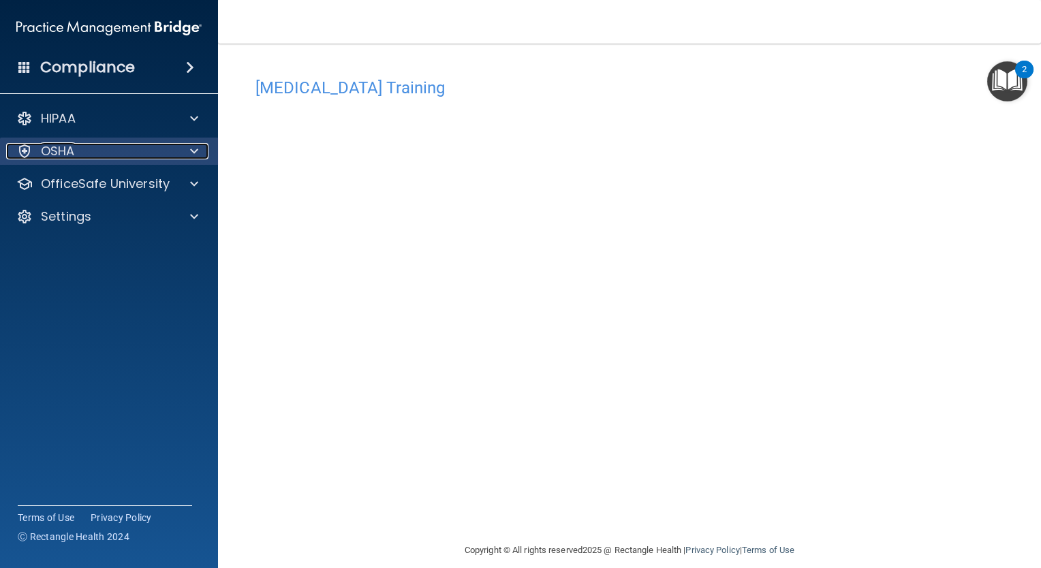
click at [111, 158] on div "OSHA" at bounding box center [90, 151] width 169 height 16
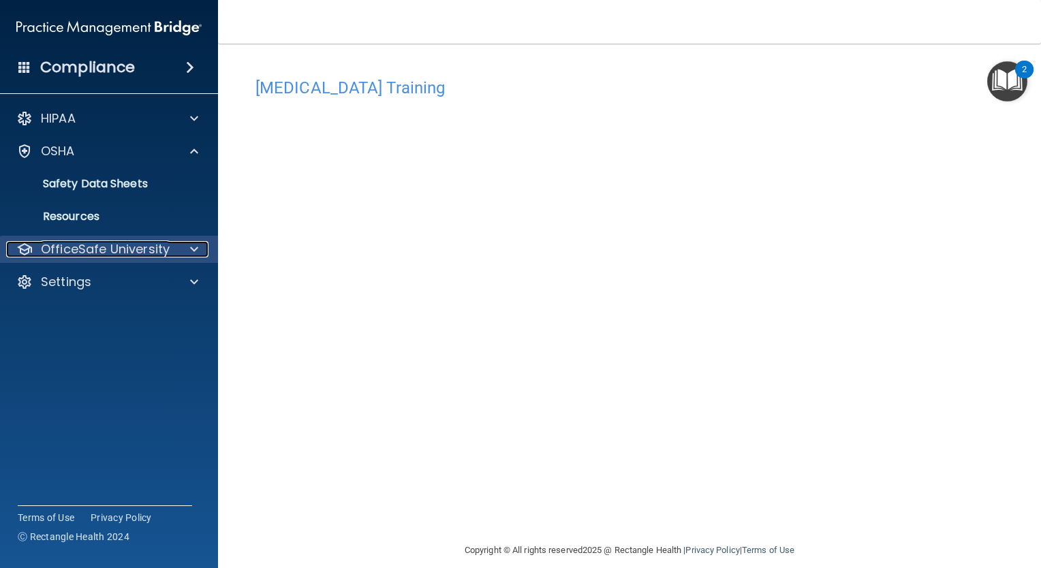
click at [72, 255] on p "OfficeSafe University" at bounding box center [105, 249] width 129 height 16
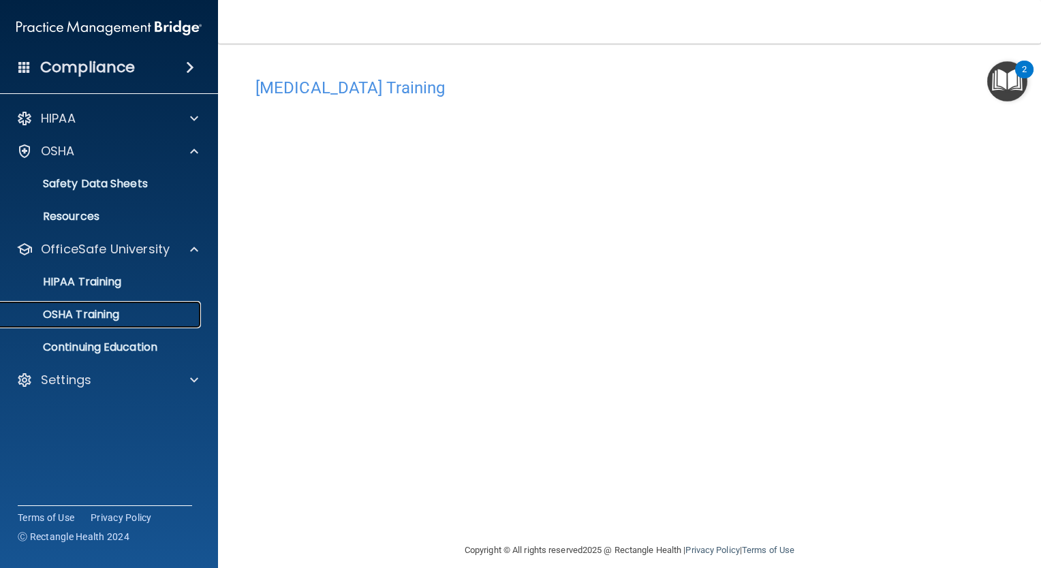
click at [82, 304] on link "OSHA Training" at bounding box center [93, 314] width 215 height 27
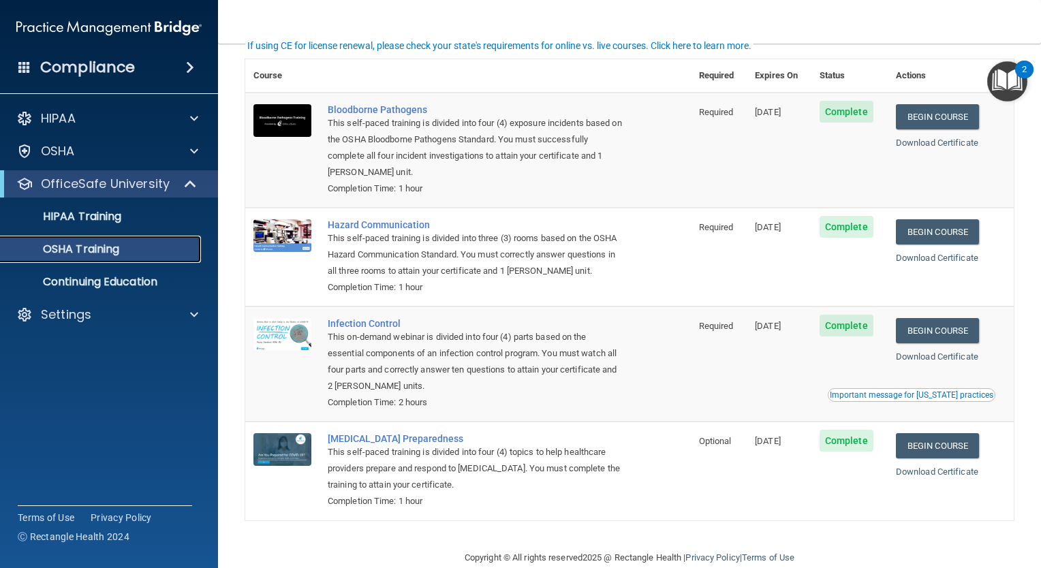
scroll to position [63, 0]
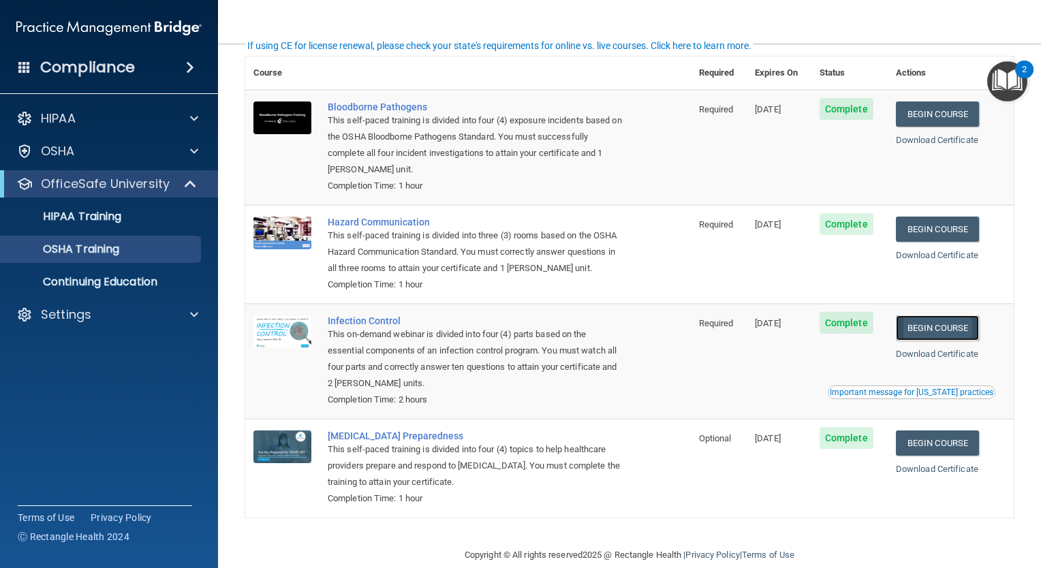
click at [905, 326] on link "Begin Course" at bounding box center [937, 327] width 83 height 25
click at [927, 434] on link "Begin Course" at bounding box center [937, 442] width 83 height 25
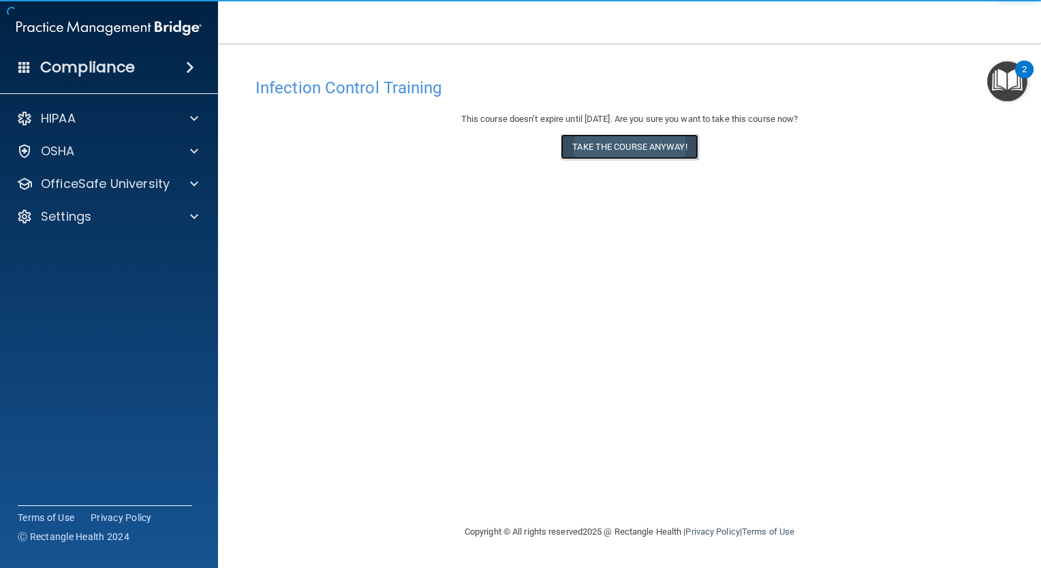
click at [614, 152] on button "Take the course anyway!" at bounding box center [629, 146] width 137 height 25
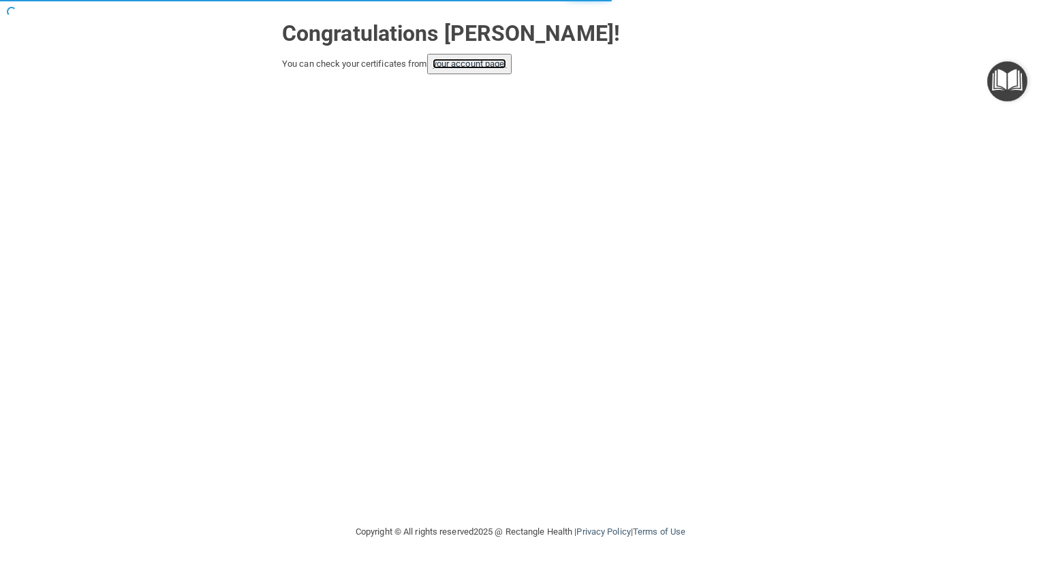
click at [466, 65] on link "your account page!" at bounding box center [469, 64] width 74 height 10
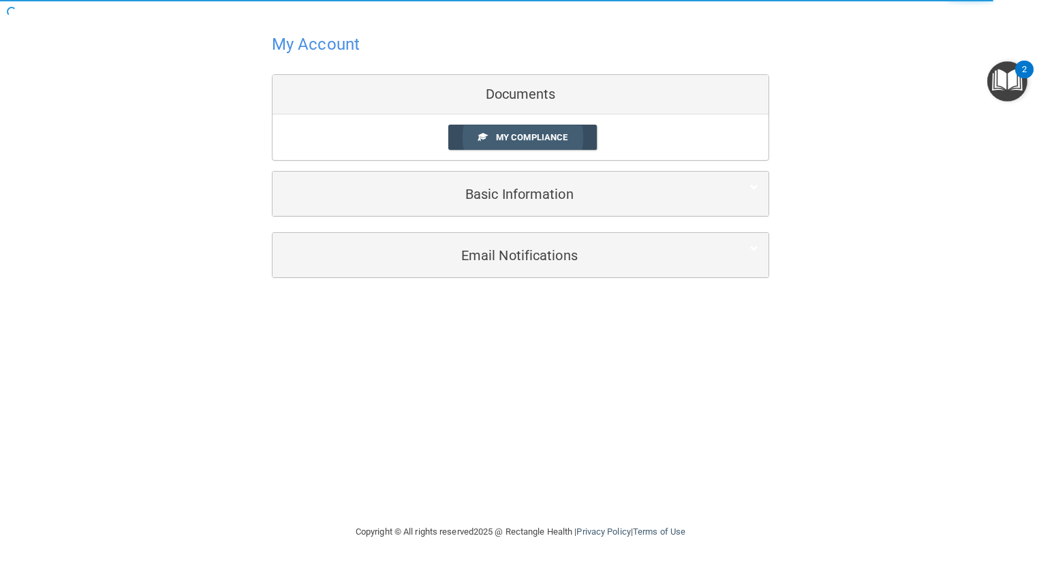
click at [471, 136] on link "My Compliance" at bounding box center [522, 137] width 149 height 25
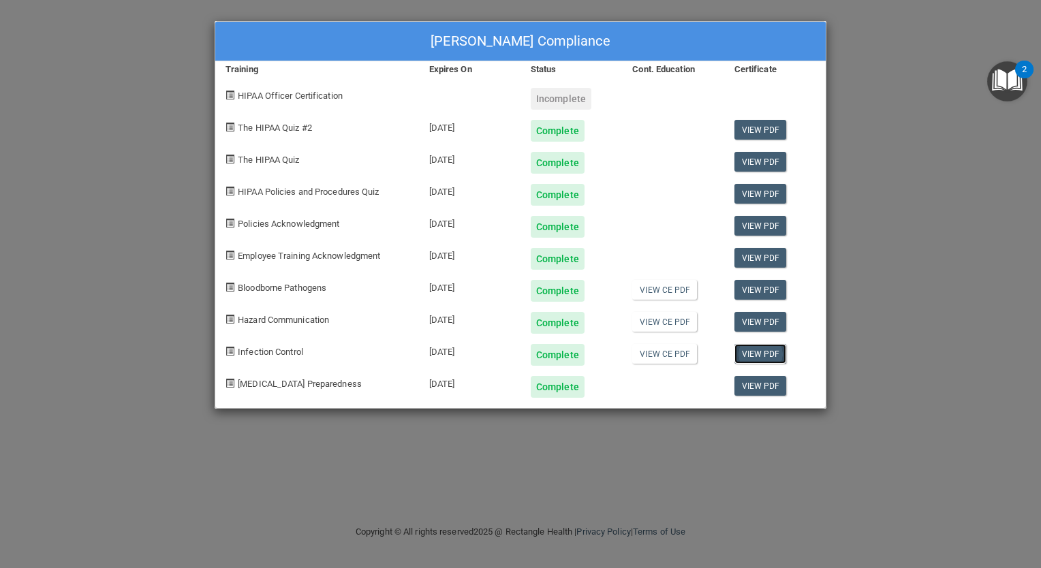
click at [755, 350] on link "View PDF" at bounding box center [760, 354] width 52 height 20
click at [754, 291] on link "View PDF" at bounding box center [760, 290] width 52 height 20
click at [776, 320] on link "View PDF" at bounding box center [760, 322] width 52 height 20
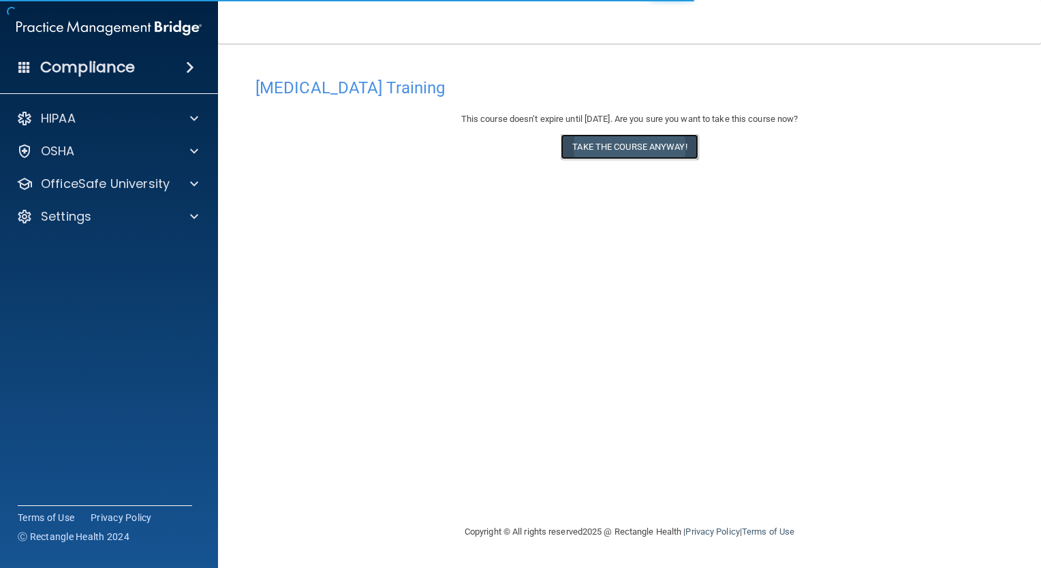
click at [640, 140] on button "Take the course anyway!" at bounding box center [629, 146] width 137 height 25
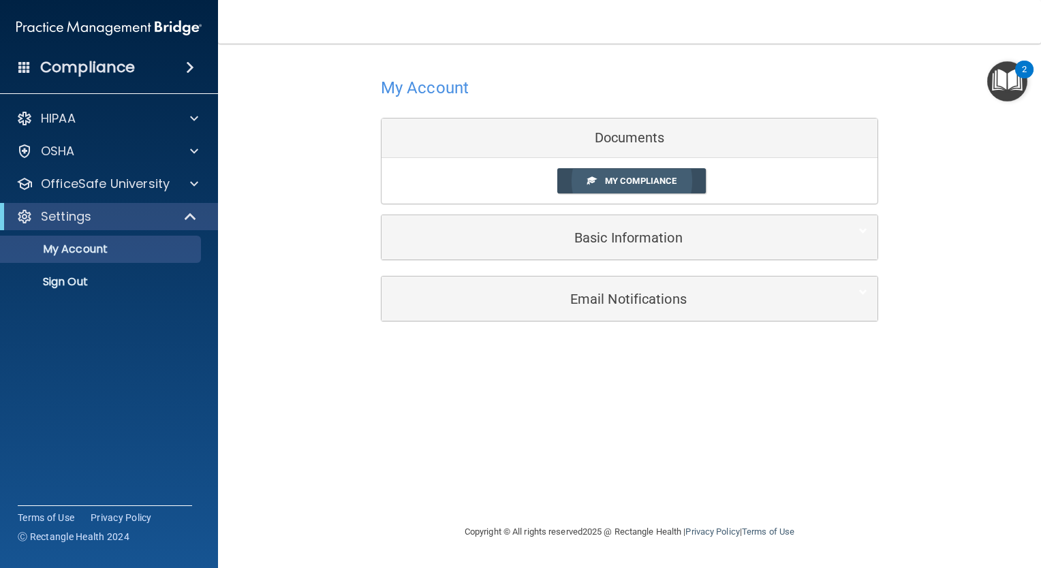
click at [593, 176] on span at bounding box center [591, 180] width 9 height 9
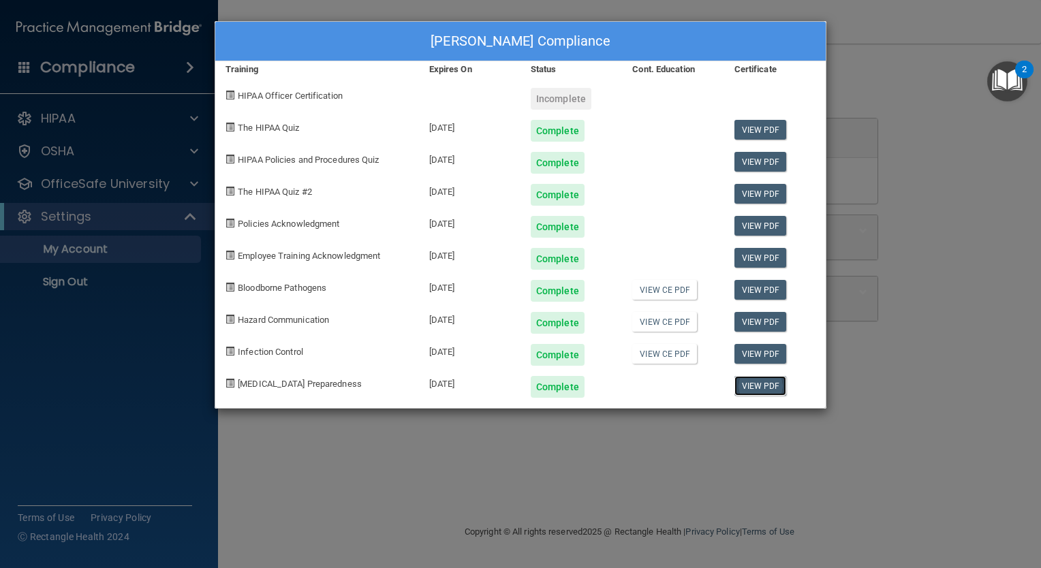
click at [755, 388] on link "View PDF" at bounding box center [760, 386] width 52 height 20
